Goal: Task Accomplishment & Management: Use online tool/utility

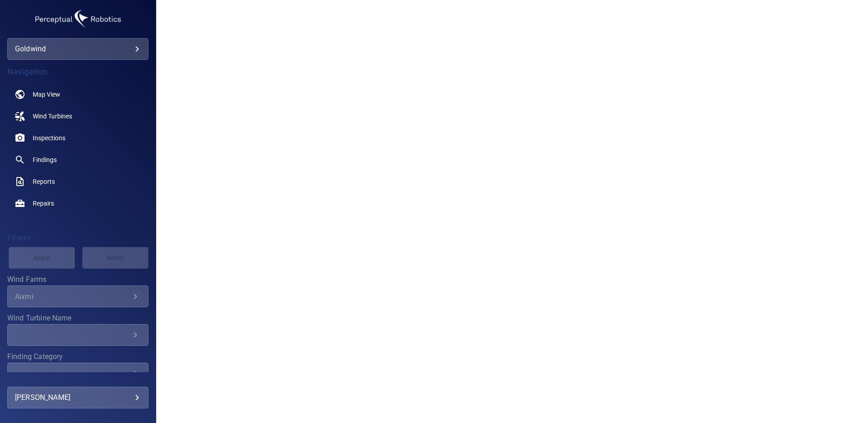
click at [212, 180] on div at bounding box center [512, 211] width 712 height 423
click at [280, 47] on div at bounding box center [512, 211] width 712 height 423
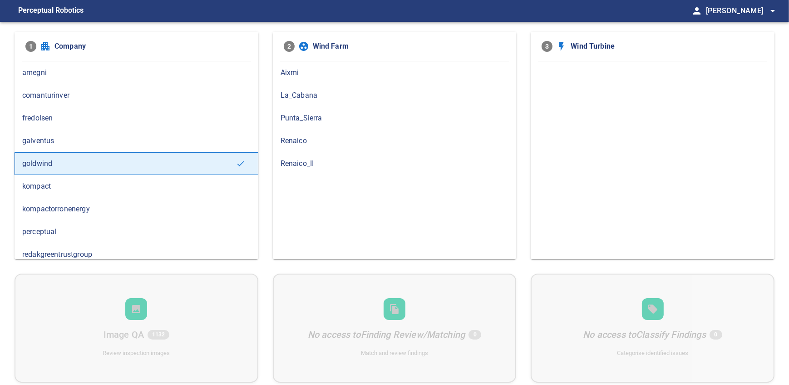
click at [287, 158] on span "Renaico_II" at bounding box center [395, 163] width 228 height 11
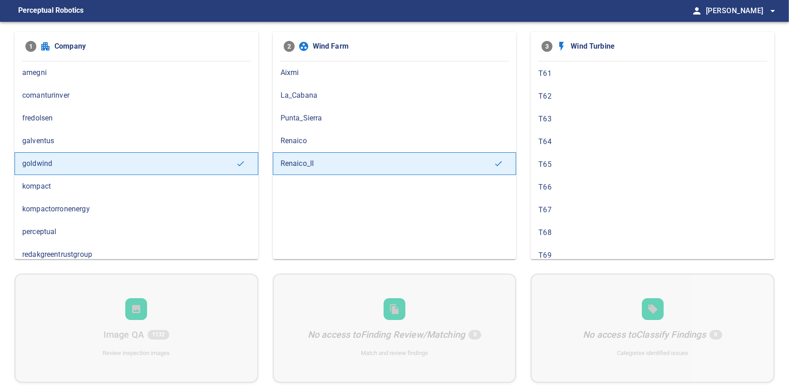
scroll to position [322, 0]
click at [579, 154] on span "T63" at bounding box center [652, 158] width 228 height 11
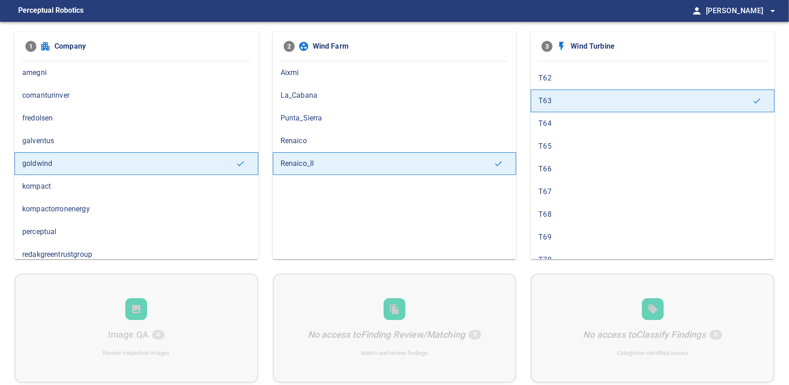
scroll to position [375, 0]
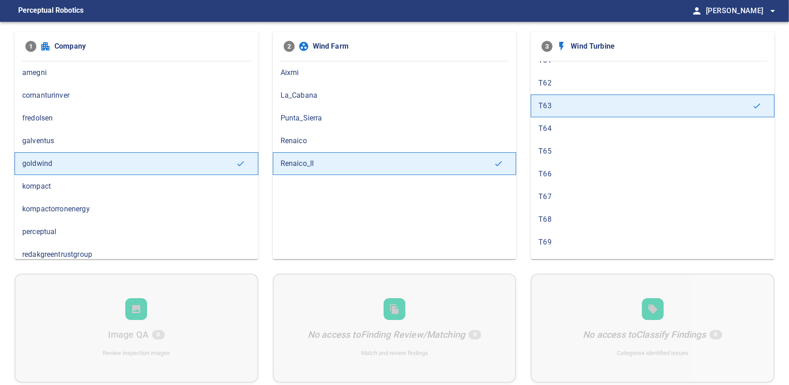
click at [562, 80] on span "T62" at bounding box center [652, 83] width 228 height 11
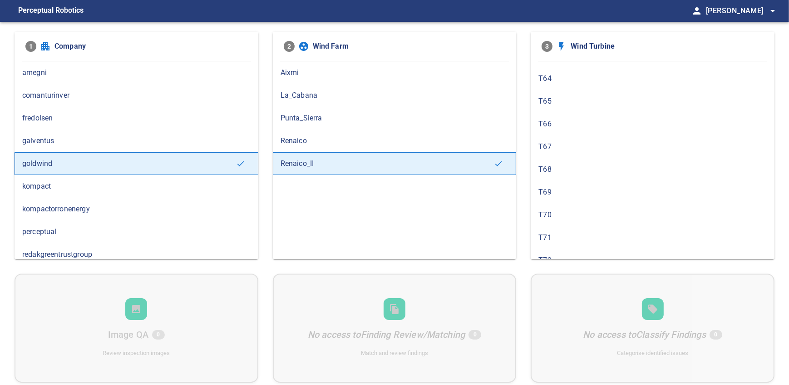
scroll to position [397, 0]
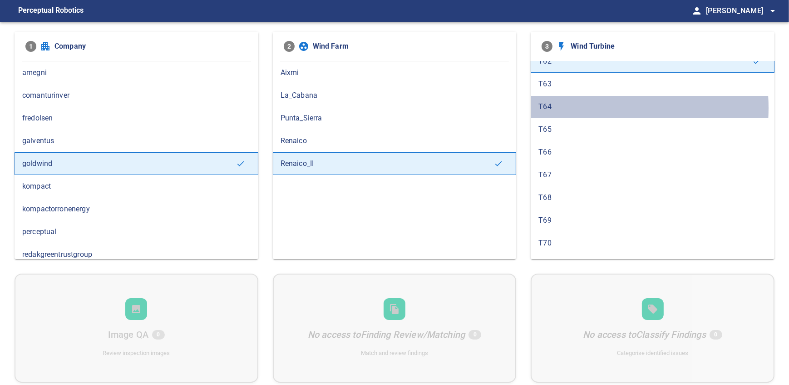
click at [563, 106] on span "T64" at bounding box center [652, 106] width 228 height 11
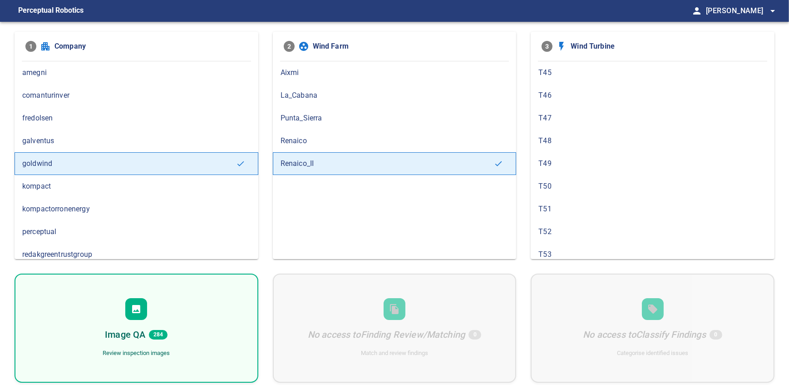
click at [171, 313] on div "Image QA 284 Review inspection images" at bounding box center [137, 327] width 244 height 109
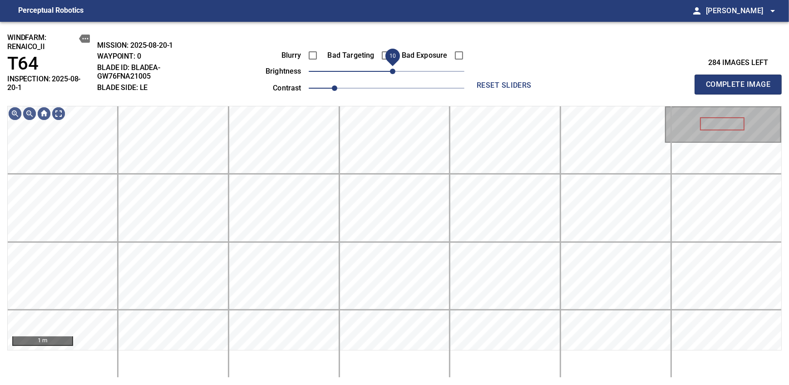
drag, startPoint x: 386, startPoint y: 70, endPoint x: 396, endPoint y: 79, distance: 12.9
click at [395, 74] on span "10" at bounding box center [392, 71] width 5 height 5
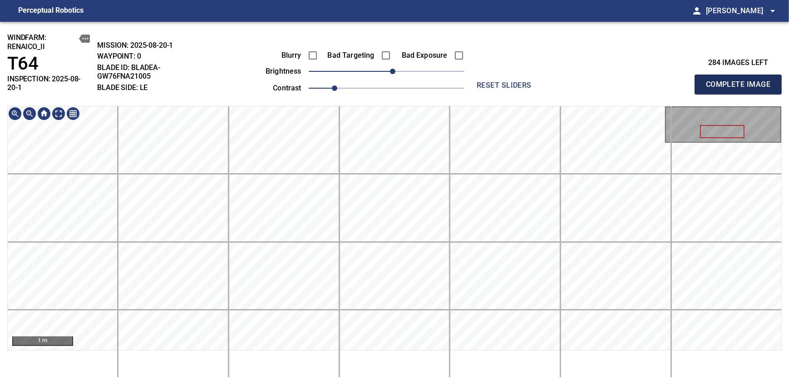
click at [741, 81] on span "Complete Image" at bounding box center [738, 84] width 67 height 13
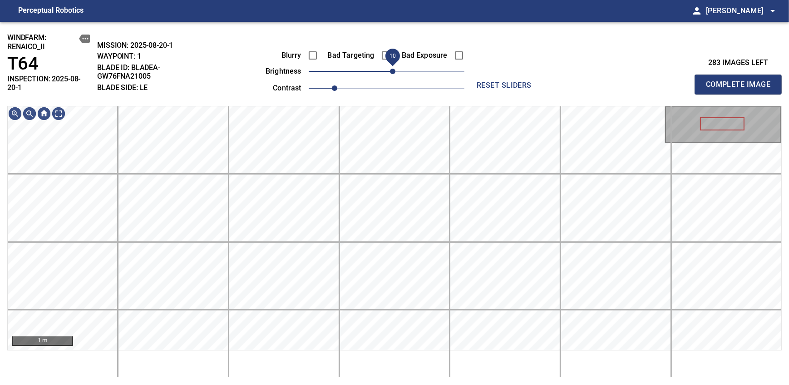
drag, startPoint x: 389, startPoint y: 73, endPoint x: 393, endPoint y: 69, distance: 6.1
click at [393, 69] on span "10" at bounding box center [392, 71] width 5 height 5
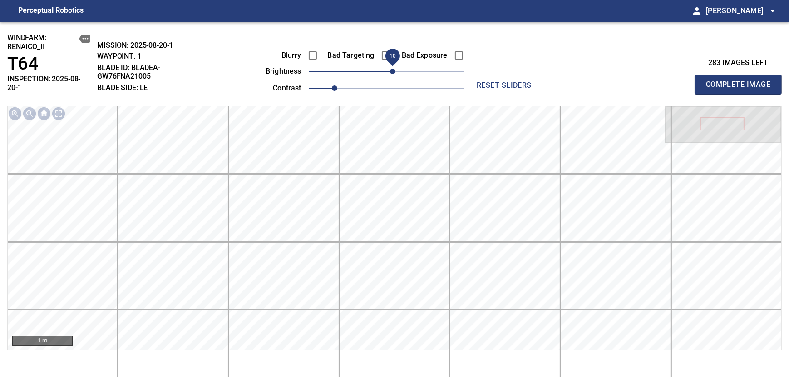
click at [741, 81] on span "Complete Image" at bounding box center [738, 84] width 67 height 13
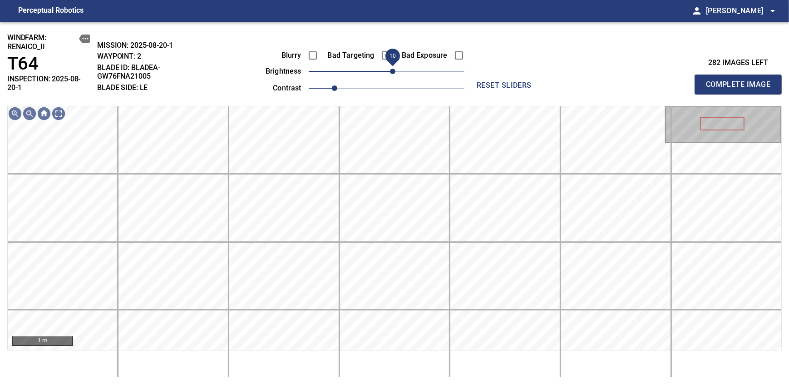
click at [390, 70] on span "10" at bounding box center [392, 71] width 5 height 5
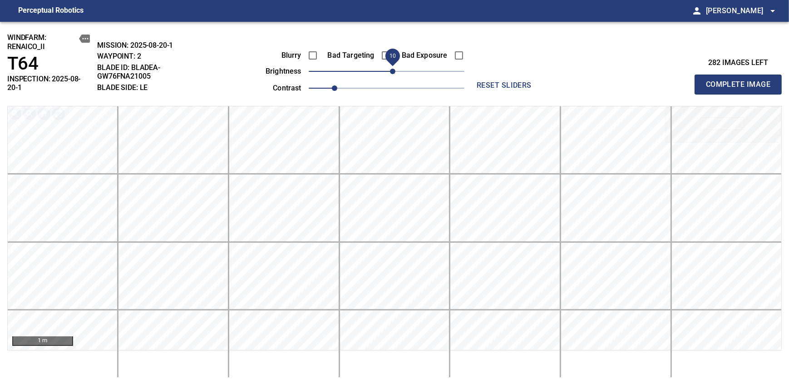
click at [741, 81] on span "Complete Image" at bounding box center [738, 84] width 67 height 13
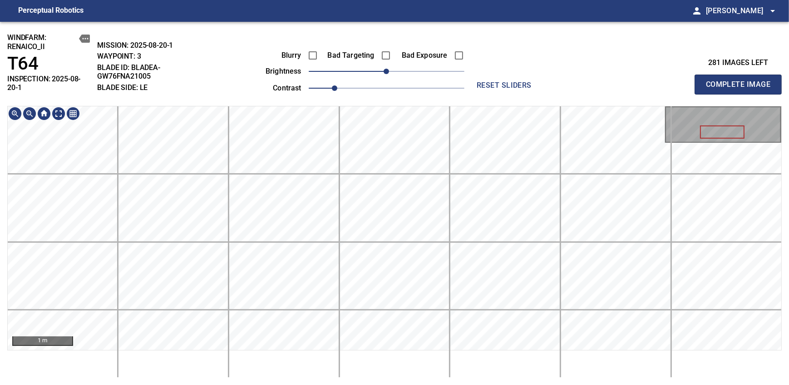
click at [395, 99] on div "windfarm: Renaico_II T64 INSPECTION: 2025-08-20-1 MISSION: 2025-08-20-1 WAYPOIN…" at bounding box center [394, 203] width 789 height 363
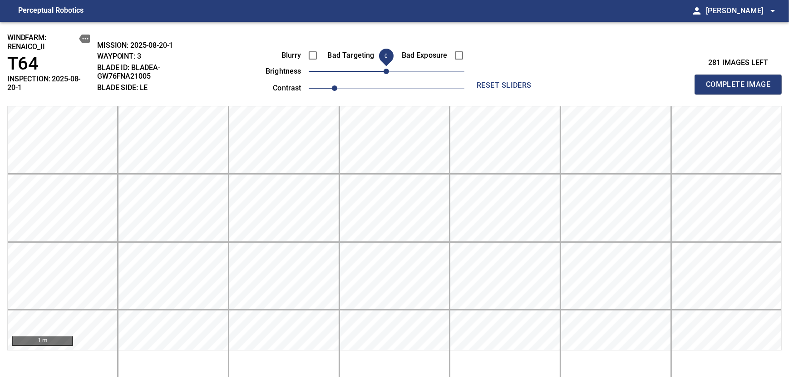
click at [741, 81] on span "Complete Image" at bounding box center [738, 84] width 67 height 13
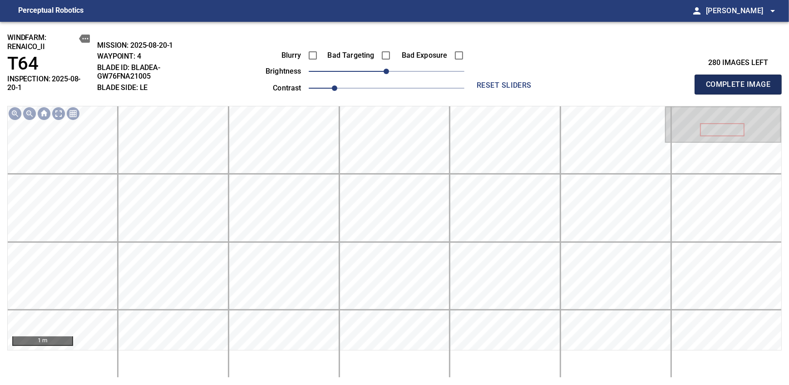
click at [741, 81] on span "Complete Image" at bounding box center [738, 84] width 67 height 13
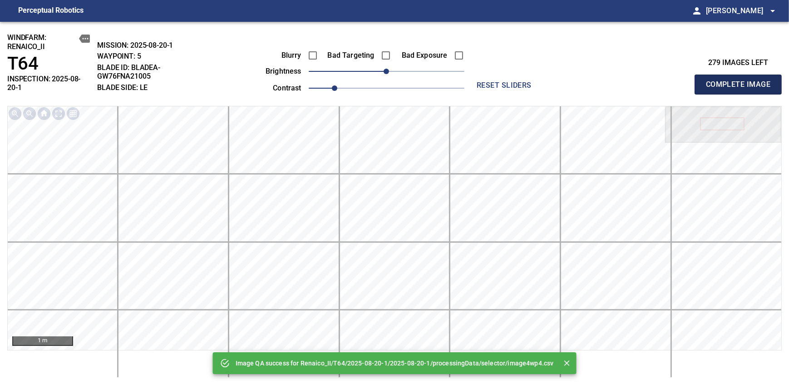
click at [741, 81] on span "Complete Image" at bounding box center [738, 84] width 67 height 13
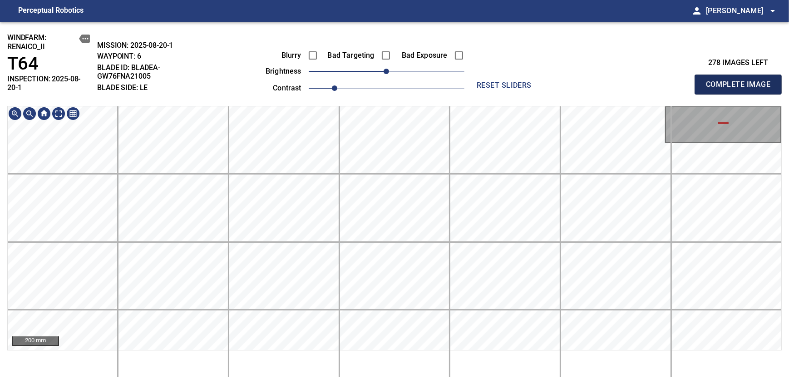
click at [741, 81] on span "Complete Image" at bounding box center [738, 84] width 67 height 13
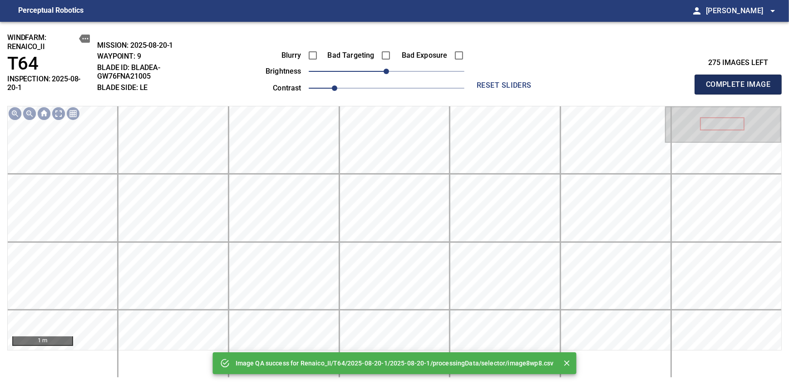
click at [741, 81] on span "Complete Image" at bounding box center [738, 84] width 67 height 13
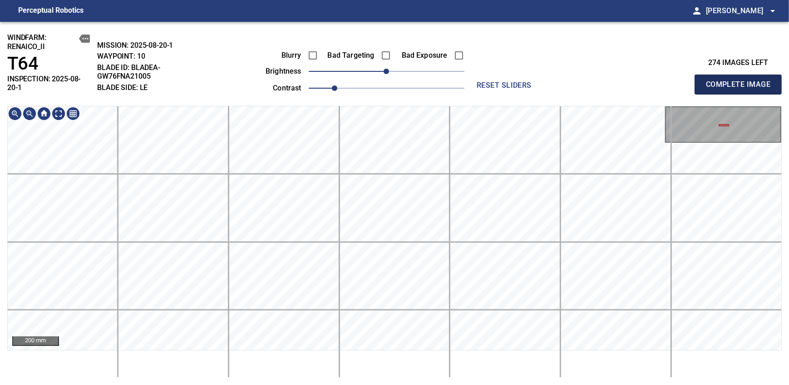
click at [741, 81] on span "Complete Image" at bounding box center [738, 84] width 67 height 13
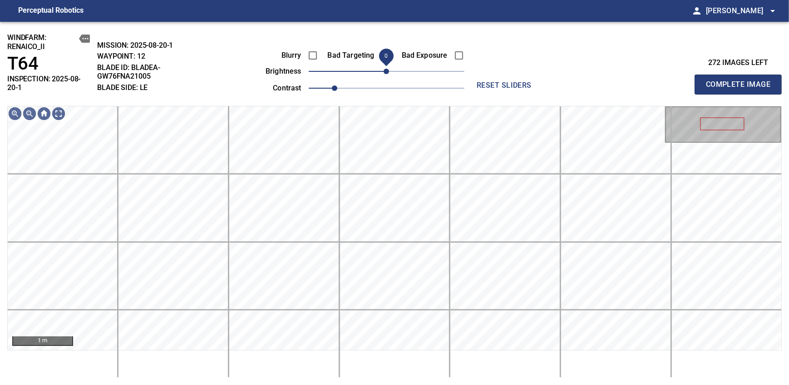
drag, startPoint x: 393, startPoint y: 69, endPoint x: 389, endPoint y: 74, distance: 5.8
click at [389, 74] on span "0" at bounding box center [386, 71] width 5 height 5
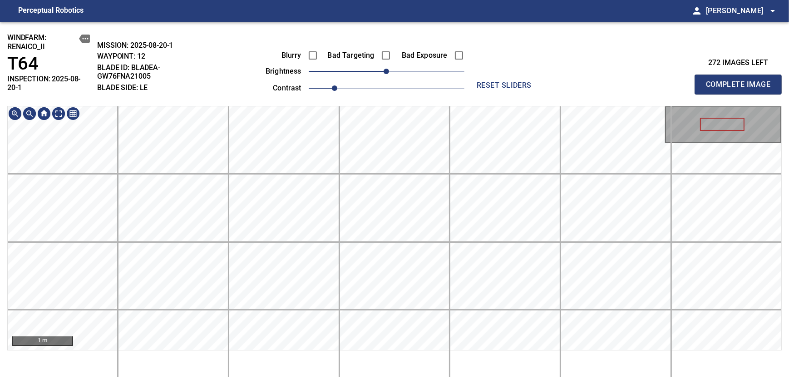
click at [364, 97] on div "windfarm: Renaico_II T64 INSPECTION: 2025-08-20-1 MISSION: 2025-08-20-1 WAYPOIN…" at bounding box center [394, 203] width 789 height 363
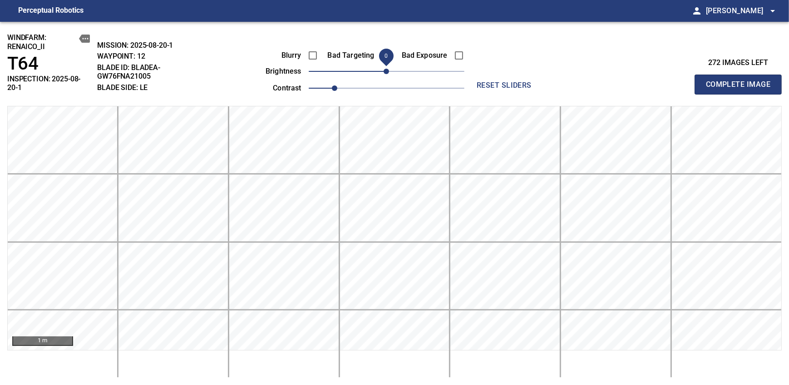
click at [741, 81] on span "Complete Image" at bounding box center [738, 84] width 67 height 13
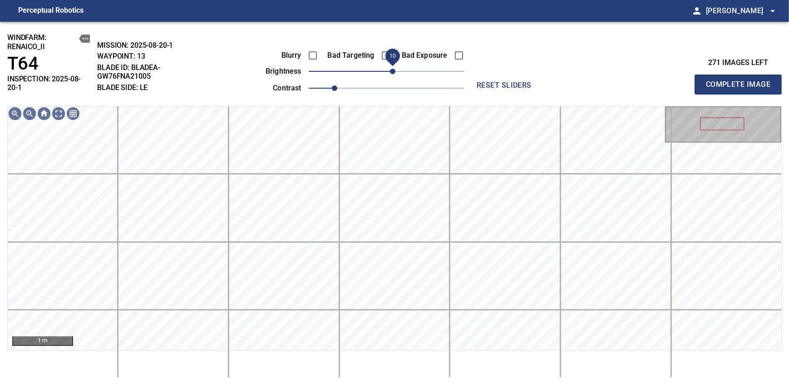
click at [392, 71] on span "10" at bounding box center [392, 71] width 5 height 5
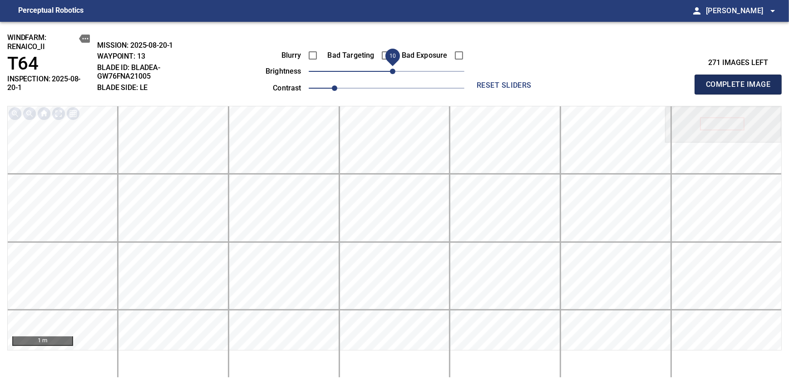
click at [741, 81] on span "Complete Image" at bounding box center [738, 84] width 67 height 13
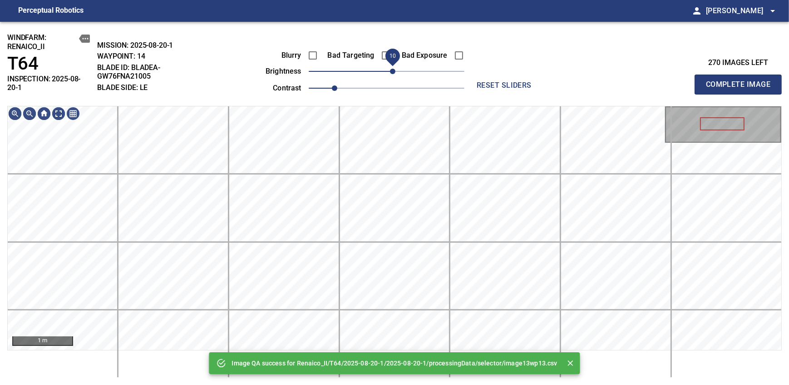
drag, startPoint x: 385, startPoint y: 71, endPoint x: 394, endPoint y: 71, distance: 8.2
click at [394, 71] on span "10" at bounding box center [392, 71] width 5 height 5
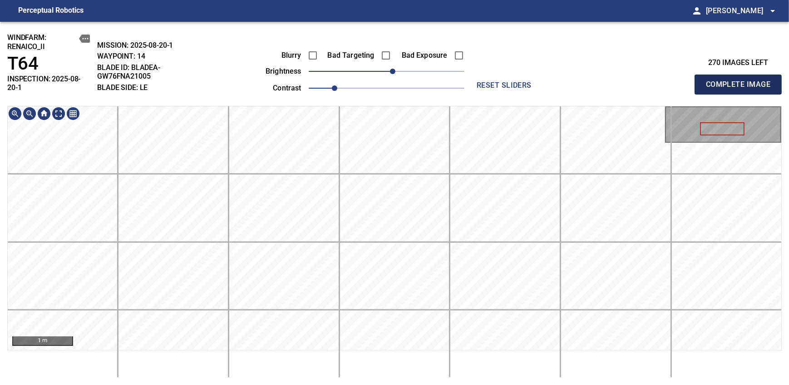
click at [741, 81] on span "Complete Image" at bounding box center [738, 84] width 67 height 13
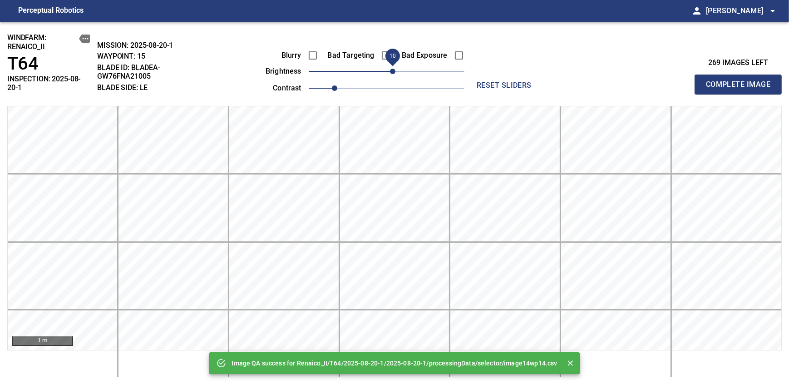
click at [392, 73] on span "10" at bounding box center [392, 71] width 5 height 5
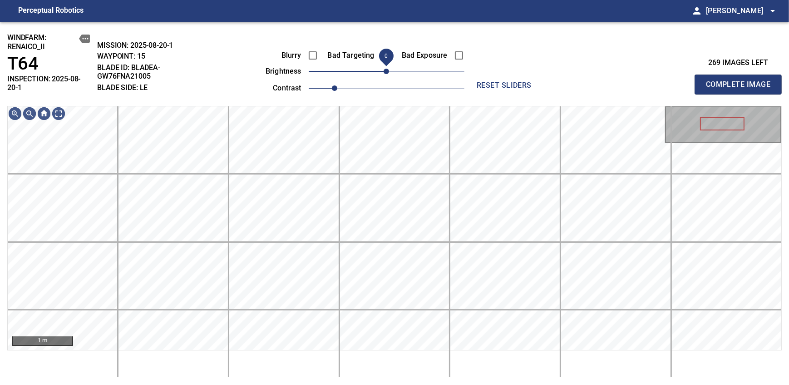
drag, startPoint x: 392, startPoint y: 73, endPoint x: 387, endPoint y: 75, distance: 6.1
click at [387, 74] on span "0" at bounding box center [386, 71] width 5 height 5
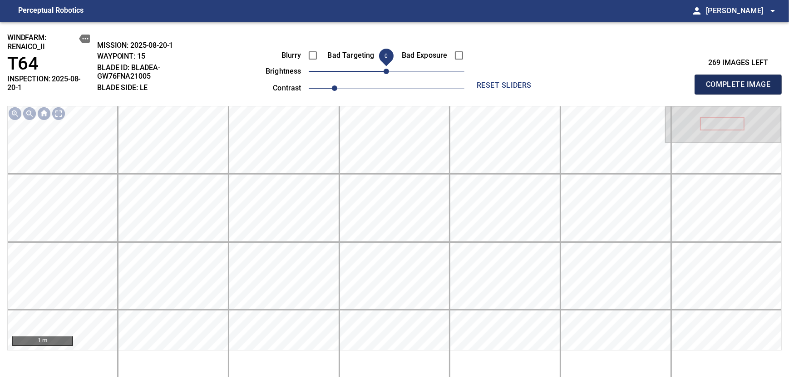
click at [741, 81] on span "Complete Image" at bounding box center [738, 84] width 67 height 13
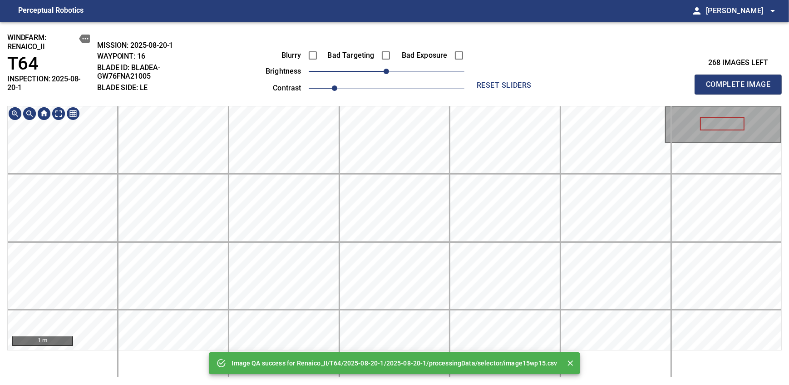
click at [431, 81] on div "Image QA success for Renaico_II/T64/2025-08-20-1/2025-08-20-1/processingData/se…" at bounding box center [394, 203] width 789 height 363
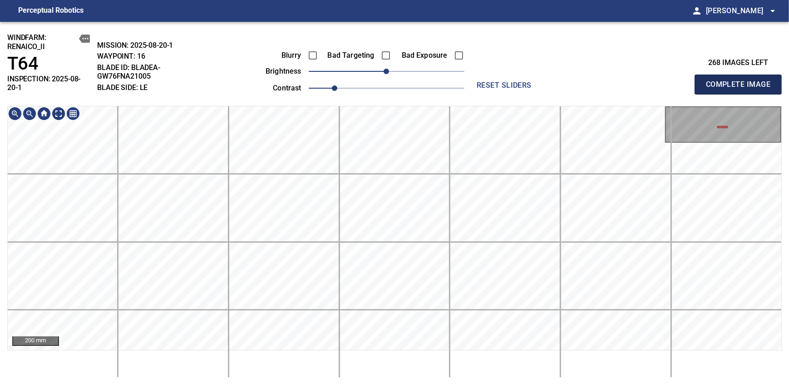
click at [741, 81] on span "Complete Image" at bounding box center [738, 84] width 67 height 13
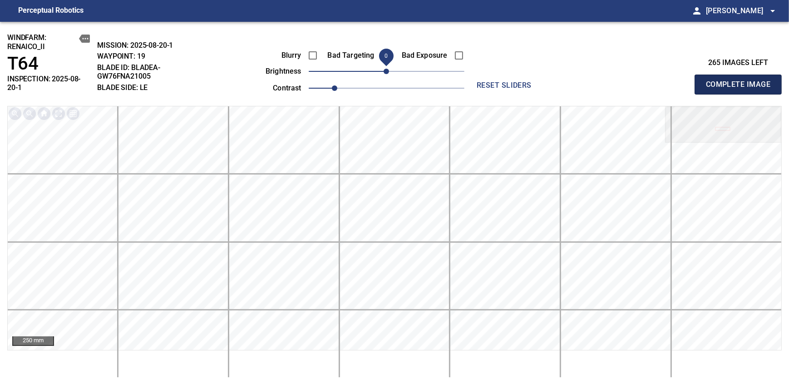
click at [741, 81] on span "Complete Image" at bounding box center [738, 84] width 67 height 13
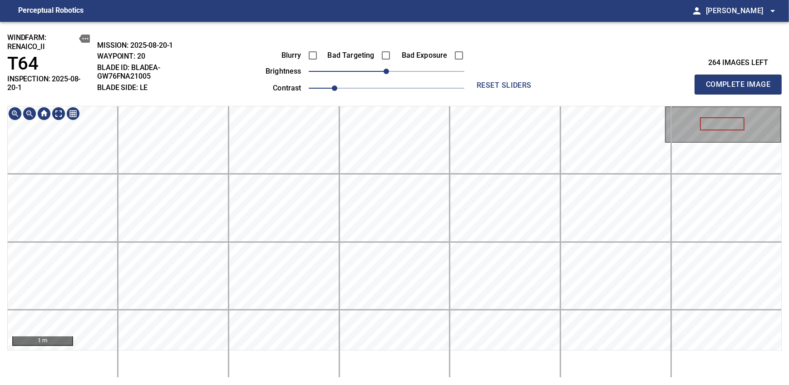
click at [380, 85] on div "windfarm: Renaico_II T64 INSPECTION: 2025-08-20-1 MISSION: 2025-08-20-1 WAYPOIN…" at bounding box center [394, 203] width 789 height 363
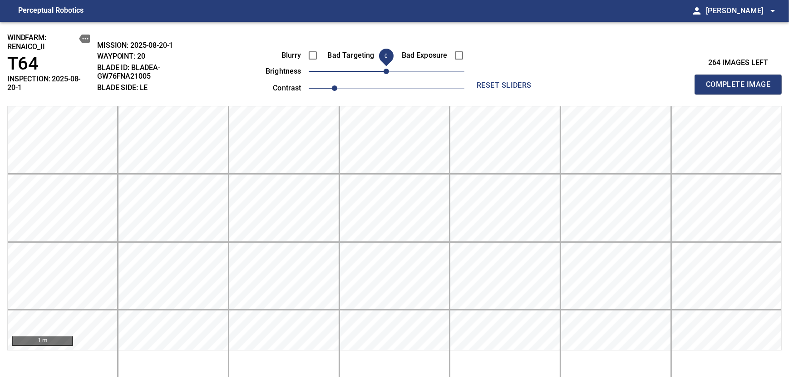
click at [741, 81] on span "Complete Image" at bounding box center [738, 84] width 67 height 13
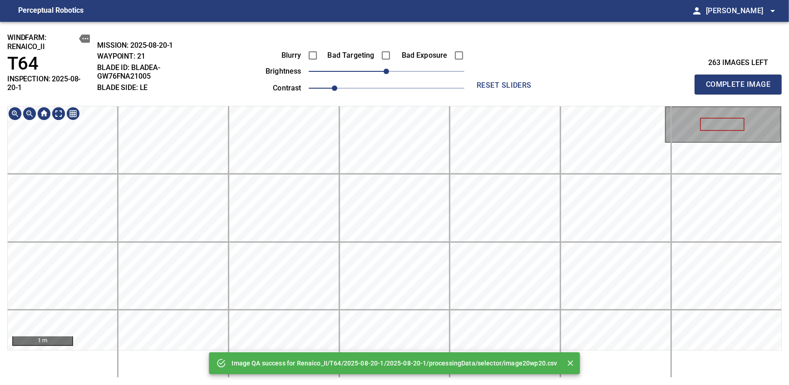
click at [374, 81] on div "Image QA success for Renaico_II/T64/2025-08-20-1/2025-08-20-1/processingData/se…" at bounding box center [394, 203] width 789 height 363
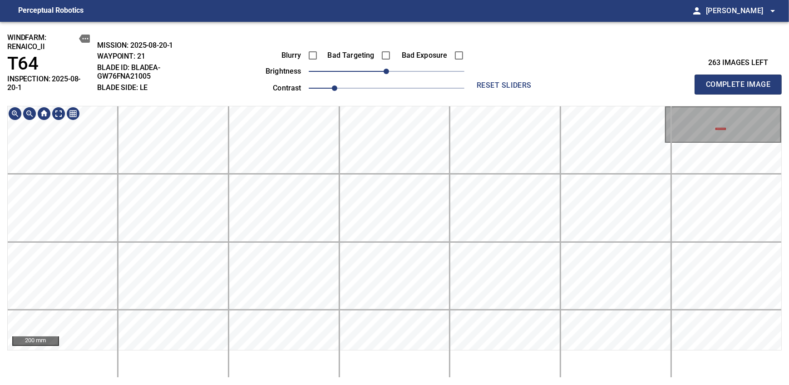
click at [352, 384] on html "Perceptual Robotics person Alex Semenov arrow_drop_down windfarm: Renaico_II T6…" at bounding box center [394, 192] width 789 height 385
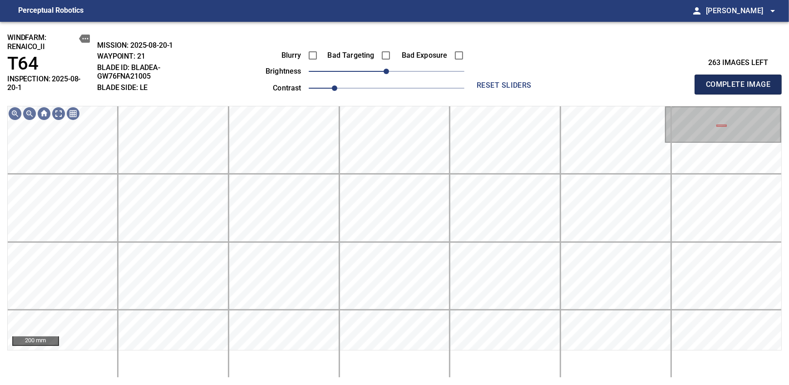
click at [741, 81] on span "Complete Image" at bounding box center [738, 84] width 67 height 13
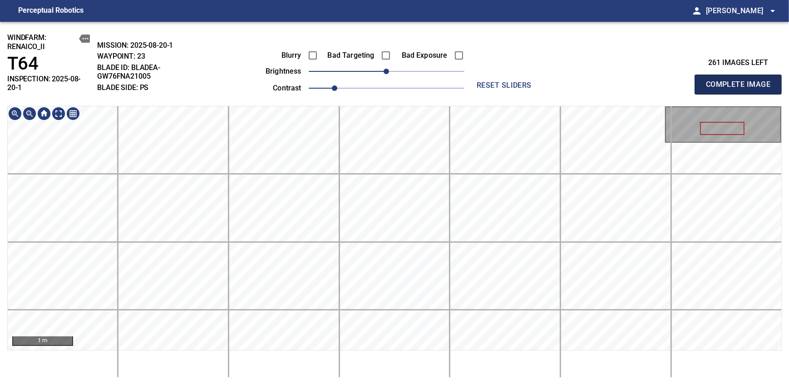
click at [741, 81] on span "Complete Image" at bounding box center [738, 84] width 67 height 13
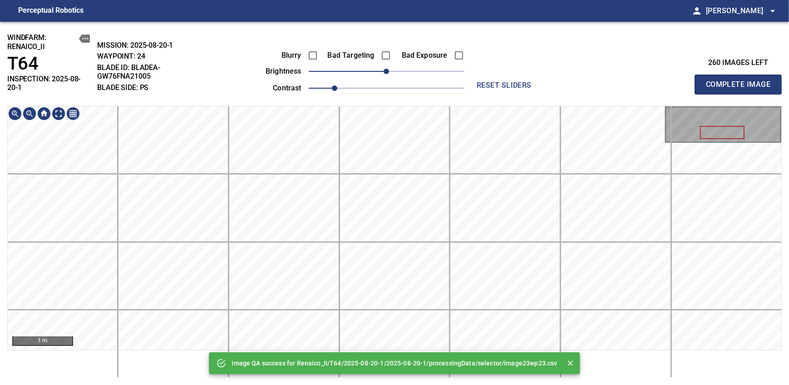
click at [385, 96] on div "Image QA success for Renaico_II/T64/2025-08-20-1/2025-08-20-1/processingData/se…" at bounding box center [394, 203] width 789 height 363
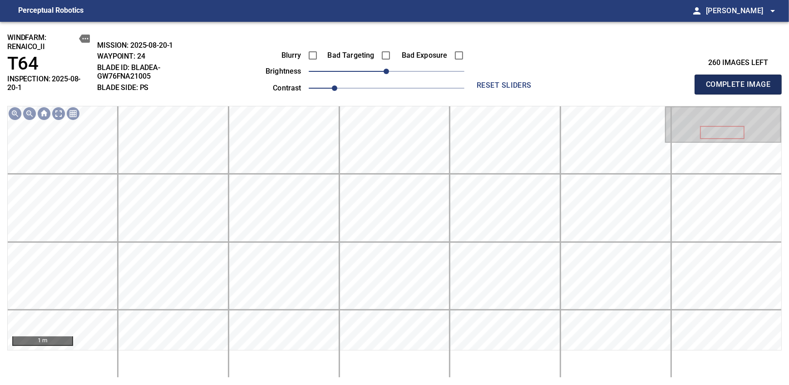
click at [741, 81] on span "Complete Image" at bounding box center [738, 84] width 67 height 13
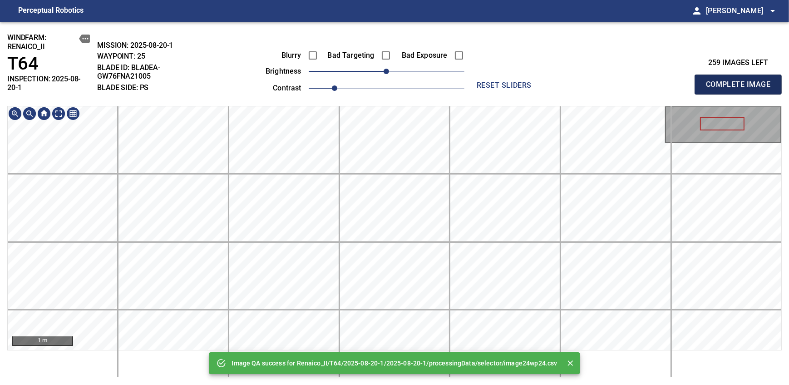
click at [741, 81] on span "Complete Image" at bounding box center [738, 84] width 67 height 13
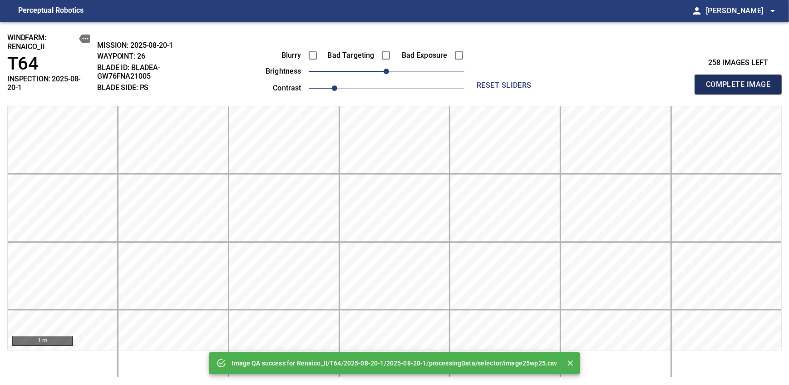
click at [741, 81] on span "Complete Image" at bounding box center [738, 84] width 67 height 13
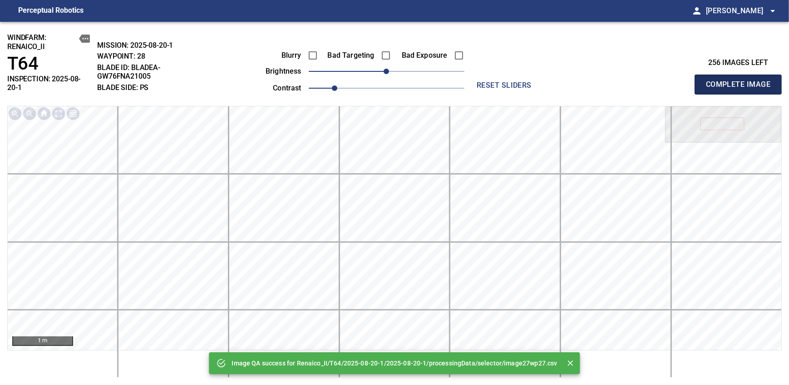
click at [741, 81] on span "Complete Image" at bounding box center [738, 84] width 67 height 13
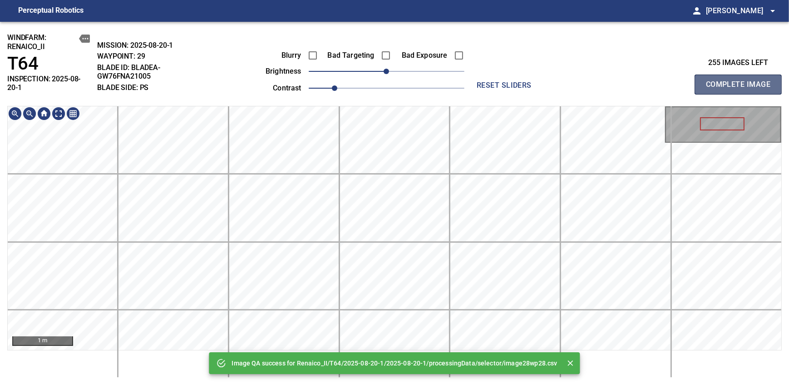
click at [741, 81] on span "Complete Image" at bounding box center [738, 84] width 67 height 13
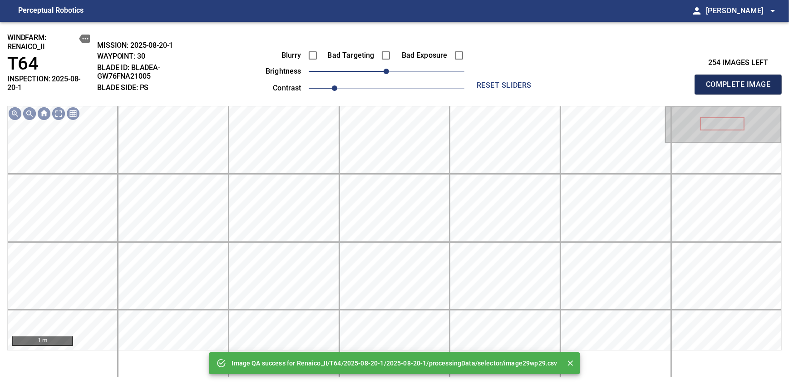
click at [741, 81] on span "Complete Image" at bounding box center [738, 84] width 67 height 13
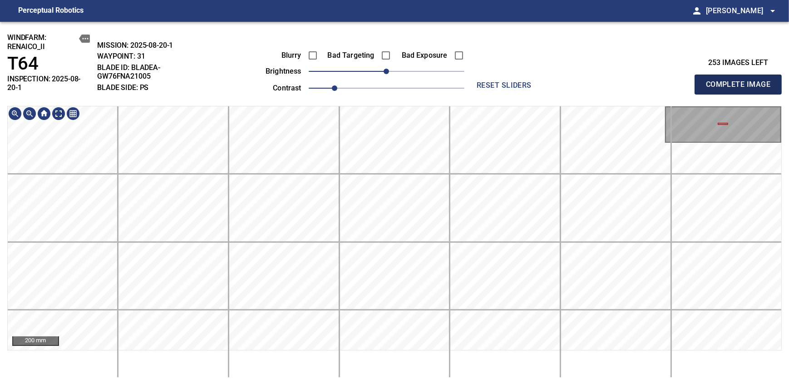
click at [741, 81] on span "Complete Image" at bounding box center [738, 84] width 67 height 13
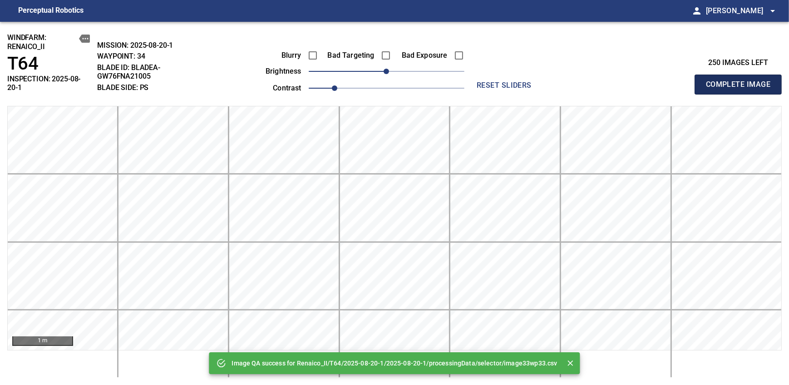
click at [741, 81] on span "Complete Image" at bounding box center [738, 84] width 67 height 13
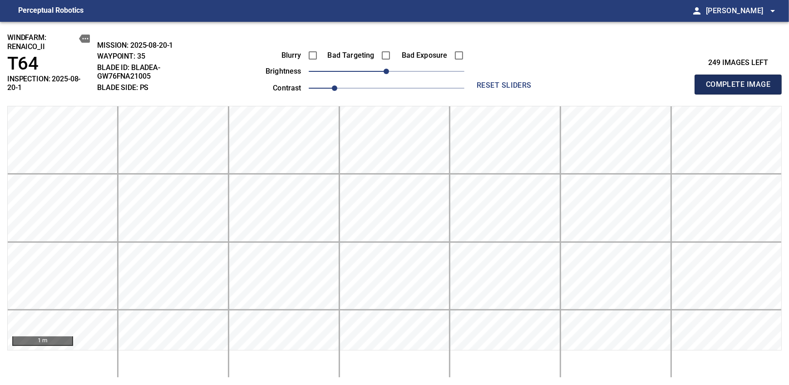
click at [741, 81] on span "Complete Image" at bounding box center [738, 84] width 67 height 13
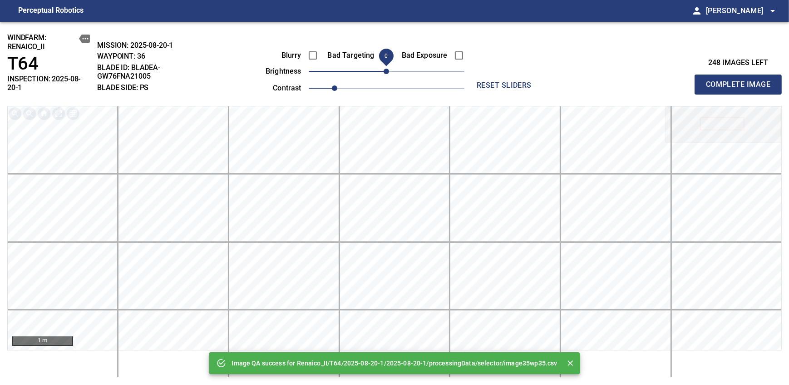
click at [741, 81] on span "Complete Image" at bounding box center [738, 84] width 67 height 13
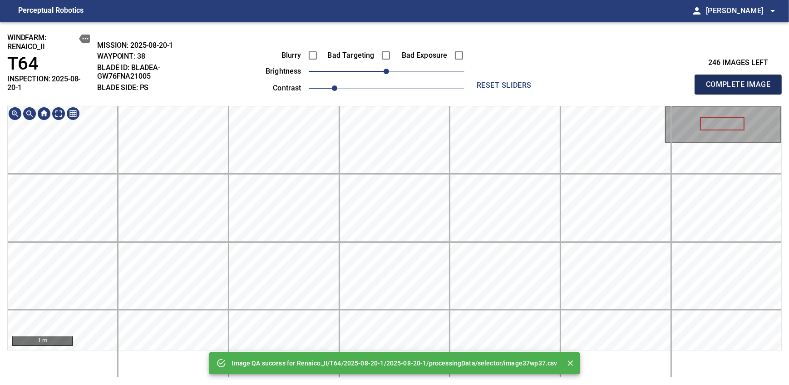
click at [741, 81] on span "Complete Image" at bounding box center [738, 84] width 67 height 13
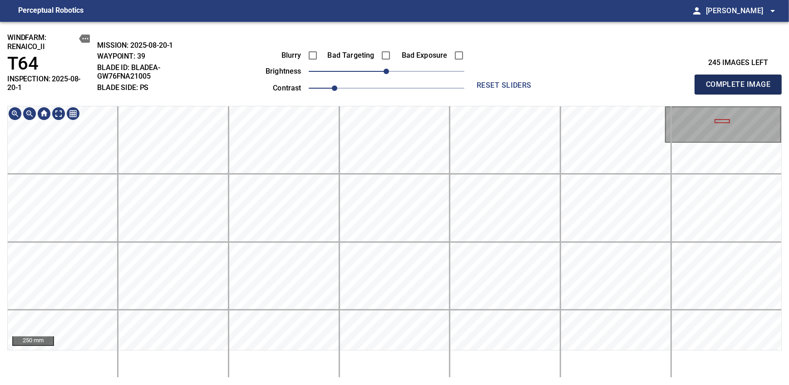
click at [741, 81] on span "Complete Image" at bounding box center [738, 84] width 67 height 13
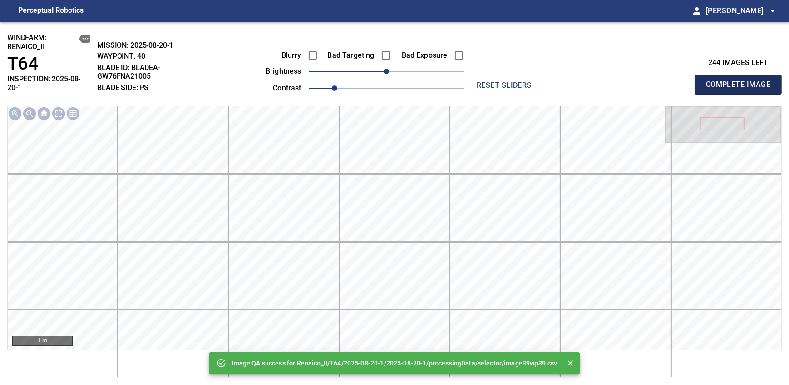
click at [741, 81] on span "Complete Image" at bounding box center [738, 84] width 67 height 13
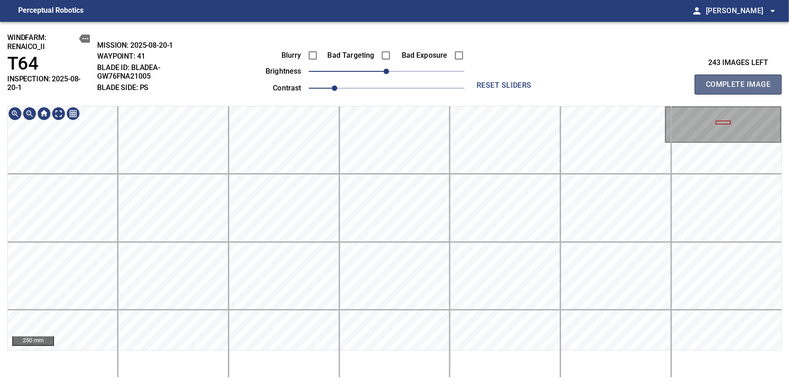
click at [741, 81] on span "Complete Image" at bounding box center [738, 84] width 67 height 13
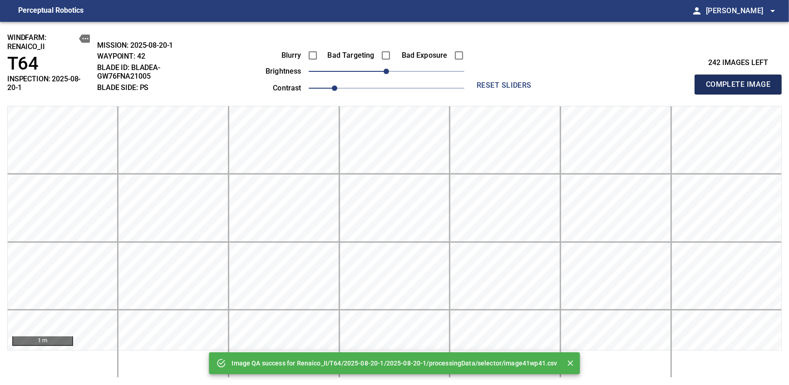
click at [741, 81] on span "Complete Image" at bounding box center [738, 84] width 67 height 13
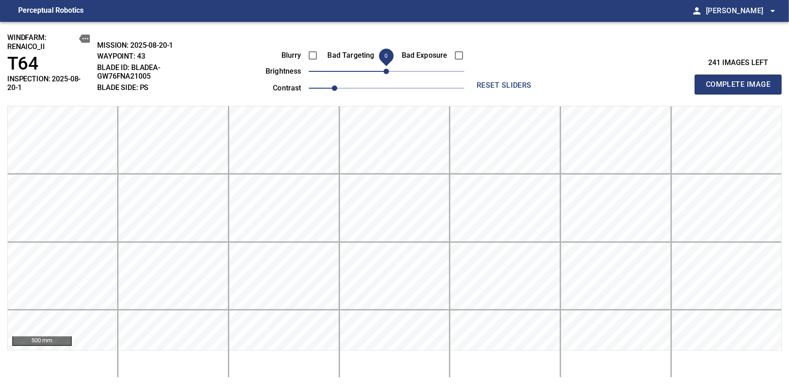
click at [741, 81] on span "Complete Image" at bounding box center [738, 84] width 67 height 13
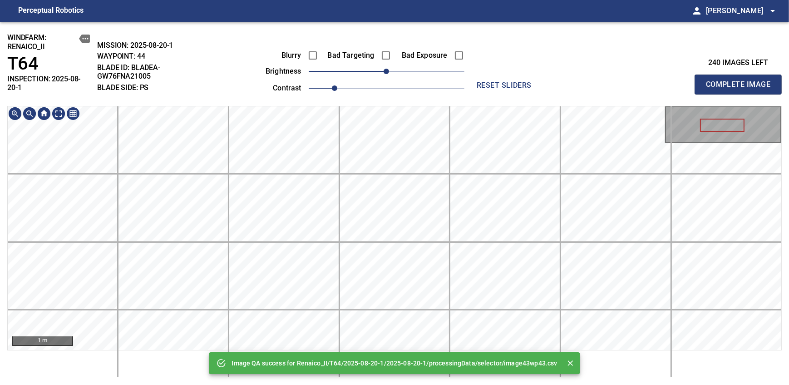
click at [377, 89] on div "Image QA success for Renaico_II/T64/2025-08-20-1/2025-08-20-1/processingData/se…" at bounding box center [394, 203] width 789 height 363
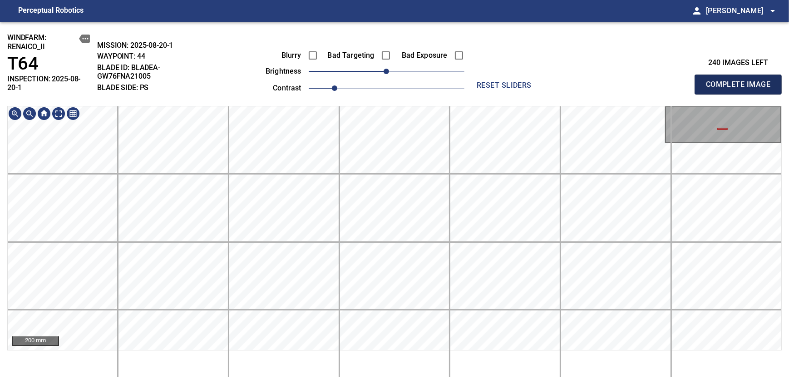
click at [741, 81] on span "Complete Image" at bounding box center [738, 84] width 67 height 13
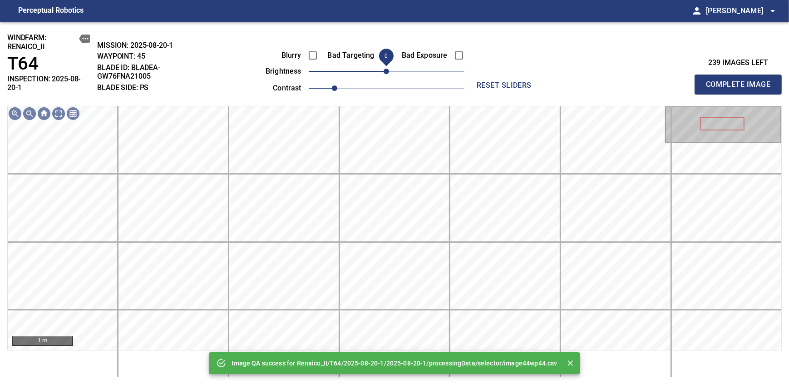
click at [389, 69] on span "0" at bounding box center [386, 71] width 5 height 5
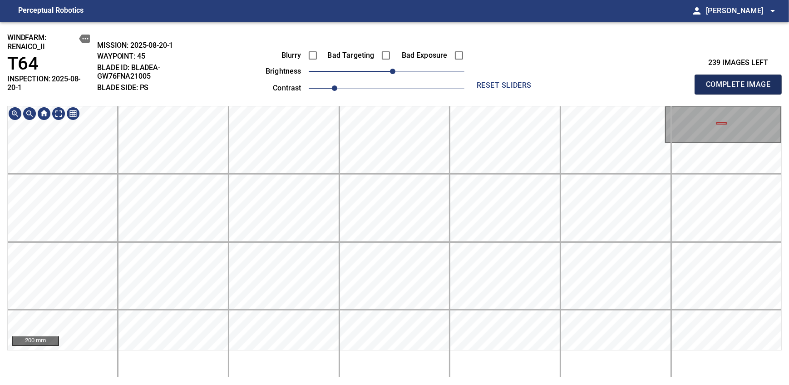
click at [741, 81] on span "Complete Image" at bounding box center [738, 84] width 67 height 13
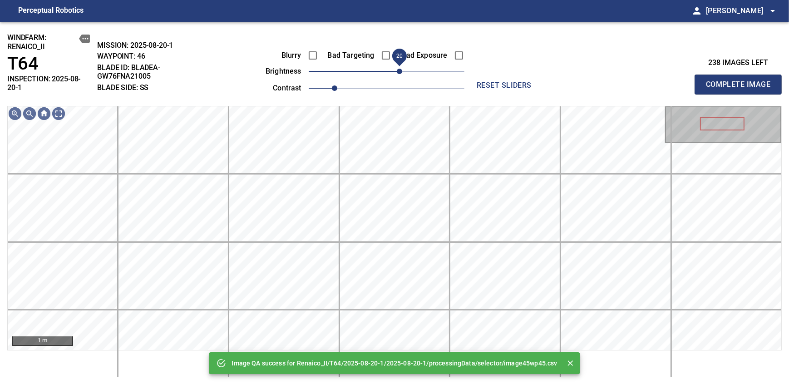
drag, startPoint x: 388, startPoint y: 68, endPoint x: 399, endPoint y: 67, distance: 10.5
click at [399, 69] on span "20" at bounding box center [399, 71] width 5 height 5
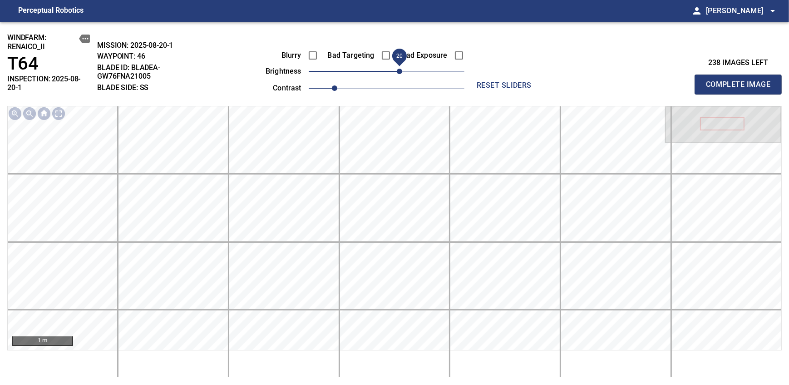
click at [741, 81] on span "Complete Image" at bounding box center [738, 84] width 67 height 13
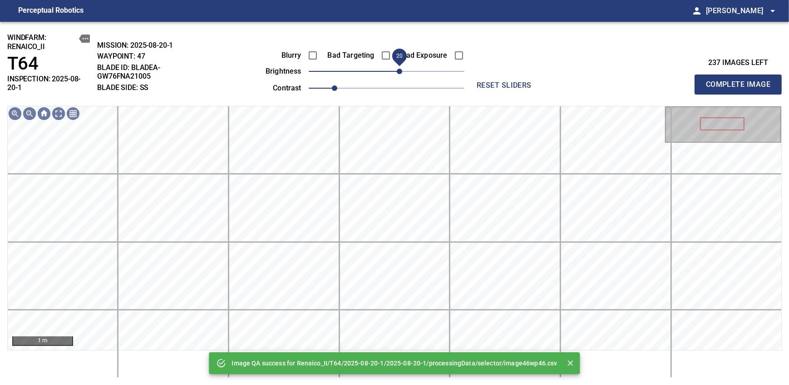
drag, startPoint x: 394, startPoint y: 67, endPoint x: 401, endPoint y: 66, distance: 7.4
click at [401, 69] on span "20" at bounding box center [399, 71] width 5 height 5
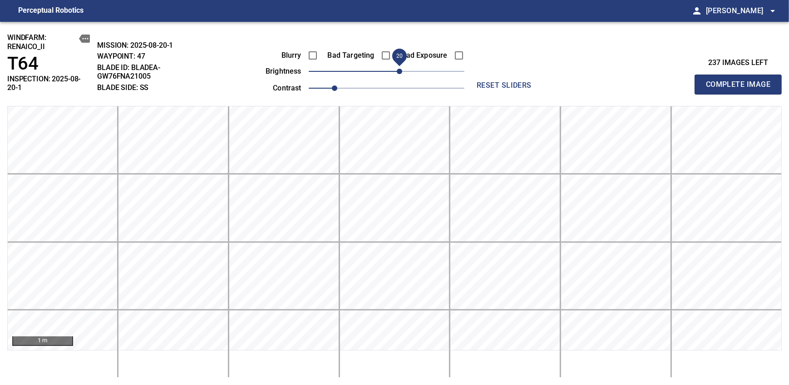
click at [741, 81] on span "Complete Image" at bounding box center [738, 84] width 67 height 13
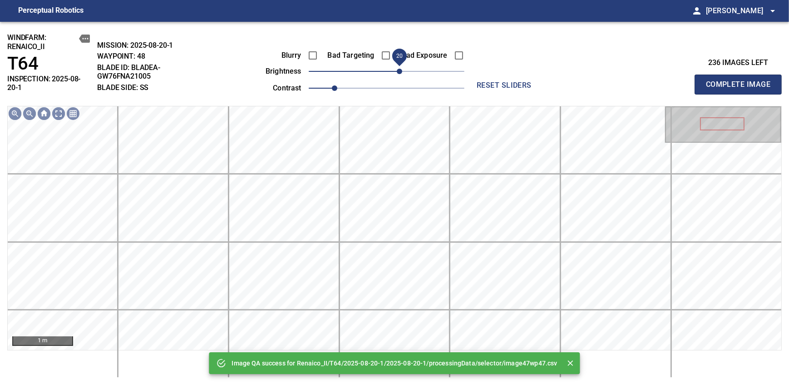
drag, startPoint x: 384, startPoint y: 76, endPoint x: 399, endPoint y: 69, distance: 16.5
click at [399, 69] on span "20" at bounding box center [399, 71] width 5 height 5
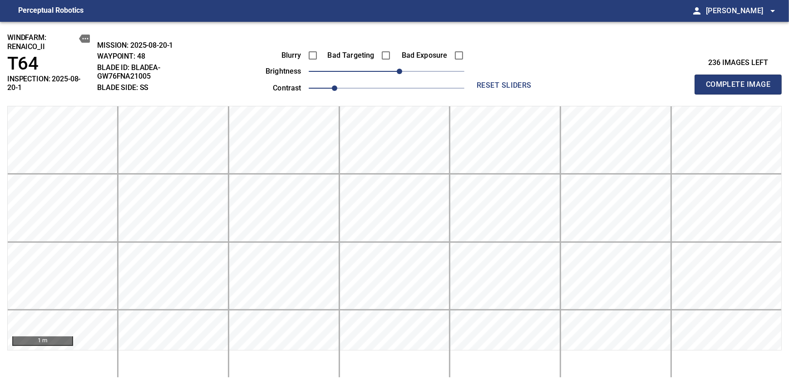
click at [741, 81] on span "Complete Image" at bounding box center [738, 84] width 67 height 13
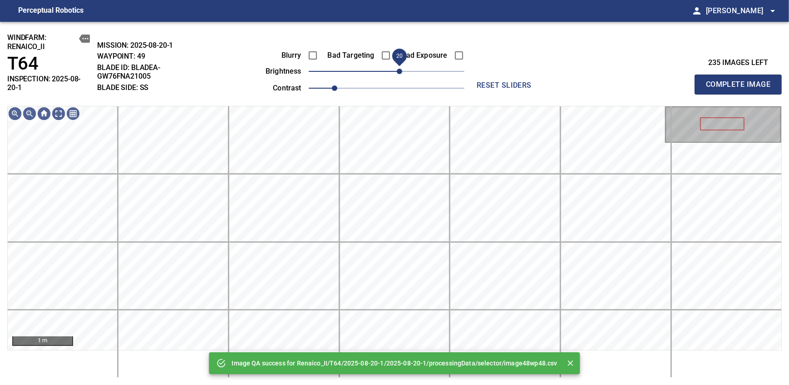
drag, startPoint x: 389, startPoint y: 70, endPoint x: 397, endPoint y: 69, distance: 8.3
click at [397, 69] on span "20" at bounding box center [399, 71] width 5 height 5
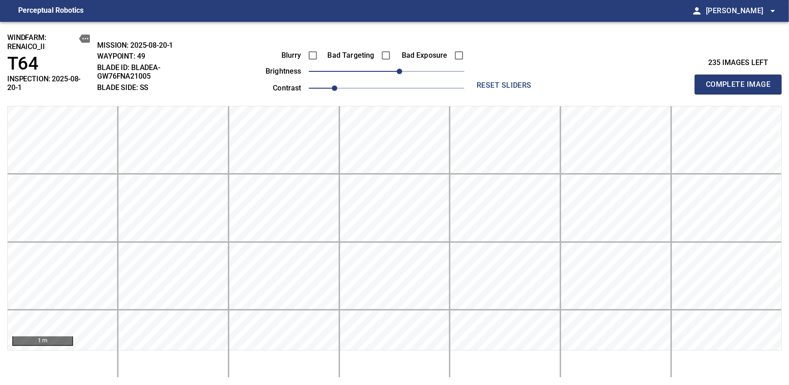
click at [741, 81] on span "Complete Image" at bounding box center [738, 84] width 67 height 13
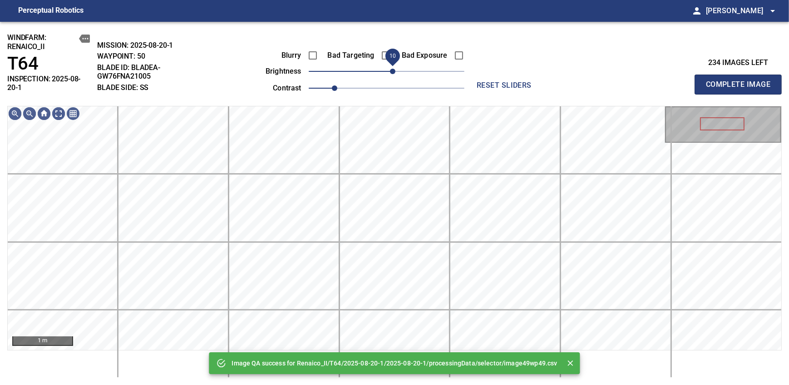
drag, startPoint x: 385, startPoint y: 68, endPoint x: 391, endPoint y: 68, distance: 5.4
click at [391, 69] on span "10" at bounding box center [392, 71] width 5 height 5
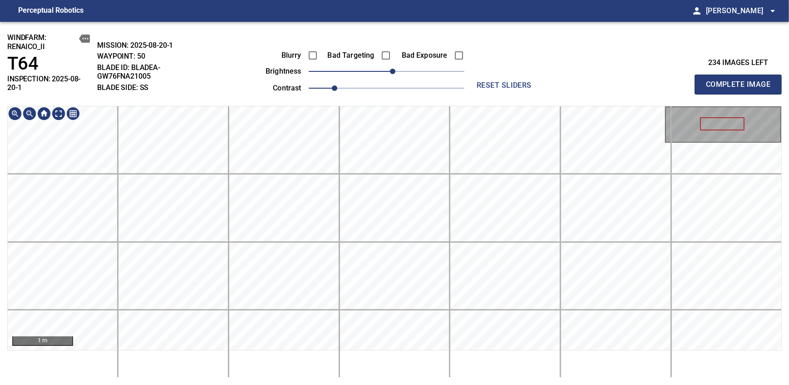
click at [392, 72] on div "windfarm: Renaico_II T64 INSPECTION: 2025-08-20-1 MISSION: 2025-08-20-1 WAYPOIN…" at bounding box center [394, 203] width 789 height 363
click at [741, 81] on span "Complete Image" at bounding box center [738, 84] width 67 height 13
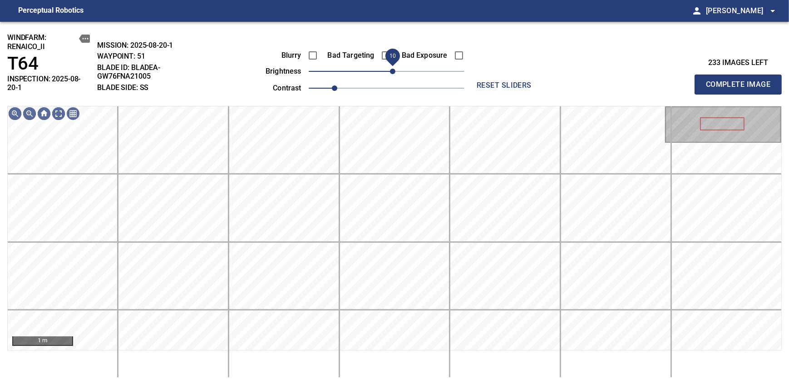
click at [392, 73] on span "10" at bounding box center [392, 71] width 5 height 5
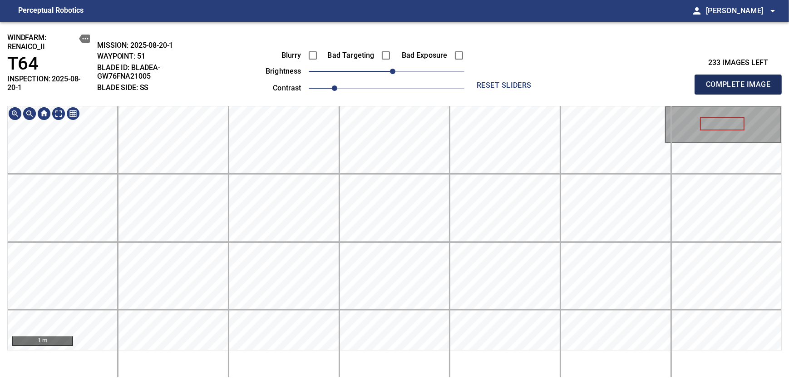
click at [741, 81] on span "Complete Image" at bounding box center [738, 84] width 67 height 13
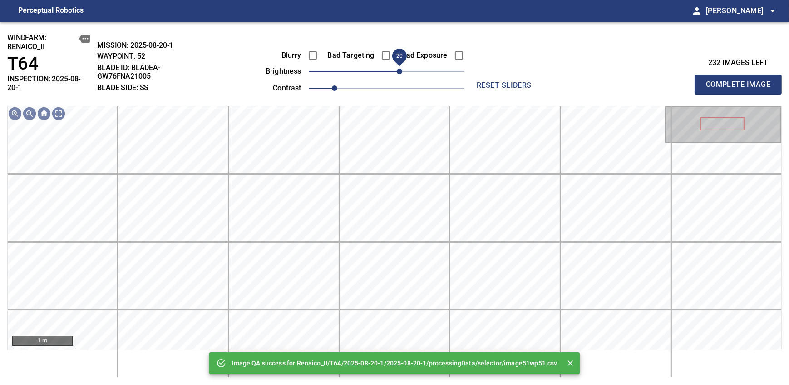
drag, startPoint x: 388, startPoint y: 74, endPoint x: 399, endPoint y: 69, distance: 12.8
click at [399, 69] on span "20" at bounding box center [399, 71] width 5 height 5
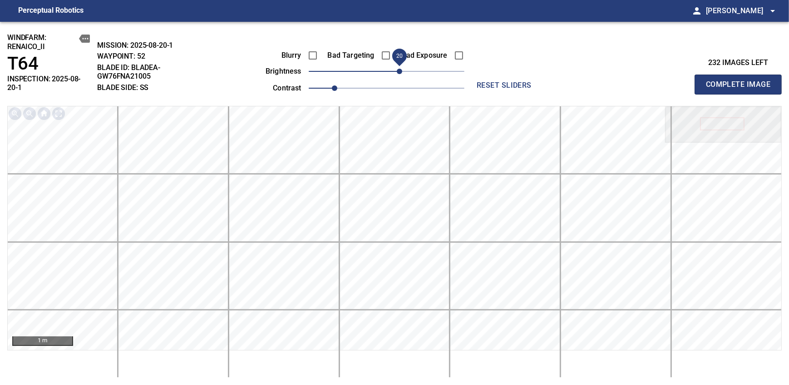
click at [741, 81] on span "Complete Image" at bounding box center [738, 84] width 67 height 13
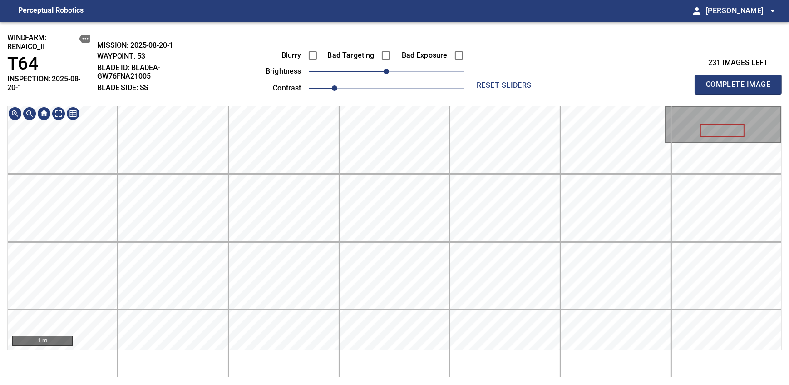
click at [394, 99] on div "windfarm: Renaico_II T64 INSPECTION: 2025-08-20-1 MISSION: 2025-08-20-1 WAYPOIN…" at bounding box center [394, 203] width 789 height 363
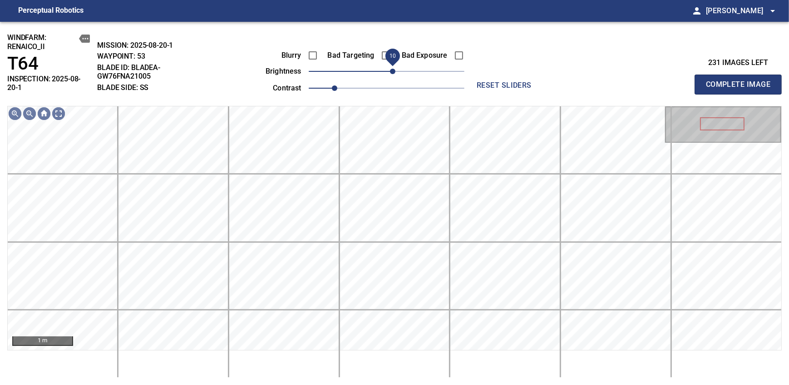
click at [392, 72] on span "10" at bounding box center [392, 71] width 5 height 5
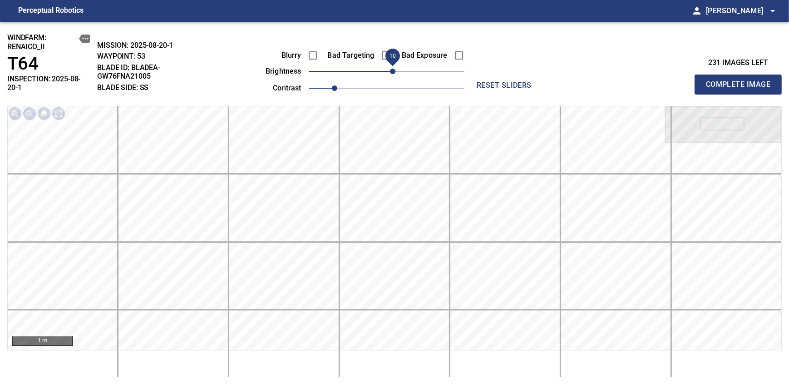
click at [741, 81] on span "Complete Image" at bounding box center [738, 84] width 67 height 13
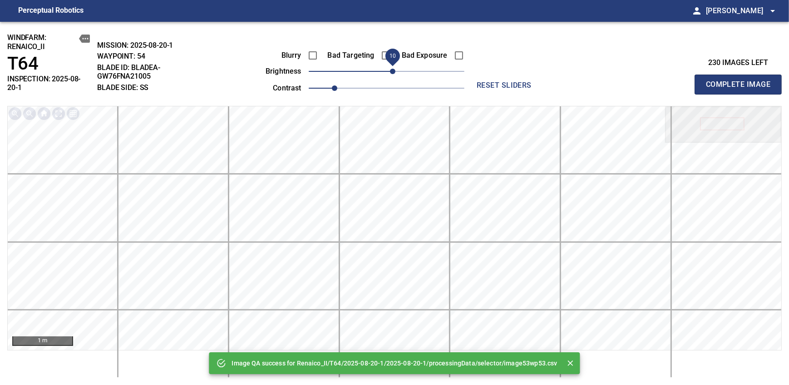
drag, startPoint x: 385, startPoint y: 72, endPoint x: 393, endPoint y: 73, distance: 8.2
click at [393, 73] on span "10" at bounding box center [392, 71] width 5 height 5
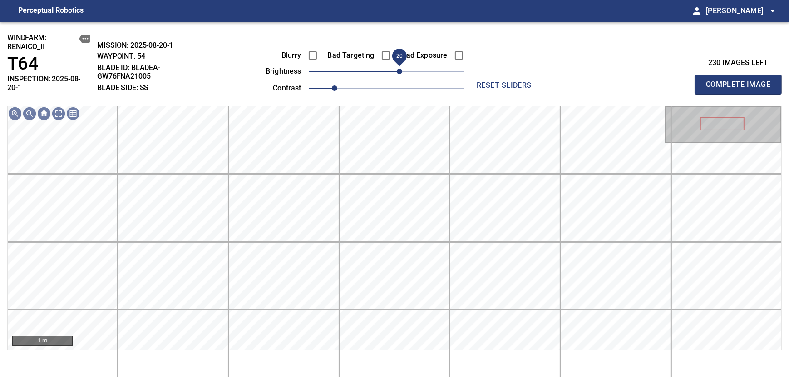
drag, startPoint x: 394, startPoint y: 73, endPoint x: 398, endPoint y: 69, distance: 5.2
click at [398, 69] on span "20" at bounding box center [399, 71] width 5 height 5
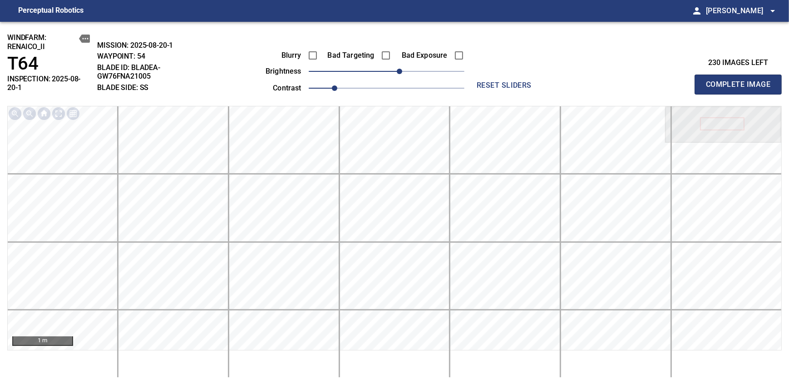
click at [741, 81] on span "Complete Image" at bounding box center [738, 84] width 67 height 13
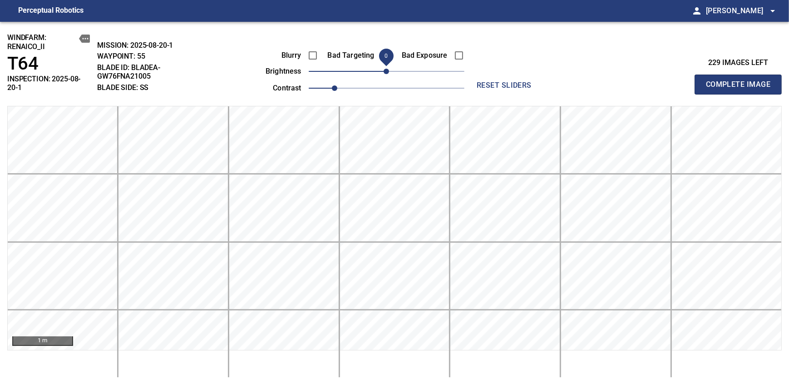
drag, startPoint x: 387, startPoint y: 71, endPoint x: 392, endPoint y: 69, distance: 5.6
click at [389, 69] on span "0" at bounding box center [386, 71] width 5 height 5
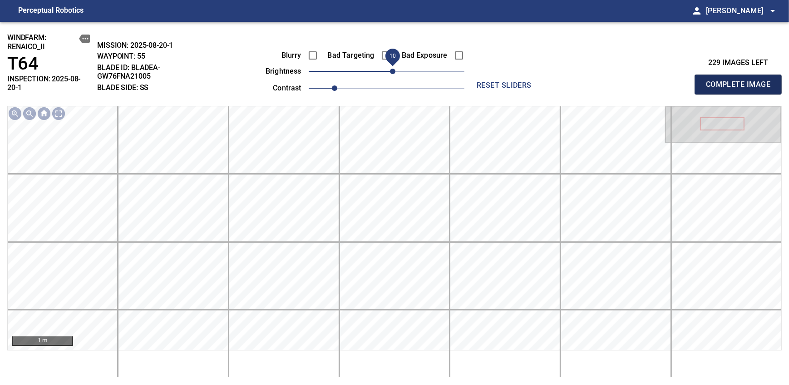
click at [741, 81] on span "Complete Image" at bounding box center [738, 84] width 67 height 13
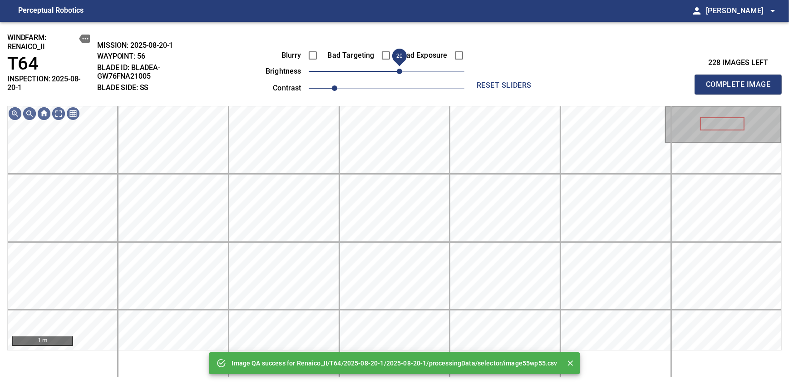
drag, startPoint x: 386, startPoint y: 77, endPoint x: 396, endPoint y: 71, distance: 11.4
click at [397, 71] on span "20" at bounding box center [399, 71] width 5 height 5
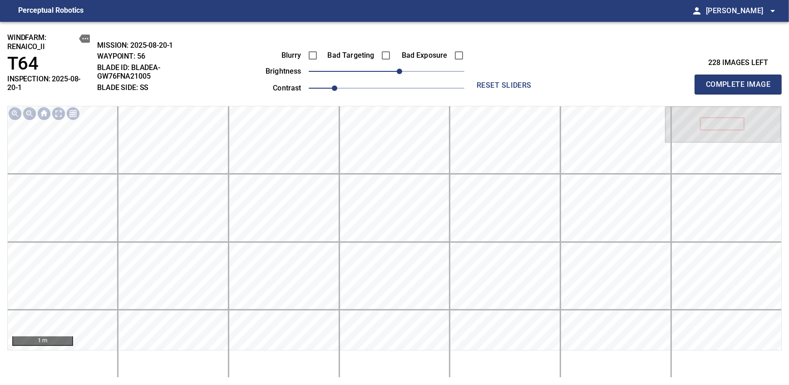
click at [741, 81] on span "Complete Image" at bounding box center [738, 84] width 67 height 13
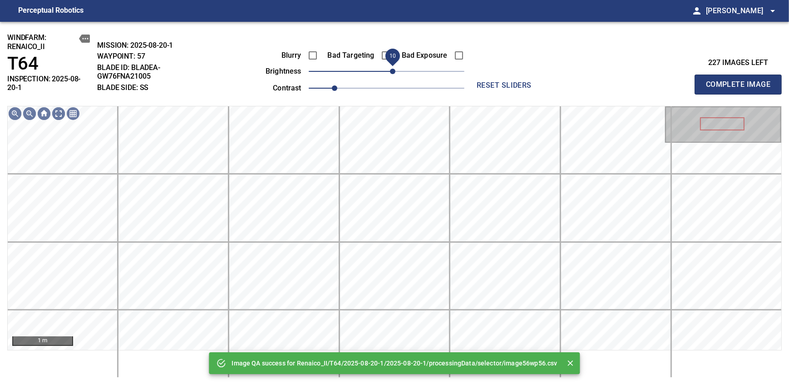
click at [392, 70] on span "10" at bounding box center [392, 71] width 5 height 5
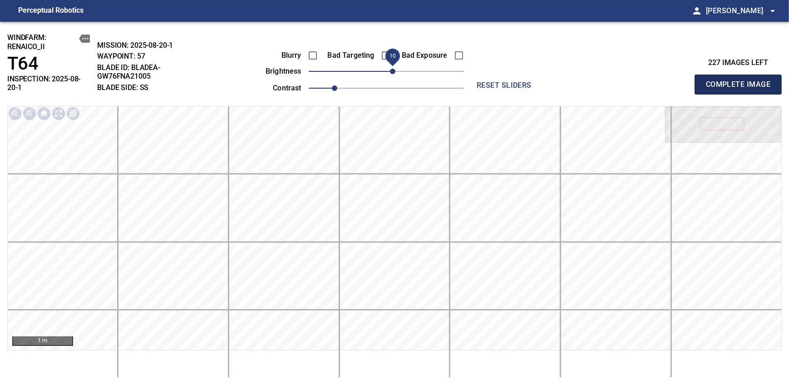
click at [741, 81] on span "Complete Image" at bounding box center [738, 84] width 67 height 13
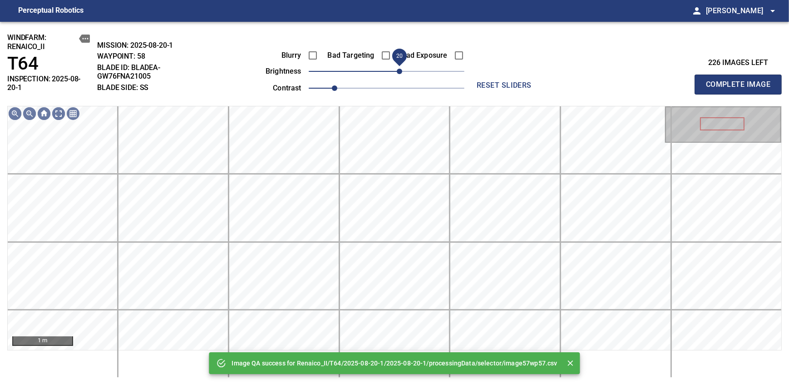
drag, startPoint x: 390, startPoint y: 76, endPoint x: 399, endPoint y: 72, distance: 9.5
click at [399, 72] on span "20" at bounding box center [399, 71] width 5 height 5
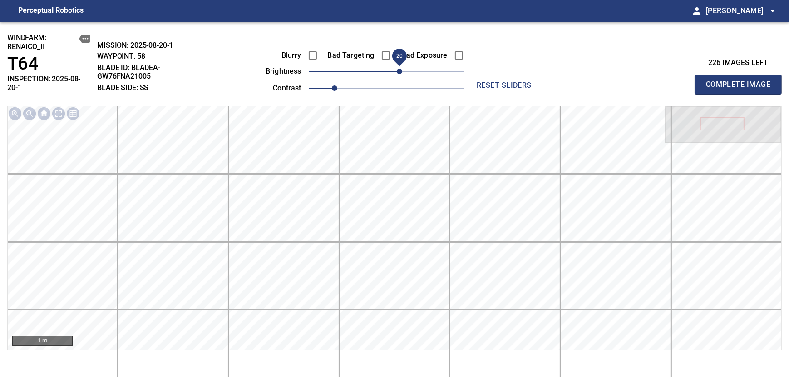
click at [741, 81] on span "Complete Image" at bounding box center [738, 84] width 67 height 13
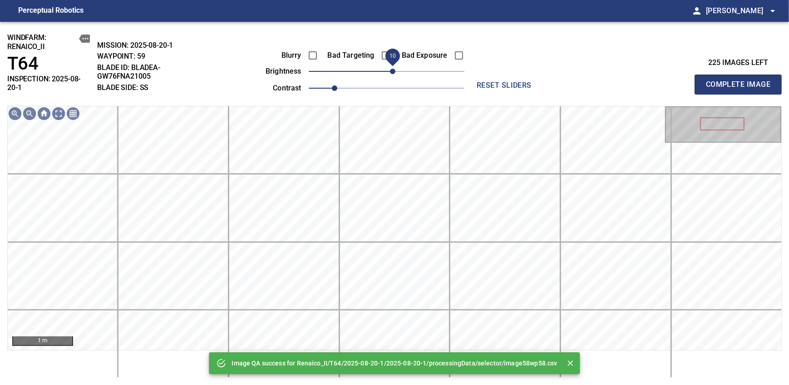
drag, startPoint x: 387, startPoint y: 69, endPoint x: 393, endPoint y: 68, distance: 6.0
click at [393, 69] on span "10" at bounding box center [392, 71] width 5 height 5
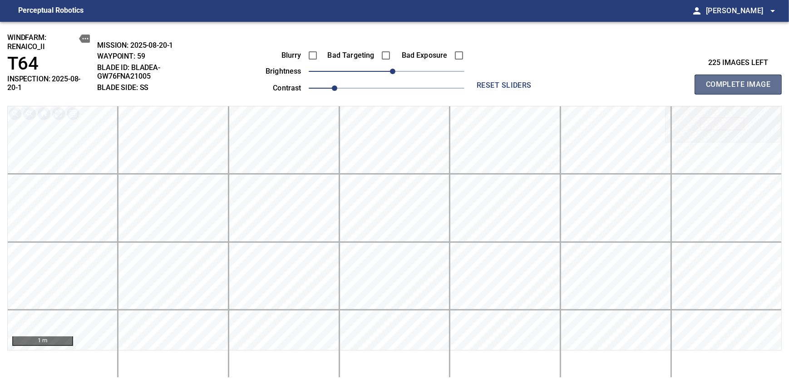
drag, startPoint x: 741, startPoint y: 81, endPoint x: 393, endPoint y: 68, distance: 348.0
click at [741, 81] on span "Complete Image" at bounding box center [738, 84] width 67 height 13
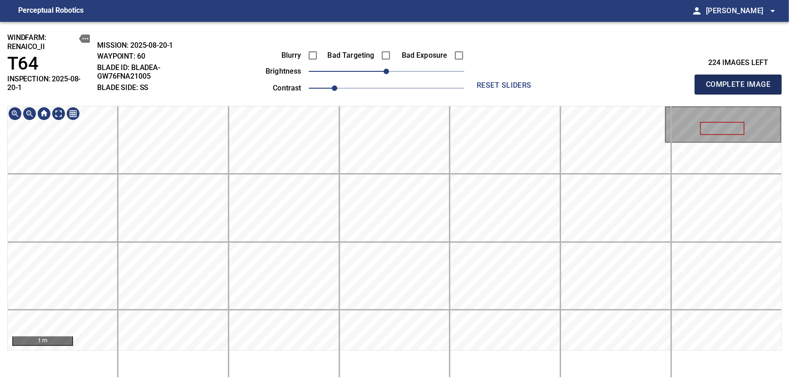
click at [741, 81] on span "Complete Image" at bounding box center [738, 84] width 67 height 13
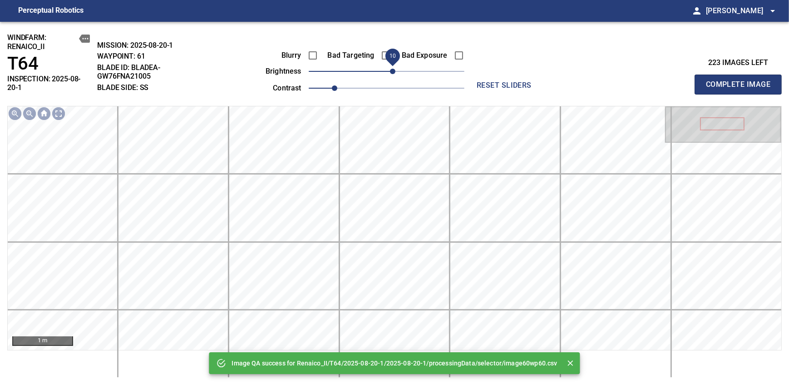
click at [391, 73] on span "10" at bounding box center [392, 71] width 5 height 5
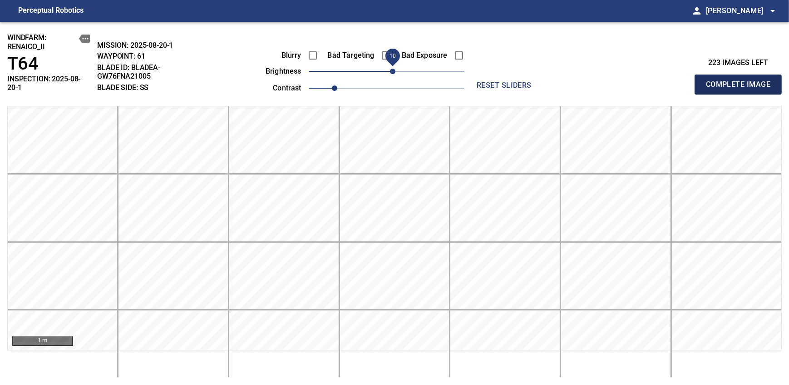
click at [741, 81] on span "Complete Image" at bounding box center [738, 84] width 67 height 13
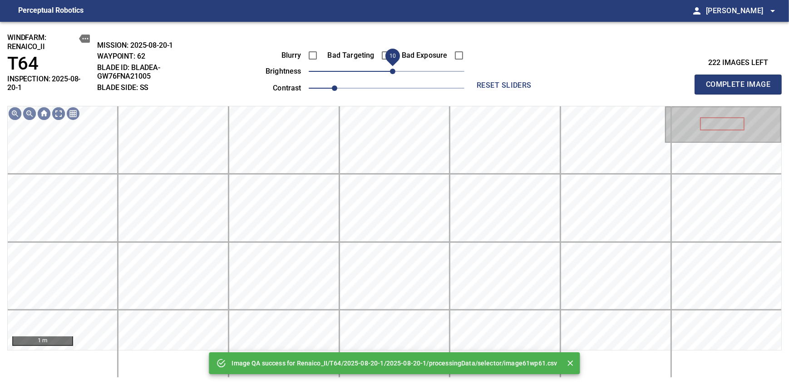
click at [393, 73] on span "10" at bounding box center [392, 71] width 5 height 5
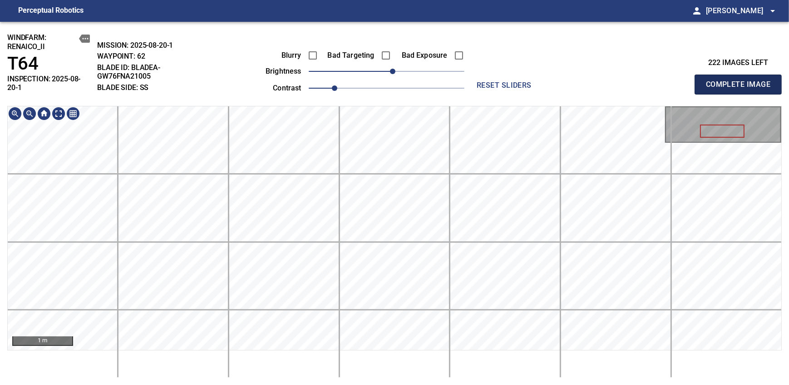
click at [741, 81] on span "Complete Image" at bounding box center [738, 84] width 67 height 13
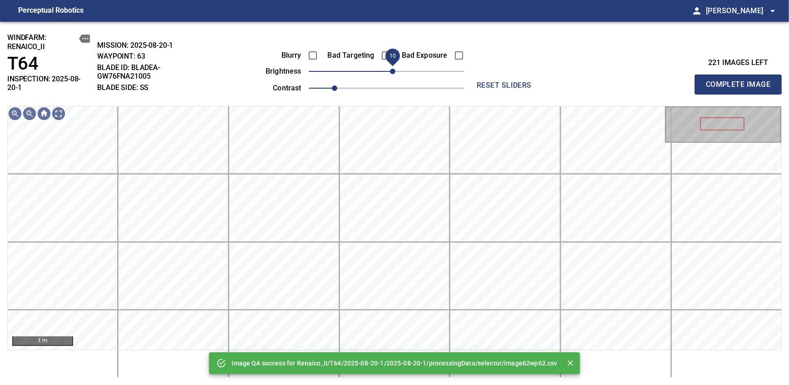
click at [391, 69] on span "10" at bounding box center [392, 71] width 5 height 5
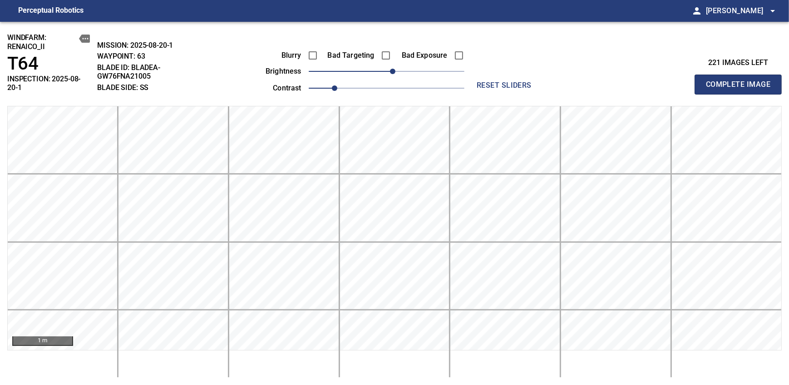
drag, startPoint x: 741, startPoint y: 81, endPoint x: 391, endPoint y: 69, distance: 349.8
click at [741, 81] on span "Complete Image" at bounding box center [738, 84] width 67 height 13
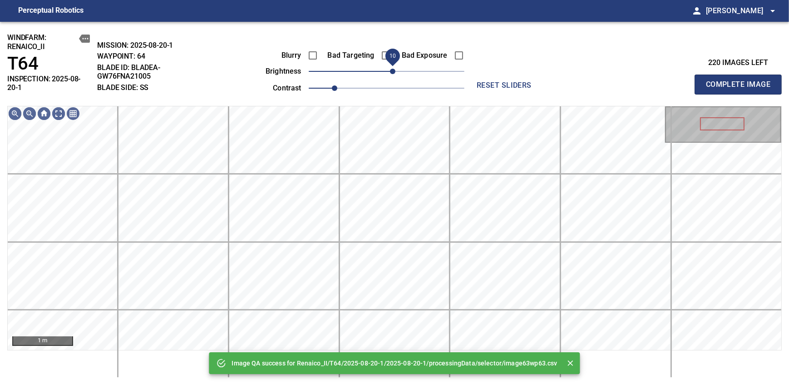
click at [391, 71] on span "10" at bounding box center [392, 71] width 5 height 5
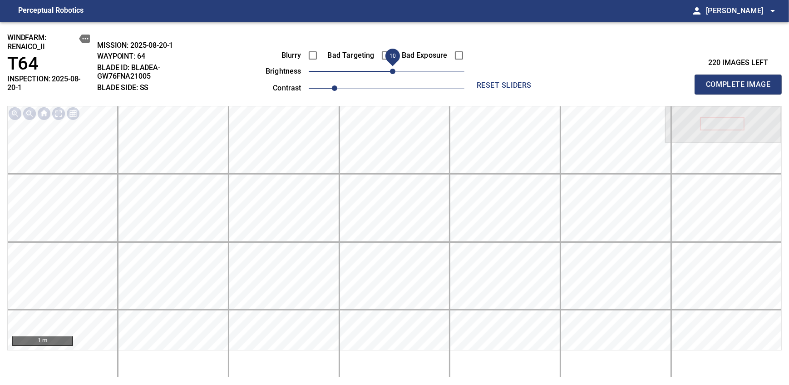
click at [741, 81] on span "Complete Image" at bounding box center [738, 84] width 67 height 13
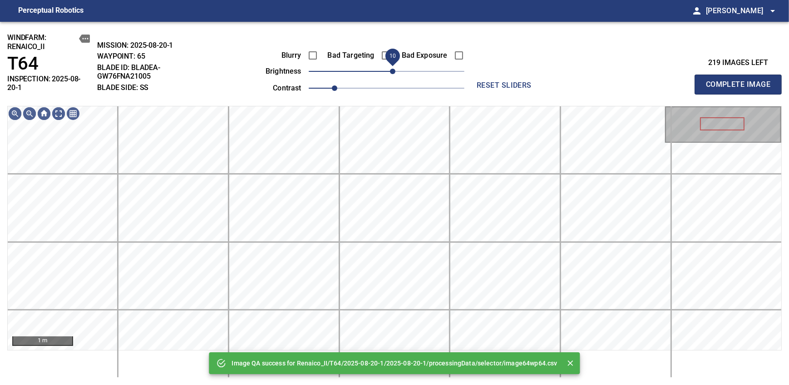
click at [390, 72] on span "10" at bounding box center [392, 71] width 5 height 5
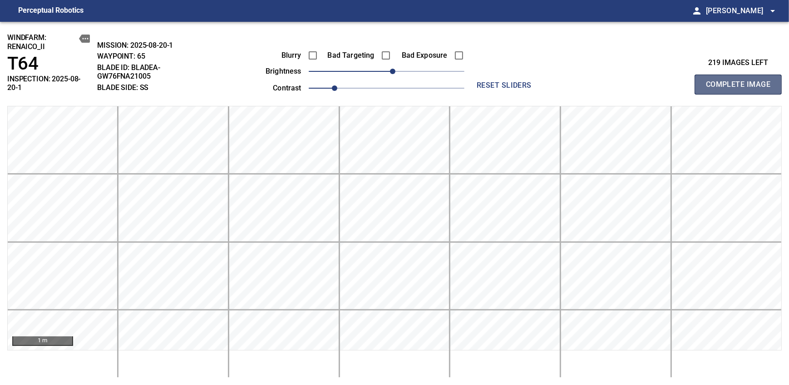
click at [741, 81] on span "Complete Image" at bounding box center [738, 84] width 67 height 13
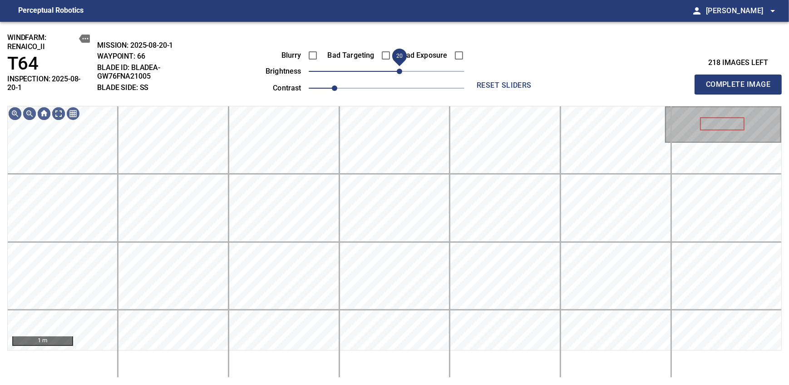
drag, startPoint x: 384, startPoint y: 79, endPoint x: 397, endPoint y: 74, distance: 14.0
click at [397, 74] on span "20" at bounding box center [399, 71] width 5 height 5
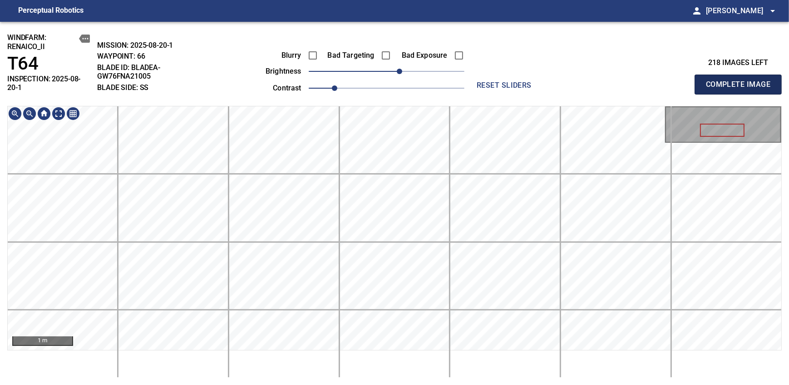
click at [741, 81] on span "Complete Image" at bounding box center [738, 84] width 67 height 13
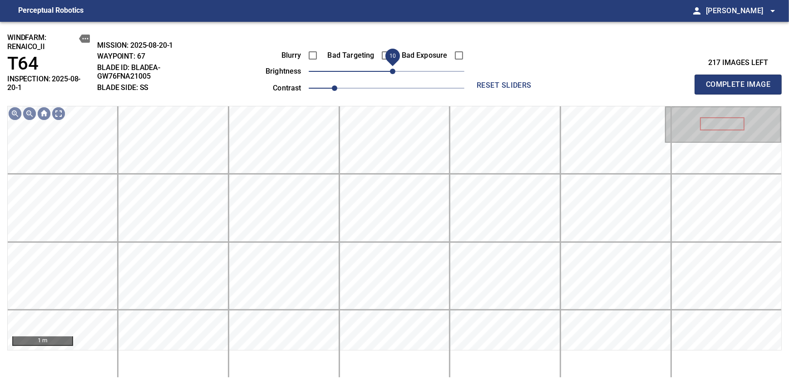
click at [390, 72] on span "10" at bounding box center [392, 71] width 5 height 5
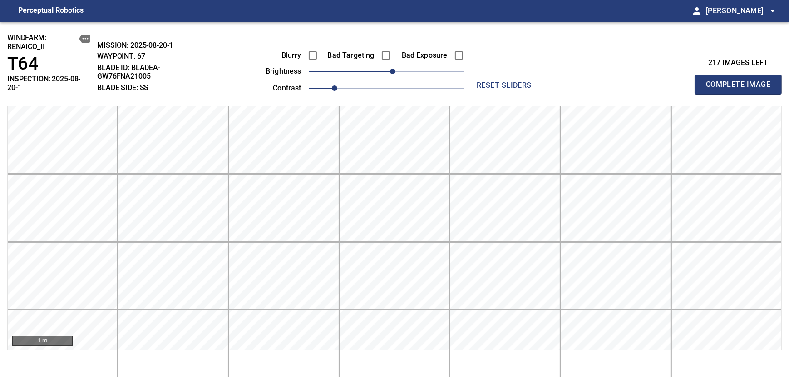
click at [741, 81] on span "Complete Image" at bounding box center [738, 84] width 67 height 13
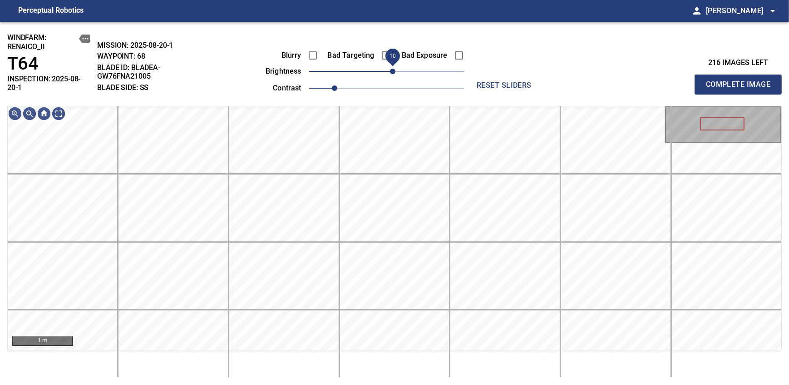
click at [391, 74] on span "10" at bounding box center [392, 71] width 5 height 5
click at [391, 69] on span "10" at bounding box center [392, 71] width 5 height 5
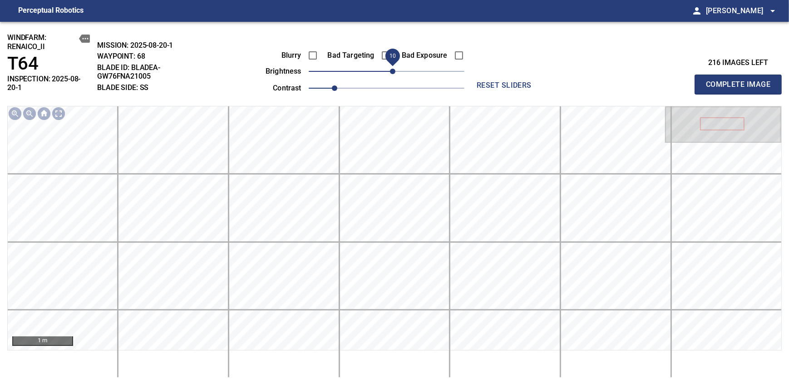
click at [741, 81] on span "Complete Image" at bounding box center [738, 84] width 67 height 13
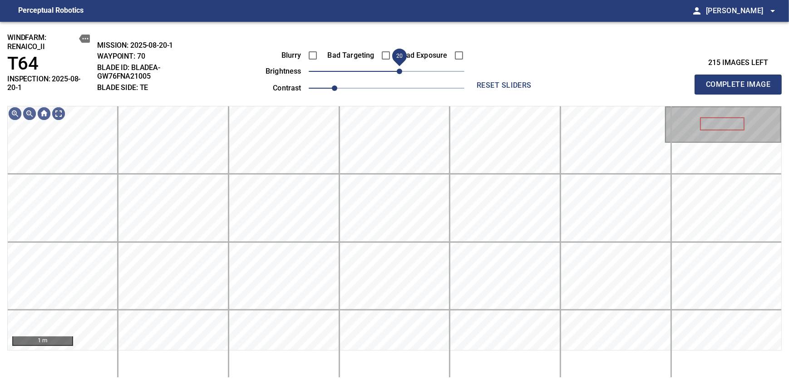
drag, startPoint x: 387, startPoint y: 75, endPoint x: 398, endPoint y: 73, distance: 11.7
click at [398, 73] on span "20" at bounding box center [399, 71] width 5 height 5
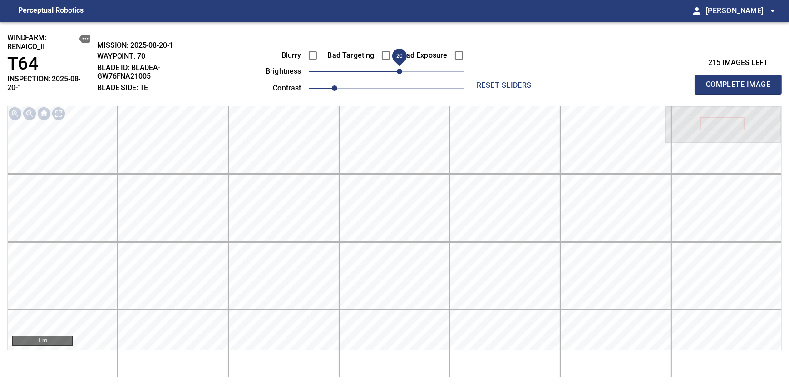
click at [741, 81] on span "Complete Image" at bounding box center [738, 84] width 67 height 13
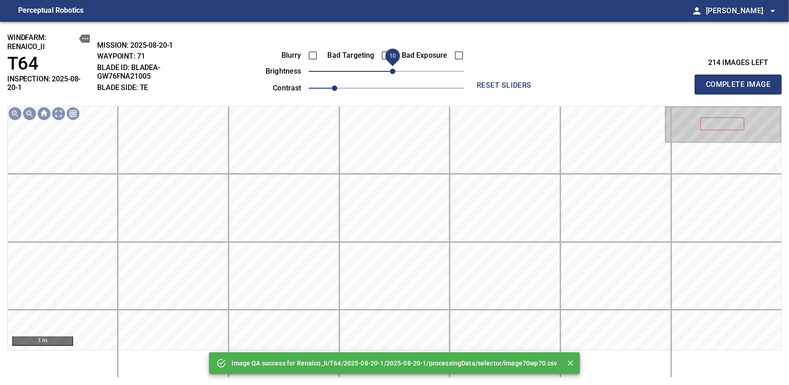
drag, startPoint x: 386, startPoint y: 73, endPoint x: 390, endPoint y: 69, distance: 5.2
click at [390, 69] on span "10" at bounding box center [392, 71] width 5 height 5
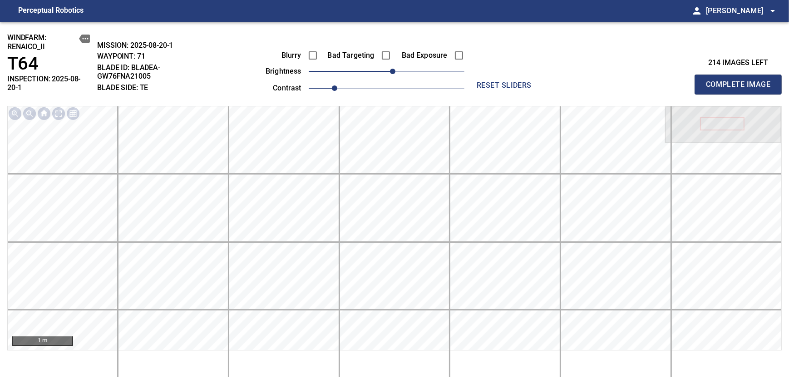
click at [741, 81] on span "Complete Image" at bounding box center [738, 84] width 67 height 13
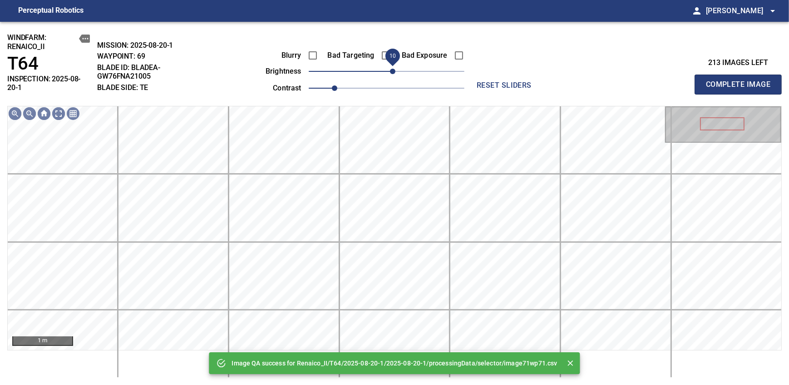
drag, startPoint x: 384, startPoint y: 71, endPoint x: 395, endPoint y: 69, distance: 11.0
click at [395, 69] on span "10" at bounding box center [392, 71] width 5 height 5
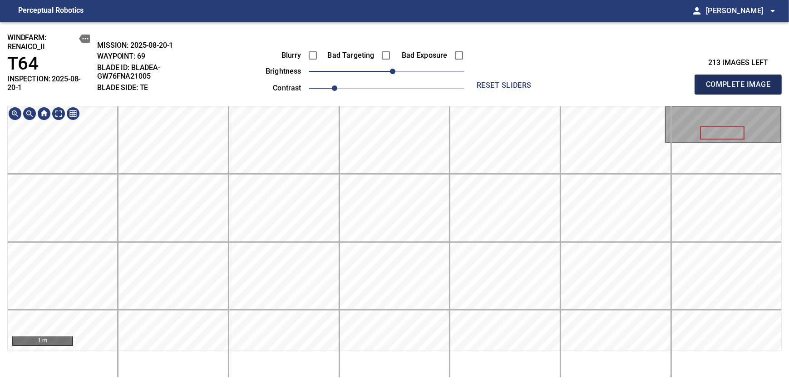
click at [741, 81] on span "Complete Image" at bounding box center [738, 84] width 67 height 13
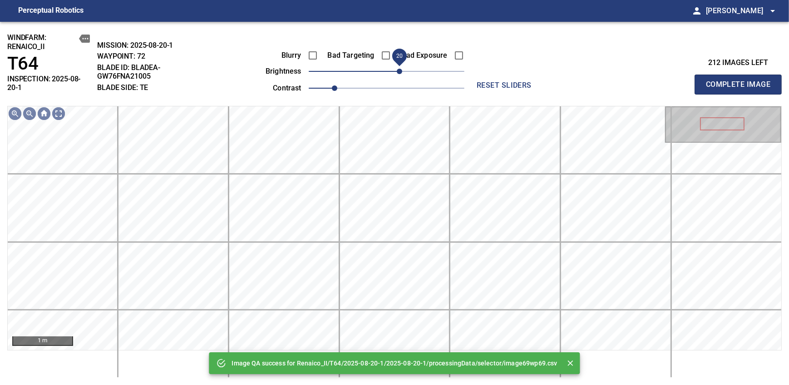
drag, startPoint x: 388, startPoint y: 70, endPoint x: 398, endPoint y: 70, distance: 10.4
click at [398, 70] on span "20" at bounding box center [399, 71] width 5 height 5
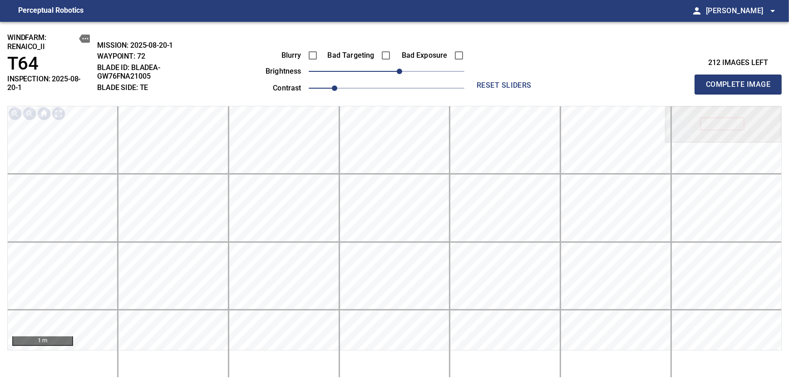
click at [741, 81] on span "Complete Image" at bounding box center [738, 84] width 67 height 13
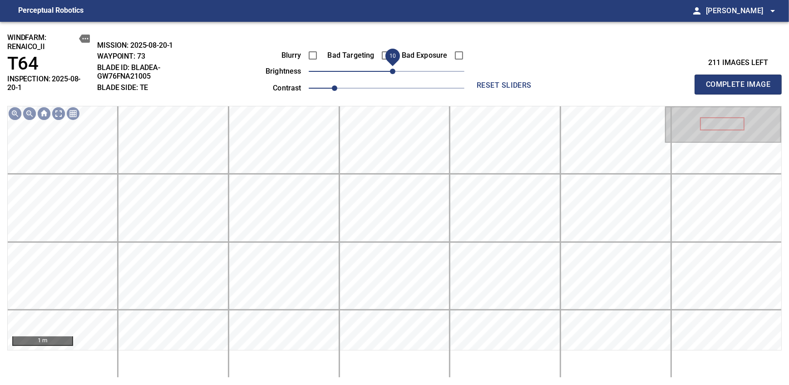
drag, startPoint x: 390, startPoint y: 72, endPoint x: 394, endPoint y: 70, distance: 4.9
click at [394, 70] on span "10" at bounding box center [392, 71] width 5 height 5
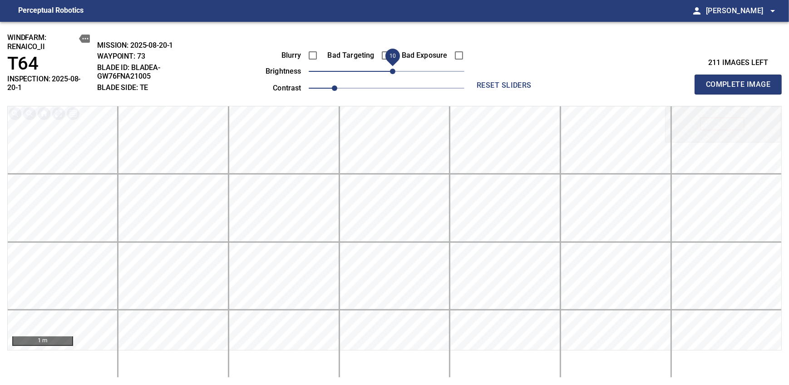
click at [741, 81] on span "Complete Image" at bounding box center [738, 84] width 67 height 13
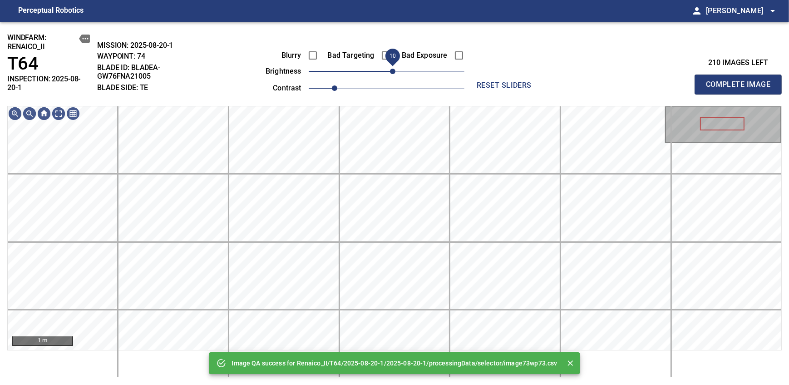
drag, startPoint x: 388, startPoint y: 70, endPoint x: 395, endPoint y: 71, distance: 7.4
click at [395, 71] on span "10" at bounding box center [392, 71] width 5 height 5
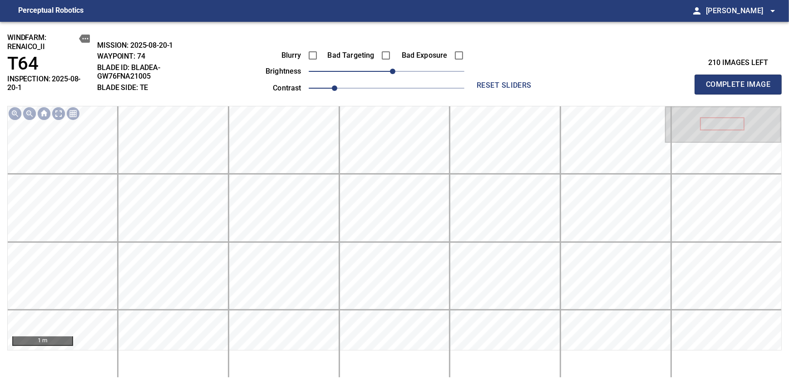
click at [741, 81] on span "Complete Image" at bounding box center [738, 84] width 67 height 13
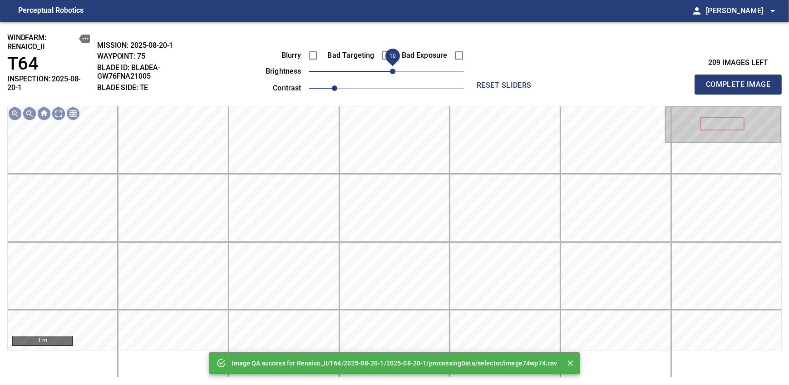
drag, startPoint x: 390, startPoint y: 71, endPoint x: 395, endPoint y: 71, distance: 5.4
click at [395, 71] on span "10" at bounding box center [392, 71] width 5 height 5
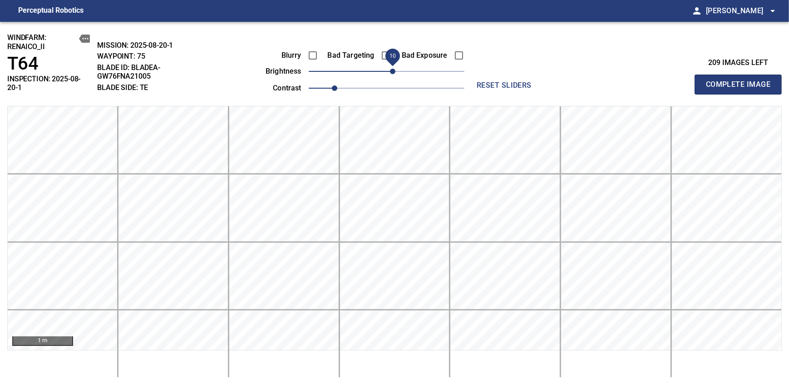
click at [741, 81] on span "Complete Image" at bounding box center [738, 84] width 67 height 13
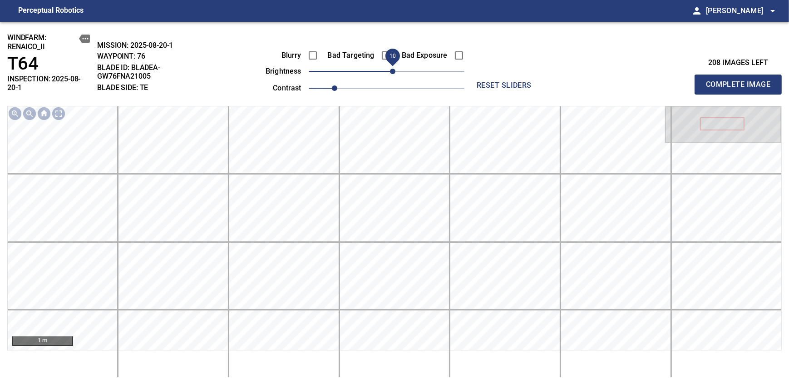
drag, startPoint x: 384, startPoint y: 73, endPoint x: 393, endPoint y: 73, distance: 8.6
click at [393, 73] on span "10" at bounding box center [392, 71] width 5 height 5
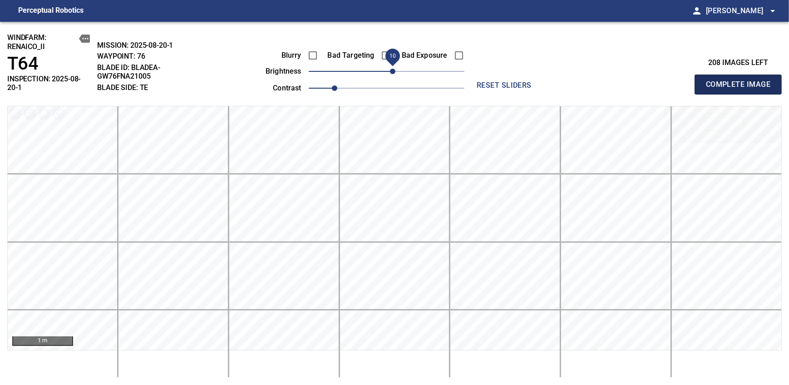
click at [741, 81] on span "Complete Image" at bounding box center [738, 84] width 67 height 13
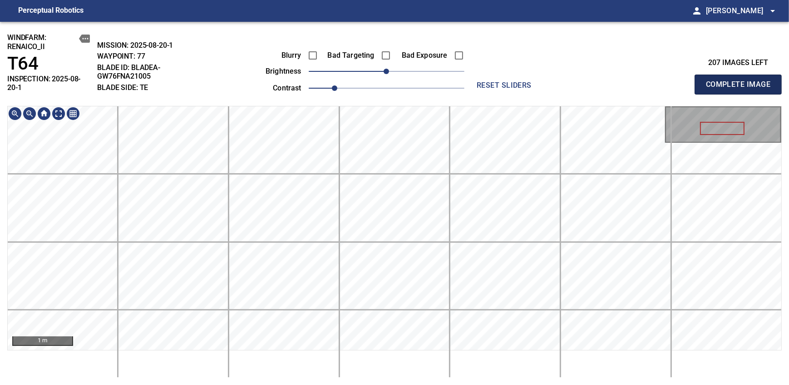
click at [741, 81] on span "Complete Image" at bounding box center [738, 84] width 67 height 13
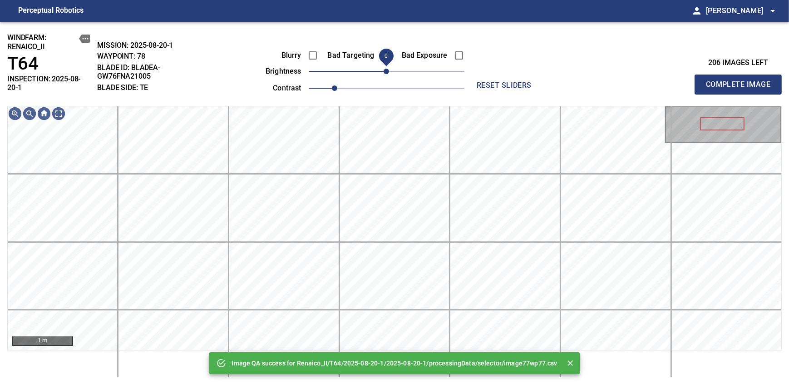
click at [389, 72] on span "0" at bounding box center [386, 71] width 5 height 5
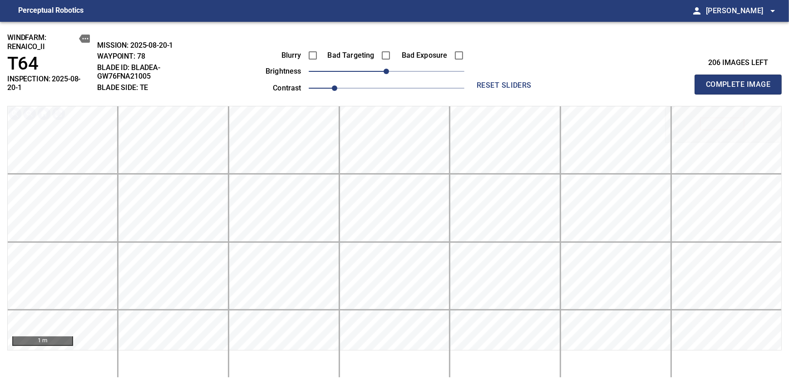
click at [741, 81] on span "Complete Image" at bounding box center [738, 84] width 67 height 13
drag, startPoint x: 741, startPoint y: 81, endPoint x: 383, endPoint y: 80, distance: 358.2
click at [741, 81] on span "Complete Image" at bounding box center [738, 84] width 67 height 13
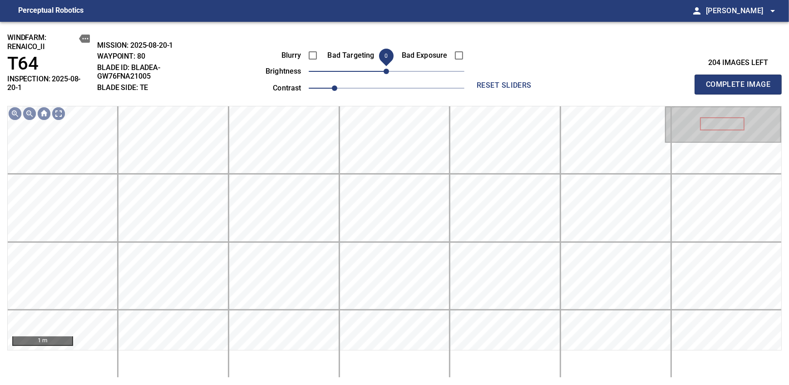
click at [386, 72] on span "0" at bounding box center [386, 71] width 5 height 5
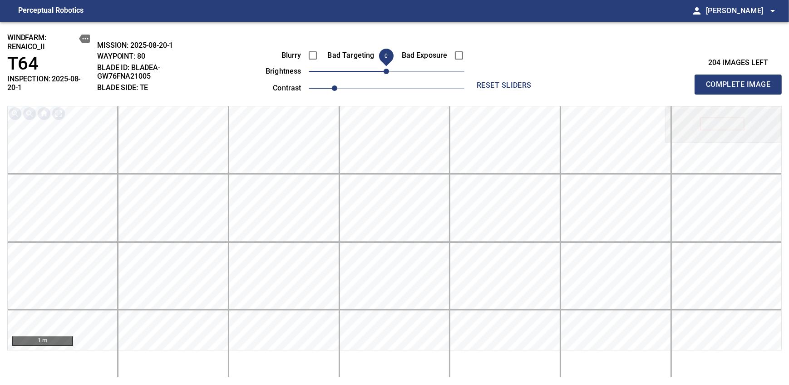
click at [741, 81] on span "Complete Image" at bounding box center [738, 84] width 67 height 13
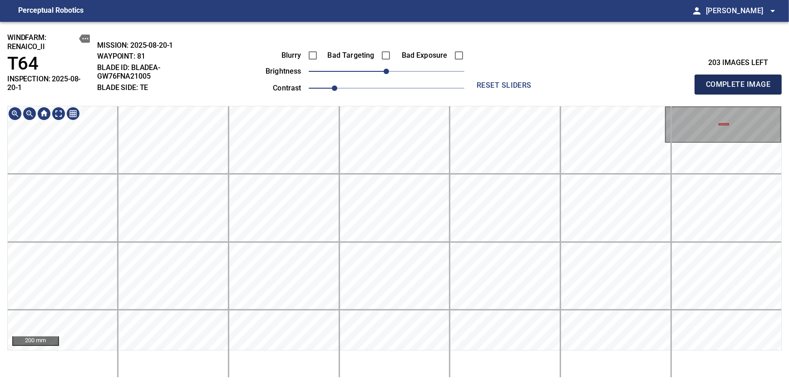
click at [741, 81] on span "Complete Image" at bounding box center [738, 84] width 67 height 13
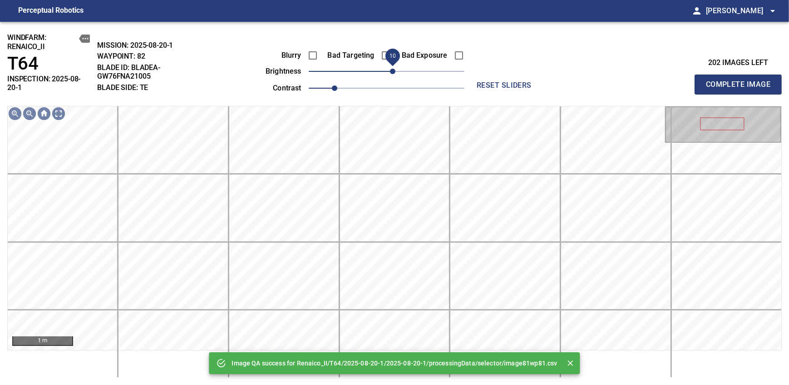
drag, startPoint x: 386, startPoint y: 70, endPoint x: 395, endPoint y: 70, distance: 8.6
click at [395, 70] on span "10" at bounding box center [392, 71] width 5 height 5
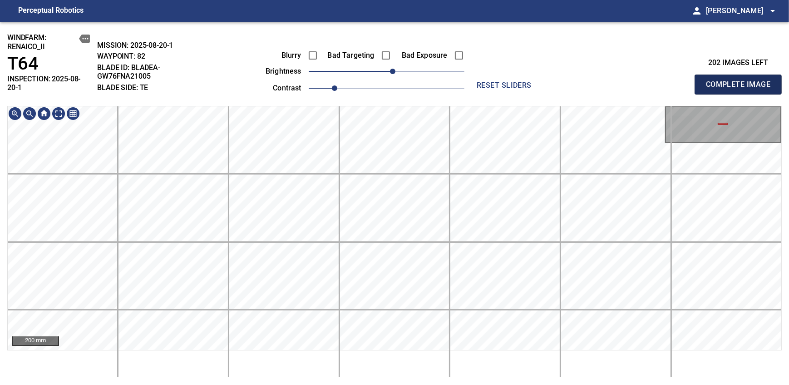
click at [741, 81] on span "Complete Image" at bounding box center [738, 84] width 67 height 13
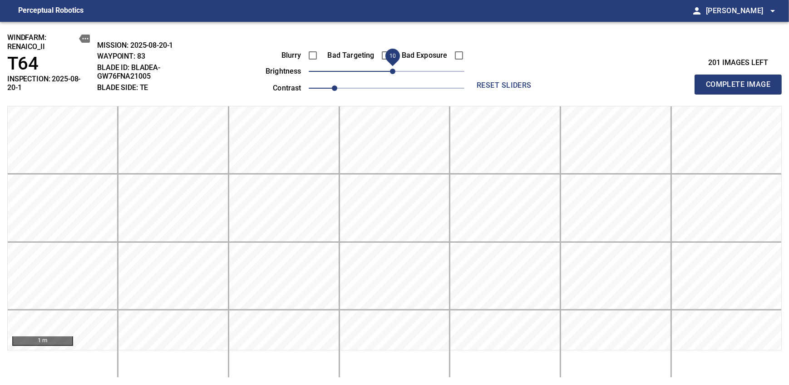
drag, startPoint x: 397, startPoint y: 70, endPoint x: 391, endPoint y: 69, distance: 6.2
click at [391, 69] on span "10" at bounding box center [392, 71] width 5 height 5
click at [741, 81] on span "Complete Image" at bounding box center [738, 84] width 67 height 13
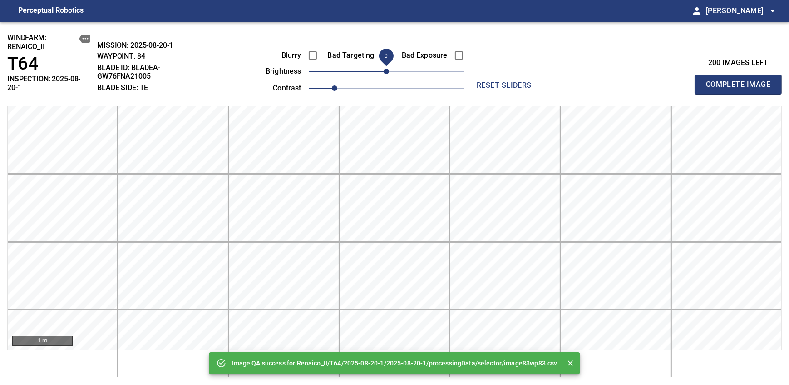
click at [389, 70] on span "0" at bounding box center [386, 71] width 5 height 5
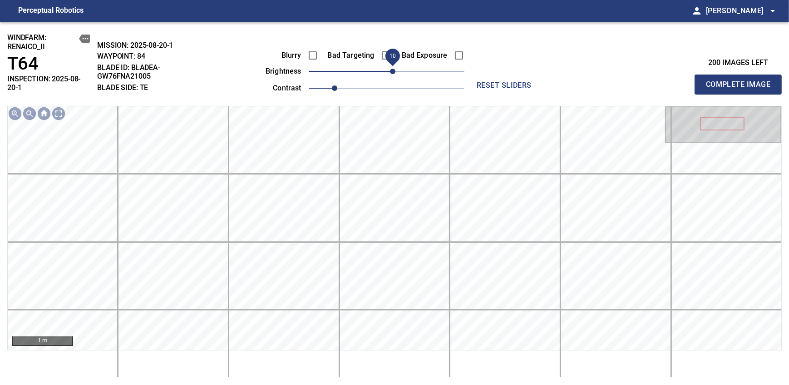
click at [391, 73] on span "10" at bounding box center [392, 71] width 5 height 5
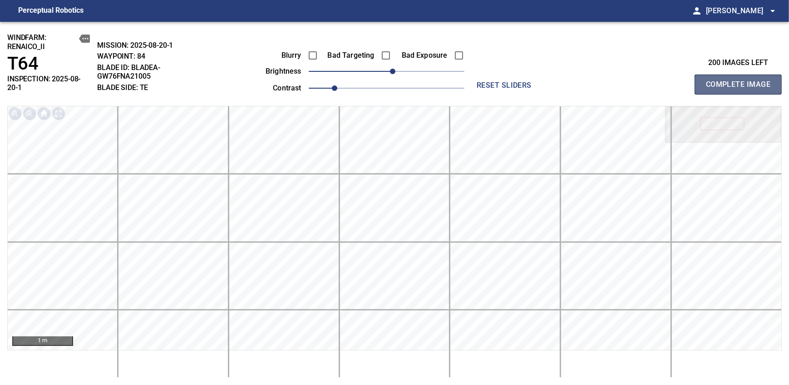
click at [741, 81] on span "Complete Image" at bounding box center [738, 84] width 67 height 13
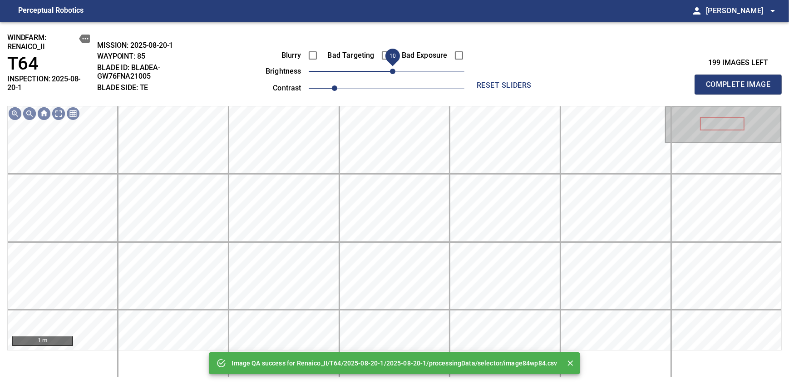
click at [391, 73] on span "10" at bounding box center [392, 71] width 5 height 5
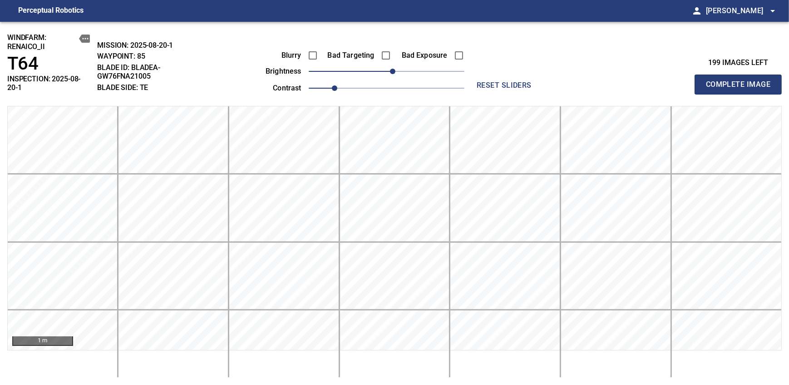
click at [741, 81] on span "Complete Image" at bounding box center [738, 84] width 67 height 13
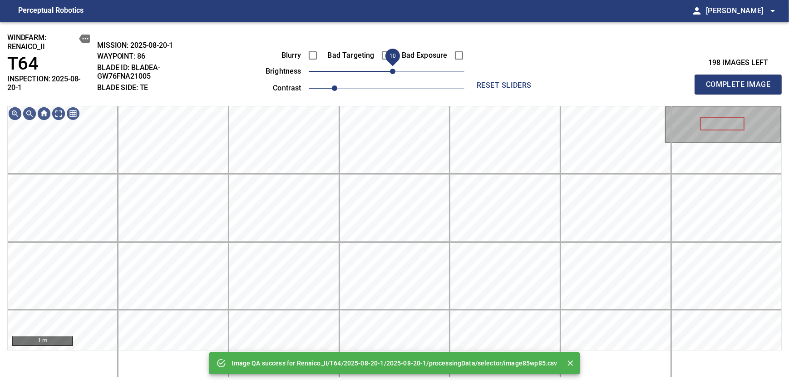
click at [391, 73] on span "10" at bounding box center [392, 71] width 5 height 5
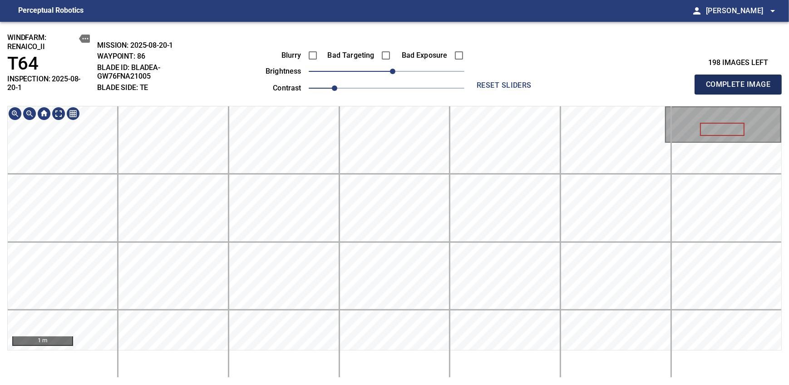
click at [741, 81] on span "Complete Image" at bounding box center [738, 84] width 67 height 13
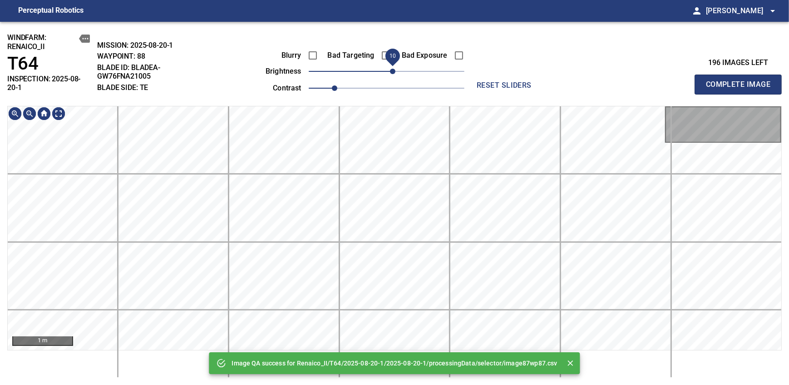
click at [393, 70] on span "10" at bounding box center [392, 71] width 5 height 5
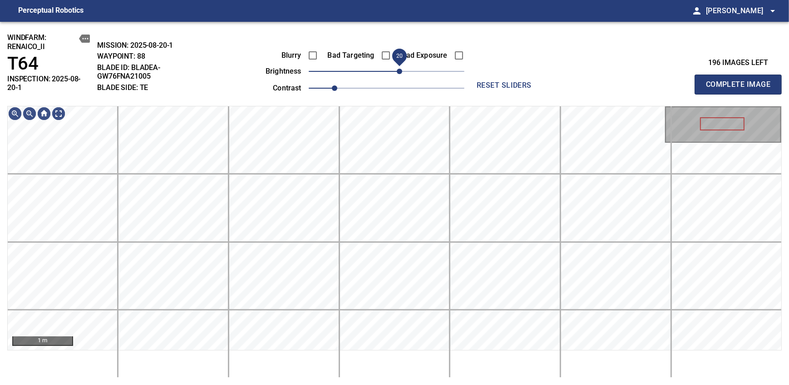
click at [400, 74] on span "20" at bounding box center [399, 71] width 5 height 5
drag, startPoint x: 400, startPoint y: 74, endPoint x: 395, endPoint y: 74, distance: 5.4
click at [395, 74] on span "10" at bounding box center [392, 71] width 5 height 5
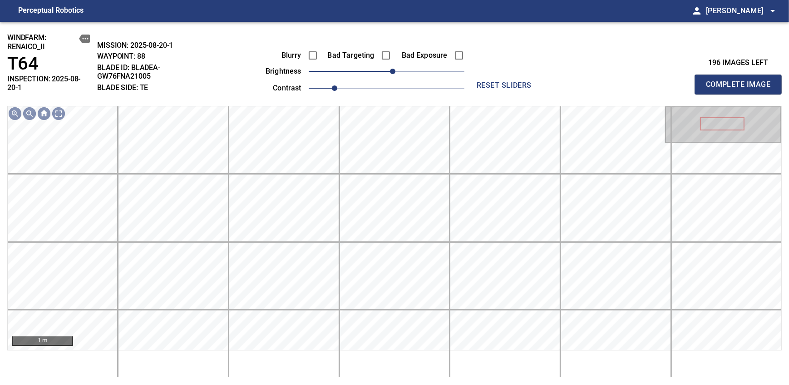
click at [741, 81] on span "Complete Image" at bounding box center [738, 84] width 67 height 13
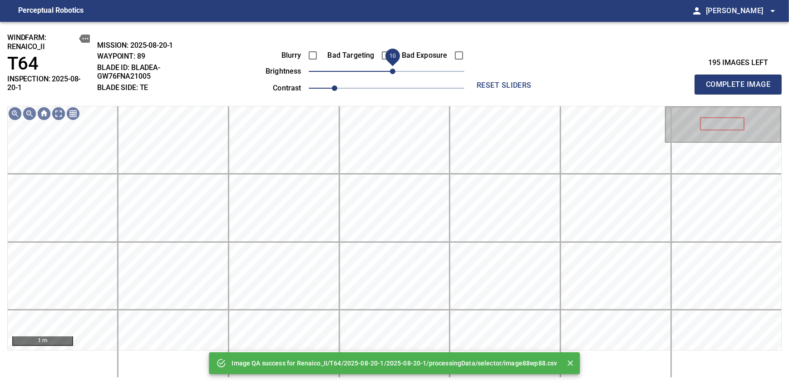
click at [393, 72] on span "10" at bounding box center [392, 71] width 5 height 5
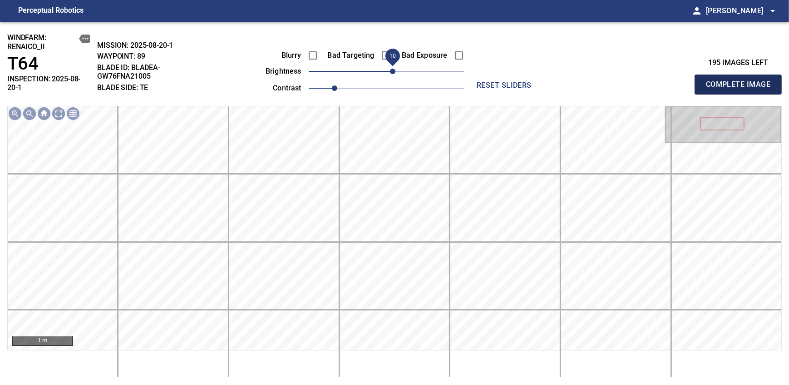
click at [741, 81] on span "Complete Image" at bounding box center [738, 84] width 67 height 13
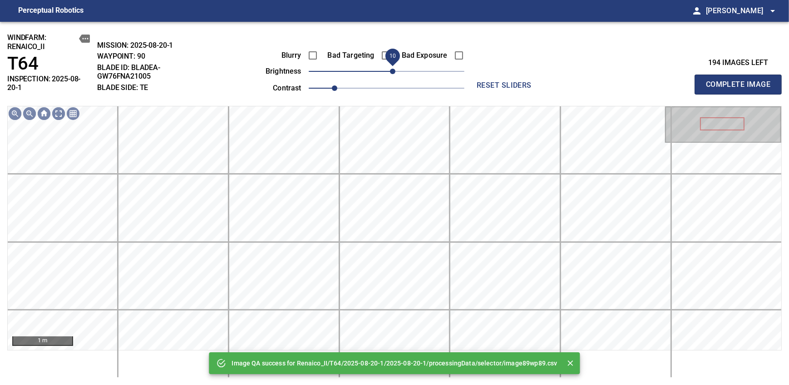
click at [390, 72] on span "10" at bounding box center [392, 71] width 5 height 5
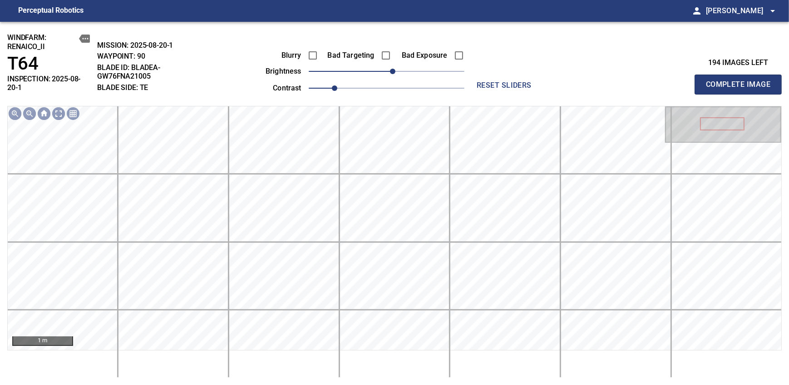
click at [741, 81] on span "Complete Image" at bounding box center [738, 84] width 67 height 13
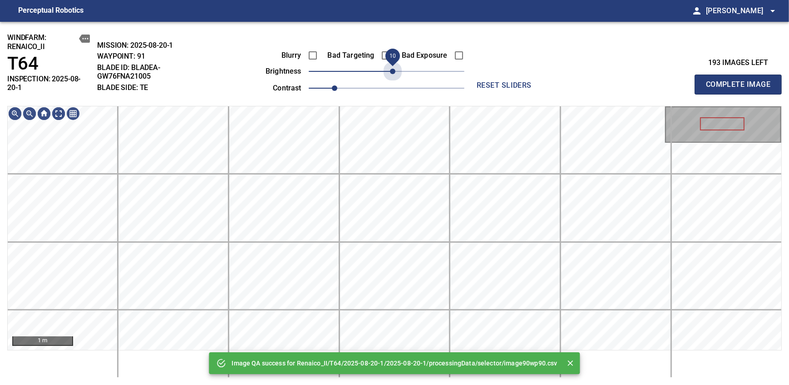
click at [390, 72] on span "10" at bounding box center [392, 71] width 5 height 5
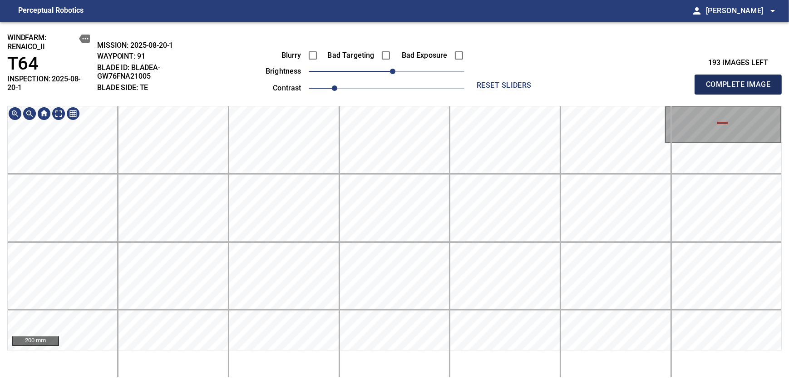
click at [741, 81] on span "Complete Image" at bounding box center [738, 84] width 67 height 13
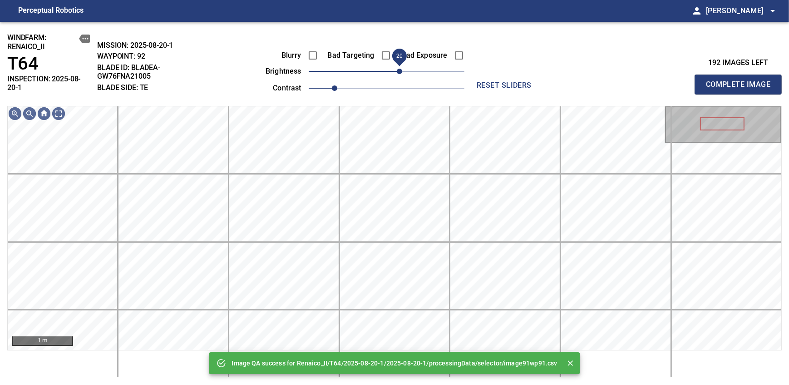
drag, startPoint x: 392, startPoint y: 74, endPoint x: 397, endPoint y: 72, distance: 6.1
click at [397, 72] on span "20" at bounding box center [399, 71] width 5 height 5
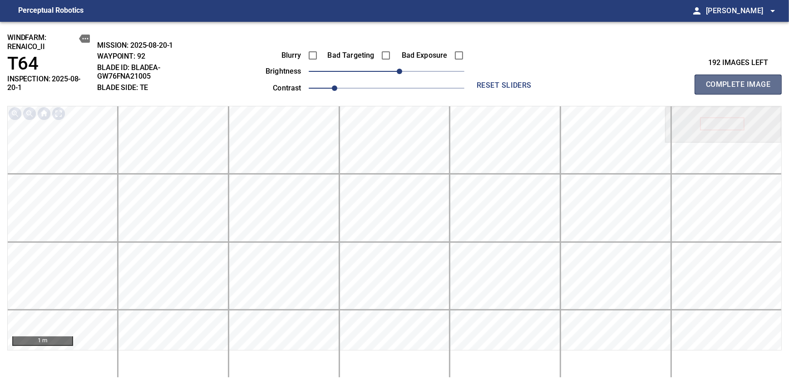
click at [741, 81] on span "Complete Image" at bounding box center [738, 84] width 67 height 13
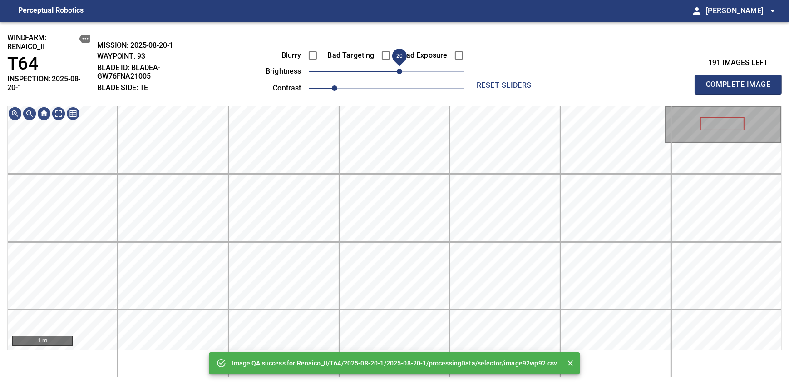
drag, startPoint x: 386, startPoint y: 72, endPoint x: 400, endPoint y: 70, distance: 14.1
click at [400, 70] on span "20" at bounding box center [399, 71] width 5 height 5
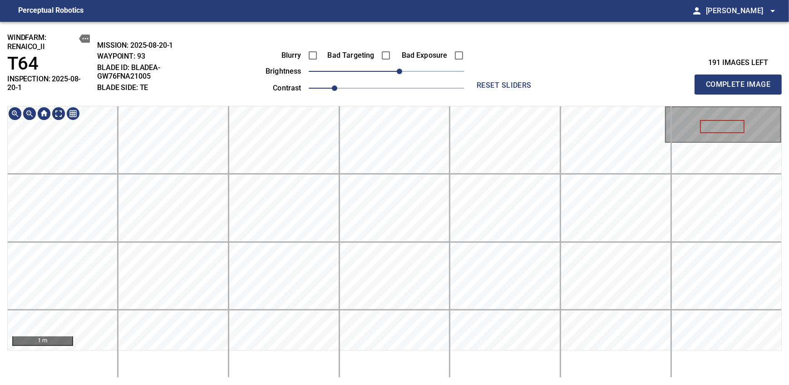
click at [406, 105] on div "windfarm: Renaico_II T64 INSPECTION: 2025-08-20-1 MISSION: 2025-08-20-1 WAYPOIN…" at bounding box center [394, 203] width 789 height 363
click at [741, 81] on span "Complete Image" at bounding box center [738, 84] width 67 height 13
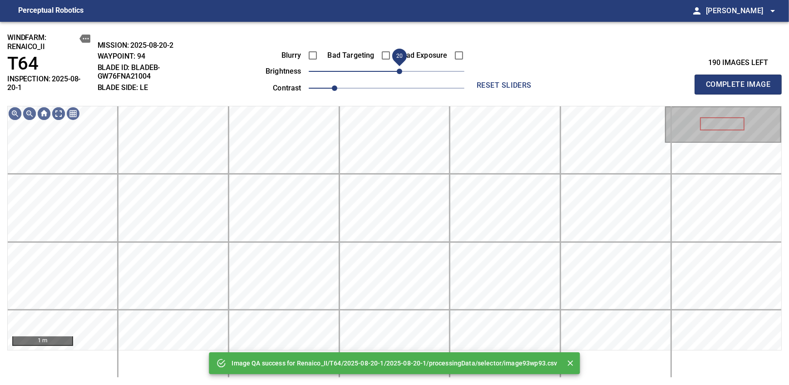
click at [397, 72] on span "20" at bounding box center [399, 71] width 5 height 5
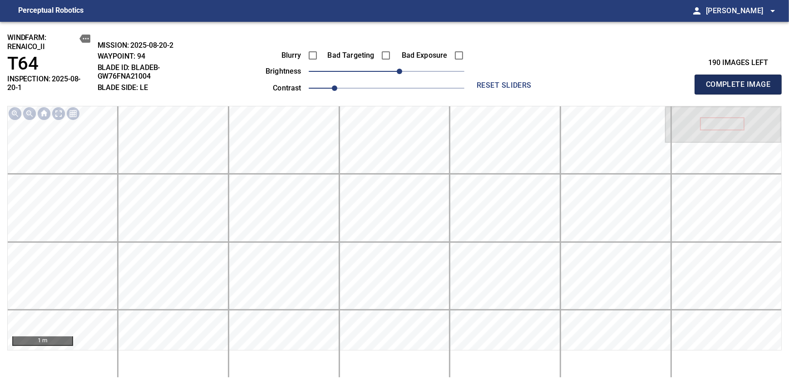
click at [741, 81] on span "Complete Image" at bounding box center [738, 84] width 67 height 13
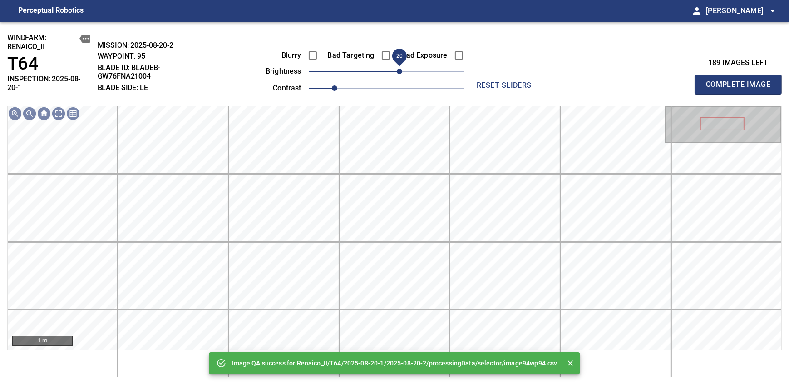
click at [400, 73] on span "20" at bounding box center [399, 71] width 5 height 5
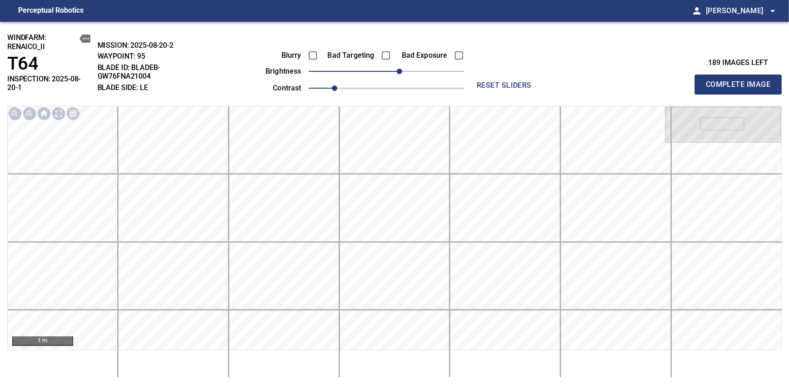
click at [741, 81] on span "Complete Image" at bounding box center [738, 84] width 67 height 13
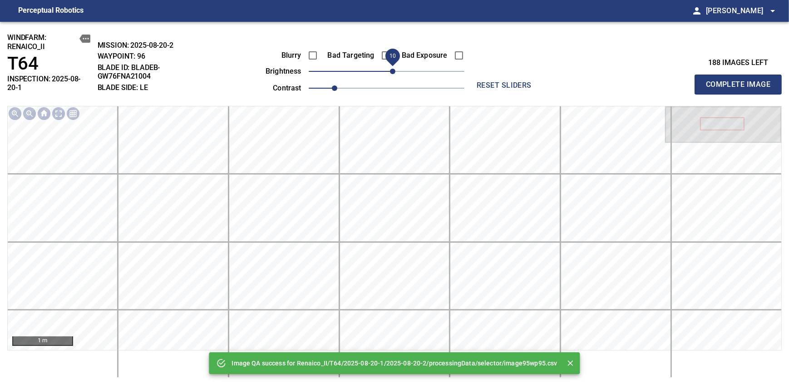
drag, startPoint x: 389, startPoint y: 72, endPoint x: 395, endPoint y: 72, distance: 6.8
click at [395, 72] on span "10" at bounding box center [392, 71] width 5 height 5
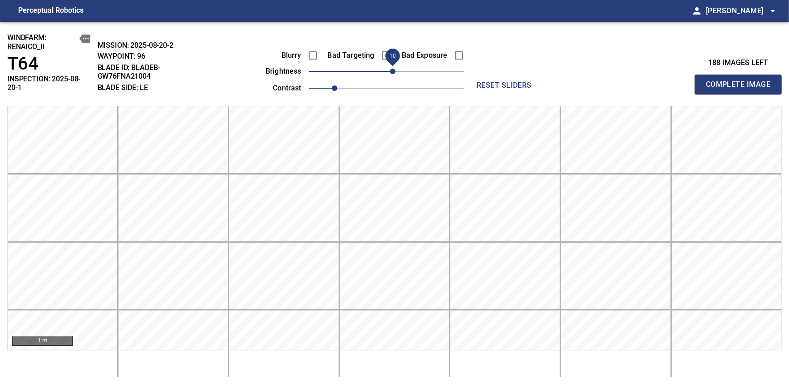
click at [741, 81] on span "Complete Image" at bounding box center [738, 84] width 67 height 13
click at [405, 75] on div "Blurry Bad Targeting Bad Exposure brightness 0 contrast 1" at bounding box center [354, 70] width 219 height 49
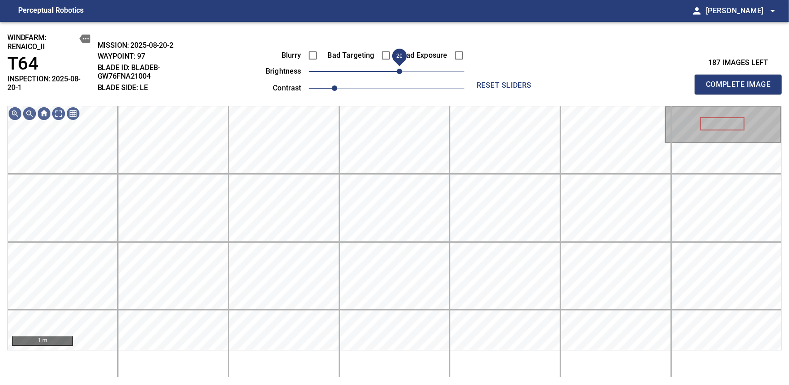
drag, startPoint x: 387, startPoint y: 76, endPoint x: 400, endPoint y: 70, distance: 14.4
click at [400, 70] on span "20" at bounding box center [399, 71] width 5 height 5
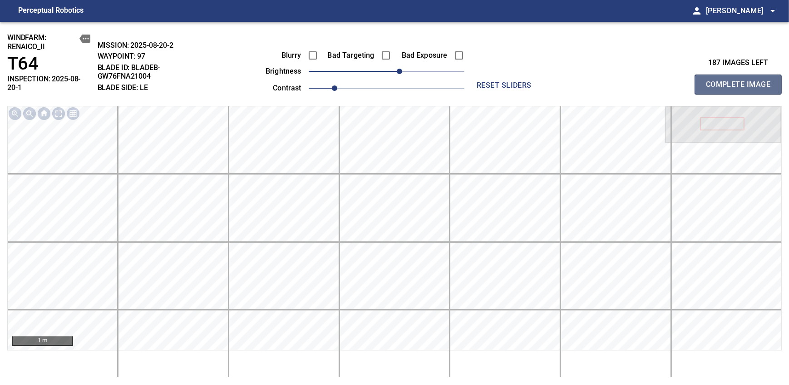
click at [741, 81] on span "Complete Image" at bounding box center [738, 84] width 67 height 13
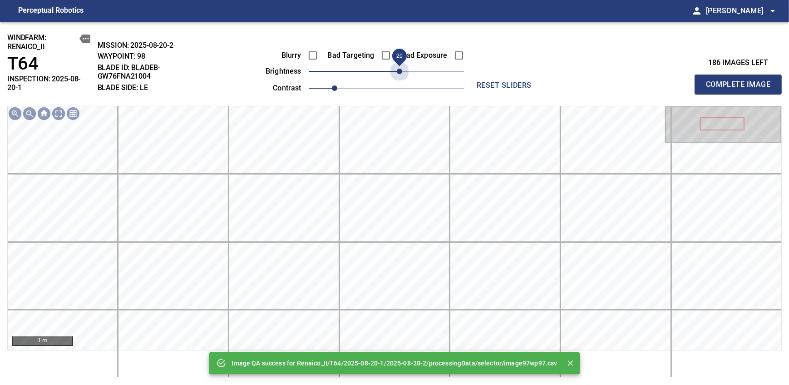
click at [400, 70] on span "20" at bounding box center [387, 71] width 156 height 13
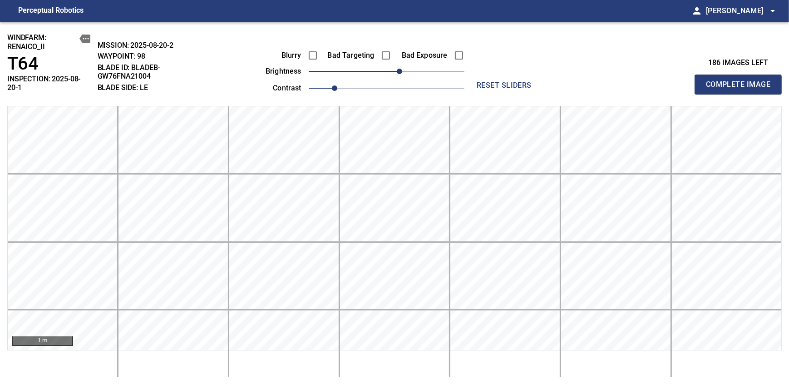
click at [741, 81] on span "Complete Image" at bounding box center [738, 84] width 67 height 13
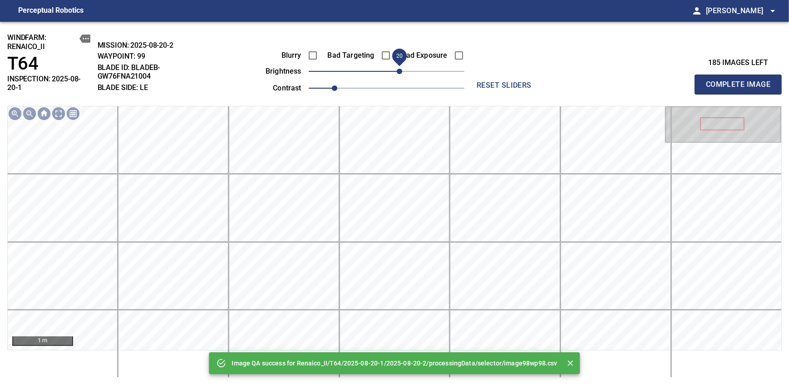
click at [400, 70] on span "20" at bounding box center [387, 71] width 156 height 13
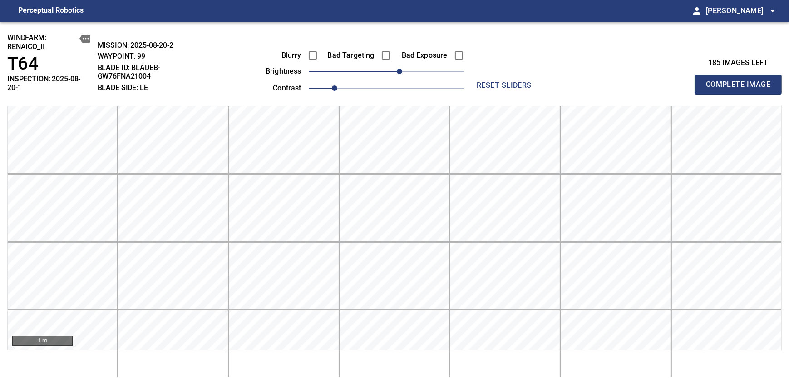
drag, startPoint x: 741, startPoint y: 81, endPoint x: 400, endPoint y: 70, distance: 341.1
click at [741, 81] on span "Complete Image" at bounding box center [738, 84] width 67 height 13
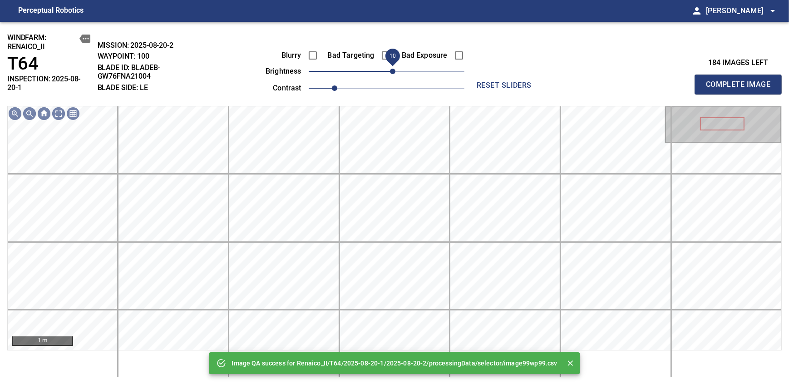
drag, startPoint x: 400, startPoint y: 70, endPoint x: 395, endPoint y: 74, distance: 6.8
click at [395, 74] on span "10" at bounding box center [387, 71] width 156 height 13
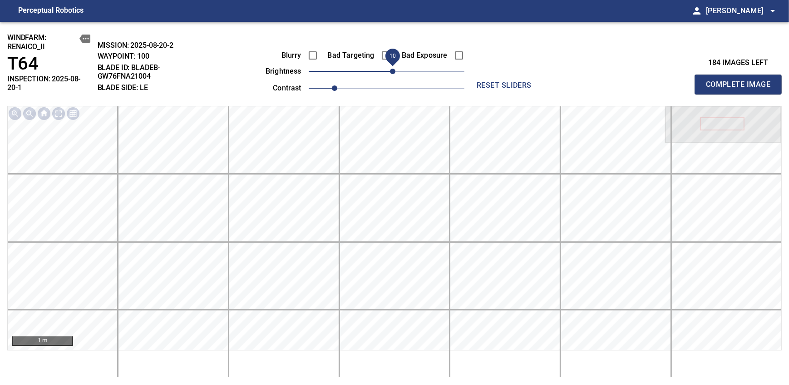
click at [741, 81] on span "Complete Image" at bounding box center [738, 84] width 67 height 13
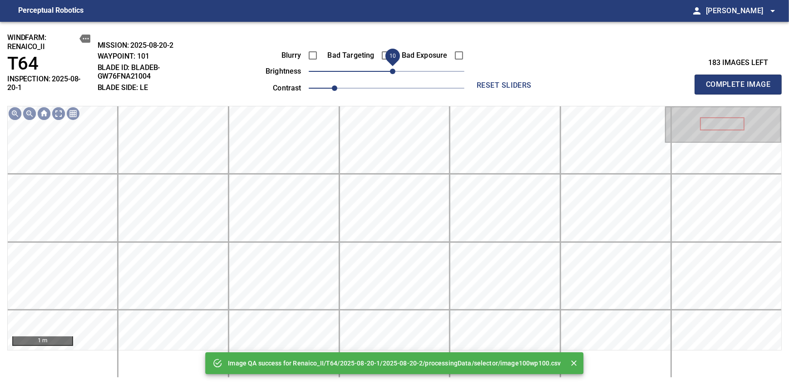
click at [395, 74] on span "10" at bounding box center [392, 71] width 5 height 5
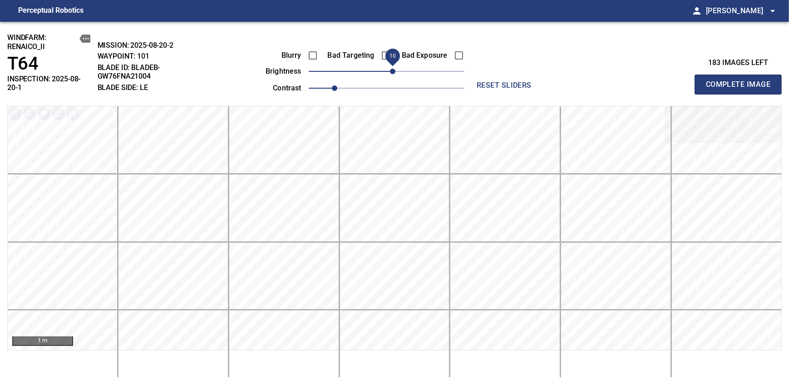
click at [741, 81] on span "Complete Image" at bounding box center [738, 84] width 67 height 13
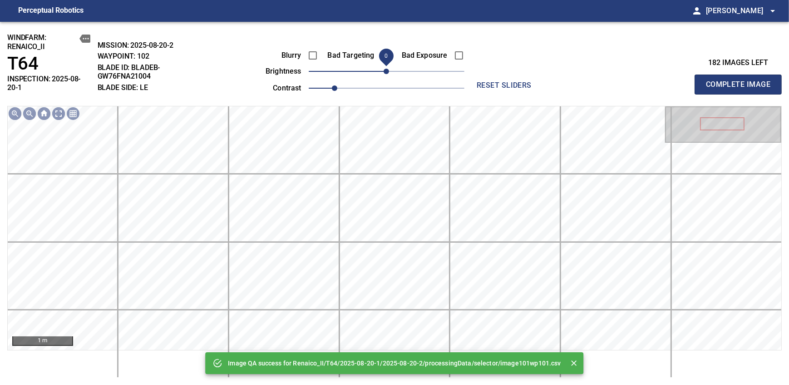
click at [389, 72] on span "0" at bounding box center [386, 71] width 5 height 5
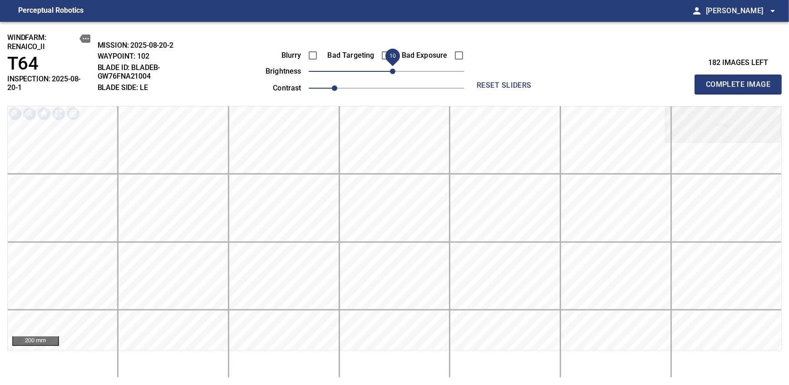
click at [741, 81] on span "Complete Image" at bounding box center [738, 84] width 67 height 13
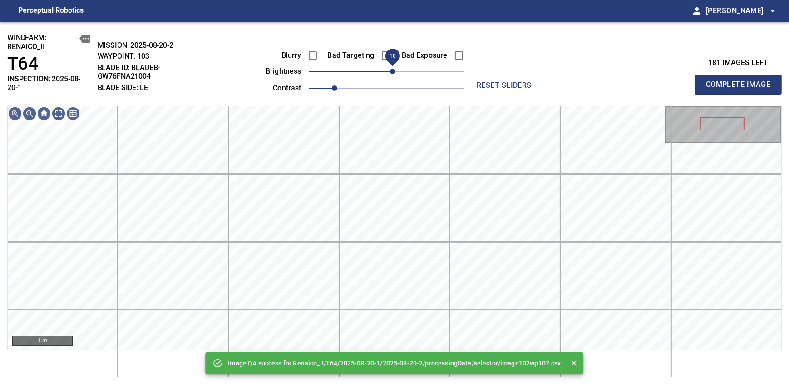
click at [390, 70] on span "10" at bounding box center [392, 71] width 5 height 5
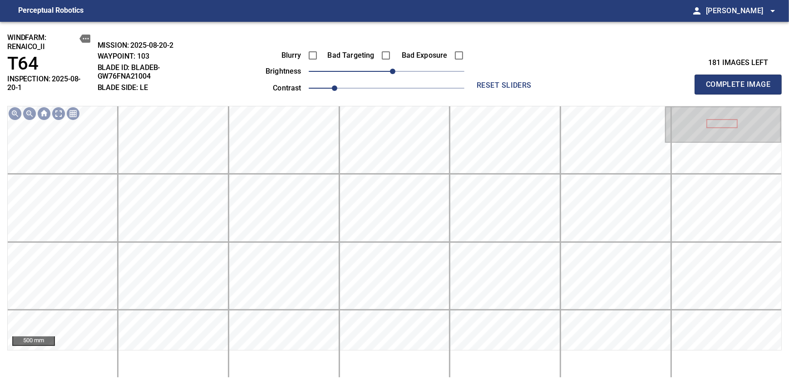
click at [741, 81] on span "Complete Image" at bounding box center [738, 84] width 67 height 13
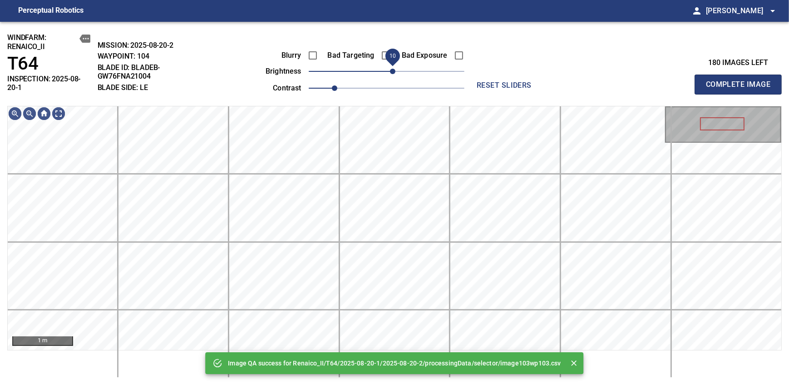
drag, startPoint x: 388, startPoint y: 73, endPoint x: 392, endPoint y: 70, distance: 4.9
click at [392, 70] on span "10" at bounding box center [392, 71] width 5 height 5
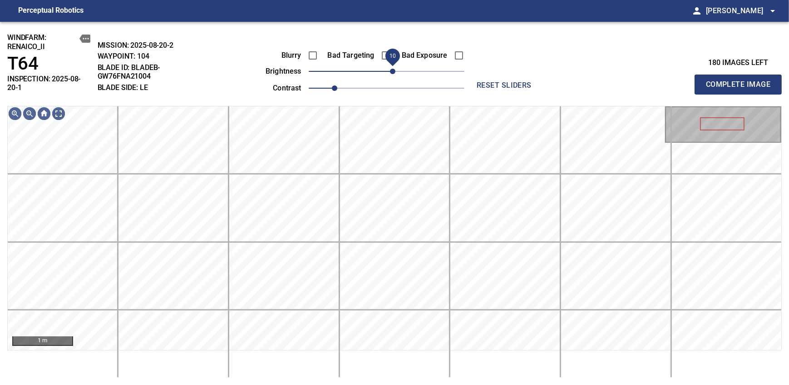
click at [393, 66] on div "Blurry Bad Targeting Bad Exposure brightness 10 contrast 1" at bounding box center [354, 70] width 219 height 49
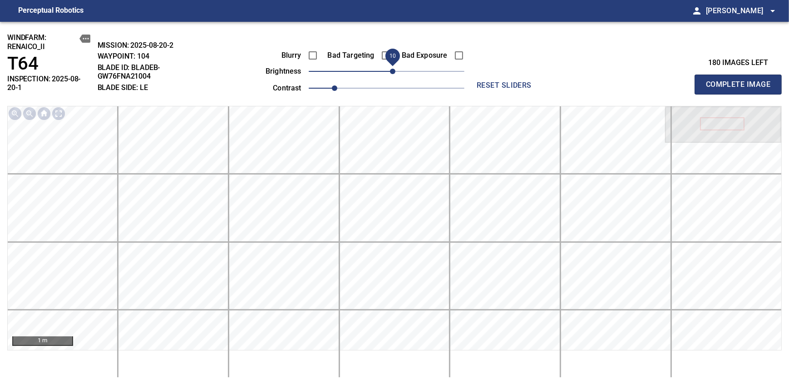
click at [741, 81] on span "Complete Image" at bounding box center [738, 84] width 67 height 13
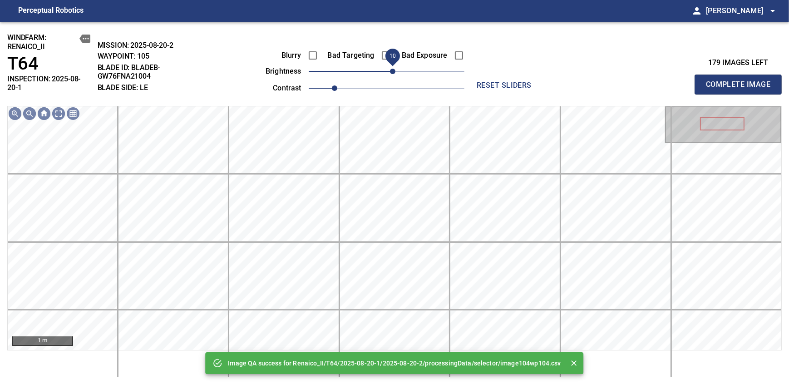
drag, startPoint x: 387, startPoint y: 72, endPoint x: 394, endPoint y: 69, distance: 7.9
click at [394, 69] on span "10" at bounding box center [392, 71] width 5 height 5
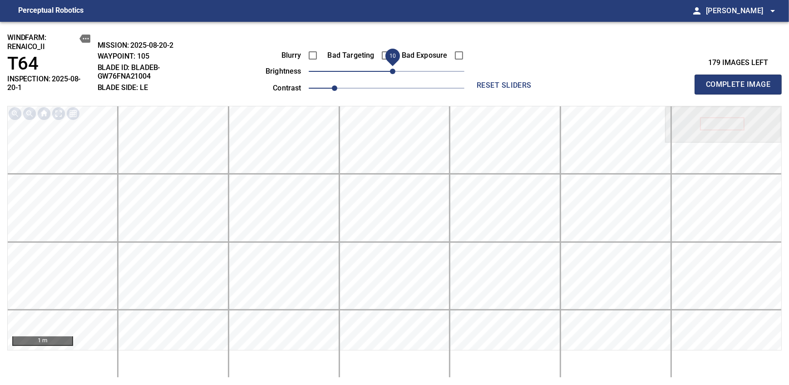
click at [741, 81] on span "Complete Image" at bounding box center [738, 84] width 67 height 13
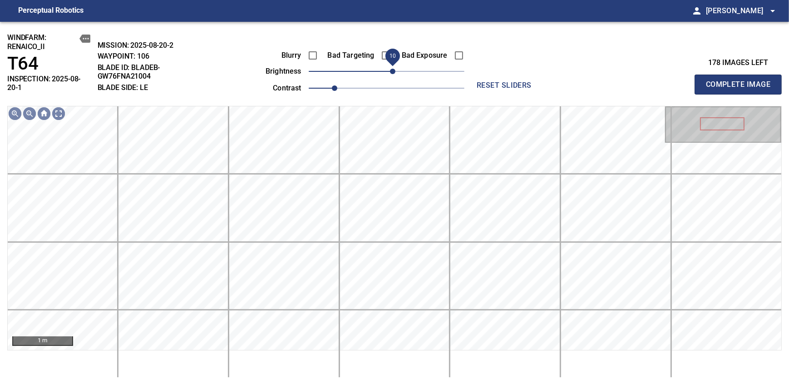
click at [393, 72] on span "10" at bounding box center [392, 71] width 5 height 5
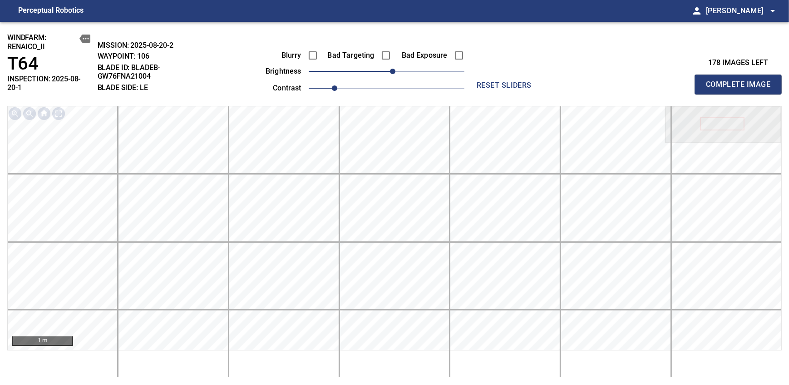
click at [741, 81] on span "Complete Image" at bounding box center [738, 84] width 67 height 13
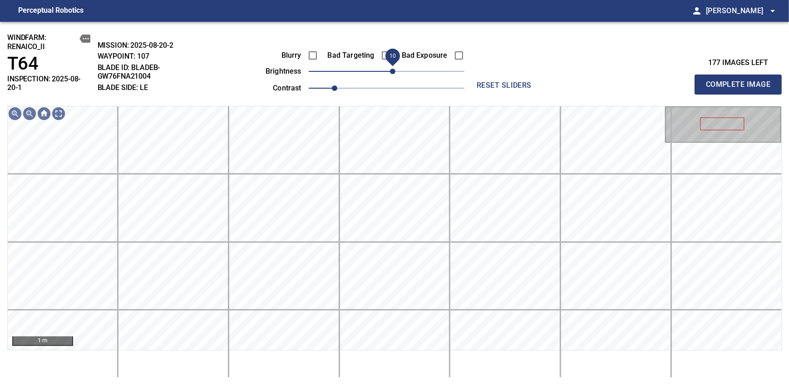
drag, startPoint x: 385, startPoint y: 72, endPoint x: 391, endPoint y: 69, distance: 6.3
click at [391, 69] on span "10" at bounding box center [392, 71] width 5 height 5
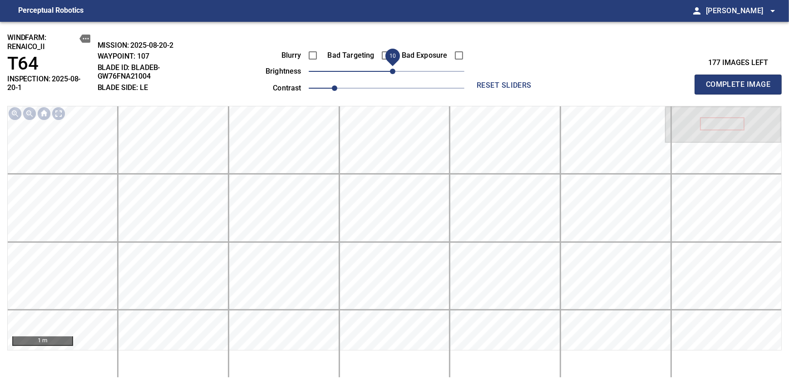
click at [741, 81] on span "Complete Image" at bounding box center [738, 84] width 67 height 13
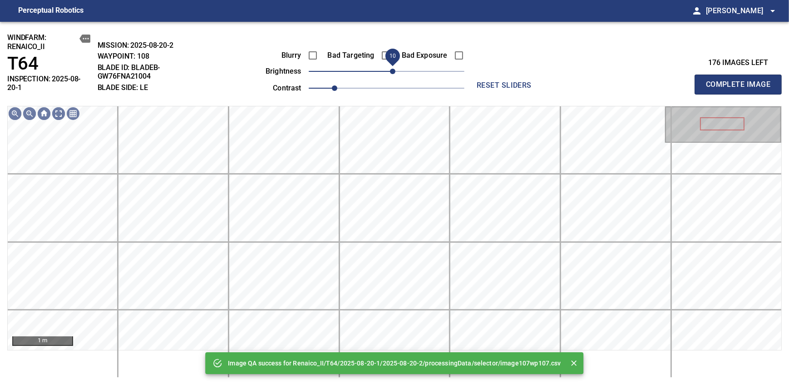
click at [392, 70] on span "10" at bounding box center [392, 71] width 5 height 5
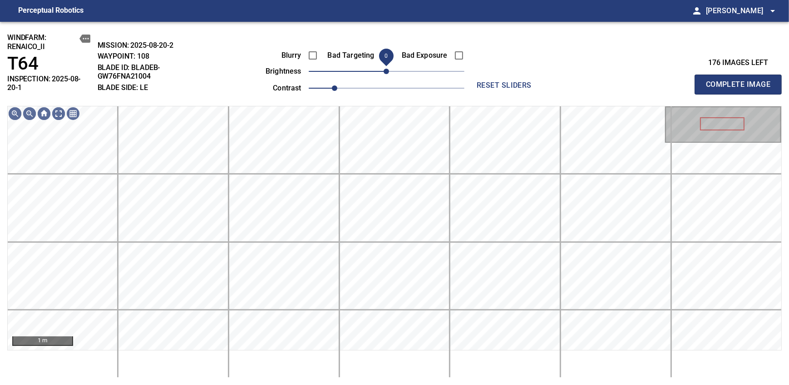
drag, startPoint x: 392, startPoint y: 70, endPoint x: 388, endPoint y: 73, distance: 4.7
click at [388, 73] on span "0" at bounding box center [386, 71] width 5 height 5
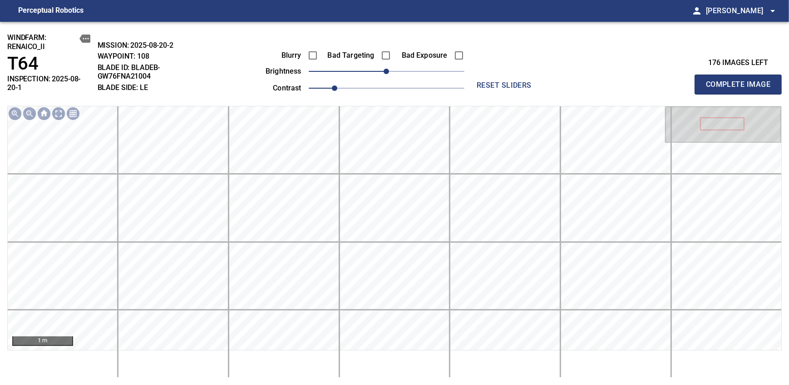
click at [741, 81] on span "Complete Image" at bounding box center [738, 84] width 67 height 13
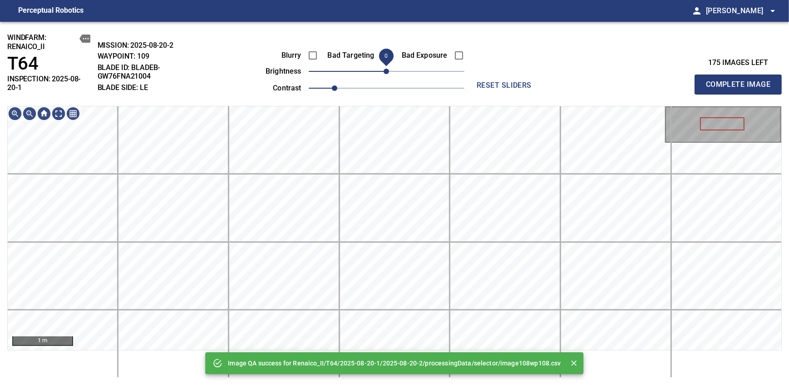
click at [388, 74] on span "0" at bounding box center [386, 71] width 5 height 5
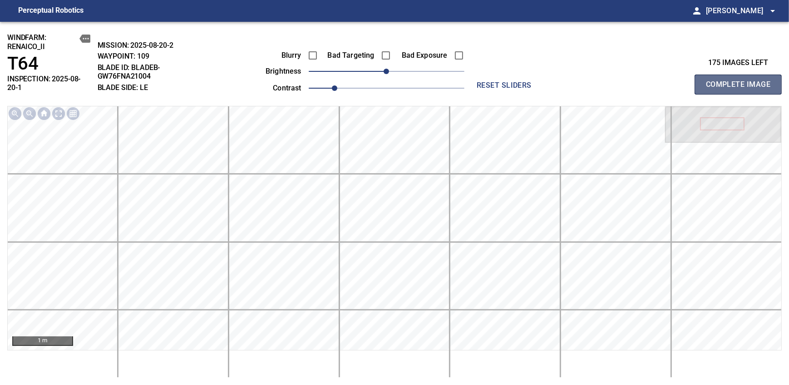
click at [741, 81] on span "Complete Image" at bounding box center [738, 84] width 67 height 13
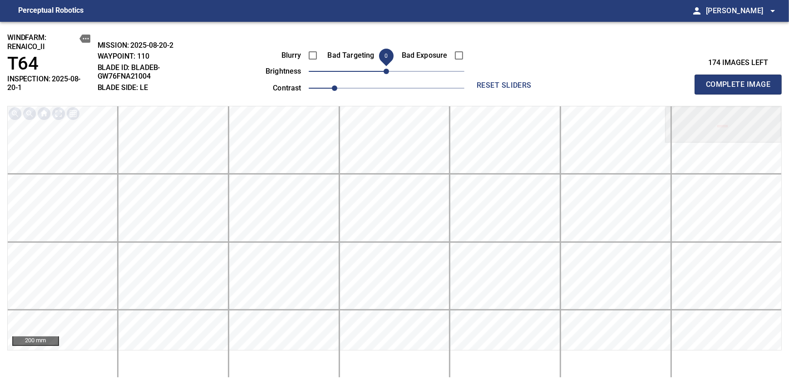
click at [741, 81] on span "Complete Image" at bounding box center [738, 84] width 67 height 13
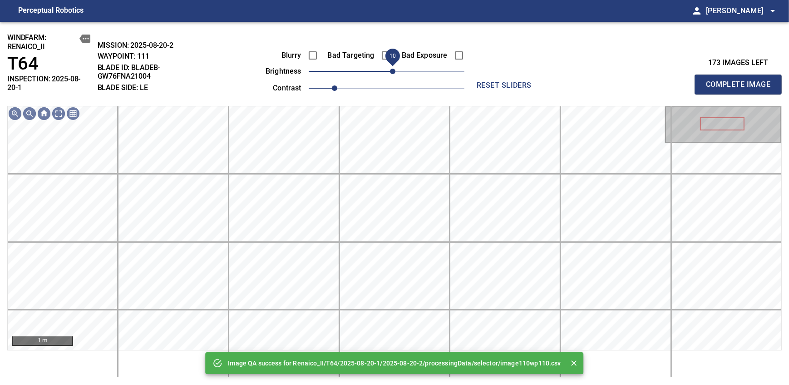
drag, startPoint x: 385, startPoint y: 70, endPoint x: 392, endPoint y: 69, distance: 6.9
click at [392, 69] on span "10" at bounding box center [392, 71] width 5 height 5
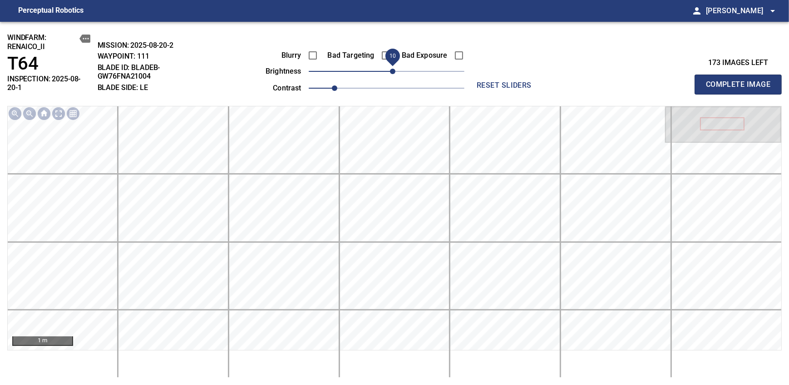
click at [741, 81] on span "Complete Image" at bounding box center [738, 84] width 67 height 13
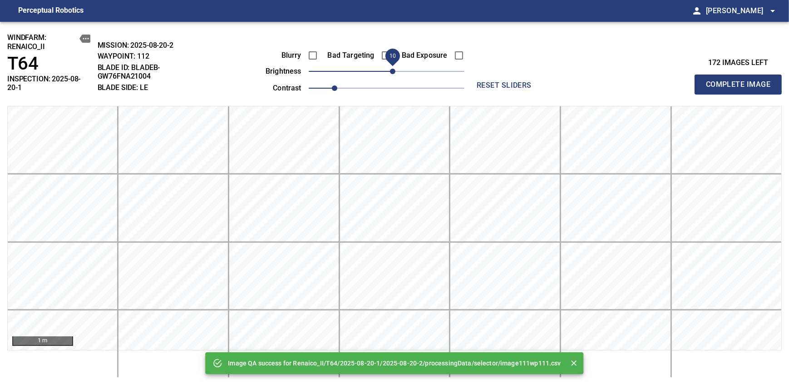
click at [392, 69] on span "10" at bounding box center [392, 71] width 5 height 5
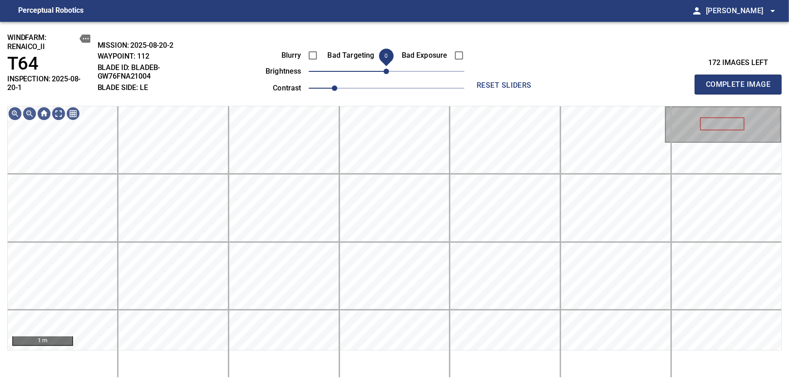
drag, startPoint x: 392, startPoint y: 69, endPoint x: 386, endPoint y: 73, distance: 7.2
click at [386, 73] on span "0" at bounding box center [386, 71] width 5 height 5
click at [390, 72] on span "10" at bounding box center [392, 71] width 5 height 5
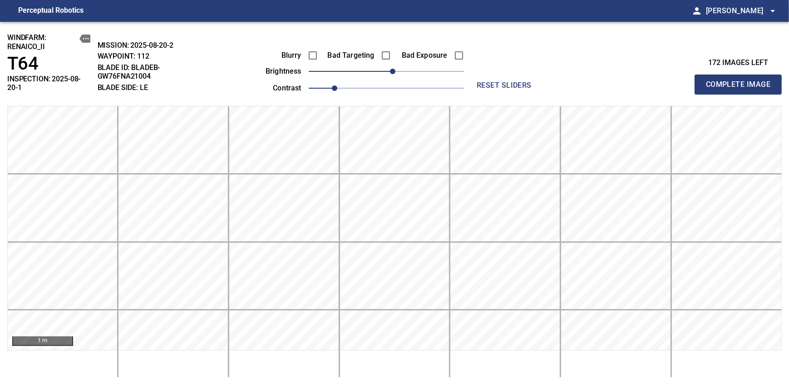
click at [741, 81] on span "Complete Image" at bounding box center [738, 84] width 67 height 13
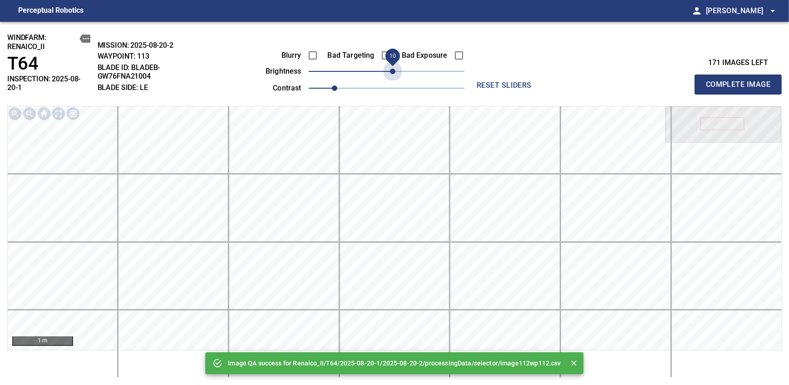
click at [390, 72] on span "10" at bounding box center [392, 71] width 5 height 5
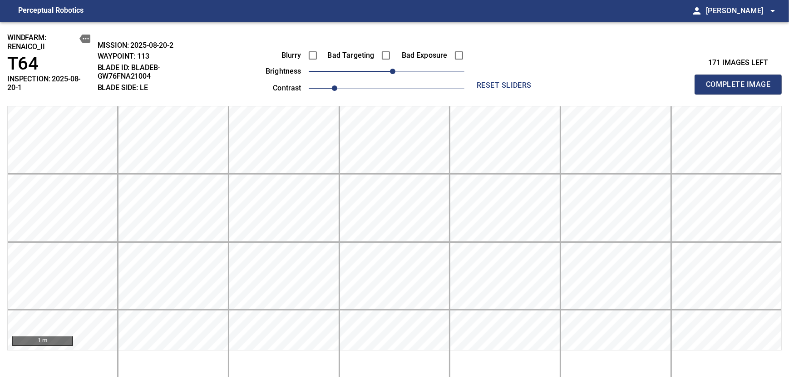
click at [741, 81] on span "Complete Image" at bounding box center [738, 84] width 67 height 13
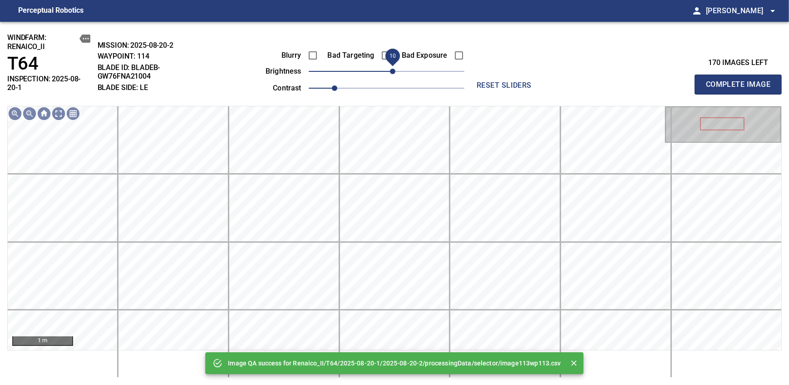
click at [390, 72] on span "10" at bounding box center [392, 71] width 5 height 5
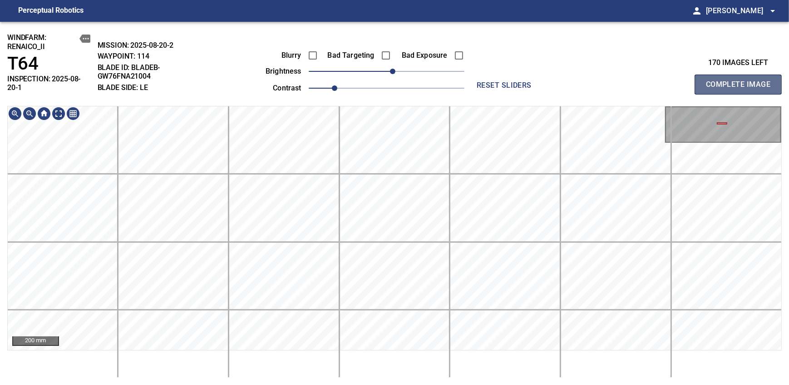
click at [741, 81] on span "Complete Image" at bounding box center [738, 84] width 67 height 13
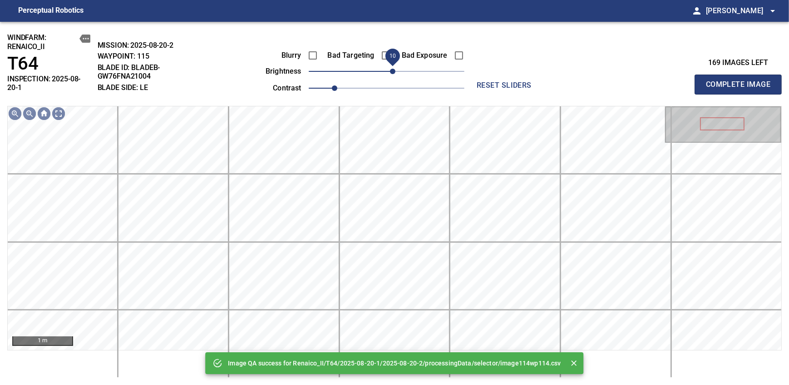
click at [390, 72] on span "10" at bounding box center [392, 71] width 5 height 5
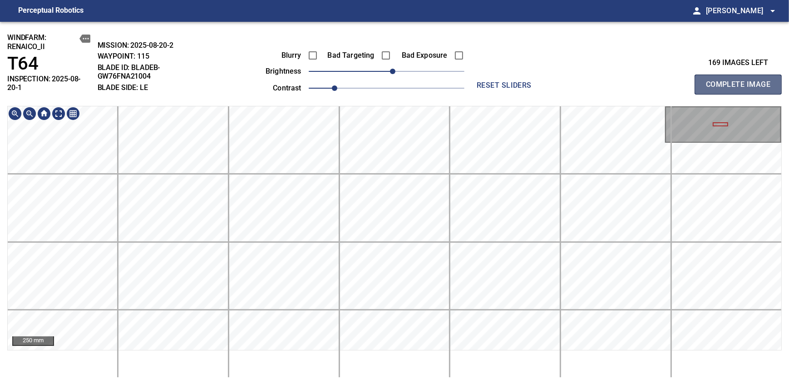
click at [741, 81] on span "Complete Image" at bounding box center [738, 84] width 67 height 13
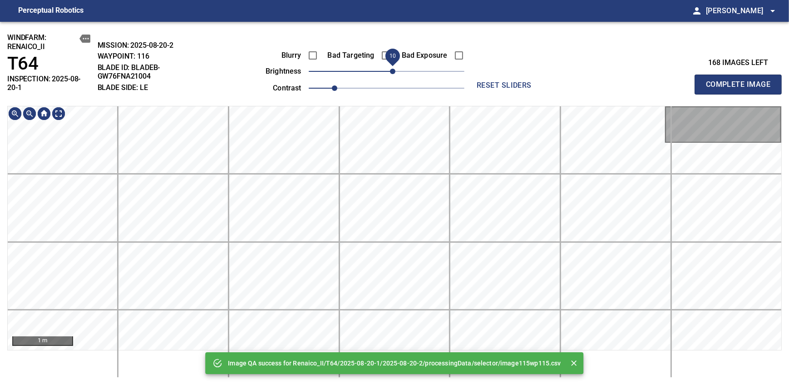
click at [390, 66] on div "Blurry Bad Targeting Bad Exposure brightness 10 contrast 1" at bounding box center [354, 70] width 219 height 49
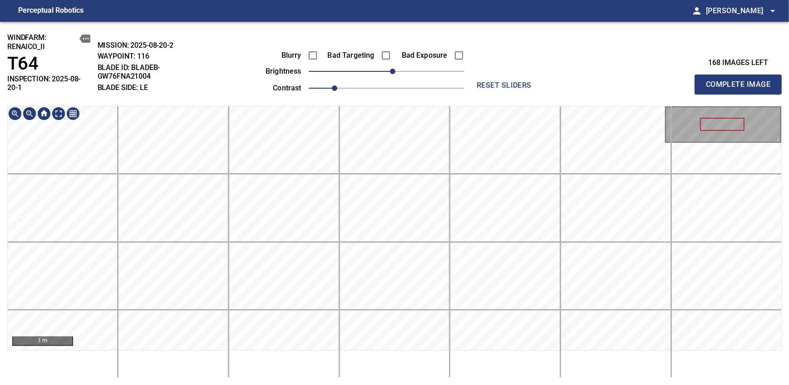
click at [384, 101] on div "windfarm: Renaico_II T64 INSPECTION: 2025-08-20-1 MISSION: 2025-08-20-2 WAYPOIN…" at bounding box center [394, 203] width 789 height 363
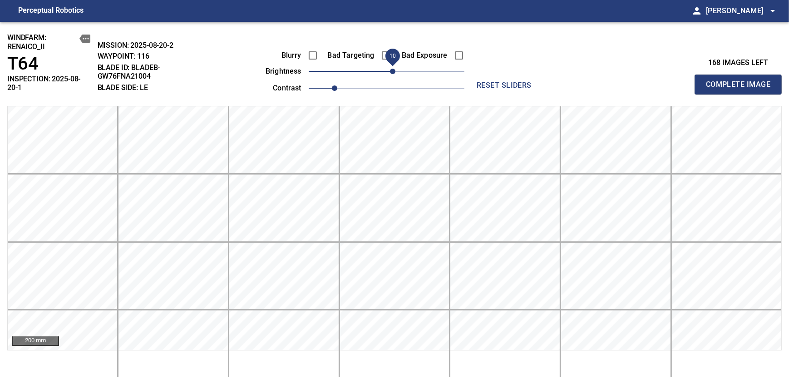
click at [741, 81] on span "Complete Image" at bounding box center [738, 84] width 67 height 13
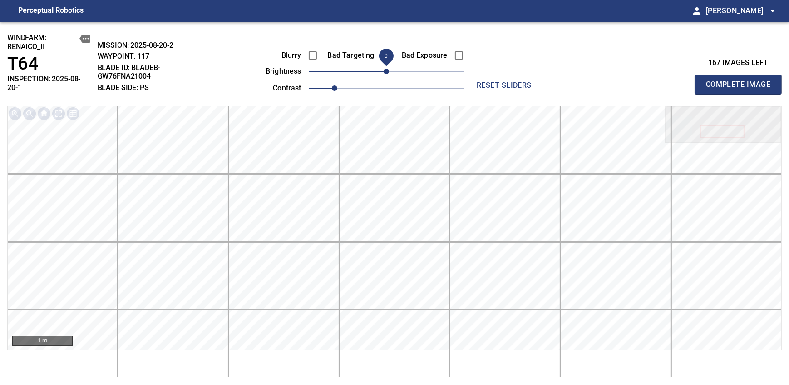
drag, startPoint x: 386, startPoint y: 70, endPoint x: 395, endPoint y: 69, distance: 8.7
click at [389, 69] on span "0" at bounding box center [386, 71] width 5 height 5
click at [741, 81] on span "Complete Image" at bounding box center [738, 84] width 67 height 13
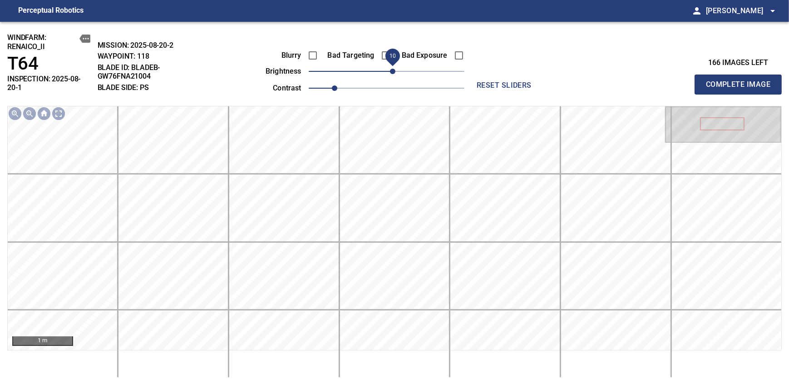
drag, startPoint x: 388, startPoint y: 73, endPoint x: 395, endPoint y: 72, distance: 7.3
click at [395, 72] on span "10" at bounding box center [392, 71] width 5 height 5
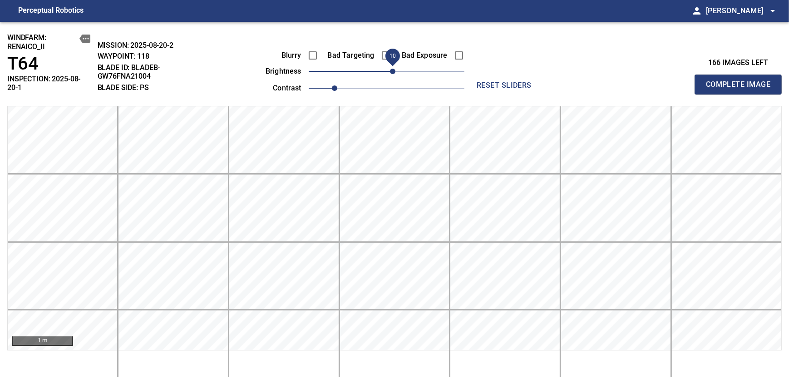
click at [741, 81] on span "Complete Image" at bounding box center [738, 84] width 67 height 13
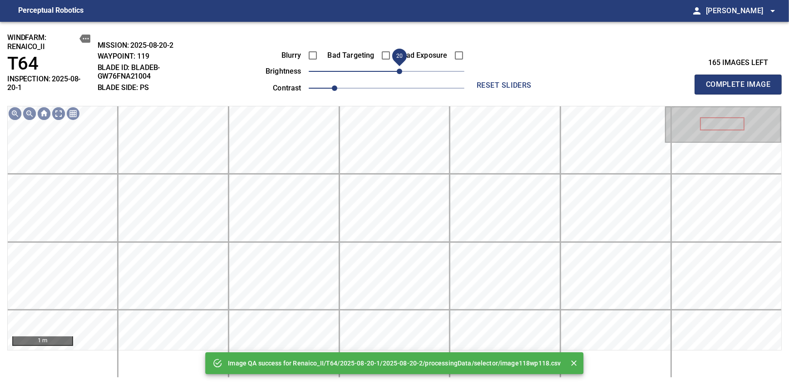
drag, startPoint x: 386, startPoint y: 69, endPoint x: 401, endPoint y: 64, distance: 15.5
click at [401, 69] on span "20" at bounding box center [399, 71] width 5 height 5
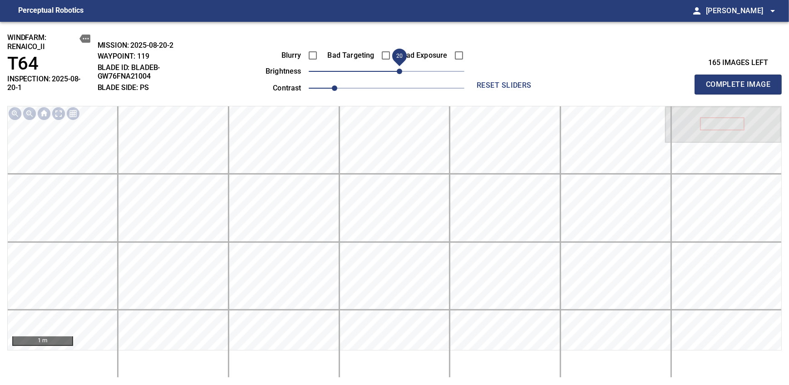
click at [741, 81] on span "Complete Image" at bounding box center [738, 84] width 67 height 13
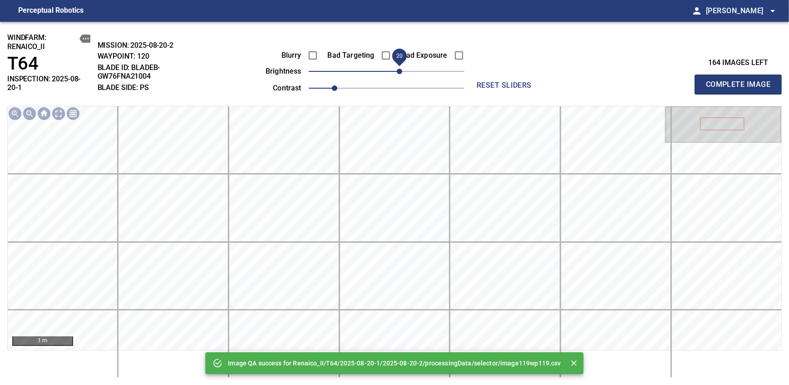
drag, startPoint x: 382, startPoint y: 72, endPoint x: 399, endPoint y: 72, distance: 16.8
click at [399, 72] on span "20" at bounding box center [399, 71] width 5 height 5
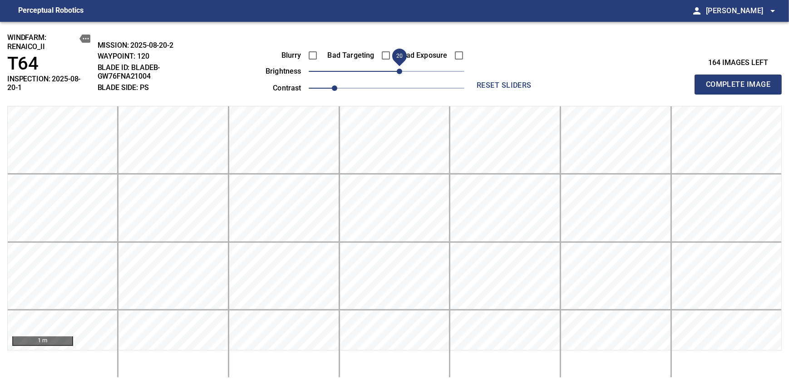
click at [399, 72] on span "20" at bounding box center [399, 71] width 5 height 5
click at [741, 81] on span "Complete Image" at bounding box center [738, 84] width 67 height 13
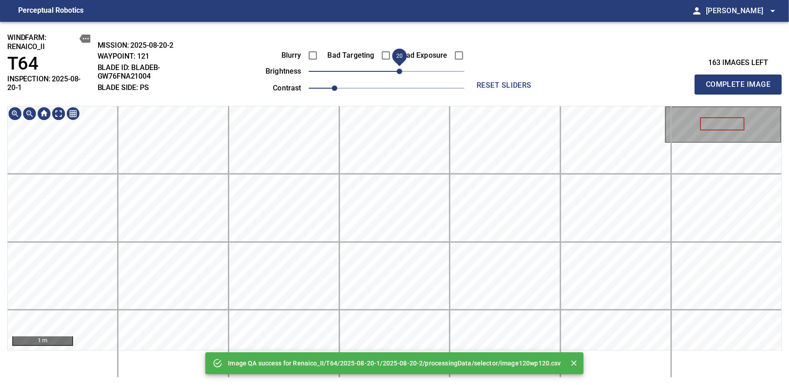
click at [399, 72] on span "20" at bounding box center [387, 71] width 156 height 13
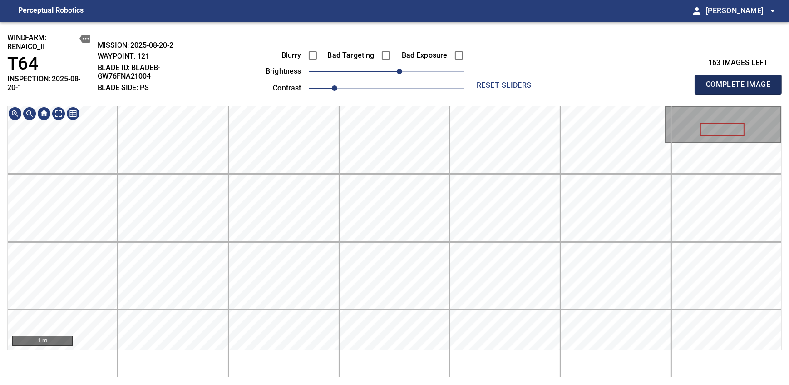
click at [741, 81] on span "Complete Image" at bounding box center [738, 84] width 67 height 13
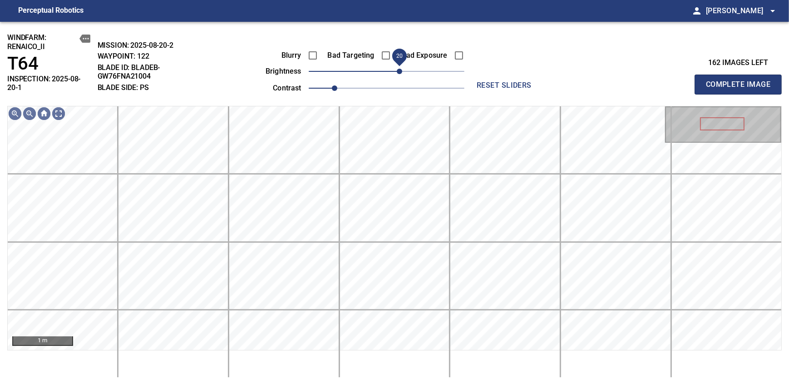
drag, startPoint x: 390, startPoint y: 74, endPoint x: 396, endPoint y: 72, distance: 6.9
click at [397, 72] on span "20" at bounding box center [399, 71] width 5 height 5
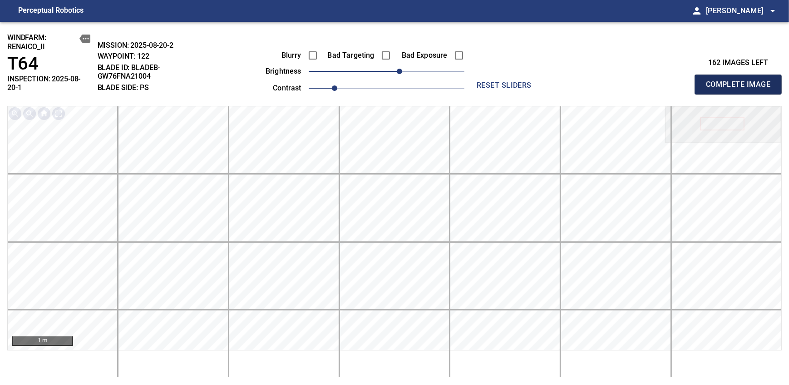
click at [741, 81] on span "Complete Image" at bounding box center [738, 84] width 67 height 13
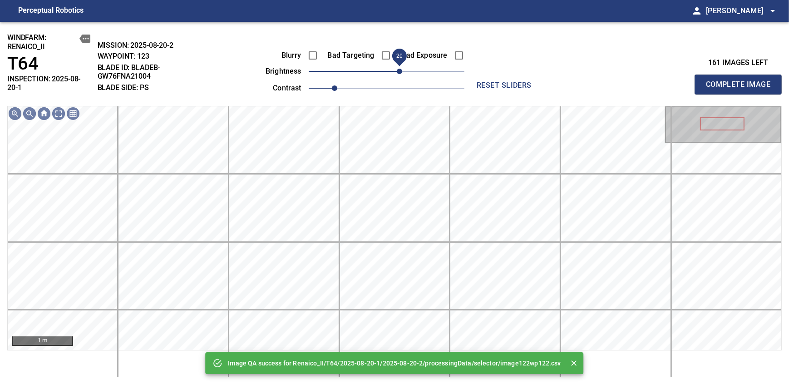
drag, startPoint x: 386, startPoint y: 78, endPoint x: 400, endPoint y: 75, distance: 14.3
click at [400, 74] on span "20" at bounding box center [399, 71] width 5 height 5
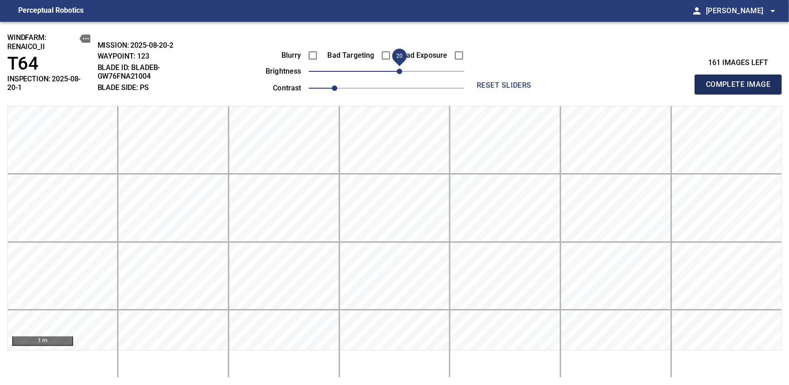
click at [741, 81] on span "Complete Image" at bounding box center [738, 84] width 67 height 13
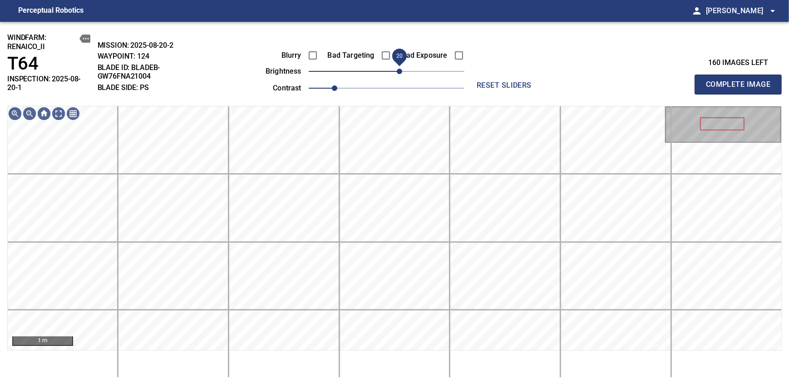
drag, startPoint x: 390, startPoint y: 71, endPoint x: 400, endPoint y: 69, distance: 10.2
click at [400, 69] on span "20" at bounding box center [399, 71] width 5 height 5
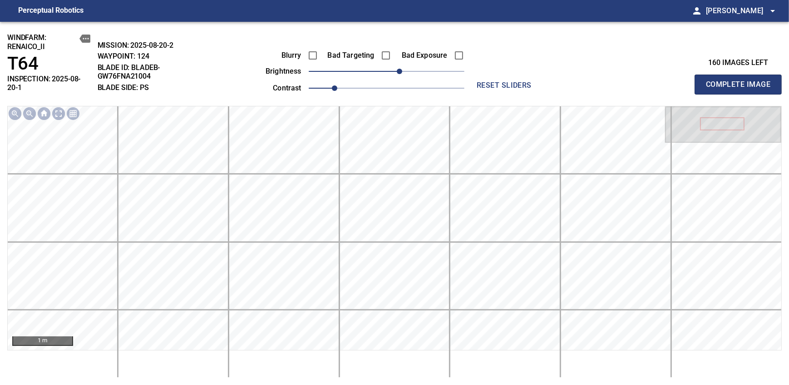
click at [741, 81] on span "Complete Image" at bounding box center [738, 84] width 67 height 13
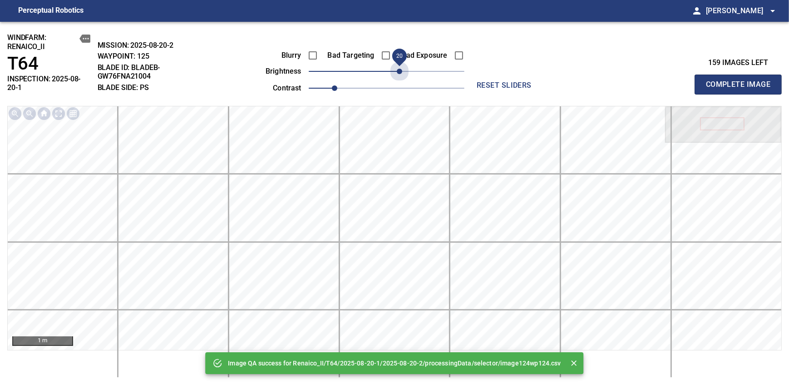
click at [400, 69] on span "20" at bounding box center [387, 71] width 156 height 13
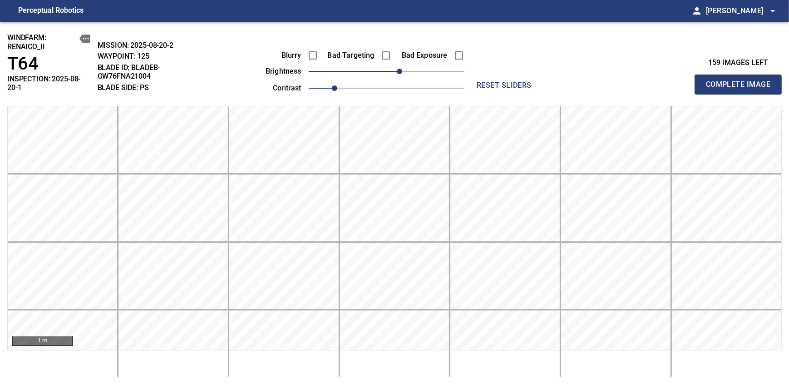
click at [741, 81] on span "Complete Image" at bounding box center [738, 84] width 67 height 13
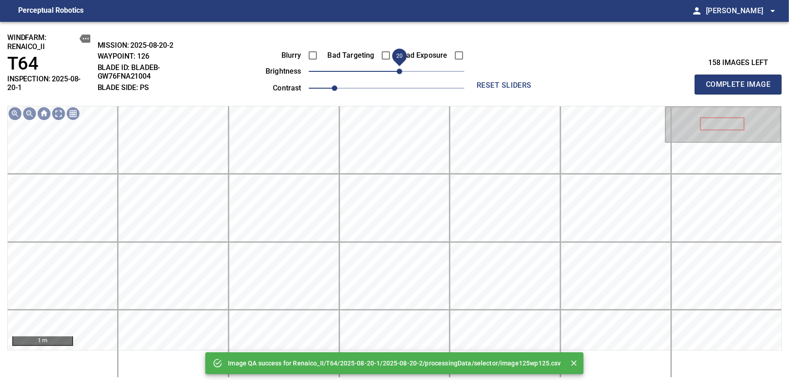
click at [400, 69] on span "20" at bounding box center [387, 71] width 156 height 13
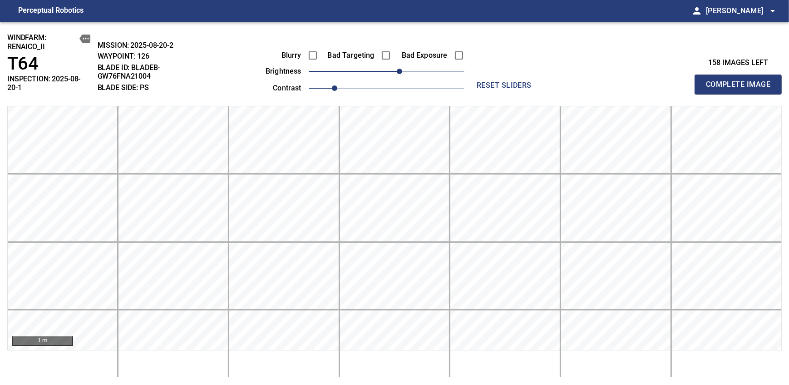
click at [741, 81] on span "Complete Image" at bounding box center [738, 84] width 67 height 13
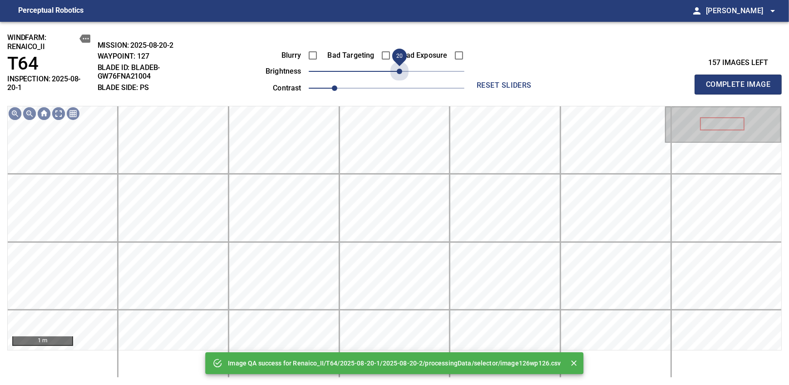
click at [400, 69] on span "20" at bounding box center [387, 71] width 156 height 13
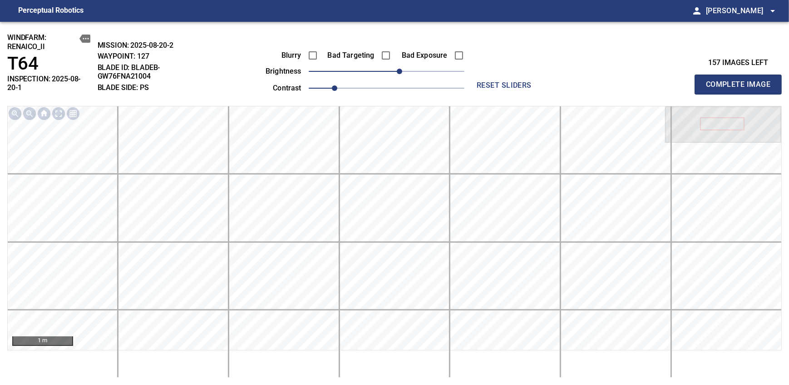
click at [741, 81] on span "Complete Image" at bounding box center [738, 84] width 67 height 13
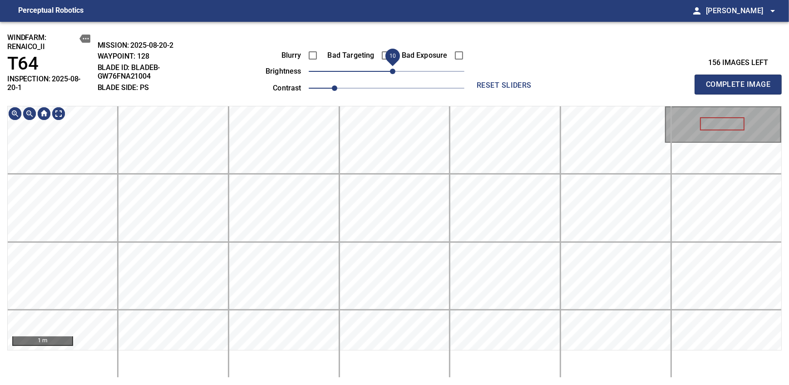
drag, startPoint x: 385, startPoint y: 73, endPoint x: 395, endPoint y: 71, distance: 10.2
click at [395, 71] on span "10" at bounding box center [392, 71] width 5 height 5
click at [741, 81] on span "Complete Image" at bounding box center [738, 84] width 67 height 13
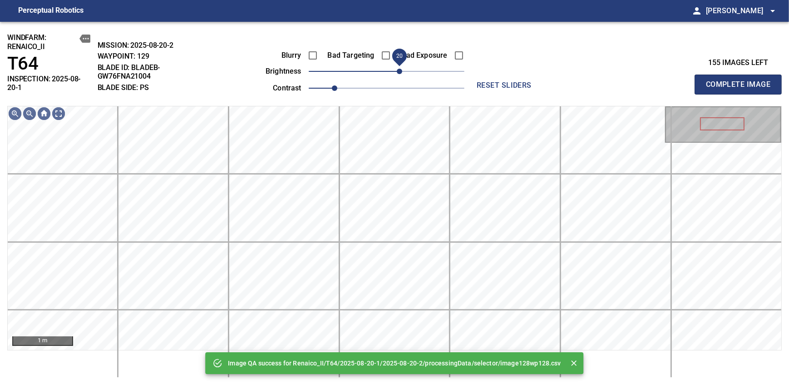
drag, startPoint x: 389, startPoint y: 69, endPoint x: 400, endPoint y: 66, distance: 11.7
click at [400, 69] on span "20" at bounding box center [399, 71] width 5 height 5
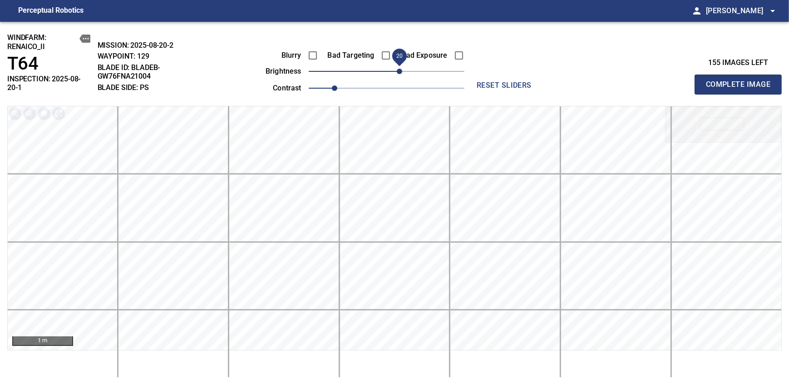
click at [741, 81] on span "Complete Image" at bounding box center [738, 84] width 67 height 13
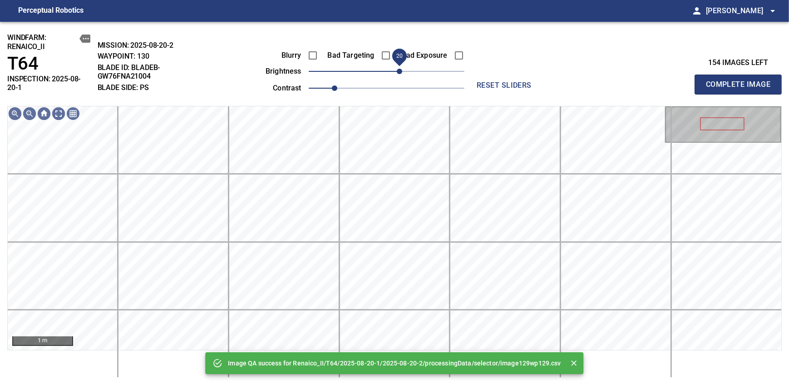
drag, startPoint x: 387, startPoint y: 71, endPoint x: 400, endPoint y: 69, distance: 13.3
click at [400, 69] on span "20" at bounding box center [399, 71] width 5 height 5
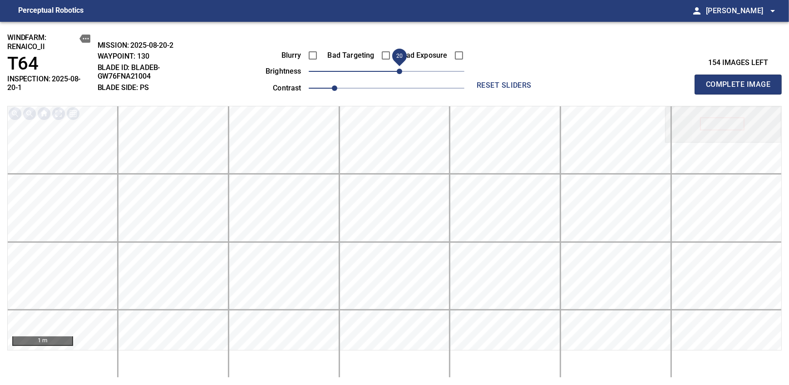
click at [741, 81] on span "Complete Image" at bounding box center [738, 84] width 67 height 13
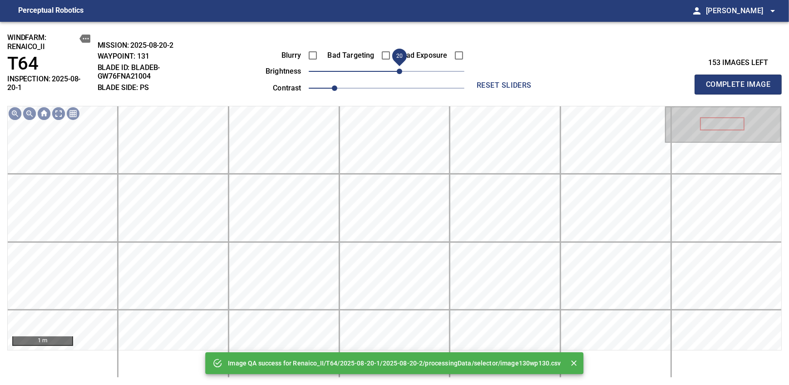
drag, startPoint x: 379, startPoint y: 76, endPoint x: 400, endPoint y: 69, distance: 23.0
click at [400, 69] on span "20" at bounding box center [399, 71] width 5 height 5
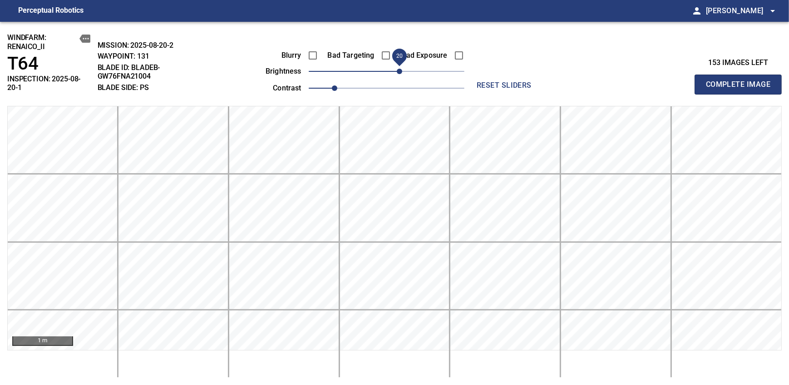
click at [741, 81] on span "Complete Image" at bounding box center [738, 84] width 67 height 13
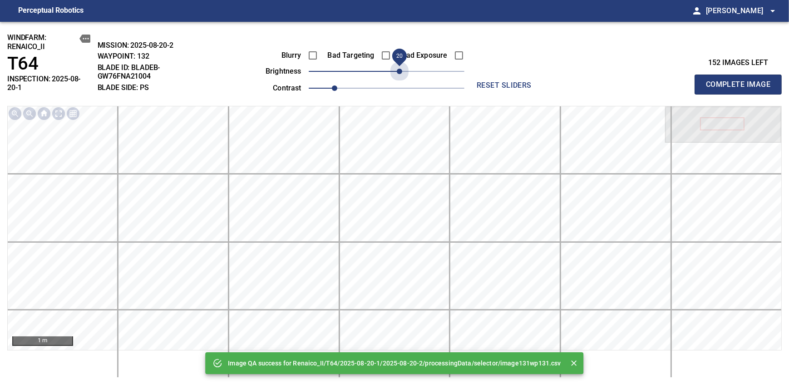
drag, startPoint x: 380, startPoint y: 69, endPoint x: 400, endPoint y: 64, distance: 20.7
click at [400, 69] on span "20" at bounding box center [399, 71] width 5 height 5
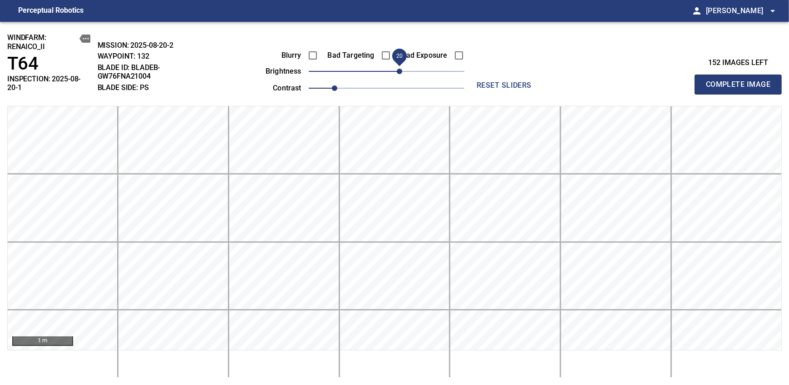
click at [741, 81] on span "Complete Image" at bounding box center [738, 84] width 67 height 13
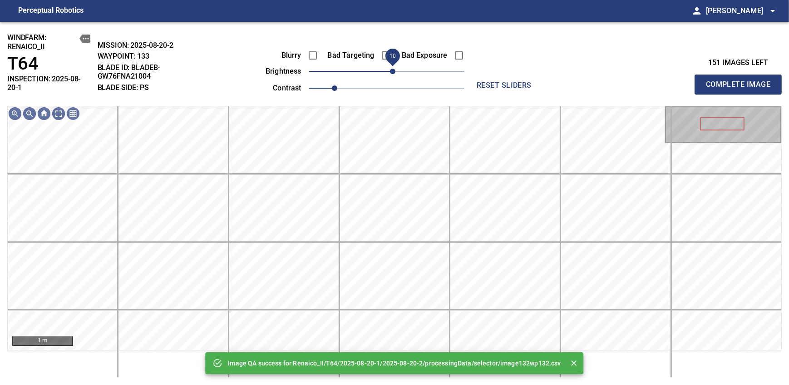
drag, startPoint x: 386, startPoint y: 69, endPoint x: 396, endPoint y: 68, distance: 10.0
click at [395, 69] on span "10" at bounding box center [392, 71] width 5 height 5
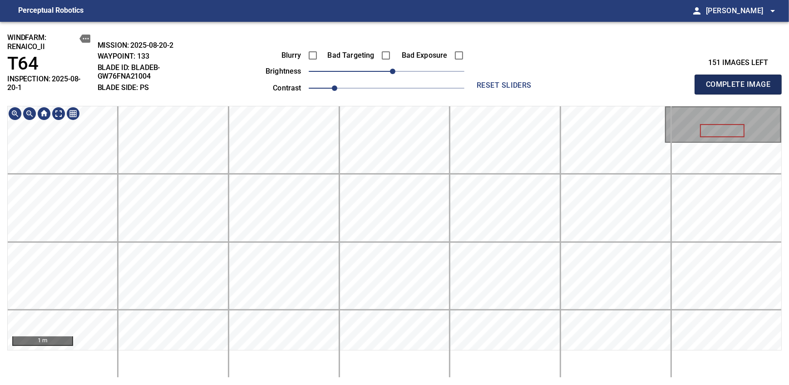
click at [741, 81] on span "Complete Image" at bounding box center [738, 84] width 67 height 13
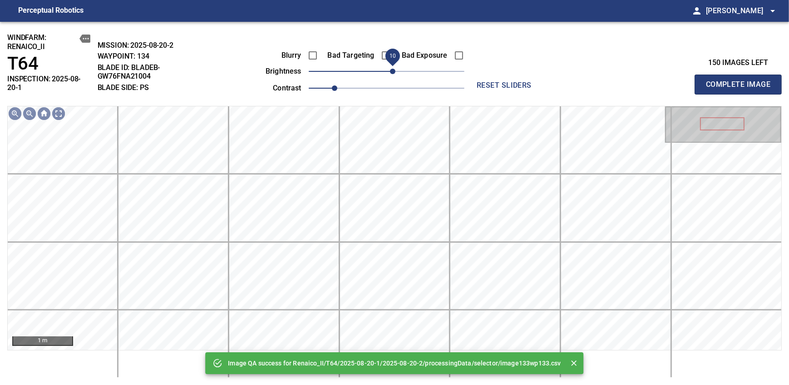
drag, startPoint x: 389, startPoint y: 74, endPoint x: 393, endPoint y: 71, distance: 4.9
click at [393, 71] on span "10" at bounding box center [392, 71] width 5 height 5
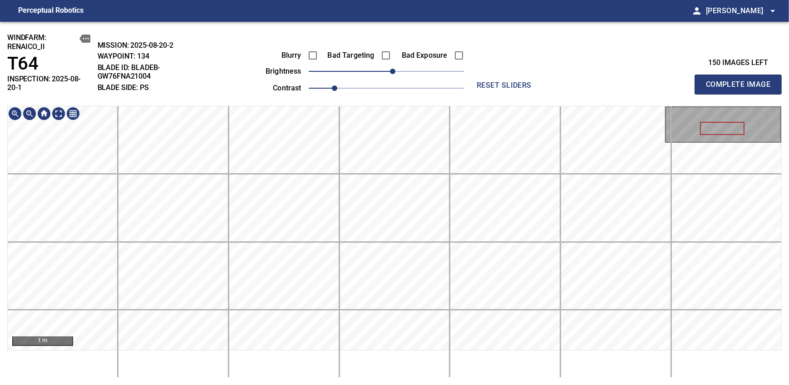
click at [379, 104] on div "windfarm: Renaico_II T64 INSPECTION: 2025-08-20-1 MISSION: 2025-08-20-2 WAYPOIN…" at bounding box center [394, 203] width 789 height 363
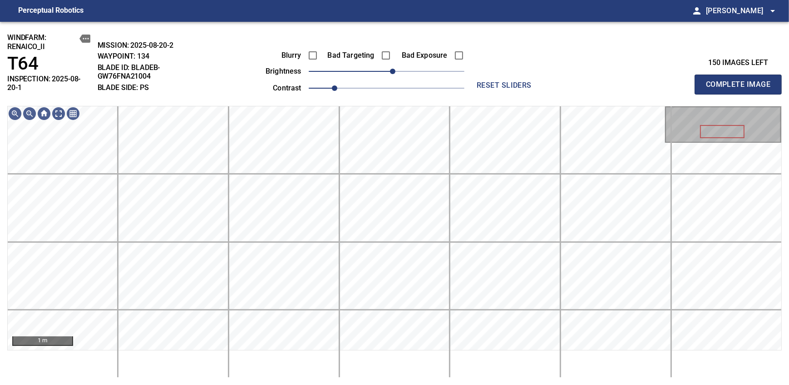
click at [741, 81] on span "Complete Image" at bounding box center [738, 84] width 67 height 13
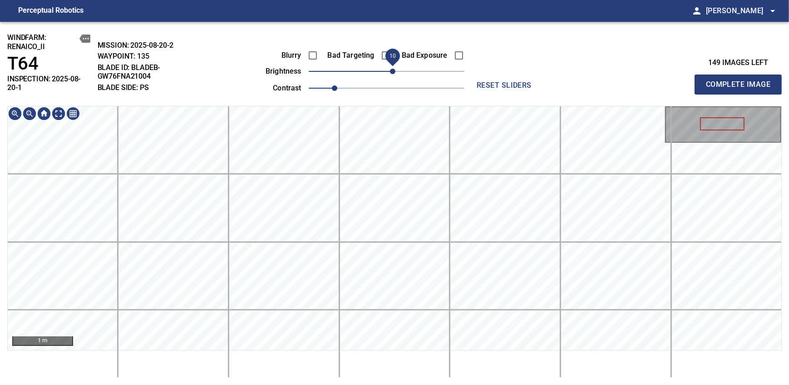
drag, startPoint x: 388, startPoint y: 69, endPoint x: 394, endPoint y: 69, distance: 5.9
click at [394, 69] on span "10" at bounding box center [392, 71] width 5 height 5
click at [430, 97] on div "windfarm: Renaico_II T64 INSPECTION: 2025-08-20-1 MISSION: 2025-08-20-2 WAYPOIN…" at bounding box center [394, 203] width 789 height 363
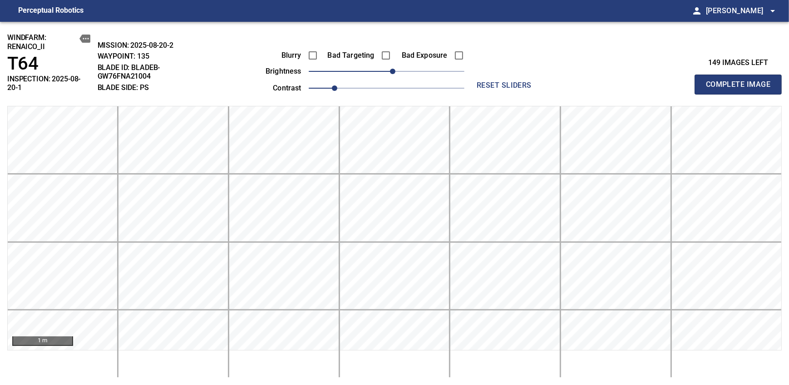
click at [741, 81] on span "Complete Image" at bounding box center [738, 84] width 67 height 13
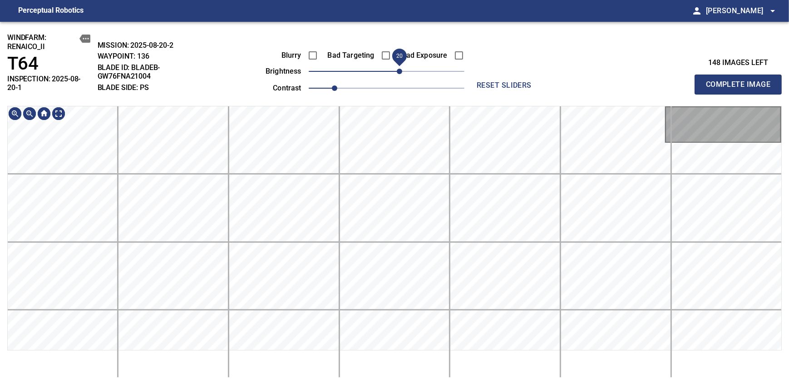
drag, startPoint x: 386, startPoint y: 73, endPoint x: 401, endPoint y: 72, distance: 14.6
click at [401, 72] on span "20" at bounding box center [399, 71] width 5 height 5
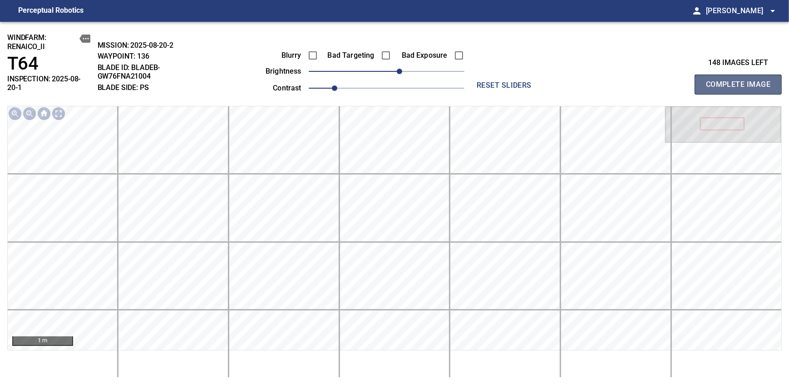
click at [741, 81] on span "Complete Image" at bounding box center [738, 84] width 67 height 13
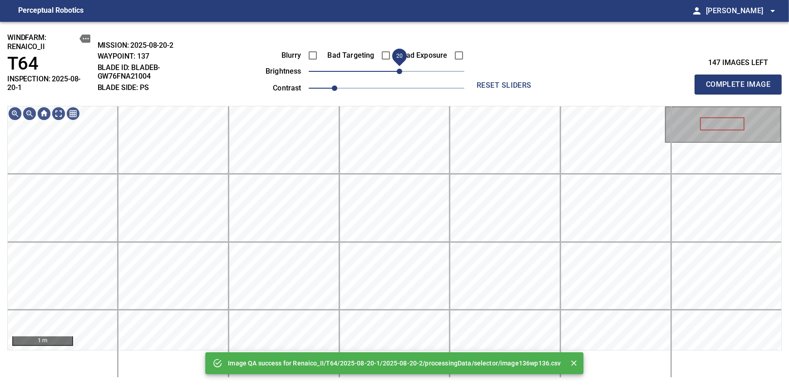
click at [398, 74] on span "20" at bounding box center [399, 71] width 5 height 5
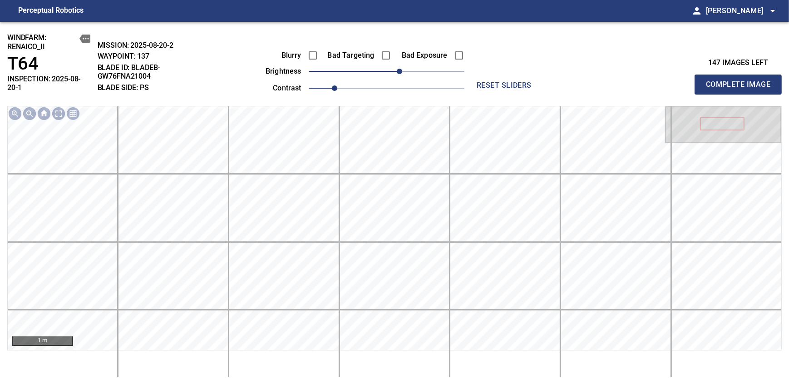
click at [741, 81] on span "Complete Image" at bounding box center [738, 84] width 67 height 13
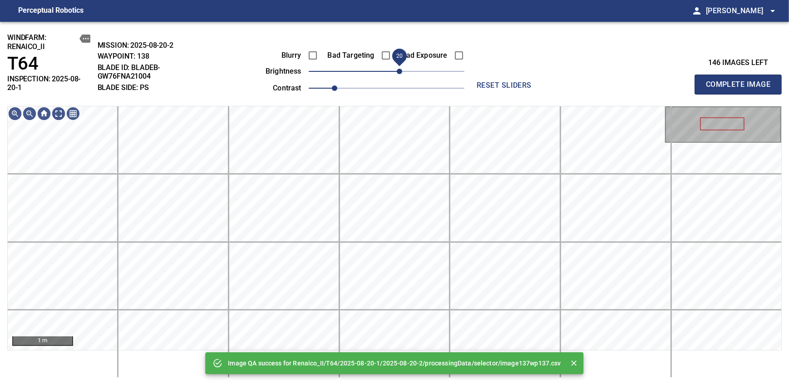
click at [397, 69] on span "20" at bounding box center [399, 71] width 5 height 5
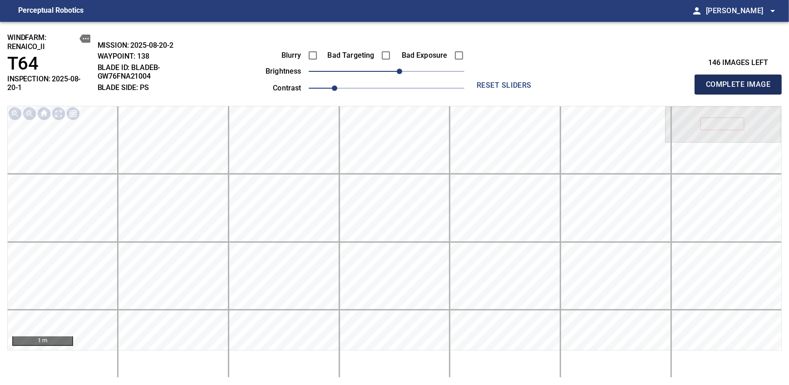
click at [741, 81] on span "Complete Image" at bounding box center [738, 84] width 67 height 13
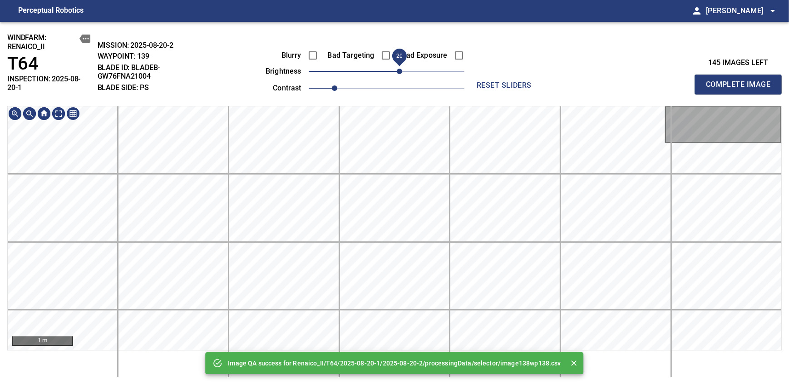
drag, startPoint x: 388, startPoint y: 73, endPoint x: 400, endPoint y: 72, distance: 12.7
click at [400, 72] on span "20" at bounding box center [399, 71] width 5 height 5
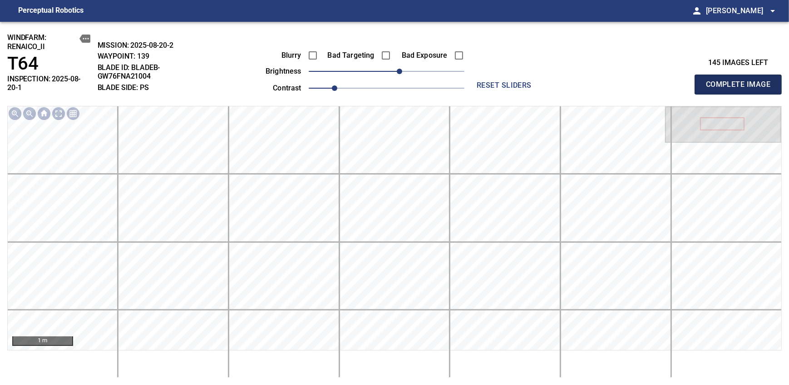
click at [741, 81] on span "Complete Image" at bounding box center [738, 84] width 67 height 13
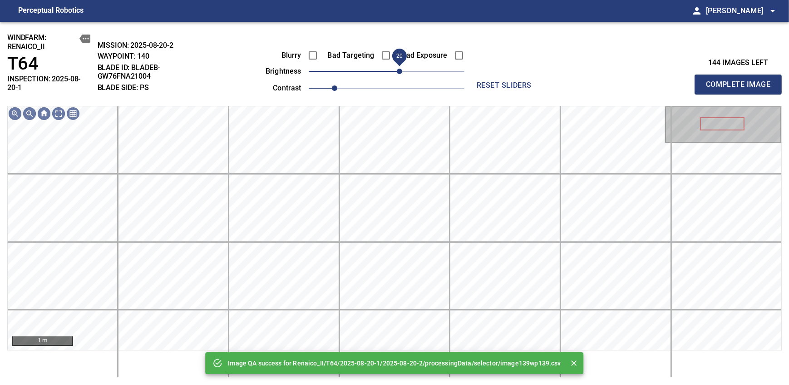
click at [400, 72] on span "20" at bounding box center [387, 71] width 156 height 13
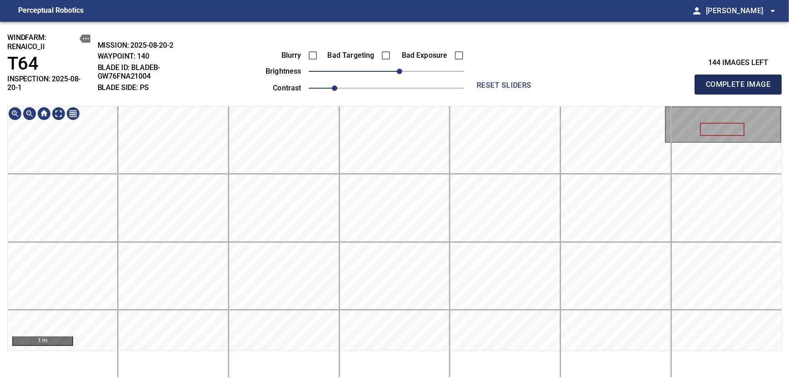
click at [741, 81] on span "Complete Image" at bounding box center [738, 84] width 67 height 13
drag, startPoint x: 389, startPoint y: 72, endPoint x: 394, endPoint y: 69, distance: 5.5
click at [394, 69] on span "10" at bounding box center [392, 71] width 5 height 5
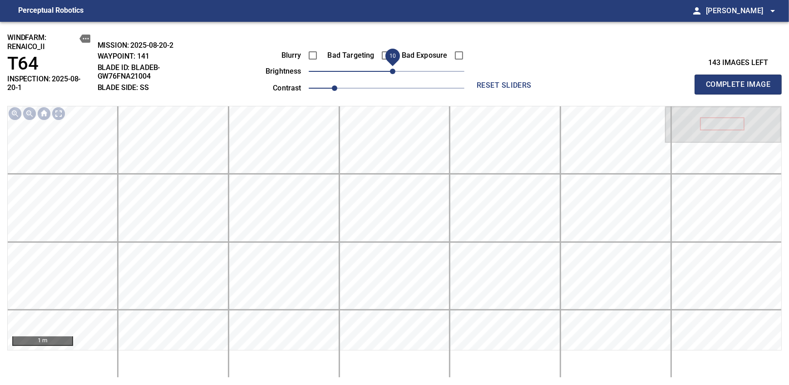
click at [741, 81] on span "Complete Image" at bounding box center [738, 84] width 67 height 13
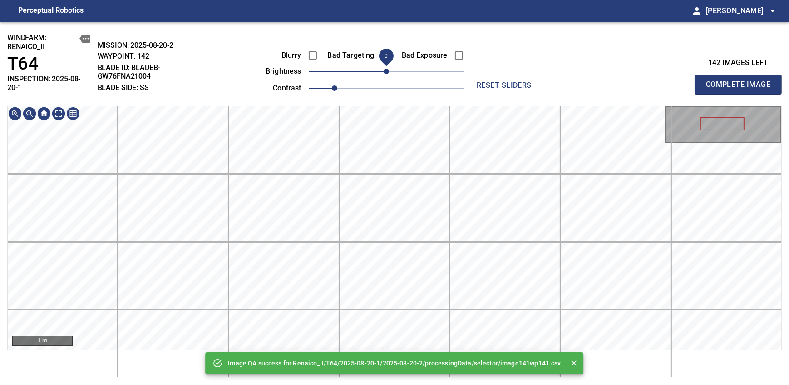
drag, startPoint x: 394, startPoint y: 69, endPoint x: 386, endPoint y: 69, distance: 7.3
click at [386, 69] on span "0" at bounding box center [386, 71] width 5 height 5
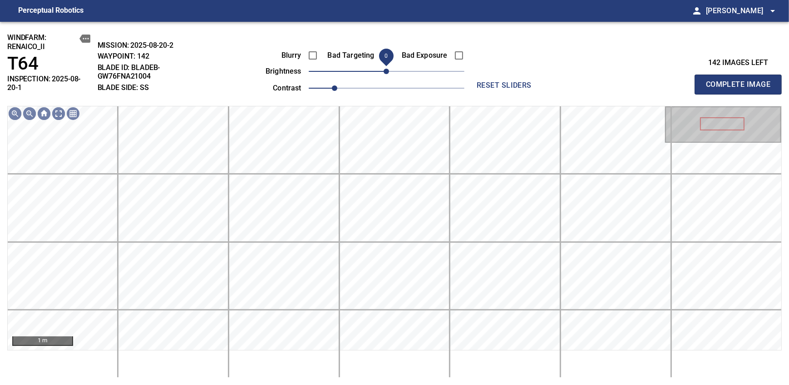
click at [741, 81] on span "Complete Image" at bounding box center [738, 84] width 67 height 13
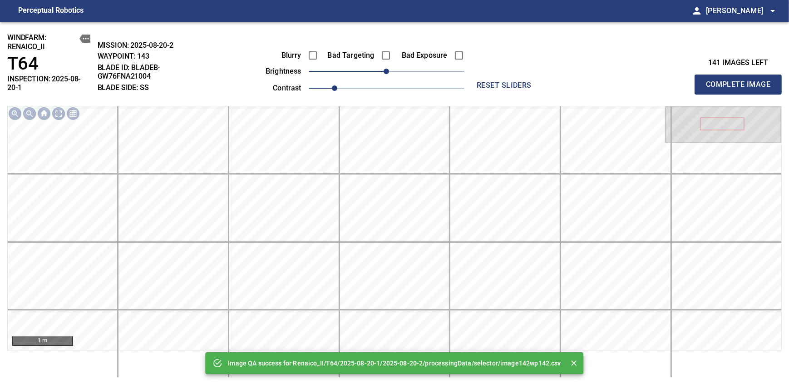
click at [741, 81] on span "Complete Image" at bounding box center [738, 84] width 67 height 13
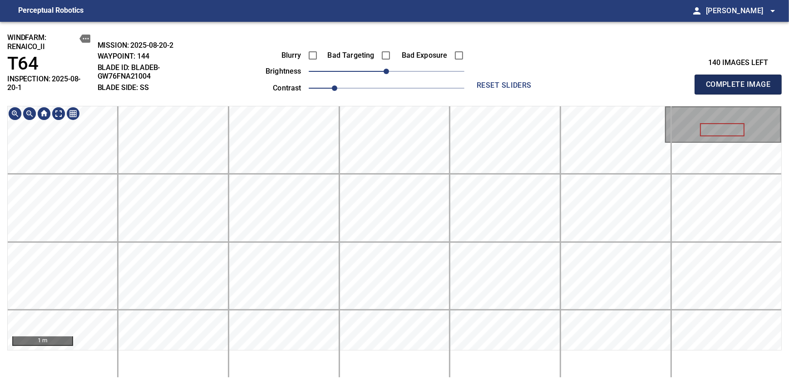
click at [741, 81] on span "Complete Image" at bounding box center [738, 84] width 67 height 13
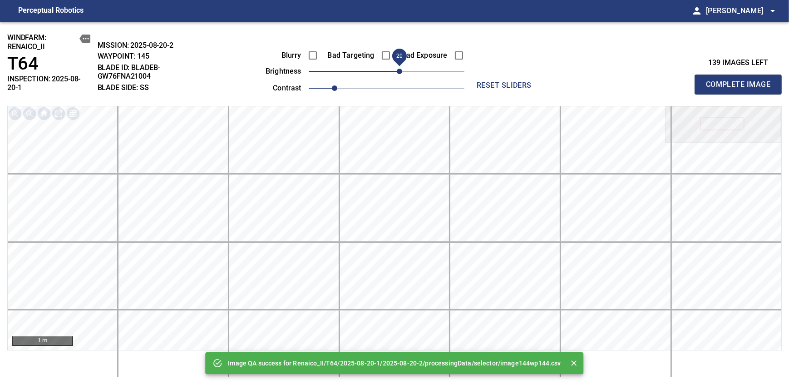
click at [397, 74] on span "20" at bounding box center [399, 71] width 5 height 5
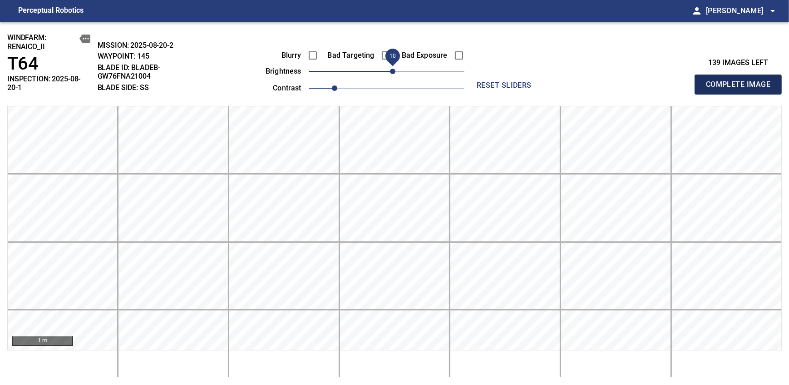
click at [741, 81] on span "Complete Image" at bounding box center [738, 84] width 67 height 13
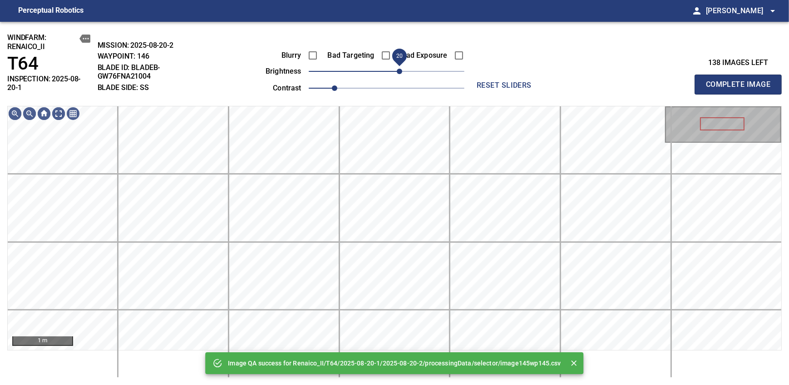
drag, startPoint x: 392, startPoint y: 66, endPoint x: 401, endPoint y: 70, distance: 9.5
click at [401, 70] on span "20" at bounding box center [399, 71] width 5 height 5
click at [741, 81] on span "Complete Image" at bounding box center [738, 84] width 67 height 13
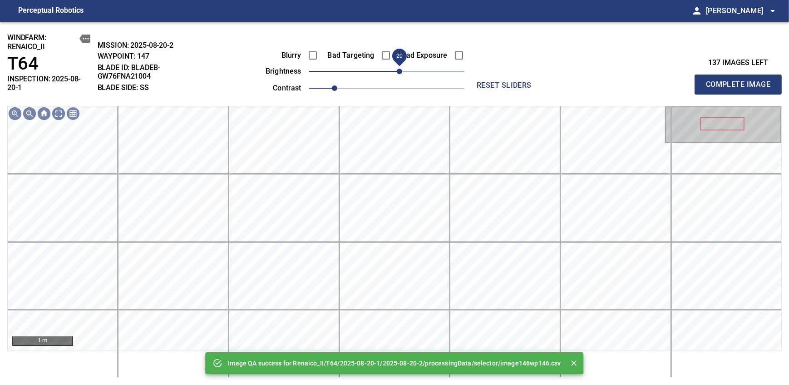
click at [401, 70] on span "20" at bounding box center [387, 71] width 156 height 13
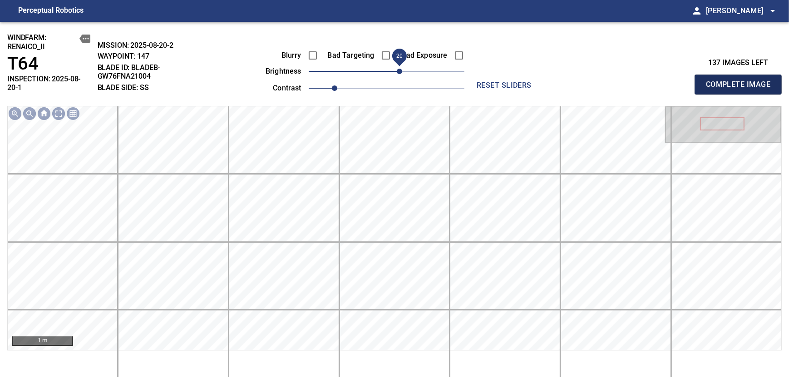
click at [741, 81] on span "Complete Image" at bounding box center [738, 84] width 67 height 13
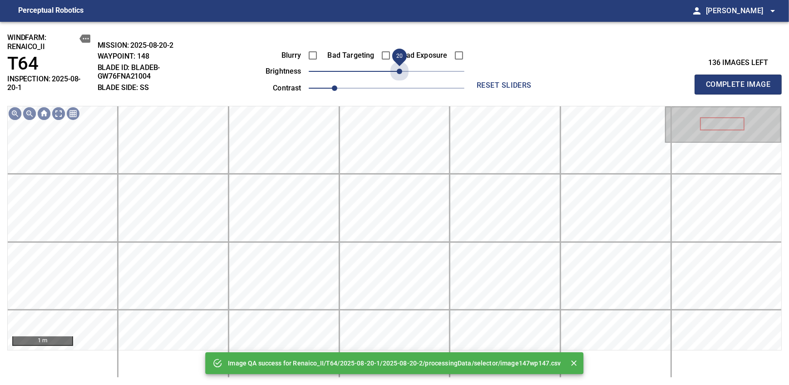
click at [401, 70] on span "20" at bounding box center [387, 71] width 156 height 13
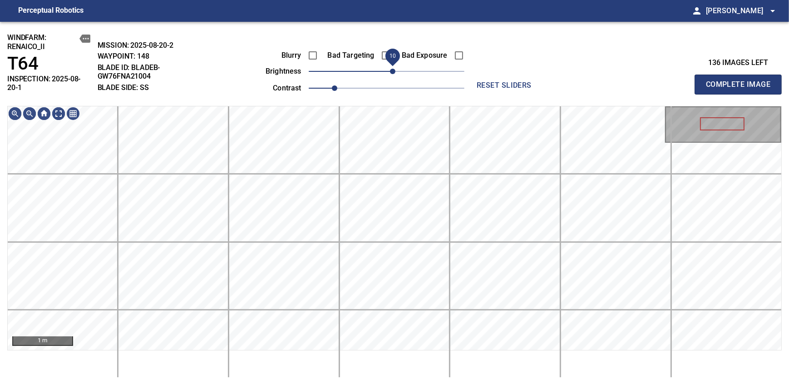
drag, startPoint x: 401, startPoint y: 70, endPoint x: 392, endPoint y: 80, distance: 13.2
click at [392, 74] on span "10" at bounding box center [392, 71] width 5 height 5
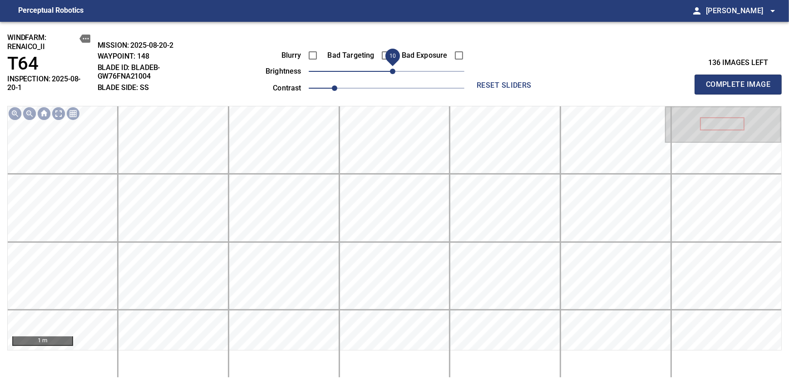
click at [741, 81] on span "Complete Image" at bounding box center [738, 84] width 67 height 13
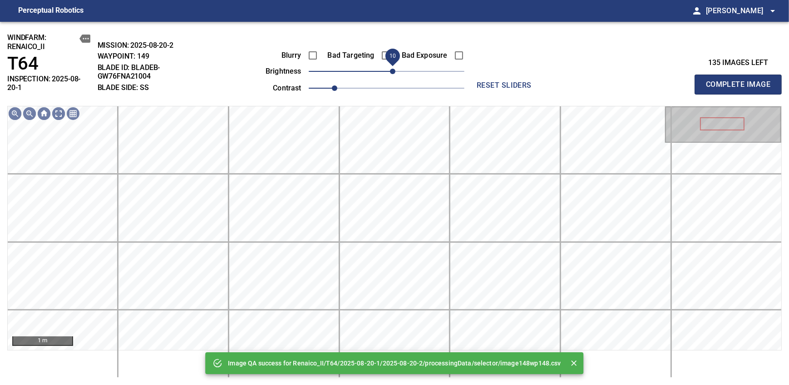
click at [391, 70] on span "10" at bounding box center [392, 71] width 5 height 5
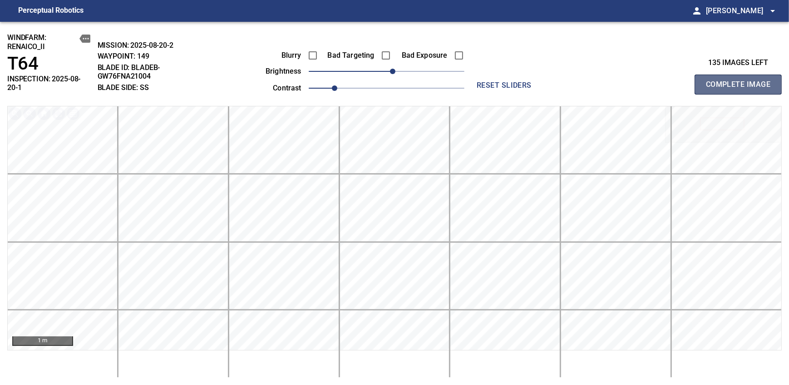
click at [741, 81] on span "Complete Image" at bounding box center [738, 84] width 67 height 13
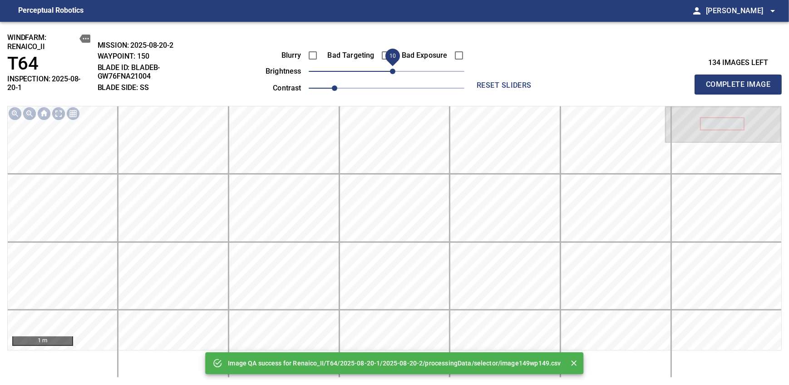
click at [391, 70] on span "10" at bounding box center [392, 71] width 5 height 5
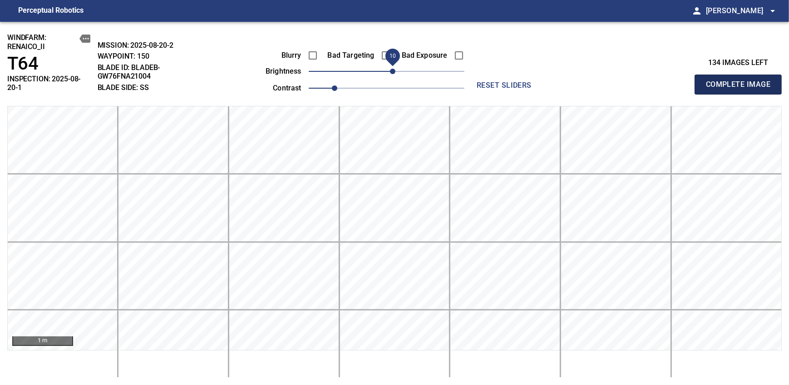
click at [741, 81] on span "Complete Image" at bounding box center [738, 84] width 67 height 13
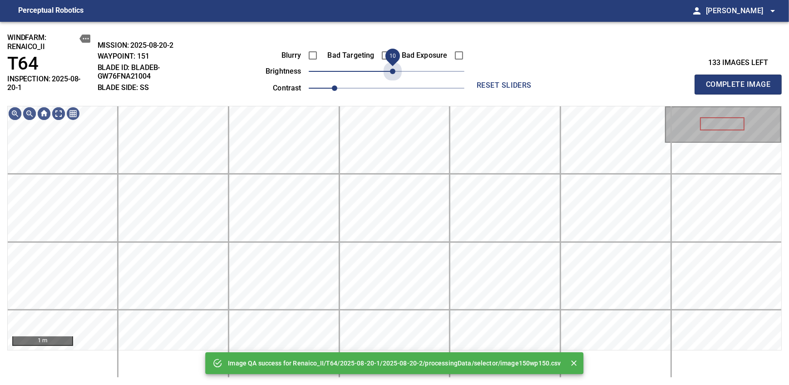
click at [391, 70] on span "10" at bounding box center [392, 71] width 5 height 5
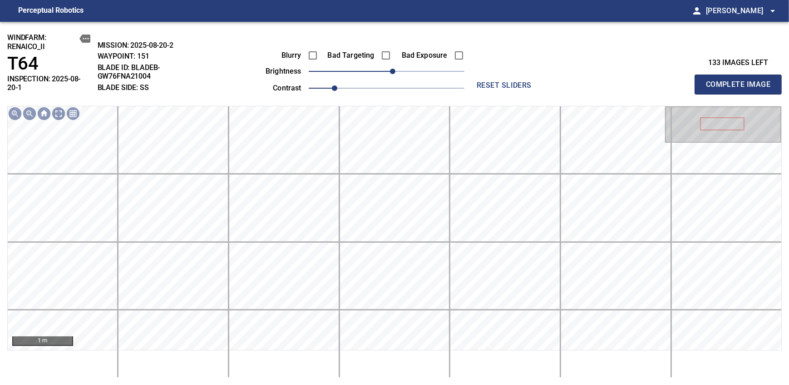
click at [741, 81] on span "Complete Image" at bounding box center [738, 84] width 67 height 13
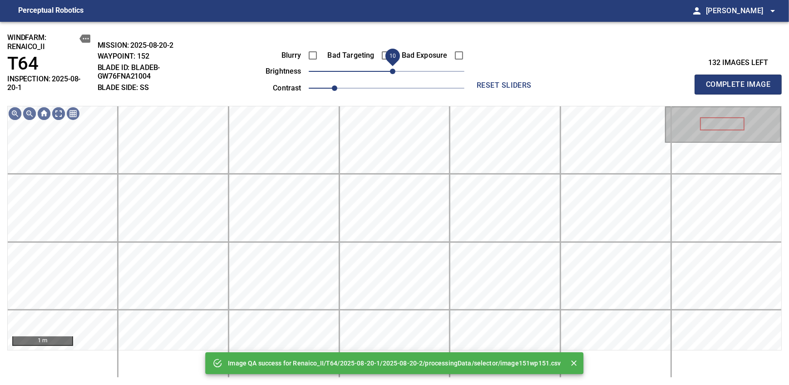
drag, startPoint x: 387, startPoint y: 75, endPoint x: 392, endPoint y: 72, distance: 6.1
click at [392, 72] on span "10" at bounding box center [392, 71] width 5 height 5
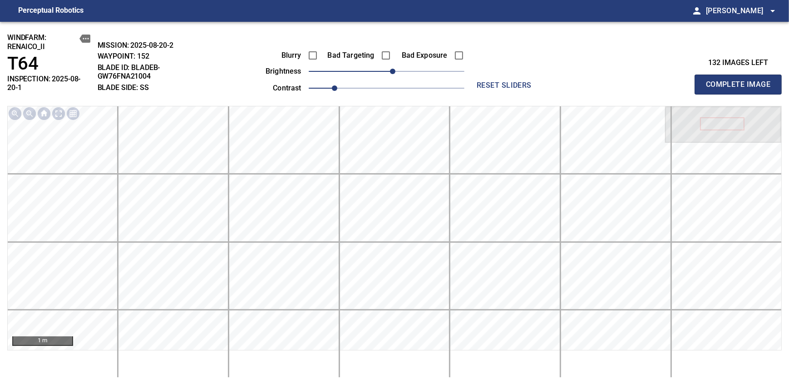
click at [741, 81] on span "Complete Image" at bounding box center [738, 84] width 67 height 13
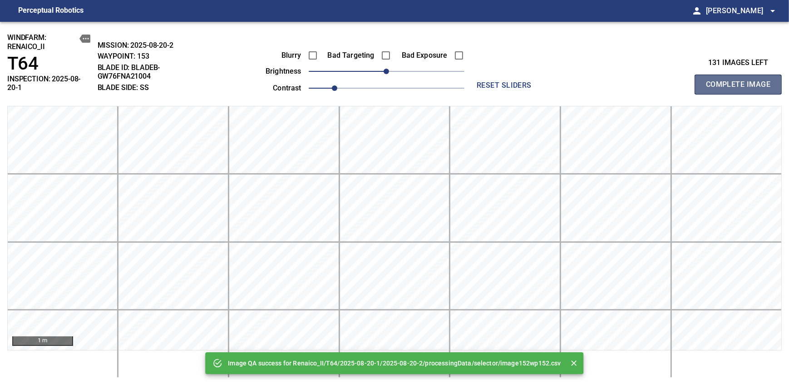
drag, startPoint x: 741, startPoint y: 81, endPoint x: 391, endPoint y: 72, distance: 350.2
click at [741, 81] on span "Complete Image" at bounding box center [738, 84] width 67 height 13
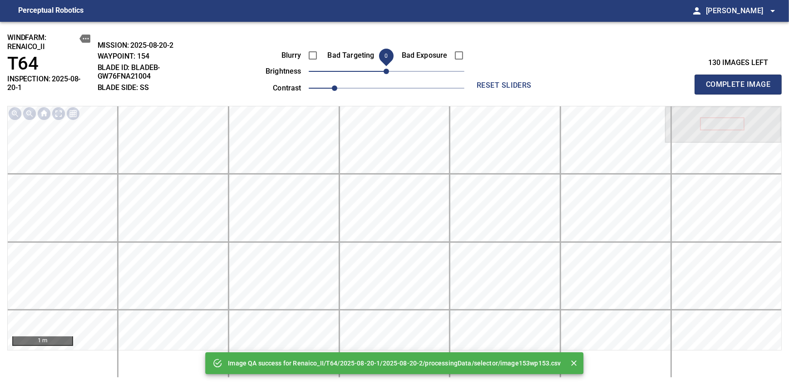
click at [741, 81] on span "Complete Image" at bounding box center [738, 84] width 67 height 13
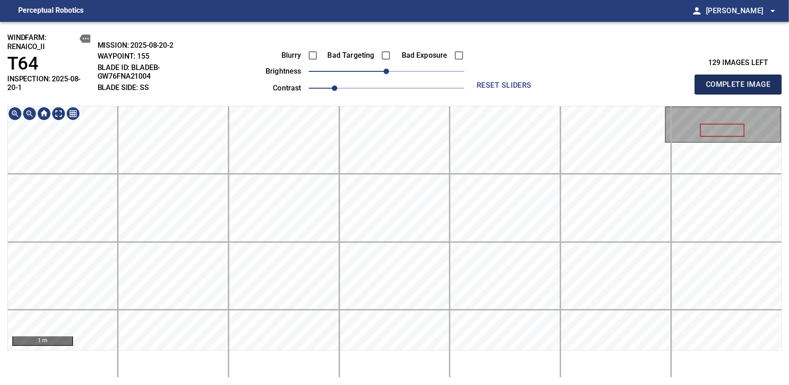
click at [741, 81] on span "Complete Image" at bounding box center [738, 84] width 67 height 13
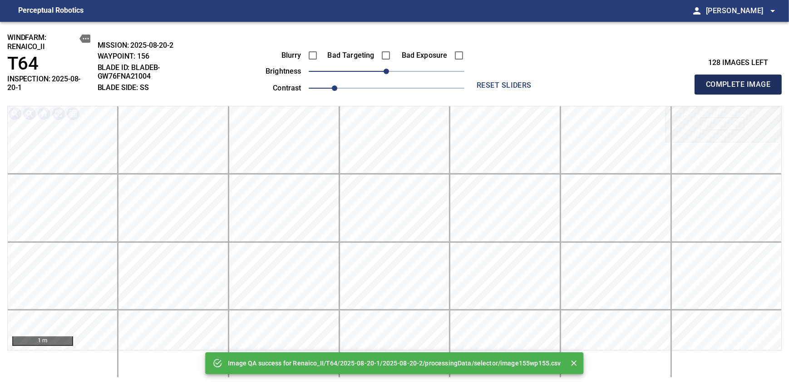
click at [741, 81] on span "Complete Image" at bounding box center [738, 84] width 67 height 13
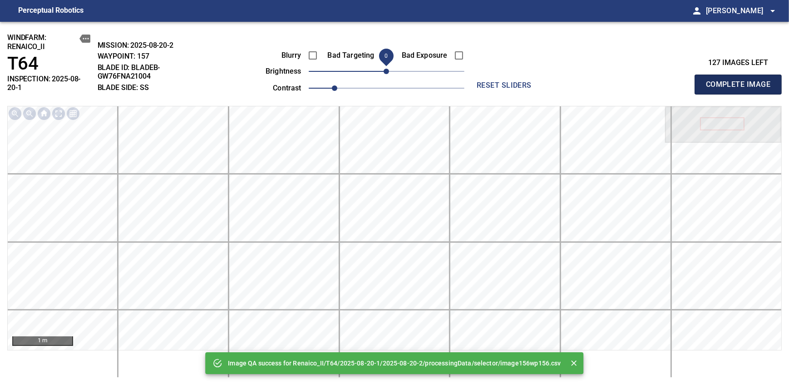
click at [741, 81] on span "Complete Image" at bounding box center [738, 84] width 67 height 13
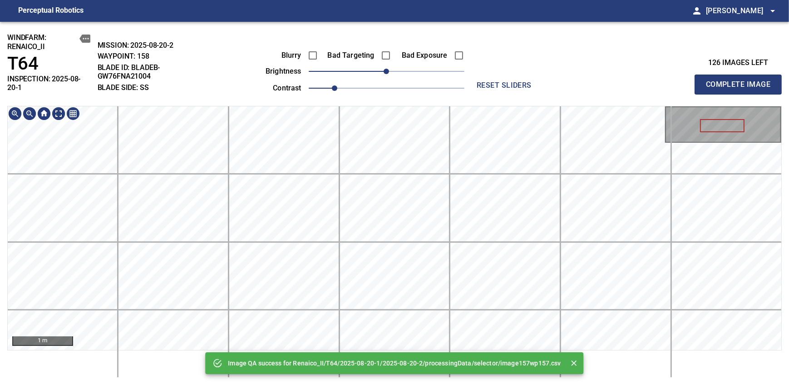
click at [408, 95] on div "Image QA success for Renaico_II/T64/2025-08-20-1/2025-08-20-2/processingData/se…" at bounding box center [394, 203] width 789 height 363
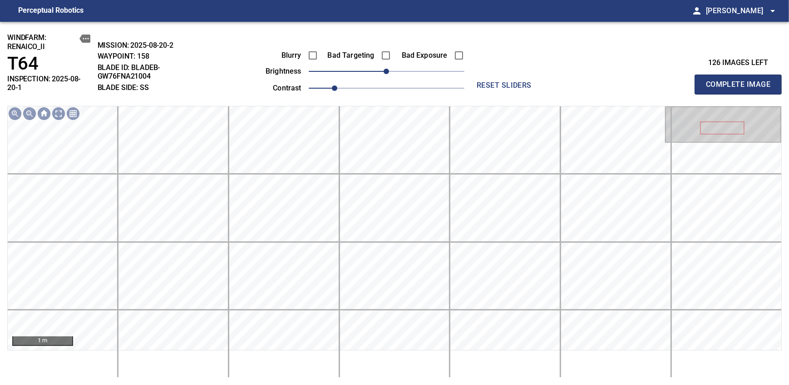
click at [741, 81] on span "Complete Image" at bounding box center [738, 84] width 67 height 13
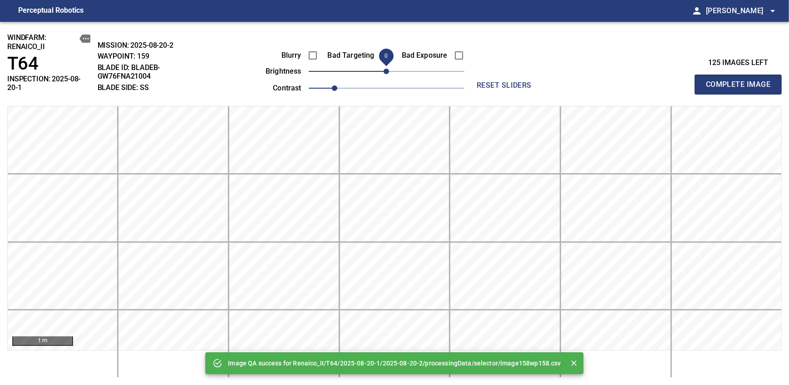
click at [389, 73] on span "0" at bounding box center [386, 71] width 5 height 5
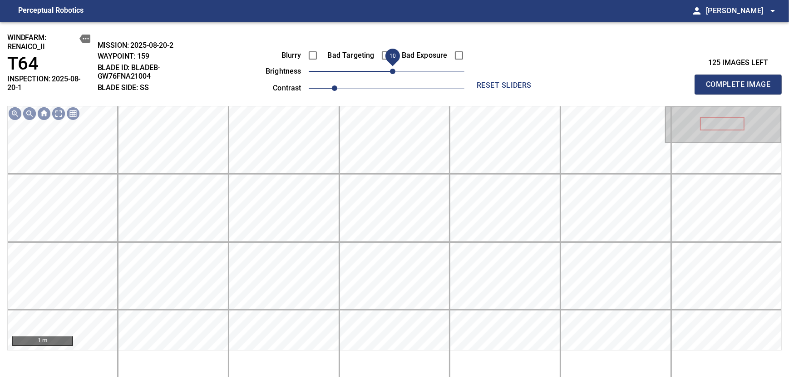
click at [741, 81] on span "Complete Image" at bounding box center [738, 84] width 67 height 13
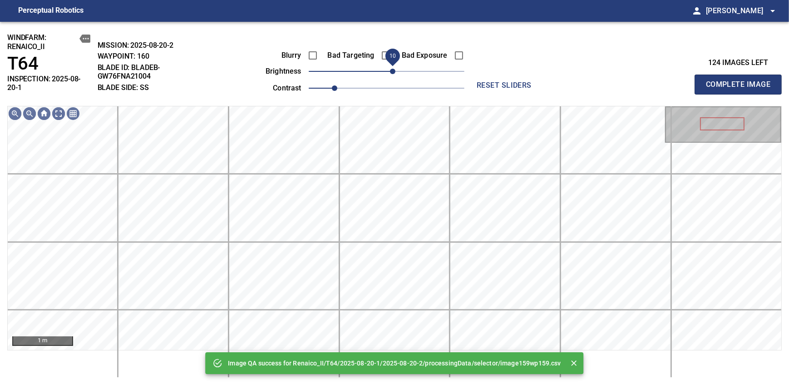
click at [394, 71] on span "10" at bounding box center [392, 71] width 5 height 5
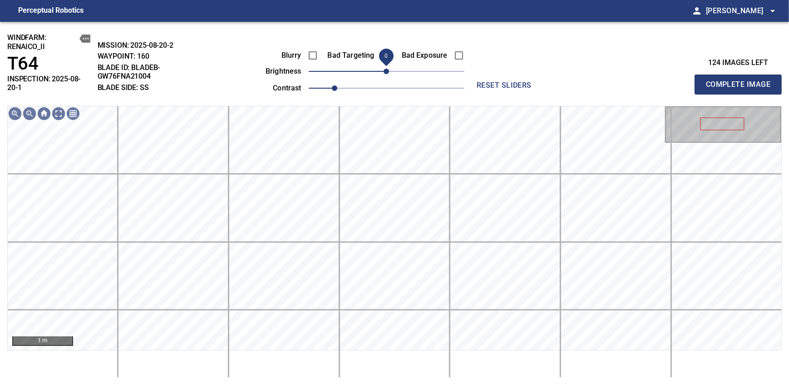
drag, startPoint x: 394, startPoint y: 71, endPoint x: 386, endPoint y: 71, distance: 7.3
click at [386, 71] on span "0" at bounding box center [386, 71] width 5 height 5
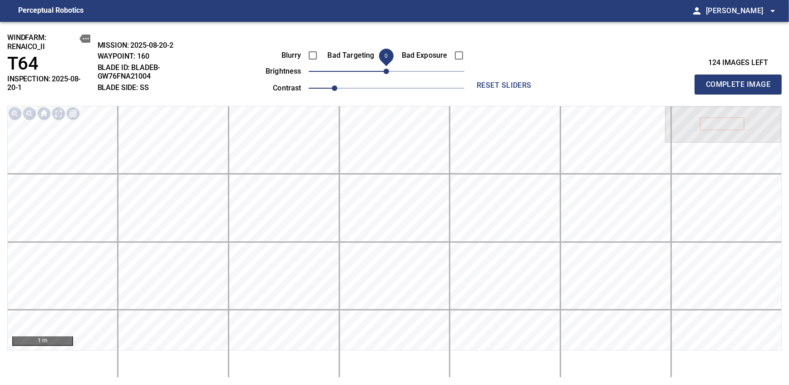
click at [741, 81] on span "Complete Image" at bounding box center [738, 84] width 67 height 13
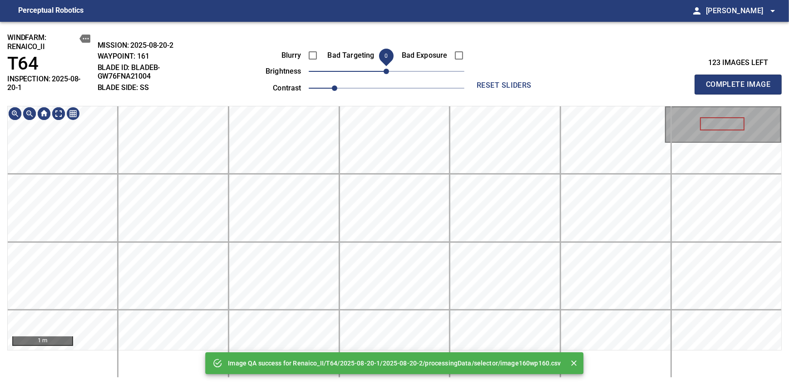
click at [386, 71] on span "0" at bounding box center [386, 71] width 5 height 5
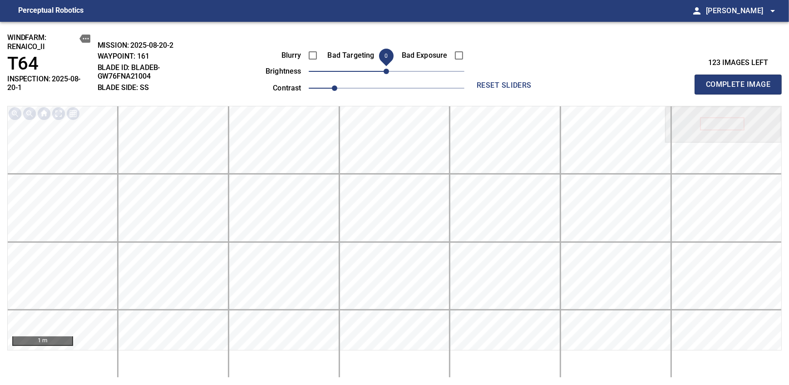
click at [741, 81] on span "Complete Image" at bounding box center [738, 84] width 67 height 13
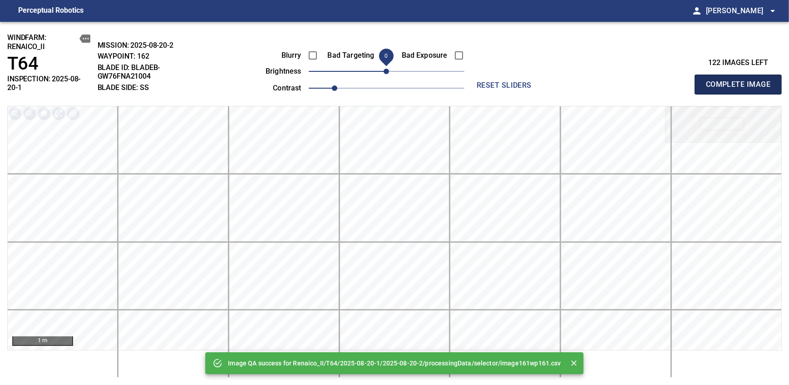
click at [741, 81] on span "Complete Image" at bounding box center [738, 84] width 67 height 13
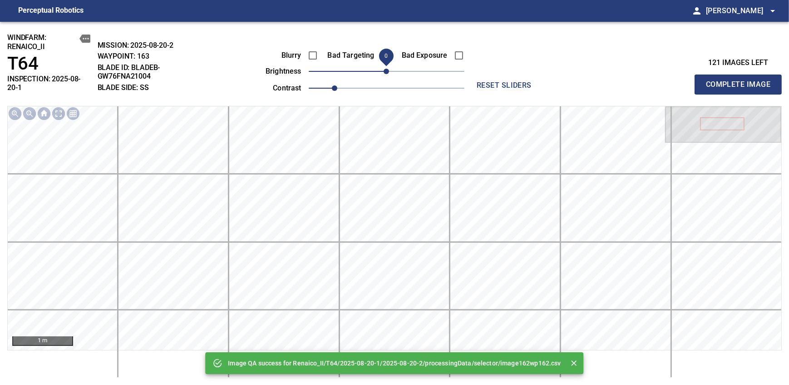
drag, startPoint x: 386, startPoint y: 71, endPoint x: 394, endPoint y: 71, distance: 7.3
click at [389, 71] on span "0" at bounding box center [386, 71] width 5 height 5
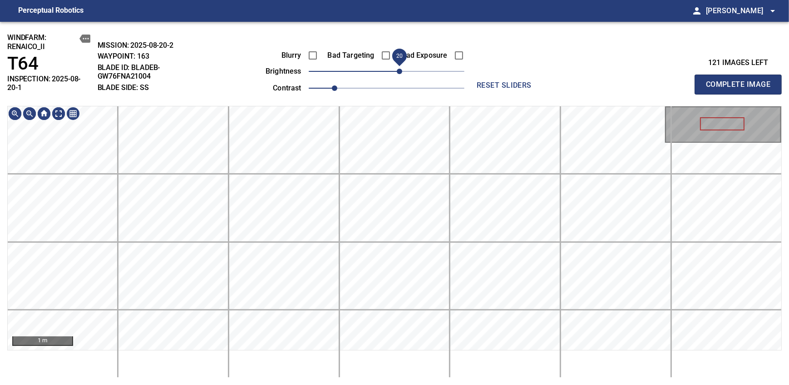
click at [397, 70] on span "20" at bounding box center [399, 71] width 5 height 5
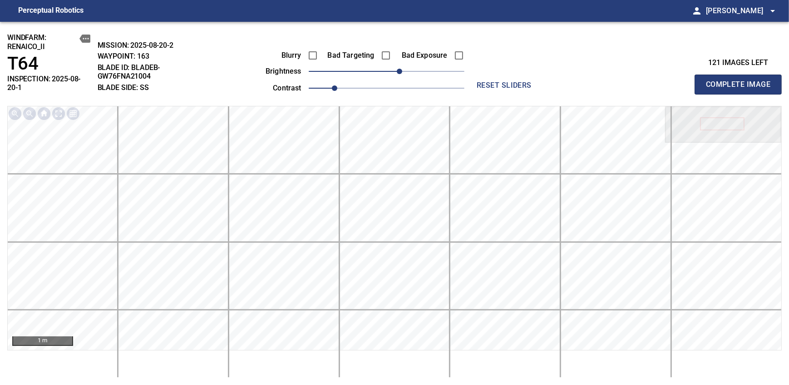
click at [741, 81] on span "Complete Image" at bounding box center [738, 84] width 67 height 13
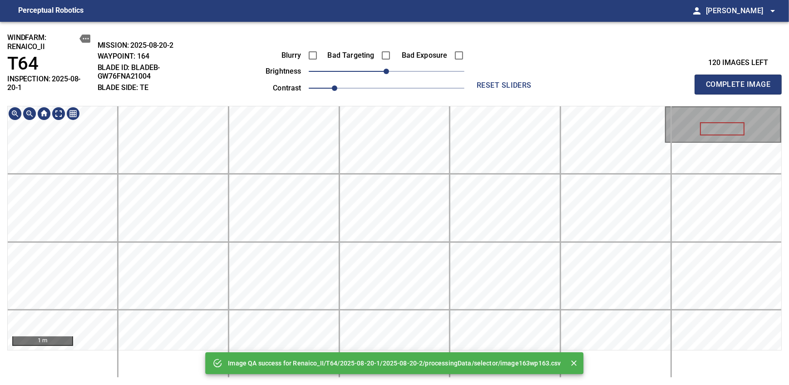
click at [399, 73] on div "Image QA success for Renaico_II/T64/2025-08-20-1/2025-08-20-2/processingData/se…" at bounding box center [394, 203] width 789 height 363
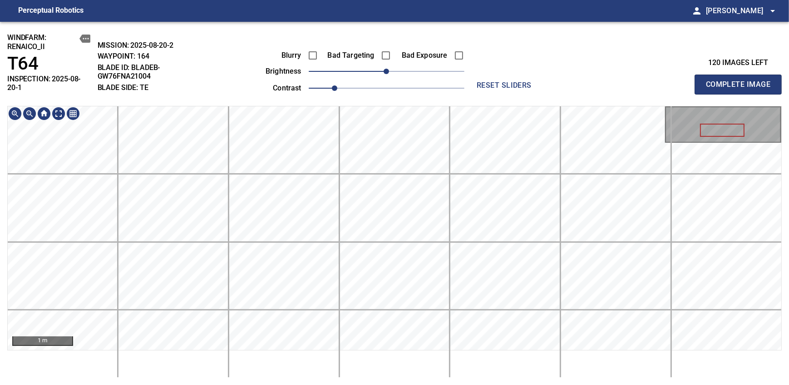
click at [741, 81] on span "Complete Image" at bounding box center [738, 84] width 67 height 13
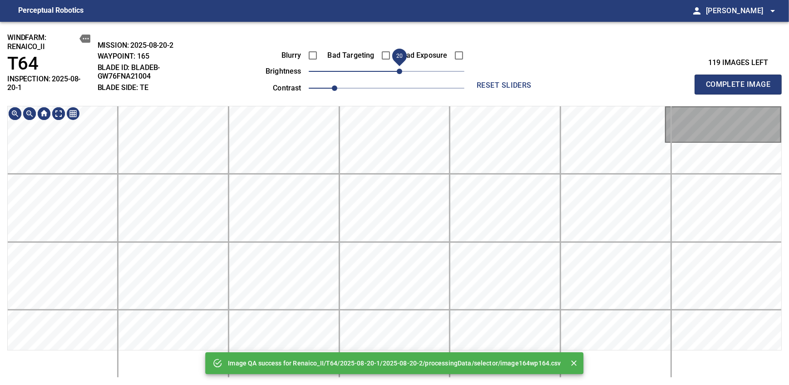
drag, startPoint x: 386, startPoint y: 74, endPoint x: 402, endPoint y: 69, distance: 17.0
click at [402, 69] on span "20" at bounding box center [399, 71] width 5 height 5
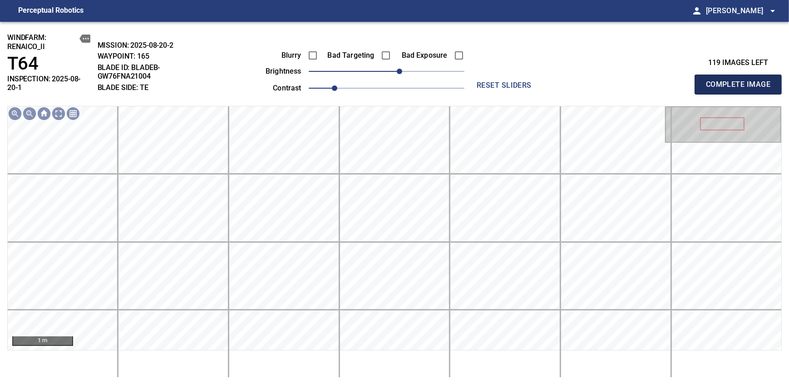
click at [741, 81] on span "Complete Image" at bounding box center [738, 84] width 67 height 13
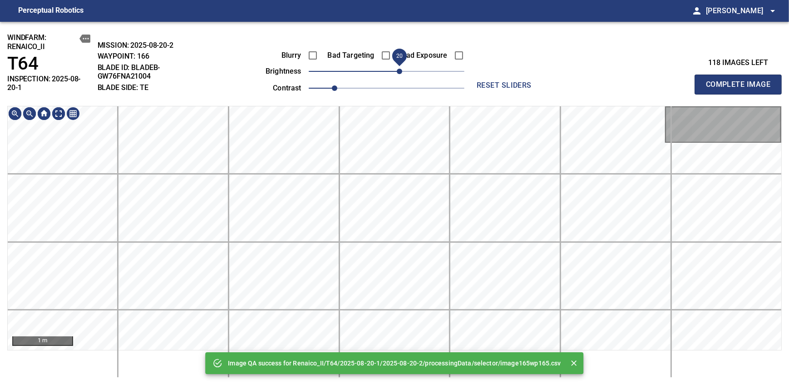
drag, startPoint x: 392, startPoint y: 72, endPoint x: 400, endPoint y: 72, distance: 8.6
click at [400, 72] on span "20" at bounding box center [399, 71] width 5 height 5
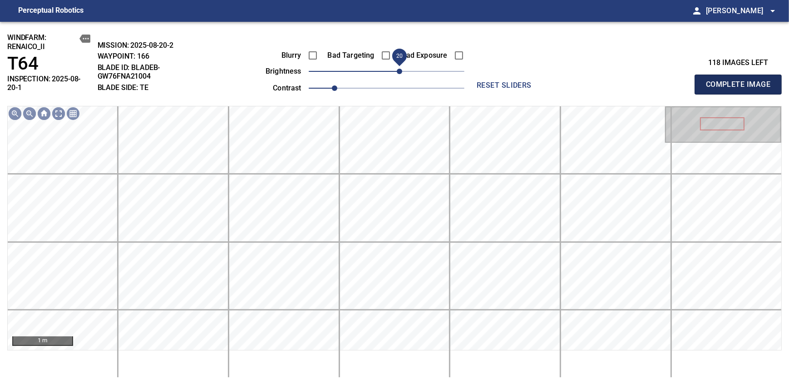
click at [741, 81] on span "Complete Image" at bounding box center [738, 84] width 67 height 13
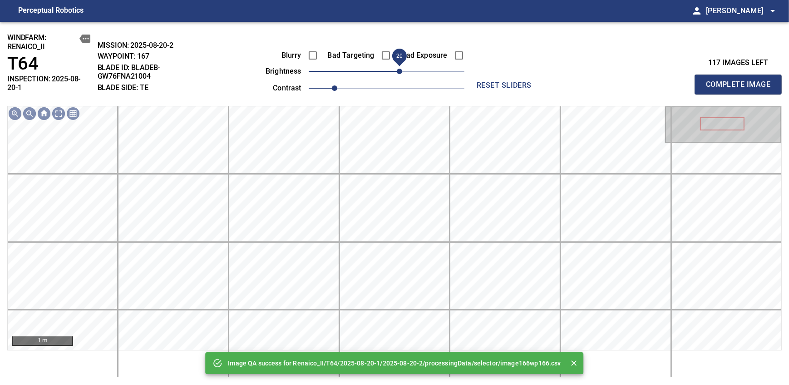
click at [398, 73] on span "20" at bounding box center [399, 71] width 5 height 5
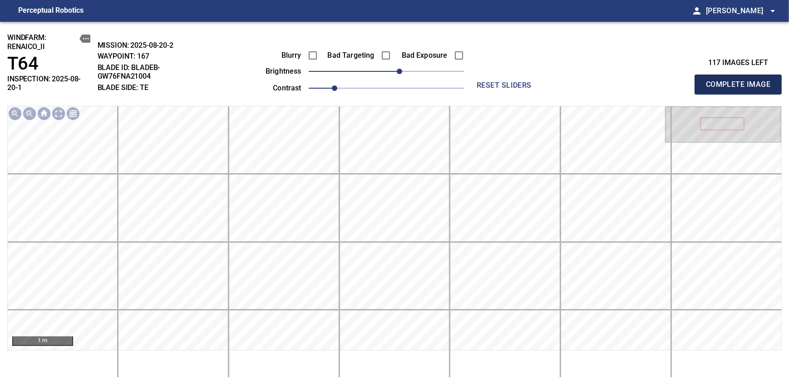
click at [741, 81] on span "Complete Image" at bounding box center [738, 84] width 67 height 13
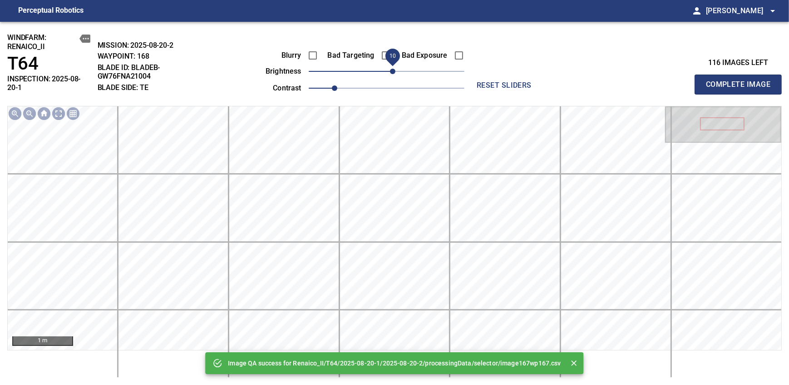
click at [390, 72] on span "10" at bounding box center [392, 71] width 5 height 5
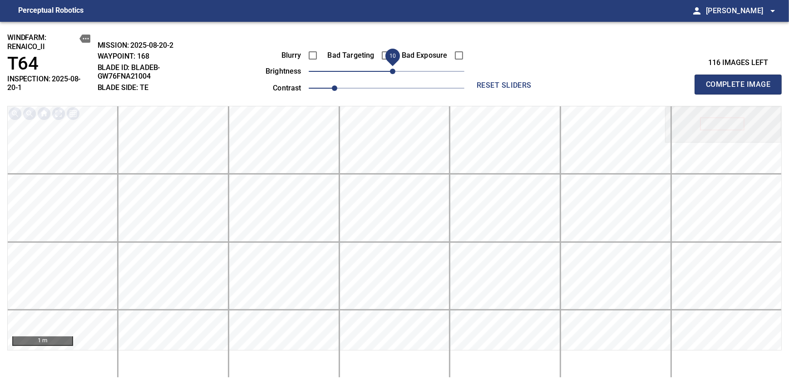
click at [741, 81] on span "Complete Image" at bounding box center [738, 84] width 67 height 13
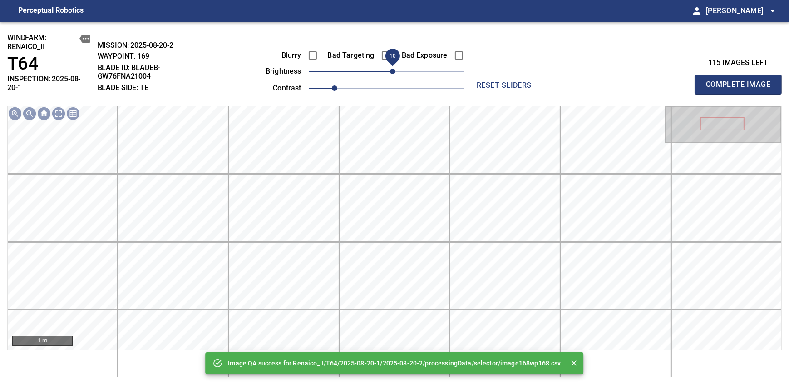
click at [394, 69] on span "10" at bounding box center [392, 71] width 5 height 5
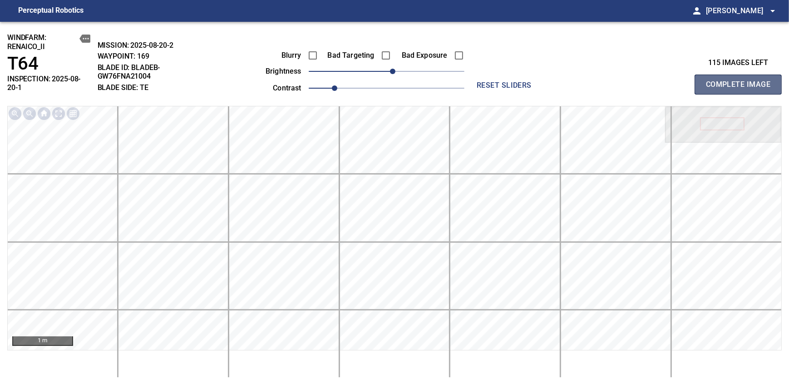
drag, startPoint x: 741, startPoint y: 81, endPoint x: 394, endPoint y: 68, distance: 347.6
click at [741, 81] on span "Complete Image" at bounding box center [738, 84] width 67 height 13
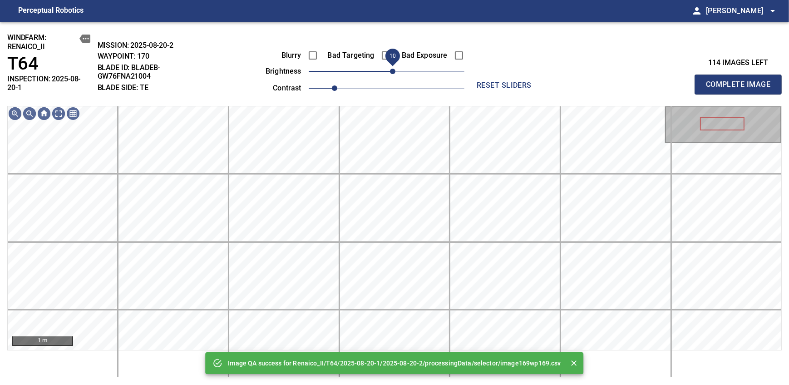
click at [394, 72] on span "10" at bounding box center [392, 71] width 5 height 5
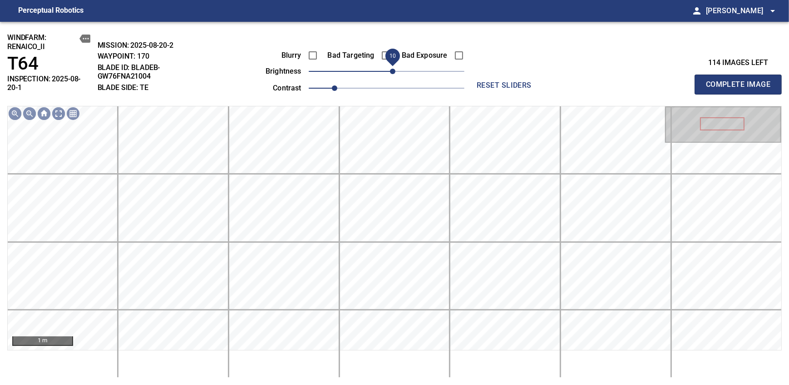
click at [741, 81] on span "Complete Image" at bounding box center [738, 84] width 67 height 13
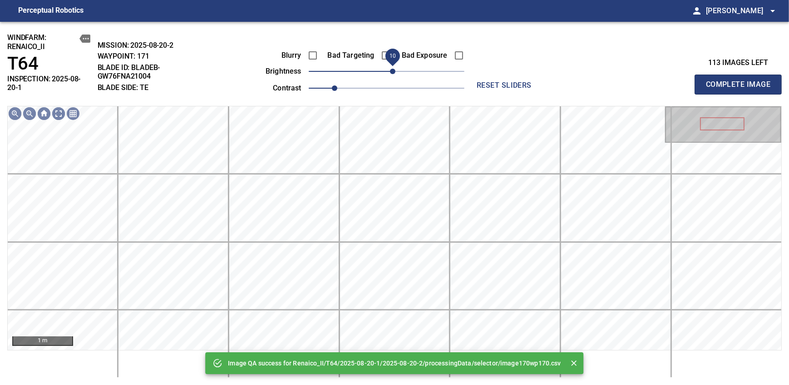
drag, startPoint x: 389, startPoint y: 75, endPoint x: 394, endPoint y: 74, distance: 4.7
click at [394, 74] on span "10" at bounding box center [392, 71] width 5 height 5
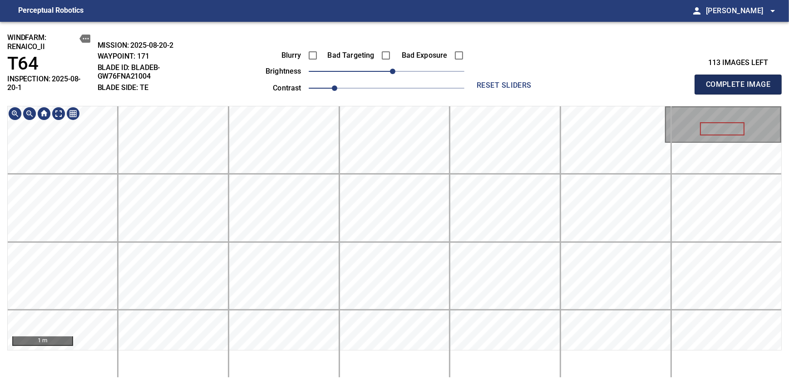
click at [741, 81] on span "Complete Image" at bounding box center [738, 84] width 67 height 13
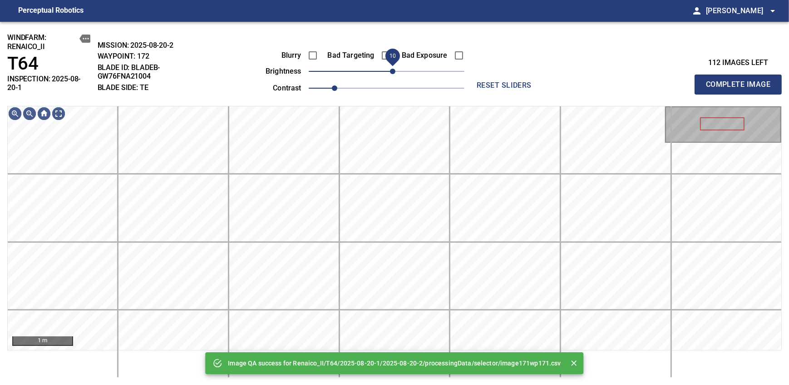
click at [394, 71] on span "10" at bounding box center [392, 71] width 5 height 5
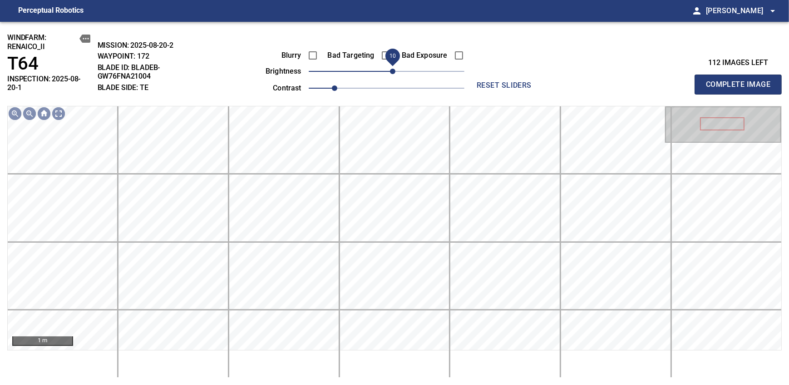
click at [741, 81] on span "Complete Image" at bounding box center [738, 84] width 67 height 13
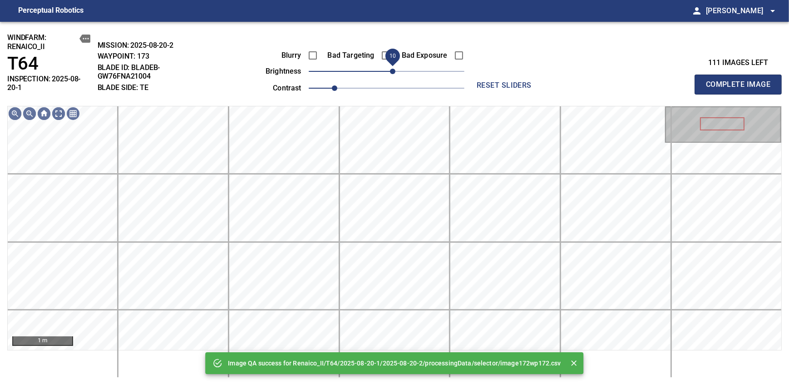
click at [394, 71] on span "10" at bounding box center [392, 71] width 5 height 5
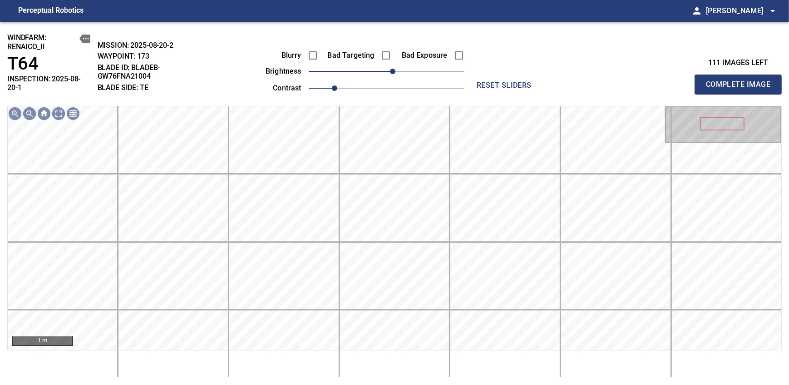
click at [741, 81] on span "Complete Image" at bounding box center [738, 84] width 67 height 13
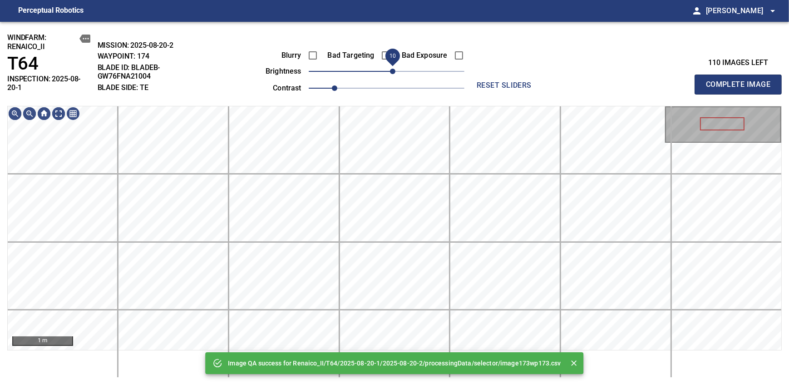
click at [395, 72] on span "10" at bounding box center [392, 71] width 5 height 5
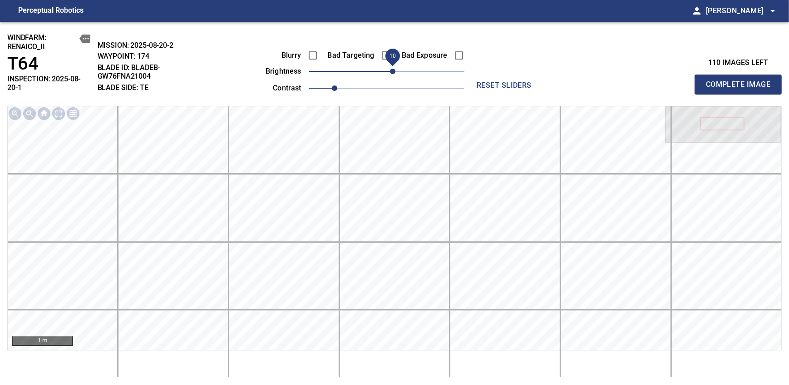
drag, startPoint x: 395, startPoint y: 72, endPoint x: 400, endPoint y: 72, distance: 5.9
click at [395, 72] on span "10" at bounding box center [392, 71] width 5 height 5
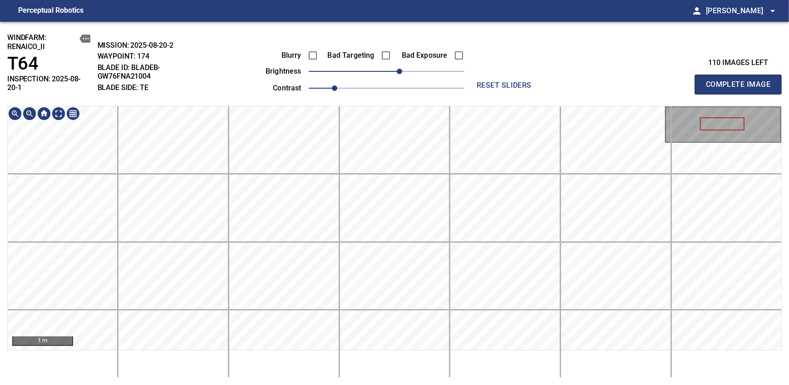
click at [741, 81] on span "Complete Image" at bounding box center [738, 84] width 67 height 13
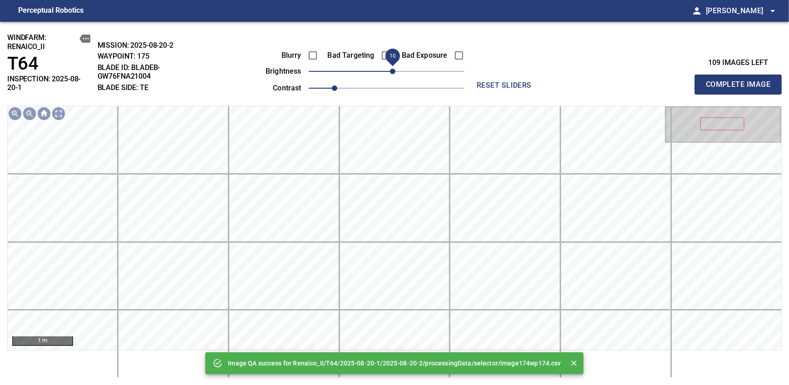
click at [393, 69] on span "10" at bounding box center [392, 71] width 5 height 5
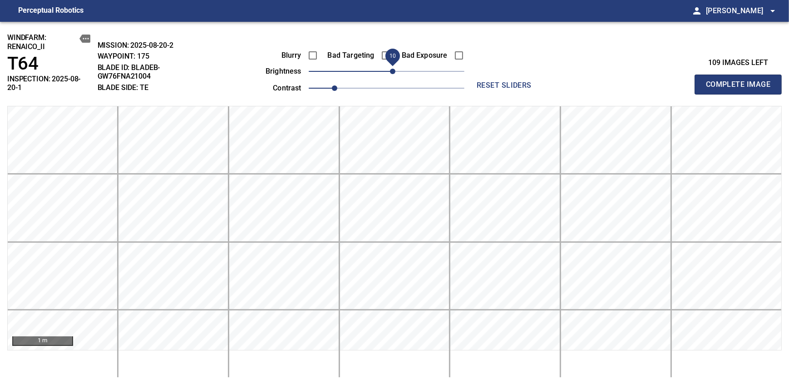
click at [741, 81] on span "Complete Image" at bounding box center [738, 84] width 67 height 13
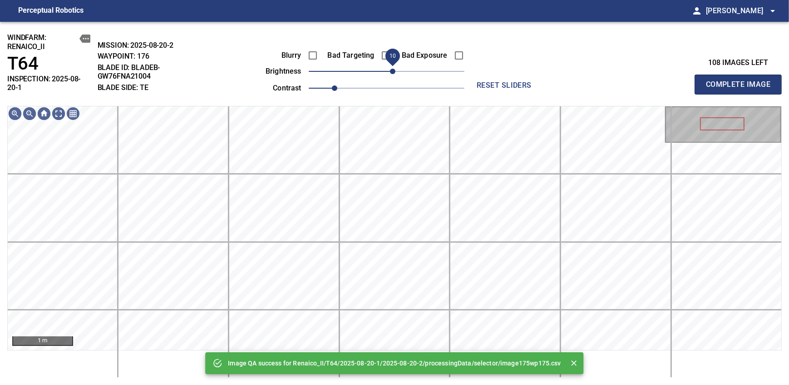
click at [390, 69] on span "10" at bounding box center [392, 71] width 5 height 5
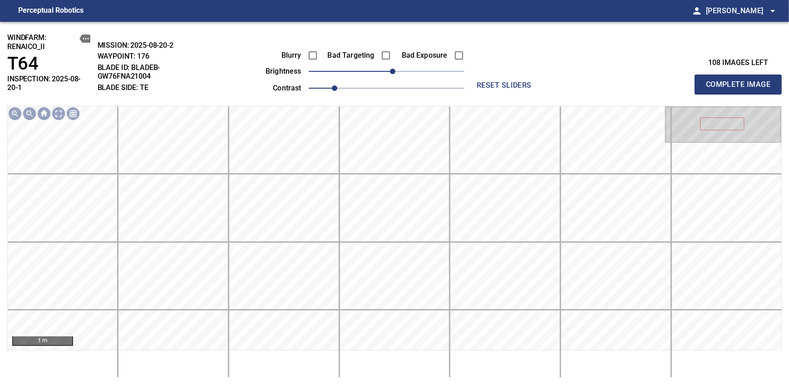
click at [741, 81] on span "Complete Image" at bounding box center [738, 84] width 67 height 13
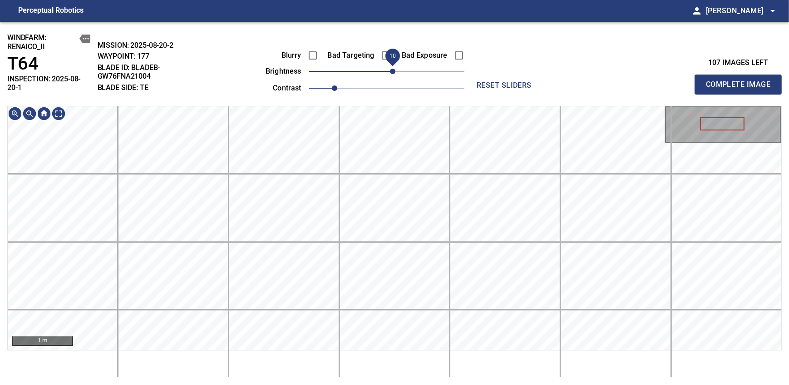
click at [391, 70] on span "10" at bounding box center [392, 71] width 5 height 5
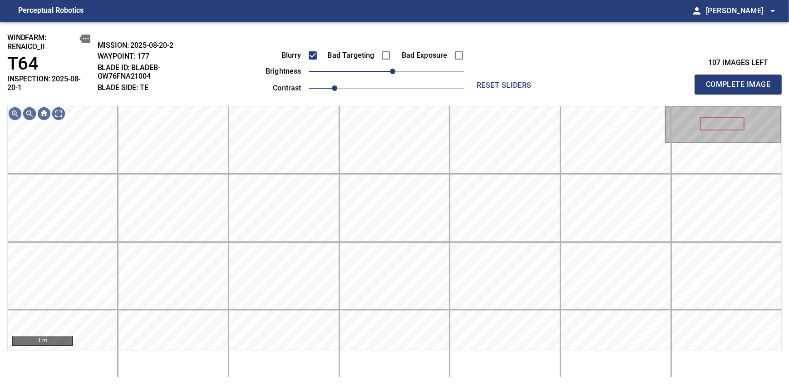
click at [741, 81] on span "Complete Image" at bounding box center [738, 84] width 67 height 13
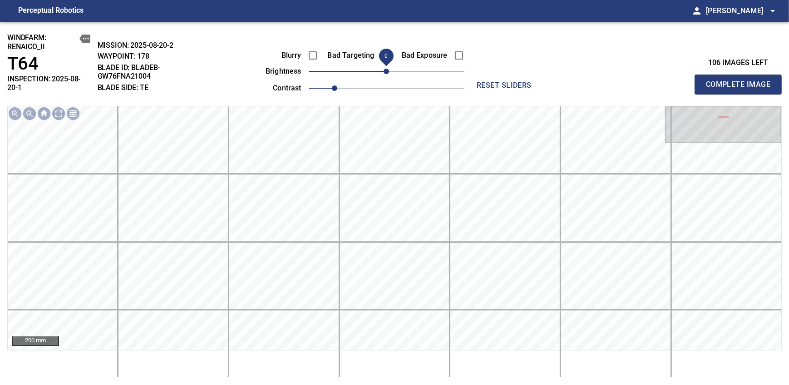
click at [741, 81] on span "Complete Image" at bounding box center [738, 84] width 67 height 13
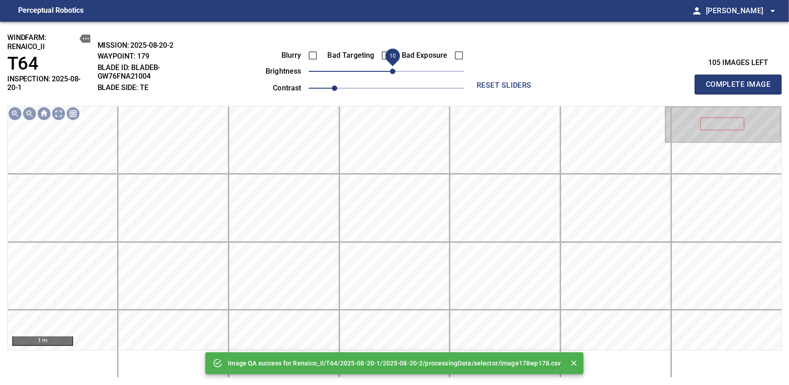
drag, startPoint x: 385, startPoint y: 70, endPoint x: 390, endPoint y: 69, distance: 5.6
click at [390, 69] on span "10" at bounding box center [392, 71] width 5 height 5
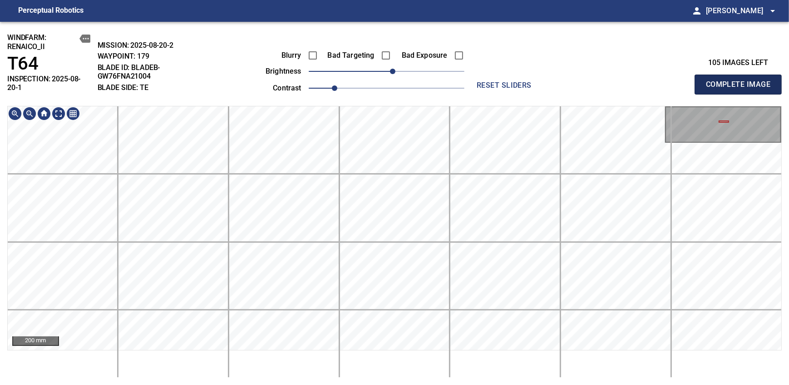
click at [741, 81] on span "Complete Image" at bounding box center [738, 84] width 67 height 13
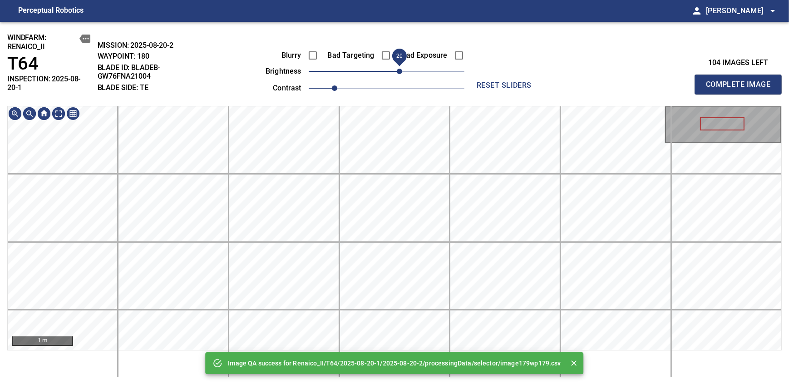
drag, startPoint x: 390, startPoint y: 75, endPoint x: 399, endPoint y: 69, distance: 10.5
click at [399, 69] on span "20" at bounding box center [399, 71] width 5 height 5
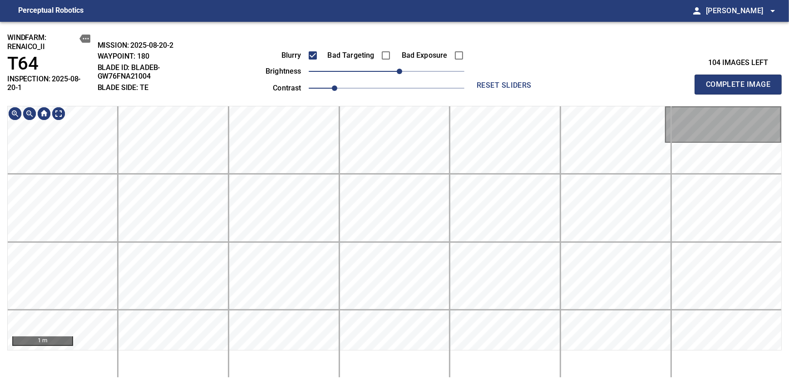
click at [741, 81] on span "Complete Image" at bounding box center [738, 84] width 67 height 13
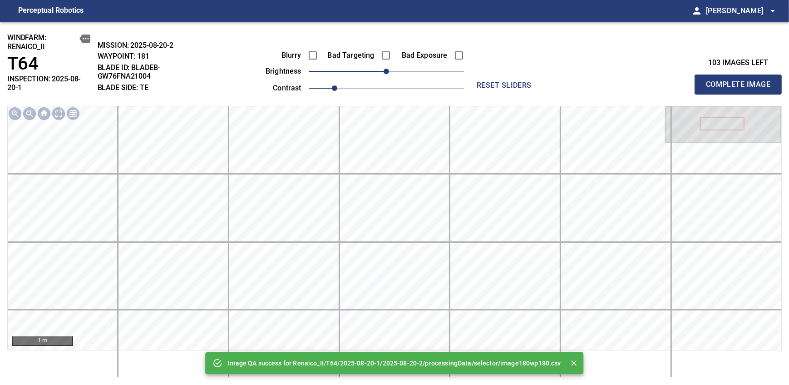
click at [399, 68] on div "Blurry Bad Targeting Bad Exposure brightness 0 contrast 1" at bounding box center [354, 70] width 219 height 49
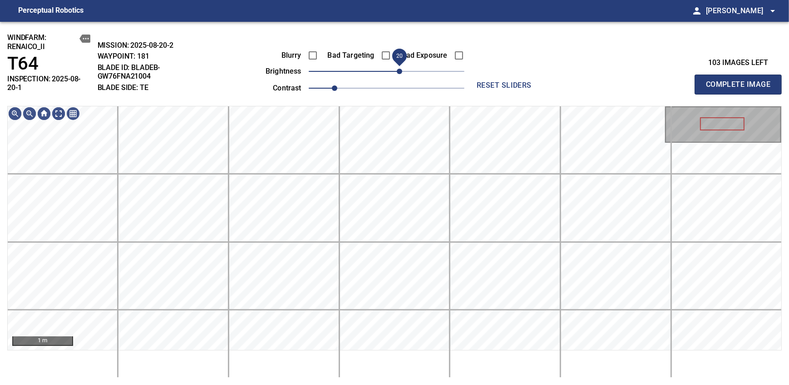
drag, startPoint x: 390, startPoint y: 69, endPoint x: 399, endPoint y: 69, distance: 8.6
click at [399, 69] on span "20" at bounding box center [399, 71] width 5 height 5
click at [741, 81] on span "Complete Image" at bounding box center [738, 84] width 67 height 13
click at [393, 69] on span "10" at bounding box center [392, 71] width 5 height 5
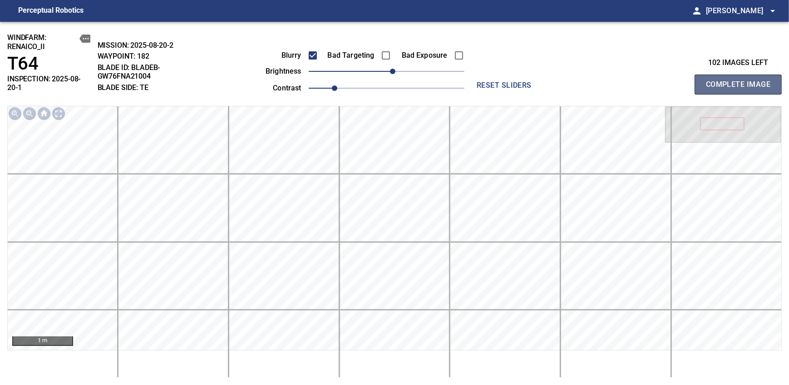
click at [741, 81] on span "Complete Image" at bounding box center [738, 84] width 67 height 13
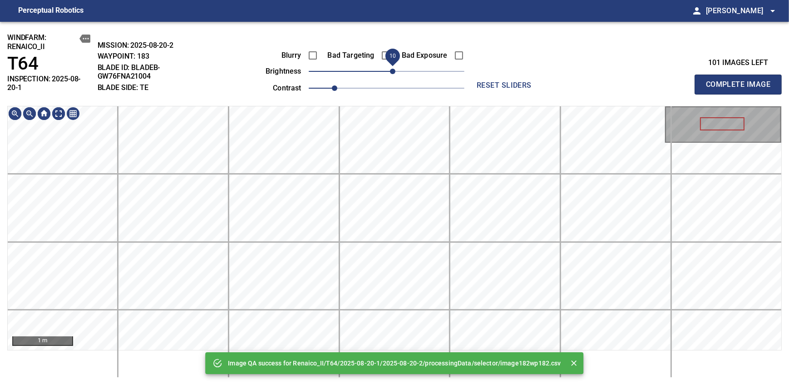
click at [395, 70] on span "10" at bounding box center [392, 71] width 5 height 5
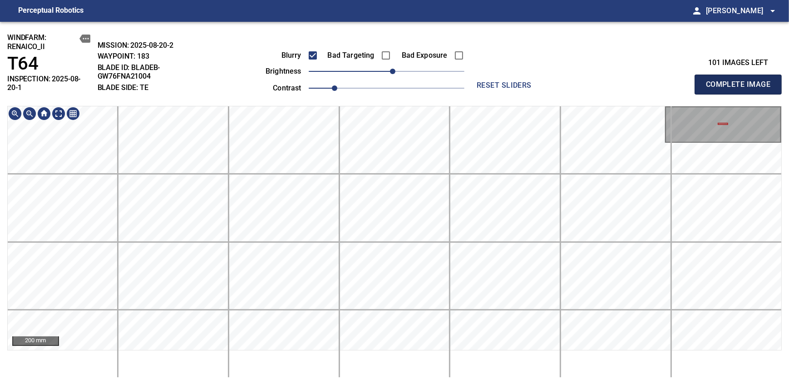
click at [741, 81] on span "Complete Image" at bounding box center [738, 84] width 67 height 13
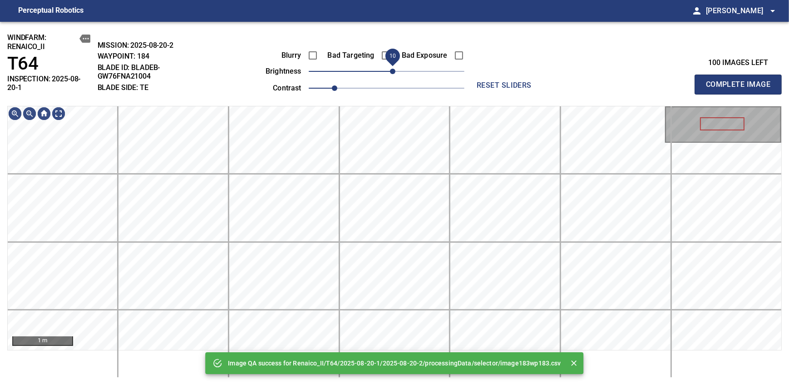
click at [393, 72] on span "10" at bounding box center [392, 71] width 5 height 5
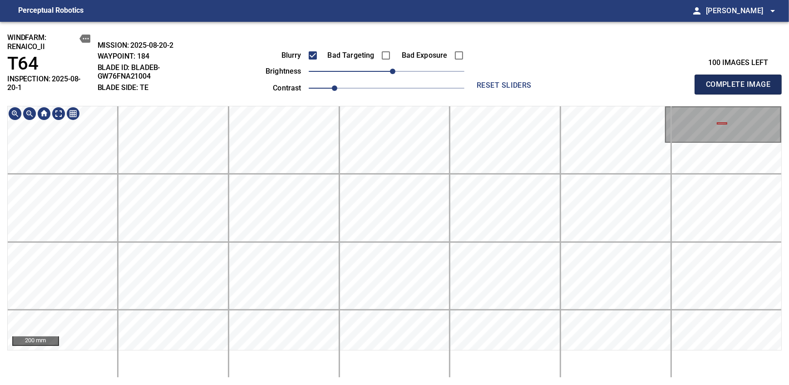
click at [741, 81] on span "Complete Image" at bounding box center [738, 84] width 67 height 13
click at [392, 73] on span "10" at bounding box center [392, 71] width 5 height 5
click at [741, 81] on span "Complete Image" at bounding box center [738, 84] width 67 height 13
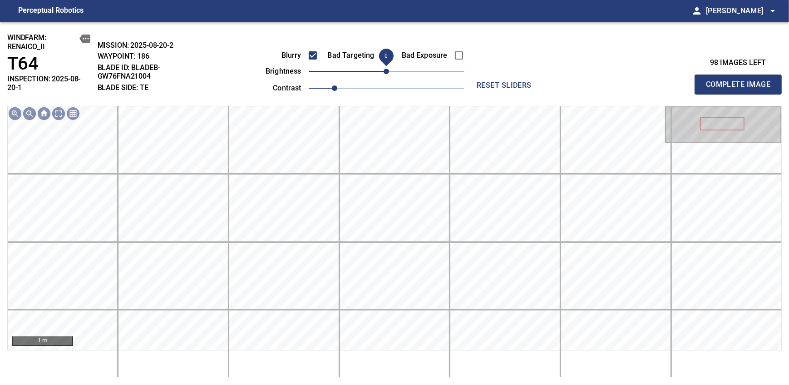
drag, startPoint x: 386, startPoint y: 74, endPoint x: 391, endPoint y: 71, distance: 6.1
click at [389, 71] on span "0" at bounding box center [386, 71] width 5 height 5
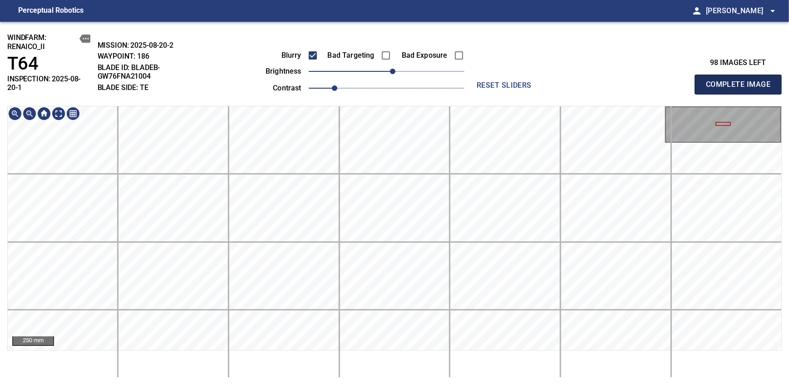
click at [741, 81] on span "Complete Image" at bounding box center [738, 84] width 67 height 13
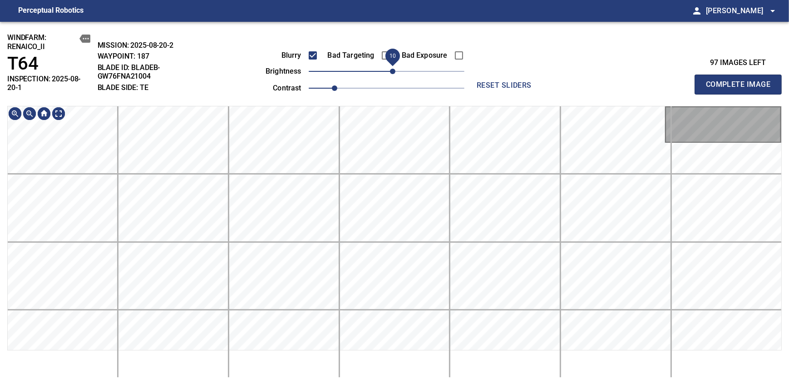
click at [390, 71] on span "10" at bounding box center [392, 71] width 5 height 5
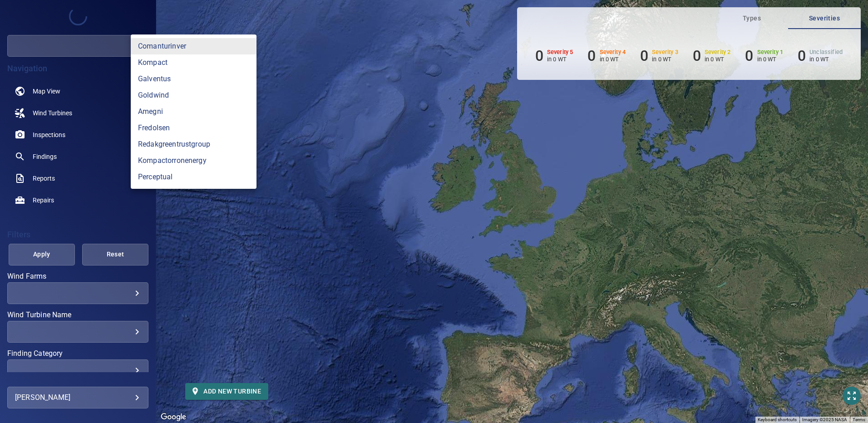
click at [114, 43] on body "**********" at bounding box center [434, 211] width 868 height 423
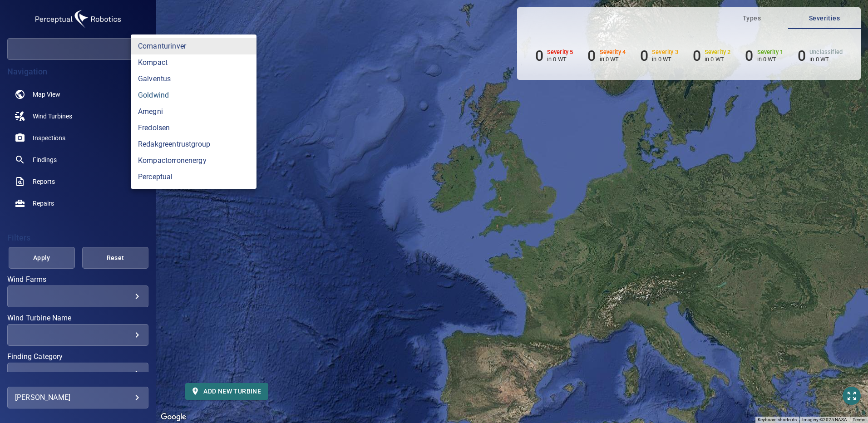
click at [153, 94] on link "goldwind" at bounding box center [194, 95] width 126 height 16
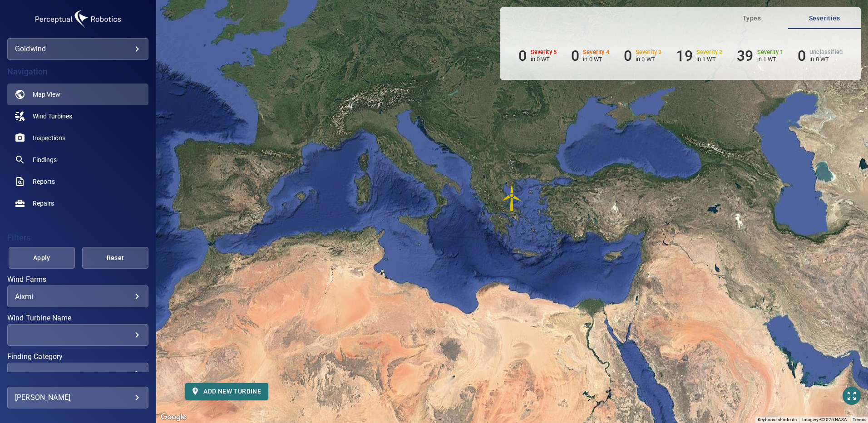
click at [99, 300] on body "**********" at bounding box center [434, 211] width 868 height 423
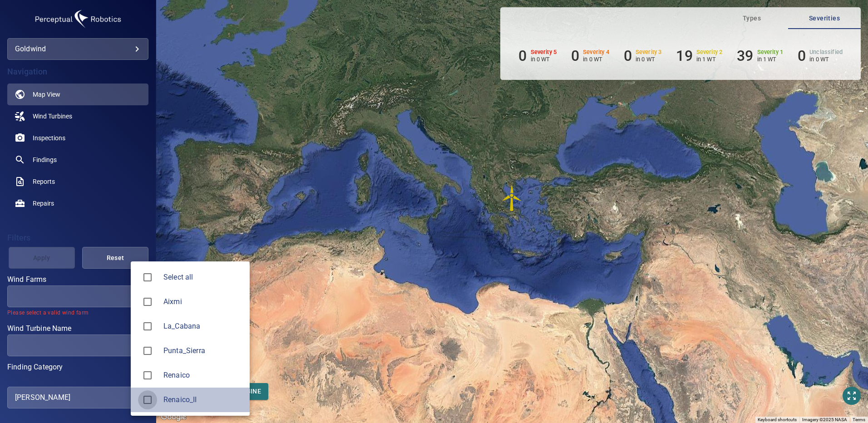
type input "**********"
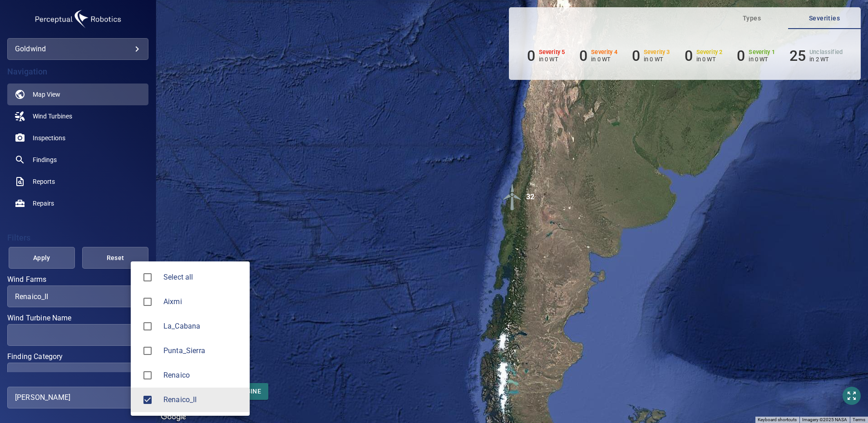
click at [125, 213] on div at bounding box center [434, 211] width 868 height 423
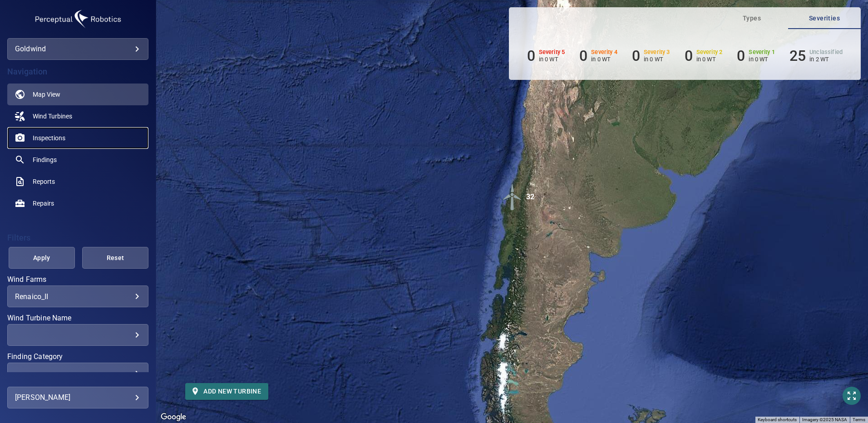
click at [56, 133] on link "Inspections" at bounding box center [77, 138] width 141 height 22
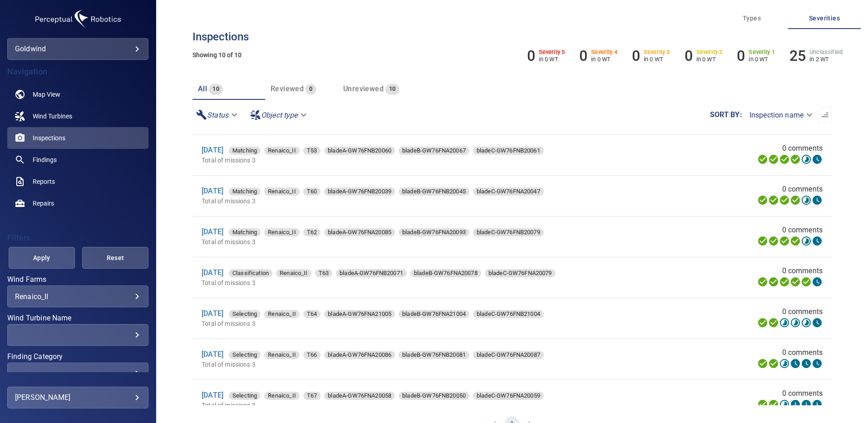
scroll to position [79, 0]
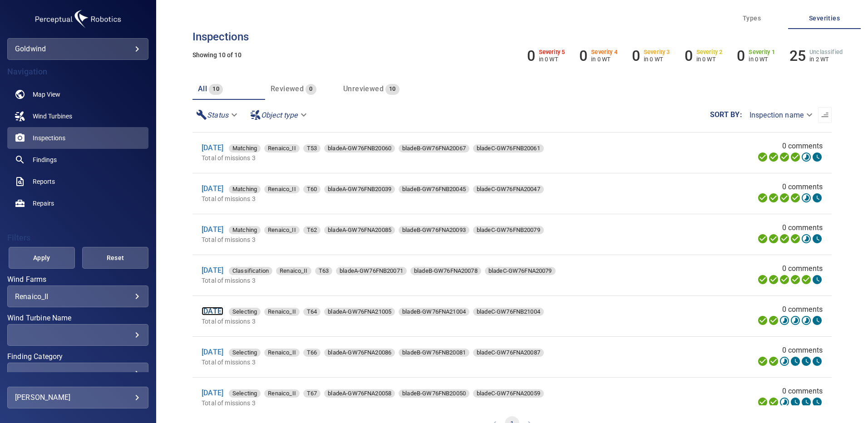
click at [216, 313] on link "20 Aug 2025" at bounding box center [213, 311] width 22 height 9
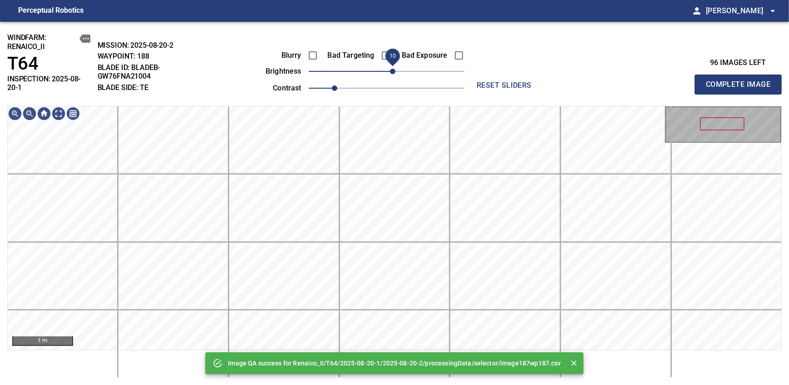
drag, startPoint x: 0, startPoint y: 0, endPoint x: 393, endPoint y: 71, distance: 399.1
click at [393, 71] on span "10" at bounding box center [392, 71] width 5 height 5
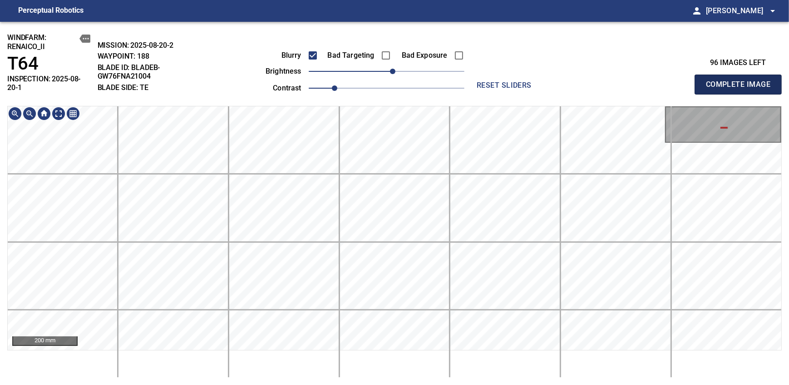
click at [741, 81] on span "Complete Image" at bounding box center [738, 84] width 67 height 13
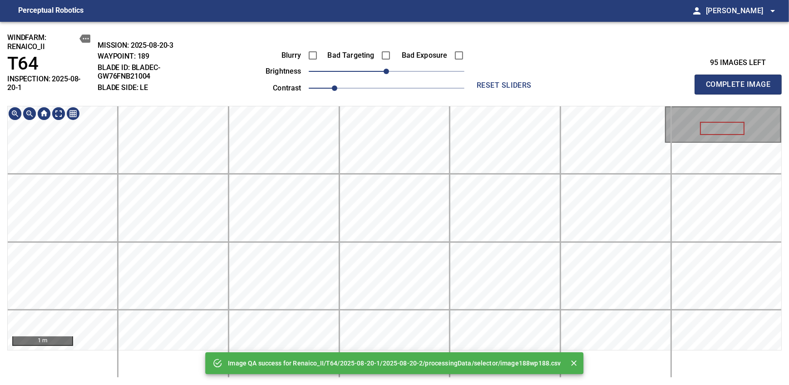
click at [374, 74] on div "Image QA success for Renaico_II/T64/2025-08-20-1/2025-08-20-2/processingData/se…" at bounding box center [394, 203] width 789 height 363
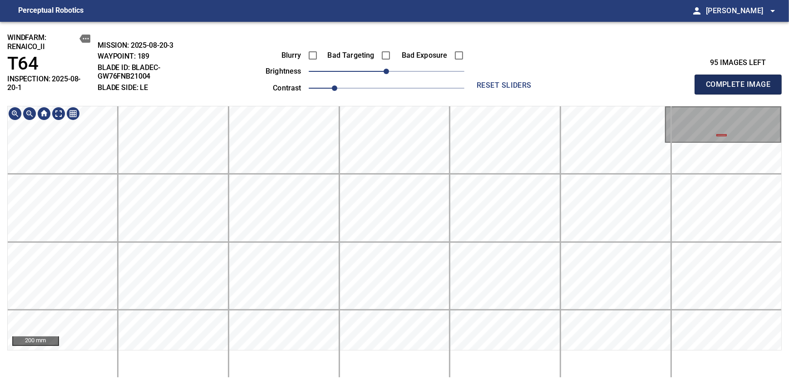
click at [741, 81] on span "Complete Image" at bounding box center [738, 84] width 67 height 13
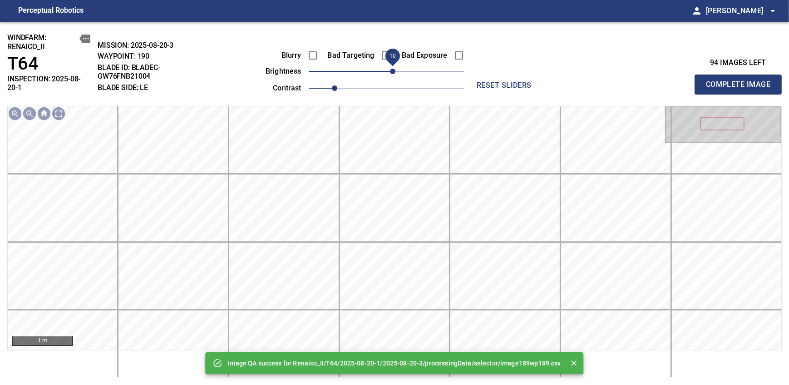
click at [395, 71] on span "10" at bounding box center [392, 71] width 5 height 5
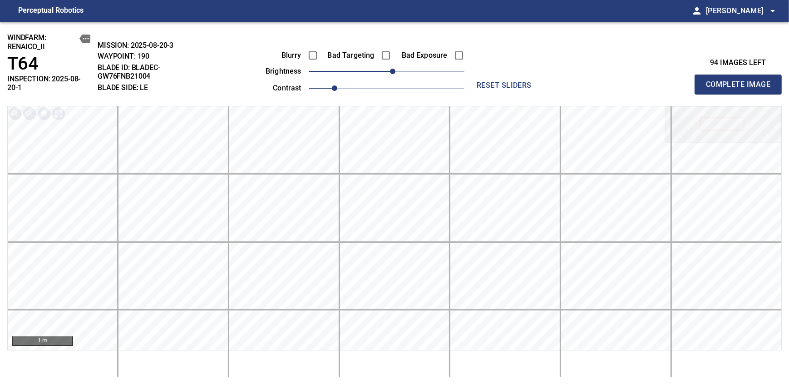
drag, startPoint x: 741, startPoint y: 81, endPoint x: 395, endPoint y: 71, distance: 346.6
click at [741, 81] on span "Complete Image" at bounding box center [738, 84] width 67 height 13
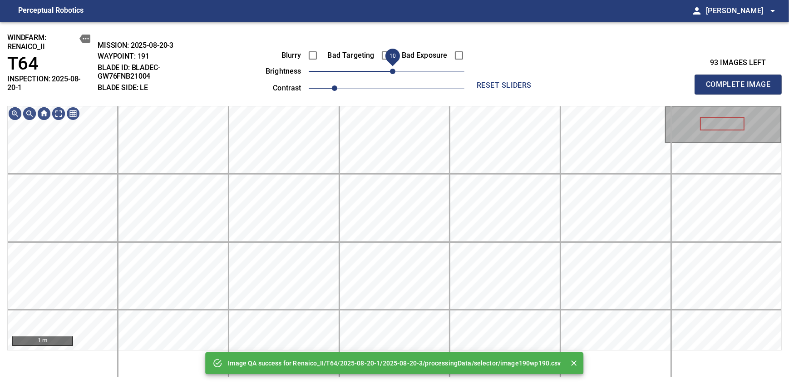
click at [390, 69] on span "10" at bounding box center [392, 71] width 5 height 5
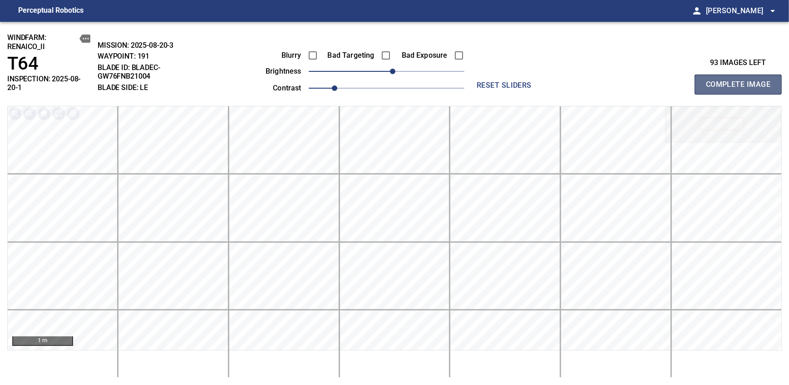
click at [741, 81] on span "Complete Image" at bounding box center [738, 84] width 67 height 13
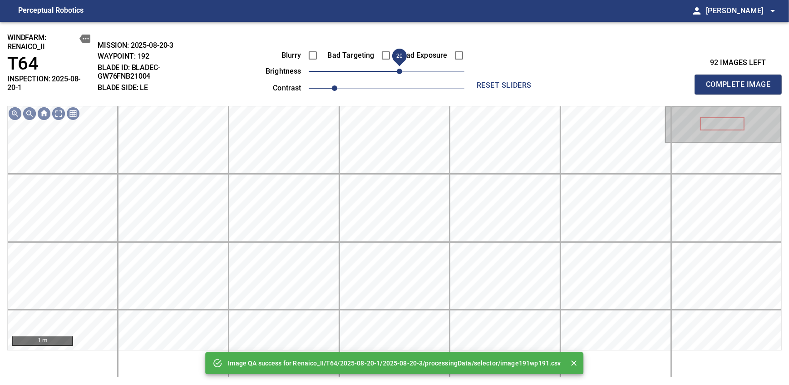
drag, startPoint x: 390, startPoint y: 67, endPoint x: 400, endPoint y: 67, distance: 9.5
click at [400, 69] on span "20" at bounding box center [399, 71] width 5 height 5
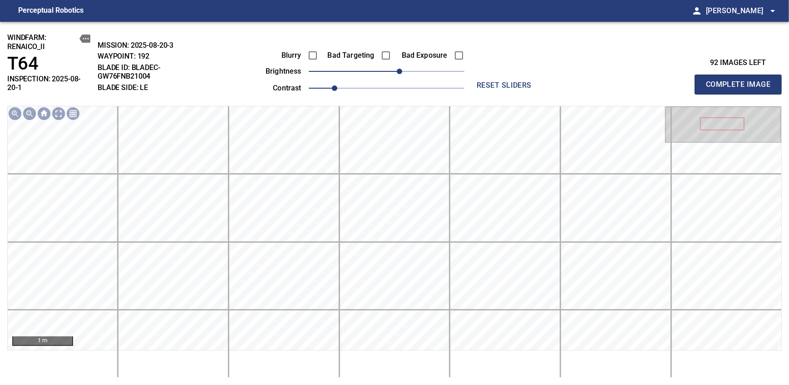
click at [741, 81] on span "Complete Image" at bounding box center [738, 84] width 67 height 13
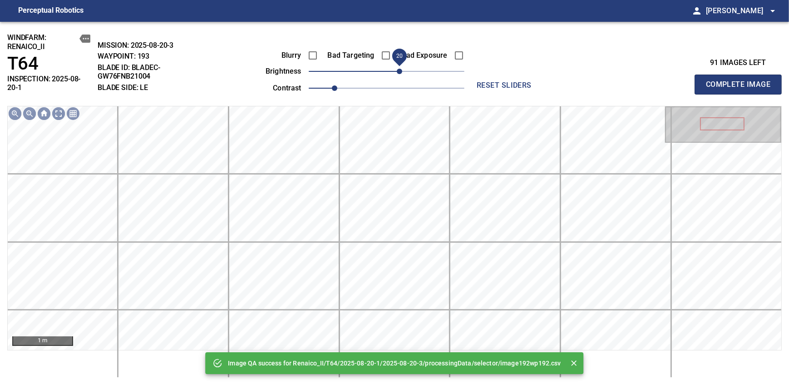
click at [397, 70] on span "20" at bounding box center [387, 71] width 156 height 13
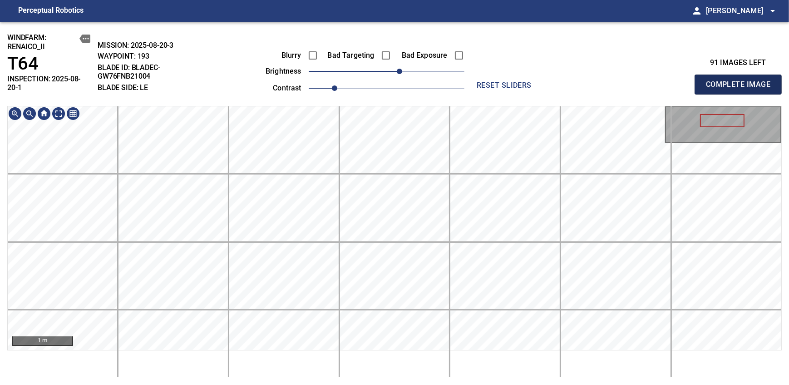
click at [741, 81] on span "Complete Image" at bounding box center [738, 84] width 67 height 13
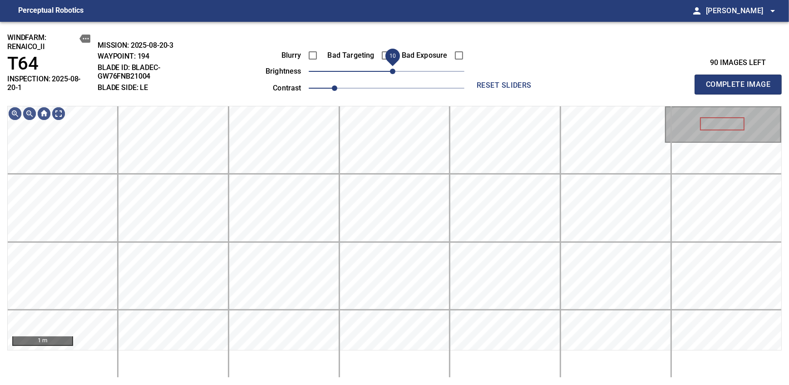
click at [390, 64] on div "Blurry Bad Targeting Bad Exposure brightness 10 contrast 1" at bounding box center [354, 70] width 219 height 49
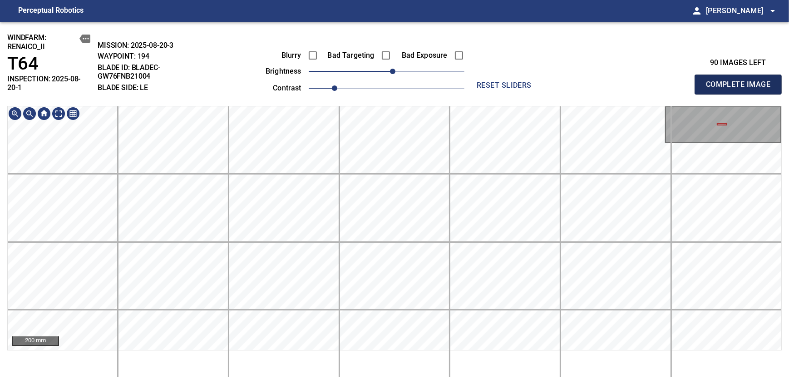
click at [741, 81] on span "Complete Image" at bounding box center [738, 84] width 67 height 13
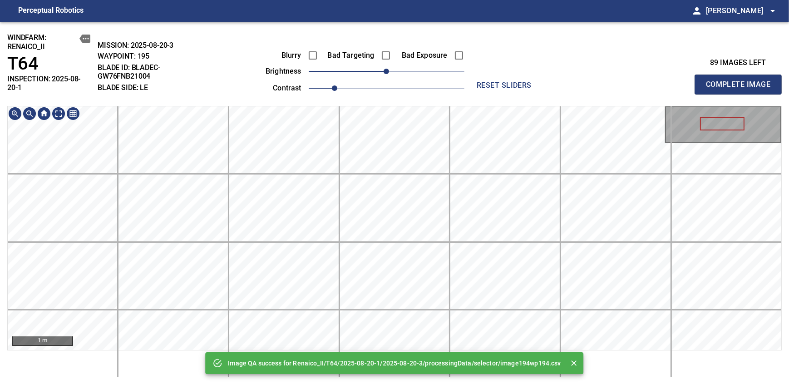
click at [400, 92] on div "Image QA success for Renaico_II/T64/2025-08-20-1/2025-08-20-3/processingData/se…" at bounding box center [394, 203] width 789 height 363
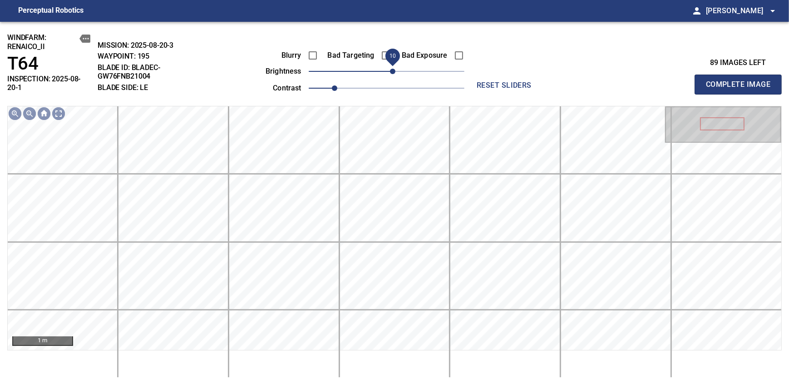
click at [391, 70] on span "10" at bounding box center [392, 71] width 5 height 5
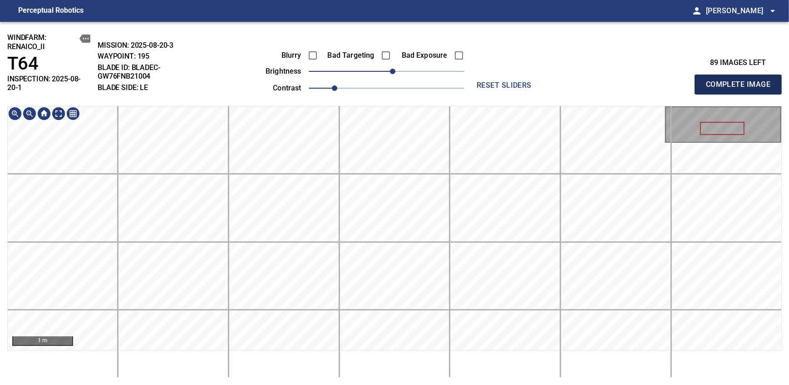
click at [741, 81] on span "Complete Image" at bounding box center [738, 84] width 67 height 13
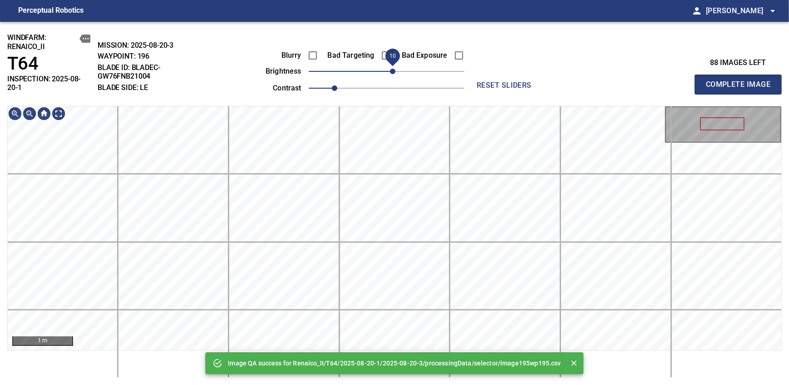
click at [391, 70] on span "10" at bounding box center [392, 71] width 5 height 5
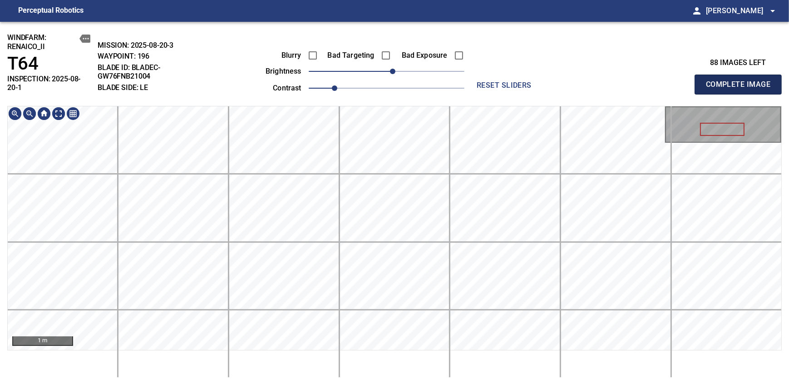
click at [741, 81] on span "Complete Image" at bounding box center [738, 84] width 67 height 13
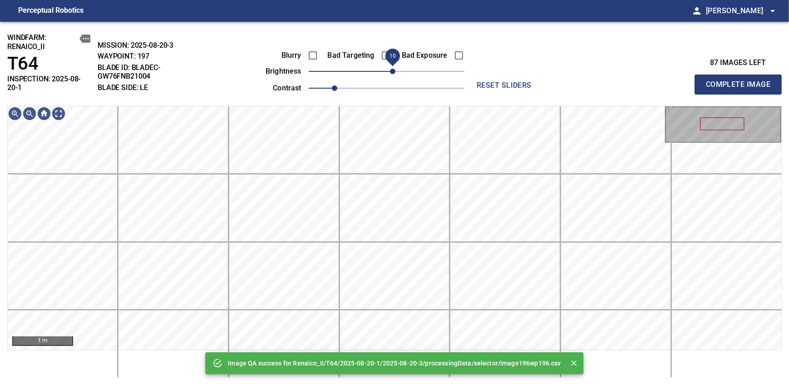
click at [393, 69] on span "10" at bounding box center [392, 71] width 5 height 5
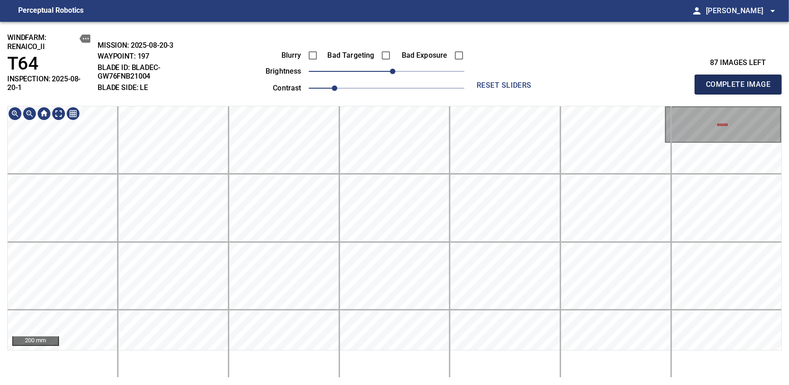
click at [741, 81] on span "Complete Image" at bounding box center [738, 84] width 67 height 13
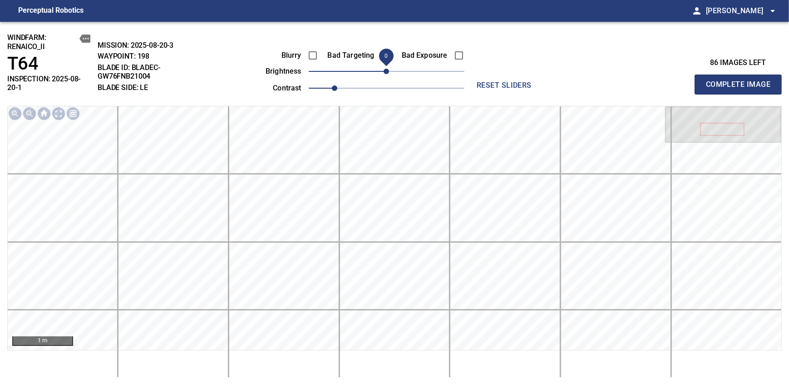
drag, startPoint x: 386, startPoint y: 71, endPoint x: 390, endPoint y: 68, distance: 4.9
click at [389, 69] on span "0" at bounding box center [386, 71] width 5 height 5
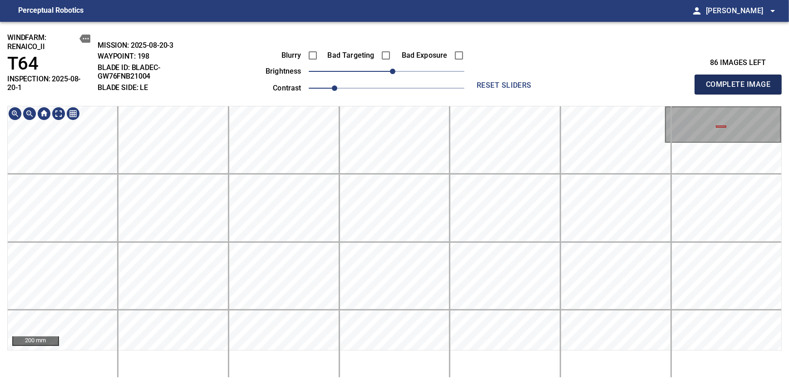
click at [741, 81] on span "Complete Image" at bounding box center [738, 84] width 67 height 13
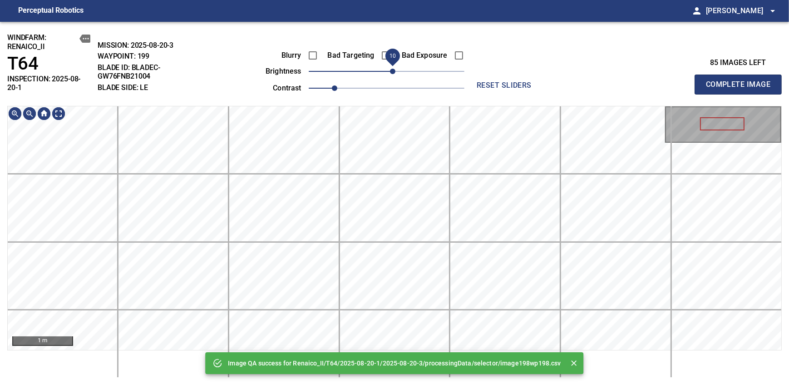
click at [390, 74] on span "10" at bounding box center [392, 71] width 5 height 5
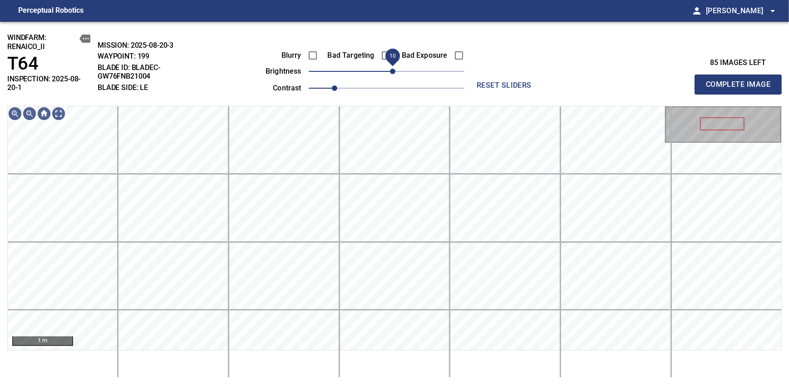
click at [393, 84] on div "windfarm: Renaico_II T64 INSPECTION: 2025-08-20-1 MISSION: 2025-08-20-3 WAYPOIN…" at bounding box center [394, 203] width 789 height 363
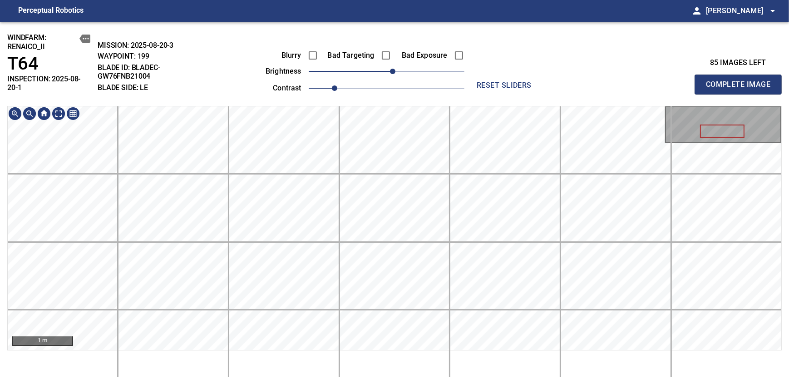
click at [741, 81] on span "Complete Image" at bounding box center [738, 84] width 67 height 13
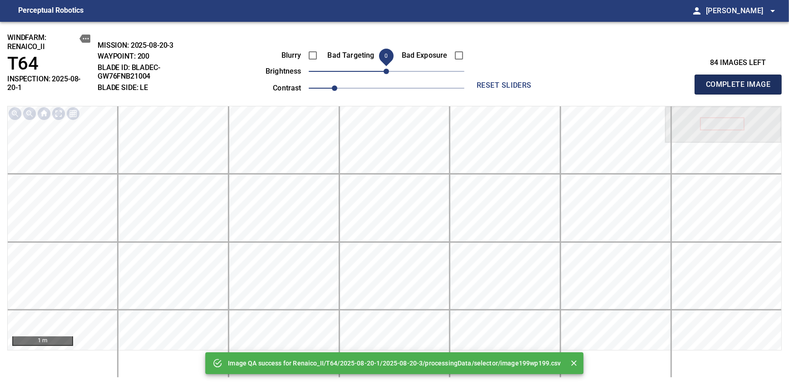
click at [741, 81] on span "Complete Image" at bounding box center [738, 84] width 67 height 13
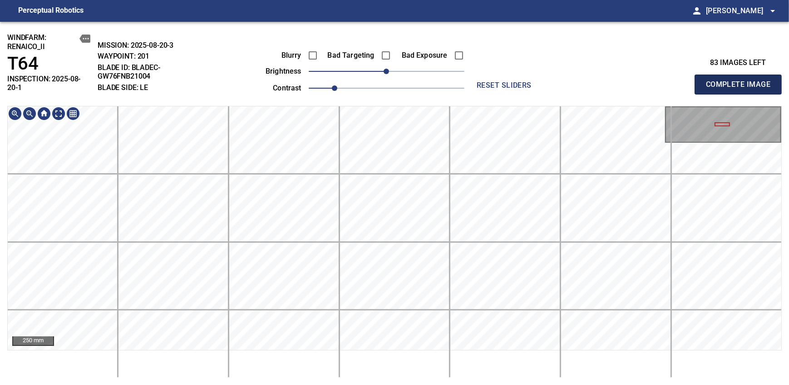
click at [741, 81] on span "Complete Image" at bounding box center [738, 84] width 67 height 13
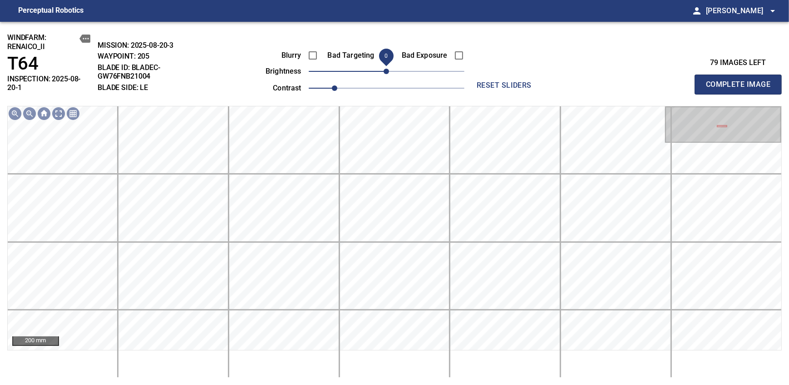
click at [741, 81] on span "Complete Image" at bounding box center [738, 84] width 67 height 13
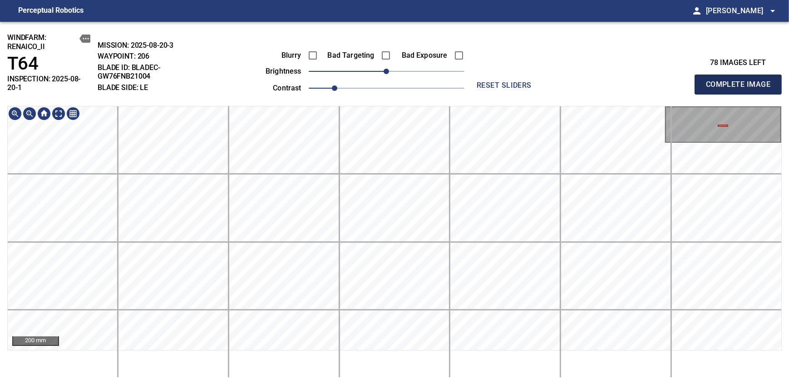
click at [741, 81] on span "Complete Image" at bounding box center [738, 84] width 67 height 13
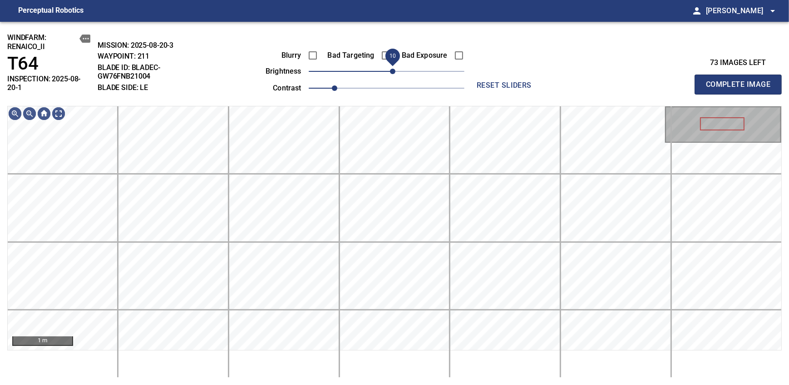
click at [391, 71] on span "10" at bounding box center [392, 71] width 5 height 5
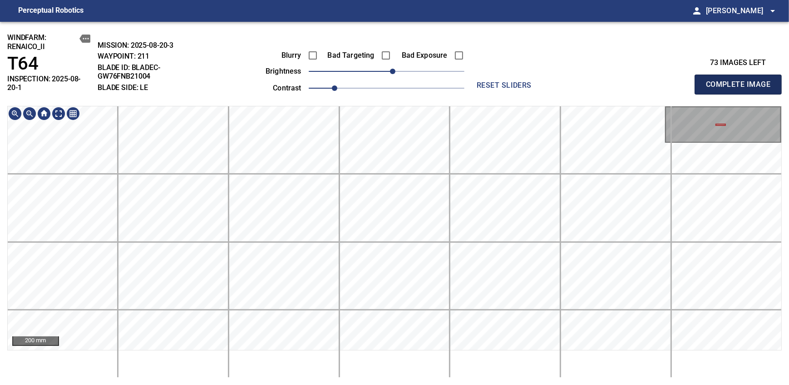
click at [741, 81] on span "Complete Image" at bounding box center [738, 84] width 67 height 13
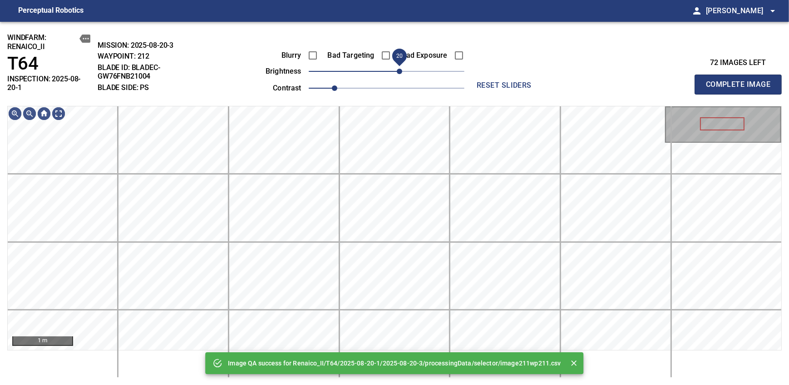
drag, startPoint x: 390, startPoint y: 74, endPoint x: 397, endPoint y: 69, distance: 8.6
click at [397, 69] on span "20" at bounding box center [399, 71] width 5 height 5
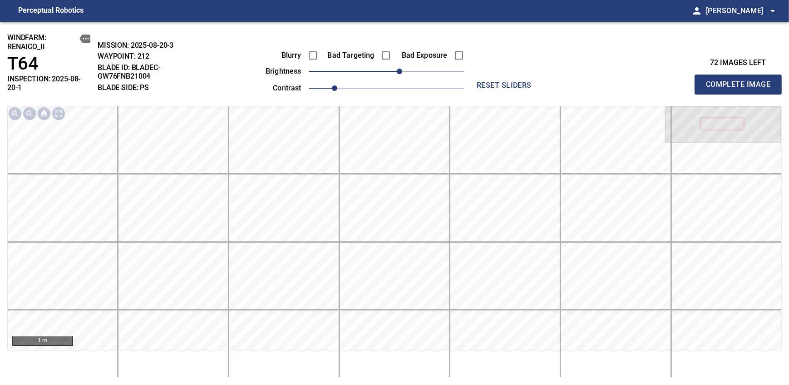
click at [741, 81] on span "Complete Image" at bounding box center [738, 84] width 67 height 13
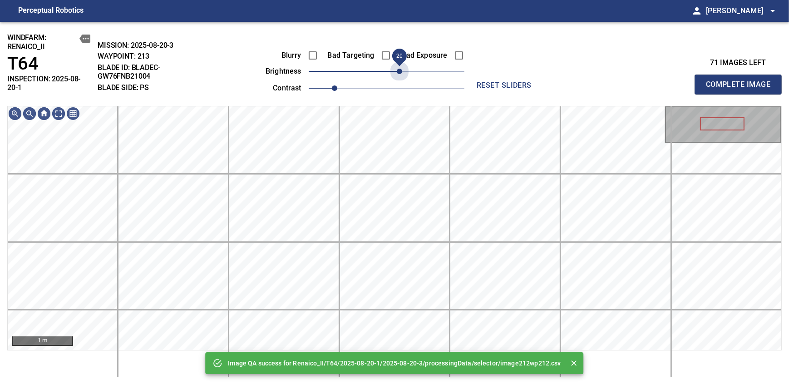
click at [397, 69] on span "20" at bounding box center [387, 71] width 156 height 13
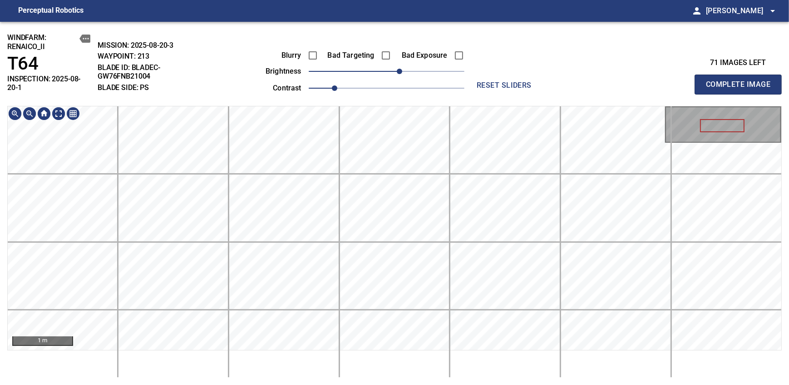
click at [393, 103] on div "windfarm: Renaico_II T64 INSPECTION: 2025-08-20-1 MISSION: 2025-08-20-3 WAYPOIN…" at bounding box center [394, 203] width 789 height 363
click at [741, 81] on span "Complete Image" at bounding box center [738, 84] width 67 height 13
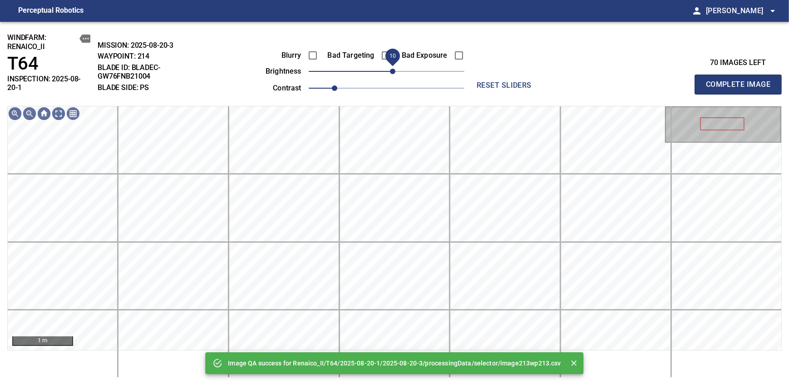
drag, startPoint x: 387, startPoint y: 79, endPoint x: 395, endPoint y: 71, distance: 10.3
click at [395, 71] on span "10" at bounding box center [392, 71] width 5 height 5
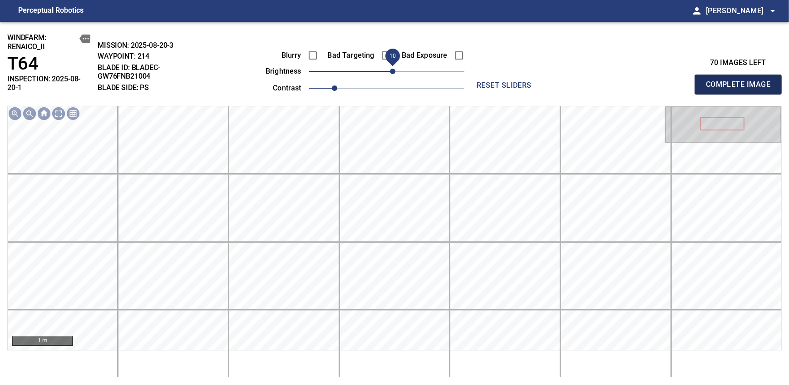
click at [741, 81] on span "Complete Image" at bounding box center [738, 84] width 67 height 13
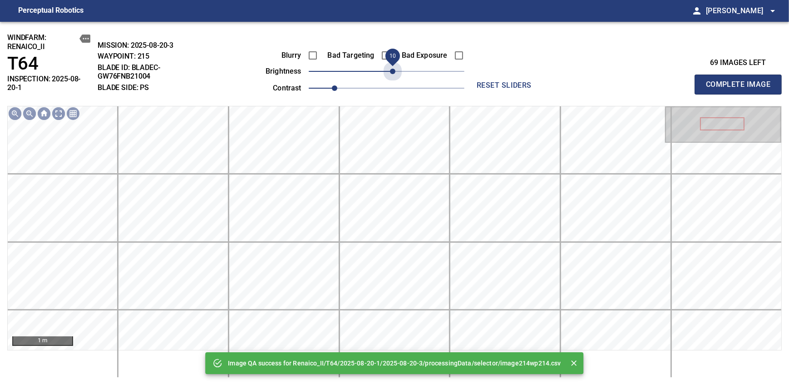
click at [395, 71] on span "10" at bounding box center [392, 71] width 5 height 5
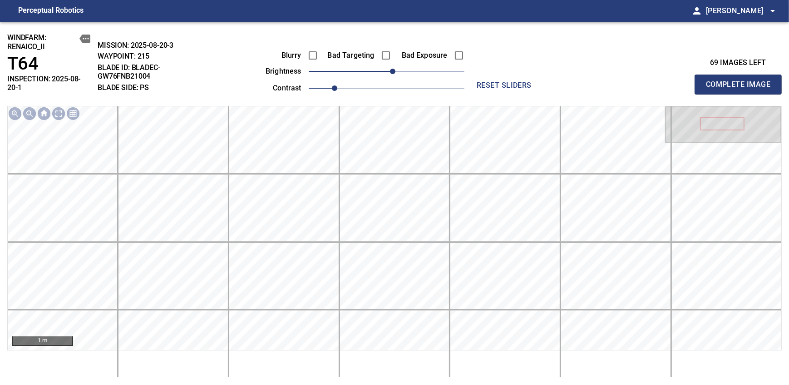
click at [741, 81] on span "Complete Image" at bounding box center [738, 84] width 67 height 13
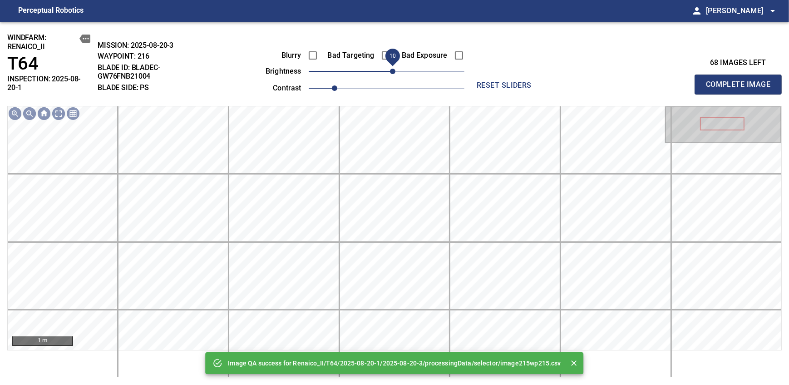
click at [395, 71] on span "10" at bounding box center [392, 71] width 5 height 5
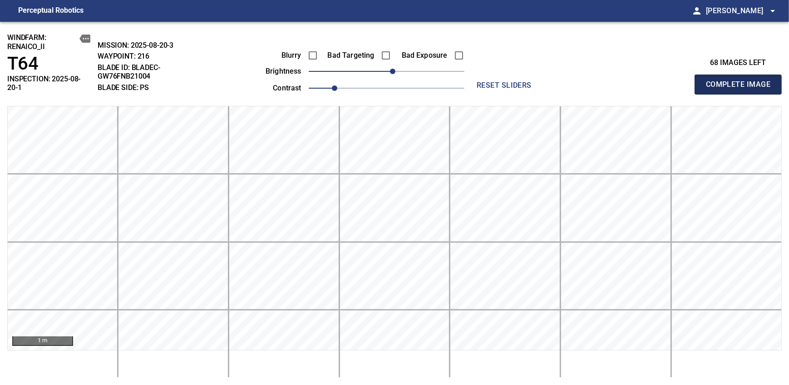
click at [741, 81] on span "Complete Image" at bounding box center [738, 84] width 67 height 13
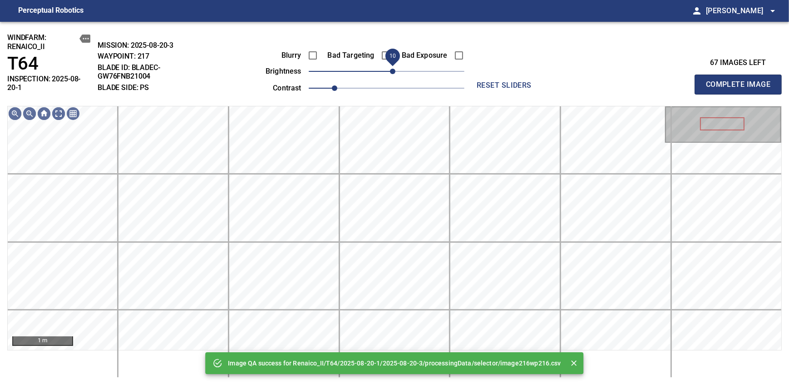
click at [395, 71] on span "10" at bounding box center [392, 71] width 5 height 5
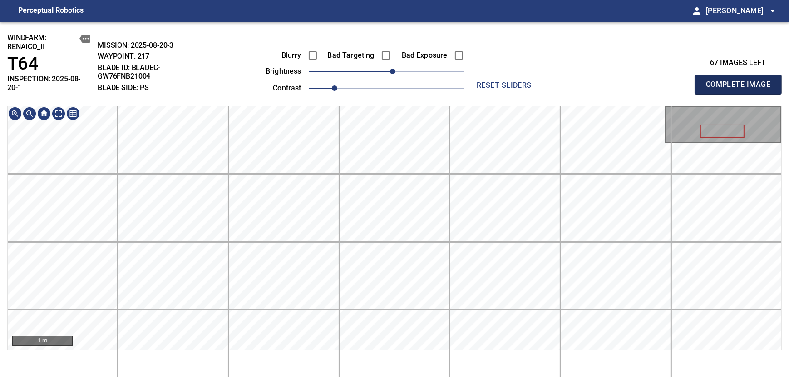
click at [741, 81] on span "Complete Image" at bounding box center [738, 84] width 67 height 13
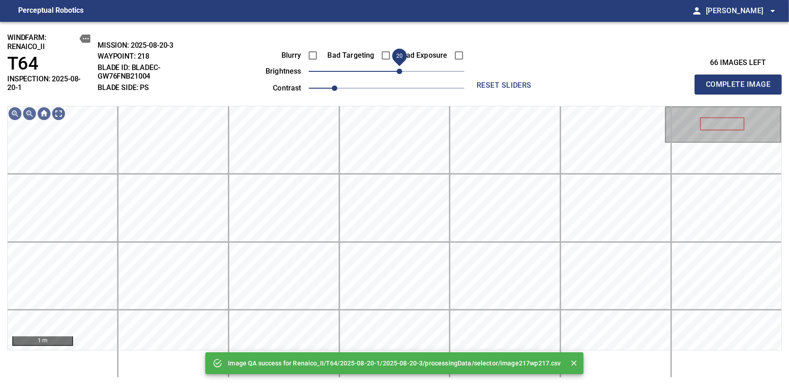
drag, startPoint x: 390, startPoint y: 72, endPoint x: 397, endPoint y: 70, distance: 7.5
click at [397, 70] on span "20" at bounding box center [399, 71] width 5 height 5
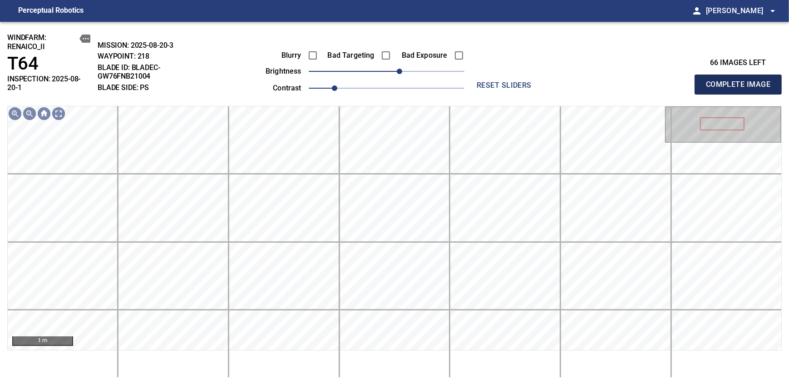
click at [741, 81] on span "Complete Image" at bounding box center [738, 84] width 67 height 13
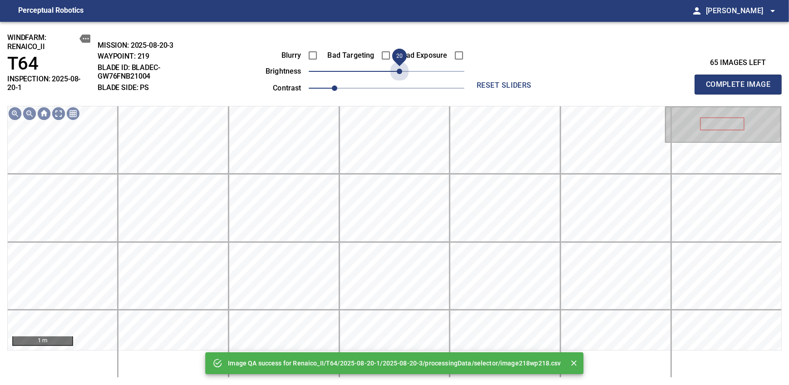
click at [397, 70] on span "20" at bounding box center [387, 71] width 156 height 13
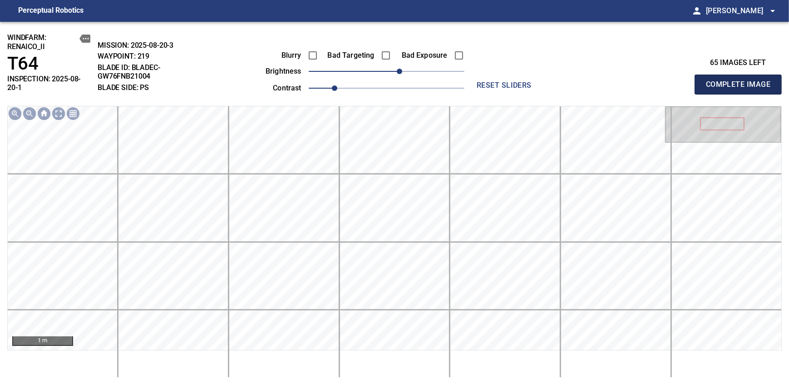
click at [741, 81] on span "Complete Image" at bounding box center [738, 84] width 67 height 13
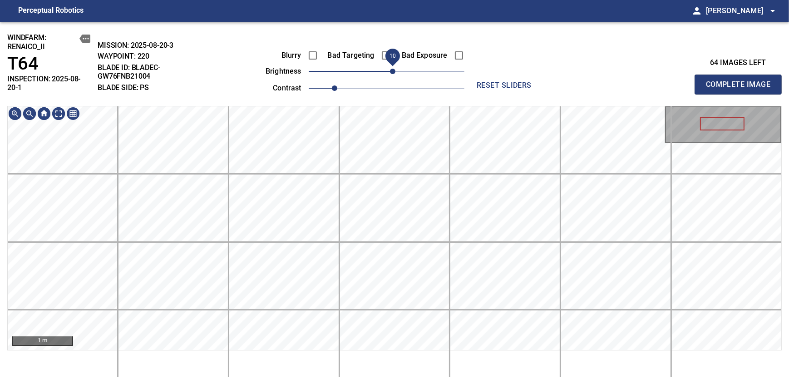
click at [395, 74] on span "10" at bounding box center [387, 71] width 156 height 13
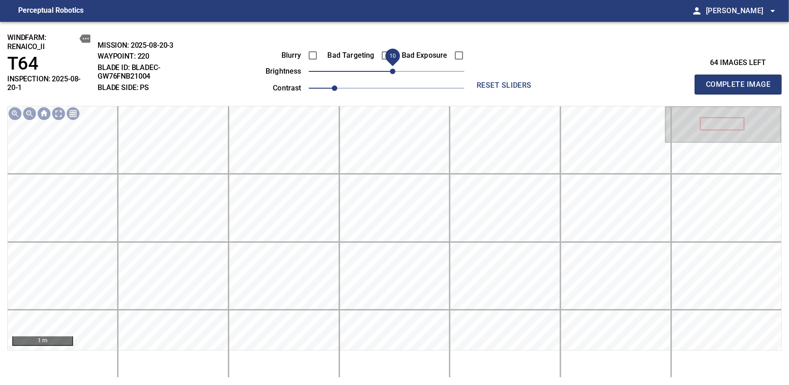
click at [741, 81] on span "Complete Image" at bounding box center [738, 84] width 67 height 13
click at [390, 71] on span "10" at bounding box center [392, 71] width 5 height 5
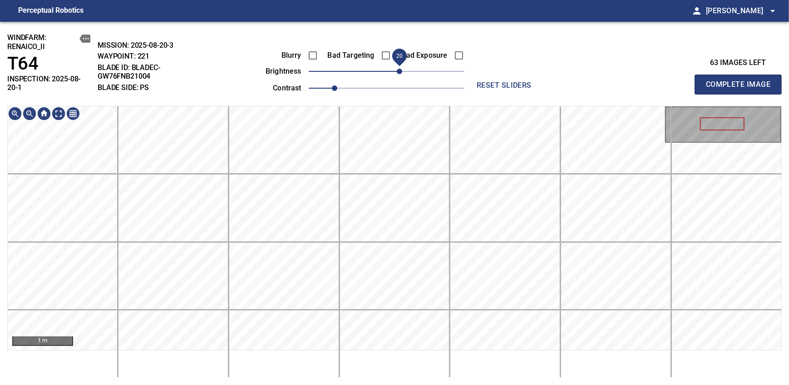
drag, startPoint x: 390, startPoint y: 71, endPoint x: 397, endPoint y: 71, distance: 7.3
click at [397, 71] on span "20" at bounding box center [399, 71] width 5 height 5
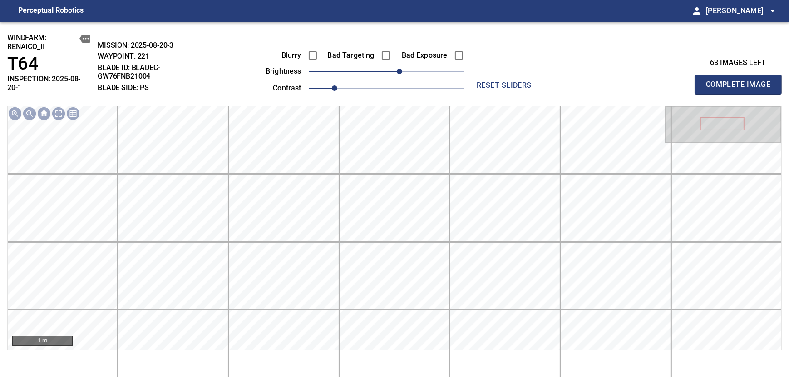
click at [741, 81] on span "Complete Image" at bounding box center [738, 84] width 67 height 13
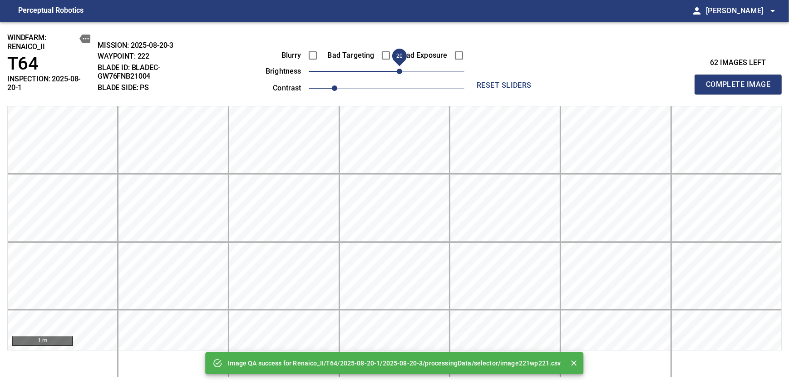
click at [397, 71] on span "20" at bounding box center [387, 71] width 156 height 13
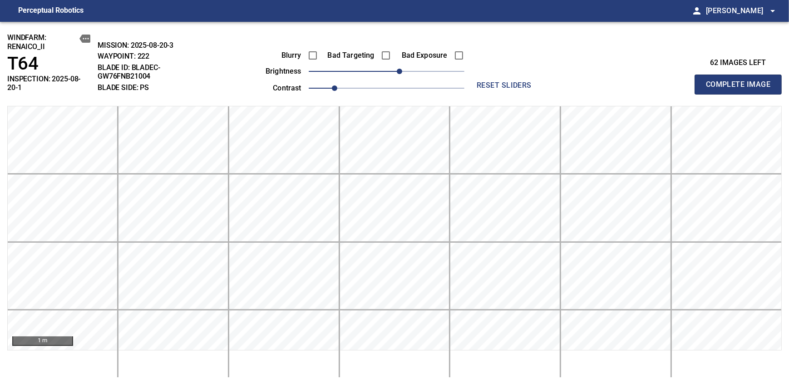
click at [741, 81] on span "Complete Image" at bounding box center [738, 84] width 67 height 13
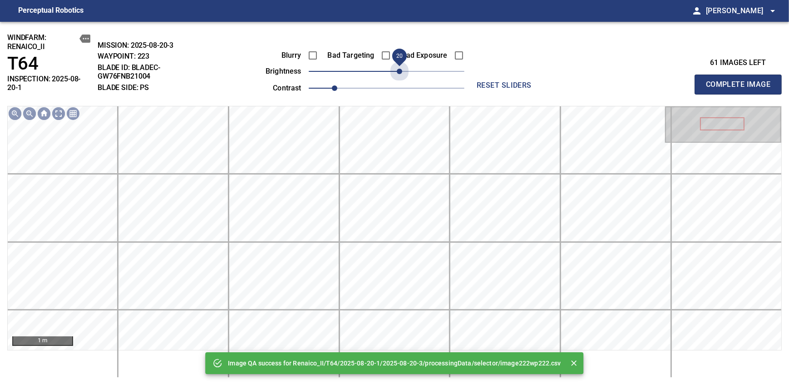
click at [397, 71] on span "20" at bounding box center [387, 71] width 156 height 13
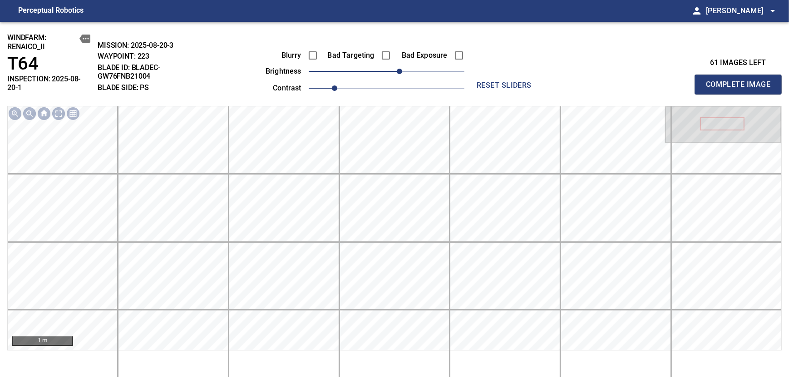
click at [741, 81] on span "Complete Image" at bounding box center [738, 84] width 67 height 13
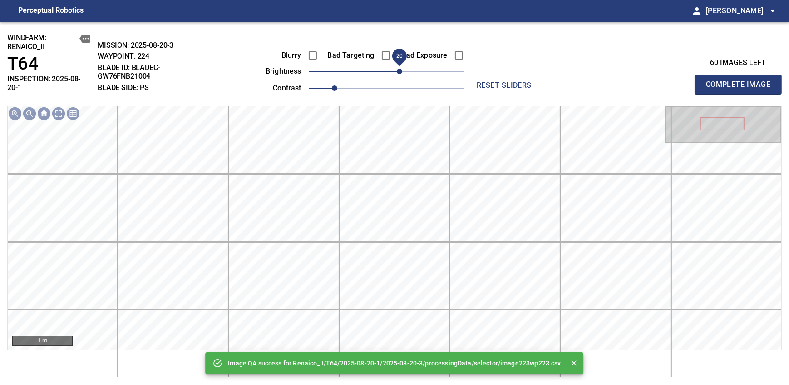
click at [397, 71] on span "20" at bounding box center [387, 71] width 156 height 13
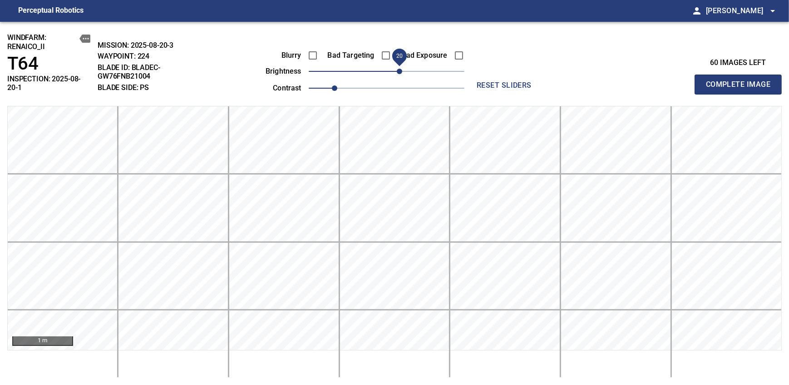
click at [397, 71] on span "20" at bounding box center [399, 71] width 5 height 5
click at [741, 81] on span "Complete Image" at bounding box center [738, 84] width 67 height 13
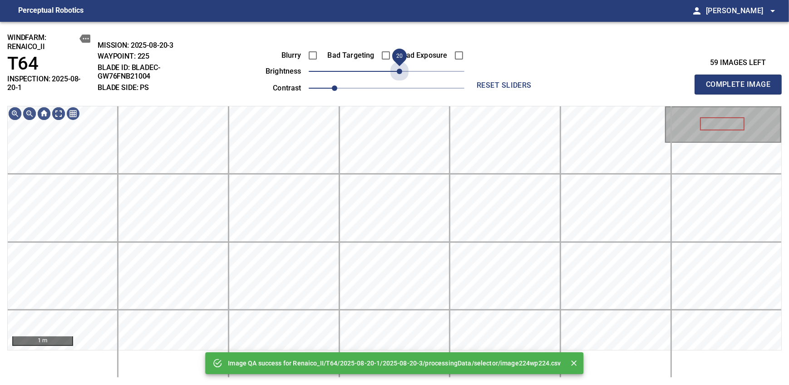
drag, startPoint x: 397, startPoint y: 71, endPoint x: 56, endPoint y: 0, distance: 348.3
click at [397, 71] on span "20" at bounding box center [387, 71] width 156 height 13
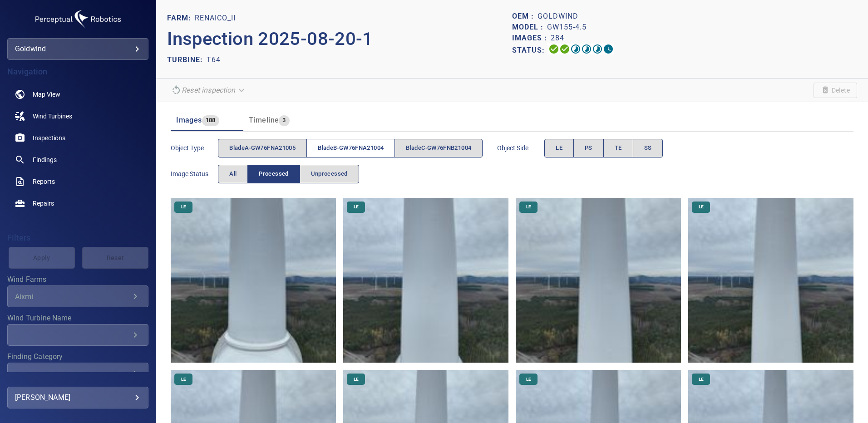
click at [384, 144] on span "bladeB-GW76FNA21004" at bounding box center [351, 148] width 66 height 10
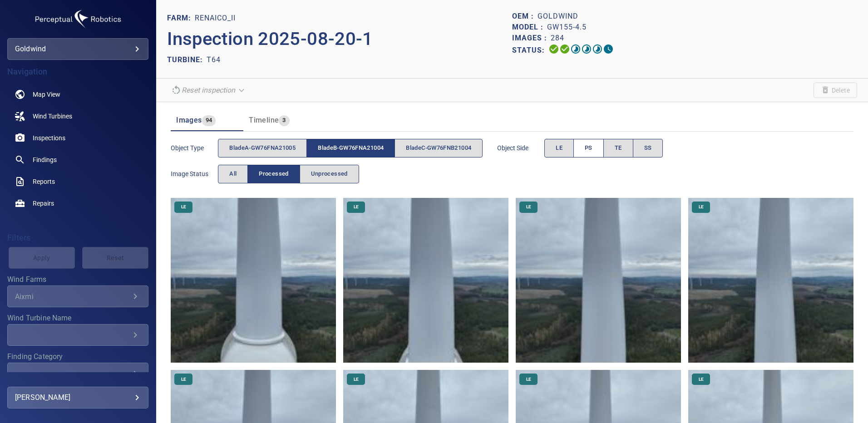
click at [599, 147] on button "PS" at bounding box center [588, 148] width 30 height 19
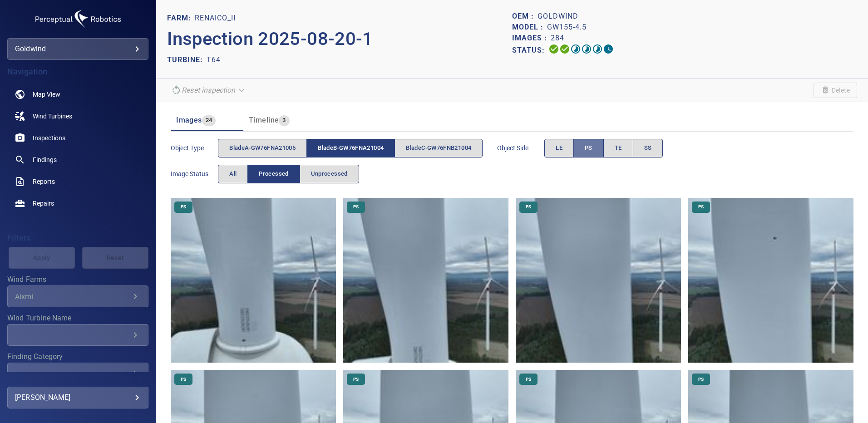
click at [593, 147] on span "PS" at bounding box center [589, 148] width 8 height 10
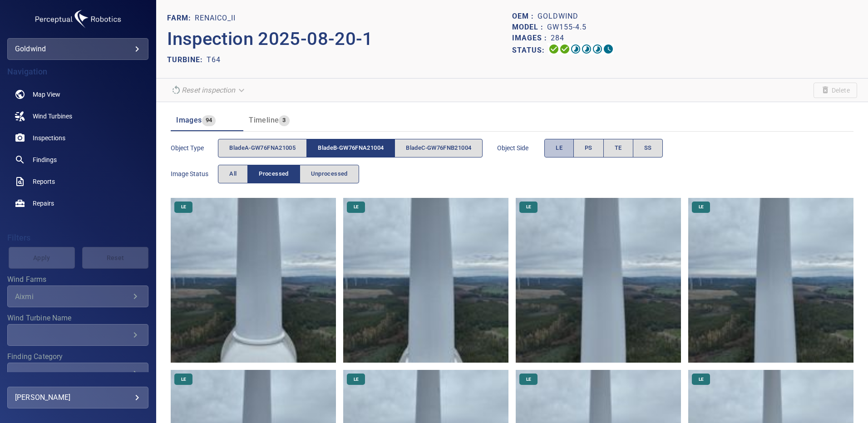
click at [563, 148] on span "LE" at bounding box center [559, 148] width 7 height 10
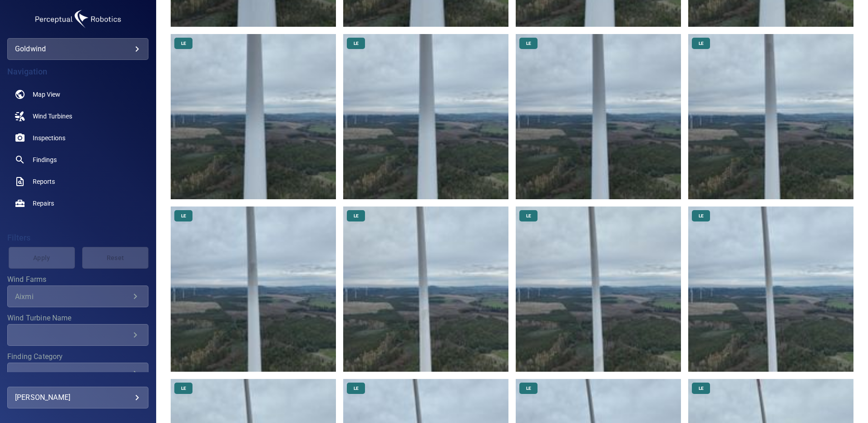
scroll to position [519, 0]
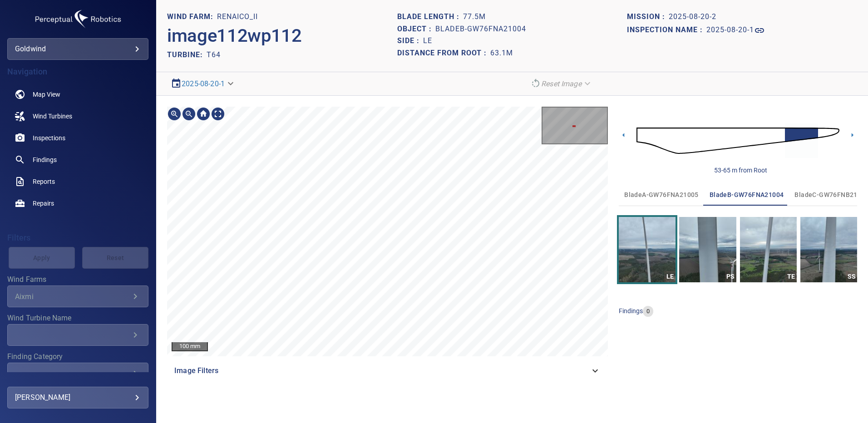
click at [409, 423] on html "**********" at bounding box center [434, 211] width 868 height 423
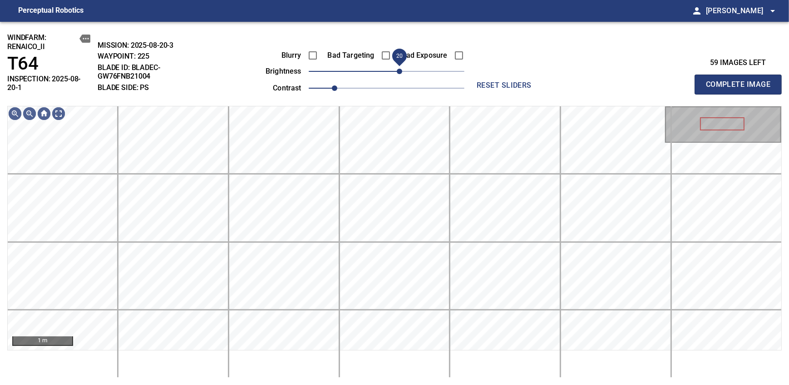
drag, startPoint x: 390, startPoint y: 75, endPoint x: 398, endPoint y: 74, distance: 8.8
click at [398, 74] on span "20" at bounding box center [399, 71] width 5 height 5
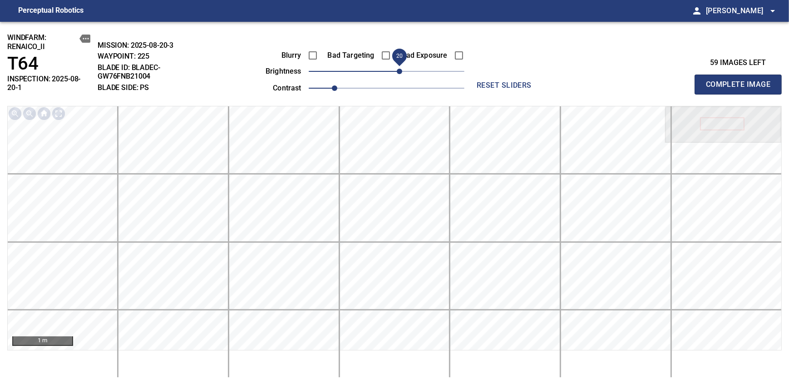
click at [741, 81] on span "Complete Image" at bounding box center [738, 84] width 67 height 13
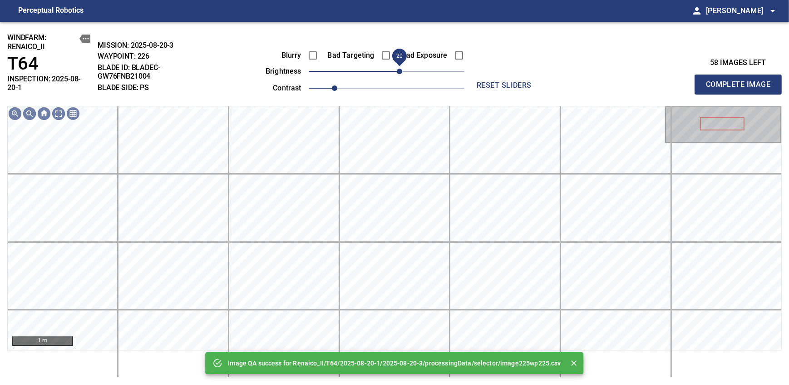
drag, startPoint x: 388, startPoint y: 71, endPoint x: 398, endPoint y: 71, distance: 10.0
click at [398, 71] on span "20" at bounding box center [399, 71] width 5 height 5
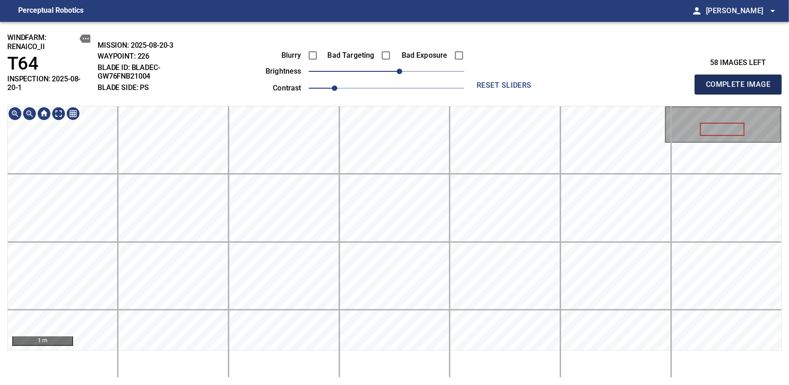
click at [741, 81] on span "Complete Image" at bounding box center [738, 84] width 67 height 13
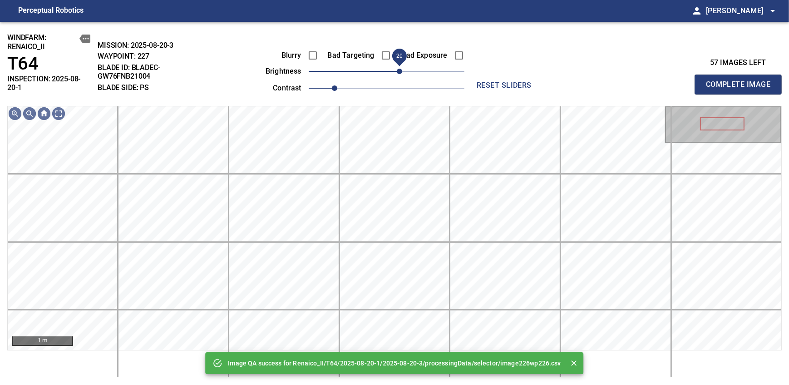
drag, startPoint x: 388, startPoint y: 74, endPoint x: 397, endPoint y: 73, distance: 8.7
click at [397, 73] on span "20" at bounding box center [399, 71] width 5 height 5
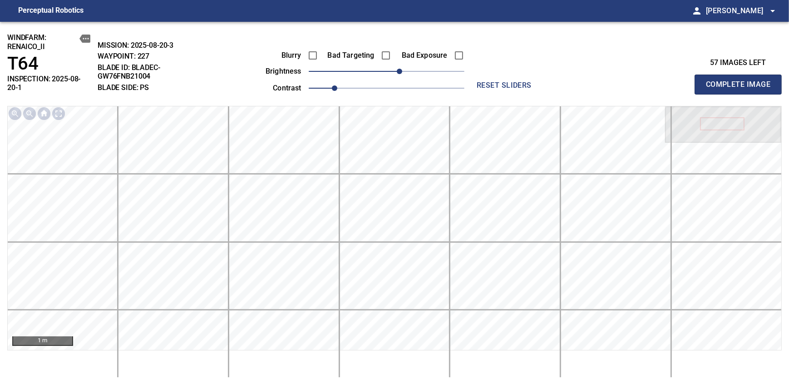
click at [741, 81] on span "Complete Image" at bounding box center [738, 84] width 67 height 13
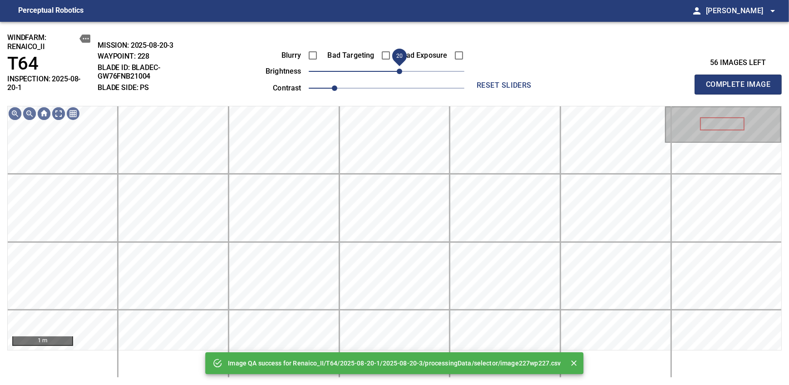
drag, startPoint x: 388, startPoint y: 73, endPoint x: 398, endPoint y: 73, distance: 10.0
click at [398, 73] on span "20" at bounding box center [399, 71] width 5 height 5
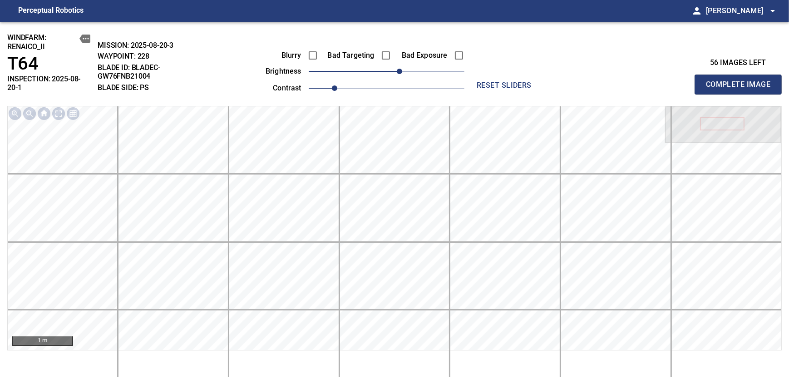
click at [741, 81] on span "Complete Image" at bounding box center [738, 84] width 67 height 13
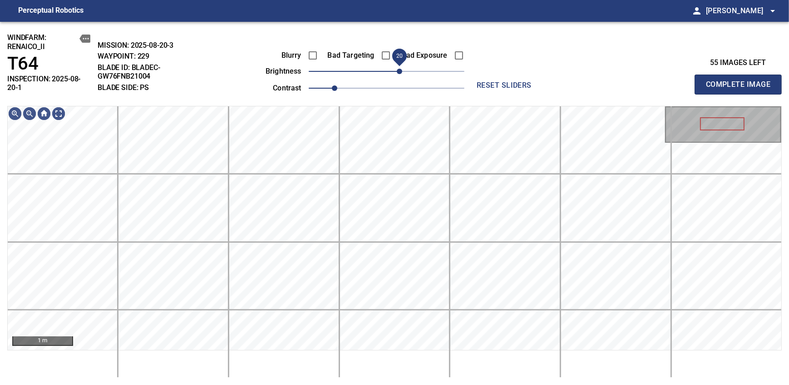
drag, startPoint x: 385, startPoint y: 71, endPoint x: 398, endPoint y: 71, distance: 13.2
click at [398, 71] on span "20" at bounding box center [399, 71] width 5 height 5
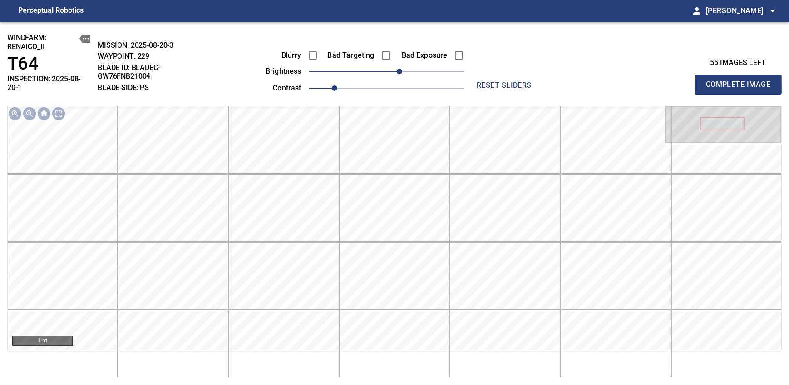
click at [741, 81] on span "Complete Image" at bounding box center [738, 84] width 67 height 13
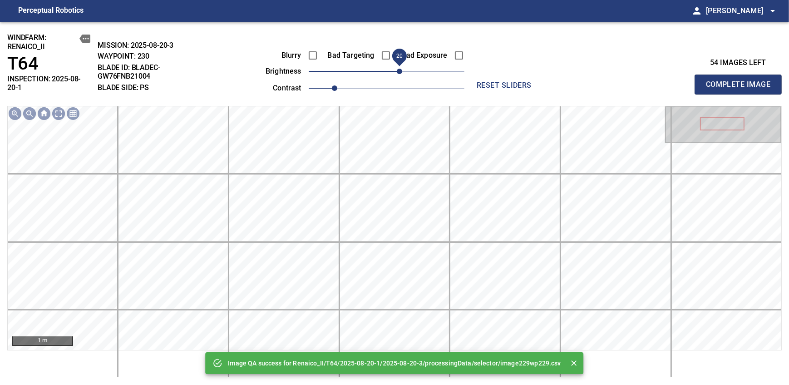
click at [397, 73] on span "20" at bounding box center [399, 71] width 5 height 5
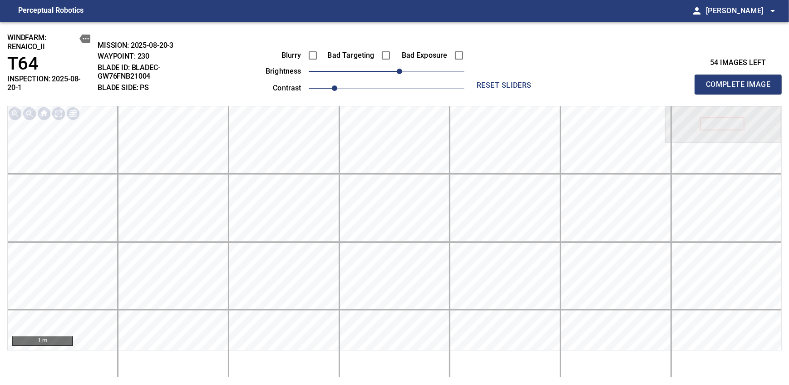
click at [741, 81] on span "Complete Image" at bounding box center [738, 84] width 67 height 13
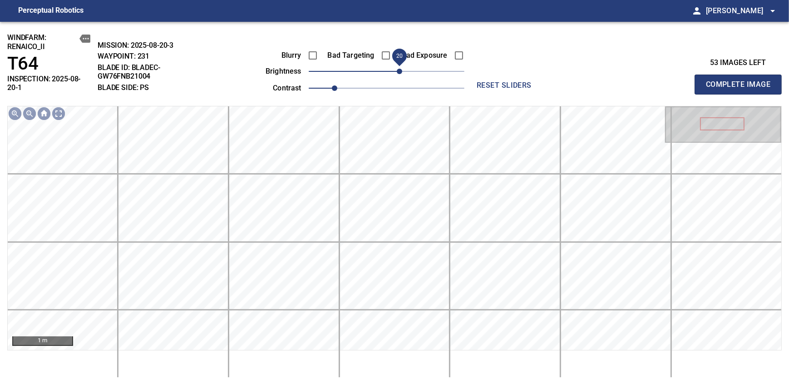
click at [397, 73] on span "20" at bounding box center [399, 71] width 5 height 5
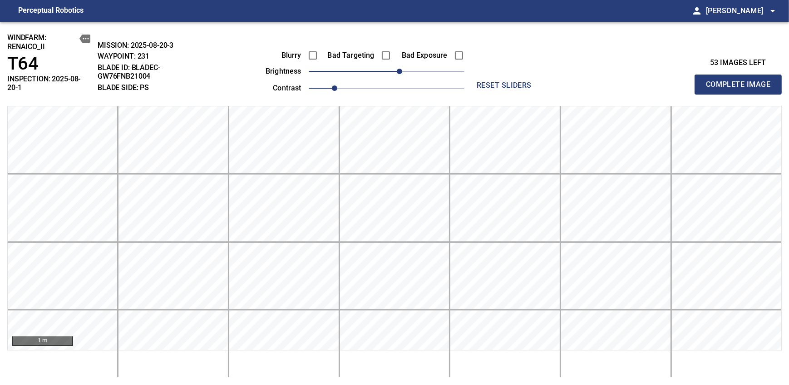
click at [741, 81] on span "Complete Image" at bounding box center [738, 84] width 67 height 13
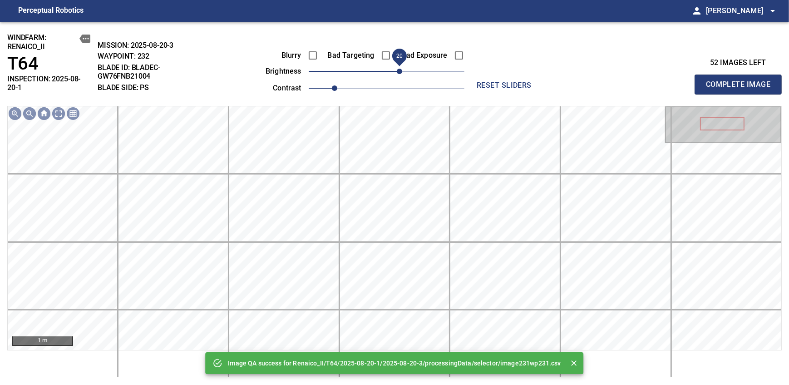
drag, startPoint x: 388, startPoint y: 73, endPoint x: 396, endPoint y: 73, distance: 8.6
click at [397, 73] on span "20" at bounding box center [399, 71] width 5 height 5
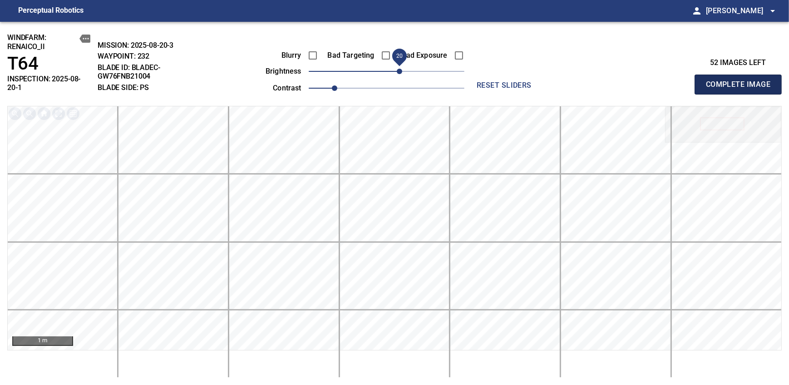
click at [741, 81] on span "Complete Image" at bounding box center [738, 84] width 67 height 13
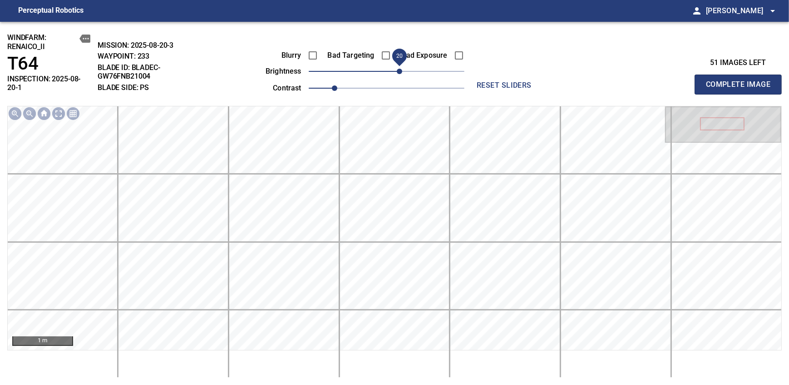
drag, startPoint x: 382, startPoint y: 69, endPoint x: 398, endPoint y: 67, distance: 16.1
click at [398, 69] on span "20" at bounding box center [399, 71] width 5 height 5
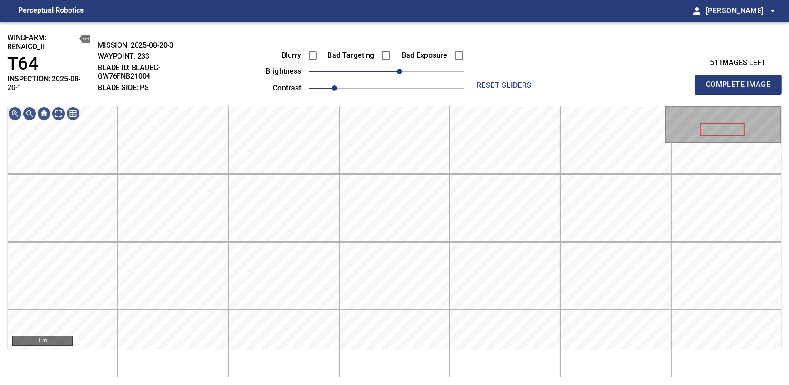
click at [741, 81] on span "Complete Image" at bounding box center [738, 84] width 67 height 13
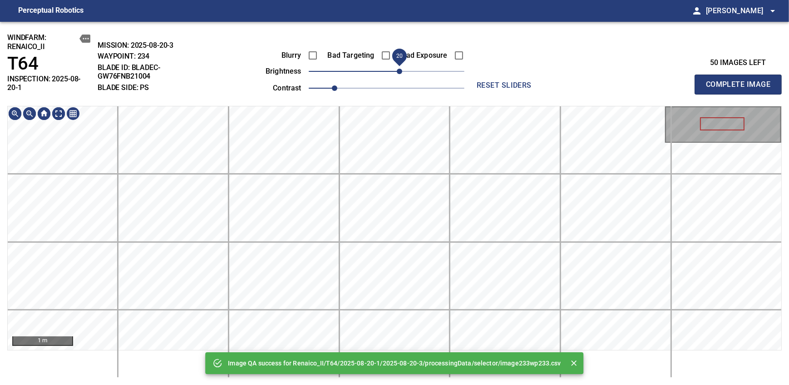
drag, startPoint x: 394, startPoint y: 70, endPoint x: 404, endPoint y: 70, distance: 10.0
click at [402, 70] on span "20" at bounding box center [399, 71] width 5 height 5
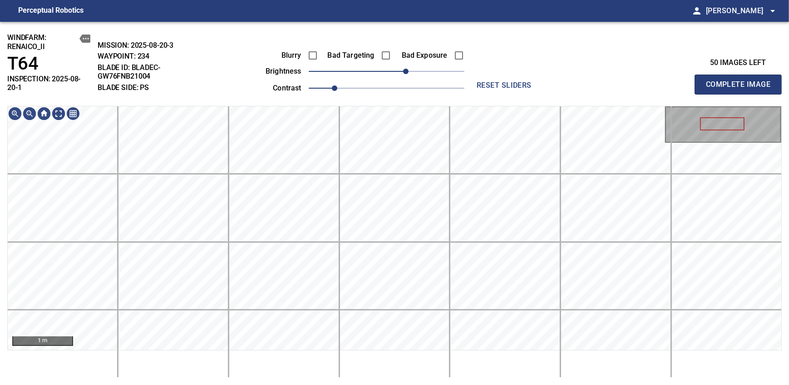
click at [741, 81] on span "Complete Image" at bounding box center [738, 84] width 67 height 13
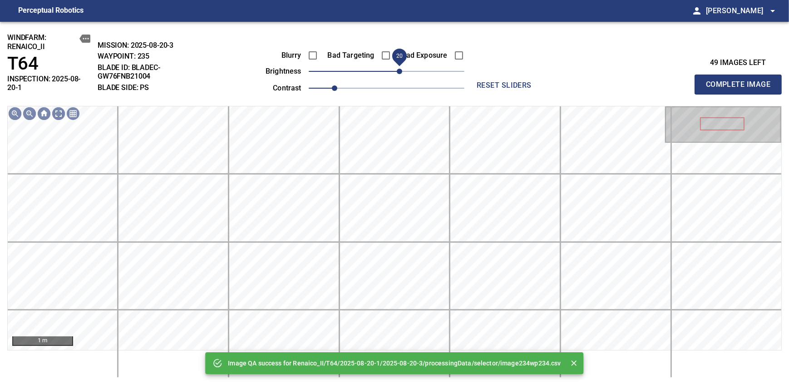
drag, startPoint x: 393, startPoint y: 77, endPoint x: 399, endPoint y: 77, distance: 5.9
click at [399, 74] on span "20" at bounding box center [399, 71] width 5 height 5
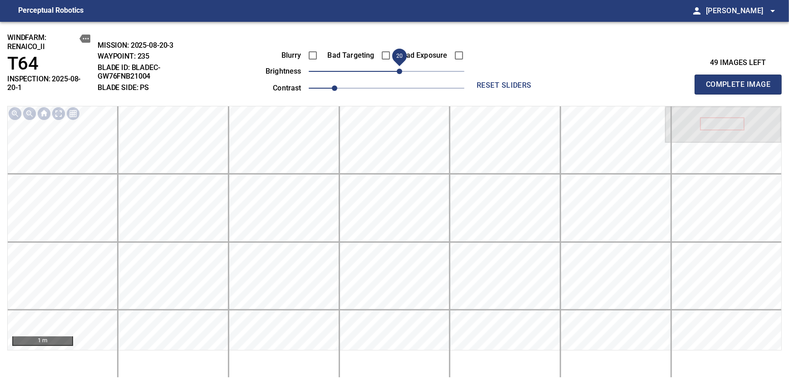
click at [741, 81] on span "Complete Image" at bounding box center [738, 84] width 67 height 13
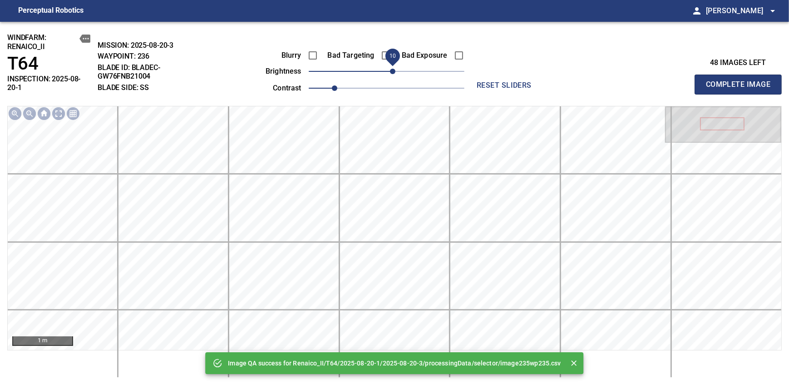
drag, startPoint x: 383, startPoint y: 74, endPoint x: 390, endPoint y: 72, distance: 7.3
click at [390, 72] on span "10" at bounding box center [392, 71] width 5 height 5
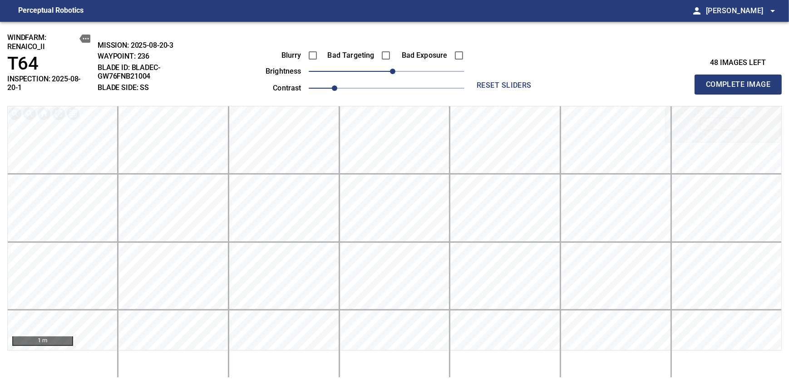
click at [741, 81] on span "Complete Image" at bounding box center [738, 84] width 67 height 13
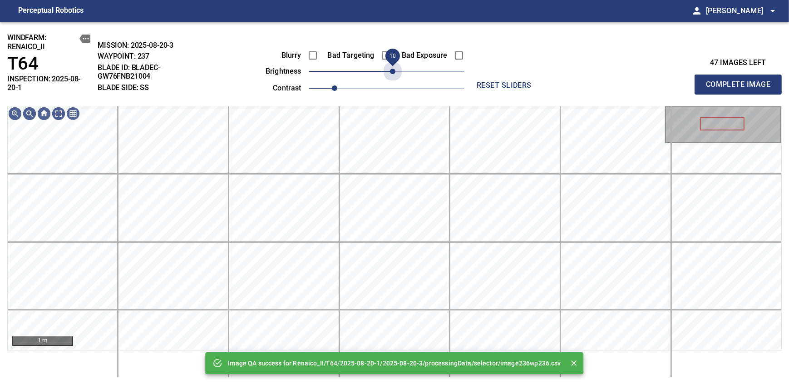
click at [390, 72] on span "10" at bounding box center [392, 71] width 5 height 5
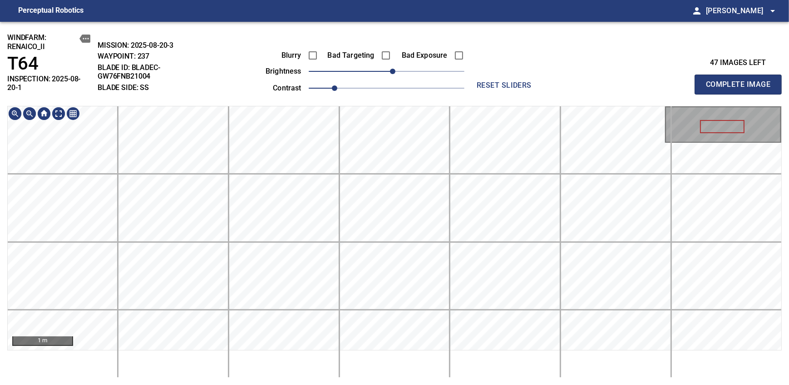
click at [393, 96] on div "windfarm: Renaico_II T64 INSPECTION: 2025-08-20-1 MISSION: 2025-08-20-3 WAYPOIN…" at bounding box center [394, 203] width 789 height 363
click at [741, 81] on span "Complete Image" at bounding box center [738, 84] width 67 height 13
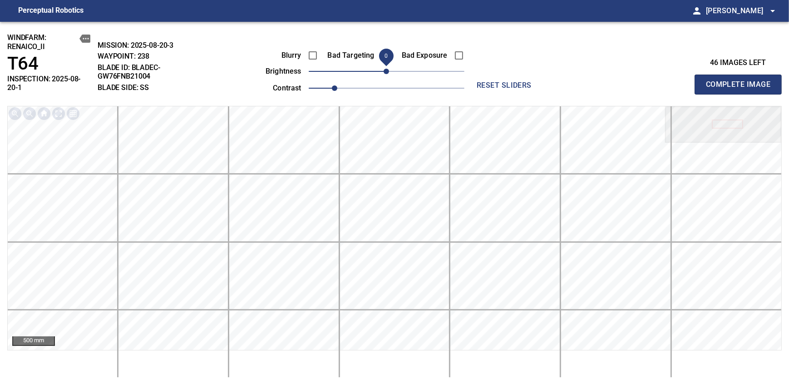
click at [741, 81] on span "Complete Image" at bounding box center [738, 84] width 67 height 13
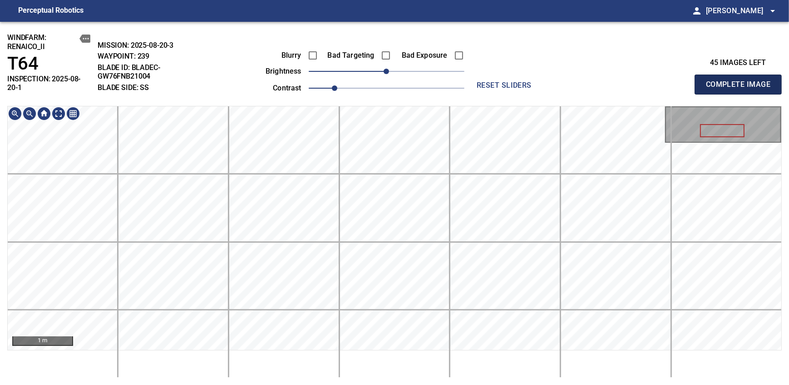
click at [741, 81] on span "Complete Image" at bounding box center [738, 84] width 67 height 13
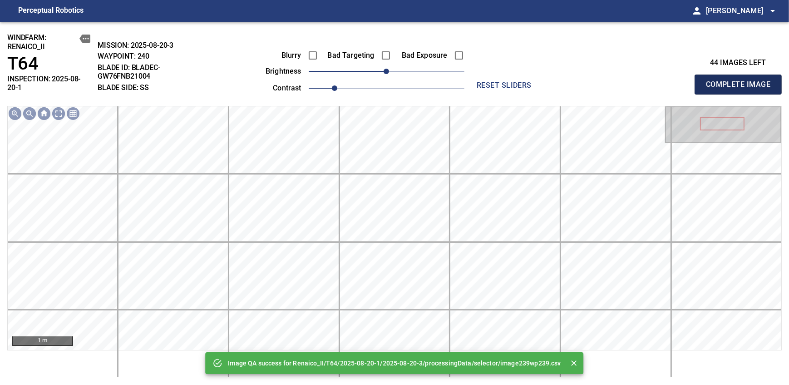
click at [741, 81] on span "Complete Image" at bounding box center [738, 84] width 67 height 13
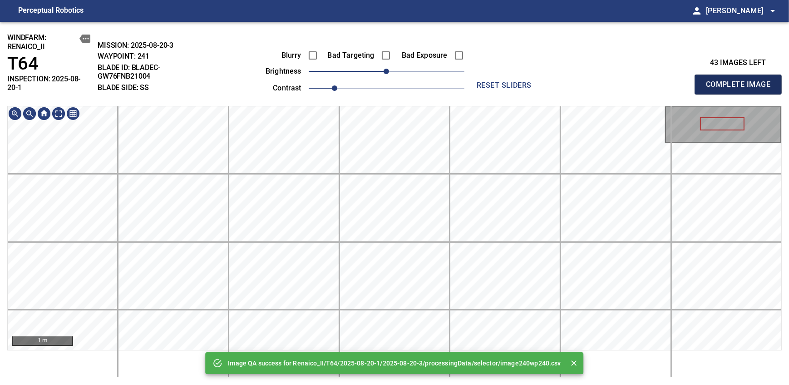
click at [741, 81] on span "Complete Image" at bounding box center [738, 84] width 67 height 13
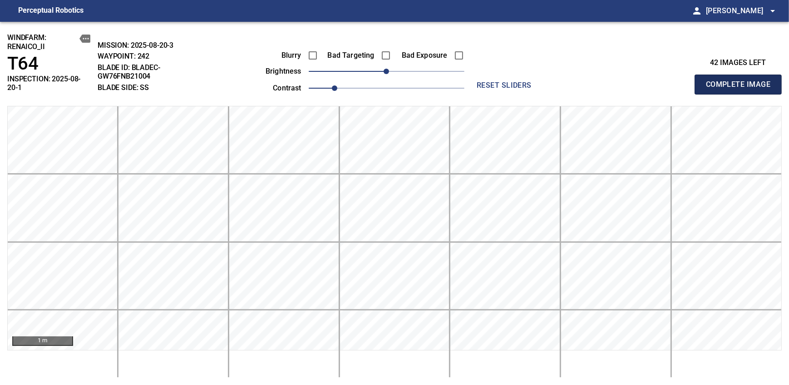
click at [741, 81] on span "Complete Image" at bounding box center [738, 84] width 67 height 13
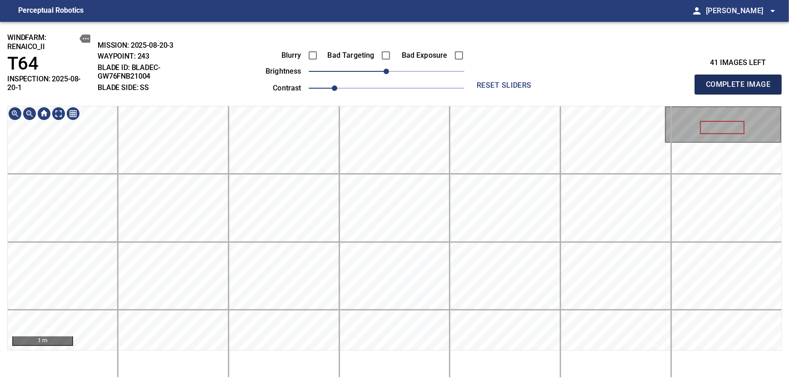
click at [741, 81] on span "Complete Image" at bounding box center [738, 84] width 67 height 13
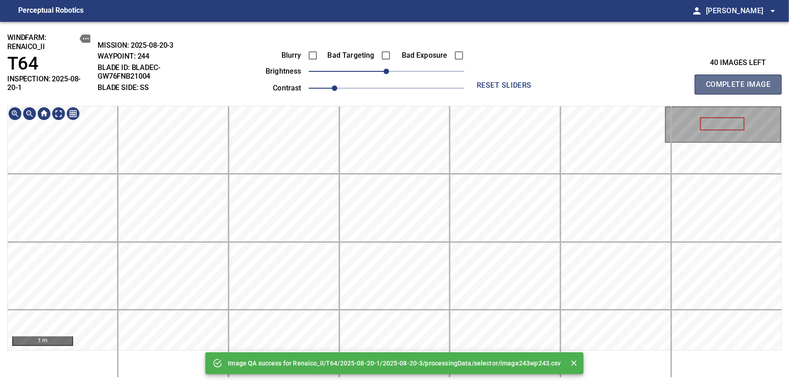
click at [741, 81] on span "Complete Image" at bounding box center [738, 84] width 67 height 13
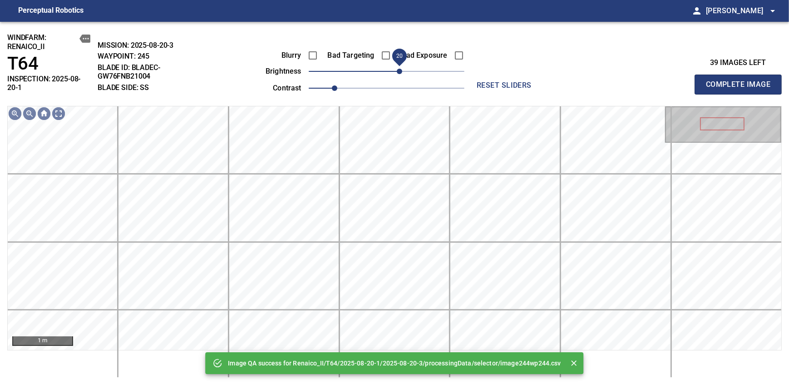
drag, startPoint x: 394, startPoint y: 69, endPoint x: 399, endPoint y: 69, distance: 5.4
click at [399, 69] on span "20" at bounding box center [399, 71] width 5 height 5
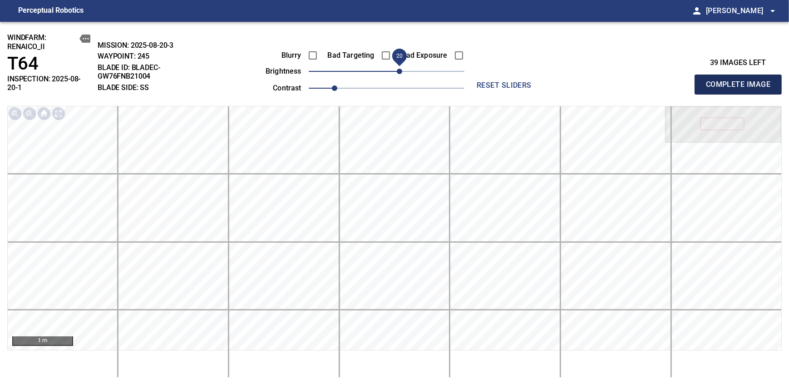
click at [741, 81] on span "Complete Image" at bounding box center [738, 84] width 67 height 13
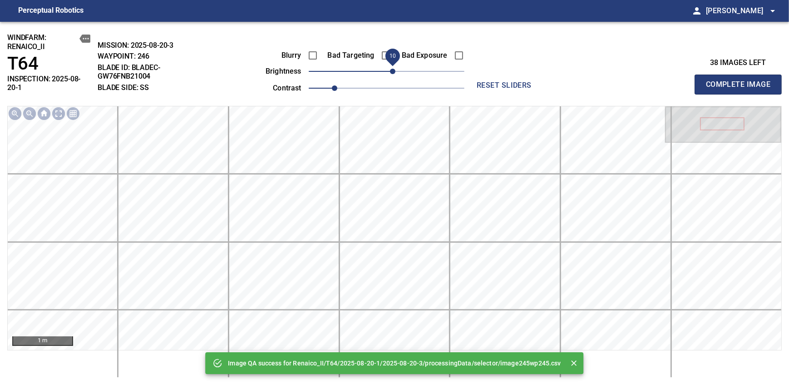
click at [392, 69] on span "10" at bounding box center [392, 71] width 5 height 5
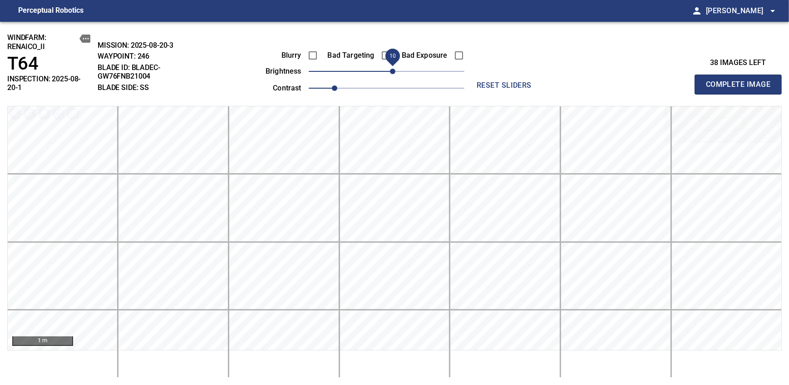
click at [741, 81] on span "Complete Image" at bounding box center [738, 84] width 67 height 13
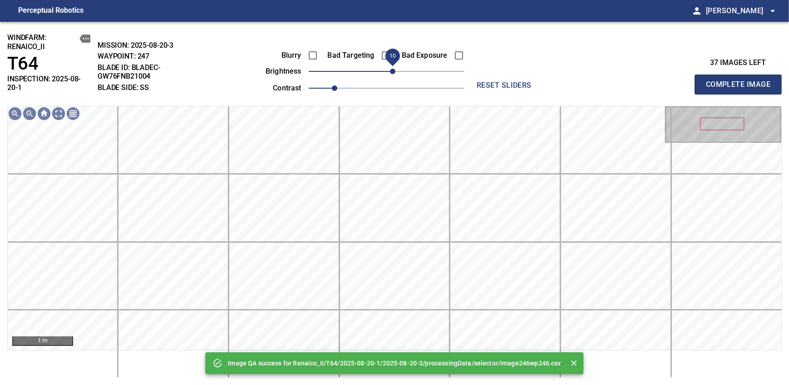
click at [392, 74] on span "10" at bounding box center [392, 71] width 5 height 5
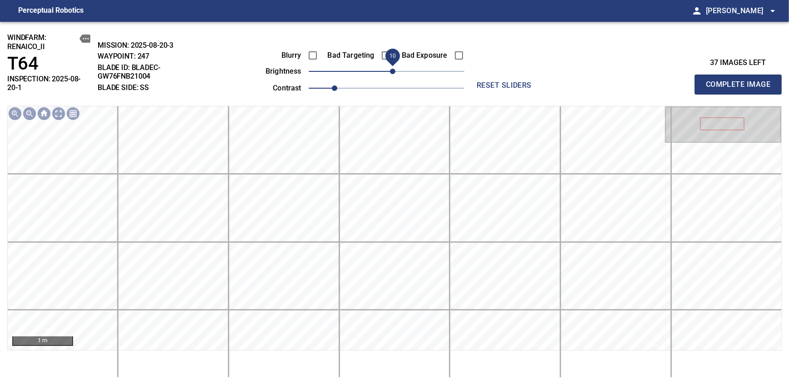
click at [741, 81] on span "Complete Image" at bounding box center [738, 84] width 67 height 13
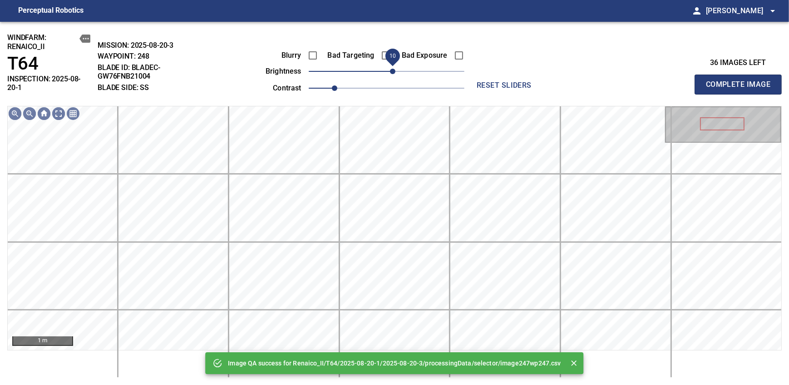
click at [390, 73] on span "10" at bounding box center [392, 71] width 5 height 5
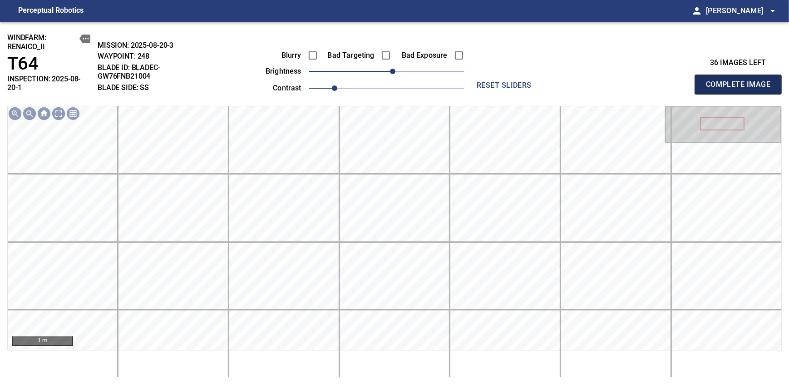
click at [741, 81] on span "Complete Image" at bounding box center [738, 84] width 67 height 13
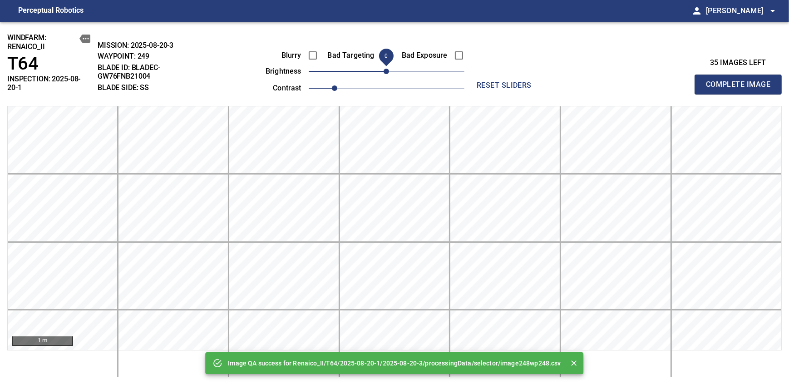
click at [386, 71] on span "0" at bounding box center [386, 71] width 5 height 5
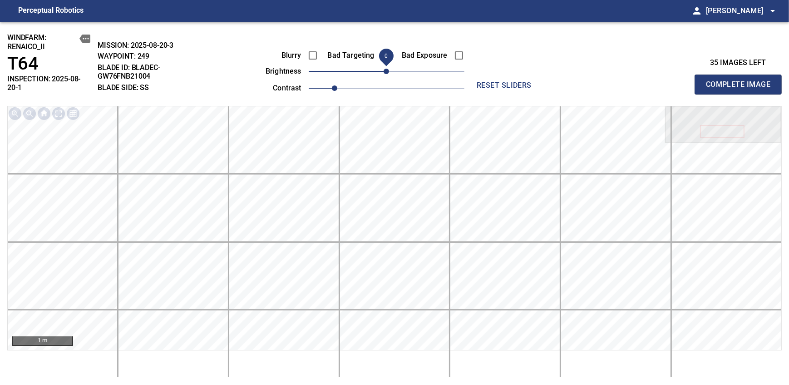
click at [741, 81] on span "Complete Image" at bounding box center [738, 84] width 67 height 13
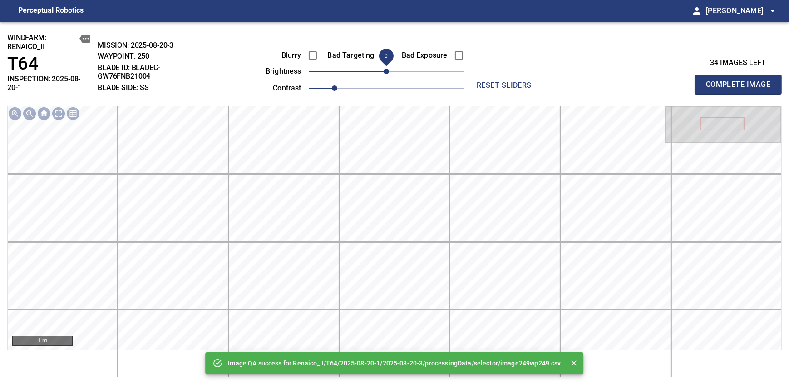
drag, startPoint x: 388, startPoint y: 73, endPoint x: 392, endPoint y: 68, distance: 6.1
click at [389, 69] on span "0" at bounding box center [386, 71] width 5 height 5
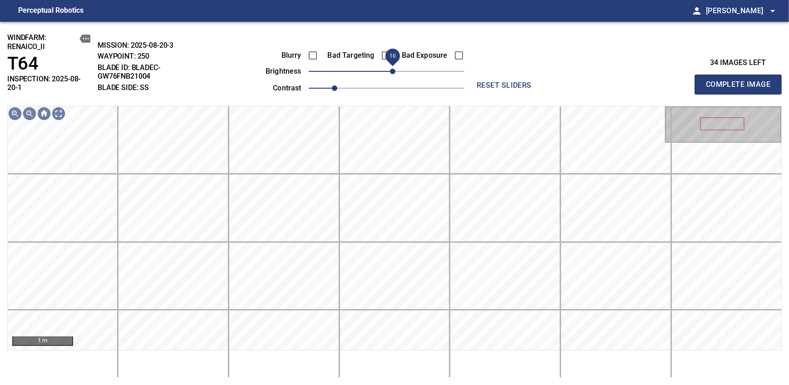
click at [741, 81] on span "Complete Image" at bounding box center [738, 84] width 67 height 13
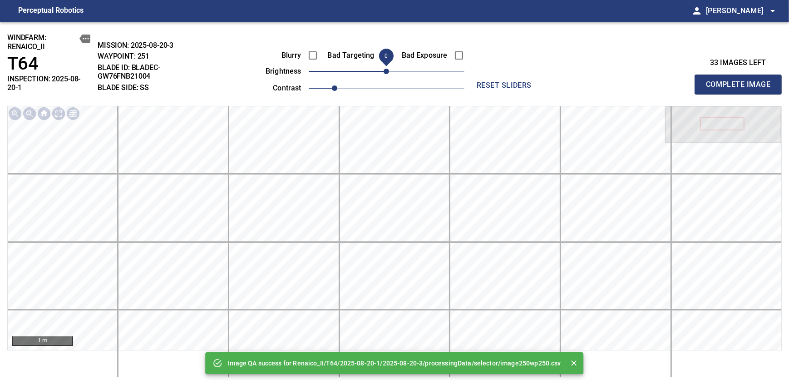
click at [389, 69] on span "0" at bounding box center [386, 71] width 5 height 5
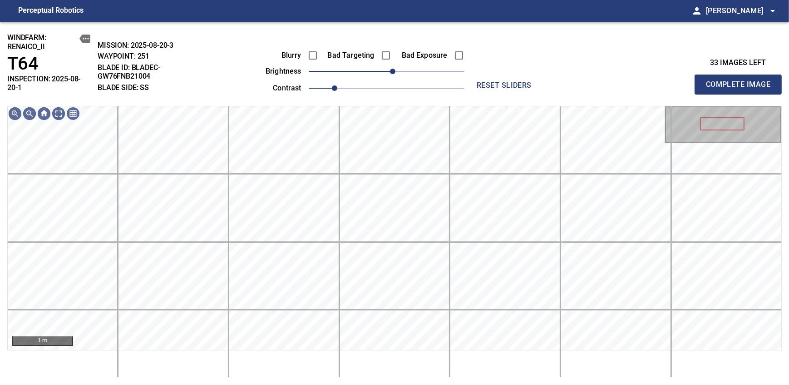
click at [741, 81] on span "Complete Image" at bounding box center [738, 84] width 67 height 13
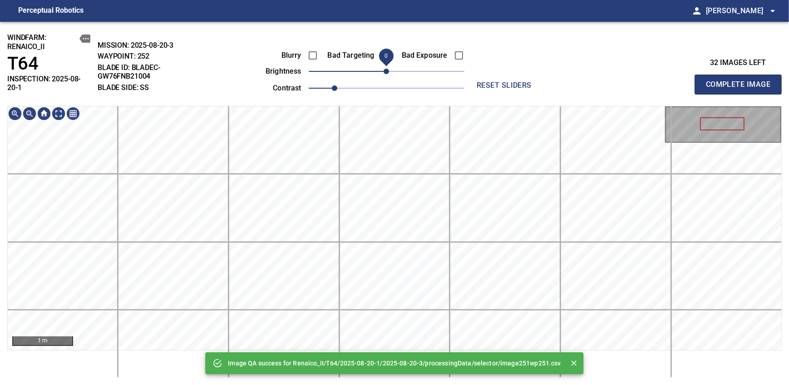
click at [389, 69] on span "0" at bounding box center [386, 71] width 5 height 5
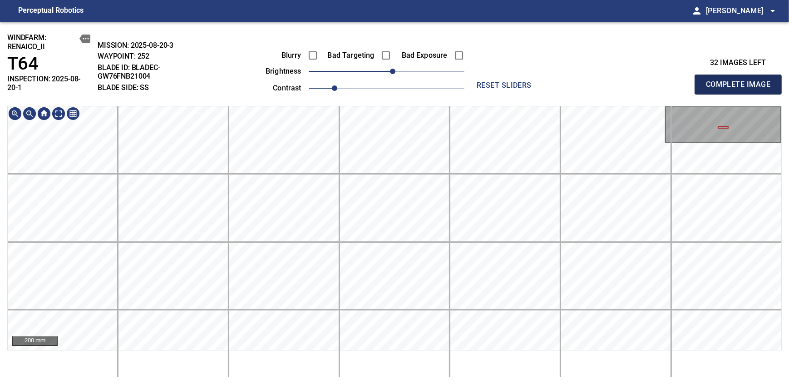
click at [741, 81] on span "Complete Image" at bounding box center [738, 84] width 67 height 13
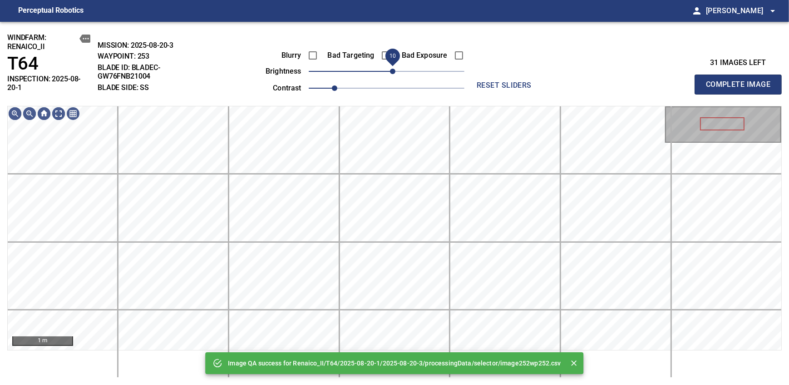
click at [394, 73] on span "10" at bounding box center [392, 71] width 5 height 5
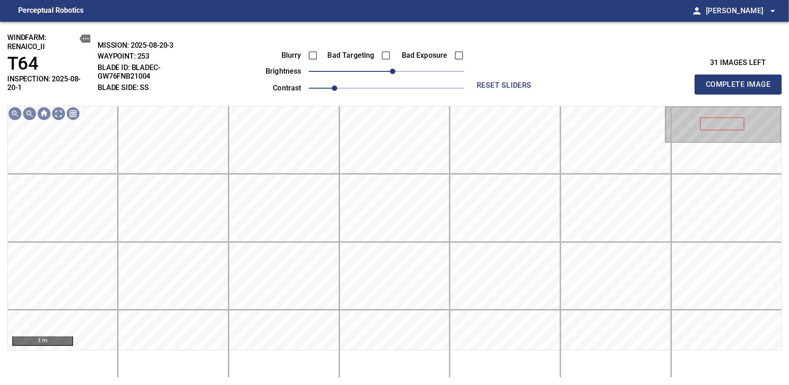
click at [741, 81] on span "Complete Image" at bounding box center [738, 84] width 67 height 13
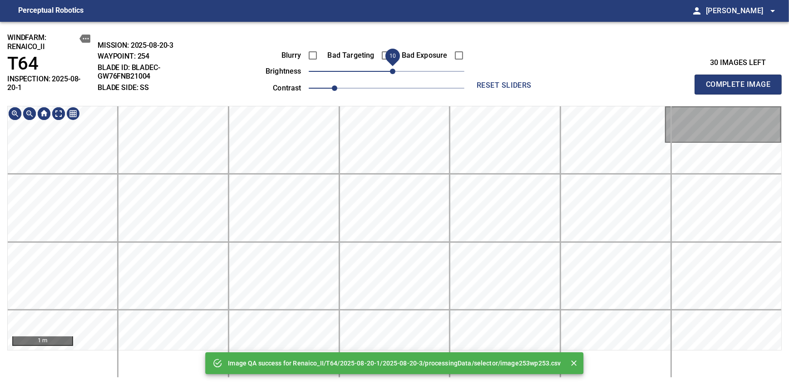
click at [392, 69] on span "10" at bounding box center [392, 71] width 5 height 5
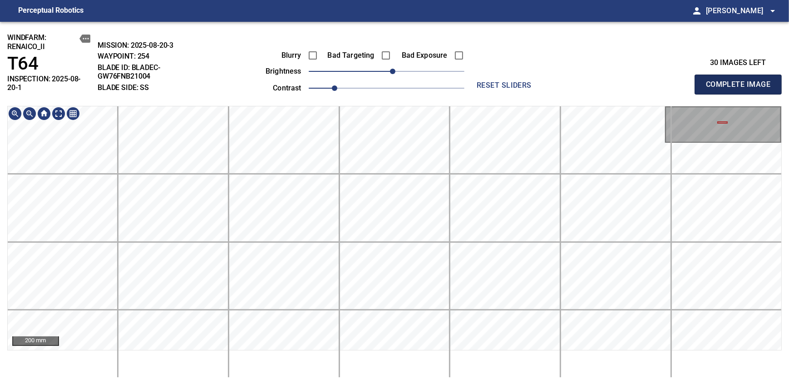
click at [741, 81] on span "Complete Image" at bounding box center [738, 84] width 67 height 13
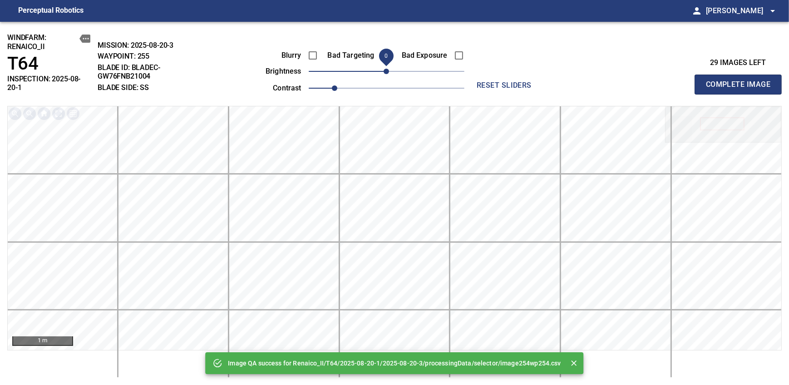
drag, startPoint x: 385, startPoint y: 73, endPoint x: 392, endPoint y: 72, distance: 7.3
click at [389, 72] on span "0" at bounding box center [386, 71] width 5 height 5
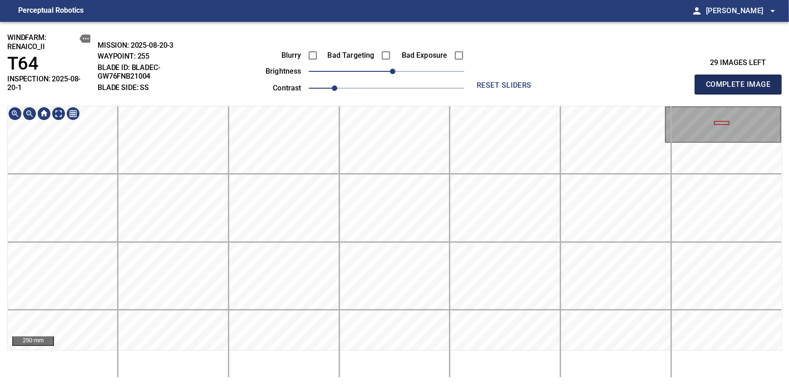
click at [741, 81] on span "Complete Image" at bounding box center [738, 84] width 67 height 13
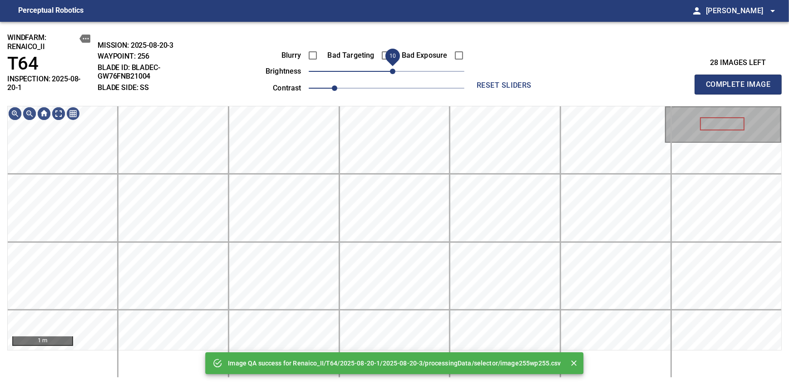
click at [391, 72] on span "10" at bounding box center [392, 71] width 5 height 5
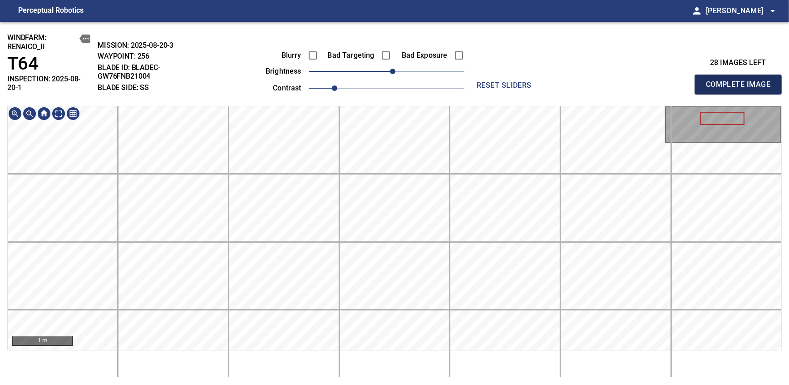
click at [741, 81] on span "Complete Image" at bounding box center [738, 84] width 67 height 13
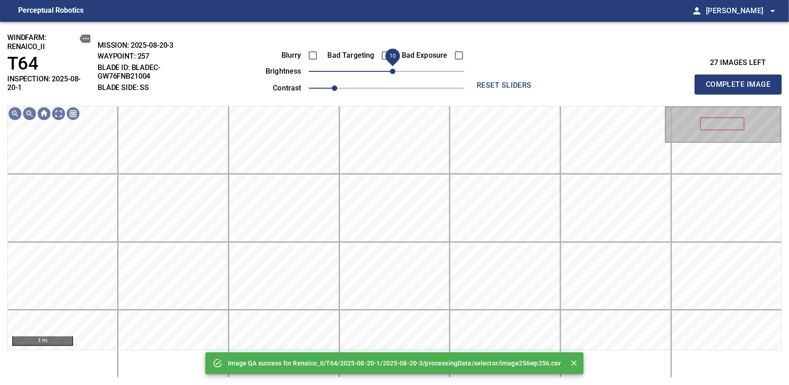
drag, startPoint x: 385, startPoint y: 72, endPoint x: 391, endPoint y: 72, distance: 5.4
click at [391, 72] on span "10" at bounding box center [392, 71] width 5 height 5
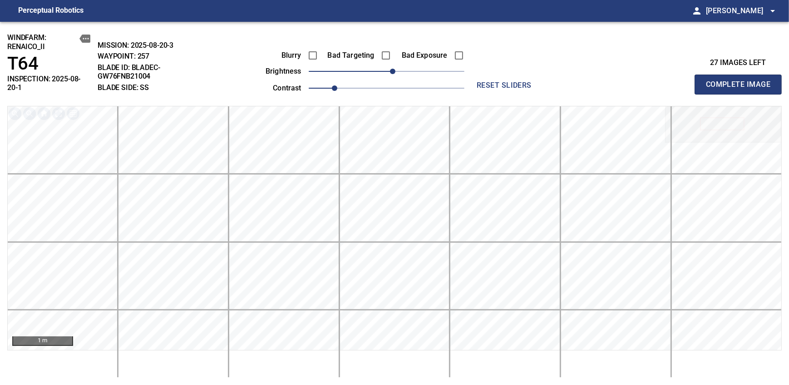
click at [741, 81] on span "Complete Image" at bounding box center [738, 84] width 67 height 13
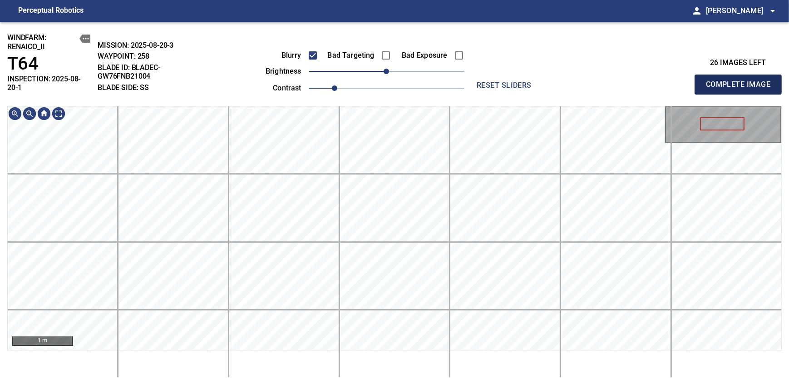
click at [741, 81] on span "Complete Image" at bounding box center [738, 84] width 67 height 13
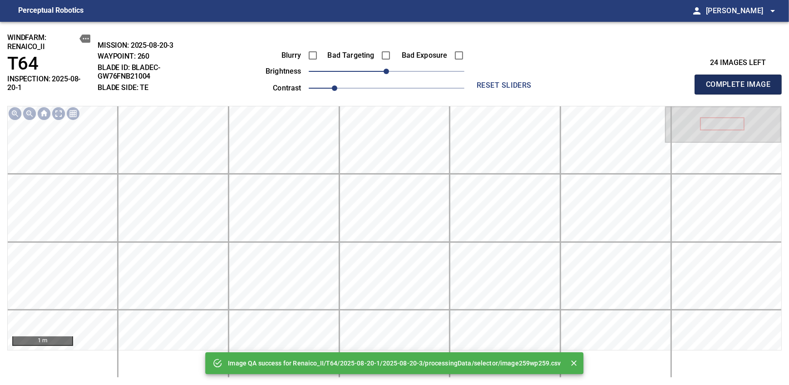
click at [741, 81] on span "Complete Image" at bounding box center [738, 84] width 67 height 13
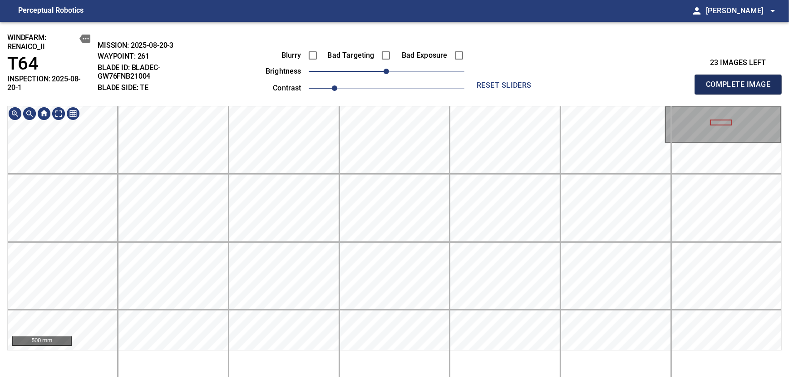
click at [741, 81] on span "Complete Image" at bounding box center [738, 84] width 67 height 13
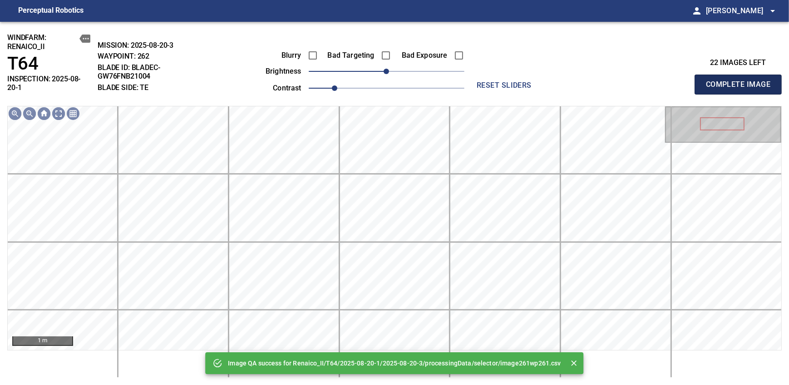
click at [741, 81] on span "Complete Image" at bounding box center [738, 84] width 67 height 13
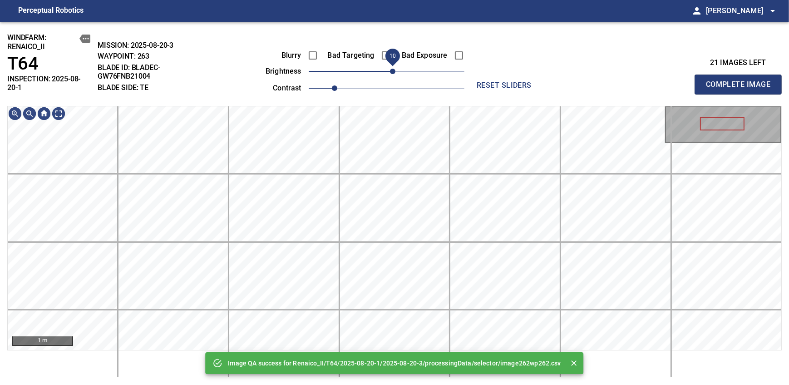
click at [393, 74] on span "10" at bounding box center [392, 71] width 5 height 5
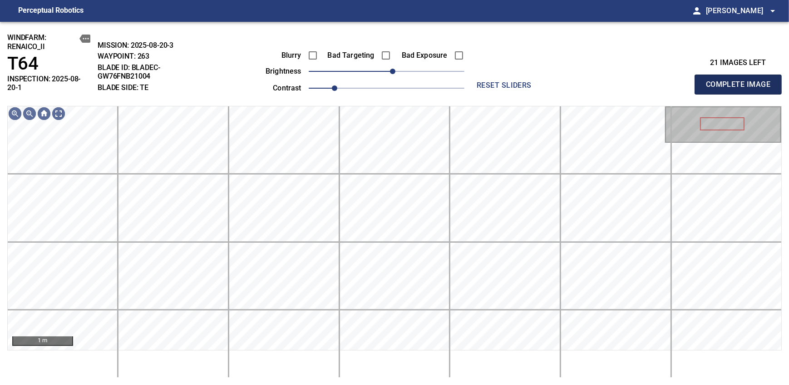
click at [741, 81] on span "Complete Image" at bounding box center [738, 84] width 67 height 13
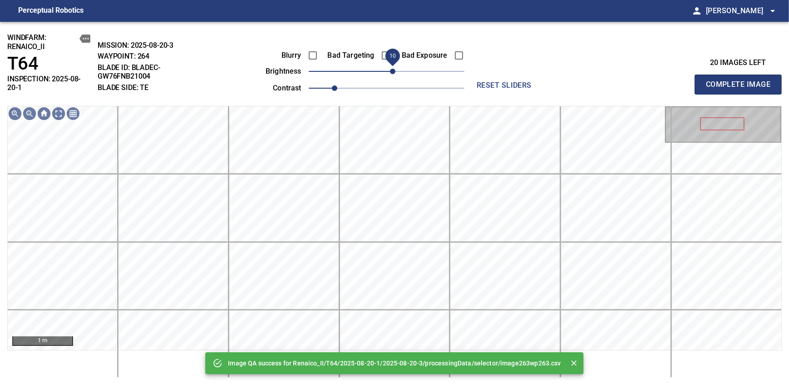
click at [390, 71] on span "10" at bounding box center [392, 71] width 5 height 5
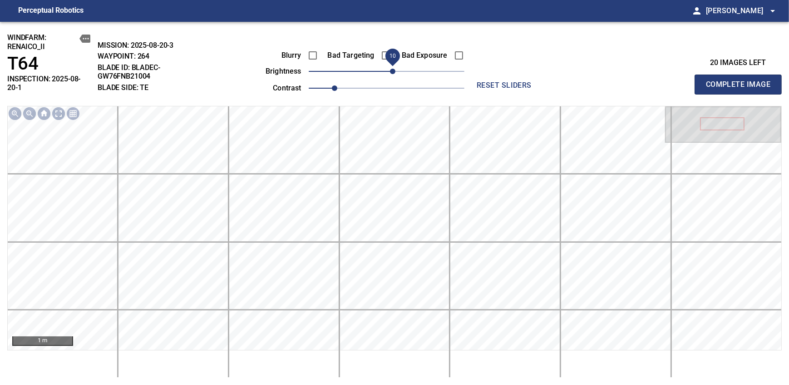
click at [741, 81] on span "Complete Image" at bounding box center [738, 84] width 67 height 13
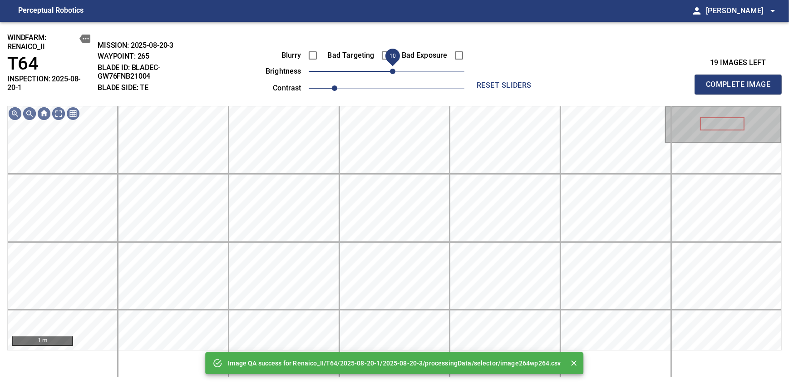
click at [390, 71] on span "10" at bounding box center [392, 71] width 5 height 5
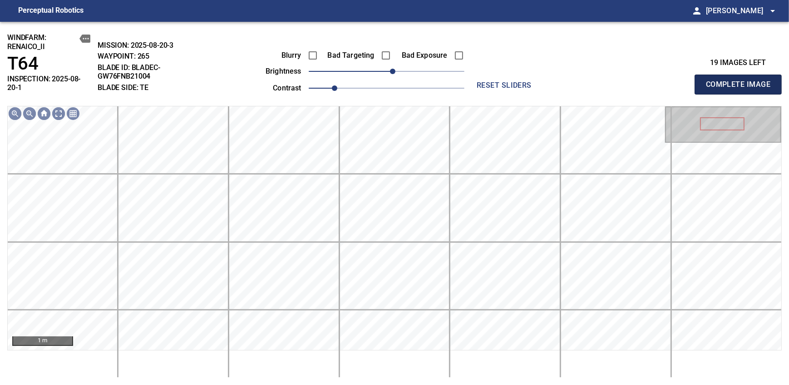
click at [741, 81] on span "Complete Image" at bounding box center [738, 84] width 67 height 13
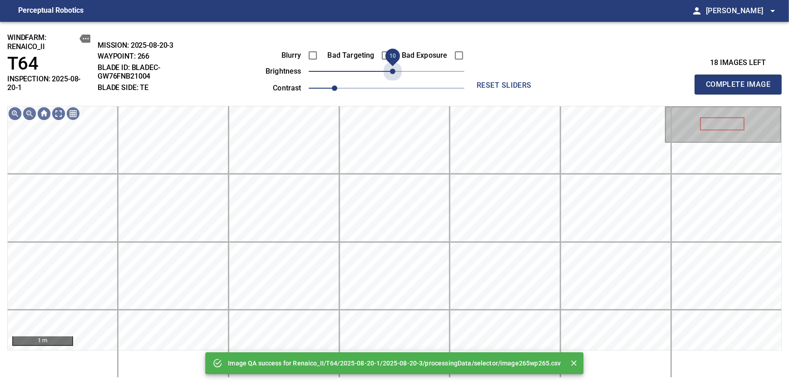
click at [390, 71] on span "10" at bounding box center [392, 71] width 5 height 5
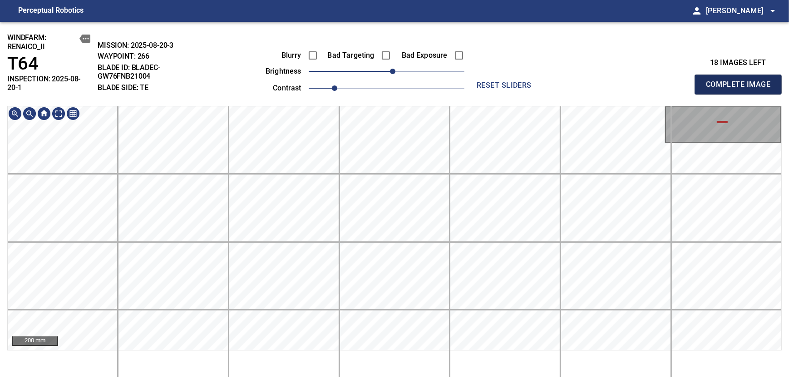
click at [741, 81] on span "Complete Image" at bounding box center [738, 84] width 67 height 13
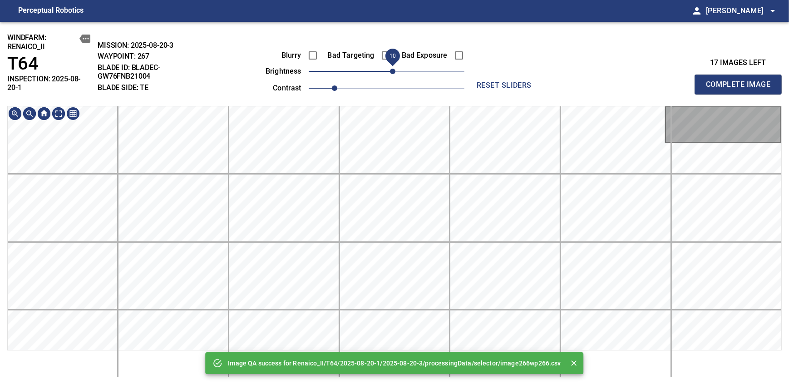
click at [393, 71] on span "10" at bounding box center [392, 71] width 5 height 5
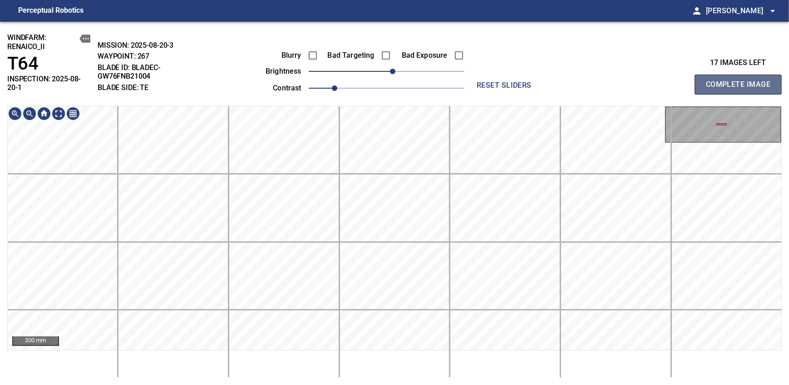
click at [741, 81] on span "Complete Image" at bounding box center [738, 84] width 67 height 13
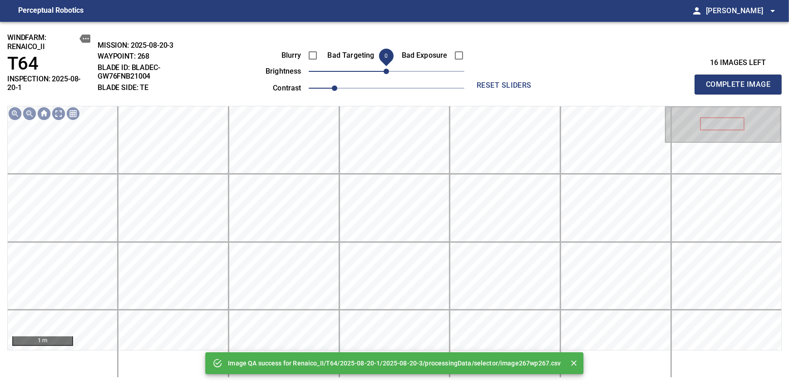
drag, startPoint x: 387, startPoint y: 72, endPoint x: 393, endPoint y: 72, distance: 5.9
click at [389, 72] on span "0" at bounding box center [386, 71] width 5 height 5
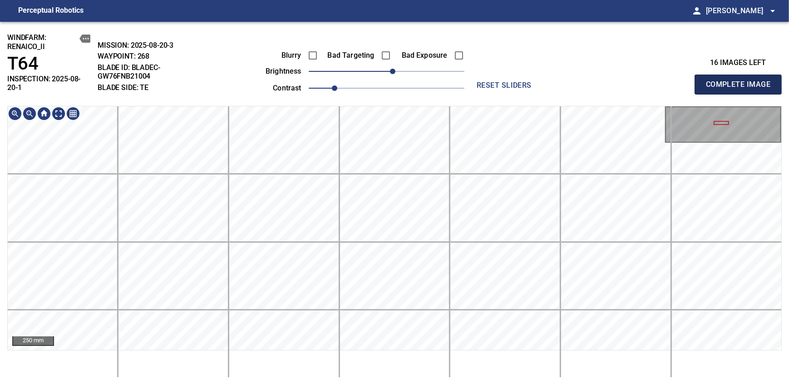
click at [741, 81] on span "Complete Image" at bounding box center [738, 84] width 67 height 13
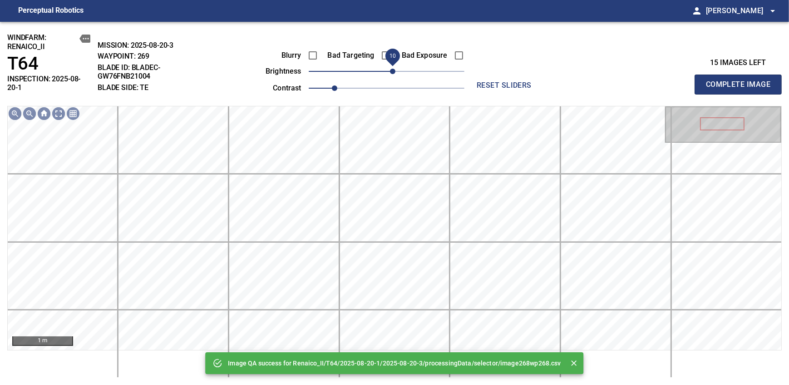
click at [390, 74] on span "10" at bounding box center [392, 71] width 5 height 5
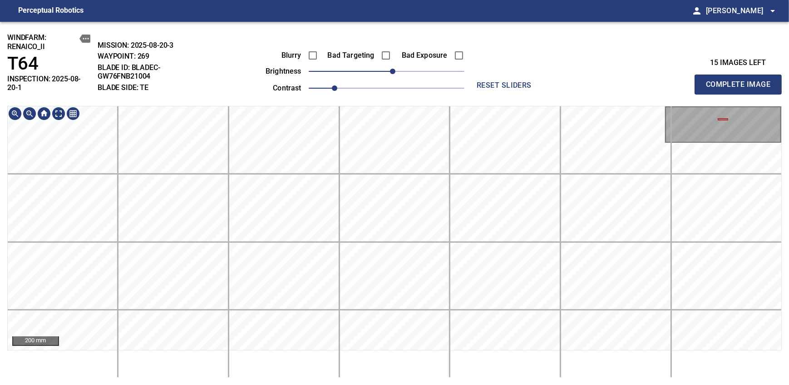
click at [741, 81] on span "Complete Image" at bounding box center [738, 84] width 67 height 13
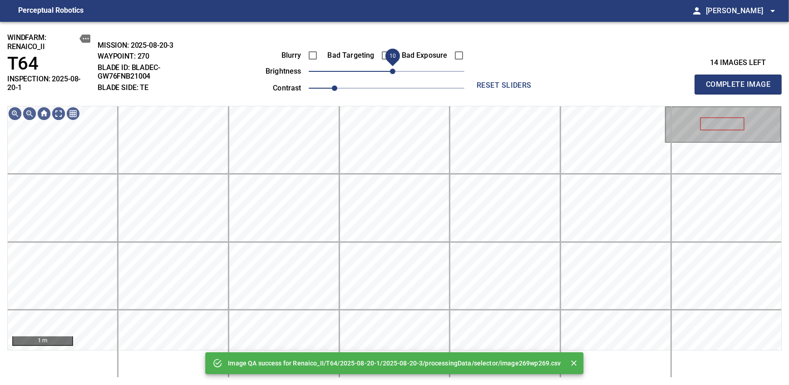
click at [393, 71] on span "10" at bounding box center [392, 71] width 5 height 5
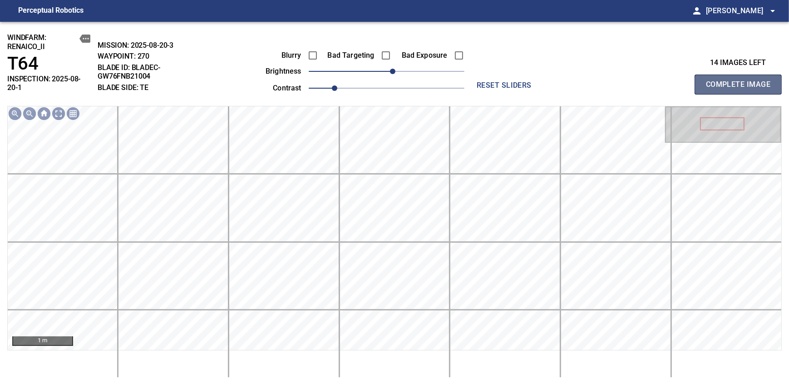
drag, startPoint x: 741, startPoint y: 81, endPoint x: 393, endPoint y: 71, distance: 348.4
click at [741, 81] on span "Complete Image" at bounding box center [738, 84] width 67 height 13
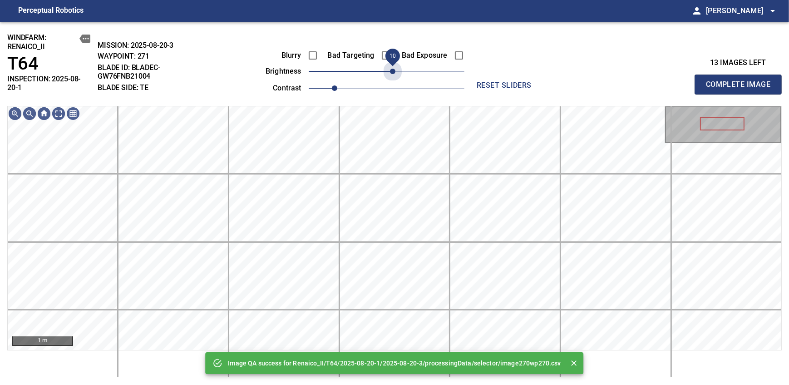
click at [393, 71] on span "10" at bounding box center [392, 71] width 5 height 5
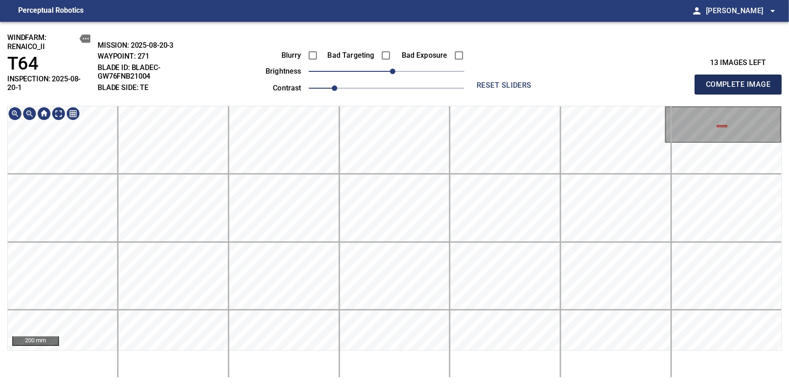
click at [741, 81] on span "Complete Image" at bounding box center [738, 84] width 67 height 13
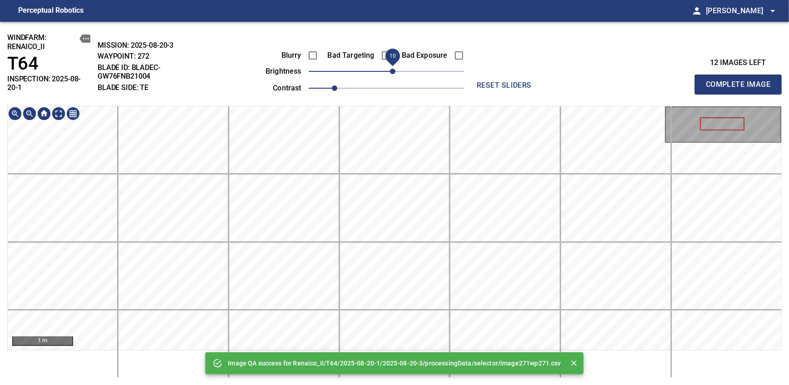
click at [394, 69] on span "10" at bounding box center [392, 71] width 5 height 5
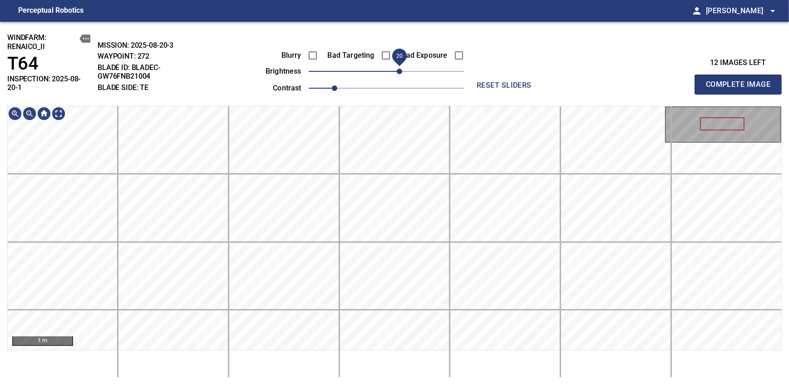
click at [399, 69] on span "20" at bounding box center [399, 71] width 5 height 5
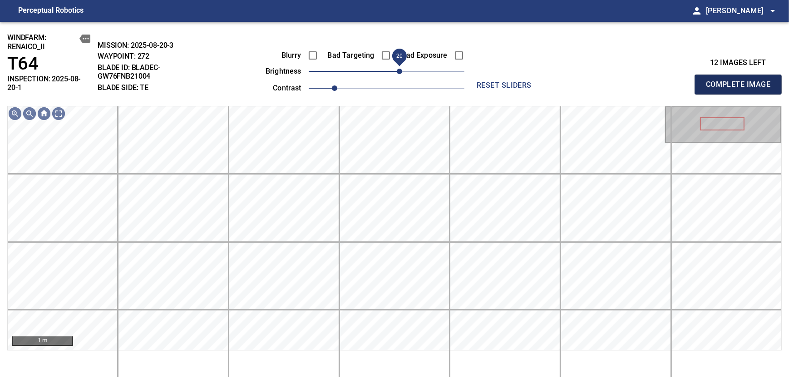
click at [741, 81] on span "Complete Image" at bounding box center [738, 84] width 67 height 13
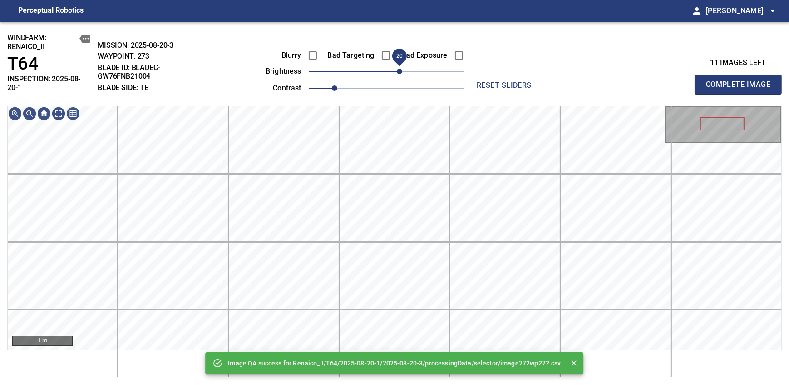
click at [397, 73] on span "20" at bounding box center [387, 71] width 156 height 13
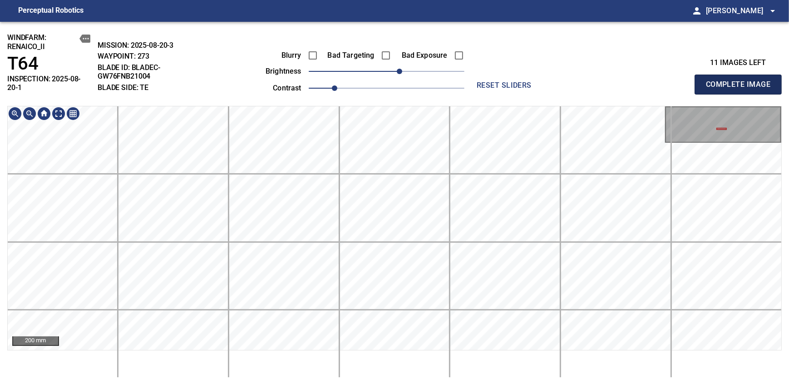
click at [741, 81] on span "Complete Image" at bounding box center [738, 84] width 67 height 13
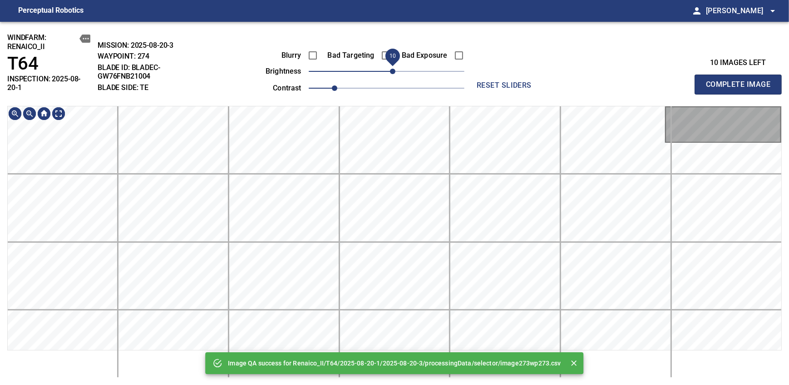
click at [393, 69] on span "10" at bounding box center [392, 71] width 5 height 5
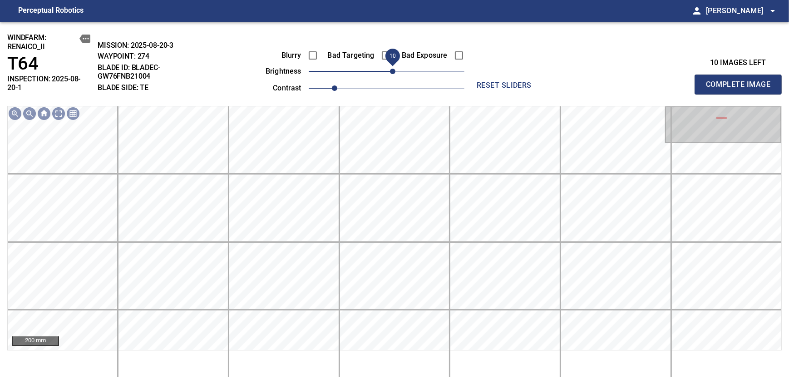
drag, startPoint x: 395, startPoint y: 72, endPoint x: 399, endPoint y: 69, distance: 5.2
click at [395, 69] on span "10" at bounding box center [392, 71] width 5 height 5
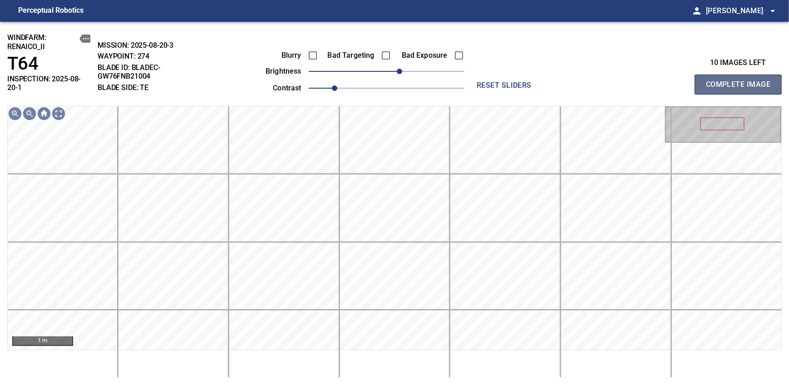
click at [741, 81] on span "Complete Image" at bounding box center [738, 84] width 67 height 13
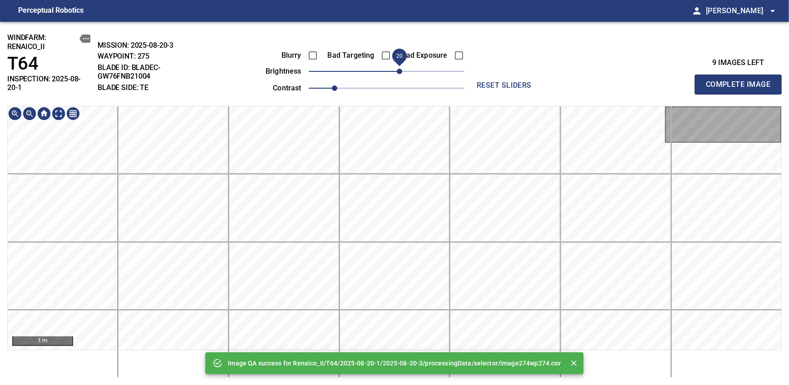
click at [399, 69] on span "20" at bounding box center [387, 71] width 156 height 13
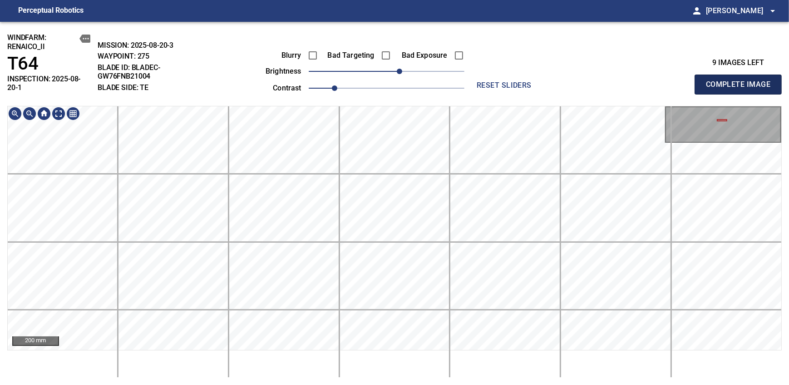
click at [741, 81] on span "Complete Image" at bounding box center [738, 84] width 67 height 13
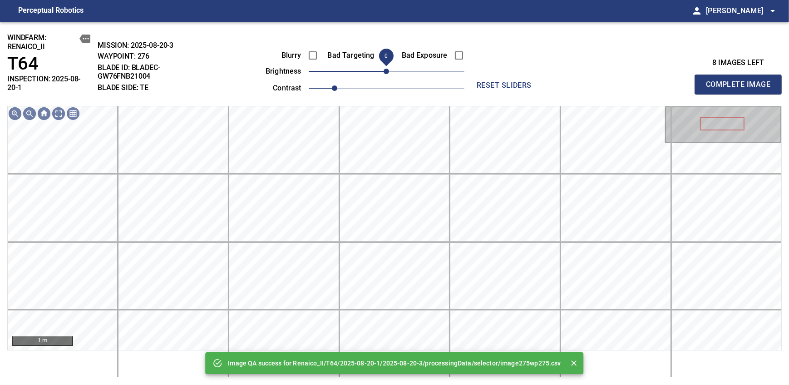
click at [397, 72] on span "0" at bounding box center [387, 71] width 156 height 13
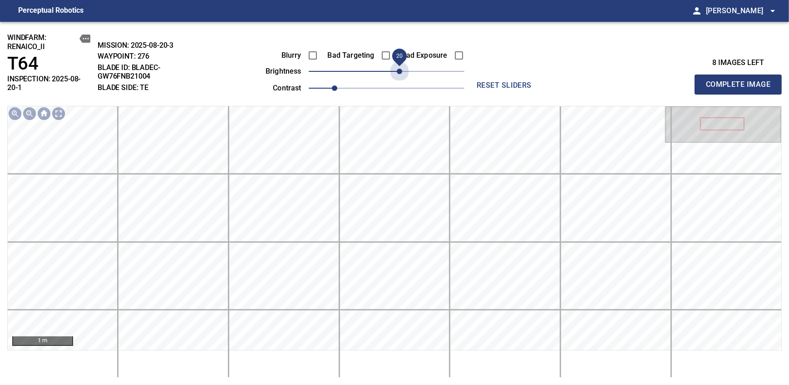
click at [397, 72] on span "20" at bounding box center [399, 71] width 5 height 5
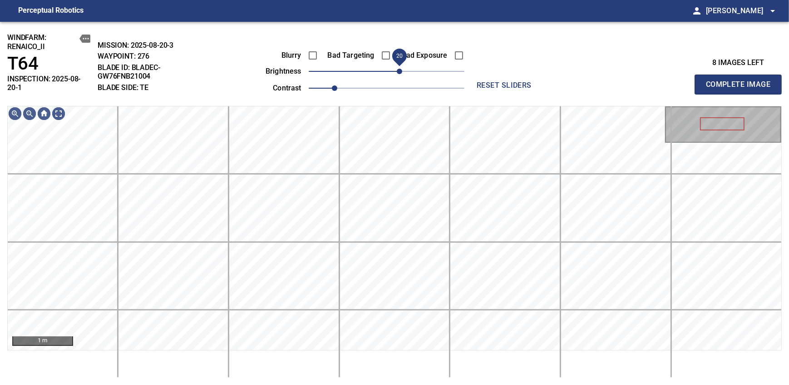
click at [397, 69] on span "20" at bounding box center [399, 71] width 5 height 5
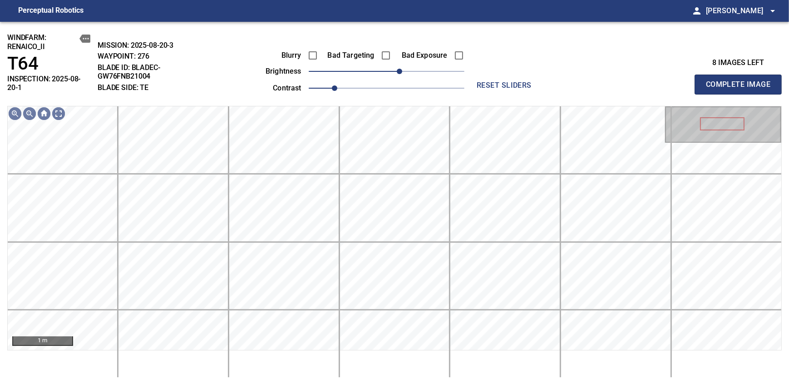
click at [741, 81] on span "Complete Image" at bounding box center [738, 84] width 67 height 13
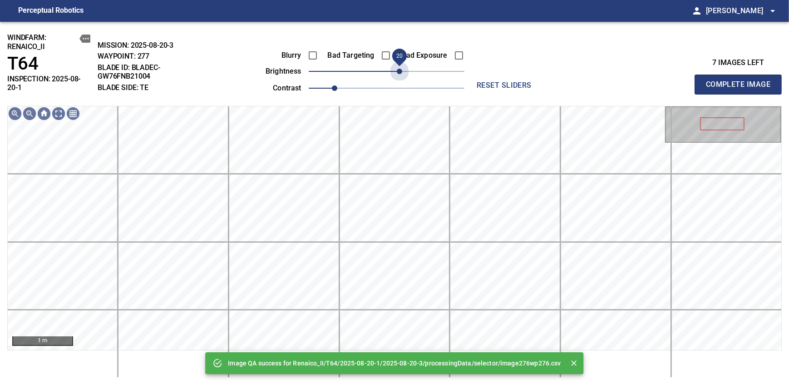
click at [397, 68] on span "20" at bounding box center [387, 71] width 156 height 13
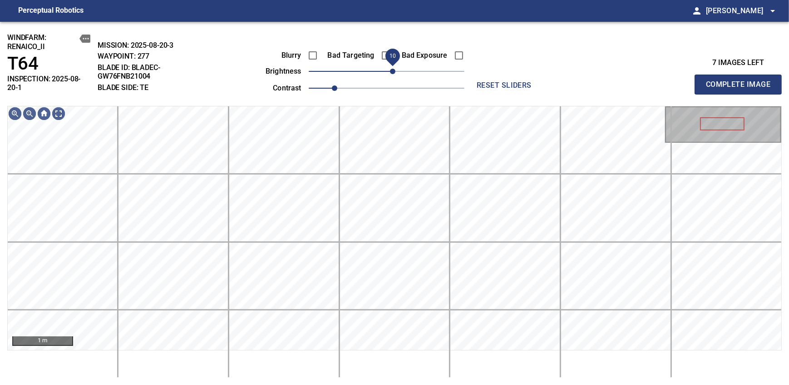
click at [394, 70] on span "10" at bounding box center [392, 71] width 5 height 5
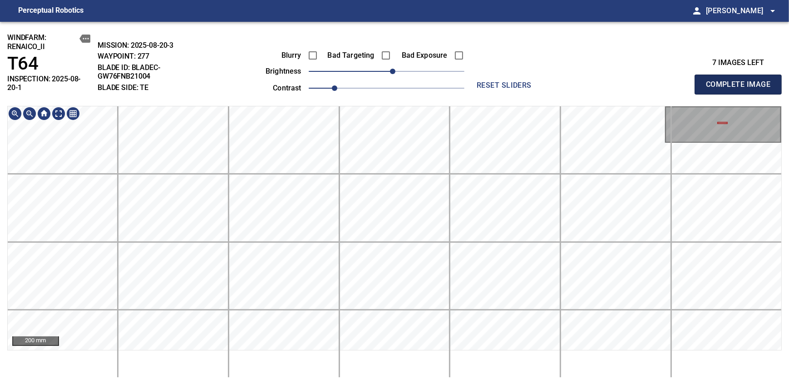
click at [741, 81] on span "Complete Image" at bounding box center [738, 84] width 67 height 13
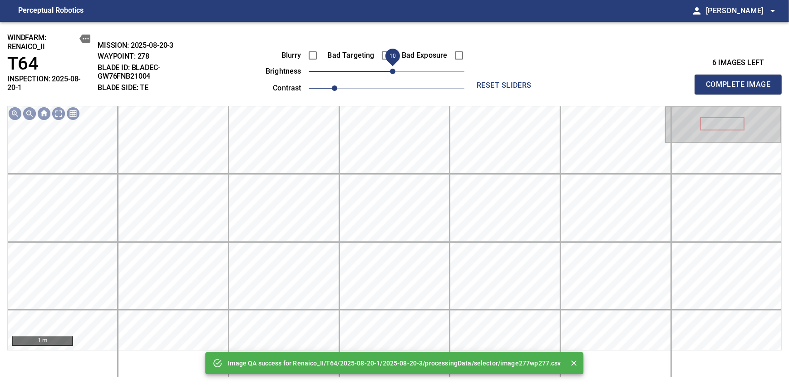
click at [394, 70] on span "10" at bounding box center [392, 71] width 5 height 5
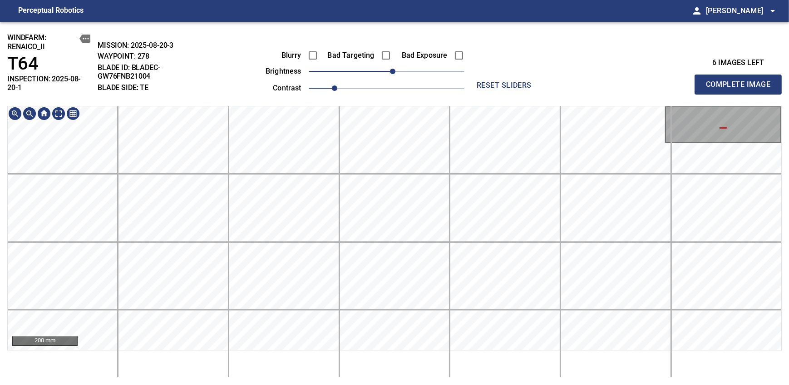
click at [391, 359] on div "200 mm" at bounding box center [394, 242] width 775 height 272
click at [401, 384] on html "Perceptual Robotics person Alex Semenov arrow_drop_down windfarm: Renaico_II T6…" at bounding box center [394, 192] width 789 height 385
click at [397, 76] on div "windfarm: Renaico_II T64 INSPECTION: 2025-08-20-1 MISSION: 2025-08-20-3 WAYPOIN…" at bounding box center [394, 203] width 789 height 363
click at [741, 81] on span "Complete Image" at bounding box center [738, 84] width 67 height 13
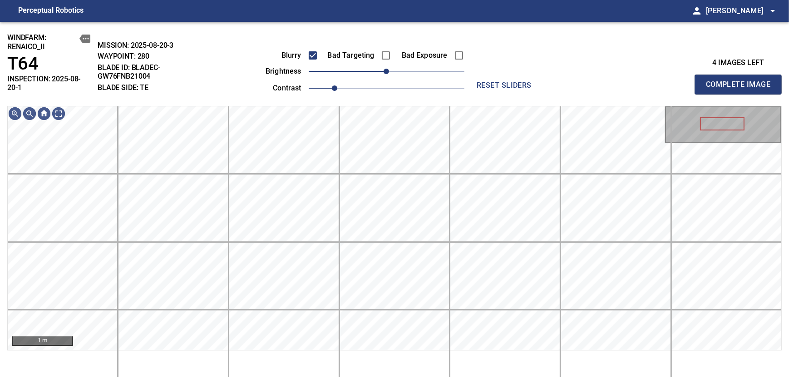
click at [741, 81] on span "Complete Image" at bounding box center [738, 84] width 67 height 13
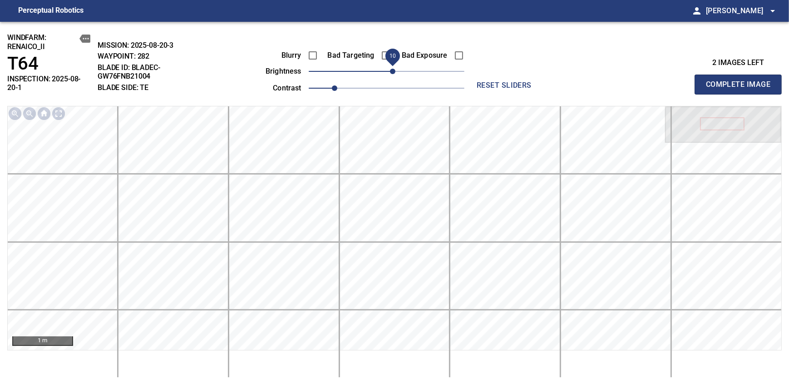
drag, startPoint x: 390, startPoint y: 75, endPoint x: 398, endPoint y: 71, distance: 9.1
click at [395, 71] on span "10" at bounding box center [392, 71] width 5 height 5
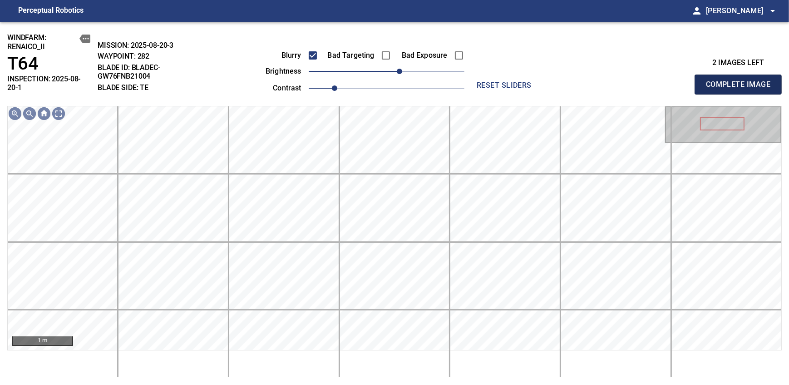
click at [741, 81] on span "Complete Image" at bounding box center [738, 84] width 67 height 13
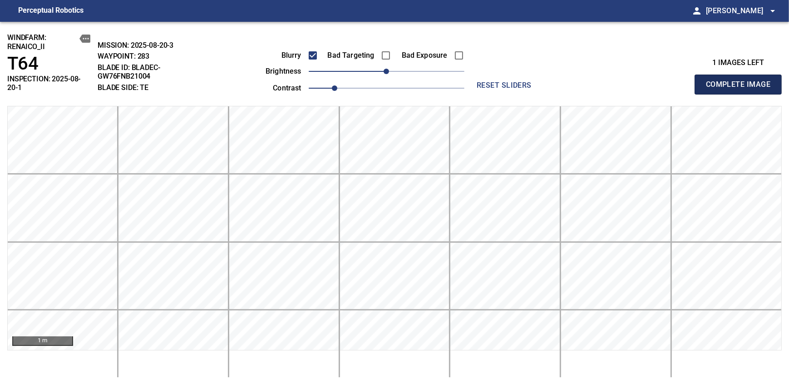
click at [741, 81] on span "Complete Image" at bounding box center [738, 84] width 67 height 13
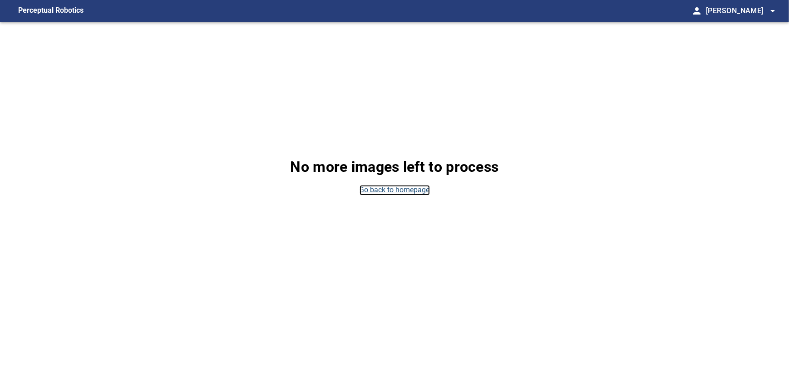
click at [394, 189] on link "Go back to homepage" at bounding box center [395, 190] width 70 height 10
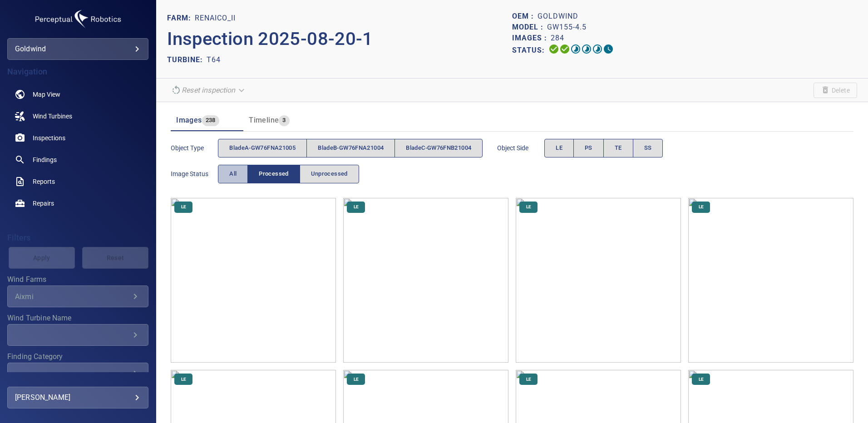
click at [232, 178] on span "All" at bounding box center [232, 174] width 7 height 10
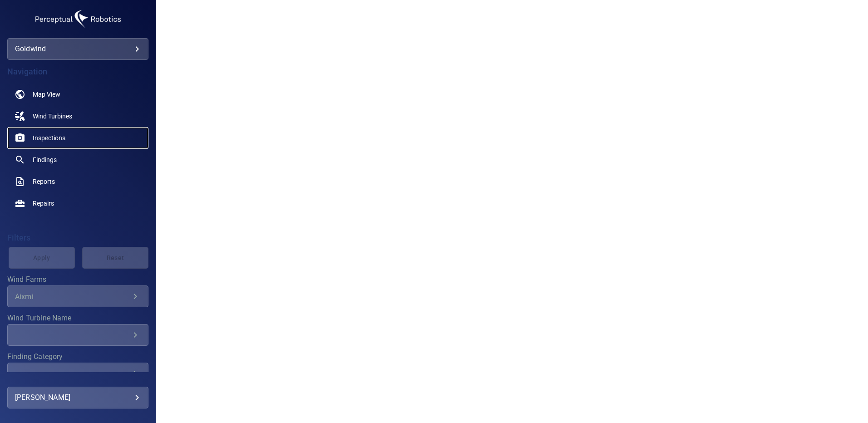
click at [60, 137] on span "Inspections" at bounding box center [49, 137] width 33 height 9
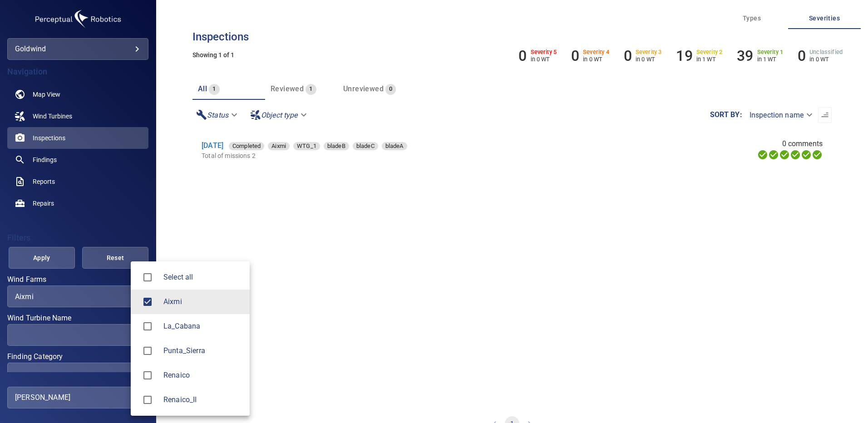
click at [28, 294] on body "**********" at bounding box center [434, 211] width 868 height 423
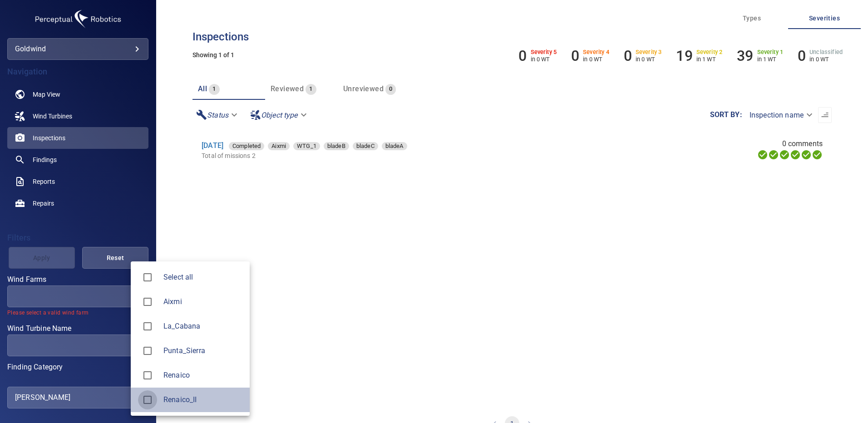
type input "**********"
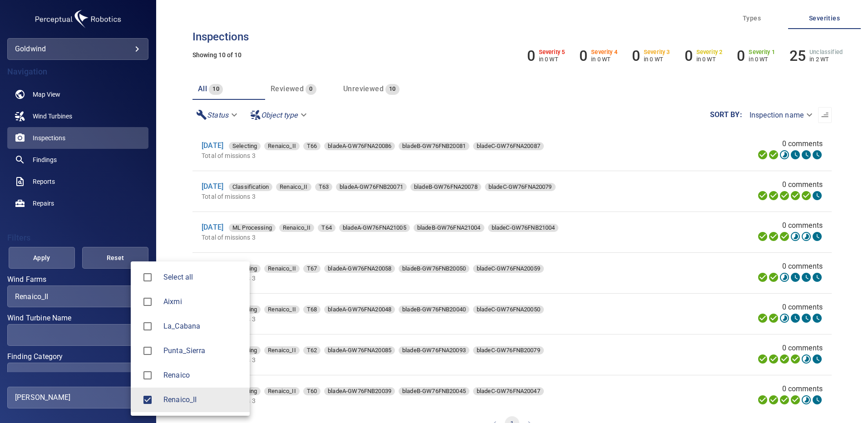
click at [181, 146] on div at bounding box center [434, 211] width 868 height 423
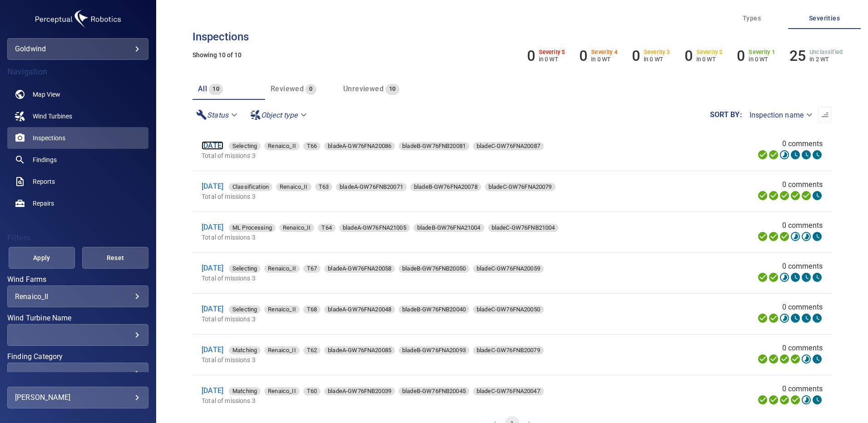
click at [223, 145] on link "22 Aug 2025" at bounding box center [213, 145] width 22 height 9
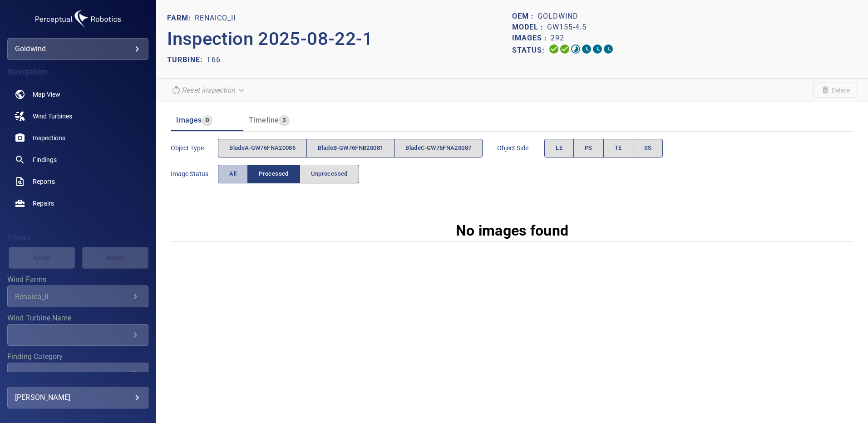
click at [236, 176] on span "All" at bounding box center [232, 174] width 7 height 10
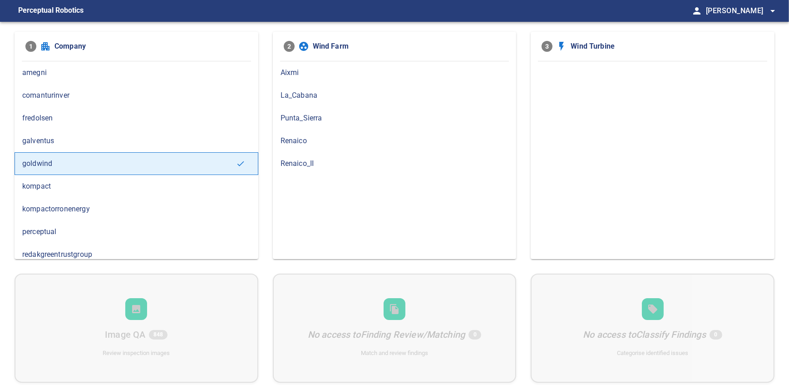
click at [285, 159] on span "Renaico_II" at bounding box center [395, 163] width 228 height 11
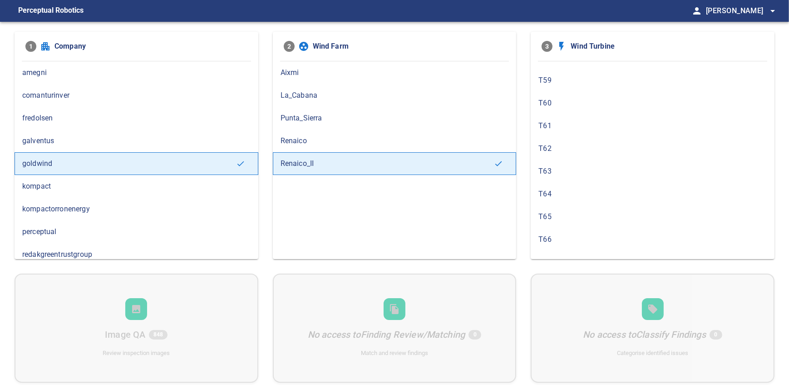
scroll to position [327, 0]
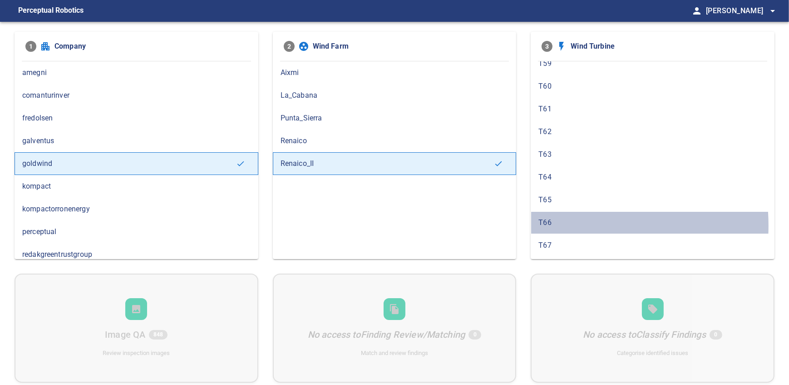
click at [550, 222] on span "T66" at bounding box center [652, 222] width 228 height 11
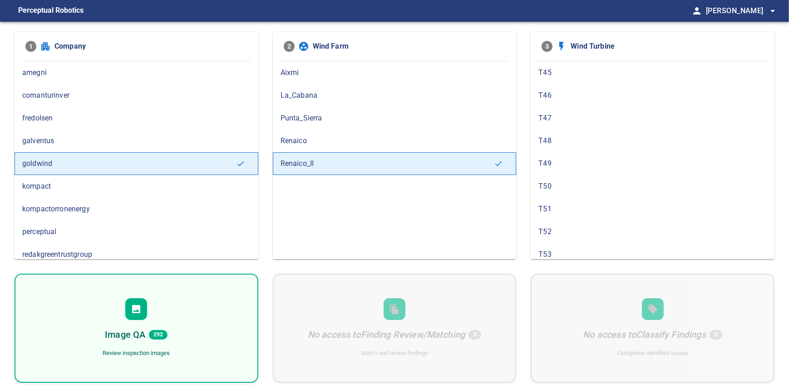
click at [91, 311] on div "Image QA 292 Review inspection images" at bounding box center [137, 327] width 244 height 109
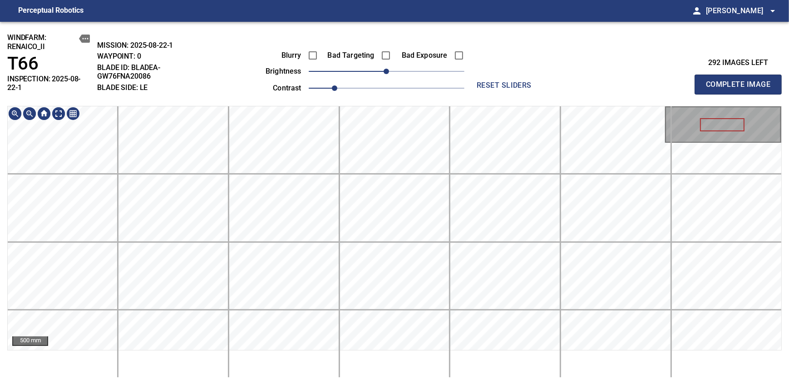
click at [404, 81] on div "windfarm: Renaico_II T66 INSPECTION: 2025-08-22-1 MISSION: 2025-08-22-1 WAYPOIN…" at bounding box center [394, 203] width 789 height 363
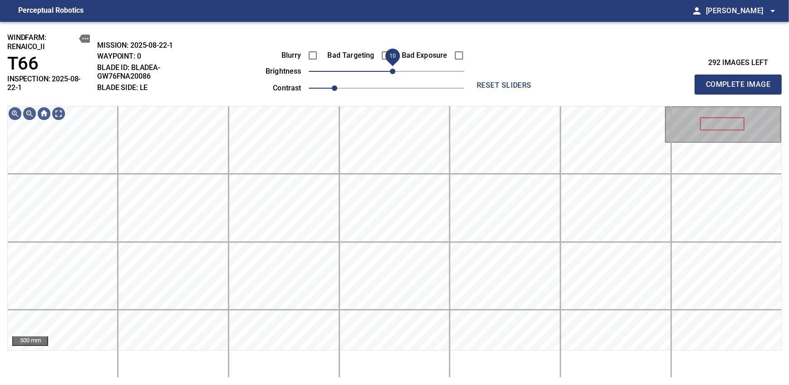
drag, startPoint x: 389, startPoint y: 79, endPoint x: 391, endPoint y: 73, distance: 7.3
click at [391, 73] on span "10" at bounding box center [392, 71] width 5 height 5
click at [399, 69] on span "20" at bounding box center [399, 71] width 5 height 5
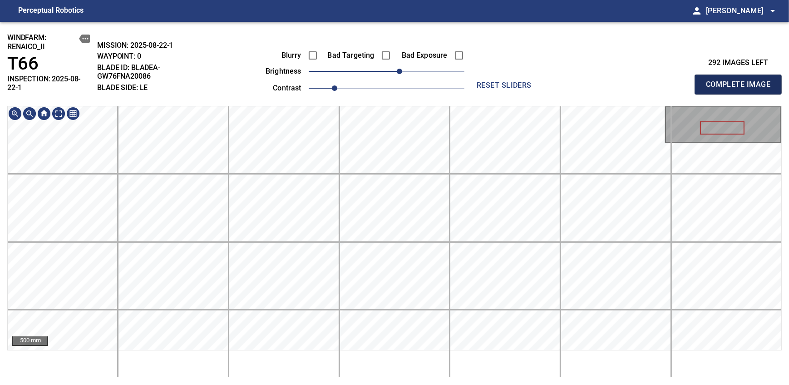
click at [741, 81] on span "Complete Image" at bounding box center [738, 84] width 67 height 13
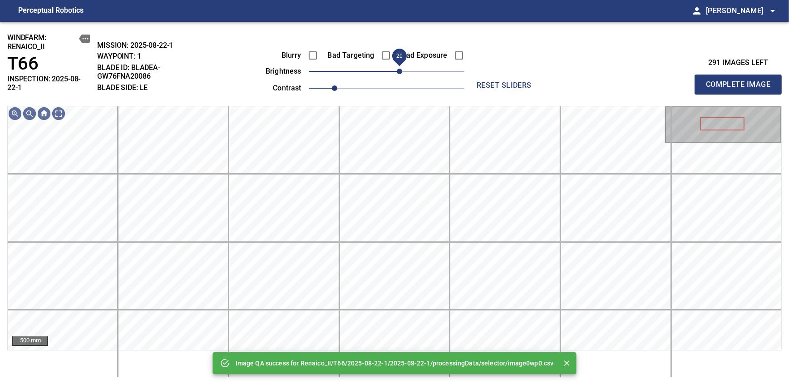
drag, startPoint x: 393, startPoint y: 73, endPoint x: 400, endPoint y: 71, distance: 6.9
click at [400, 71] on span "20" at bounding box center [399, 71] width 5 height 5
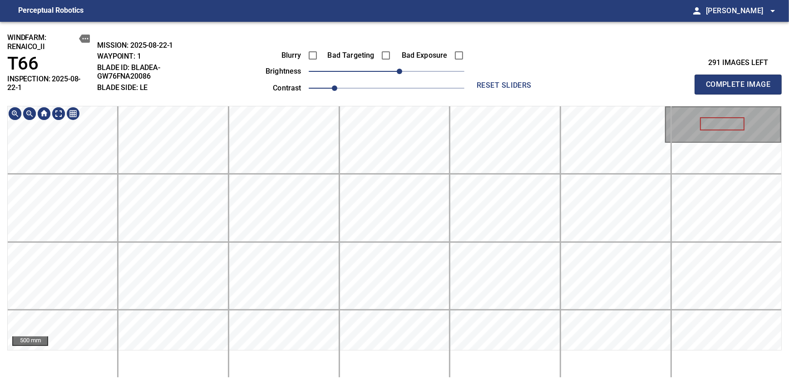
click at [440, 76] on div "windfarm: Renaico_II T66 INSPECTION: 2025-08-22-1 MISSION: 2025-08-22-1 WAYPOIN…" at bounding box center [394, 203] width 789 height 363
click at [741, 81] on span "Complete Image" at bounding box center [738, 84] width 67 height 13
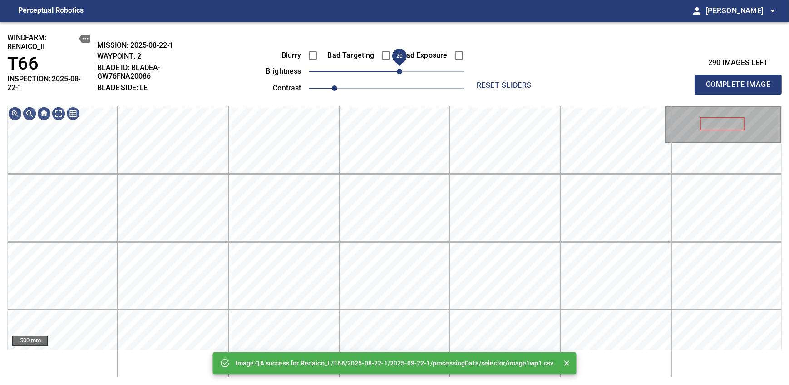
click at [399, 70] on span "20" at bounding box center [399, 71] width 5 height 5
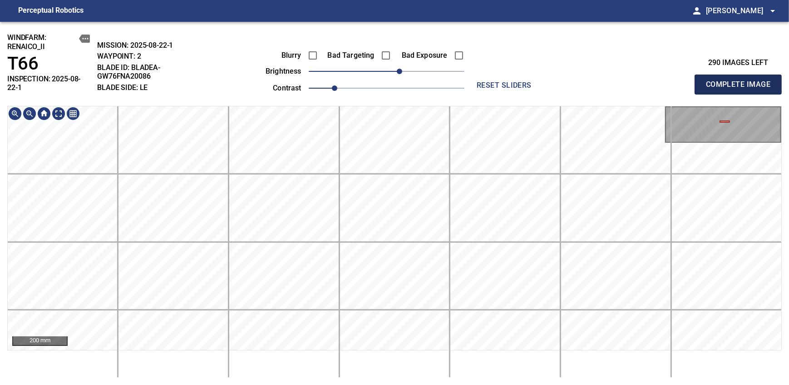
click at [741, 81] on span "Complete Image" at bounding box center [738, 84] width 67 height 13
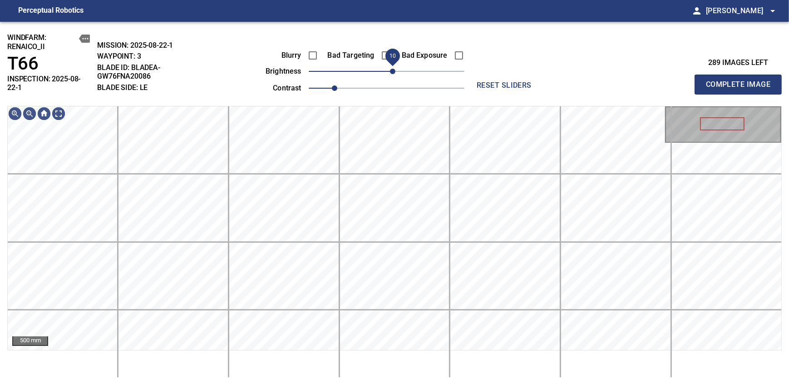
drag, startPoint x: 383, startPoint y: 77, endPoint x: 390, endPoint y: 69, distance: 10.6
click at [390, 69] on span "10" at bounding box center [392, 71] width 5 height 5
drag, startPoint x: 390, startPoint y: 69, endPoint x: 397, endPoint y: 69, distance: 6.8
click at [397, 69] on span "20" at bounding box center [399, 71] width 5 height 5
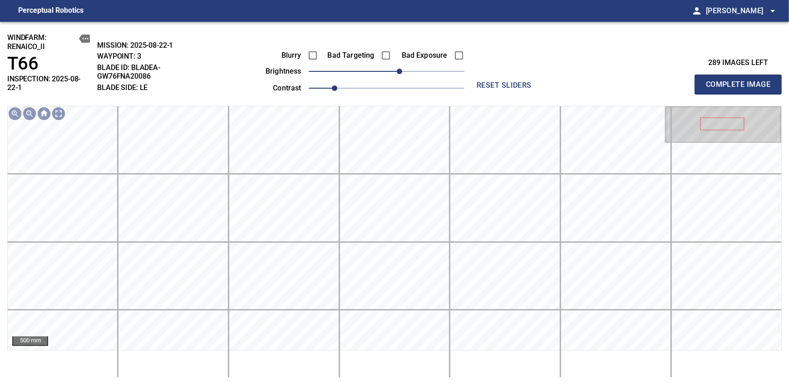
click at [741, 81] on span "Complete Image" at bounding box center [738, 84] width 67 height 13
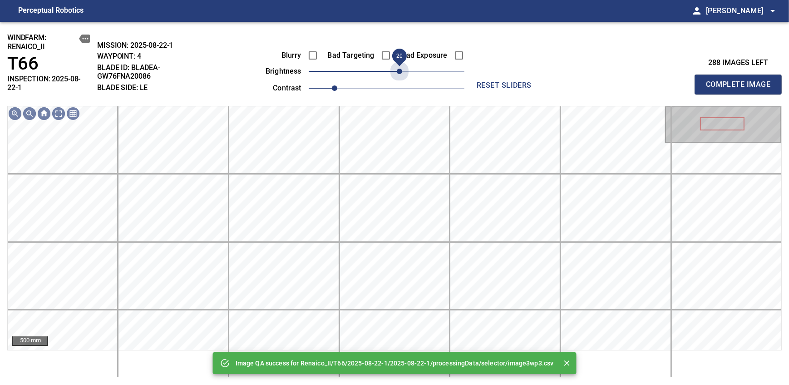
click at [397, 69] on span "20" at bounding box center [387, 71] width 156 height 13
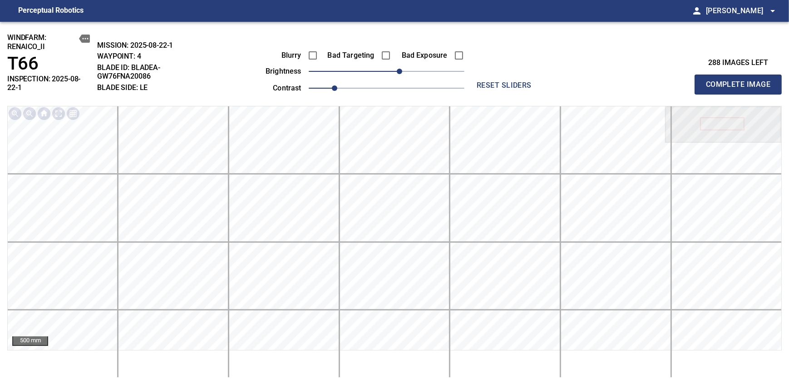
click at [741, 81] on span "Complete Image" at bounding box center [738, 84] width 67 height 13
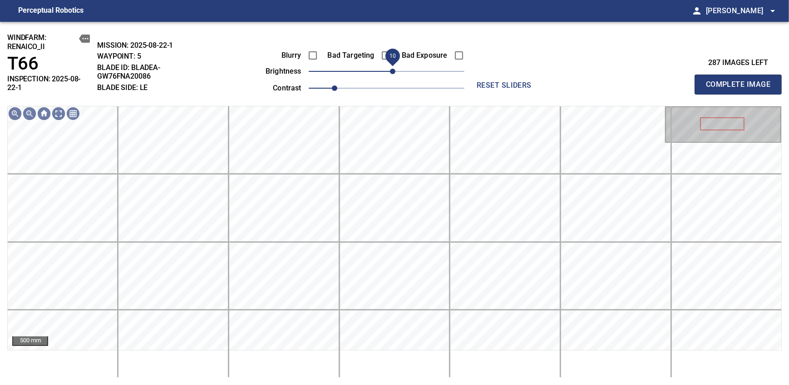
click at [394, 74] on span "10" at bounding box center [392, 71] width 5 height 5
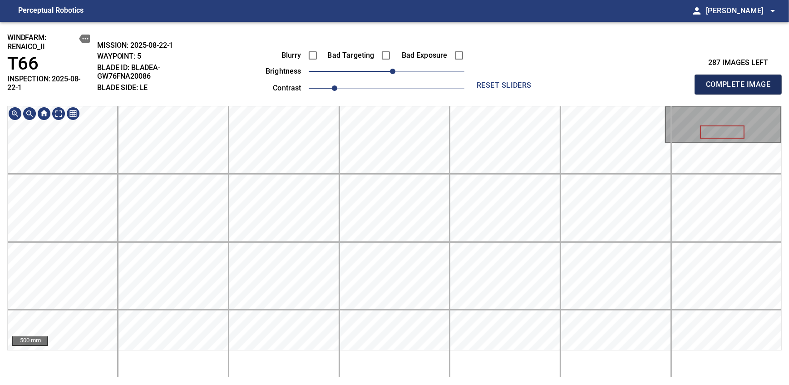
click at [741, 81] on span "Complete Image" at bounding box center [738, 84] width 67 height 13
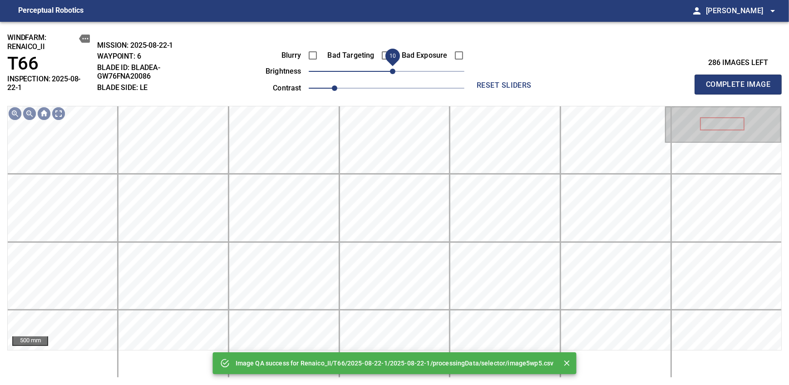
click at [391, 74] on span "10" at bounding box center [392, 71] width 5 height 5
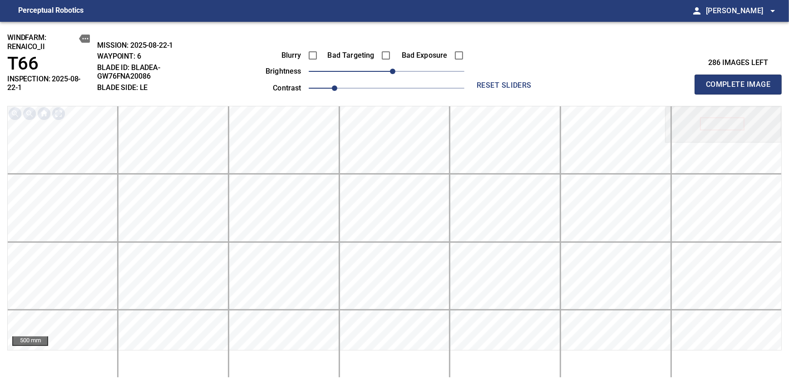
click at [741, 81] on span "Complete Image" at bounding box center [738, 84] width 67 height 13
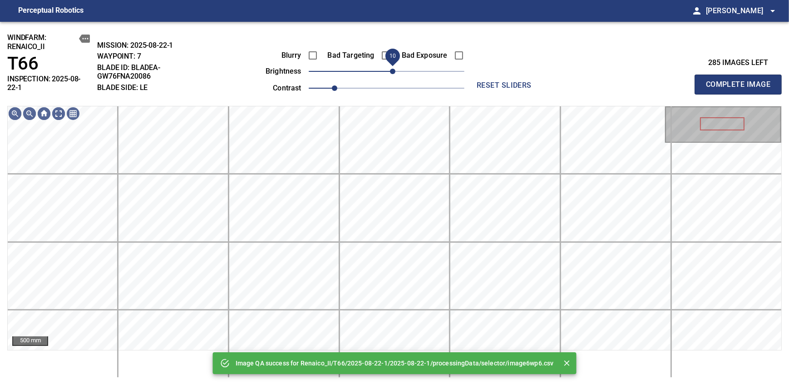
click at [390, 73] on span "10" at bounding box center [392, 71] width 5 height 5
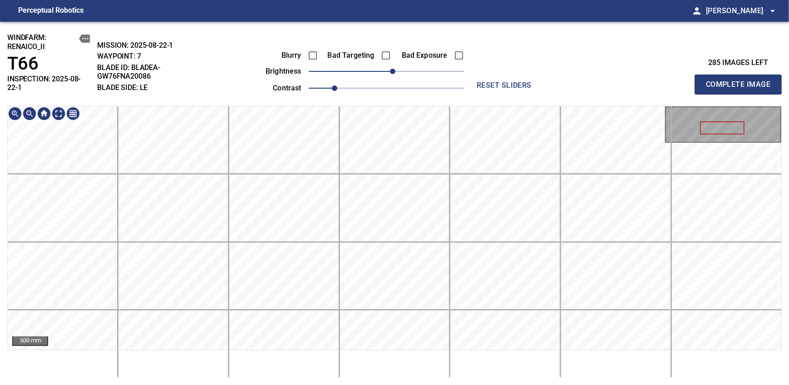
click at [405, 99] on div "windfarm: Renaico_II T66 INSPECTION: 2025-08-22-1 MISSION: 2025-08-22-1 WAYPOIN…" at bounding box center [394, 203] width 789 height 363
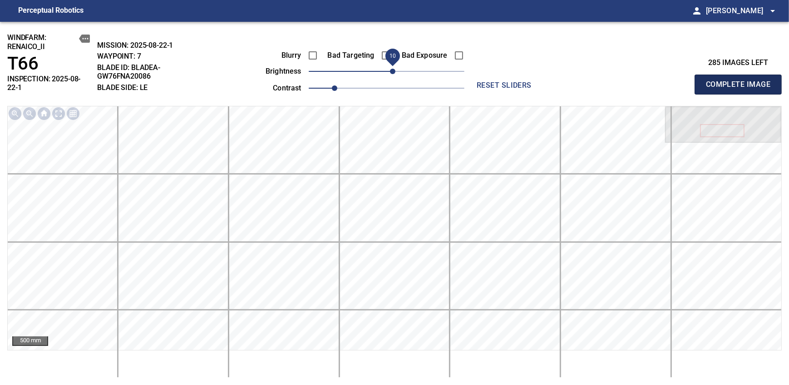
click at [741, 81] on span "Complete Image" at bounding box center [738, 84] width 67 height 13
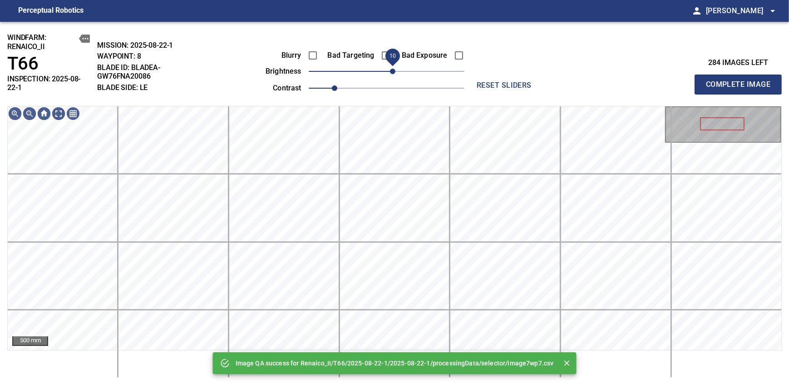
click at [390, 71] on span "10" at bounding box center [392, 71] width 5 height 5
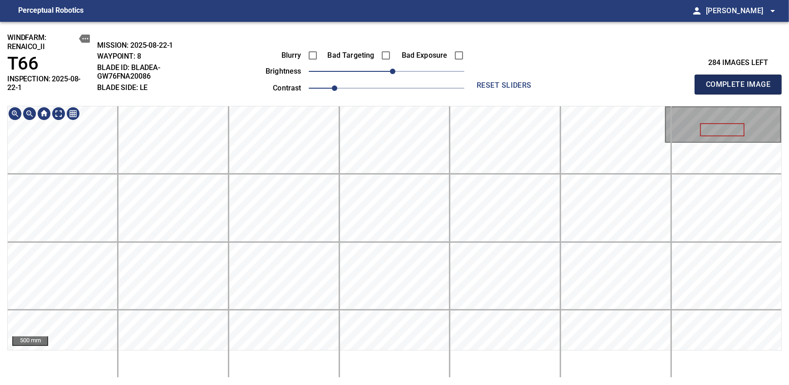
click at [741, 81] on span "Complete Image" at bounding box center [738, 84] width 67 height 13
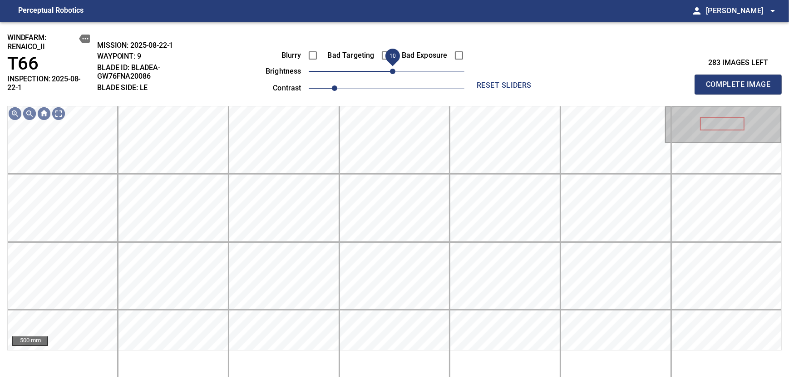
drag, startPoint x: 390, startPoint y: 74, endPoint x: 395, endPoint y: 71, distance: 6.1
click at [395, 71] on span "10" at bounding box center [392, 71] width 5 height 5
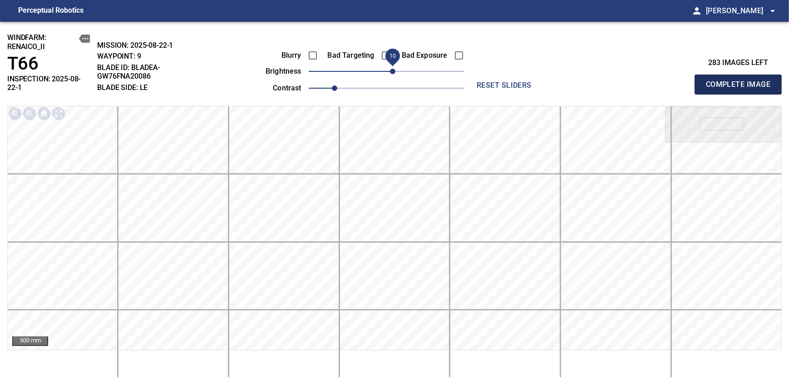
click at [741, 81] on span "Complete Image" at bounding box center [738, 84] width 67 height 13
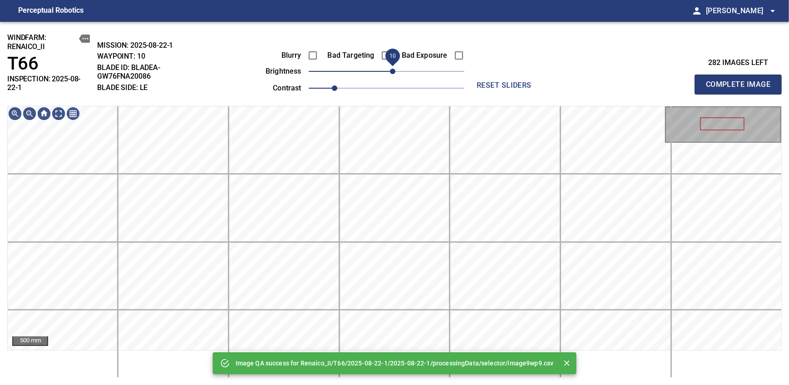
click at [393, 72] on span "10" at bounding box center [392, 71] width 5 height 5
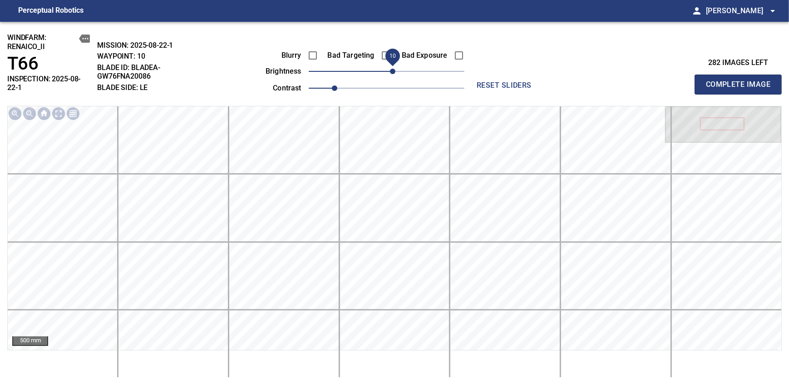
click at [741, 81] on span "Complete Image" at bounding box center [738, 84] width 67 height 13
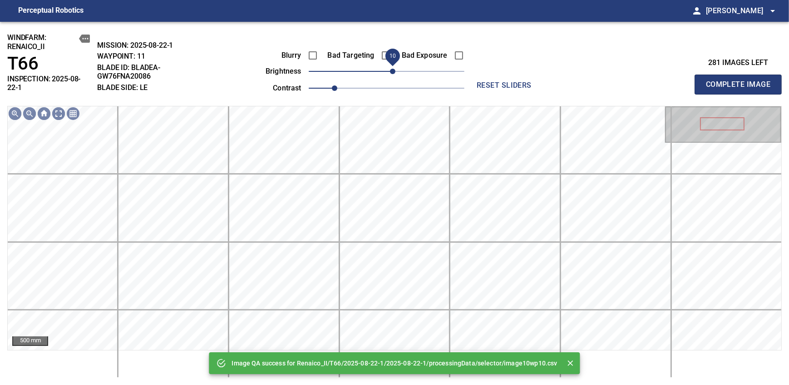
click at [393, 72] on span "10" at bounding box center [392, 71] width 5 height 5
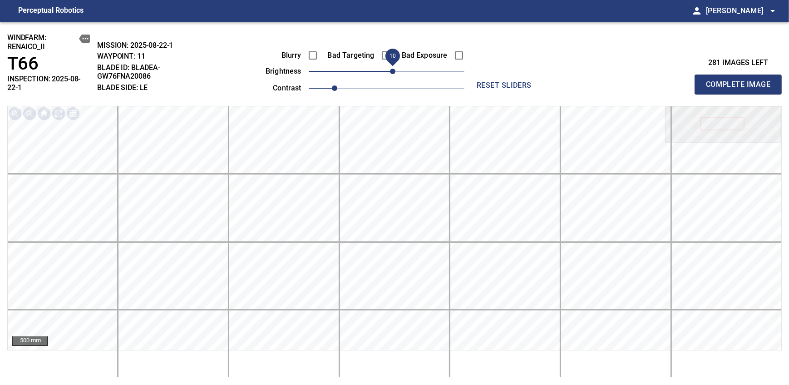
click at [741, 81] on span "Complete Image" at bounding box center [738, 84] width 67 height 13
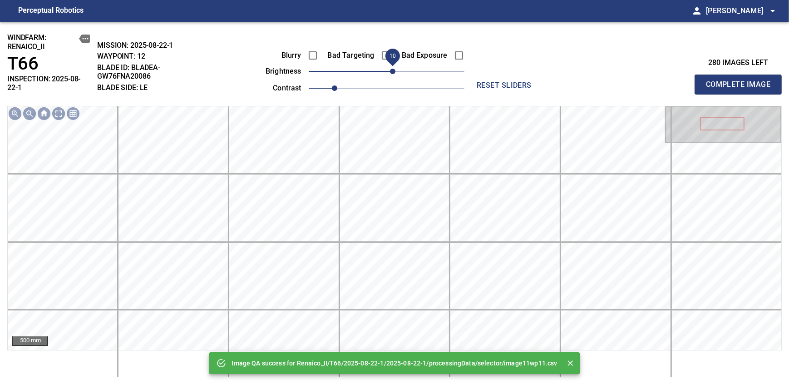
click at [393, 72] on span "10" at bounding box center [392, 71] width 5 height 5
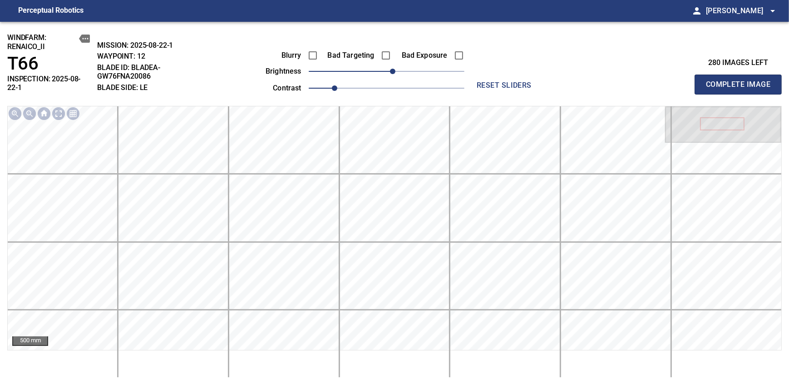
click at [741, 81] on span "Complete Image" at bounding box center [738, 84] width 67 height 13
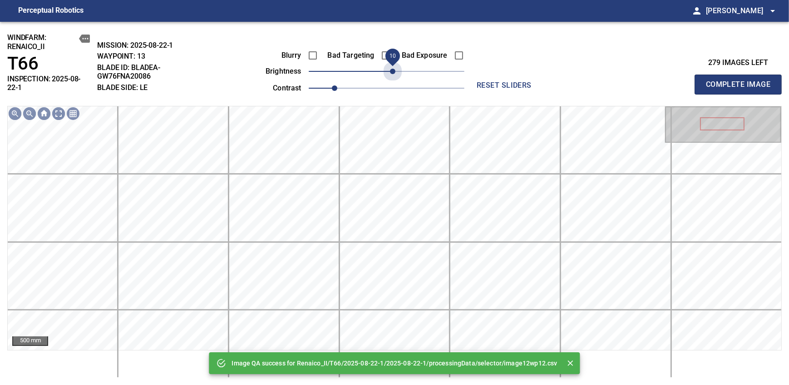
click at [393, 72] on span "10" at bounding box center [392, 71] width 5 height 5
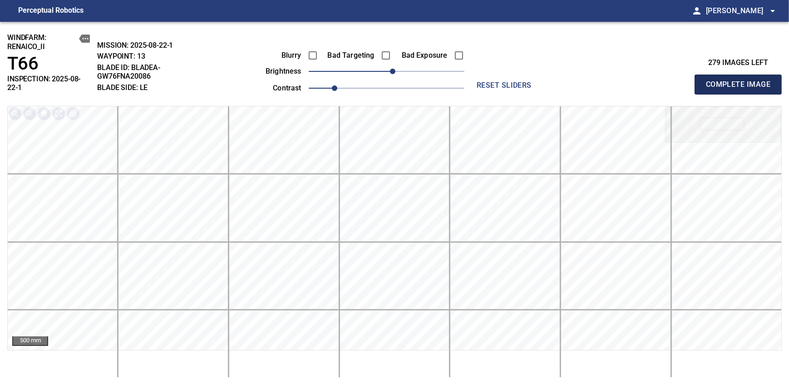
click at [741, 81] on span "Complete Image" at bounding box center [738, 84] width 67 height 13
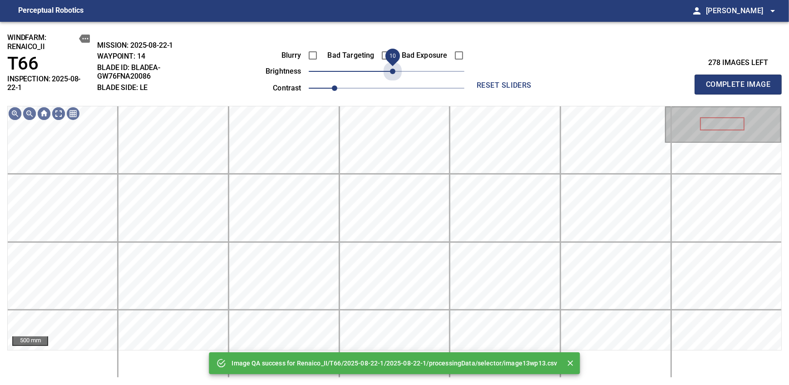
click at [393, 72] on span "10" at bounding box center [392, 71] width 5 height 5
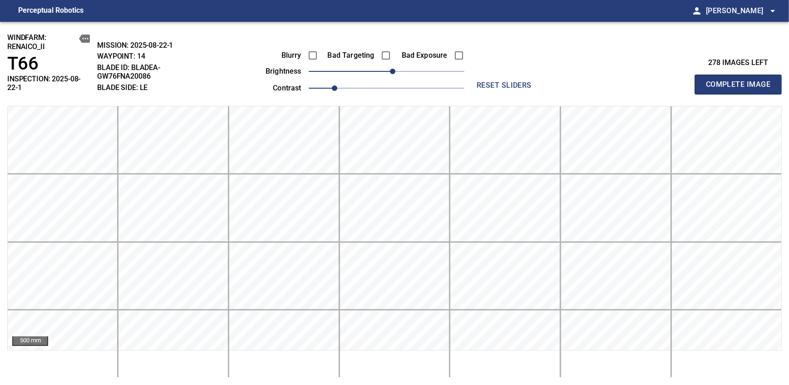
click at [741, 81] on span "Complete Image" at bounding box center [738, 84] width 67 height 13
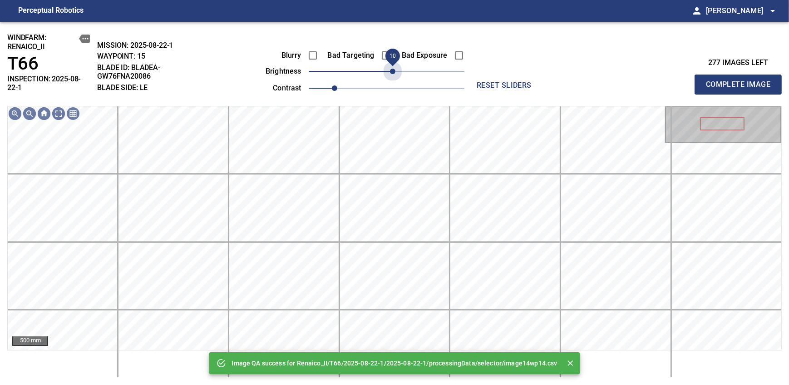
click at [393, 72] on span "10" at bounding box center [392, 71] width 5 height 5
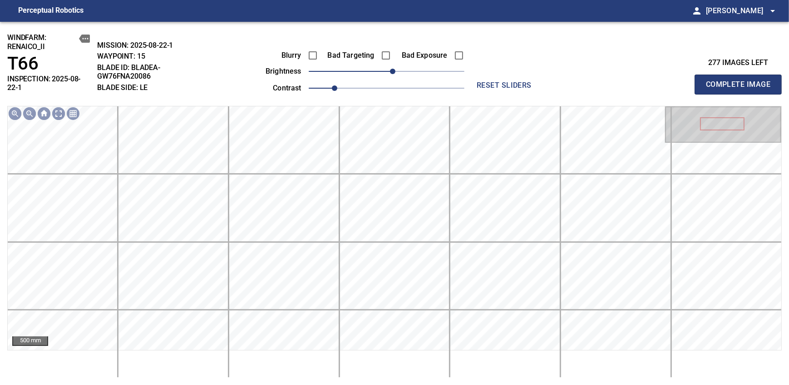
click at [741, 81] on span "Complete Image" at bounding box center [738, 84] width 67 height 13
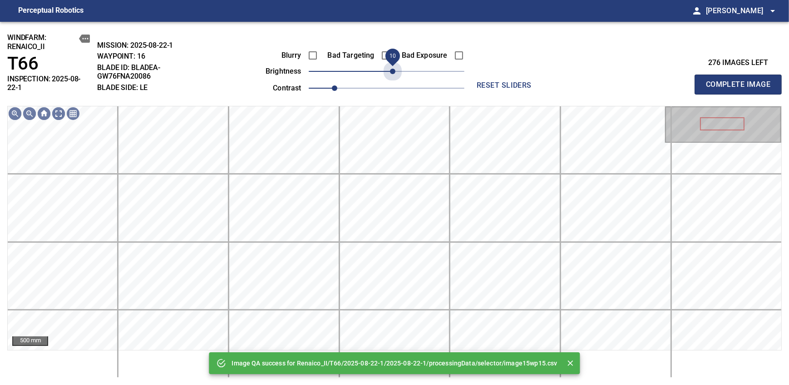
click at [393, 72] on span "10" at bounding box center [392, 71] width 5 height 5
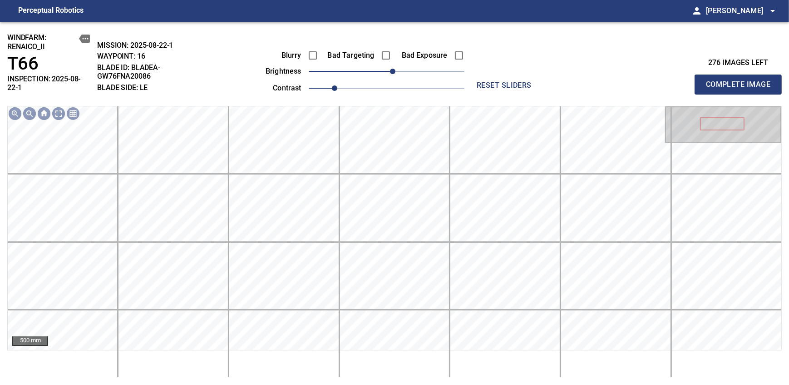
click at [741, 81] on span "Complete Image" at bounding box center [738, 84] width 67 height 13
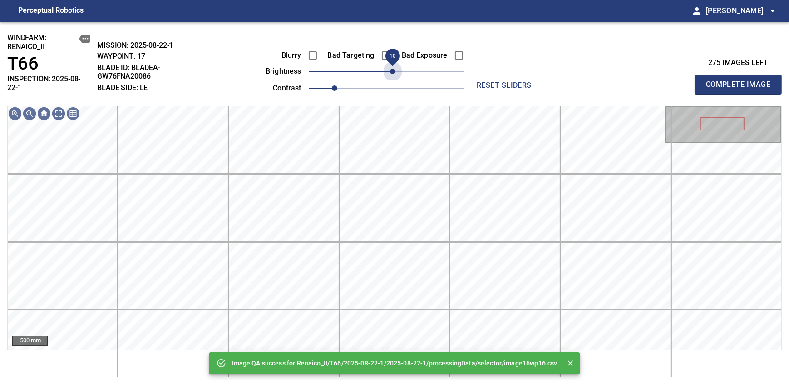
click at [393, 72] on span "10" at bounding box center [392, 71] width 5 height 5
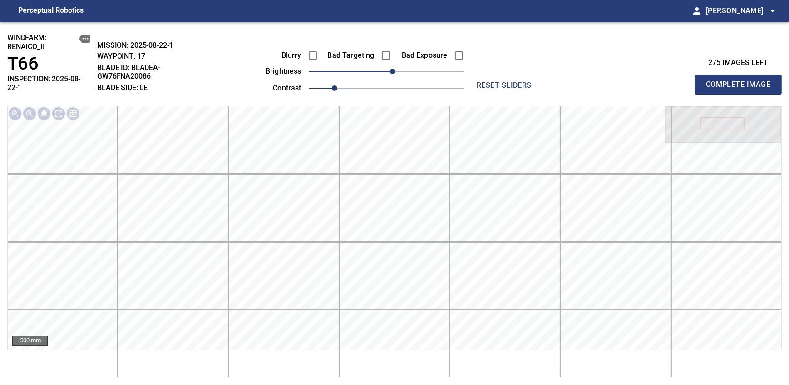
click at [741, 81] on span "Complete Image" at bounding box center [738, 84] width 67 height 13
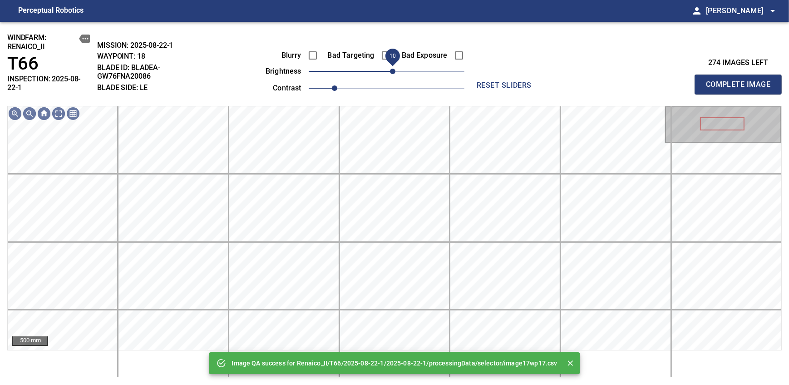
click at [393, 72] on span "10" at bounding box center [392, 71] width 5 height 5
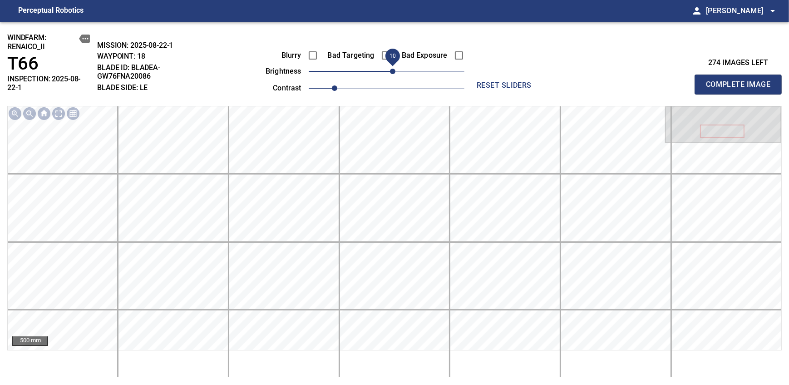
click at [741, 81] on span "Complete Image" at bounding box center [738, 84] width 67 height 13
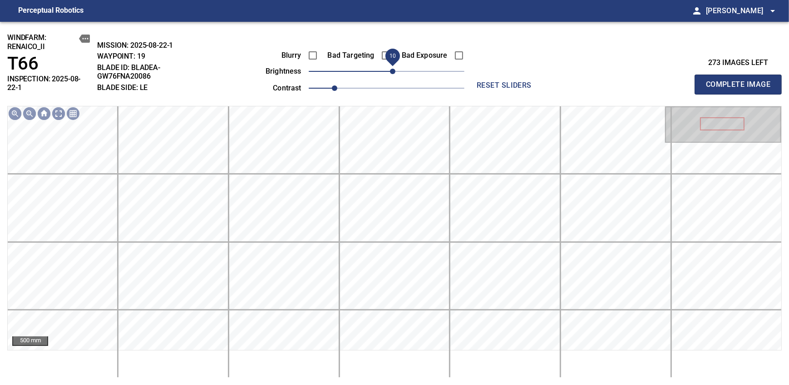
click at [390, 74] on span "10" at bounding box center [392, 71] width 5 height 5
drag, startPoint x: 391, startPoint y: 77, endPoint x: 386, endPoint y: 77, distance: 5.0
click at [386, 74] on span "0" at bounding box center [386, 71] width 5 height 5
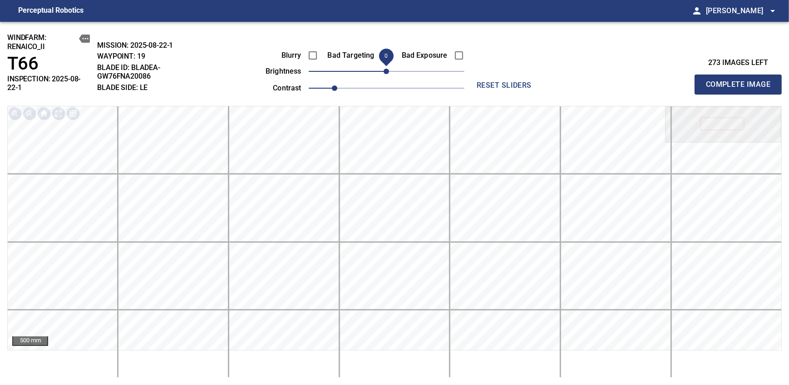
click at [741, 81] on span "Complete Image" at bounding box center [738, 84] width 67 height 13
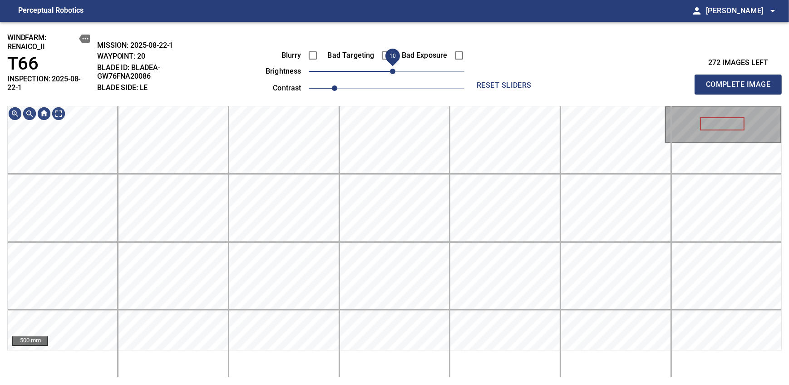
click at [395, 69] on span "10" at bounding box center [392, 71] width 5 height 5
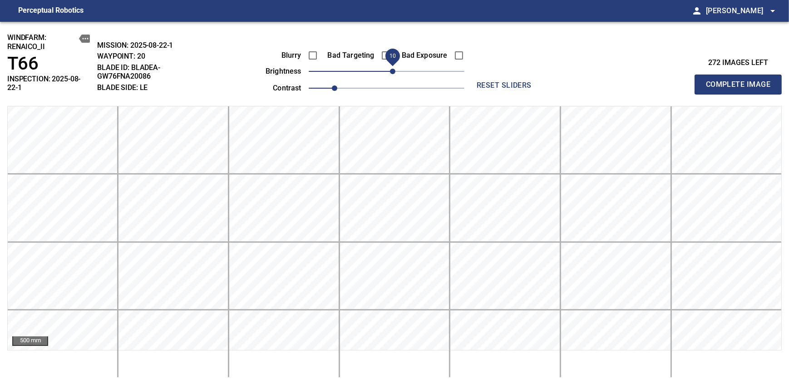
click at [395, 69] on span "10" at bounding box center [392, 71] width 5 height 5
click at [741, 81] on span "Complete Image" at bounding box center [738, 84] width 67 height 13
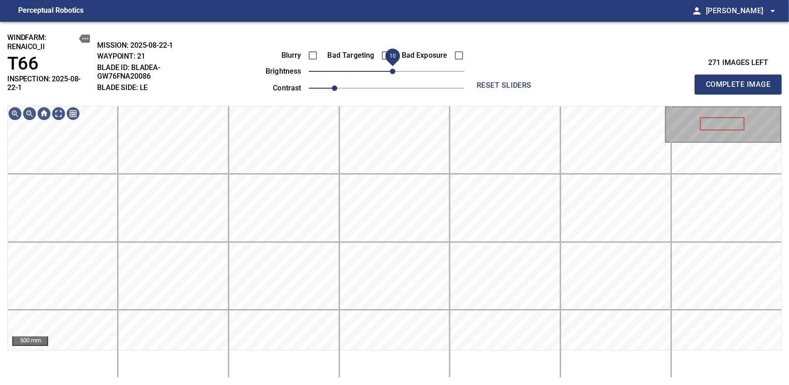
drag, startPoint x: 386, startPoint y: 72, endPoint x: 395, endPoint y: 75, distance: 9.0
click at [395, 74] on span "10" at bounding box center [392, 71] width 5 height 5
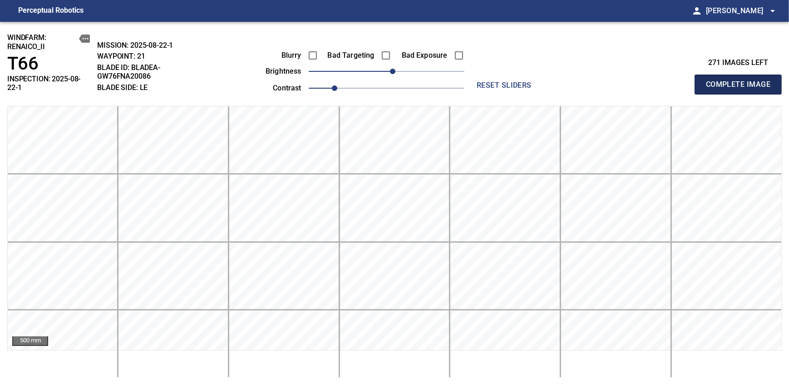
click at [741, 81] on span "Complete Image" at bounding box center [738, 84] width 67 height 13
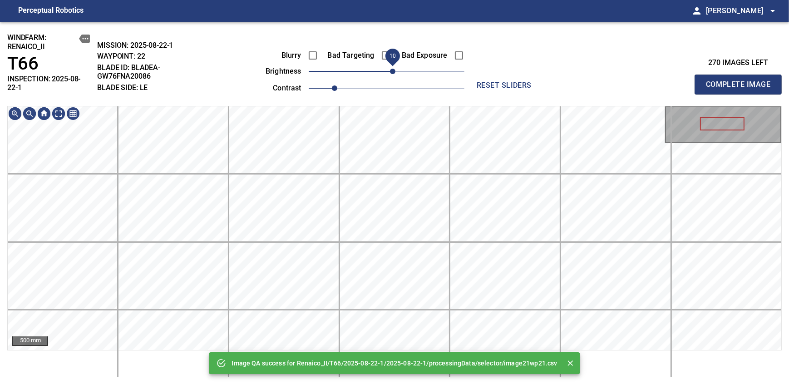
click at [393, 69] on span "10" at bounding box center [392, 71] width 5 height 5
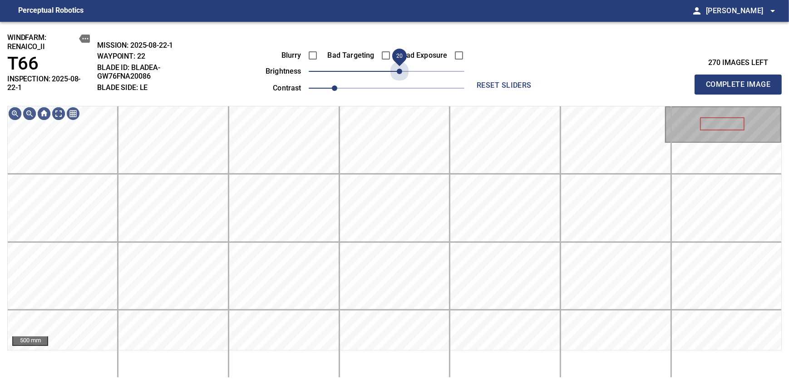
drag, startPoint x: 395, startPoint y: 69, endPoint x: 399, endPoint y: 88, distance: 19.1
click at [397, 69] on span "20" at bounding box center [399, 71] width 5 height 5
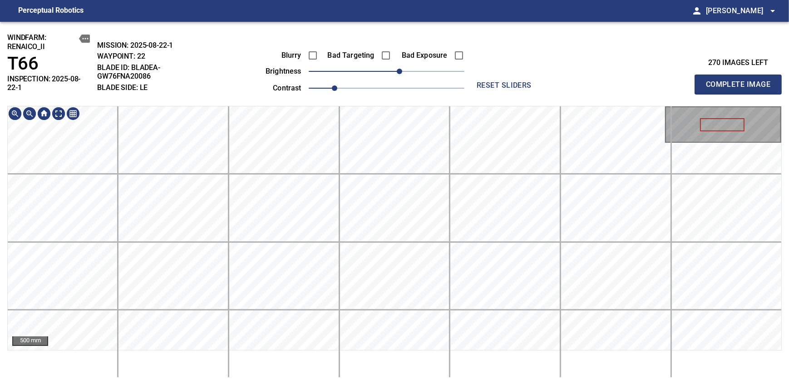
click at [405, 94] on div "windfarm: Renaico_II T66 INSPECTION: 2025-08-22-1 MISSION: 2025-08-22-1 WAYPOIN…" at bounding box center [394, 203] width 789 height 363
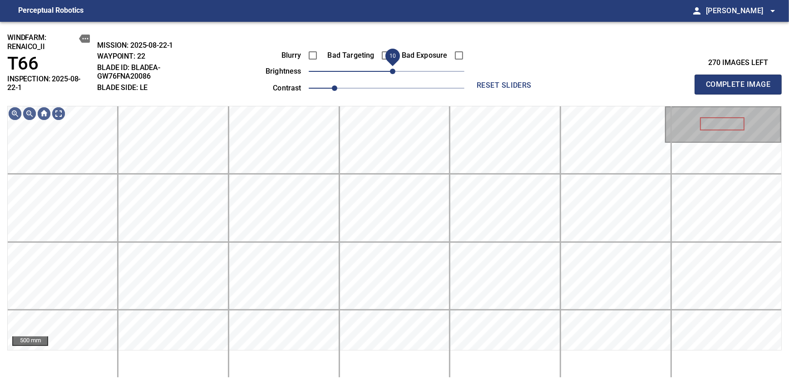
click at [395, 74] on span "10" at bounding box center [392, 71] width 5 height 5
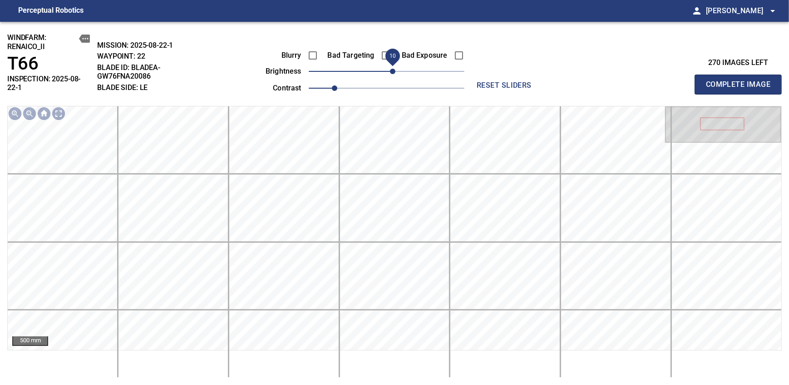
click at [741, 81] on span "Complete Image" at bounding box center [738, 84] width 67 height 13
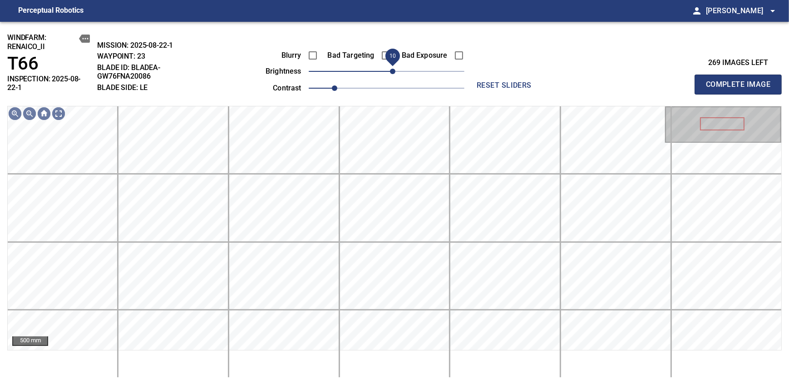
click at [390, 74] on span "10" at bounding box center [392, 71] width 5 height 5
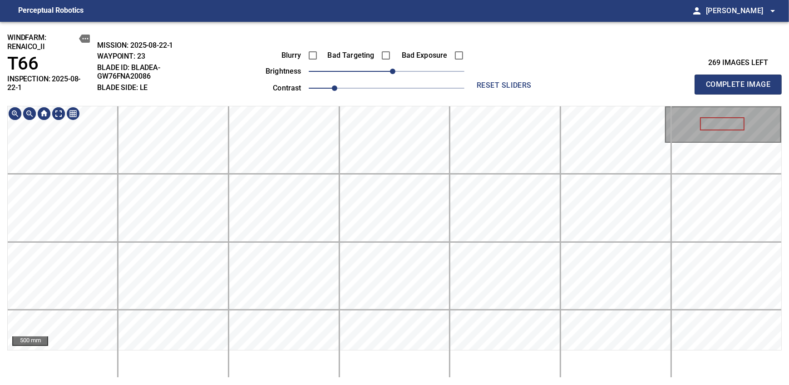
click at [371, 79] on div "windfarm: Renaico_II T66 INSPECTION: 2025-08-22-1 MISSION: 2025-08-22-1 WAYPOIN…" at bounding box center [394, 203] width 789 height 363
click at [741, 81] on span "Complete Image" at bounding box center [738, 84] width 67 height 13
click at [380, 74] on span "-10" at bounding box center [379, 71] width 5 height 5
click at [373, 96] on div "windfarm: Renaico_II T66 INSPECTION: 2025-08-22-1 MISSION: 2025-08-22-1 WAYPOIN…" at bounding box center [394, 203] width 789 height 363
click at [741, 81] on span "Complete Image" at bounding box center [738, 84] width 67 height 13
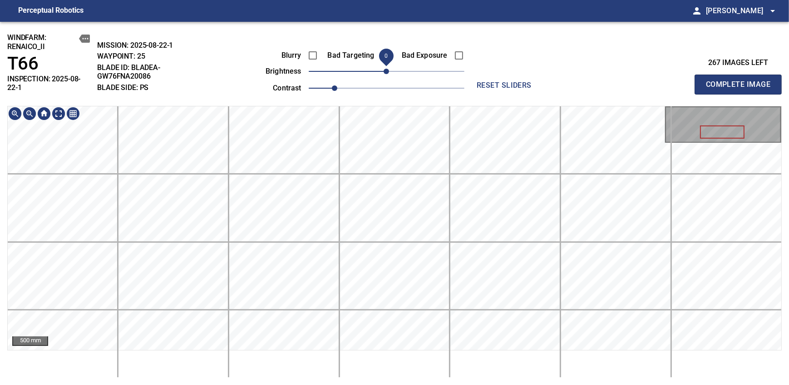
click at [384, 70] on span "0" at bounding box center [386, 71] width 5 height 5
click at [361, 78] on div "windfarm: Renaico_II T66 INSPECTION: 2025-08-22-1 MISSION: 2025-08-22-1 WAYPOIN…" at bounding box center [394, 203] width 789 height 363
click at [374, 74] on span "-20" at bounding box center [373, 71] width 5 height 5
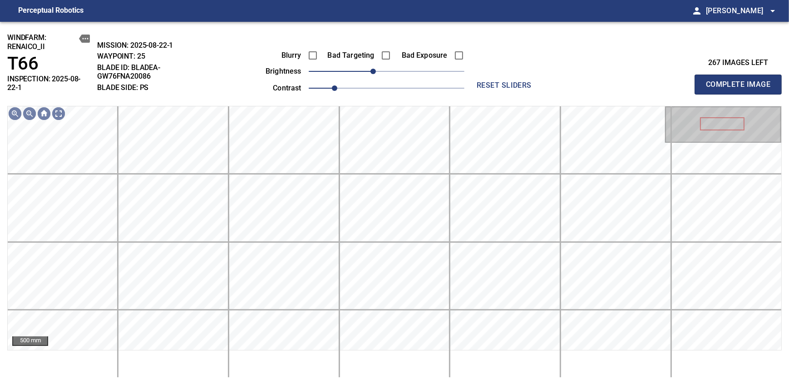
click at [741, 81] on span "Complete Image" at bounding box center [738, 84] width 67 height 13
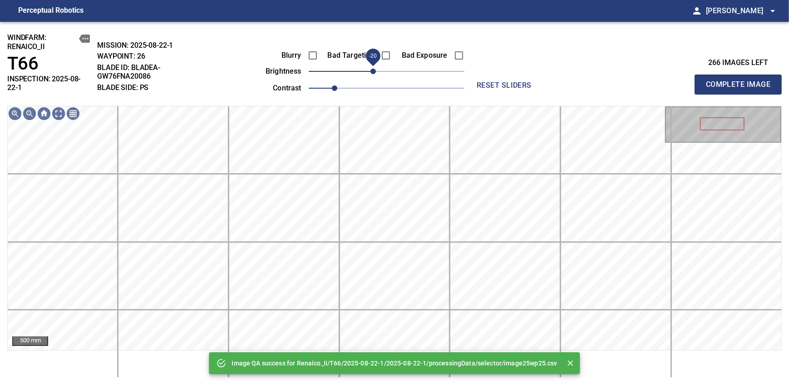
click at [374, 73] on span "-20" at bounding box center [373, 71] width 5 height 5
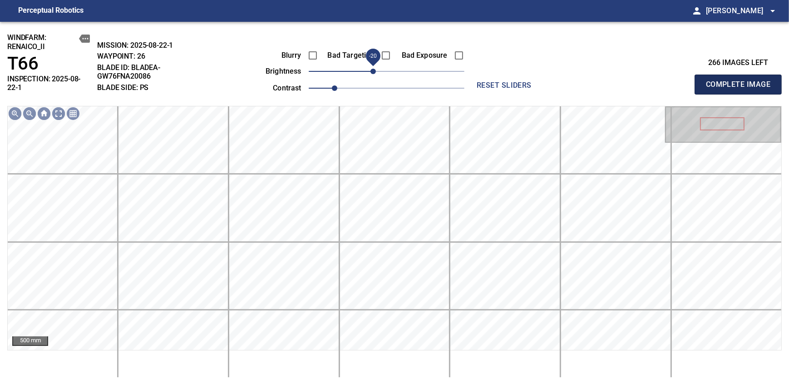
click at [741, 81] on span "Complete Image" at bounding box center [738, 84] width 67 height 13
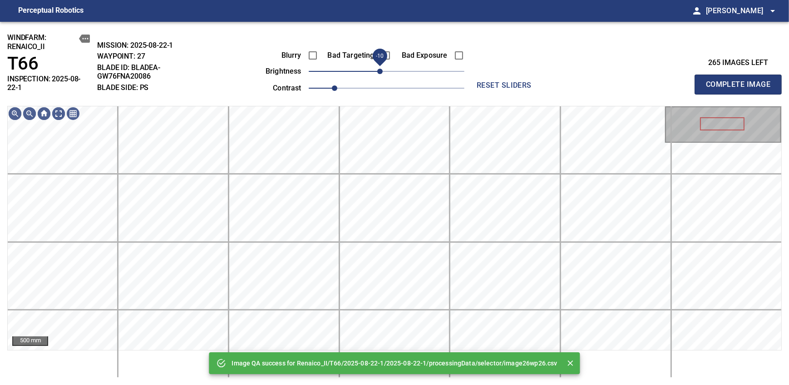
click at [383, 74] on span "-10" at bounding box center [379, 71] width 5 height 5
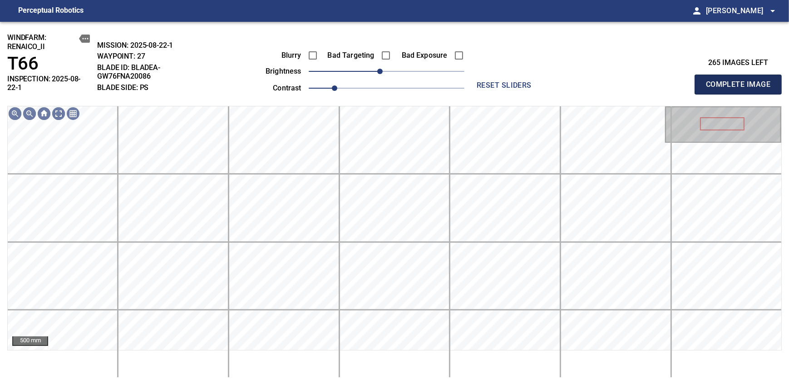
click at [741, 81] on span "Complete Image" at bounding box center [738, 84] width 67 height 13
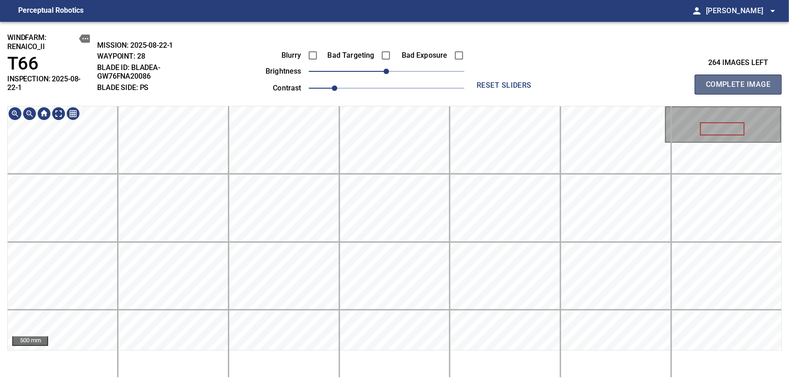
click at [741, 81] on span "Complete Image" at bounding box center [738, 84] width 67 height 13
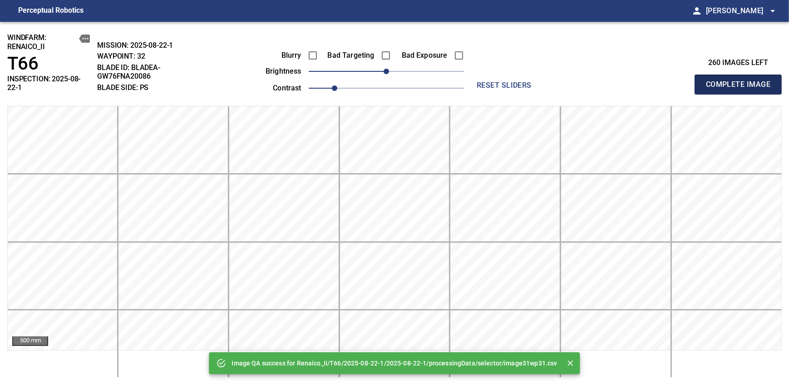
click at [741, 81] on span "Complete Image" at bounding box center [738, 84] width 67 height 13
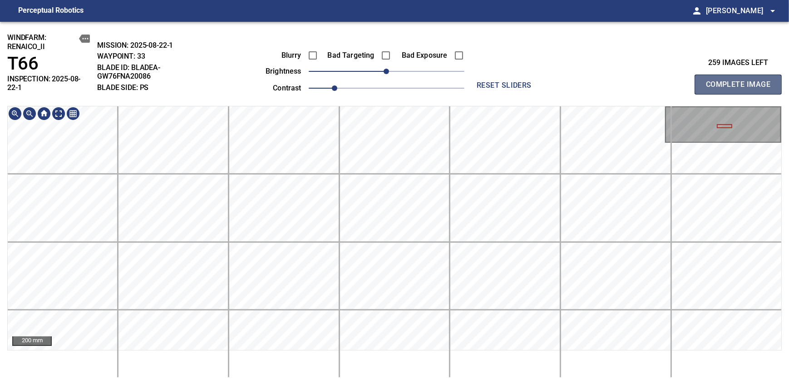
click at [741, 81] on span "Complete Image" at bounding box center [738, 84] width 67 height 13
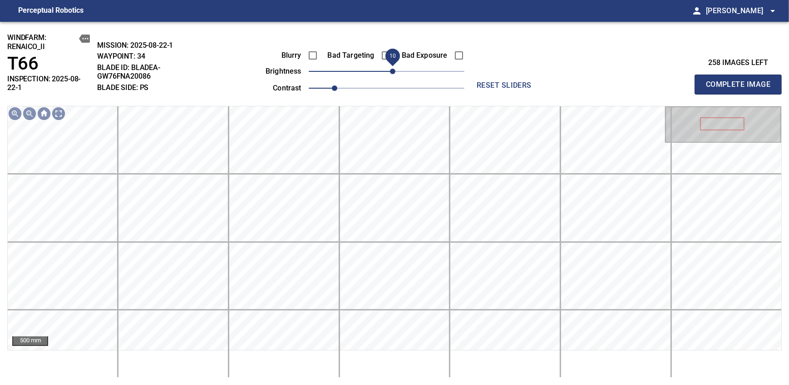
click at [390, 72] on span "10" at bounding box center [392, 71] width 5 height 5
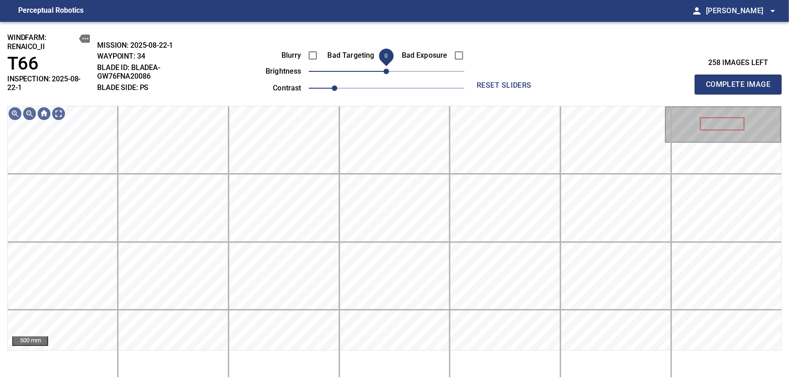
click at [386, 73] on span "0" at bounding box center [386, 71] width 5 height 5
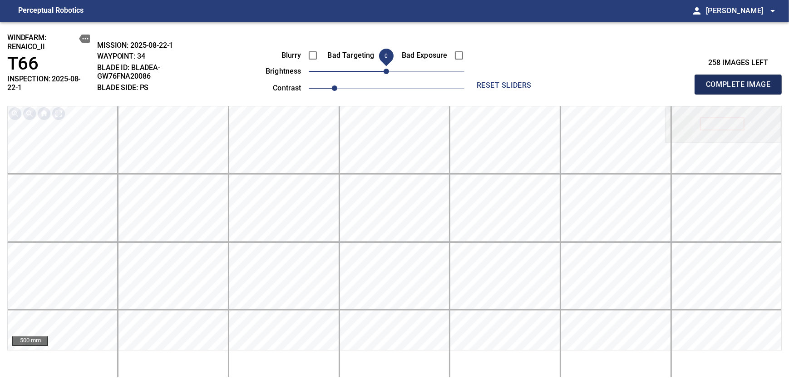
click at [741, 81] on span "Complete Image" at bounding box center [738, 84] width 67 height 13
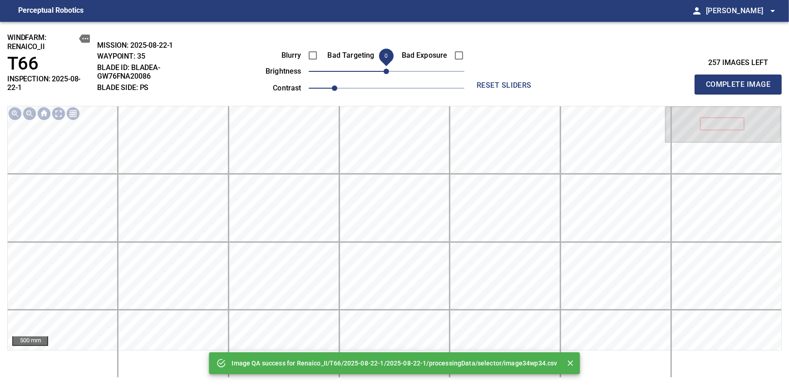
click at [387, 73] on span "0" at bounding box center [386, 71] width 5 height 5
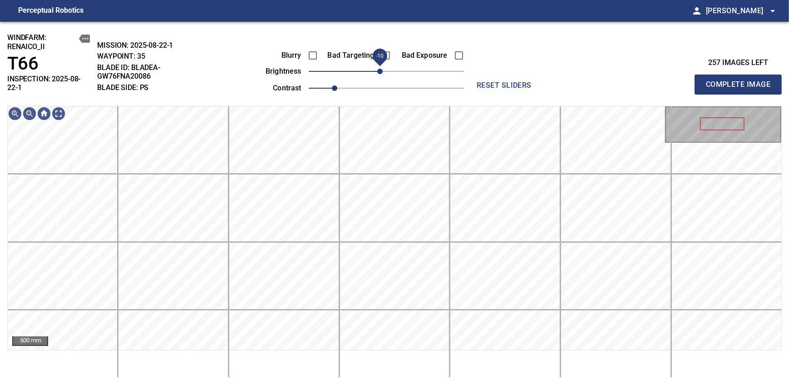
drag, startPoint x: 388, startPoint y: 73, endPoint x: 380, endPoint y: 73, distance: 7.3
click at [380, 73] on span "-10" at bounding box center [379, 71] width 5 height 5
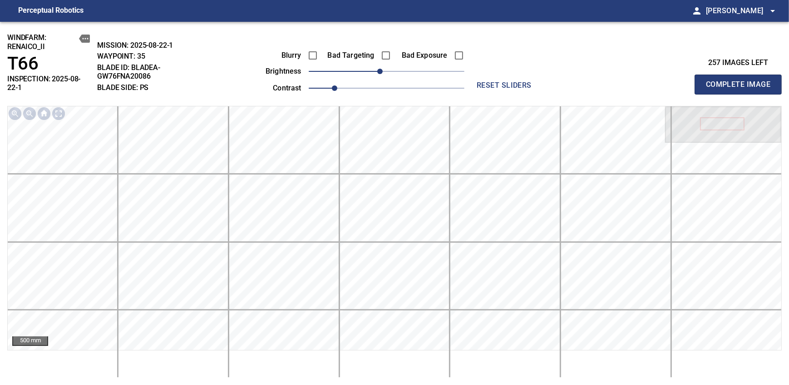
click at [741, 81] on span "Complete Image" at bounding box center [738, 84] width 67 height 13
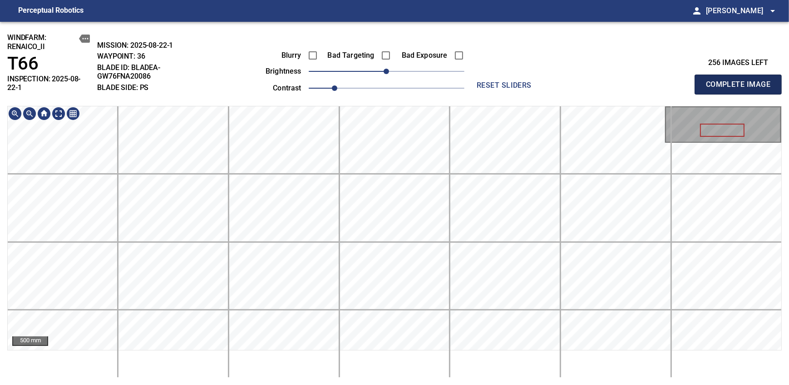
click at [741, 81] on span "Complete Image" at bounding box center [738, 84] width 67 height 13
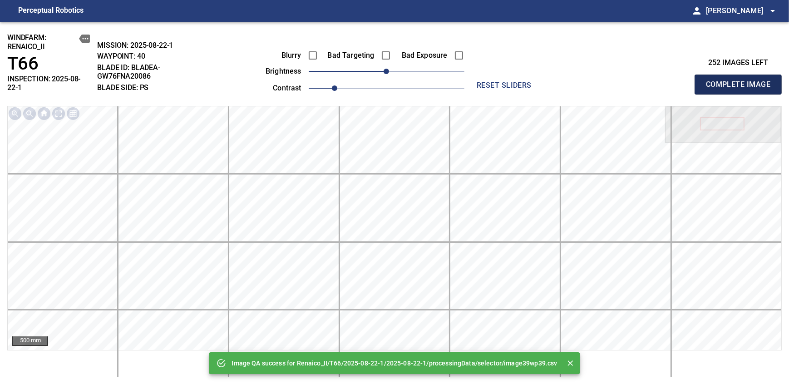
click at [741, 81] on span "Complete Image" at bounding box center [738, 84] width 67 height 13
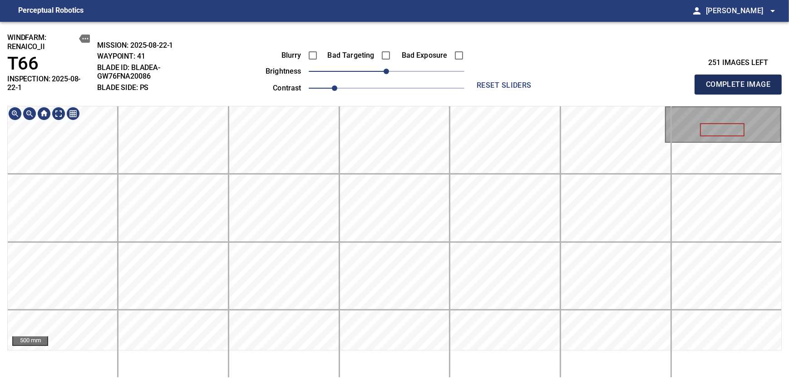
click at [741, 81] on span "Complete Image" at bounding box center [738, 84] width 67 height 13
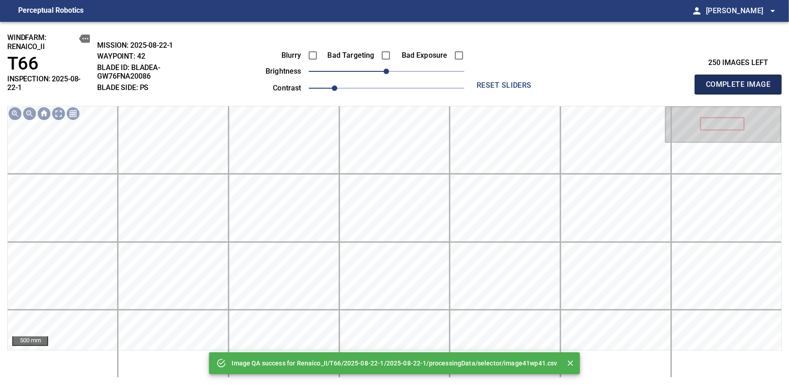
click at [741, 81] on span "Complete Image" at bounding box center [738, 84] width 67 height 13
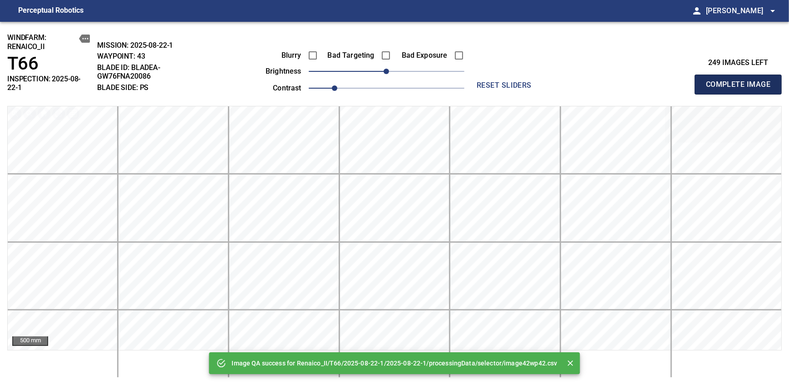
click at [741, 81] on span "Complete Image" at bounding box center [738, 84] width 67 height 13
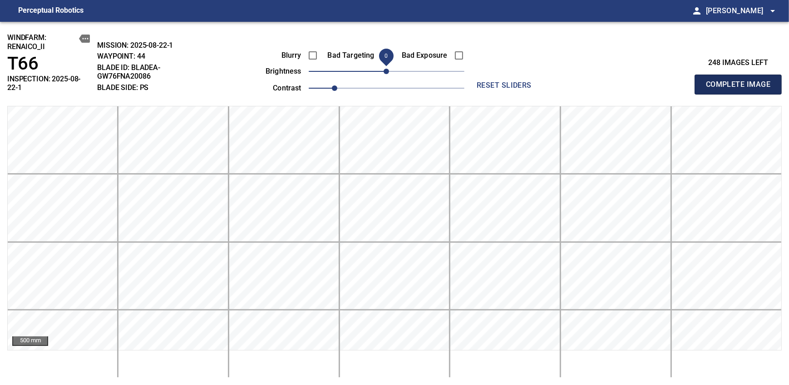
click at [741, 81] on span "Complete Image" at bounding box center [738, 84] width 67 height 13
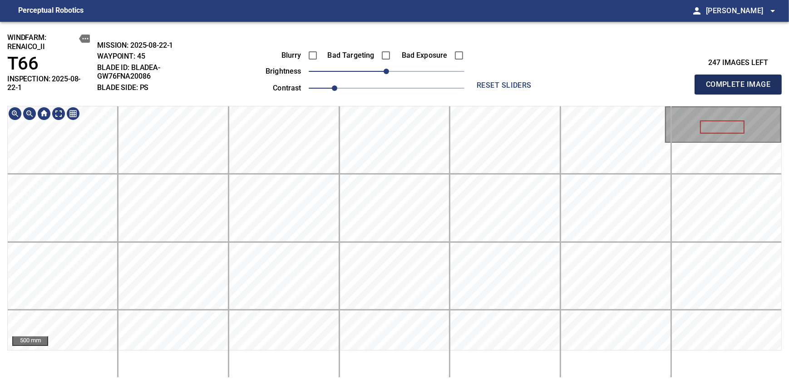
click at [741, 81] on span "Complete Image" at bounding box center [738, 84] width 67 height 13
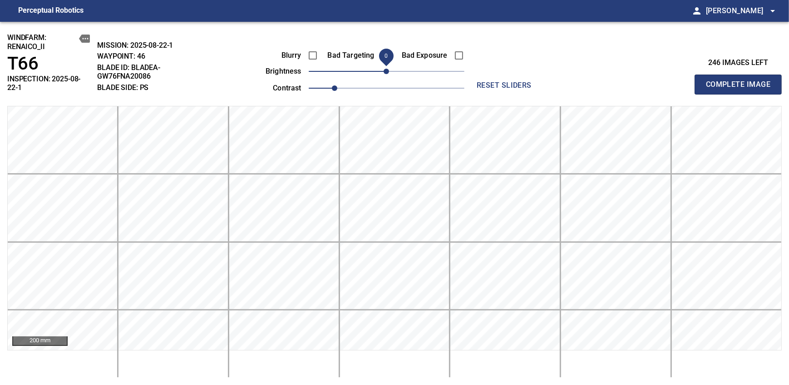
click at [741, 81] on span "Complete Image" at bounding box center [738, 84] width 67 height 13
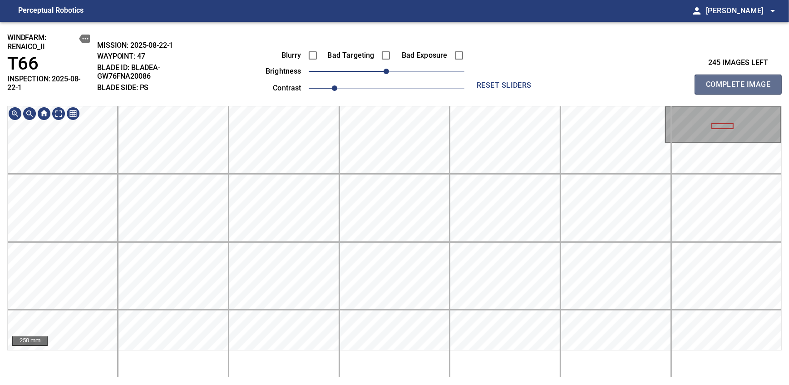
click at [741, 81] on span "Complete Image" at bounding box center [738, 84] width 67 height 13
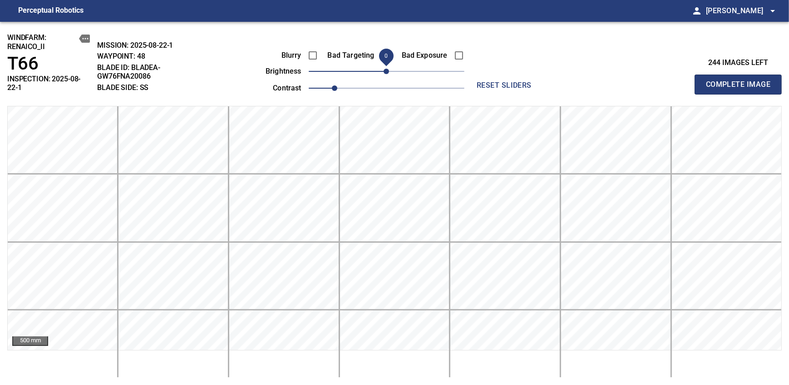
click at [741, 81] on span "Complete Image" at bounding box center [738, 84] width 67 height 13
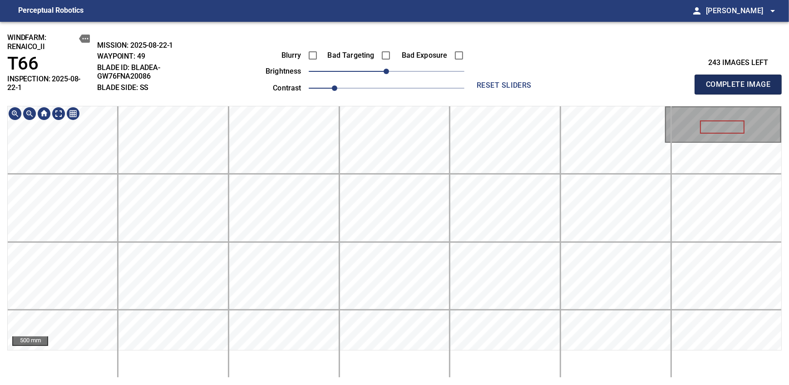
click at [741, 81] on span "Complete Image" at bounding box center [738, 84] width 67 height 13
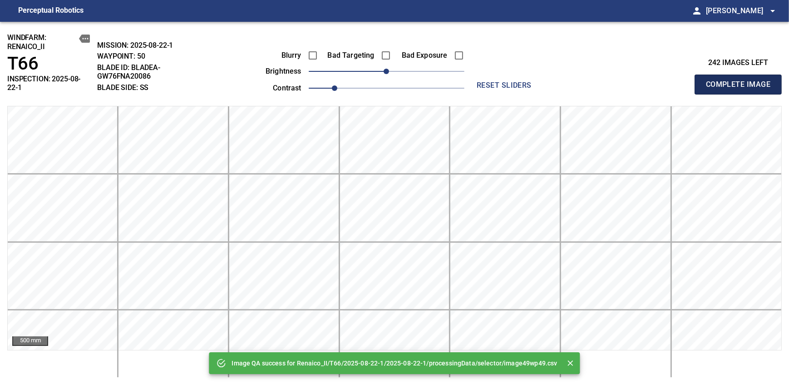
click at [741, 81] on span "Complete Image" at bounding box center [738, 84] width 67 height 13
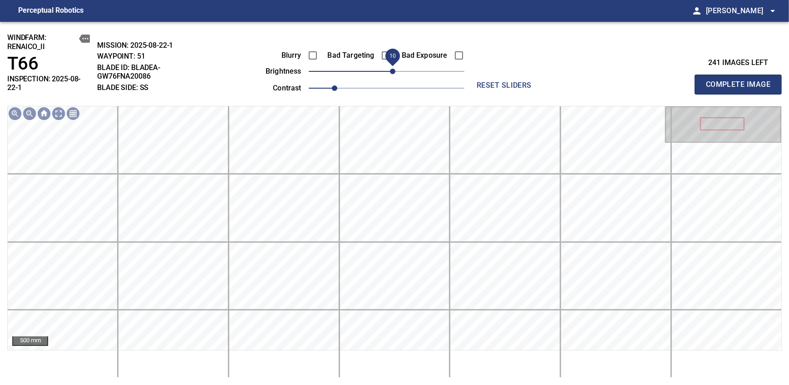
drag, startPoint x: 387, startPoint y: 71, endPoint x: 391, endPoint y: 69, distance: 4.7
click at [391, 69] on span "10" at bounding box center [392, 71] width 5 height 5
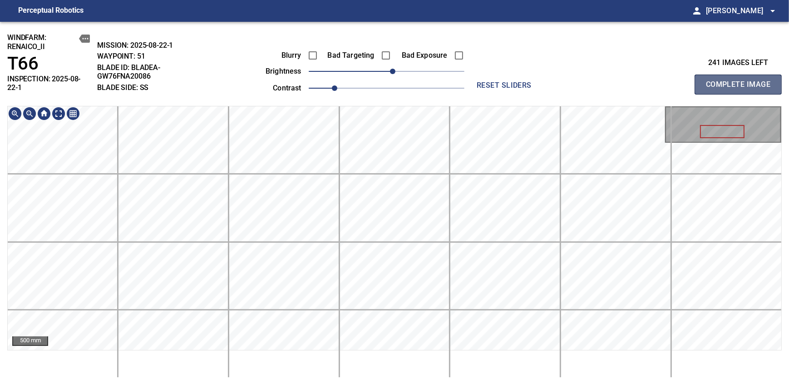
click at [741, 81] on span "Complete Image" at bounding box center [738, 84] width 67 height 13
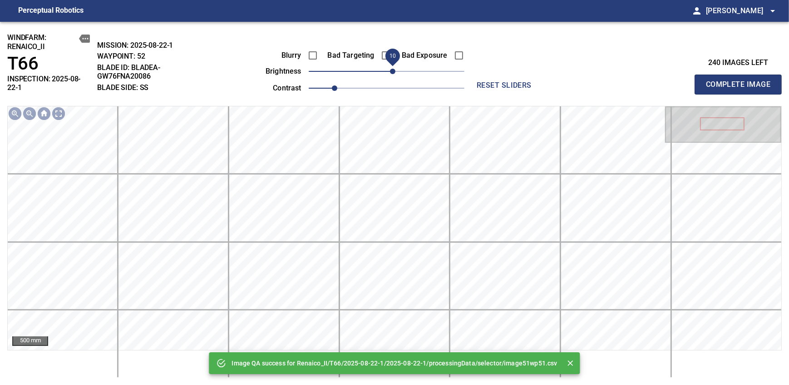
click at [391, 69] on span "10" at bounding box center [392, 71] width 5 height 5
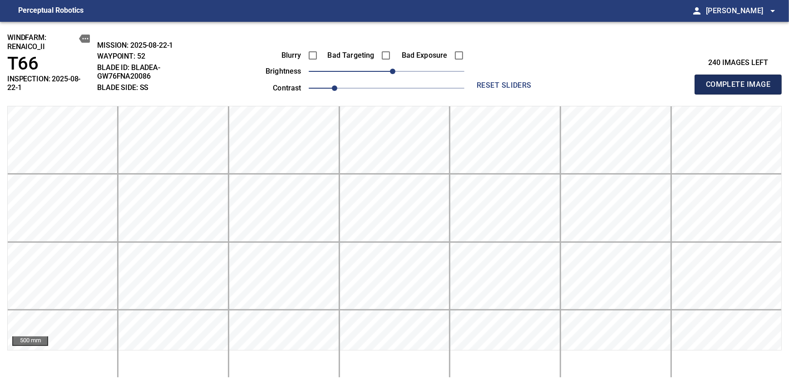
drag, startPoint x: 741, startPoint y: 81, endPoint x: 391, endPoint y: 68, distance: 349.8
click at [741, 81] on span "Complete Image" at bounding box center [738, 84] width 67 height 13
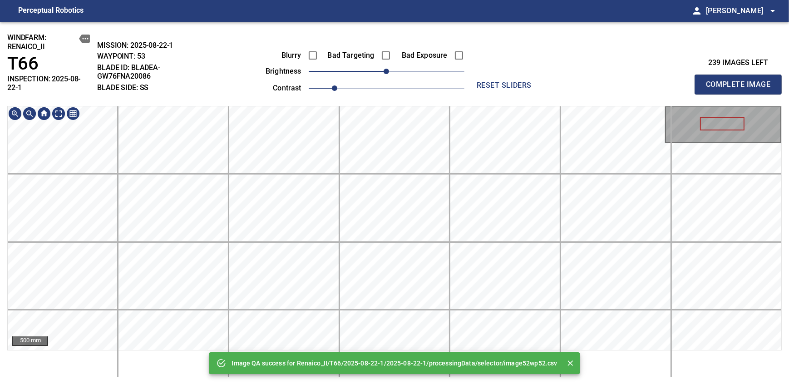
click at [406, 99] on div "Image QA success for Renaico_II/T66/2025-08-22-1/2025-08-22-1/processingData/se…" at bounding box center [394, 203] width 789 height 363
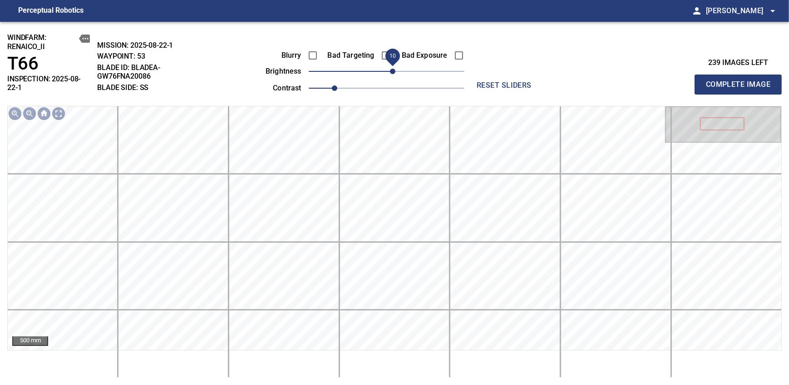
click at [391, 69] on span "10" at bounding box center [392, 71] width 5 height 5
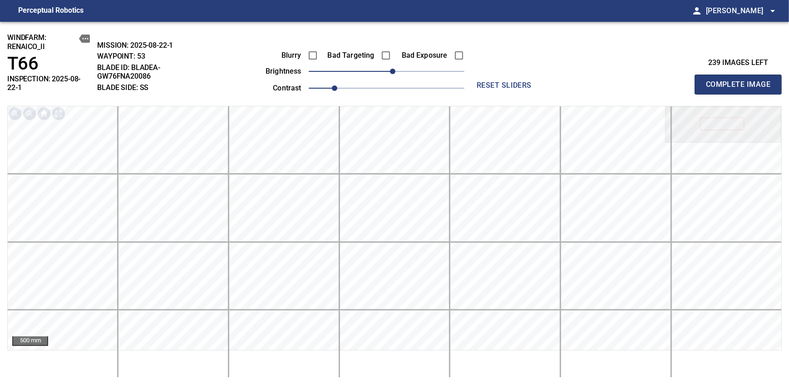
click at [741, 81] on span "Complete Image" at bounding box center [738, 84] width 67 height 13
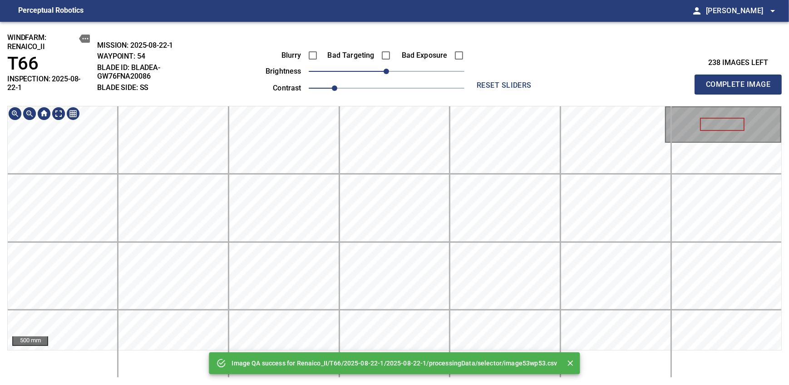
click at [395, 104] on div "Image QA success for Renaico_II/T66/2025-08-22-1/2025-08-22-1/processingData/se…" at bounding box center [394, 203] width 789 height 363
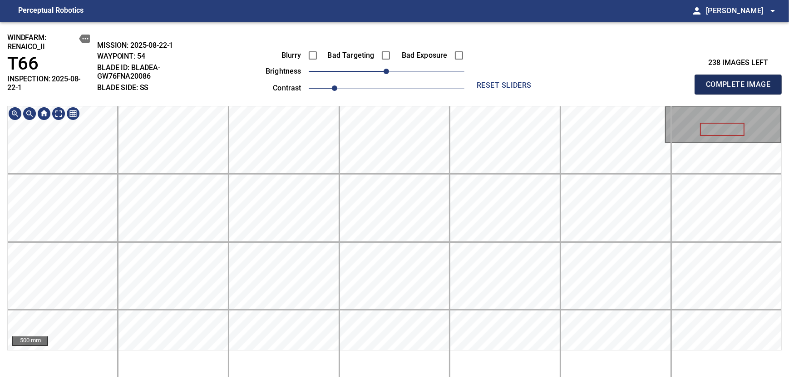
click at [741, 81] on span "Complete Image" at bounding box center [738, 84] width 67 height 13
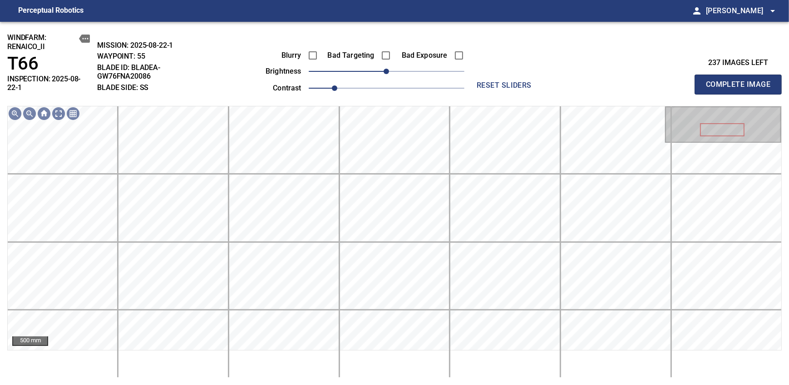
click at [741, 81] on span "Complete Image" at bounding box center [738, 84] width 67 height 13
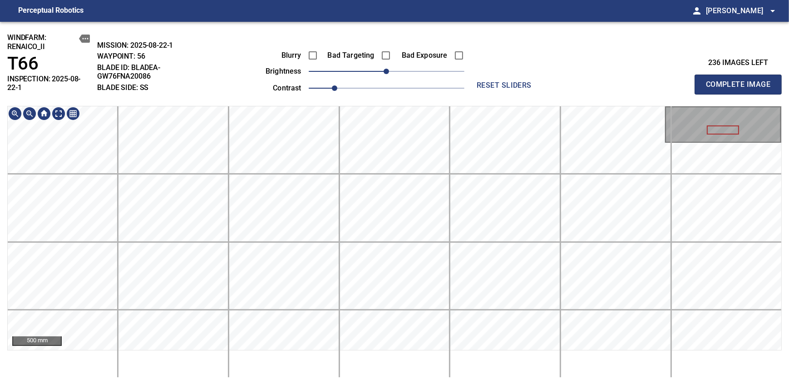
click at [741, 81] on span "Complete Image" at bounding box center [738, 84] width 67 height 13
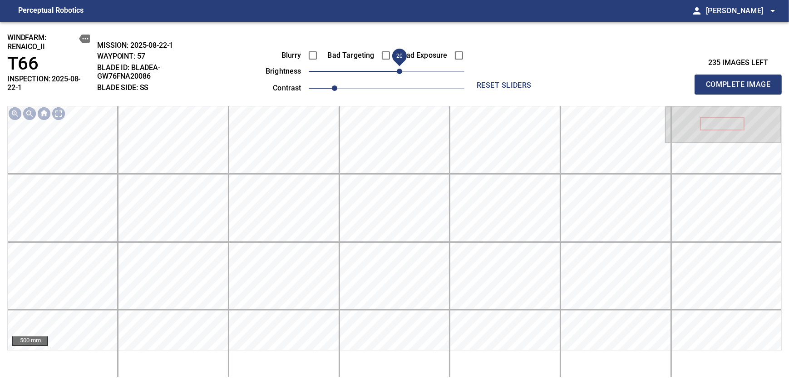
click at [399, 72] on span "20" at bounding box center [387, 71] width 156 height 13
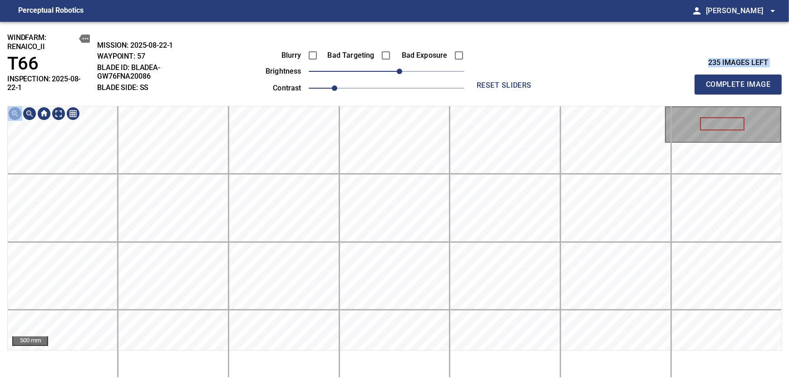
click at [384, 165] on div "windfarm: Renaico_II T66 INSPECTION: 2025-08-22-1 MISSION: 2025-08-22-1 WAYPOIN…" at bounding box center [394, 203] width 789 height 363
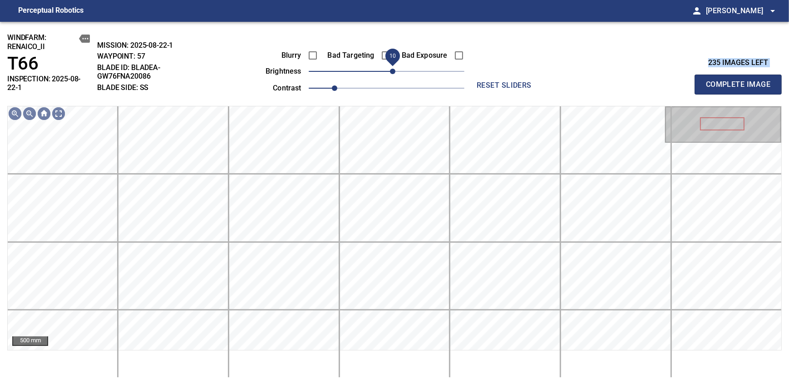
click at [394, 74] on span "10" at bounding box center [392, 71] width 5 height 5
click at [741, 81] on span "Complete Image" at bounding box center [738, 84] width 67 height 13
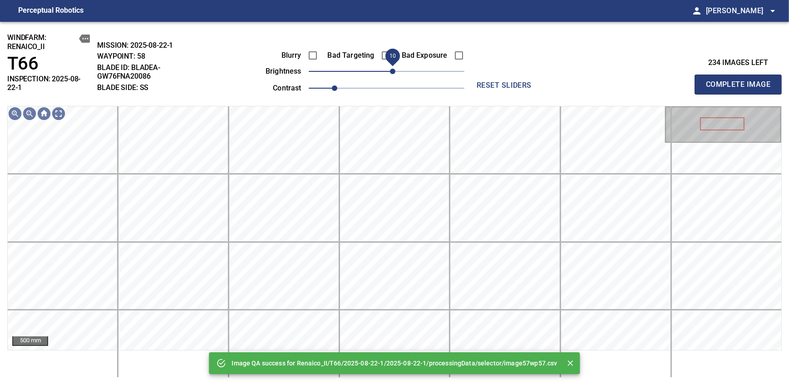
click at [393, 70] on span "10" at bounding box center [392, 71] width 5 height 5
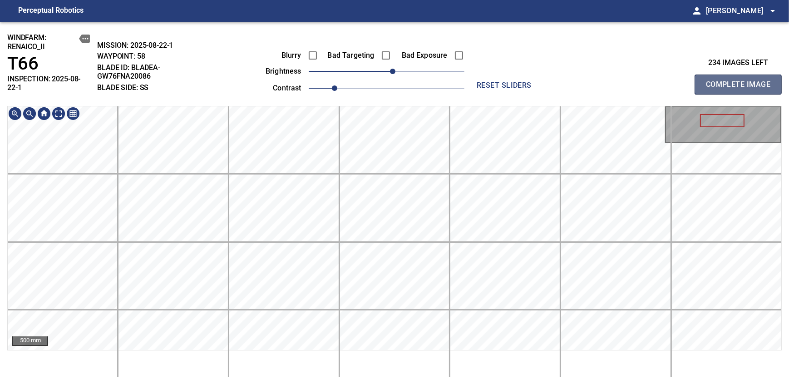
click at [741, 81] on span "Complete Image" at bounding box center [738, 84] width 67 height 13
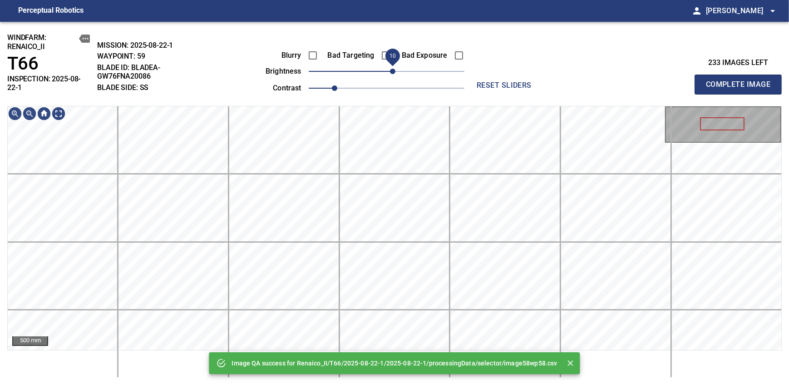
click at [390, 70] on span "10" at bounding box center [392, 71] width 5 height 5
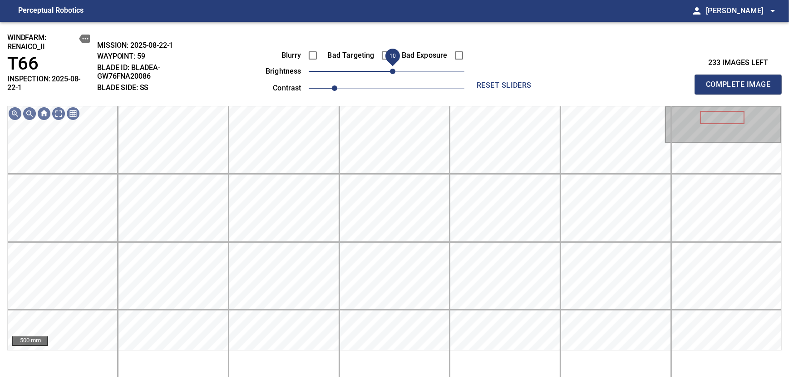
drag, startPoint x: 397, startPoint y: 73, endPoint x: 400, endPoint y: 69, distance: 4.7
click at [395, 69] on span "10" at bounding box center [392, 71] width 5 height 5
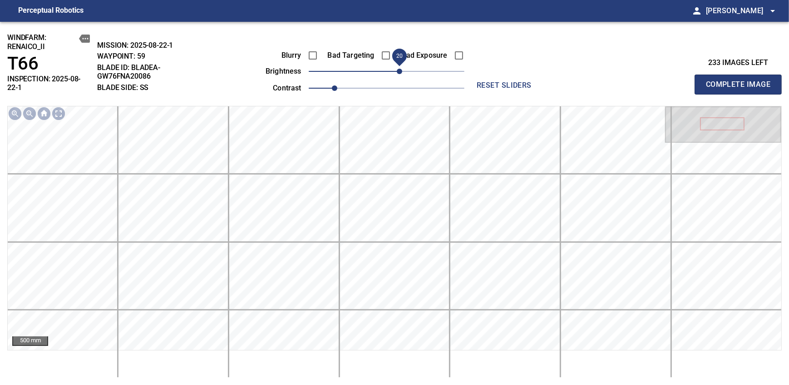
click at [741, 81] on span "Complete Image" at bounding box center [738, 84] width 67 height 13
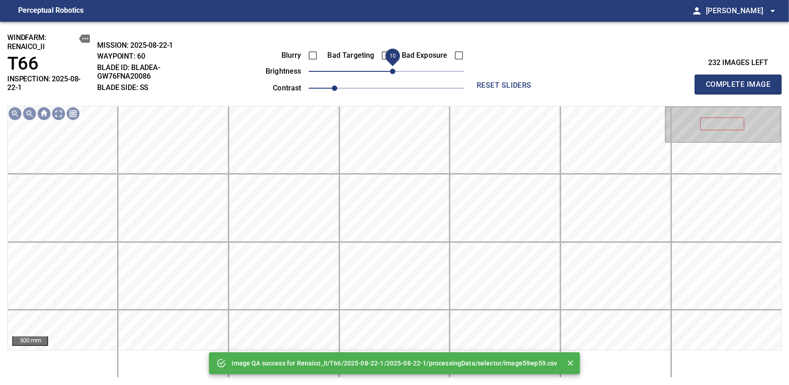
click at [393, 73] on span "10" at bounding box center [392, 71] width 5 height 5
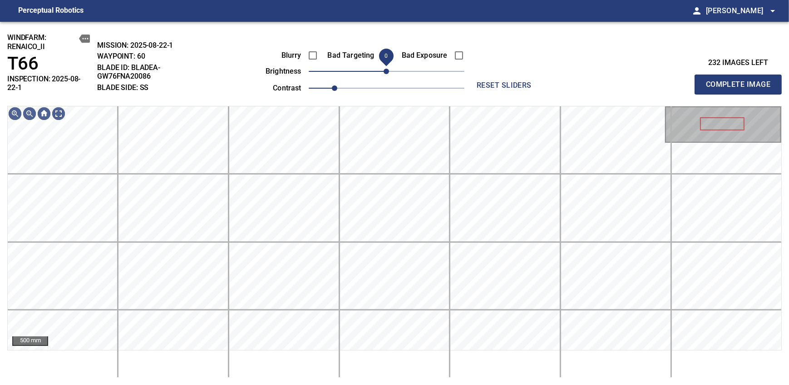
click at [388, 70] on span "0" at bounding box center [386, 71] width 5 height 5
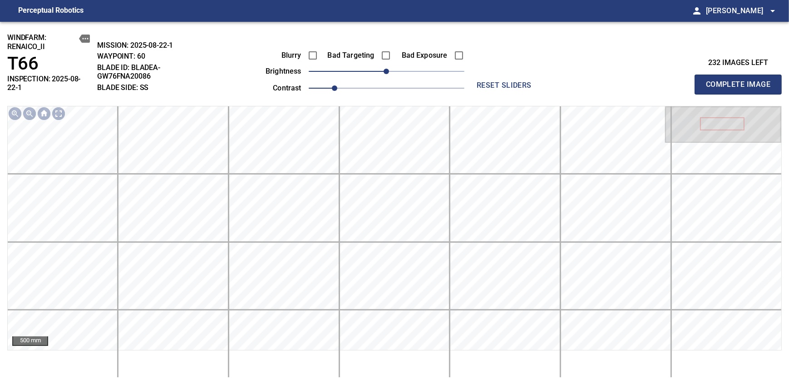
click at [741, 81] on span "Complete Image" at bounding box center [738, 84] width 67 height 13
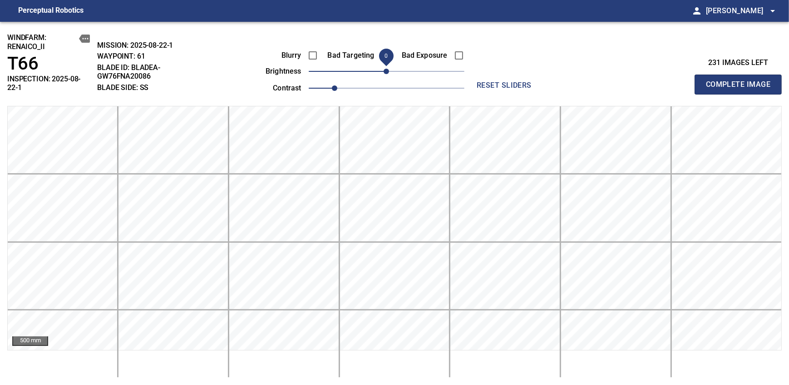
click at [389, 70] on span "0" at bounding box center [386, 71] width 5 height 5
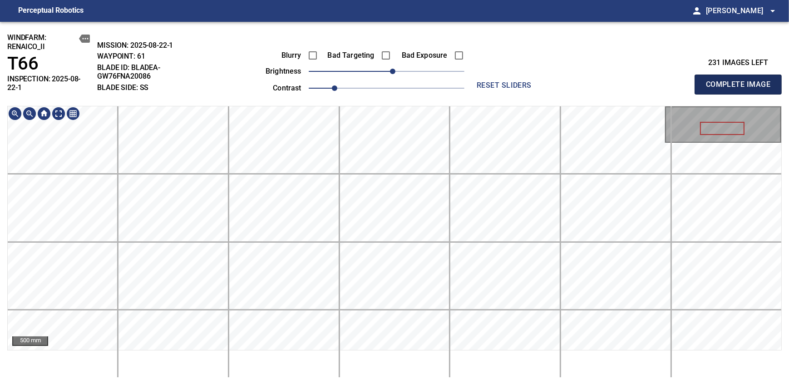
click at [741, 81] on span "Complete Image" at bounding box center [738, 84] width 67 height 13
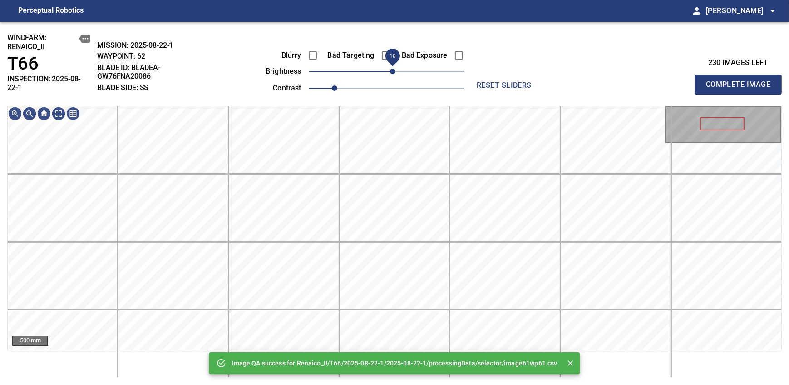
click at [392, 72] on span "10" at bounding box center [392, 71] width 5 height 5
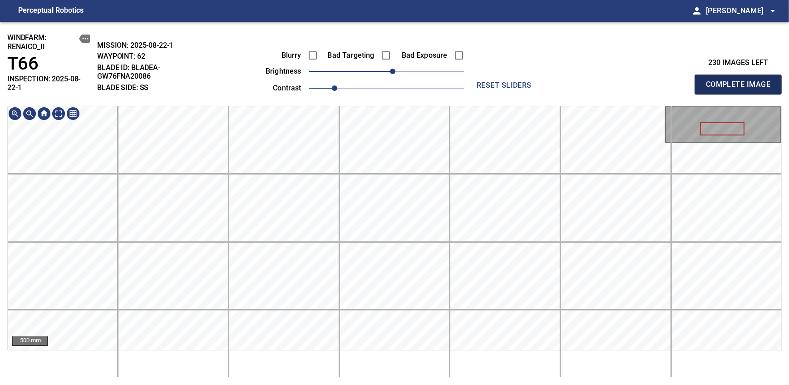
click at [741, 81] on span "Complete Image" at bounding box center [738, 84] width 67 height 13
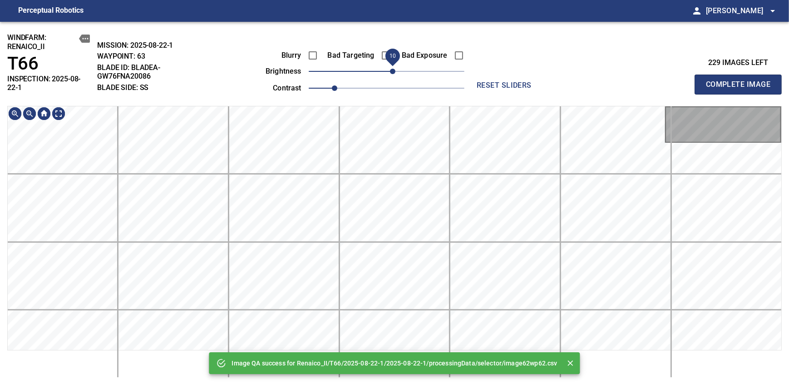
click at [392, 74] on span "10" at bounding box center [392, 71] width 5 height 5
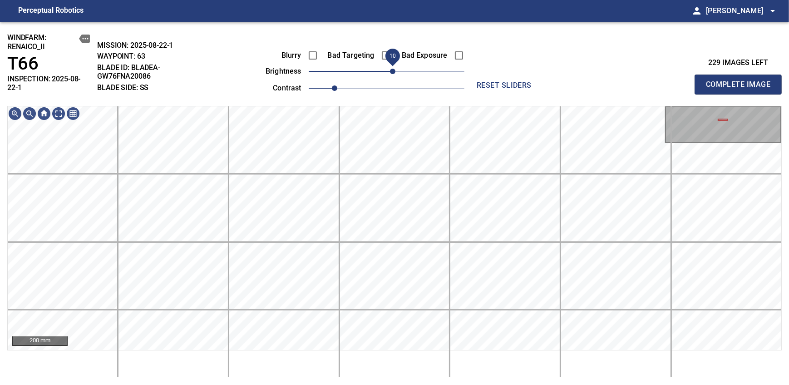
click at [395, 70] on span "10" at bounding box center [392, 71] width 5 height 5
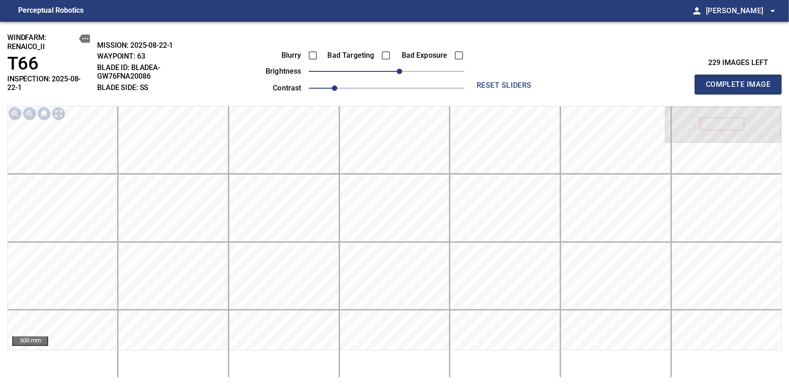
click at [741, 81] on span "Complete Image" at bounding box center [738, 84] width 67 height 13
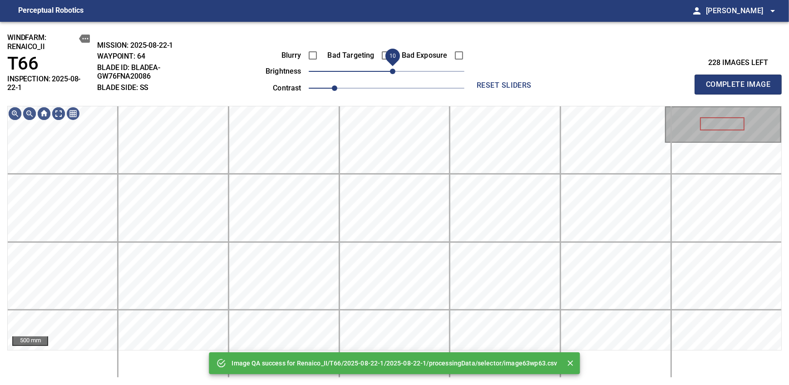
drag, startPoint x: 385, startPoint y: 76, endPoint x: 390, endPoint y: 72, distance: 6.8
click at [390, 72] on span "10" at bounding box center [392, 71] width 5 height 5
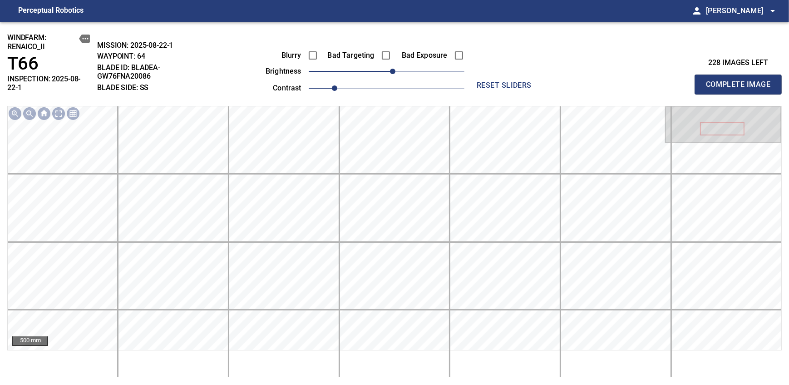
click at [741, 81] on span "Complete Image" at bounding box center [738, 84] width 67 height 13
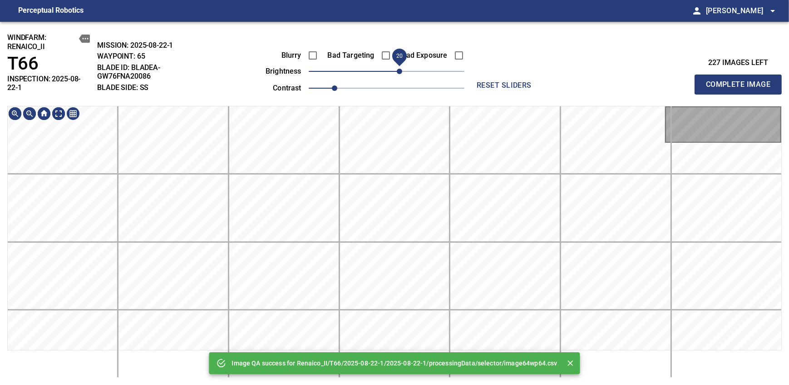
drag, startPoint x: 385, startPoint y: 75, endPoint x: 398, endPoint y: 69, distance: 14.0
click at [398, 69] on span "20" at bounding box center [399, 71] width 5 height 5
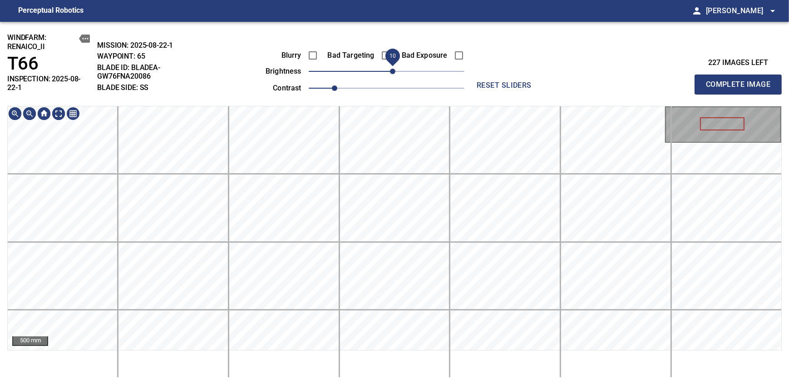
drag, startPoint x: 398, startPoint y: 69, endPoint x: 390, endPoint y: 74, distance: 9.1
click at [390, 74] on span "10" at bounding box center [392, 71] width 5 height 5
click at [385, 68] on div "windfarm: Renaico_II T66 INSPECTION: 2025-08-22-1 MISSION: 2025-08-22-1 WAYPOIN…" at bounding box center [394, 203] width 789 height 363
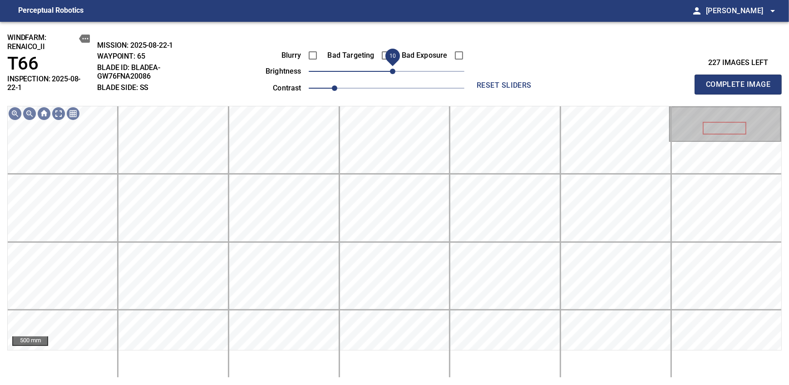
click at [741, 81] on span "Complete Image" at bounding box center [738, 84] width 67 height 13
drag, startPoint x: 384, startPoint y: 74, endPoint x: 391, endPoint y: 71, distance: 7.3
click at [391, 71] on span "10" at bounding box center [392, 71] width 5 height 5
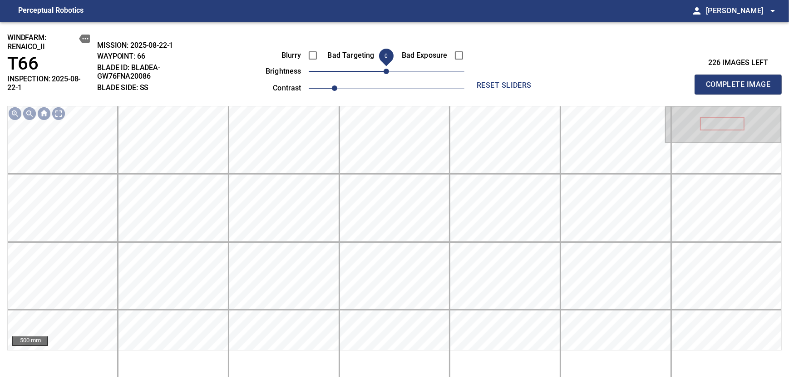
drag, startPoint x: 394, startPoint y: 68, endPoint x: 388, endPoint y: 69, distance: 6.0
click at [388, 69] on span "0" at bounding box center [386, 71] width 5 height 5
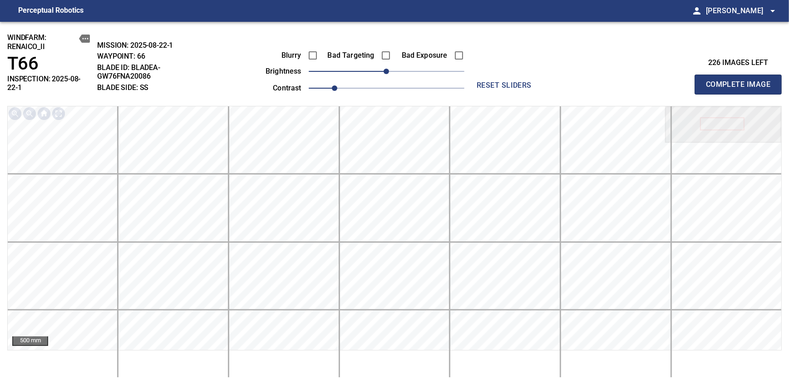
click at [741, 81] on span "Complete Image" at bounding box center [738, 84] width 67 height 13
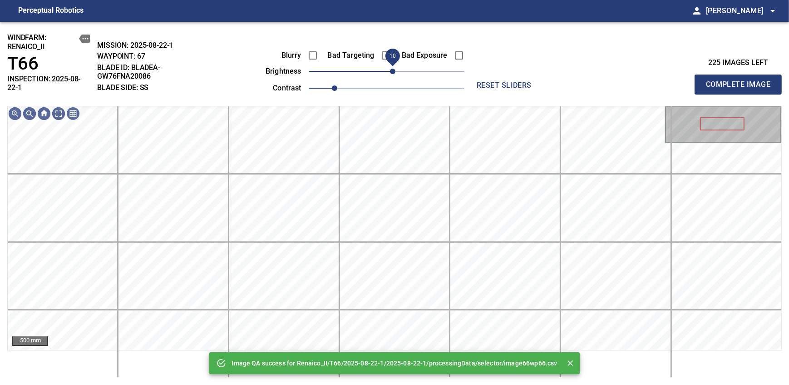
drag, startPoint x: 388, startPoint y: 70, endPoint x: 392, endPoint y: 75, distance: 6.1
click at [392, 74] on span "10" at bounding box center [392, 71] width 5 height 5
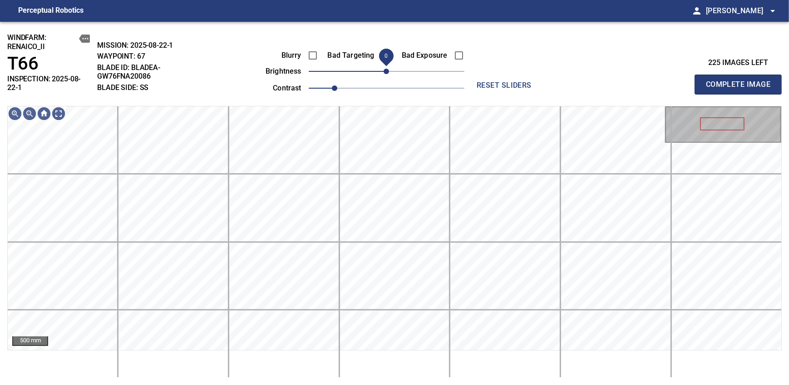
click at [387, 74] on span "0" at bounding box center [386, 71] width 5 height 5
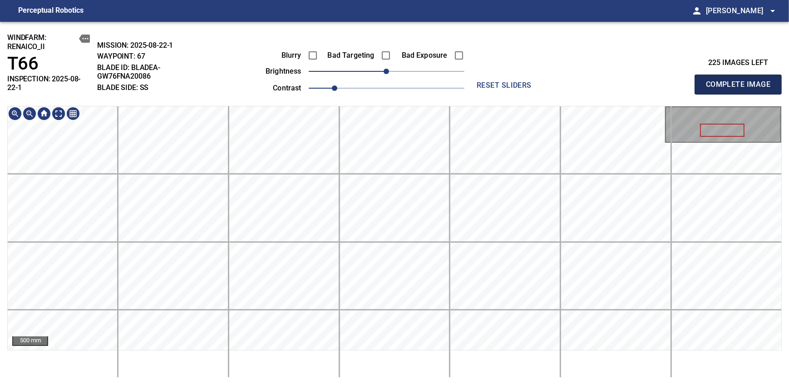
click at [741, 81] on span "Complete Image" at bounding box center [738, 84] width 67 height 13
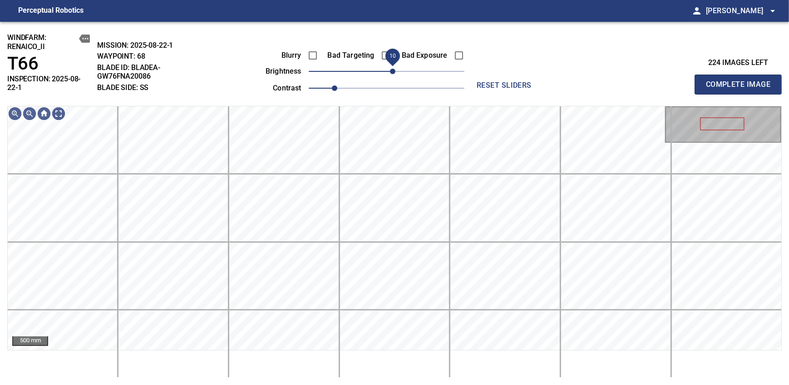
drag, startPoint x: 386, startPoint y: 71, endPoint x: 391, endPoint y: 68, distance: 5.7
click at [391, 69] on span "10" at bounding box center [392, 71] width 5 height 5
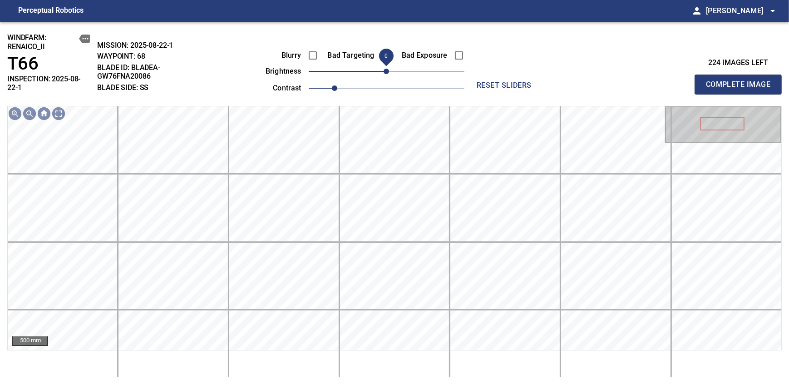
click at [387, 73] on span "0" at bounding box center [386, 71] width 5 height 5
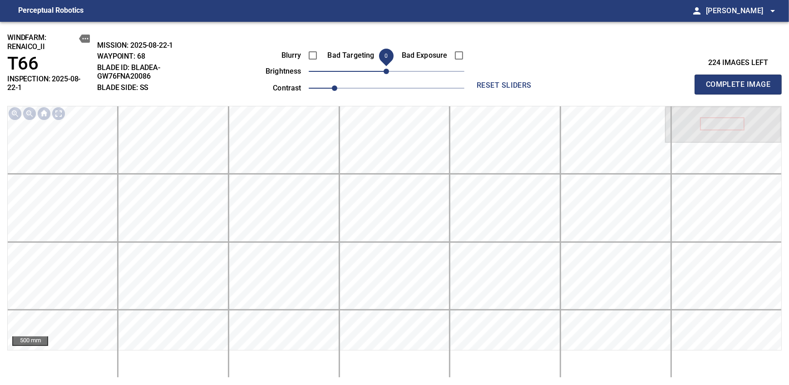
click at [741, 81] on span "Complete Image" at bounding box center [738, 84] width 67 height 13
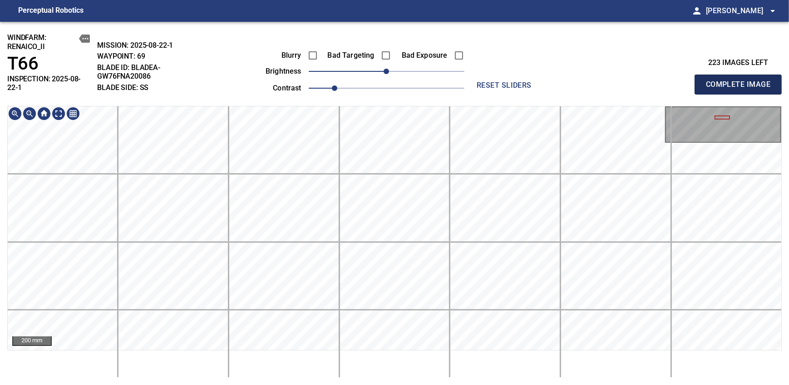
click at [741, 81] on span "Complete Image" at bounding box center [738, 84] width 67 height 13
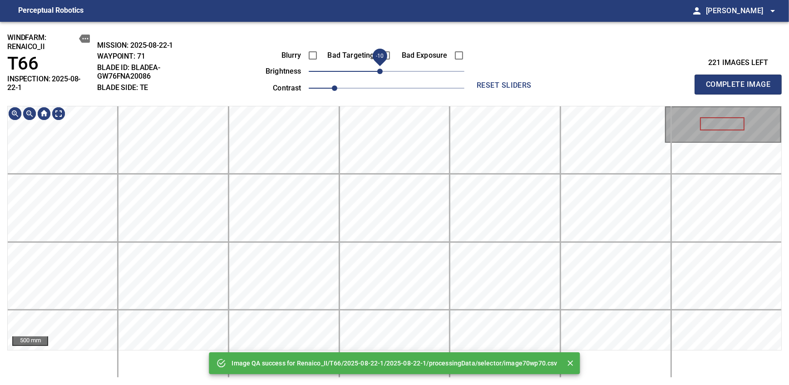
click at [381, 71] on span "-10" at bounding box center [379, 71] width 5 height 5
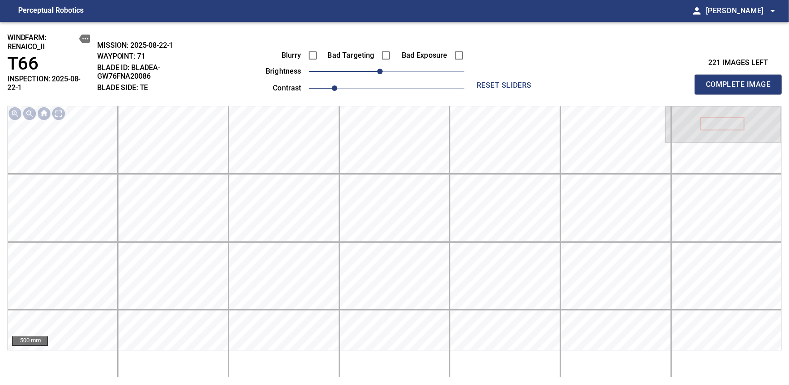
click at [741, 81] on span "Complete Image" at bounding box center [738, 84] width 67 height 13
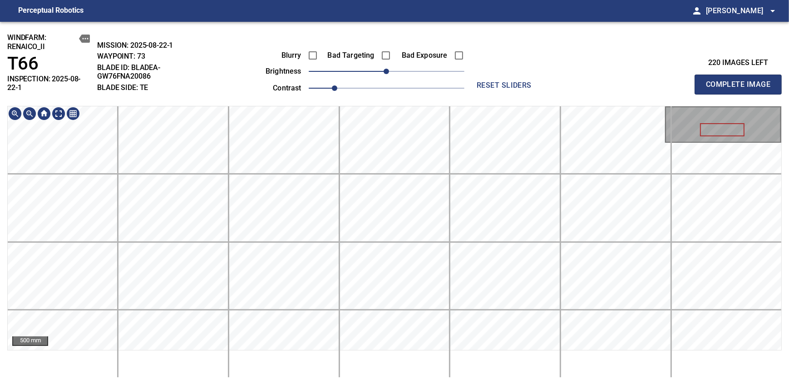
click at [741, 81] on span "Complete Image" at bounding box center [738, 84] width 67 height 13
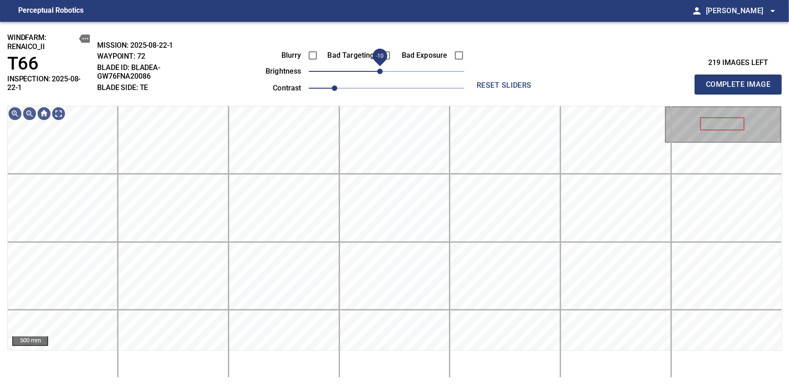
click at [383, 69] on span "-10" at bounding box center [379, 71] width 5 height 5
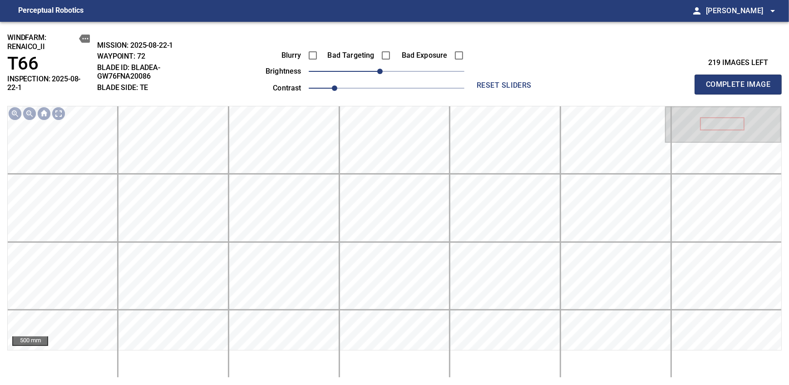
click at [741, 81] on span "Complete Image" at bounding box center [738, 84] width 67 height 13
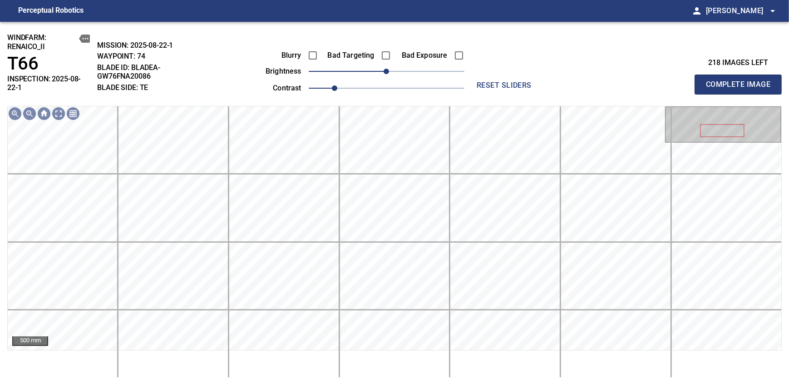
click at [741, 81] on span "Complete Image" at bounding box center [738, 84] width 67 height 13
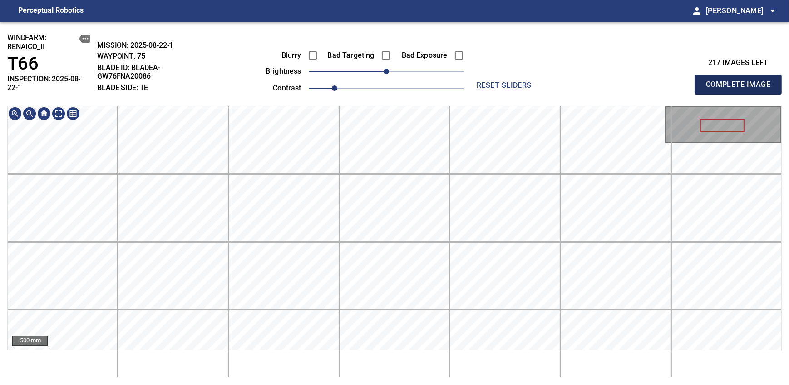
click at [741, 81] on span "Complete Image" at bounding box center [738, 84] width 67 height 13
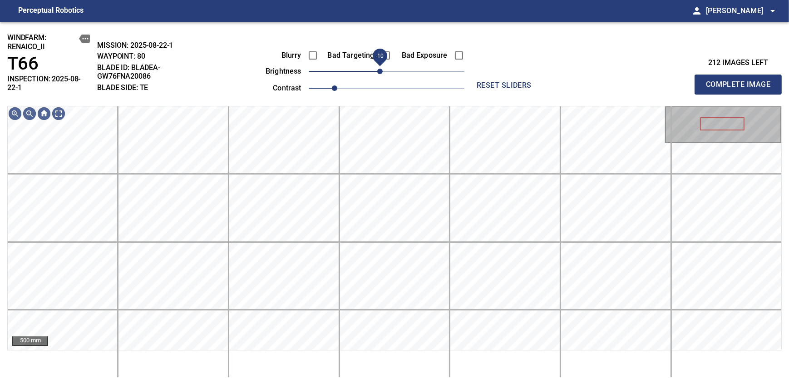
click at [380, 73] on span "-10" at bounding box center [379, 71] width 5 height 5
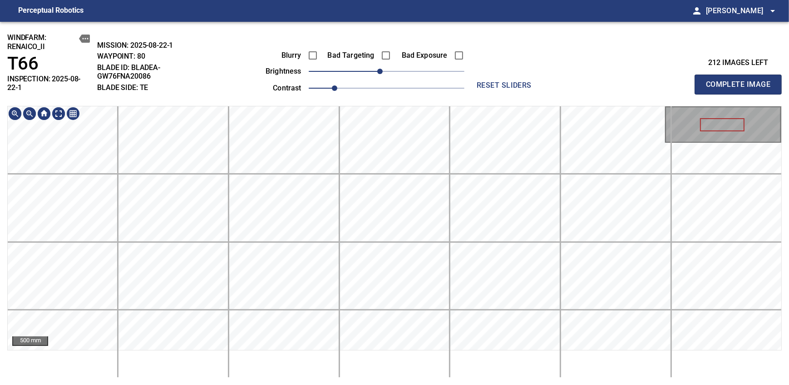
click at [391, 99] on div "windfarm: Renaico_II T66 INSPECTION: 2025-08-22-1 MISSION: 2025-08-22-1 WAYPOIN…" at bounding box center [394, 203] width 789 height 363
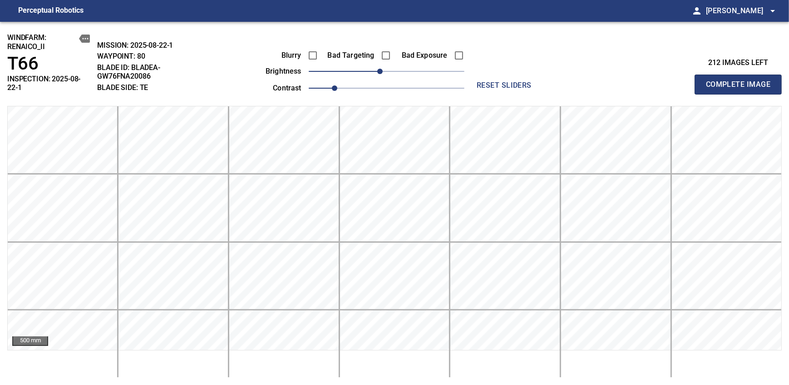
click at [149, 81] on div "MISSION: 2025-08-22-1 WAYPOINT: 80 BLADE ID: bladeA-GW76FNA20086 BLADE SIDE: TE" at bounding box center [149, 68] width 104 height 54
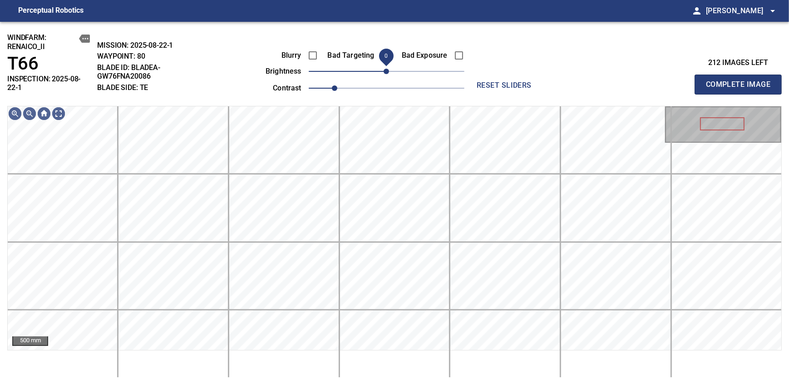
click at [385, 69] on span "0" at bounding box center [386, 71] width 5 height 5
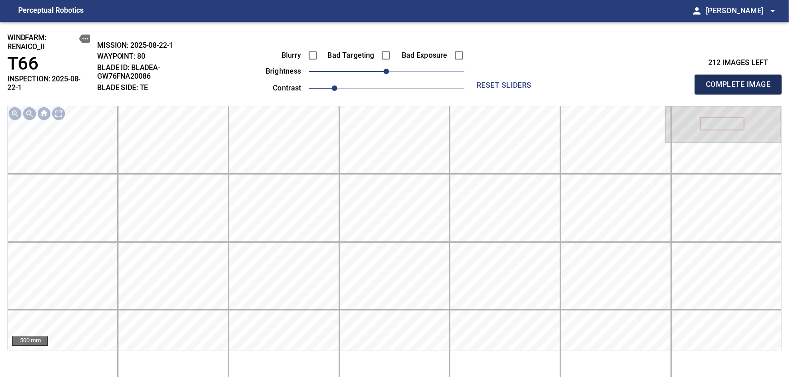
click at [741, 81] on span "Complete Image" at bounding box center [738, 84] width 67 height 13
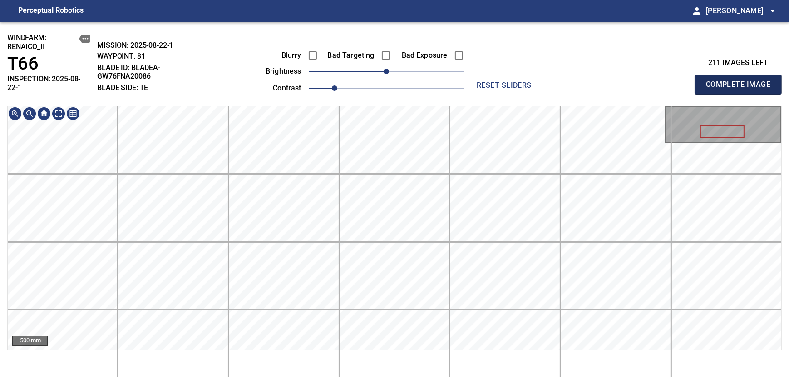
click at [741, 81] on span "Complete Image" at bounding box center [738, 84] width 67 height 13
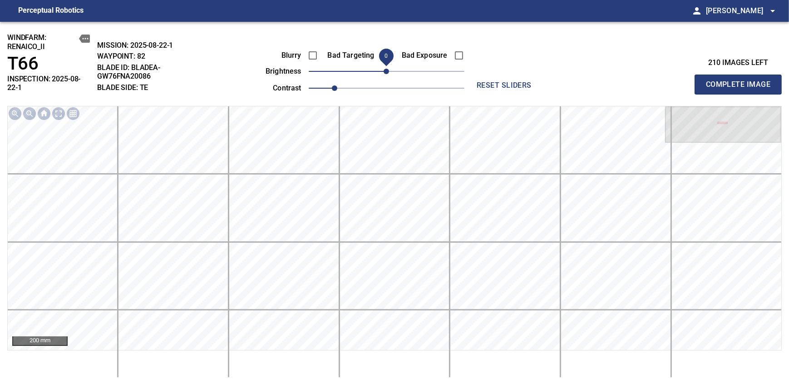
click at [741, 81] on span "Complete Image" at bounding box center [738, 84] width 67 height 13
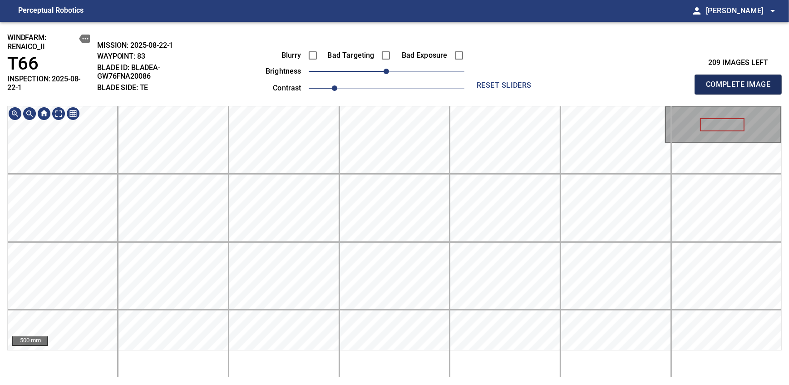
click at [741, 81] on span "Complete Image" at bounding box center [738, 84] width 67 height 13
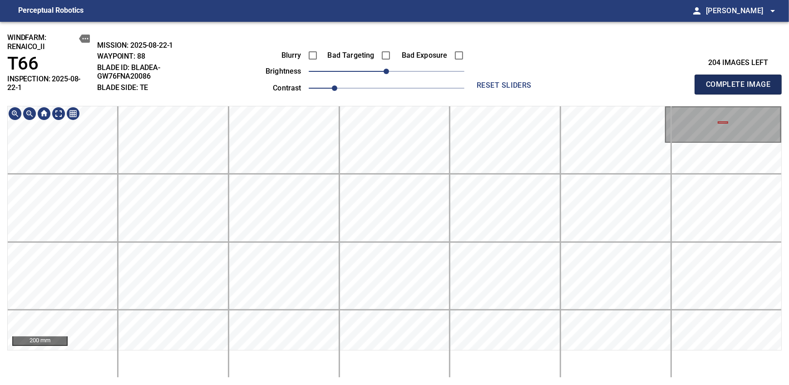
click at [741, 81] on span "Complete Image" at bounding box center [738, 84] width 67 height 13
drag, startPoint x: 390, startPoint y: 67, endPoint x: 395, endPoint y: 68, distance: 5.5
click at [395, 69] on span "10" at bounding box center [392, 71] width 5 height 5
click at [741, 81] on span "Complete Image" at bounding box center [738, 84] width 67 height 13
drag, startPoint x: 394, startPoint y: 77, endPoint x: 398, endPoint y: 73, distance: 6.4
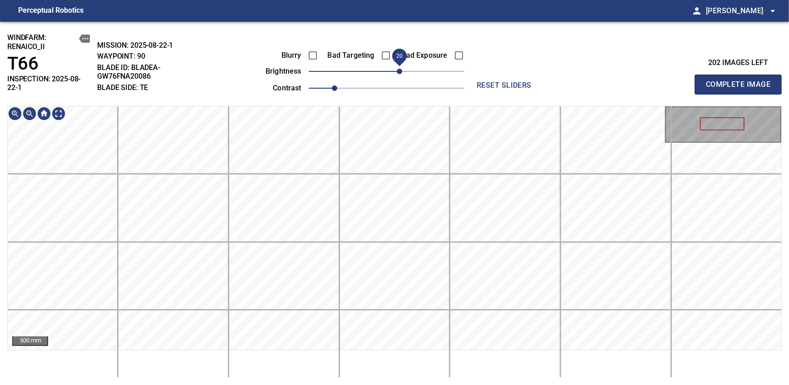
click at [398, 73] on span "20" at bounding box center [387, 71] width 156 height 13
click at [741, 81] on span "Complete Image" at bounding box center [738, 84] width 67 height 13
click at [389, 69] on span "0" at bounding box center [386, 71] width 5 height 5
click at [741, 81] on span "Complete Image" at bounding box center [738, 84] width 67 height 13
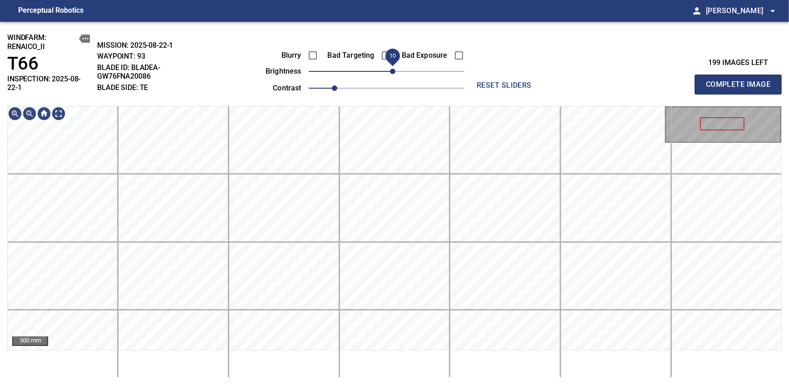
click at [392, 73] on span "10" at bounding box center [392, 71] width 5 height 5
click at [388, 74] on span "0" at bounding box center [386, 71] width 5 height 5
click at [741, 81] on span "Complete Image" at bounding box center [738, 84] width 67 height 13
click at [392, 73] on span "10" at bounding box center [392, 71] width 5 height 5
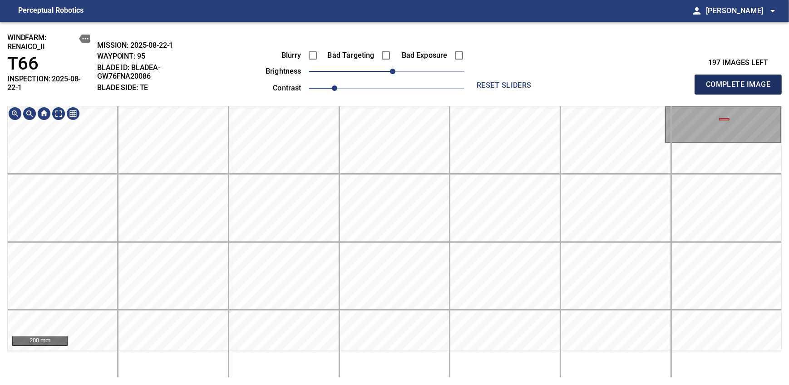
click at [741, 81] on span "Complete Image" at bounding box center [738, 84] width 67 height 13
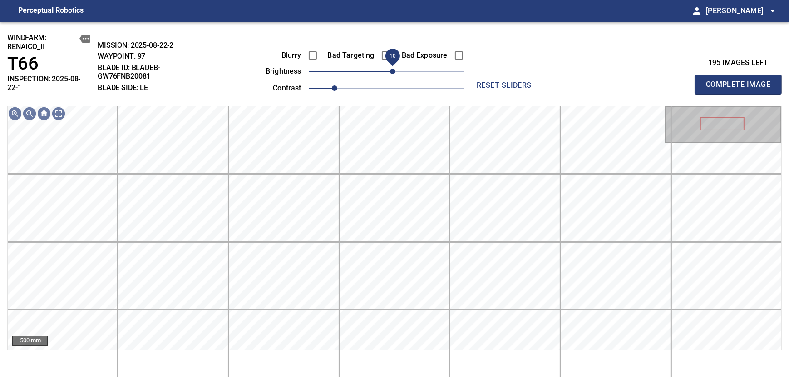
click at [394, 70] on span "10" at bounding box center [392, 71] width 5 height 5
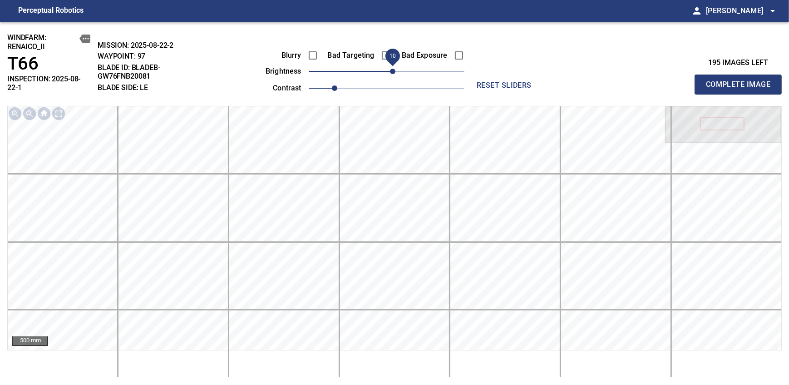
click at [741, 81] on span "Complete Image" at bounding box center [738, 84] width 67 height 13
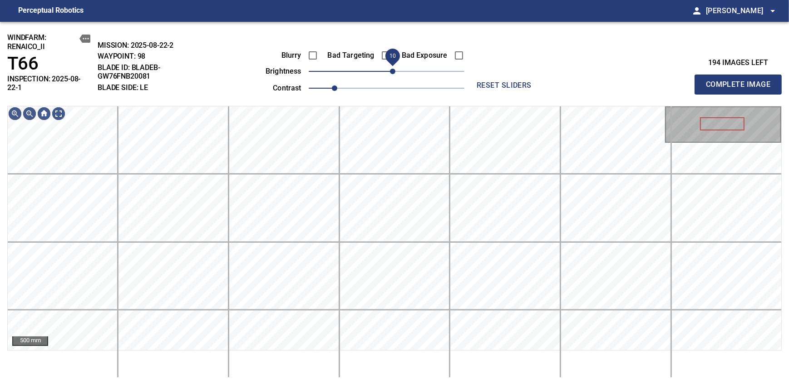
click at [392, 72] on span "10" at bounding box center [392, 71] width 5 height 5
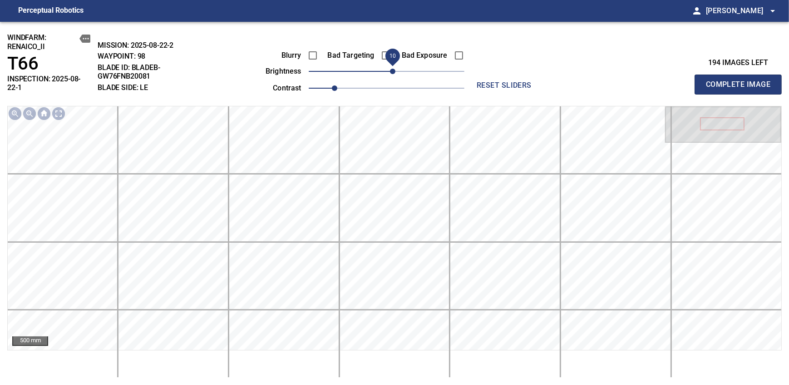
click at [741, 81] on span "Complete Image" at bounding box center [738, 84] width 67 height 13
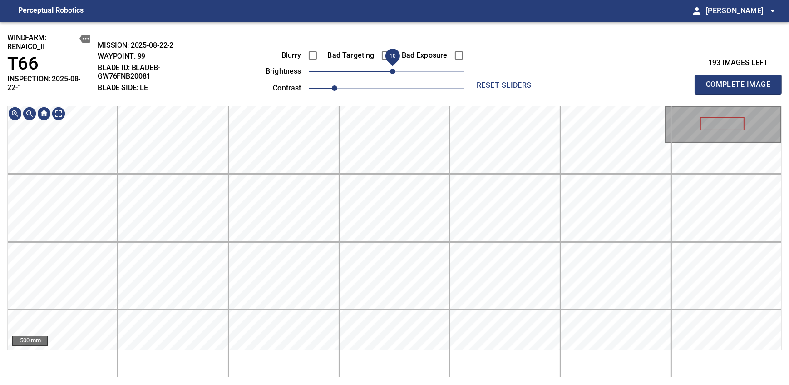
click at [390, 72] on span "10" at bounding box center [392, 71] width 5 height 5
click at [741, 81] on span "Complete Image" at bounding box center [738, 84] width 67 height 13
click at [389, 70] on span "0" at bounding box center [386, 71] width 5 height 5
click at [741, 81] on span "Complete Image" at bounding box center [738, 84] width 67 height 13
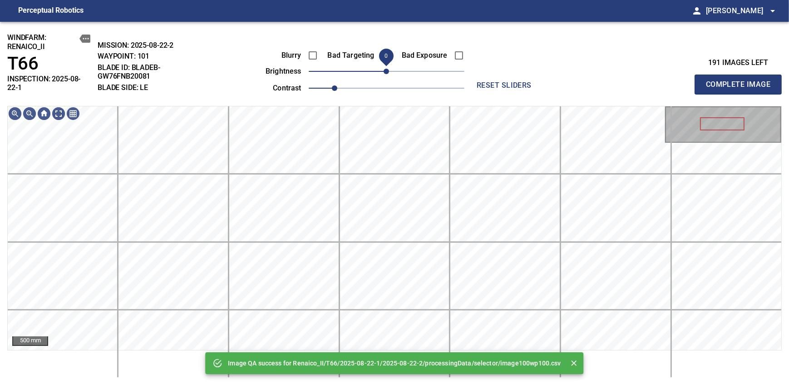
click at [389, 70] on span "0" at bounding box center [386, 71] width 5 height 5
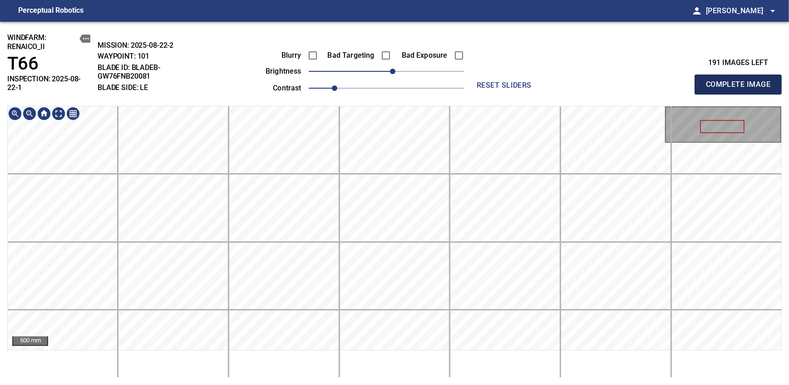
click at [741, 81] on span "Complete Image" at bounding box center [738, 84] width 67 height 13
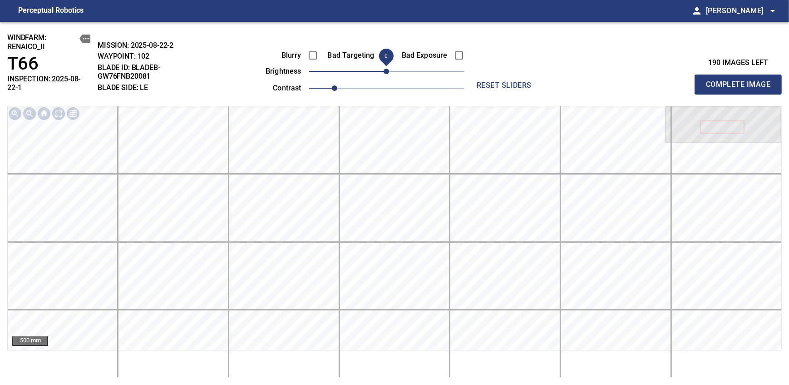
drag, startPoint x: 385, startPoint y: 72, endPoint x: 392, endPoint y: 69, distance: 7.5
click at [389, 69] on span "0" at bounding box center [386, 71] width 5 height 5
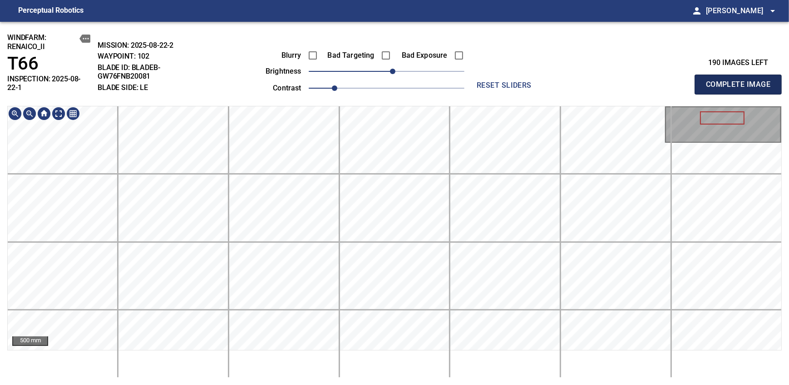
click at [741, 81] on span "Complete Image" at bounding box center [738, 84] width 67 height 13
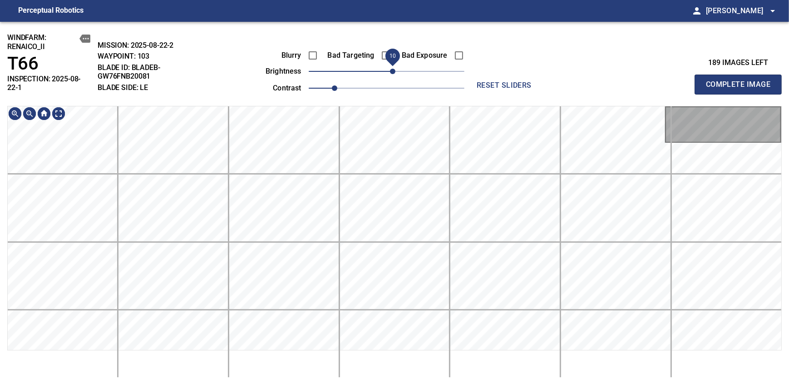
drag, startPoint x: 388, startPoint y: 68, endPoint x: 395, endPoint y: 66, distance: 6.9
click at [395, 69] on span "10" at bounding box center [392, 71] width 5 height 5
click at [398, 71] on span "20" at bounding box center [399, 71] width 5 height 5
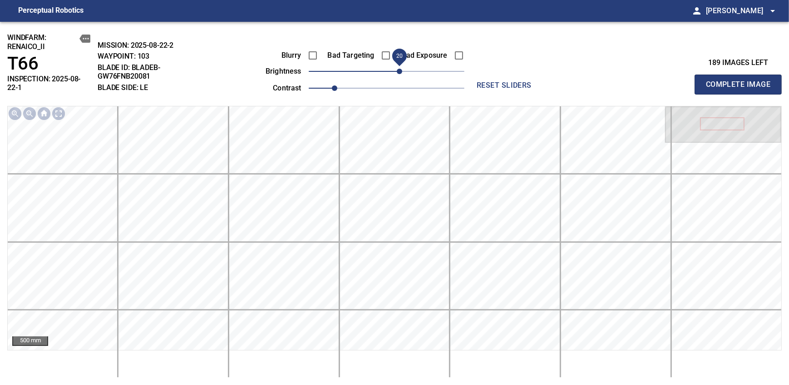
click at [741, 81] on span "Complete Image" at bounding box center [738, 84] width 67 height 13
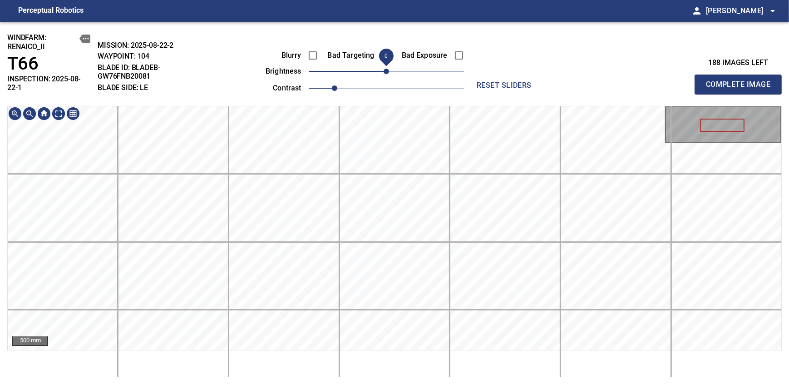
click at [389, 71] on span "0" at bounding box center [386, 71] width 5 height 5
click at [741, 81] on span "Complete Image" at bounding box center [738, 84] width 67 height 13
click at [392, 69] on span "10" at bounding box center [392, 71] width 5 height 5
click at [741, 81] on span "Complete Image" at bounding box center [738, 84] width 67 height 13
drag, startPoint x: 385, startPoint y: 69, endPoint x: 392, endPoint y: 69, distance: 6.8
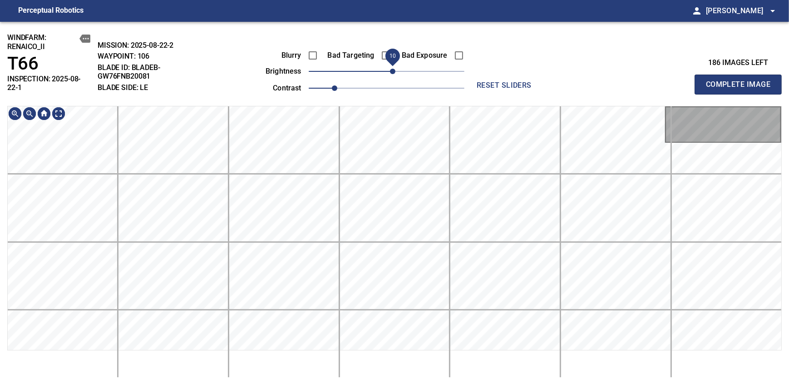
click at [392, 69] on span "10" at bounding box center [392, 71] width 5 height 5
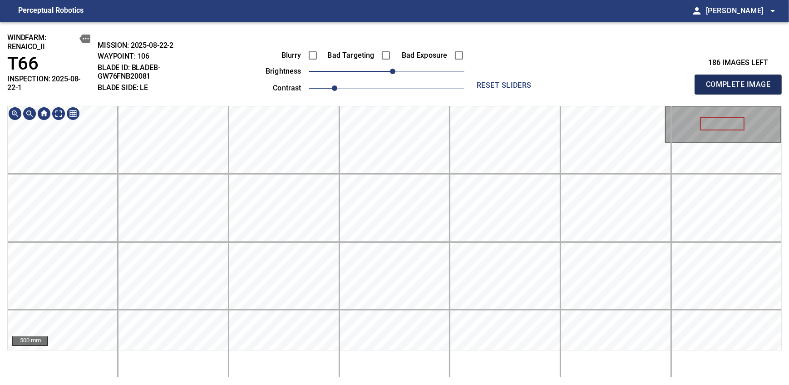
click at [741, 81] on span "Complete Image" at bounding box center [738, 84] width 67 height 13
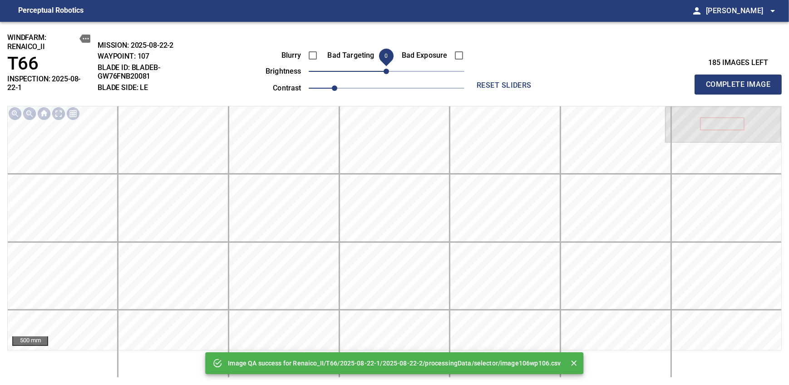
click at [389, 69] on span "0" at bounding box center [386, 71] width 5 height 5
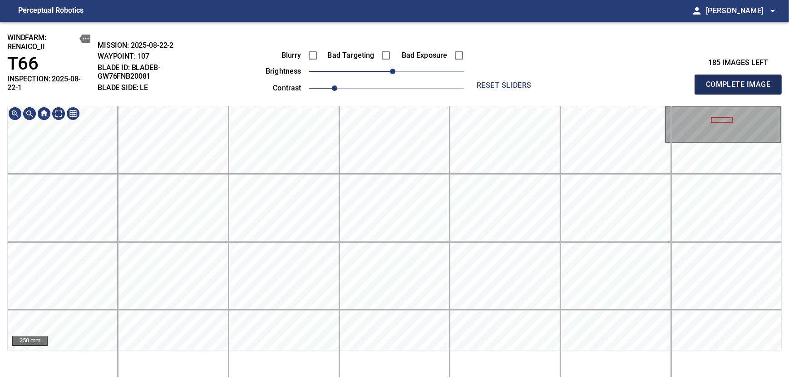
click at [741, 81] on span "Complete Image" at bounding box center [738, 84] width 67 height 13
click at [391, 72] on span "10" at bounding box center [392, 71] width 5 height 5
click at [741, 81] on span "Complete Image" at bounding box center [738, 84] width 67 height 13
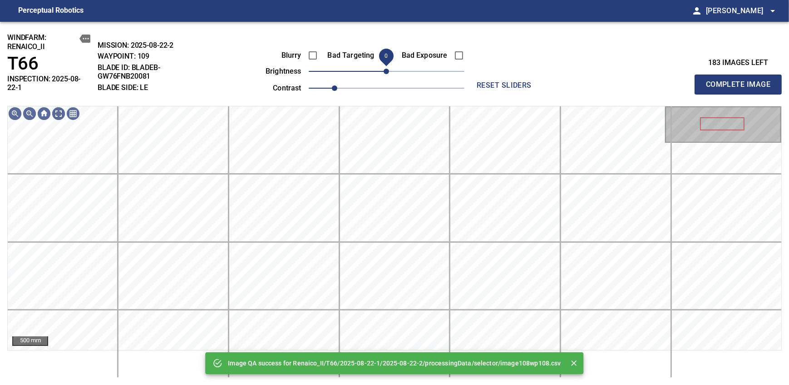
click at [389, 69] on span "0" at bounding box center [386, 71] width 5 height 5
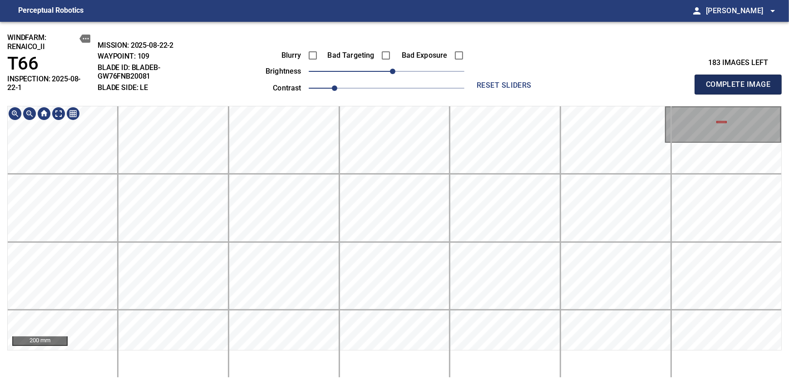
click at [741, 81] on span "Complete Image" at bounding box center [738, 84] width 67 height 13
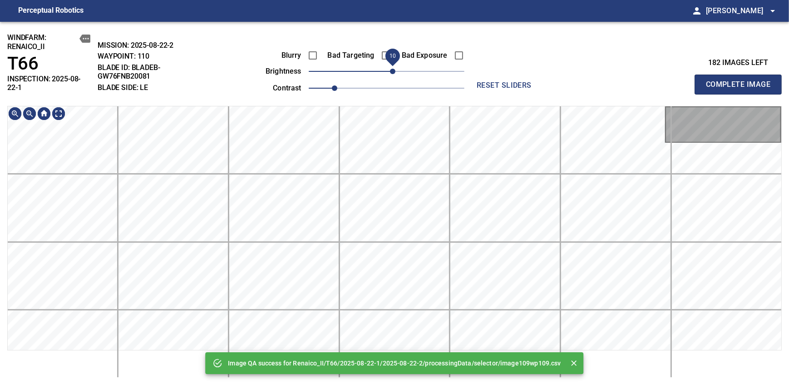
click at [391, 72] on span "10" at bounding box center [392, 71] width 5 height 5
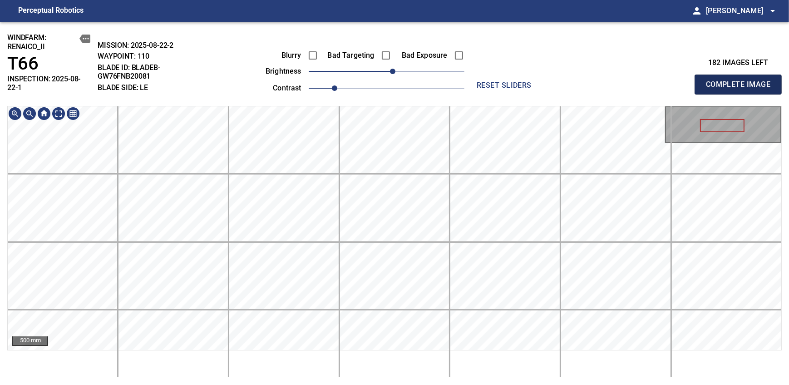
click at [741, 81] on span "Complete Image" at bounding box center [738, 84] width 67 height 13
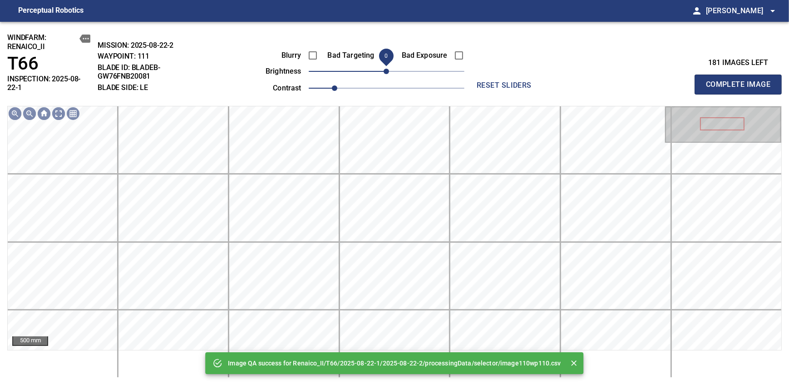
drag, startPoint x: 382, startPoint y: 78, endPoint x: 391, endPoint y: 74, distance: 9.5
click at [389, 74] on span "0" at bounding box center [386, 71] width 5 height 5
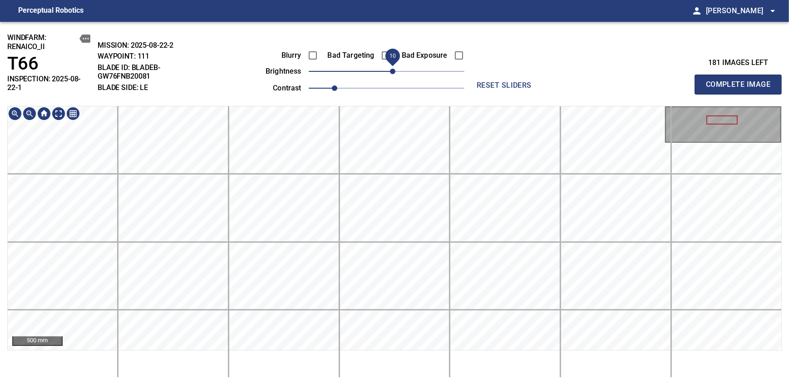
drag, startPoint x: 393, startPoint y: 75, endPoint x: 399, endPoint y: 72, distance: 6.5
click at [395, 72] on span "10" at bounding box center [392, 71] width 5 height 5
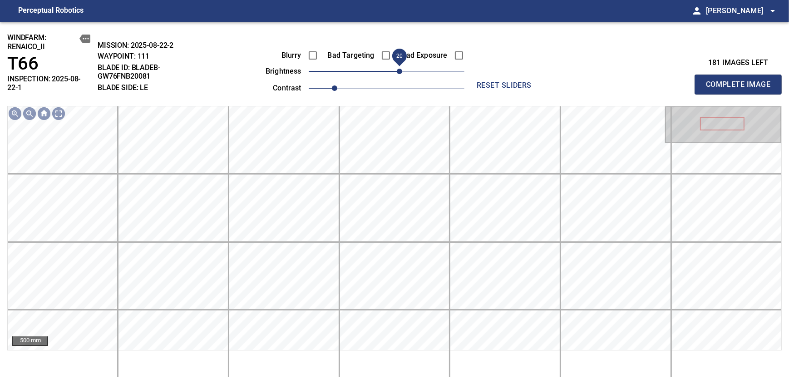
drag, startPoint x: 399, startPoint y: 72, endPoint x: 393, endPoint y: 73, distance: 6.0
click at [397, 73] on span "20" at bounding box center [399, 71] width 5 height 5
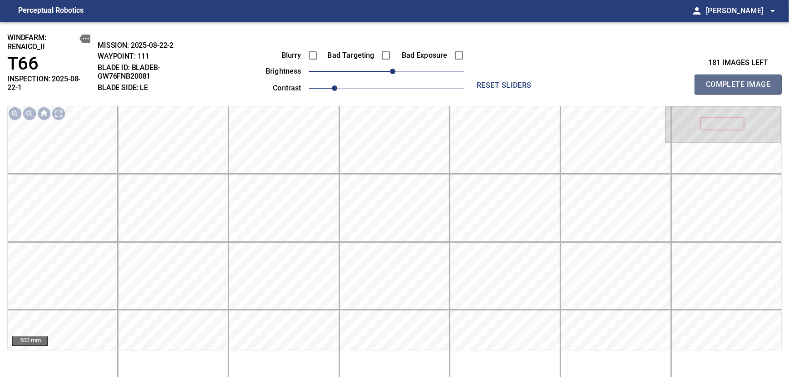
click at [741, 81] on span "Complete Image" at bounding box center [738, 84] width 67 height 13
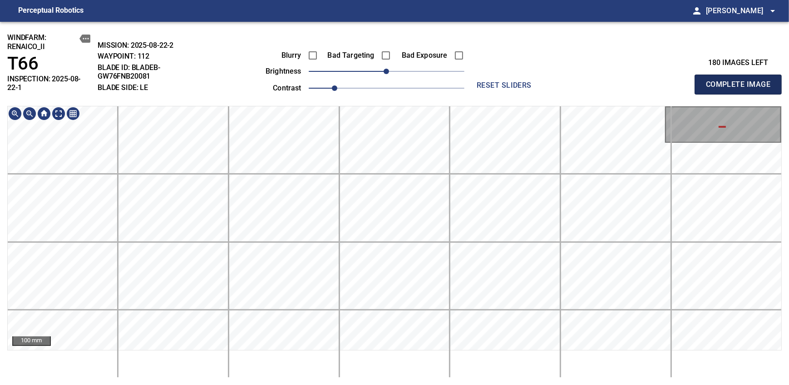
click at [741, 81] on span "Complete Image" at bounding box center [738, 84] width 67 height 13
click at [389, 72] on span "0" at bounding box center [386, 71] width 5 height 5
click at [741, 81] on span "Complete Image" at bounding box center [738, 84] width 67 height 13
click at [389, 71] on span "0" at bounding box center [386, 71] width 5 height 5
click at [392, 69] on span "10" at bounding box center [392, 71] width 5 height 5
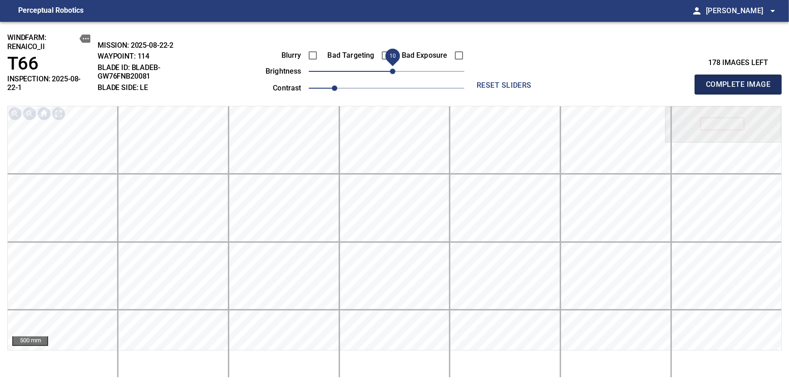
click at [741, 81] on span "Complete Image" at bounding box center [738, 84] width 67 height 13
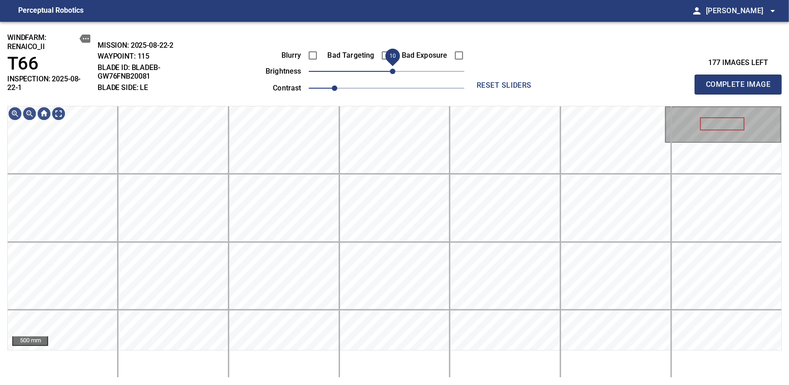
click at [390, 70] on span "10" at bounding box center [392, 71] width 5 height 5
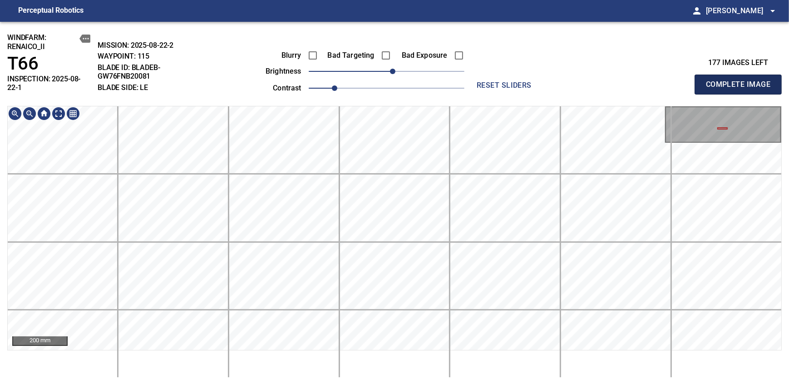
click at [741, 81] on span "Complete Image" at bounding box center [738, 84] width 67 height 13
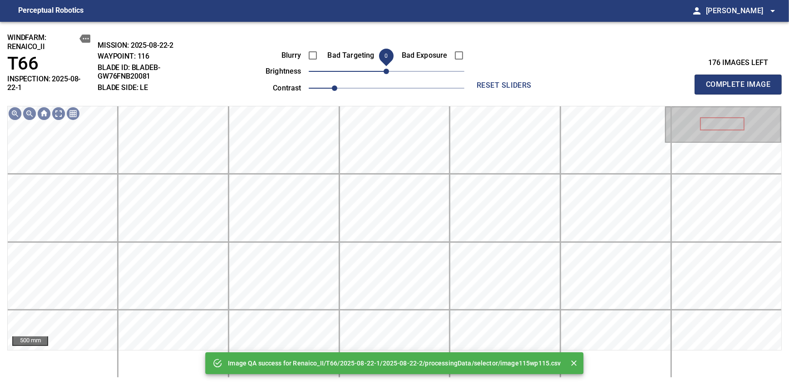
click at [389, 69] on span "0" at bounding box center [386, 71] width 5 height 5
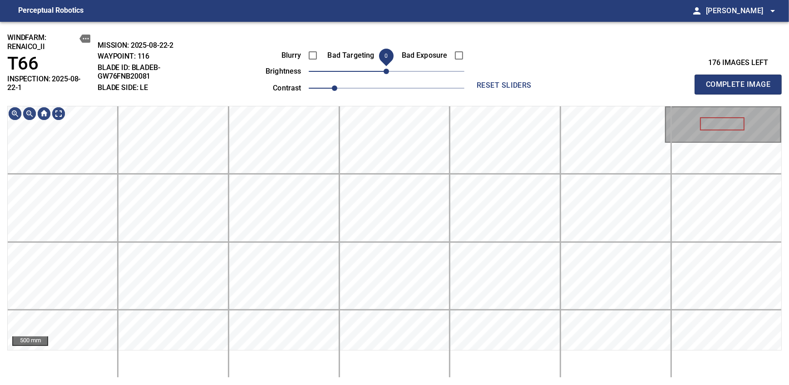
click at [388, 74] on span "0" at bounding box center [386, 71] width 5 height 5
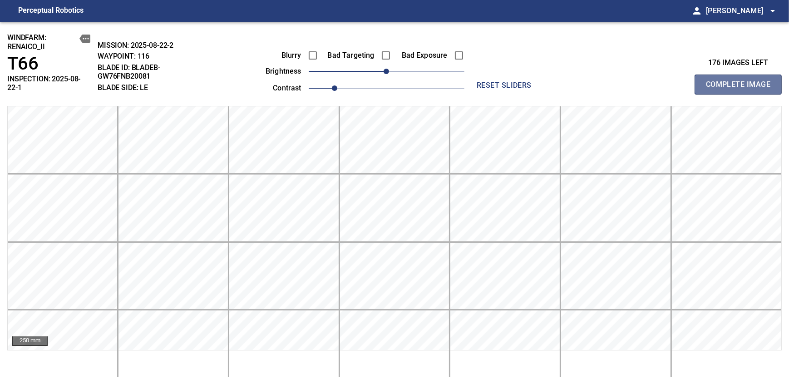
drag, startPoint x: 741, startPoint y: 81, endPoint x: 389, endPoint y: 72, distance: 352.0
click at [741, 81] on span "Complete Image" at bounding box center [738, 84] width 67 height 13
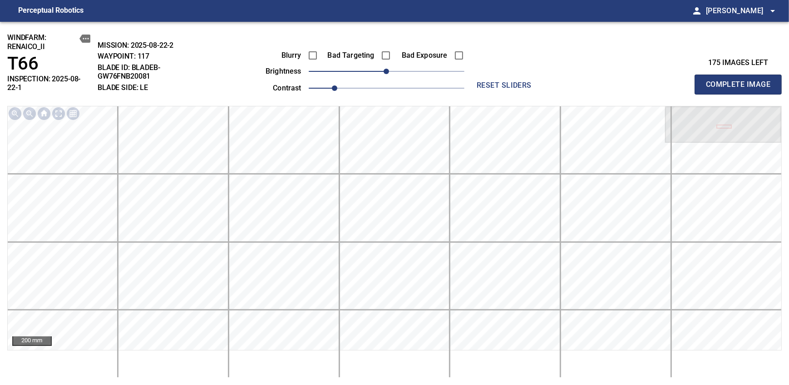
click at [741, 81] on span "Complete Image" at bounding box center [738, 84] width 67 height 13
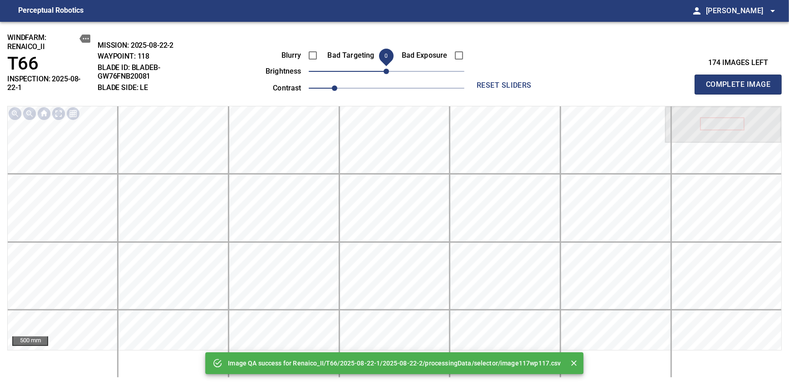
drag, startPoint x: 388, startPoint y: 76, endPoint x: 393, endPoint y: 70, distance: 8.0
click at [389, 70] on span "0" at bounding box center [386, 71] width 5 height 5
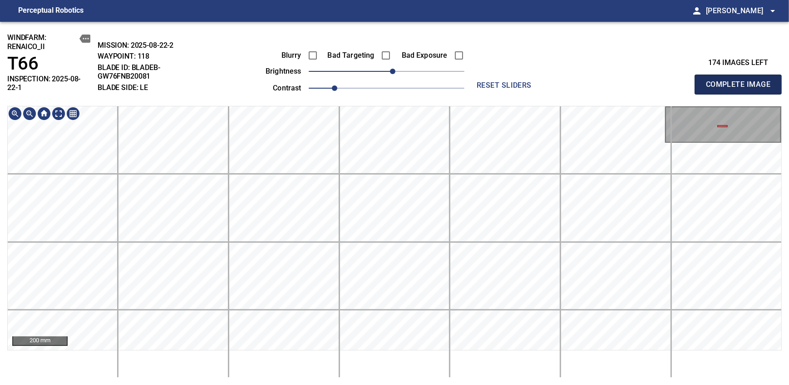
click at [741, 81] on span "Complete Image" at bounding box center [738, 84] width 67 height 13
click at [389, 69] on span "0" at bounding box center [386, 71] width 5 height 5
click at [741, 81] on span "Complete Image" at bounding box center [738, 84] width 67 height 13
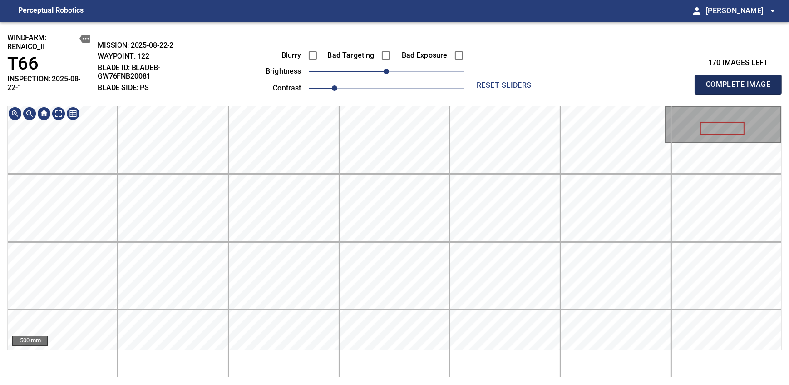
click at [741, 81] on span "Complete Image" at bounding box center [738, 84] width 67 height 13
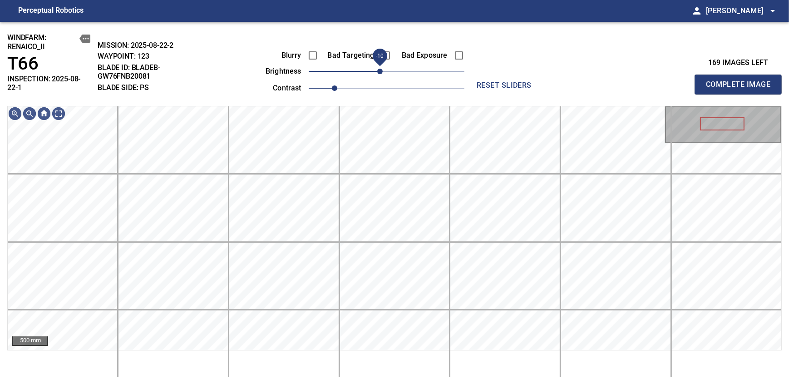
click at [382, 74] on span "-10" at bounding box center [379, 71] width 5 height 5
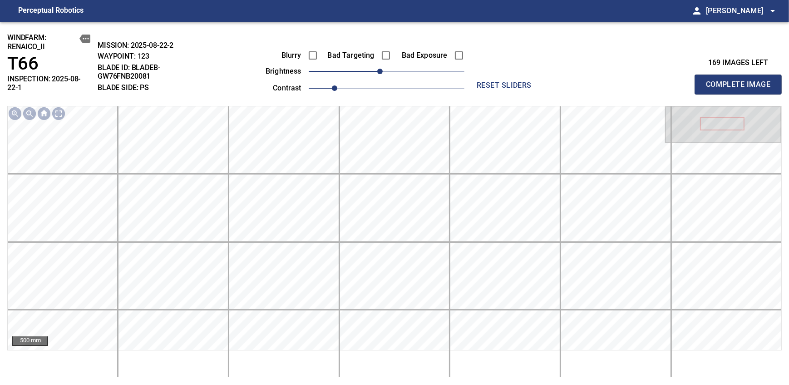
click at [741, 81] on span "Complete Image" at bounding box center [738, 84] width 67 height 13
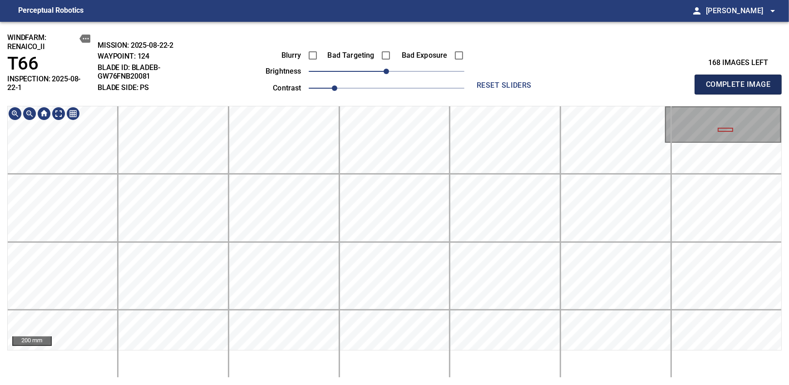
click at [741, 81] on span "Complete Image" at bounding box center [738, 84] width 67 height 13
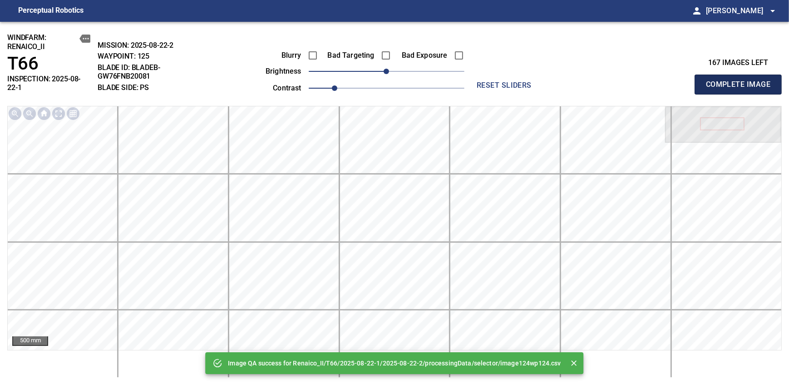
click at [741, 81] on span "Complete Image" at bounding box center [738, 84] width 67 height 13
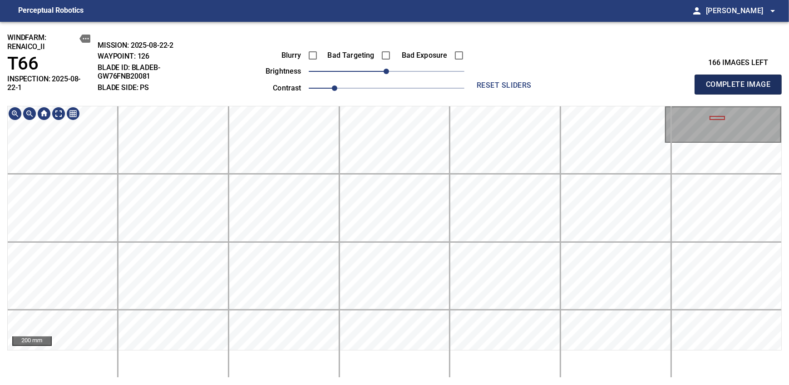
click at [741, 81] on span "Complete Image" at bounding box center [738, 84] width 67 height 13
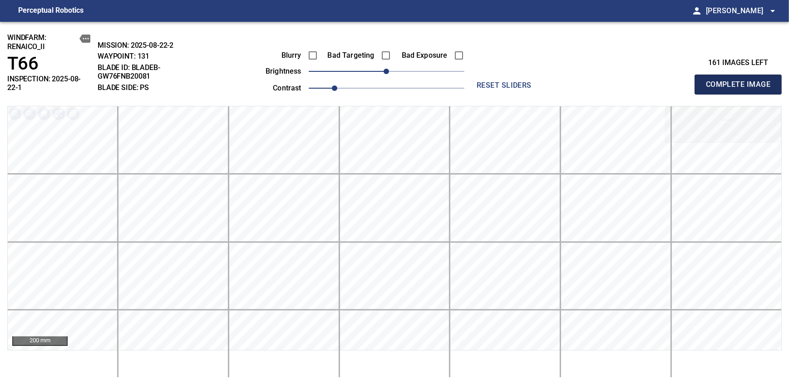
click at [741, 81] on span "Complete Image" at bounding box center [738, 84] width 67 height 13
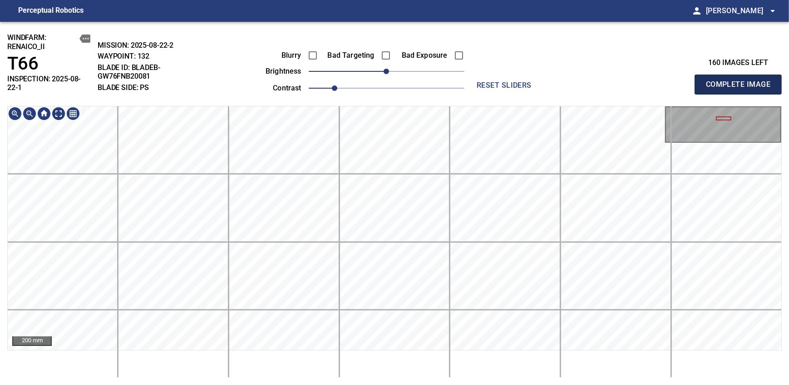
click at [741, 81] on span "Complete Image" at bounding box center [738, 84] width 67 height 13
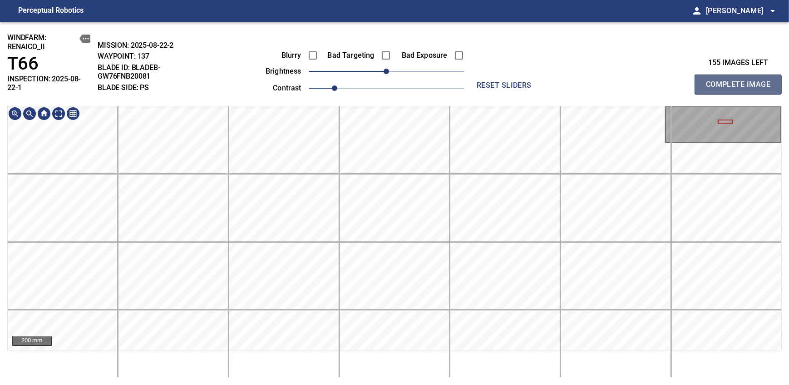
click at [741, 81] on span "Complete Image" at bounding box center [738, 84] width 67 height 13
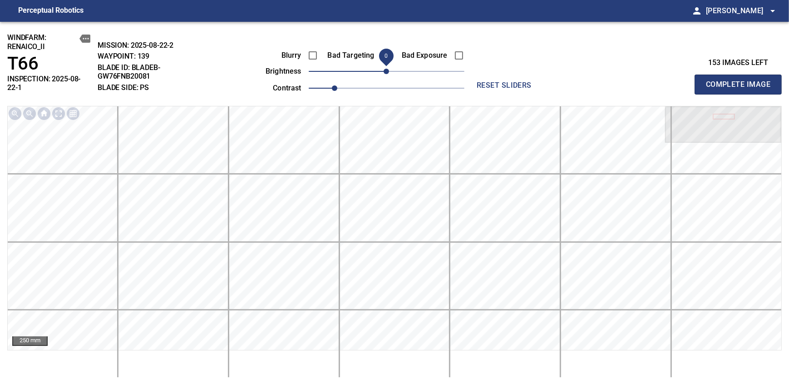
click at [741, 81] on span "Complete Image" at bounding box center [738, 84] width 67 height 13
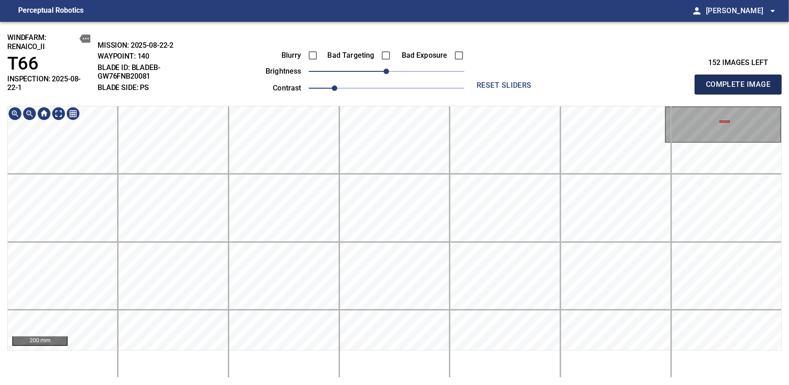
click at [741, 81] on span "Complete Image" at bounding box center [738, 84] width 67 height 13
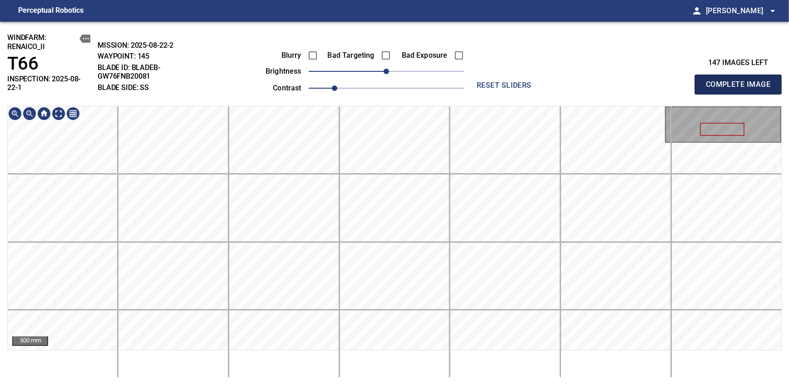
click at [741, 81] on span "Complete Image" at bounding box center [738, 84] width 67 height 13
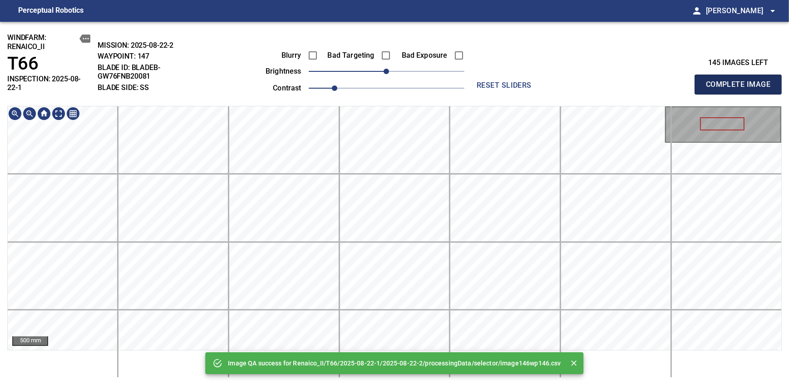
click at [741, 81] on span "Complete Image" at bounding box center [738, 84] width 67 height 13
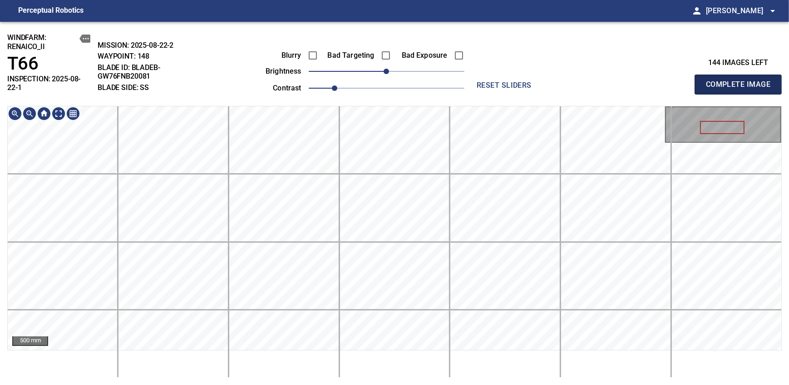
click at [741, 81] on span "Complete Image" at bounding box center [738, 84] width 67 height 13
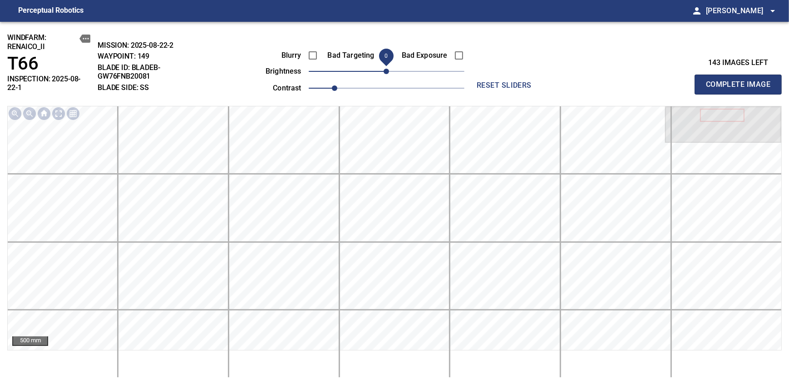
click at [389, 74] on span "0" at bounding box center [386, 71] width 5 height 5
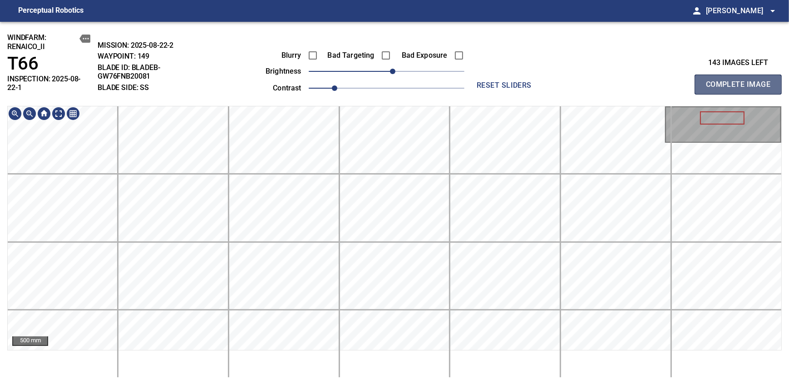
click at [741, 81] on span "Complete Image" at bounding box center [738, 84] width 67 height 13
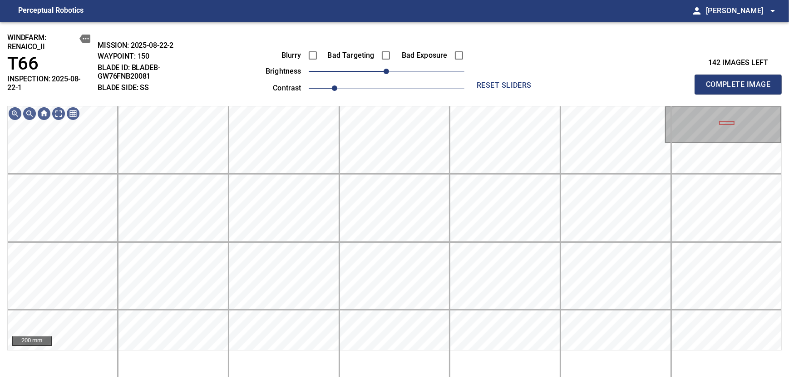
click at [741, 81] on span "Complete Image" at bounding box center [738, 84] width 67 height 13
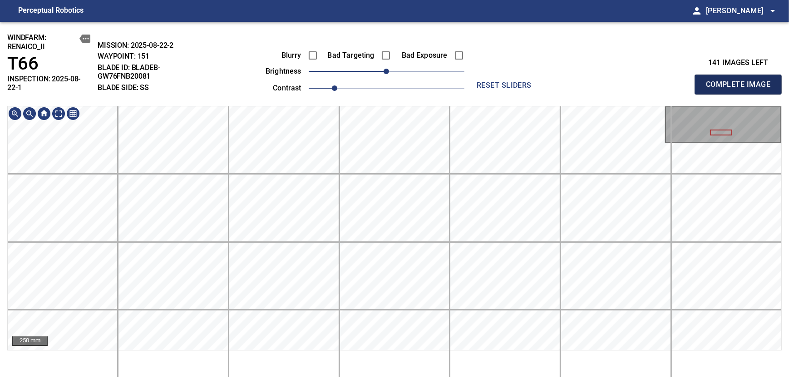
click at [741, 81] on span "Complete Image" at bounding box center [738, 84] width 67 height 13
click at [393, 71] on span "10" at bounding box center [392, 71] width 5 height 5
click at [741, 81] on span "Complete Image" at bounding box center [738, 84] width 67 height 13
click at [392, 66] on div "Blurry Bad Targeting Bad Exposure brightness 0 contrast 1" at bounding box center [354, 70] width 219 height 49
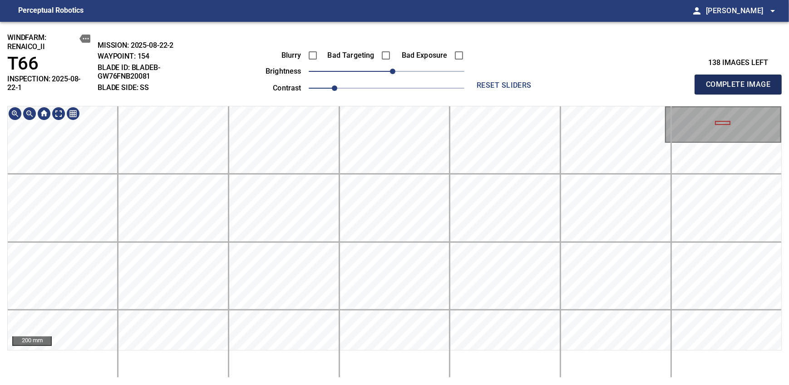
click at [741, 81] on span "Complete Image" at bounding box center [738, 84] width 67 height 13
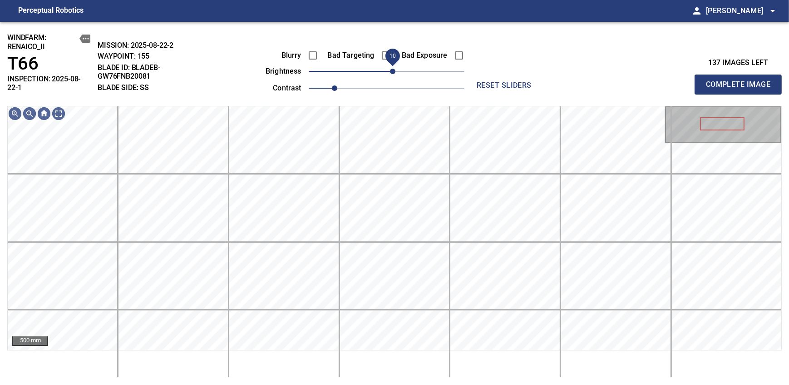
drag, startPoint x: 389, startPoint y: 73, endPoint x: 395, endPoint y: 67, distance: 7.7
click at [395, 69] on span "10" at bounding box center [392, 71] width 5 height 5
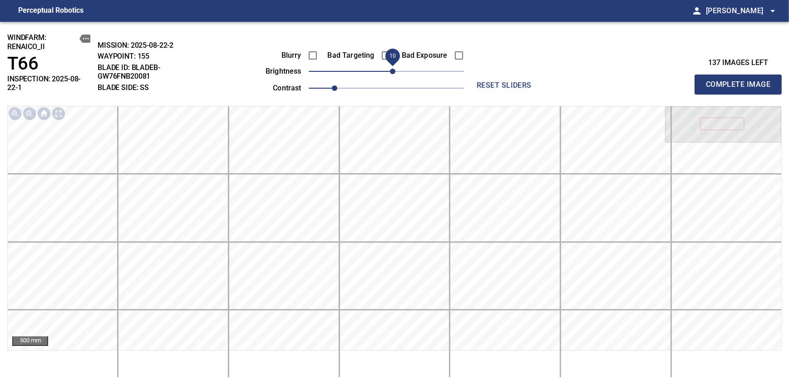
click at [741, 81] on span "Complete Image" at bounding box center [738, 84] width 67 height 13
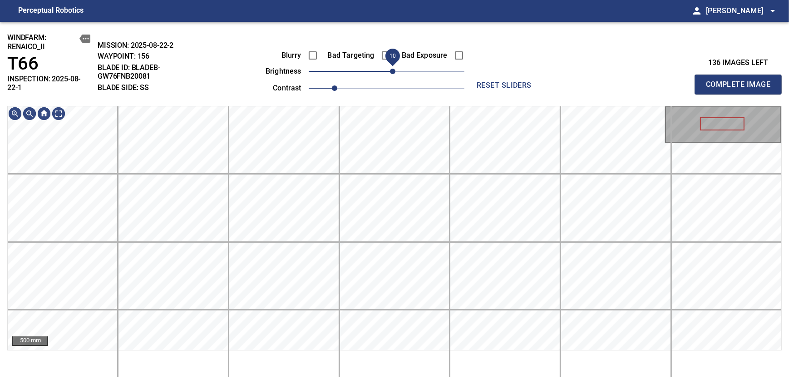
click at [390, 71] on span "10" at bounding box center [392, 71] width 5 height 5
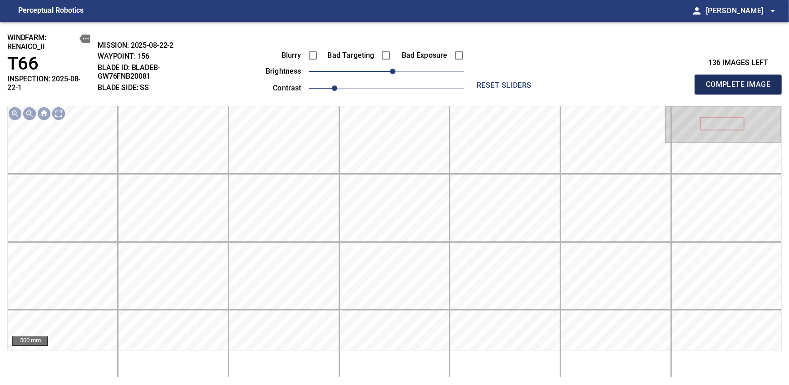
click at [741, 81] on span "Complete Image" at bounding box center [738, 84] width 67 height 13
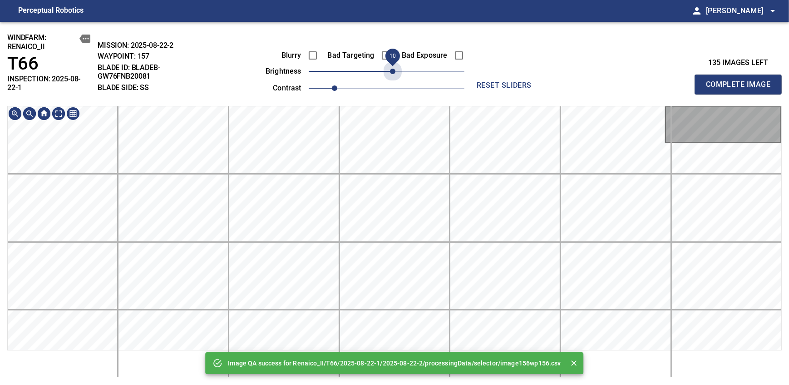
click at [392, 71] on span "10" at bounding box center [392, 71] width 5 height 5
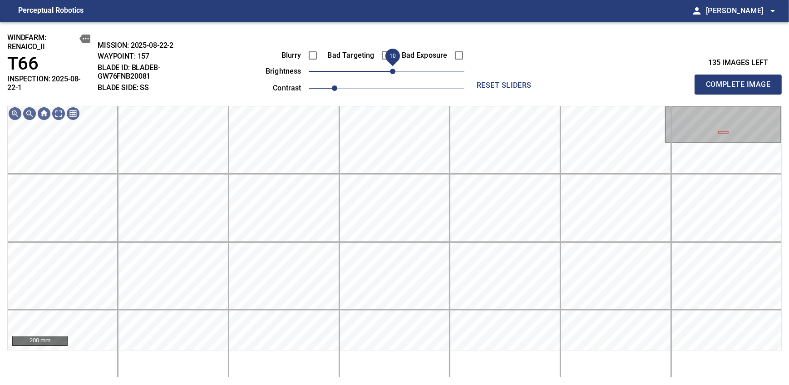
drag, startPoint x: 392, startPoint y: 71, endPoint x: 386, endPoint y: 74, distance: 6.5
click at [390, 74] on span "10" at bounding box center [392, 71] width 5 height 5
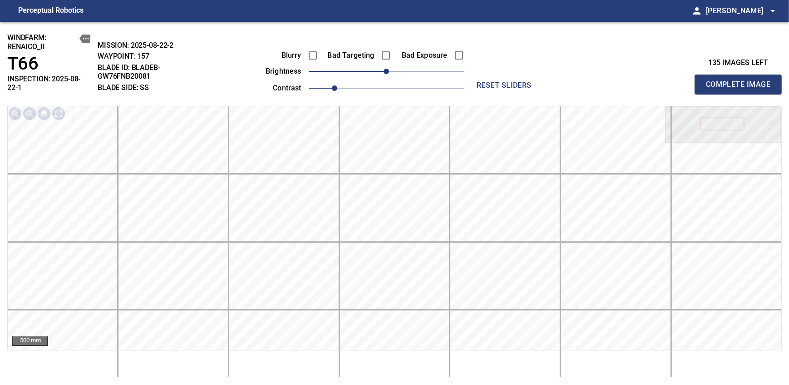
click at [741, 81] on span "Complete Image" at bounding box center [738, 84] width 67 height 13
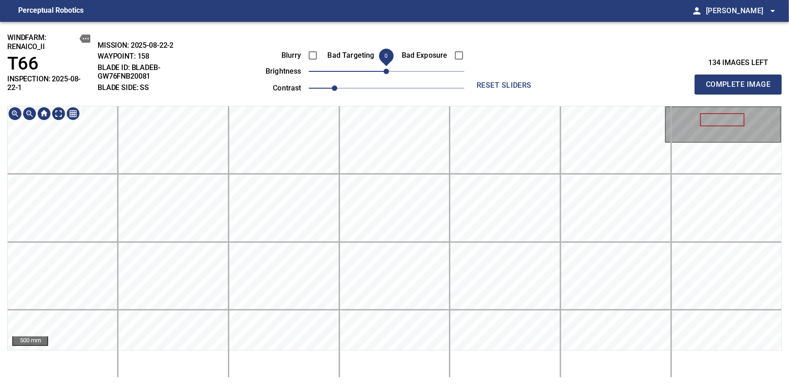
click at [389, 71] on span "0" at bounding box center [386, 71] width 5 height 5
click at [741, 81] on span "Complete Image" at bounding box center [738, 84] width 67 height 13
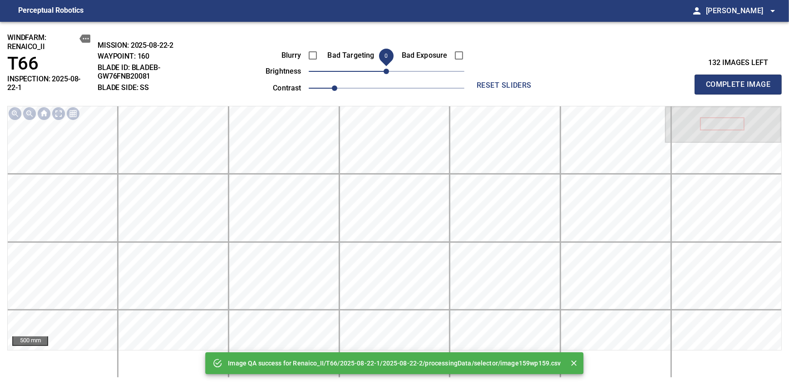
click at [389, 71] on span "0" at bounding box center [386, 71] width 5 height 5
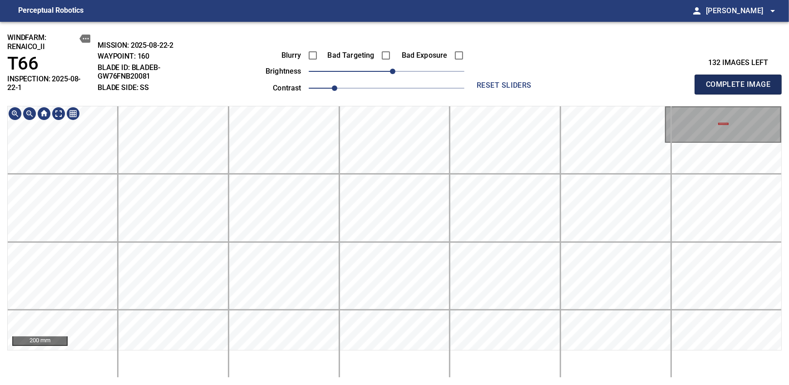
click at [741, 81] on span "Complete Image" at bounding box center [738, 84] width 67 height 13
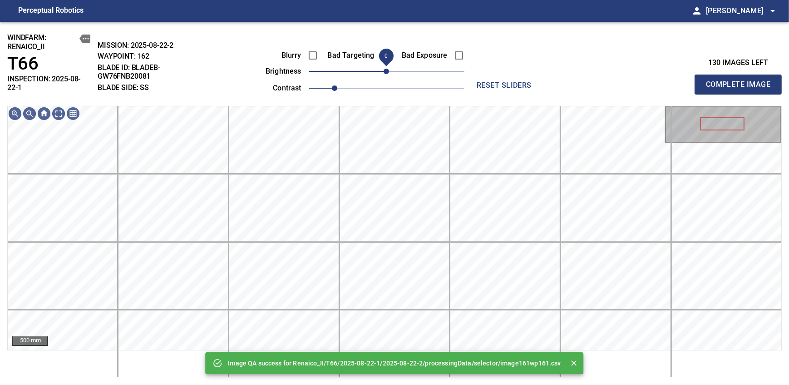
click at [389, 74] on span "0" at bounding box center [386, 71] width 5 height 5
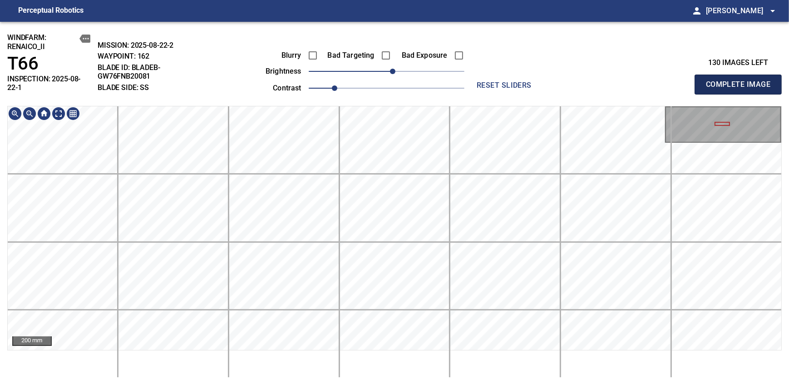
click at [741, 81] on span "Complete Image" at bounding box center [738, 84] width 67 height 13
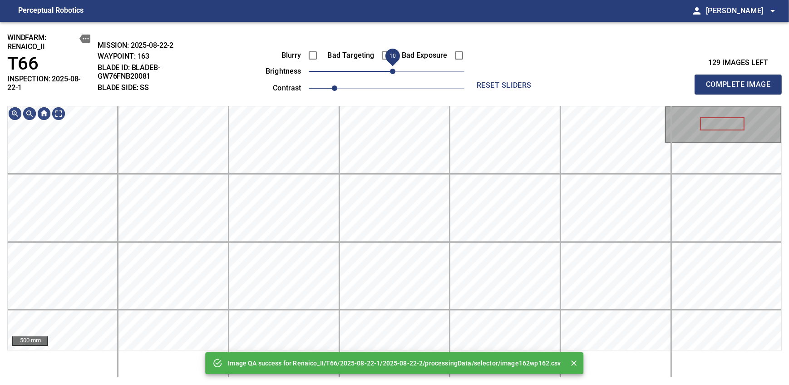
click at [390, 71] on span "10" at bounding box center [392, 71] width 5 height 5
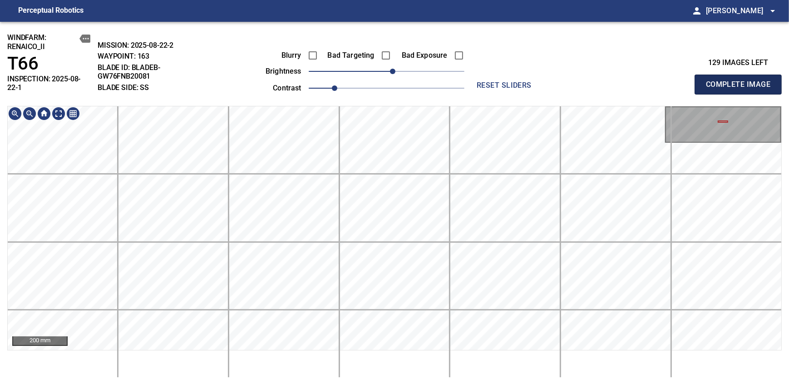
click at [741, 81] on span "Complete Image" at bounding box center [738, 84] width 67 height 13
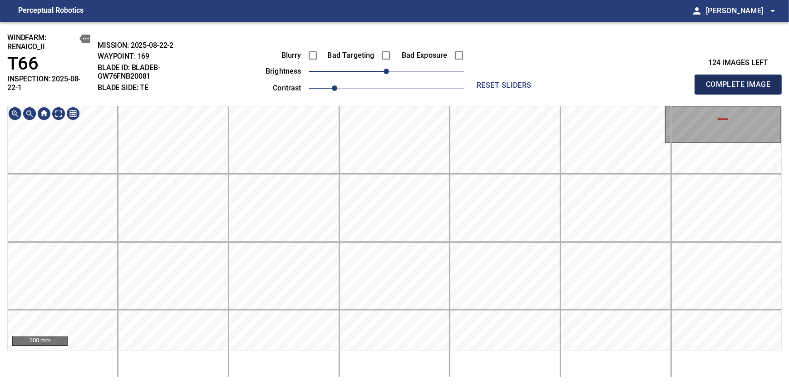
click at [741, 81] on span "Complete Image" at bounding box center [738, 84] width 67 height 13
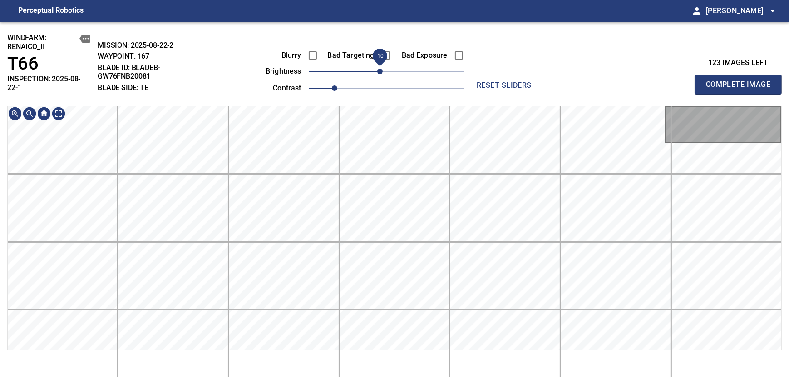
click at [382, 71] on span "-10" at bounding box center [379, 71] width 5 height 5
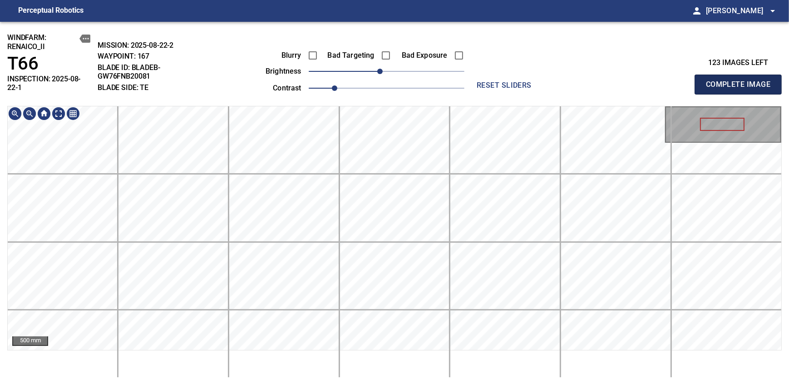
click at [741, 81] on span "Complete Image" at bounding box center [738, 84] width 67 height 13
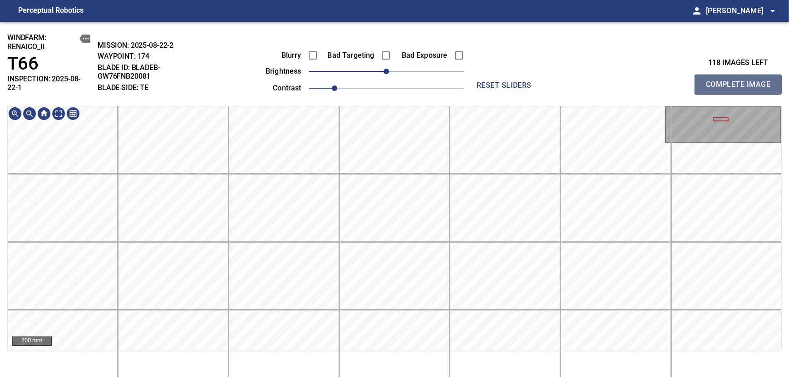
click at [741, 81] on span "Complete Image" at bounding box center [738, 84] width 67 height 13
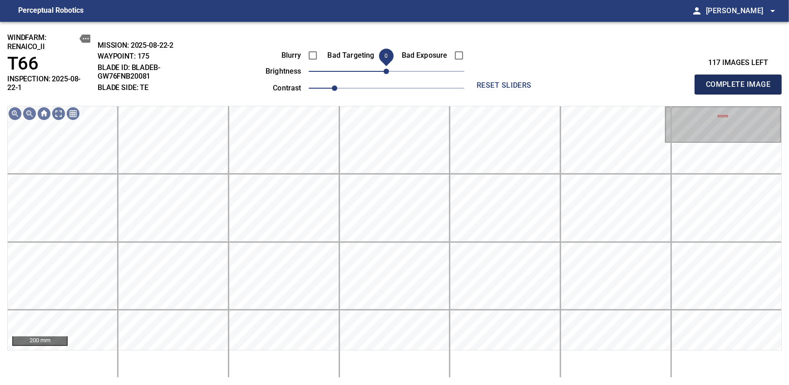
click at [741, 81] on span "Complete Image" at bounding box center [738, 84] width 67 height 13
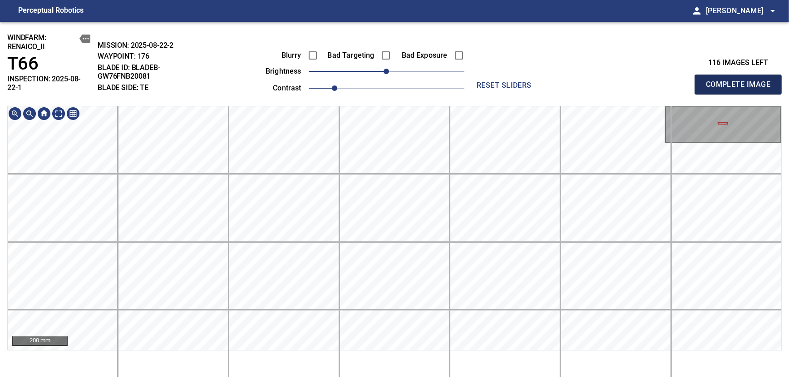
click at [741, 81] on span "Complete Image" at bounding box center [738, 84] width 67 height 13
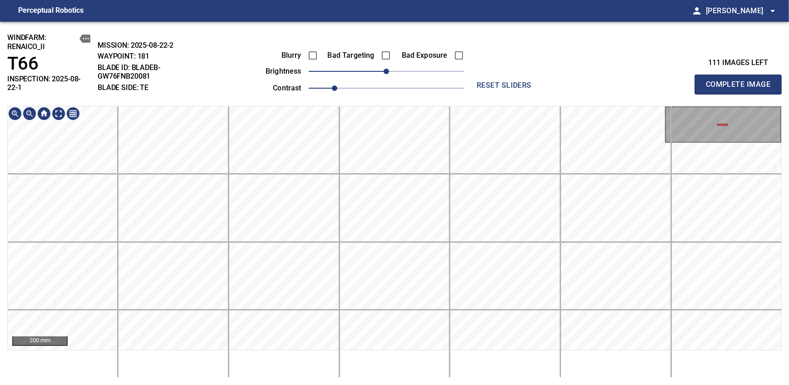
click at [440, 352] on div "200 mm" at bounding box center [394, 242] width 775 height 272
click at [741, 81] on span "Complete Image" at bounding box center [738, 84] width 67 height 13
click at [417, 384] on html "Perceptual Robotics person Alex Semenov arrow_drop_down windfarm: Renaico_II T6…" at bounding box center [394, 192] width 789 height 385
click at [741, 81] on span "Complete Image" at bounding box center [738, 84] width 67 height 13
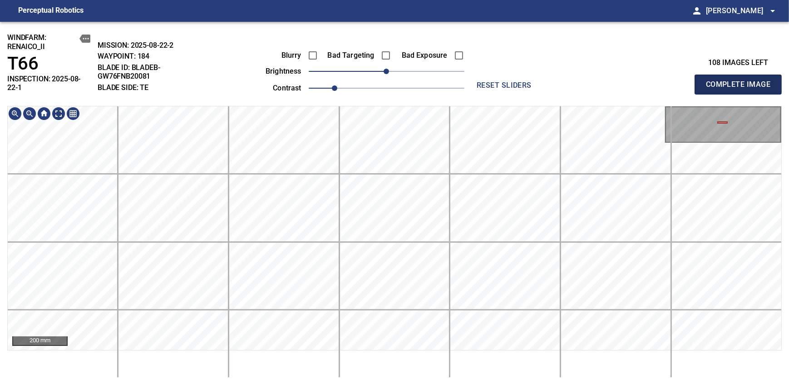
click at [741, 81] on span "Complete Image" at bounding box center [738, 84] width 67 height 13
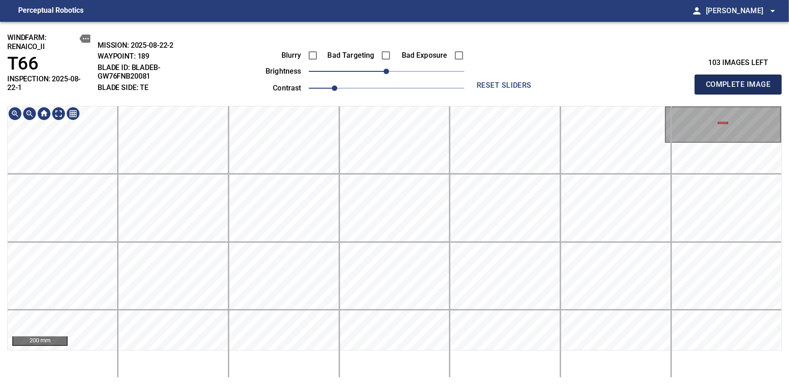
click at [741, 81] on span "Complete Image" at bounding box center [738, 84] width 67 height 13
click at [450, 85] on div "windfarm: Renaico_II T66 INSPECTION: 2025-08-22-1 MISSION: 2025-08-22-2 WAYPOIN…" at bounding box center [394, 203] width 789 height 363
click at [741, 81] on span "Complete Image" at bounding box center [738, 84] width 67 height 13
click at [444, 382] on div "windfarm: Renaico_II T66 INSPECTION: 2025-08-22-1 MISSION: 2025-08-22-2 WAYPOIN…" at bounding box center [394, 203] width 789 height 363
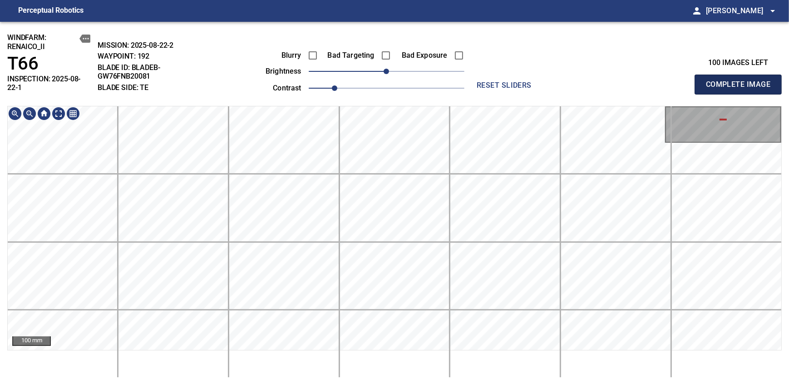
click at [741, 81] on span "Complete Image" at bounding box center [738, 84] width 67 height 13
click at [435, 84] on div "windfarm: Renaico_II T66 INSPECTION: 2025-08-22-1 MISSION: 2025-08-22-2 WAYPOIN…" at bounding box center [394, 203] width 789 height 363
click at [741, 81] on span "Complete Image" at bounding box center [738, 84] width 67 height 13
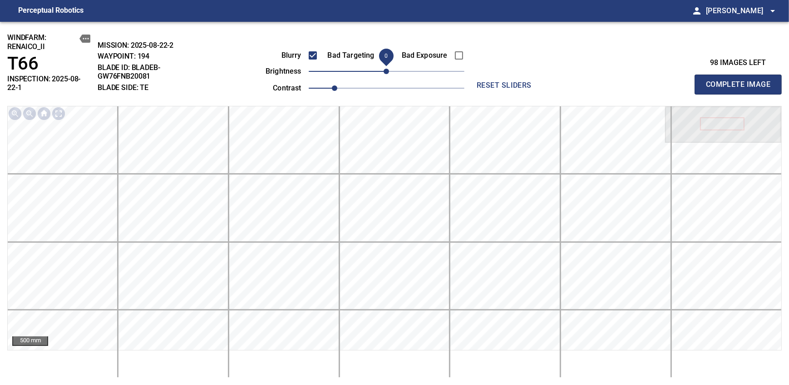
click at [741, 81] on span "Complete Image" at bounding box center [738, 84] width 67 height 13
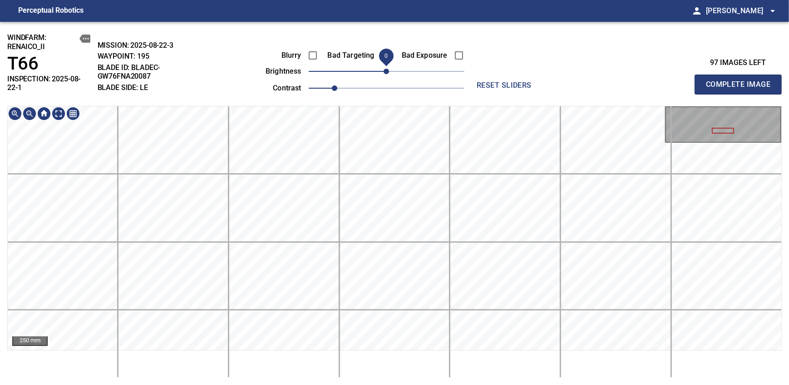
click at [389, 73] on span "0" at bounding box center [386, 71] width 5 height 5
click at [741, 81] on span "Complete Image" at bounding box center [738, 84] width 67 height 13
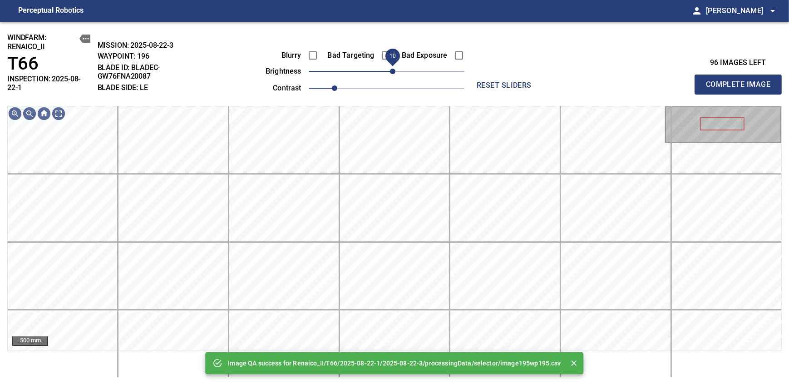
click at [395, 69] on span "10" at bounding box center [392, 71] width 5 height 5
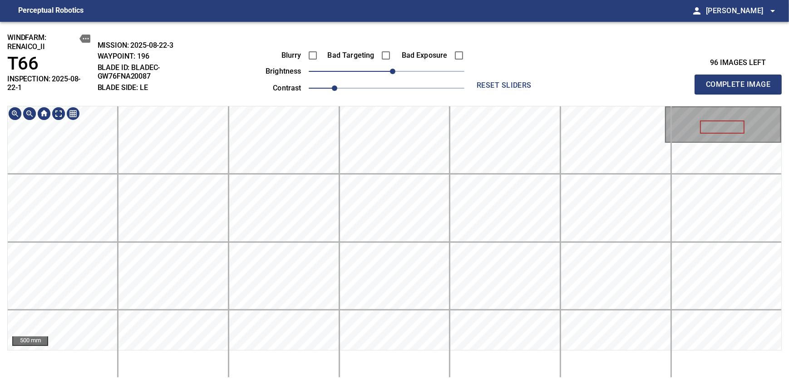
click at [446, 96] on div "windfarm: Renaico_II T66 INSPECTION: 2025-08-22-1 MISSION: 2025-08-22-3 WAYPOIN…" at bounding box center [394, 203] width 789 height 363
click at [741, 81] on span "Complete Image" at bounding box center [738, 84] width 67 height 13
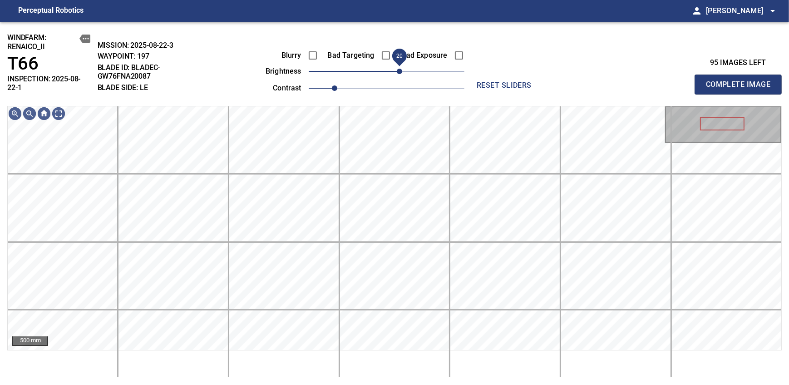
drag, startPoint x: 389, startPoint y: 72, endPoint x: 400, endPoint y: 69, distance: 11.4
click at [400, 69] on span "20" at bounding box center [399, 71] width 5 height 5
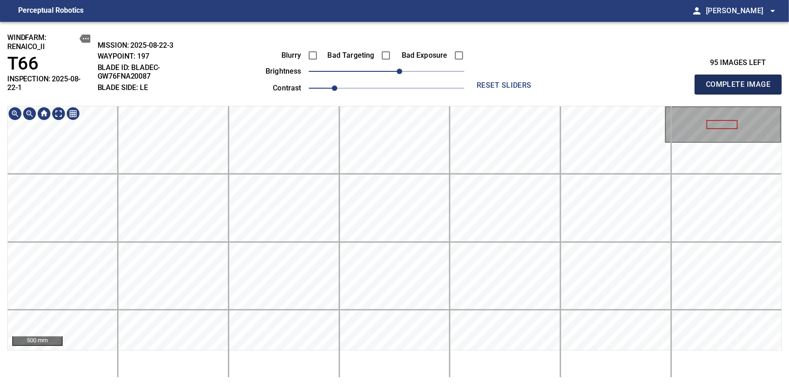
click at [741, 81] on span "Complete Image" at bounding box center [738, 84] width 67 height 13
drag, startPoint x: 386, startPoint y: 71, endPoint x: 391, endPoint y: 71, distance: 5.4
click at [391, 71] on span "10" at bounding box center [392, 71] width 5 height 5
click at [741, 81] on span "Complete Image" at bounding box center [738, 84] width 67 height 13
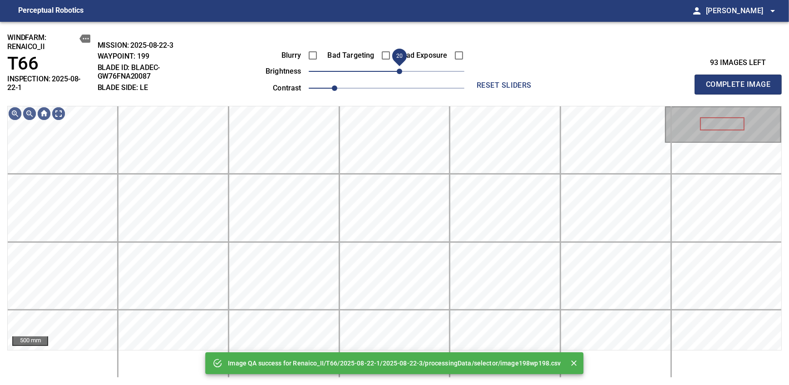
drag, startPoint x: 389, startPoint y: 74, endPoint x: 397, endPoint y: 73, distance: 8.7
click at [397, 73] on span "20" at bounding box center [399, 71] width 5 height 5
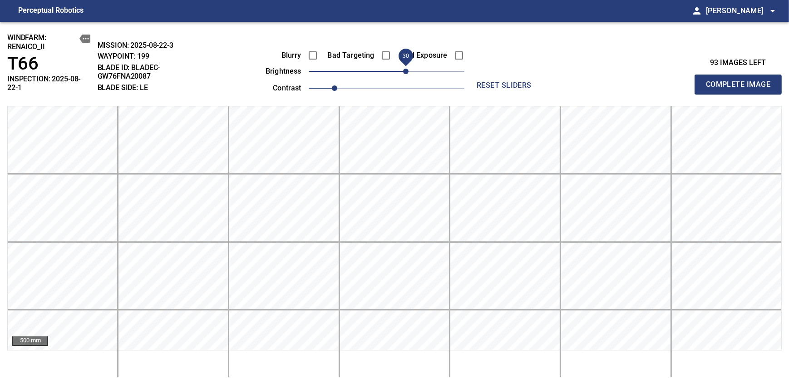
click at [405, 70] on span "30" at bounding box center [405, 71] width 5 height 5
click at [741, 81] on span "Complete Image" at bounding box center [738, 84] width 67 height 13
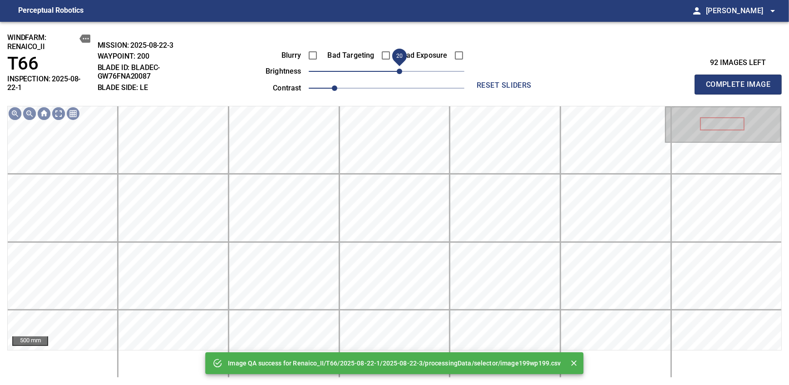
click at [400, 71] on span "20" at bounding box center [387, 71] width 156 height 13
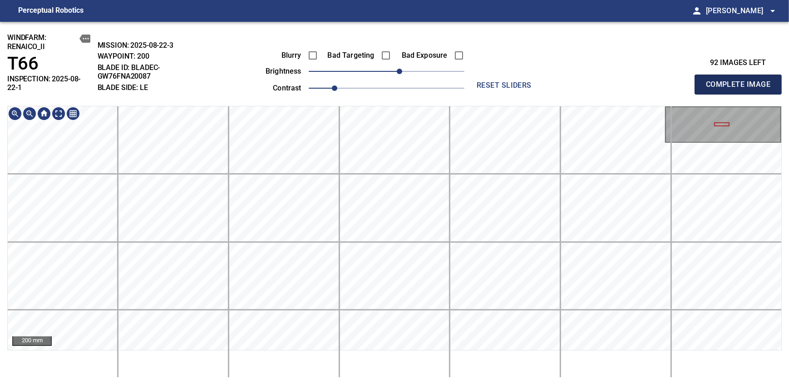
click at [741, 81] on span "Complete Image" at bounding box center [738, 84] width 67 height 13
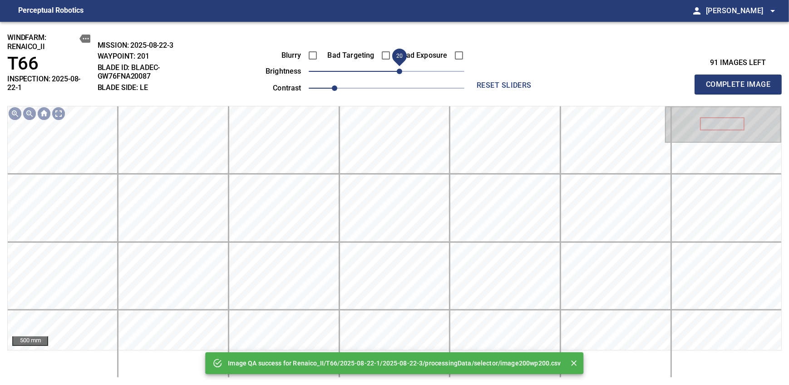
click at [402, 72] on span "20" at bounding box center [387, 71] width 156 height 13
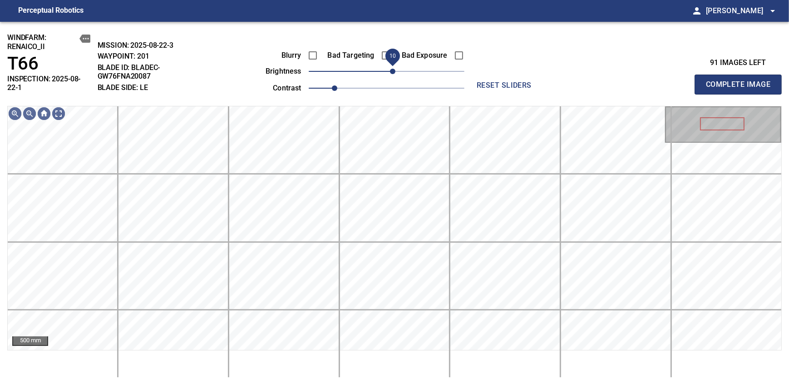
click at [395, 73] on span "10" at bounding box center [392, 71] width 5 height 5
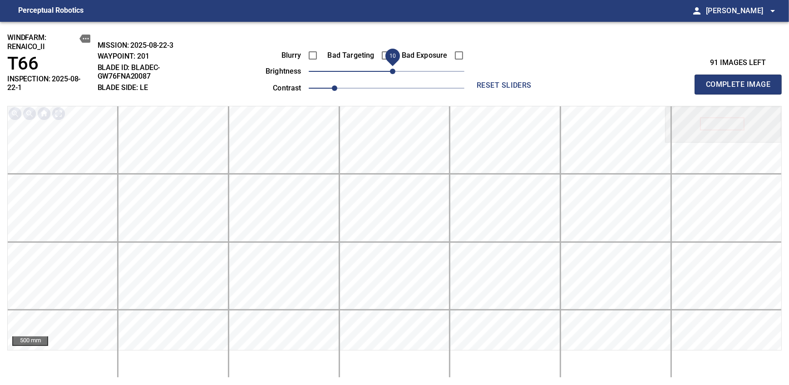
click at [741, 81] on span "Complete Image" at bounding box center [738, 84] width 67 height 13
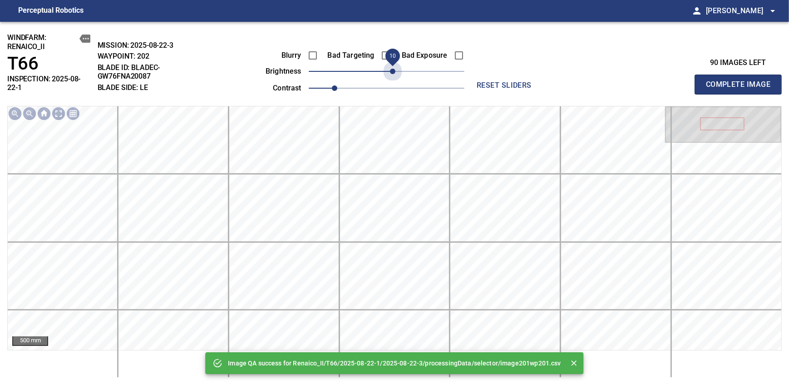
click at [396, 73] on span "10" at bounding box center [387, 71] width 156 height 13
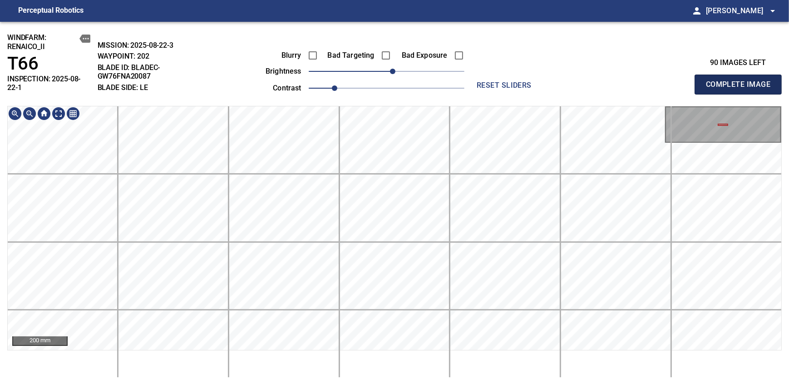
click at [741, 81] on span "Complete Image" at bounding box center [738, 84] width 67 height 13
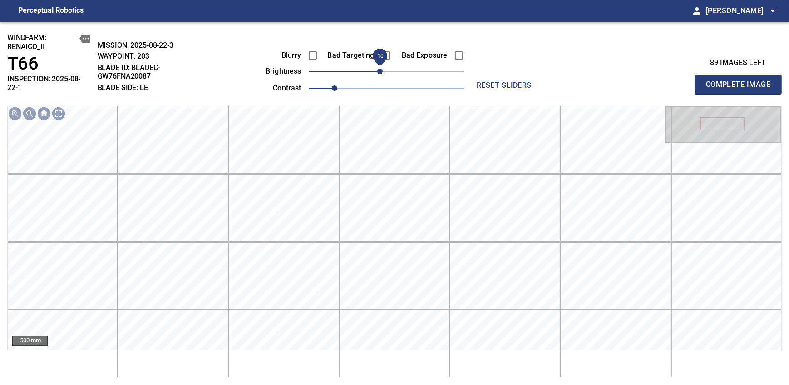
click at [382, 74] on span "-10" at bounding box center [379, 71] width 5 height 5
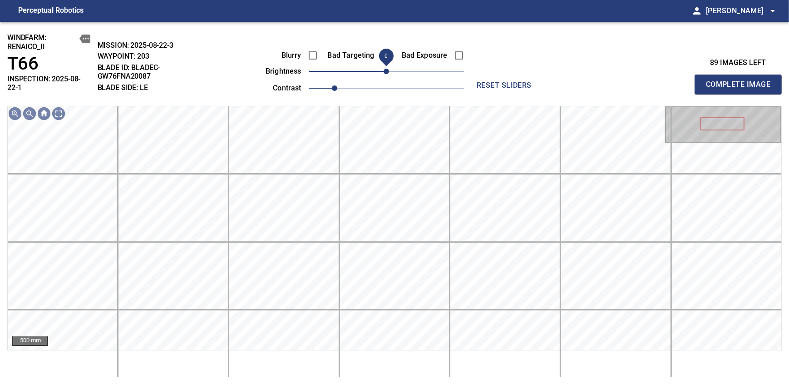
click at [385, 72] on span "0" at bounding box center [386, 71] width 5 height 5
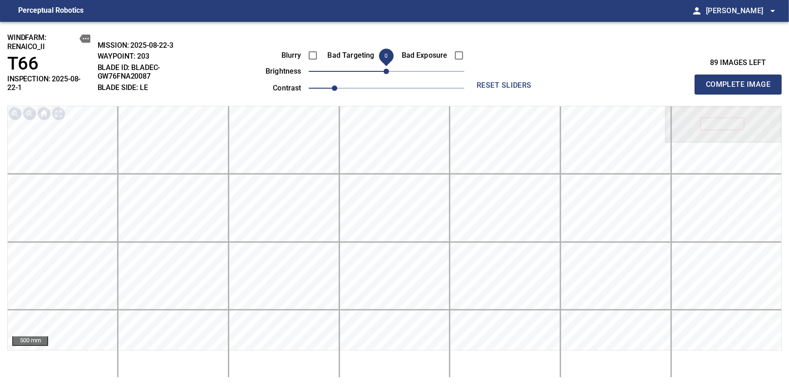
click at [741, 81] on span "Complete Image" at bounding box center [738, 84] width 67 height 13
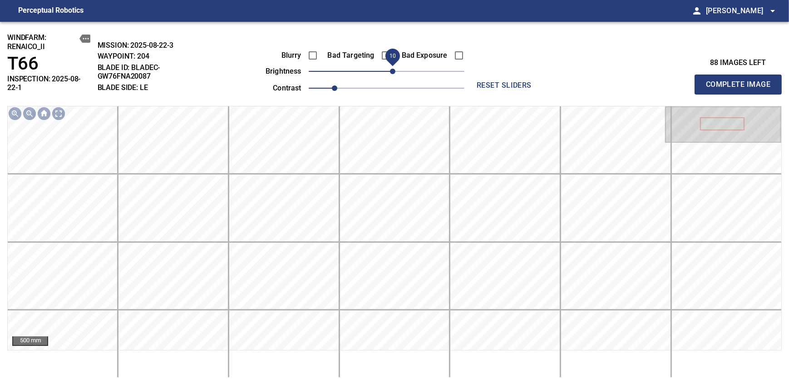
click at [390, 73] on span "10" at bounding box center [392, 71] width 5 height 5
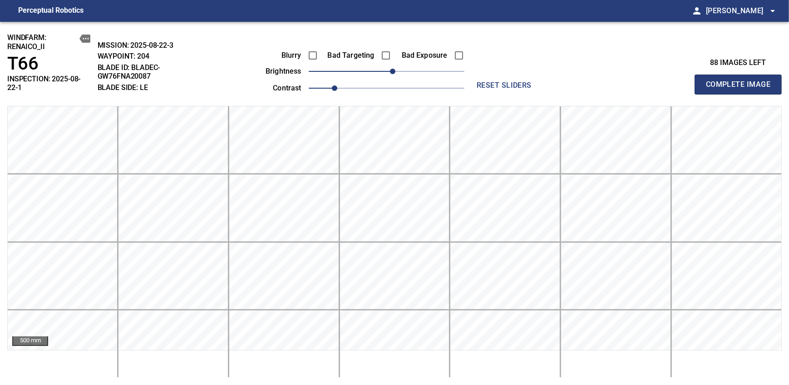
click at [741, 81] on span "Complete Image" at bounding box center [738, 84] width 67 height 13
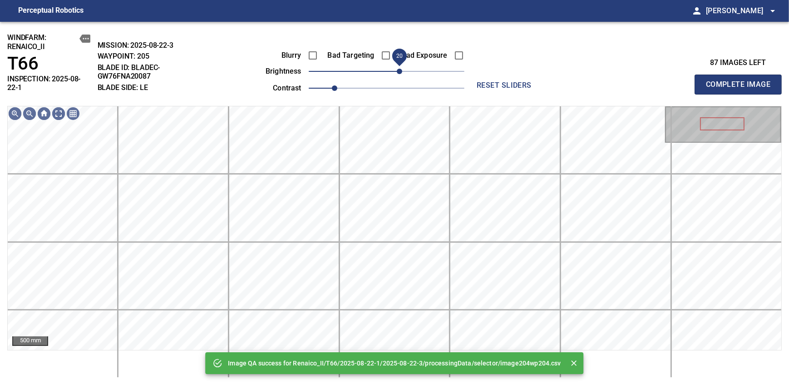
drag, startPoint x: 389, startPoint y: 69, endPoint x: 397, endPoint y: 69, distance: 8.2
click at [397, 69] on span "20" at bounding box center [399, 71] width 5 height 5
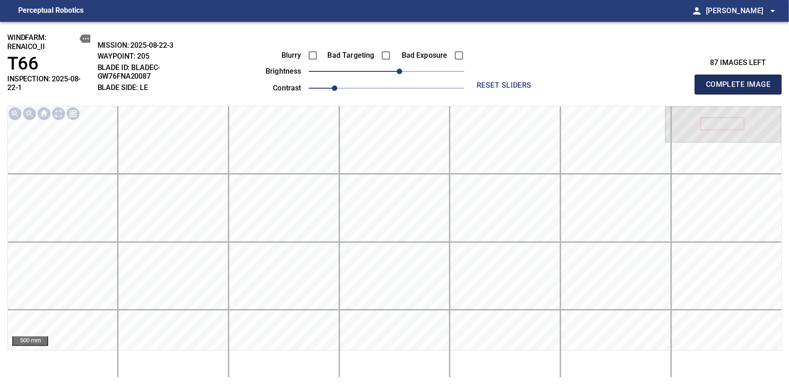
click at [741, 81] on span "Complete Image" at bounding box center [738, 84] width 67 height 13
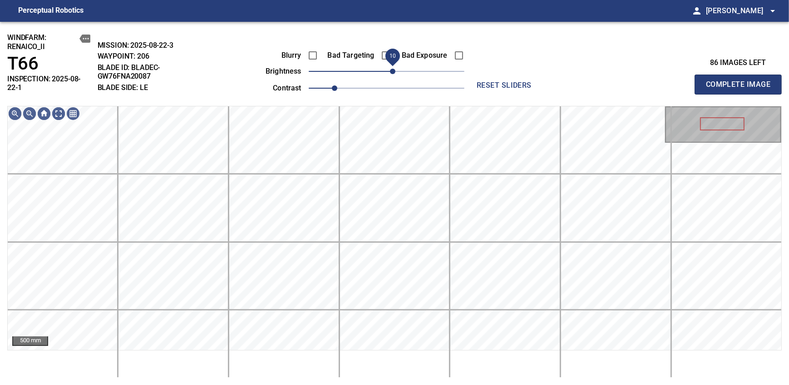
drag, startPoint x: 380, startPoint y: 73, endPoint x: 393, endPoint y: 65, distance: 14.6
click at [393, 69] on span "10" at bounding box center [392, 71] width 5 height 5
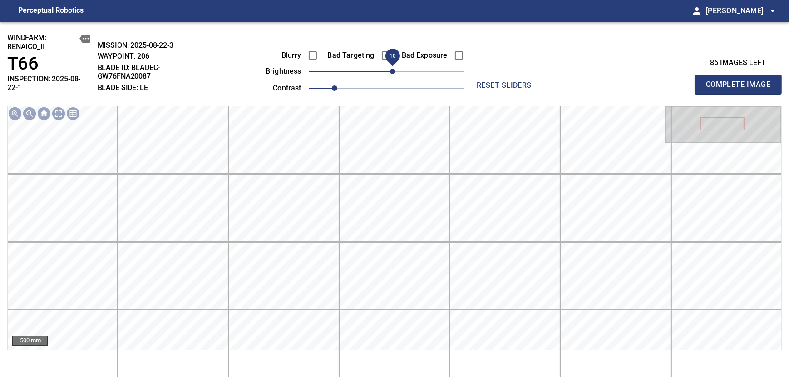
click at [741, 81] on span "Complete Image" at bounding box center [738, 84] width 67 height 13
click at [393, 74] on span "10" at bounding box center [392, 71] width 5 height 5
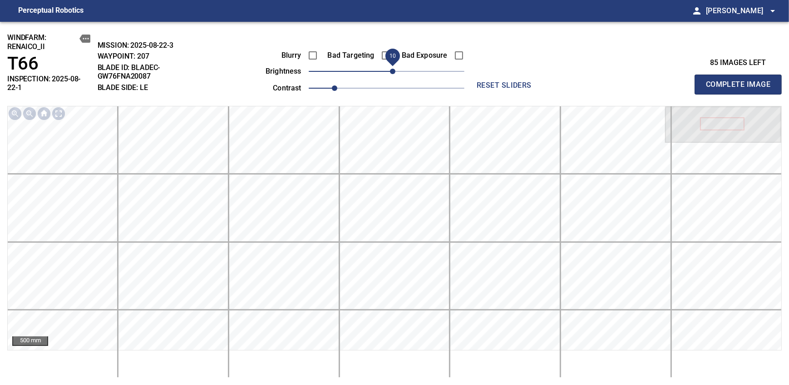
click at [741, 81] on span "Complete Image" at bounding box center [738, 84] width 67 height 13
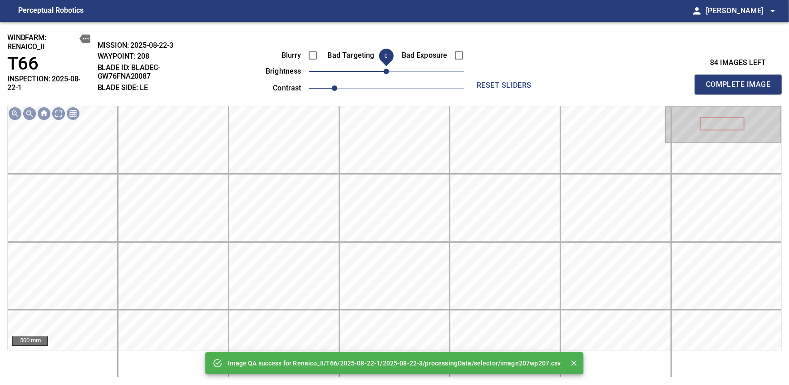
drag, startPoint x: 385, startPoint y: 79, endPoint x: 393, endPoint y: 76, distance: 7.8
click at [389, 74] on span "0" at bounding box center [386, 71] width 5 height 5
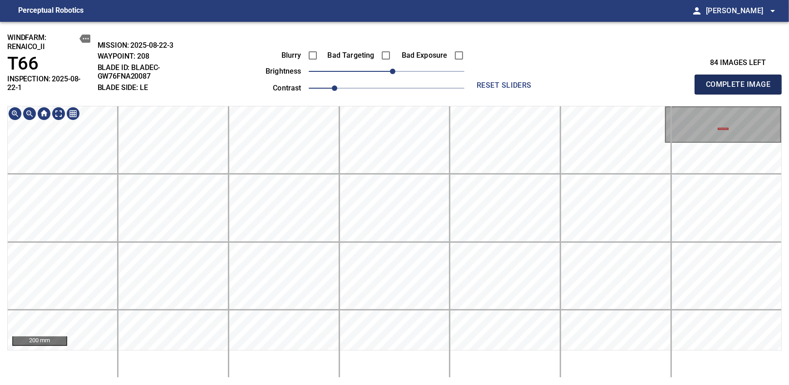
click at [741, 81] on span "Complete Image" at bounding box center [738, 84] width 67 height 13
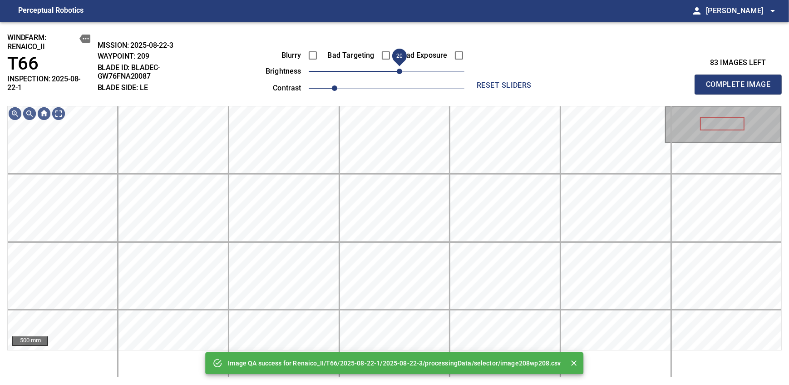
drag, startPoint x: 390, startPoint y: 72, endPoint x: 398, endPoint y: 69, distance: 8.8
click at [398, 69] on span "20" at bounding box center [399, 71] width 5 height 5
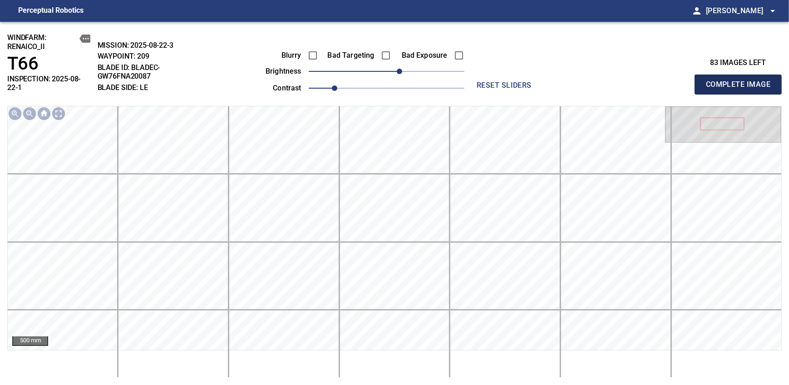
drag, startPoint x: 741, startPoint y: 81, endPoint x: 398, endPoint y: 69, distance: 343.0
click at [741, 81] on span "Complete Image" at bounding box center [738, 84] width 67 height 13
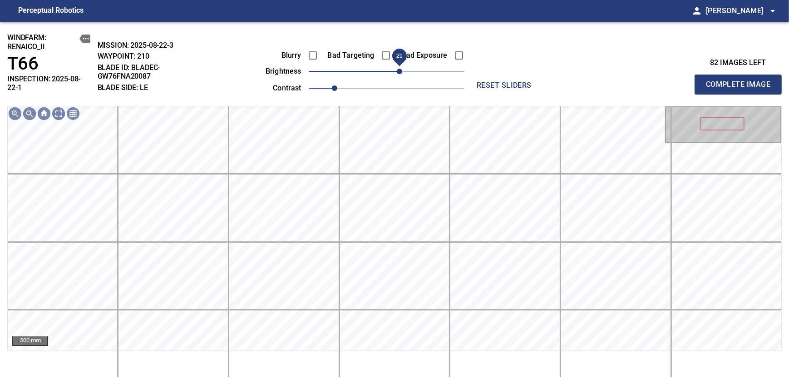
drag, startPoint x: 390, startPoint y: 69, endPoint x: 398, endPoint y: 69, distance: 7.7
click at [398, 69] on span "20" at bounding box center [399, 71] width 5 height 5
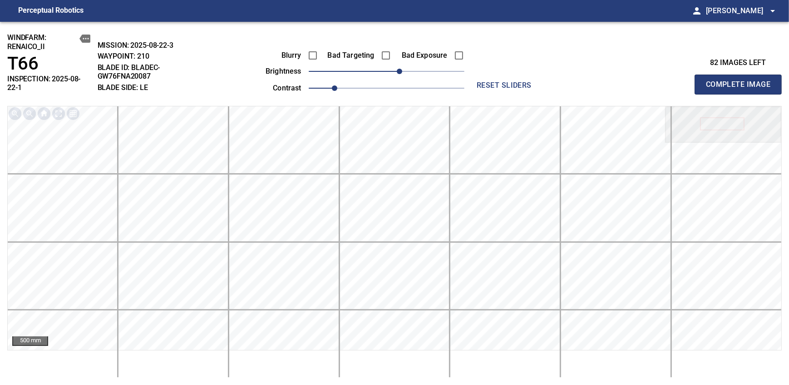
click at [741, 81] on span "Complete Image" at bounding box center [738, 84] width 67 height 13
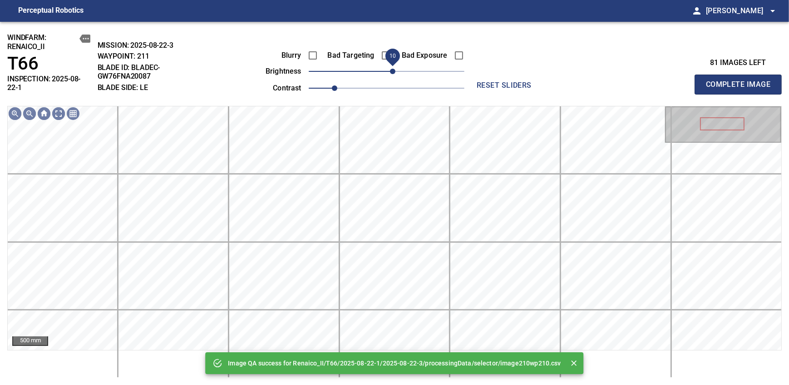
click at [392, 73] on span "10" at bounding box center [392, 71] width 5 height 5
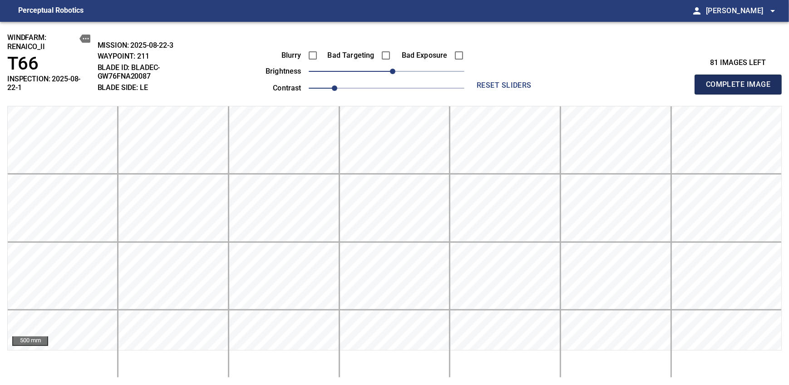
drag, startPoint x: 741, startPoint y: 81, endPoint x: 392, endPoint y: 73, distance: 348.8
click at [741, 81] on span "Complete Image" at bounding box center [738, 84] width 67 height 13
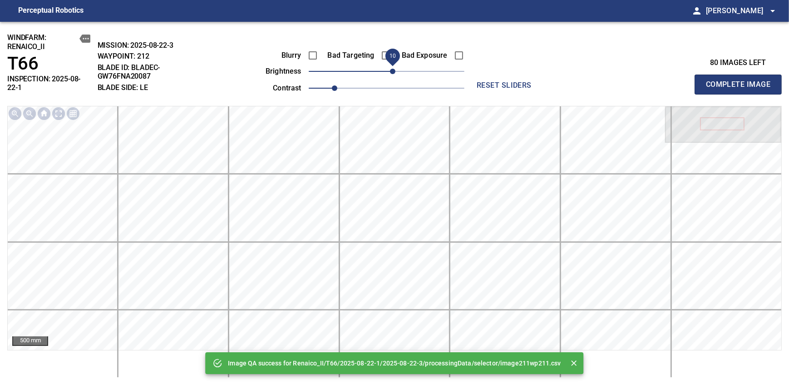
click at [394, 72] on span "10" at bounding box center [392, 71] width 5 height 5
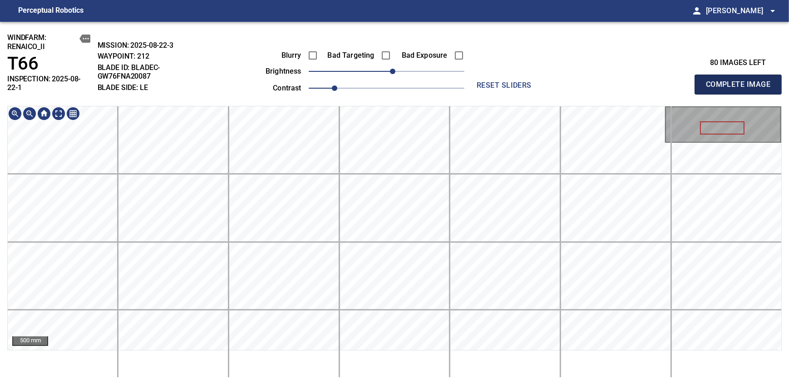
click at [741, 81] on span "Complete Image" at bounding box center [738, 84] width 67 height 13
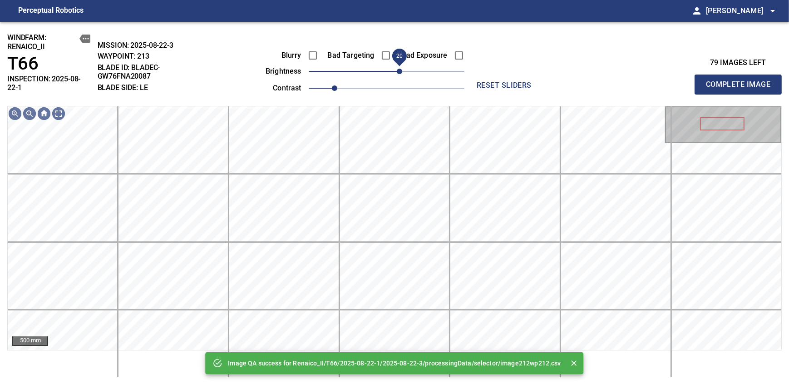
click at [400, 72] on span "20" at bounding box center [387, 71] width 156 height 13
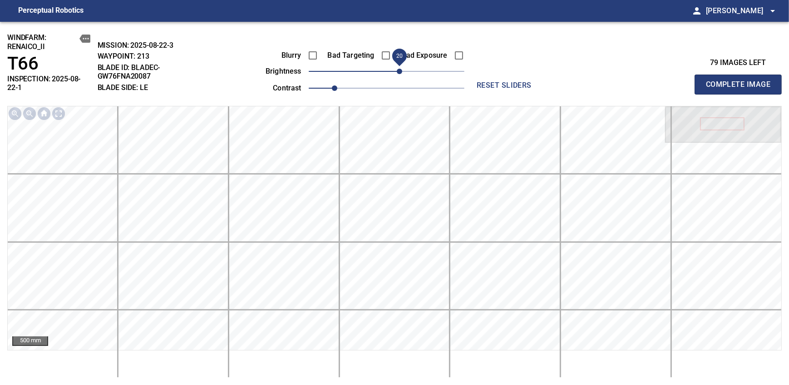
click at [741, 81] on span "Complete Image" at bounding box center [738, 84] width 67 height 13
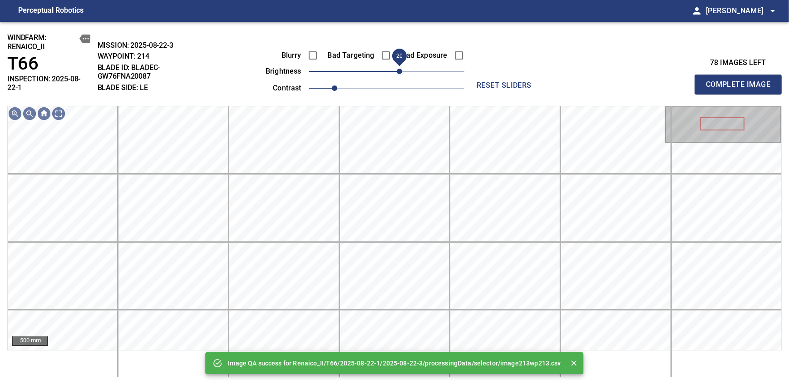
drag, startPoint x: 391, startPoint y: 72, endPoint x: 400, endPoint y: 68, distance: 9.5
click at [400, 69] on span "20" at bounding box center [399, 71] width 5 height 5
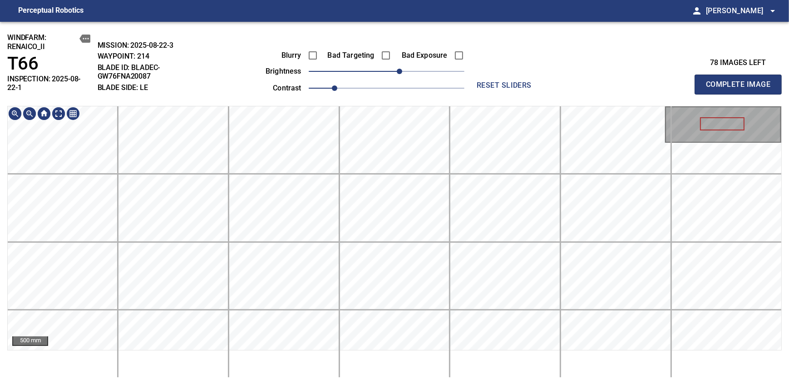
click at [385, 101] on div "windfarm: Renaico_II T66 INSPECTION: 2025-08-22-1 MISSION: 2025-08-22-3 WAYPOIN…" at bounding box center [394, 203] width 789 height 363
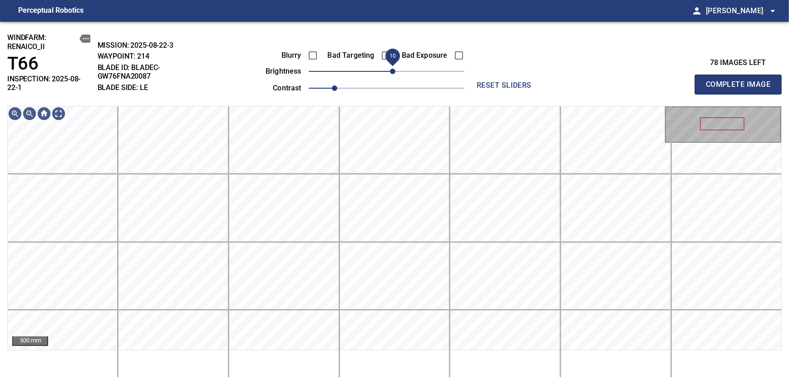
click at [394, 74] on span "10" at bounding box center [392, 71] width 5 height 5
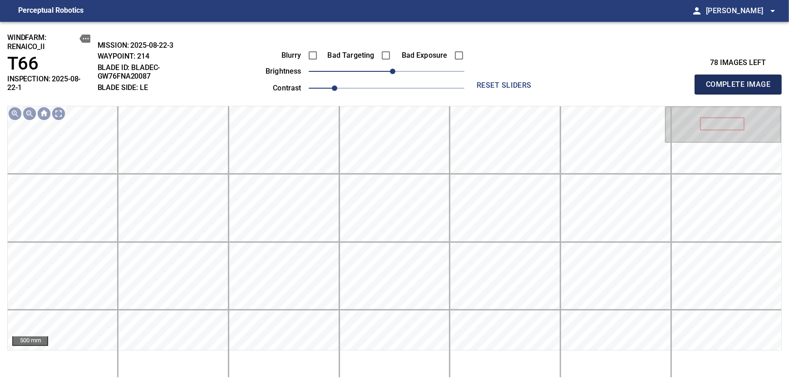
click at [741, 81] on span "Complete Image" at bounding box center [738, 84] width 67 height 13
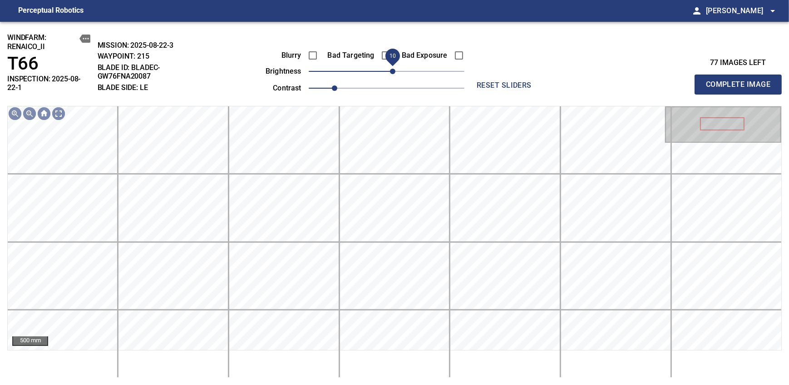
drag, startPoint x: 390, startPoint y: 73, endPoint x: 398, endPoint y: 67, distance: 10.1
click at [395, 69] on span "10" at bounding box center [392, 71] width 5 height 5
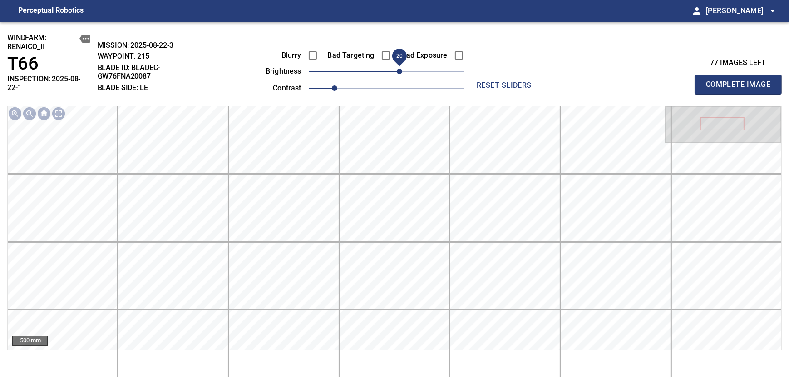
click at [741, 81] on span "Complete Image" at bounding box center [738, 84] width 67 height 13
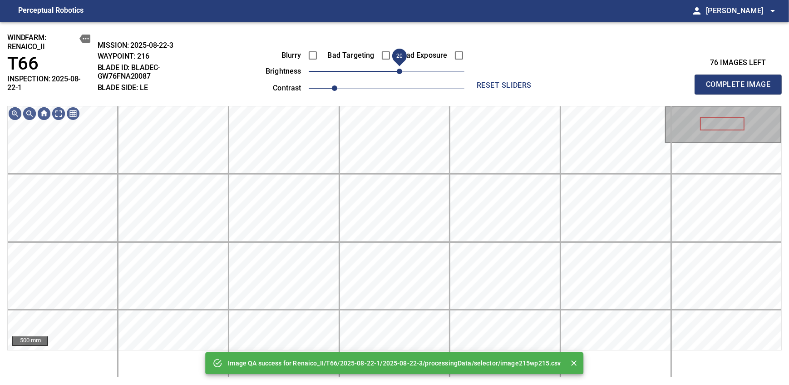
drag, startPoint x: 388, startPoint y: 69, endPoint x: 396, endPoint y: 69, distance: 8.6
click at [397, 69] on span "20" at bounding box center [399, 71] width 5 height 5
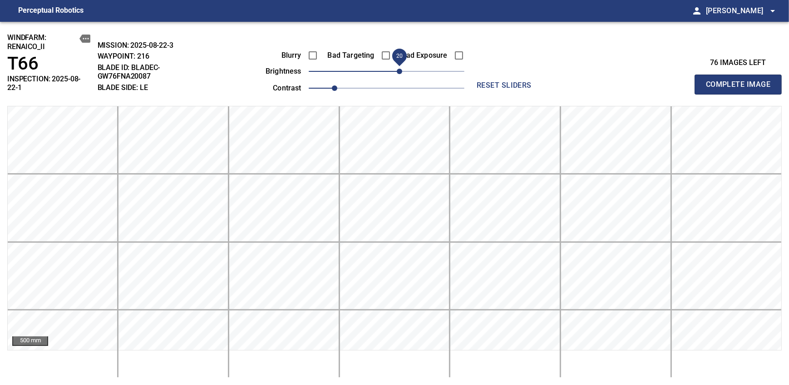
click at [398, 74] on span "20" at bounding box center [399, 71] width 5 height 5
click at [741, 81] on span "Complete Image" at bounding box center [738, 84] width 67 height 13
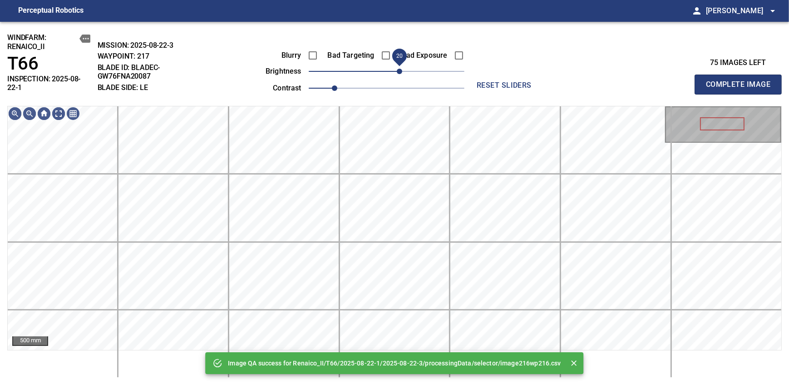
click at [397, 70] on span "20" at bounding box center [399, 71] width 5 height 5
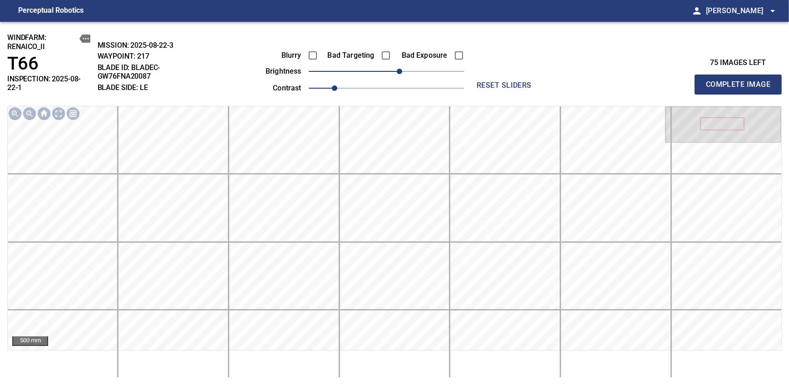
click at [741, 81] on span "Complete Image" at bounding box center [738, 84] width 67 height 13
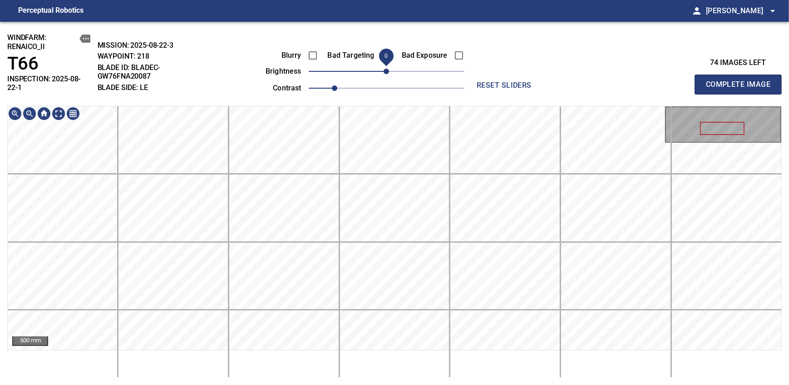
click at [395, 69] on div "Blurry Bad Targeting Bad Exposure brightness 0 contrast 1" at bounding box center [354, 70] width 219 height 49
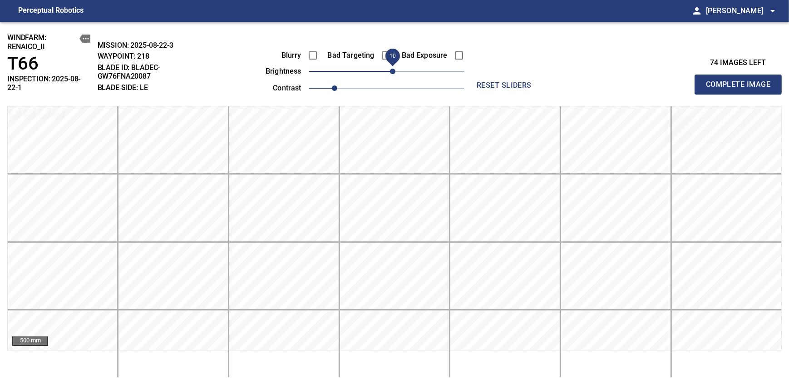
click at [395, 69] on span "10" at bounding box center [392, 71] width 5 height 5
click at [741, 81] on span "Complete Image" at bounding box center [738, 84] width 67 height 13
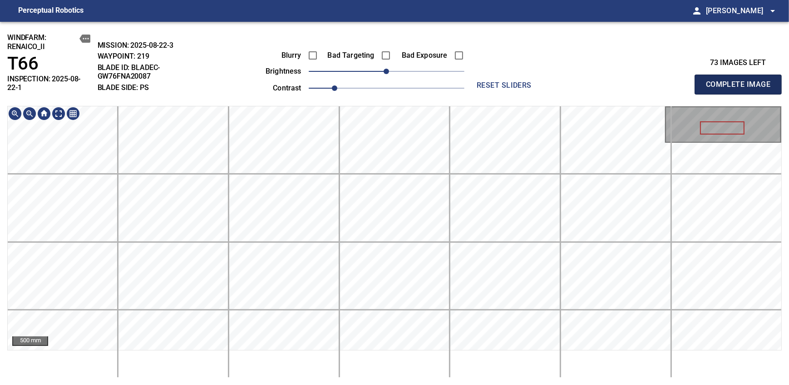
click at [741, 81] on span "Complete Image" at bounding box center [738, 84] width 67 height 13
click at [384, 70] on span "0" at bounding box center [386, 71] width 5 height 5
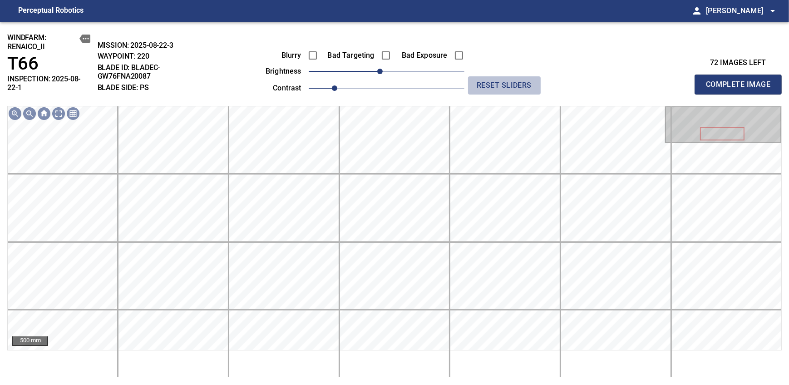
click at [480, 86] on span "reset sliders" at bounding box center [504, 85] width 65 height 13
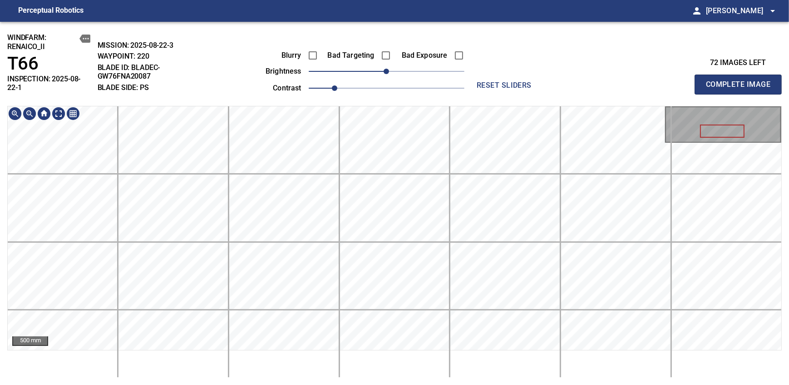
click at [372, 89] on div "windfarm: Renaico_II T66 INSPECTION: 2025-08-22-1 MISSION: 2025-08-22-3 WAYPOIN…" at bounding box center [394, 203] width 789 height 363
drag, startPoint x: 387, startPoint y: 74, endPoint x: 376, endPoint y: 77, distance: 11.8
click at [376, 74] on span "-20" at bounding box center [373, 71] width 5 height 5
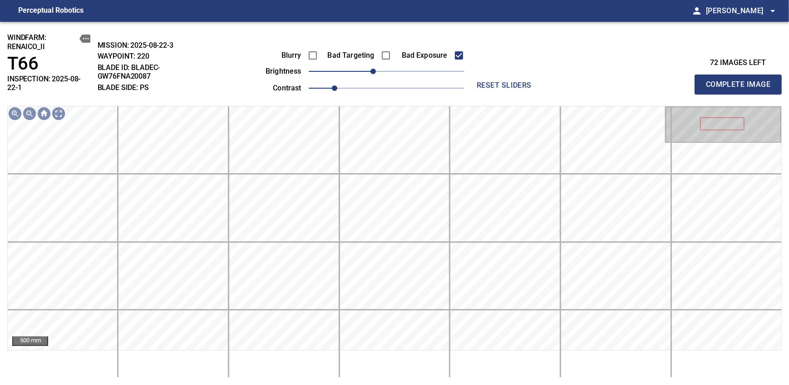
click at [741, 81] on span "Complete Image" at bounding box center [738, 84] width 67 height 13
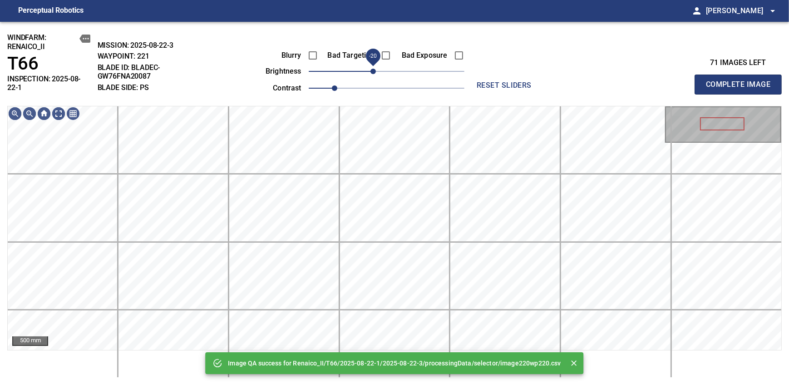
drag, startPoint x: 383, startPoint y: 74, endPoint x: 373, endPoint y: 79, distance: 12.0
click at [373, 74] on span "-20" at bounding box center [373, 71] width 5 height 5
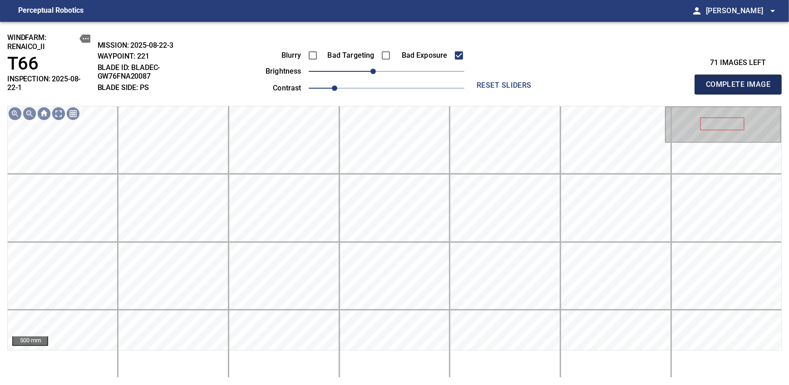
click at [741, 81] on span "Complete Image" at bounding box center [738, 84] width 67 height 13
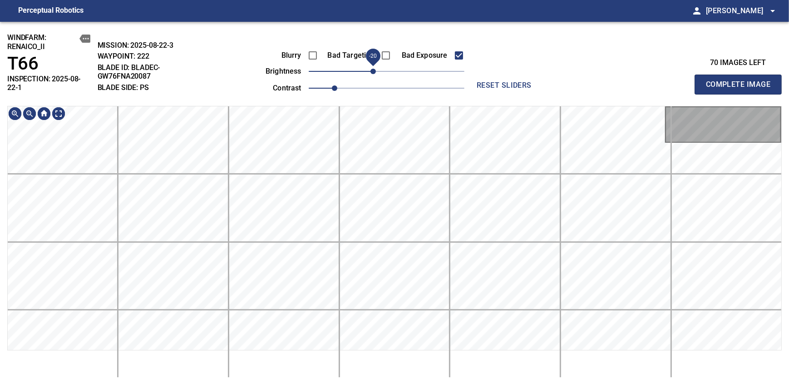
drag, startPoint x: 383, startPoint y: 68, endPoint x: 375, endPoint y: 72, distance: 9.5
click at [375, 72] on span "-20" at bounding box center [373, 71] width 5 height 5
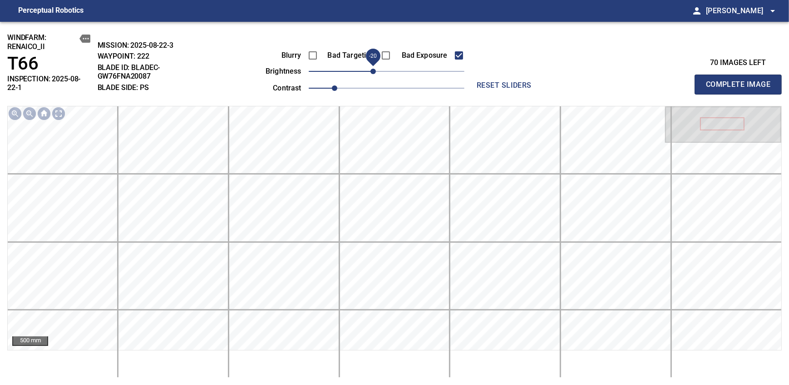
click at [741, 81] on span "Complete Image" at bounding box center [738, 84] width 67 height 13
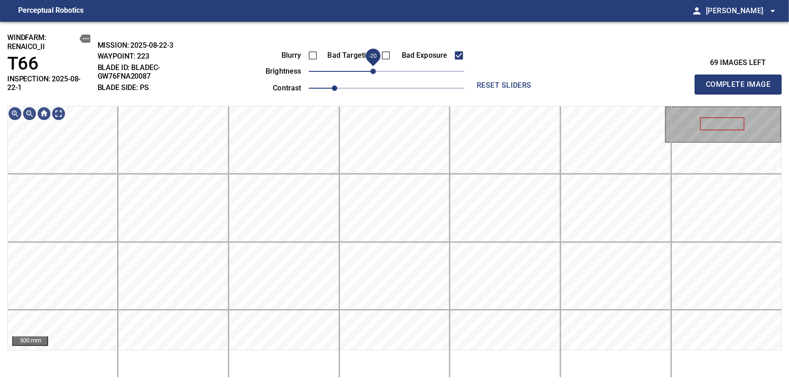
drag, startPoint x: 376, startPoint y: 73, endPoint x: 371, endPoint y: 74, distance: 4.6
click at [371, 74] on span "-20" at bounding box center [373, 71] width 5 height 5
click at [741, 81] on span "Complete Image" at bounding box center [738, 84] width 67 height 13
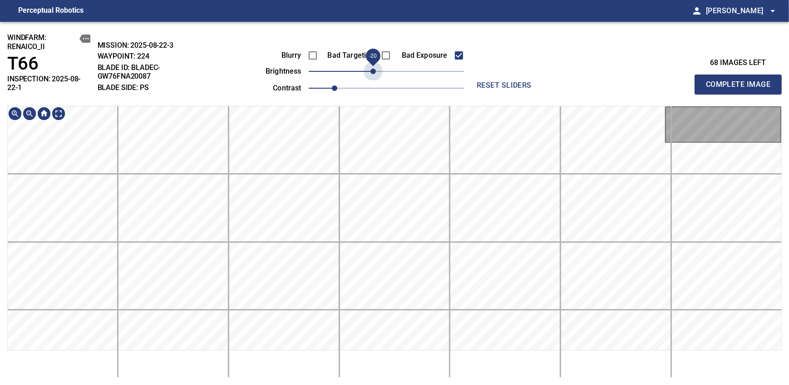
drag, startPoint x: 386, startPoint y: 75, endPoint x: 371, endPoint y: 81, distance: 15.7
click at [371, 81] on div "Blurry Bad Targeting Bad Exposure brightness -20 contrast 1" at bounding box center [354, 70] width 219 height 49
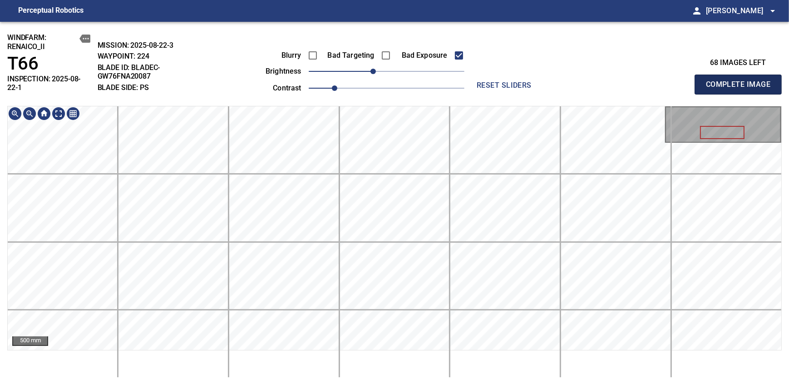
click at [741, 81] on span "Complete Image" at bounding box center [738, 84] width 67 height 13
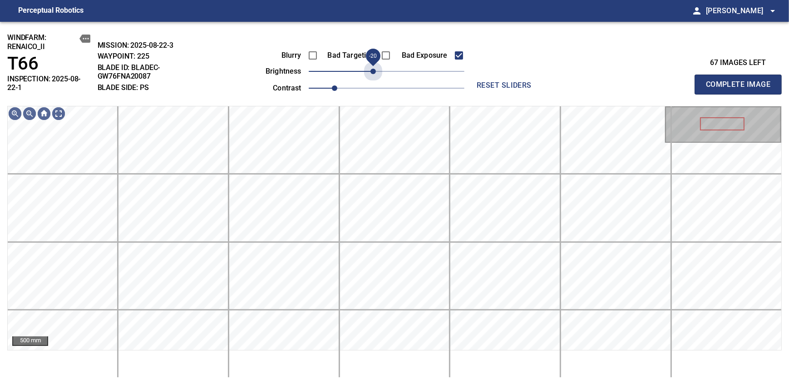
drag, startPoint x: 377, startPoint y: 74, endPoint x: 373, endPoint y: 81, distance: 8.3
click at [373, 81] on div "Blurry Bad Targeting Bad Exposure brightness -20 contrast 1" at bounding box center [354, 70] width 219 height 49
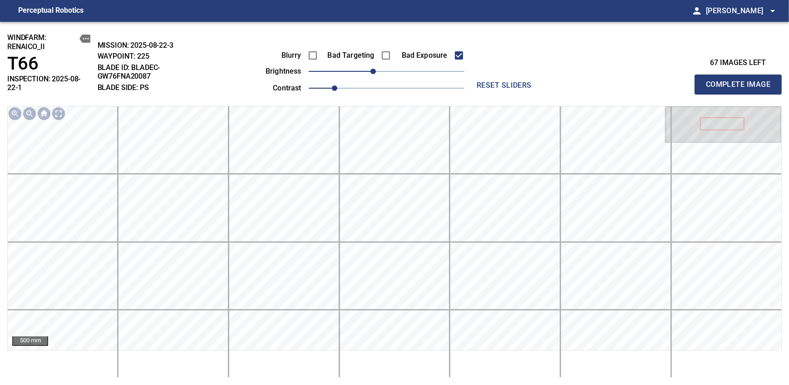
click at [741, 81] on span "Complete Image" at bounding box center [738, 84] width 67 height 13
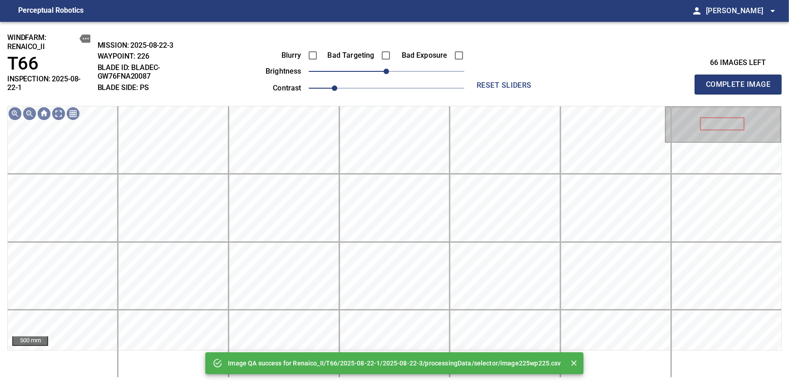
click at [416, 94] on div "Image QA success for Renaico_II/T66/2025-08-22-1/2025-08-22-3/processingData/se…" at bounding box center [394, 203] width 789 height 363
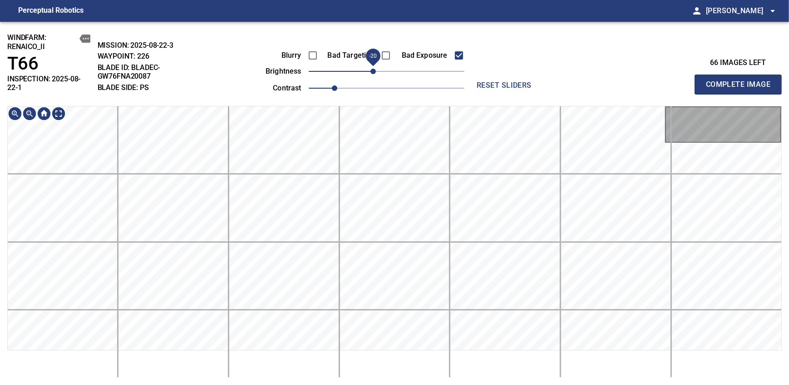
drag, startPoint x: 382, startPoint y: 71, endPoint x: 374, endPoint y: 75, distance: 9.1
click at [374, 74] on span "-20" at bounding box center [373, 71] width 5 height 5
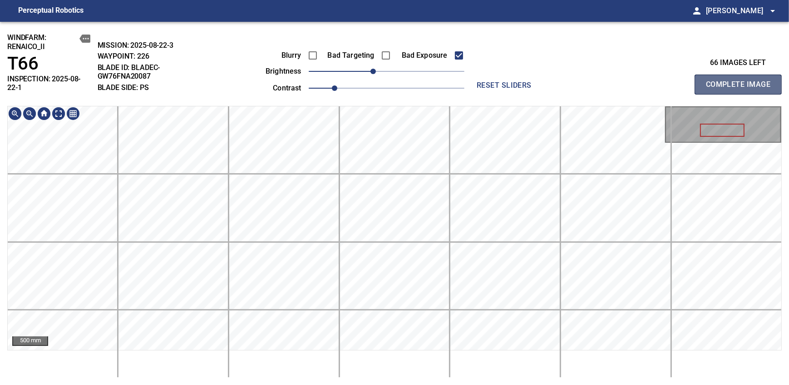
click at [741, 81] on span "Complete Image" at bounding box center [738, 84] width 67 height 13
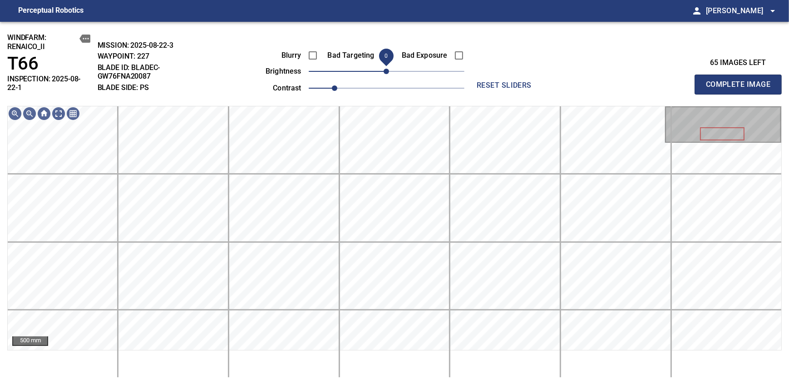
click at [384, 71] on span "0" at bounding box center [386, 71] width 5 height 5
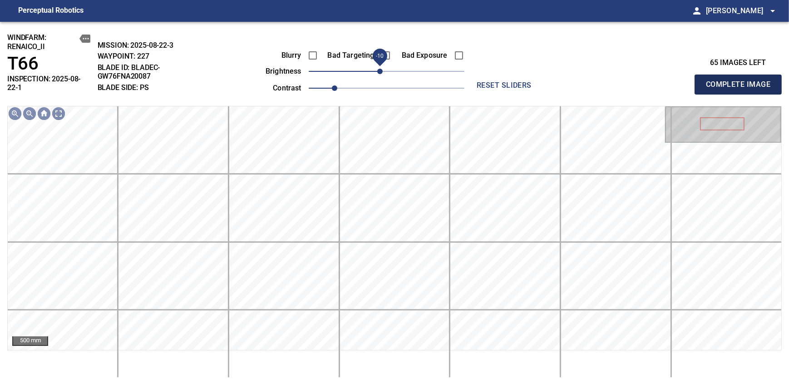
click at [741, 81] on span "Complete Image" at bounding box center [738, 84] width 67 height 13
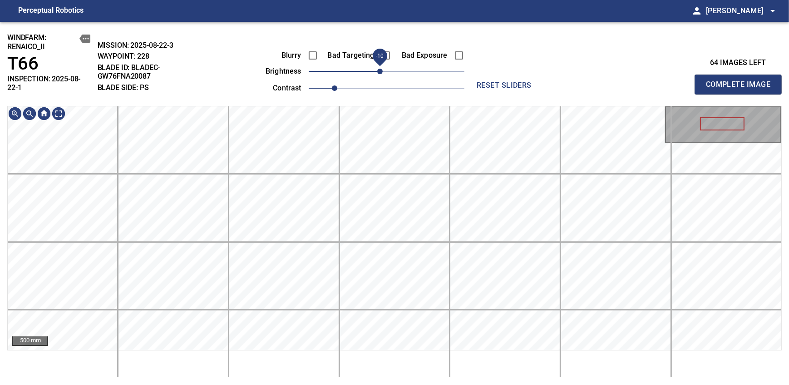
click at [381, 73] on span "-10" at bounding box center [379, 71] width 5 height 5
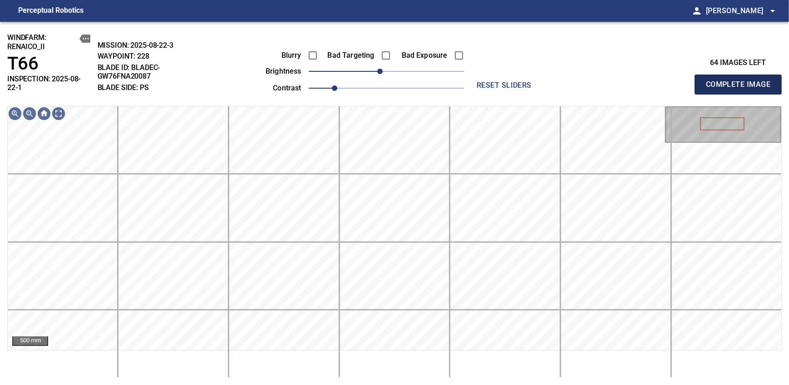
click at [741, 81] on span "Complete Image" at bounding box center [738, 84] width 67 height 13
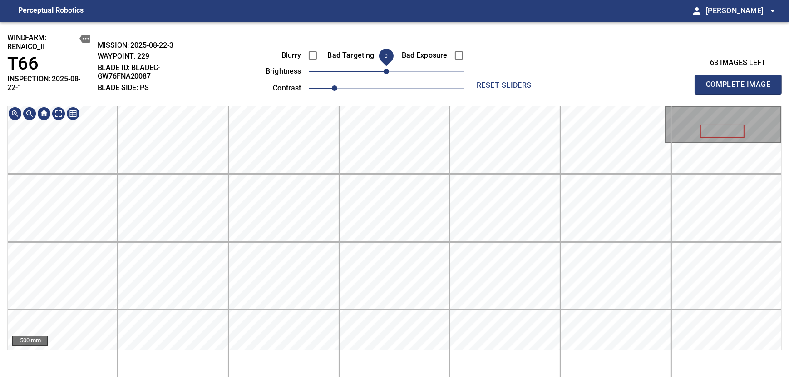
click at [384, 74] on span "0" at bounding box center [386, 71] width 5 height 5
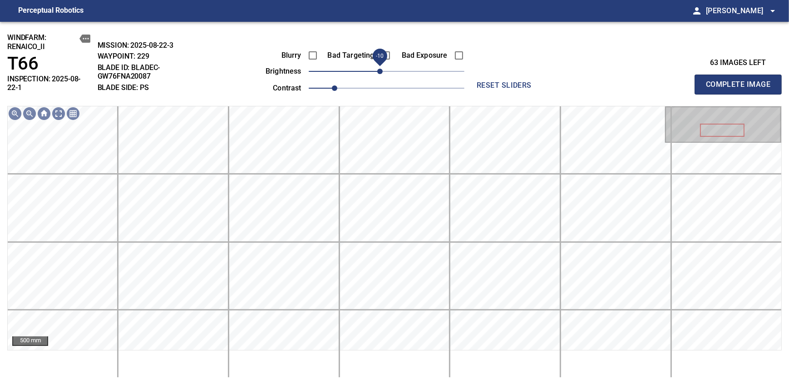
click at [741, 81] on span "Complete Image" at bounding box center [738, 84] width 67 height 13
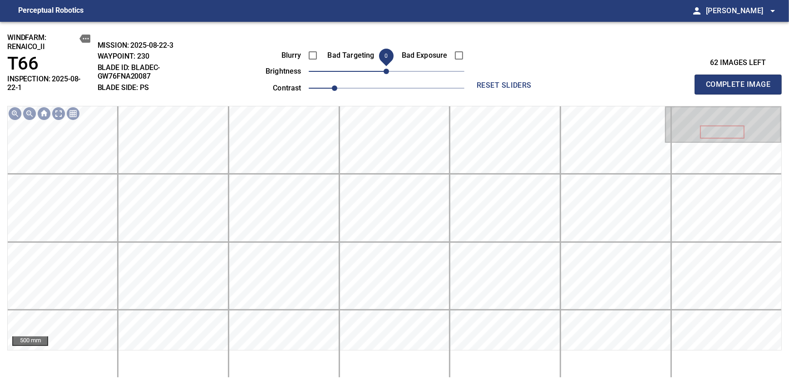
click at [380, 71] on div "Blurry Bad Targeting Bad Exposure brightness 0 contrast 1" at bounding box center [354, 70] width 219 height 49
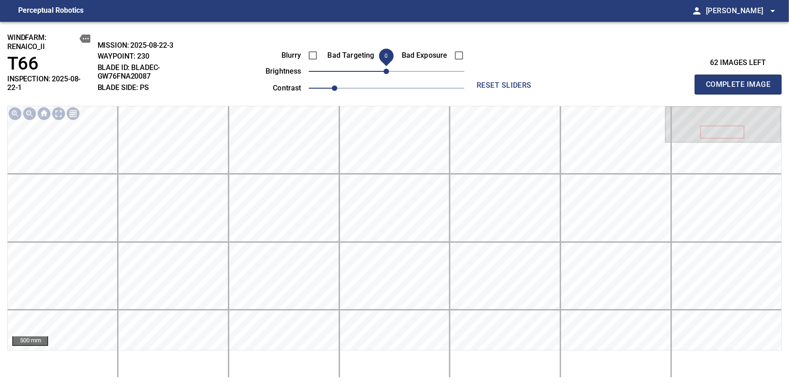
click at [384, 71] on span "0" at bounding box center [386, 71] width 5 height 5
click at [741, 81] on span "Complete Image" at bounding box center [738, 84] width 67 height 13
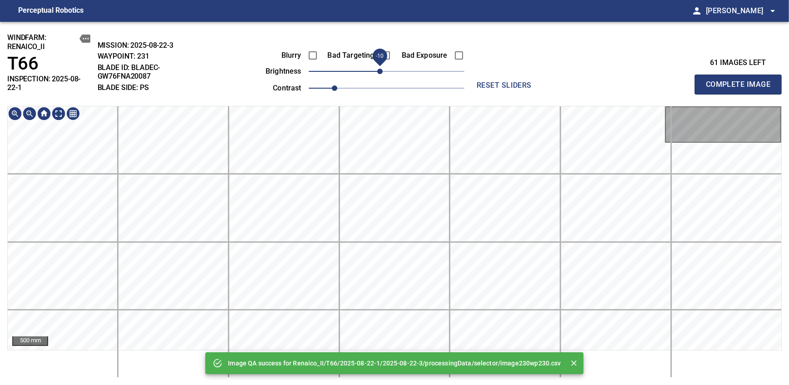
click at [381, 73] on span "-10" at bounding box center [379, 71] width 5 height 5
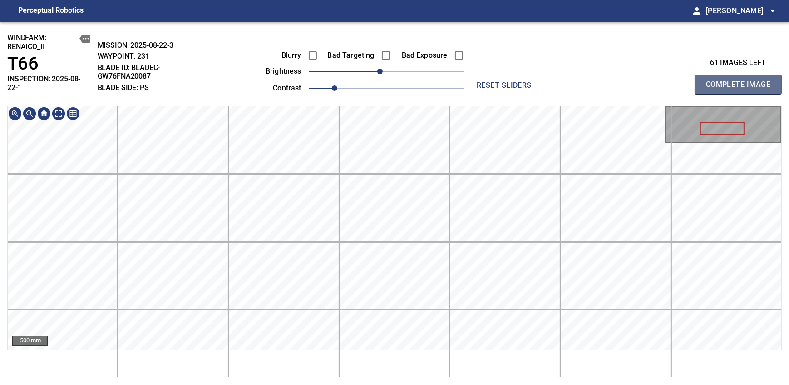
click at [741, 81] on span "Complete Image" at bounding box center [738, 84] width 67 height 13
click at [381, 74] on span "-10" at bounding box center [379, 71] width 5 height 5
click at [741, 81] on span "Complete Image" at bounding box center [738, 84] width 67 height 13
drag, startPoint x: 384, startPoint y: 70, endPoint x: 378, endPoint y: 71, distance: 6.1
click at [384, 71] on span "0" at bounding box center [386, 71] width 5 height 5
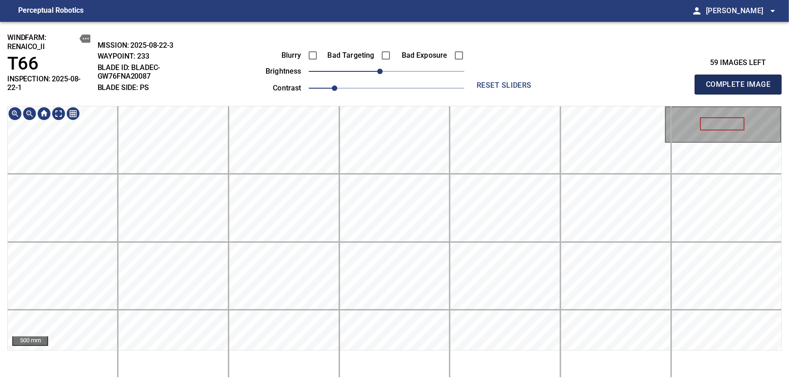
click at [741, 81] on span "Complete Image" at bounding box center [738, 84] width 67 height 13
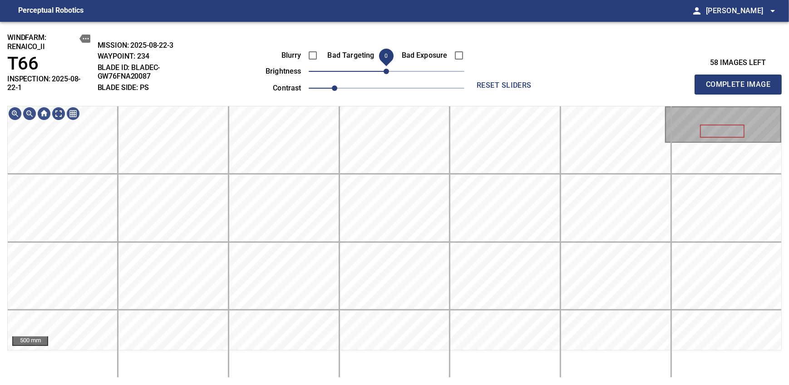
click at [384, 73] on span "0" at bounding box center [386, 71] width 5 height 5
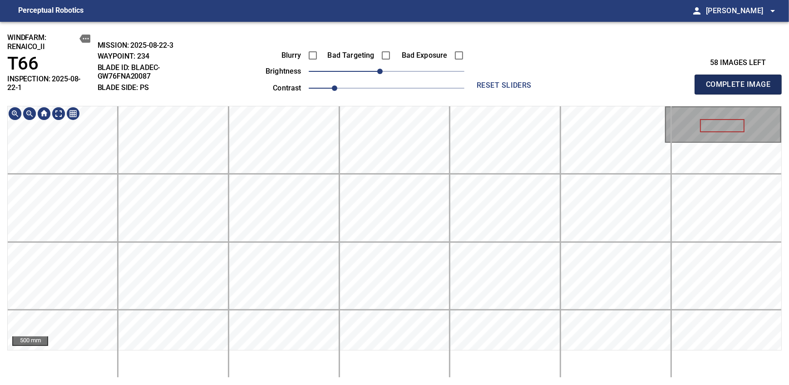
click at [741, 81] on span "Complete Image" at bounding box center [738, 84] width 67 height 13
click at [381, 71] on span "-10" at bounding box center [379, 71] width 5 height 5
click at [741, 81] on span "Complete Image" at bounding box center [738, 84] width 67 height 13
click at [384, 70] on span "0" at bounding box center [386, 71] width 5 height 5
click at [741, 81] on span "Complete Image" at bounding box center [738, 84] width 67 height 13
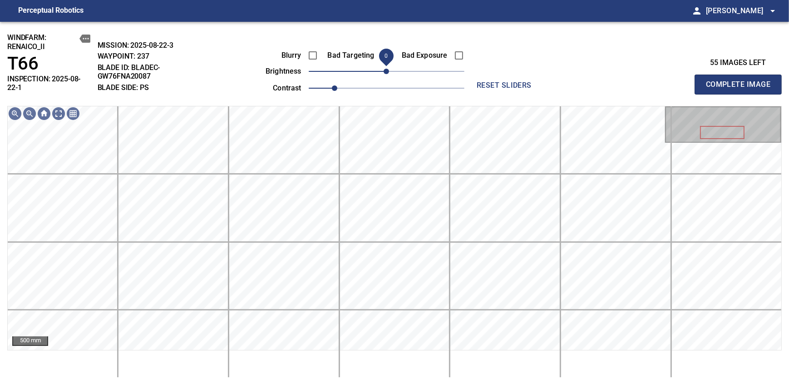
drag, startPoint x: 385, startPoint y: 70, endPoint x: 380, endPoint y: 70, distance: 5.9
click at [384, 70] on span "0" at bounding box center [386, 71] width 5 height 5
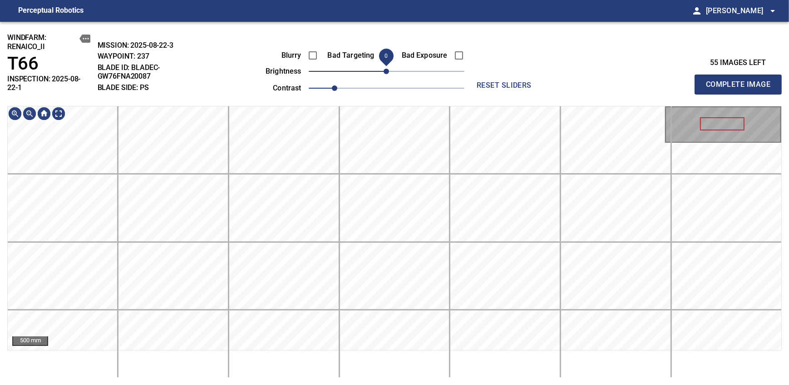
drag, startPoint x: 382, startPoint y: 72, endPoint x: 388, endPoint y: 70, distance: 6.1
click at [388, 70] on span "0" at bounding box center [386, 71] width 5 height 5
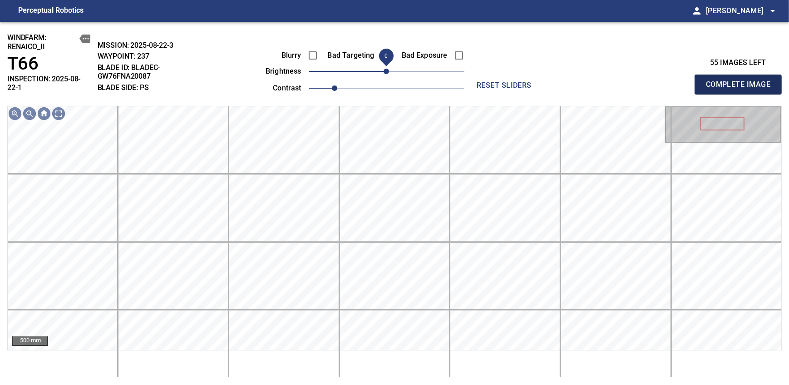
click at [741, 81] on span "Complete Image" at bounding box center [738, 84] width 67 height 13
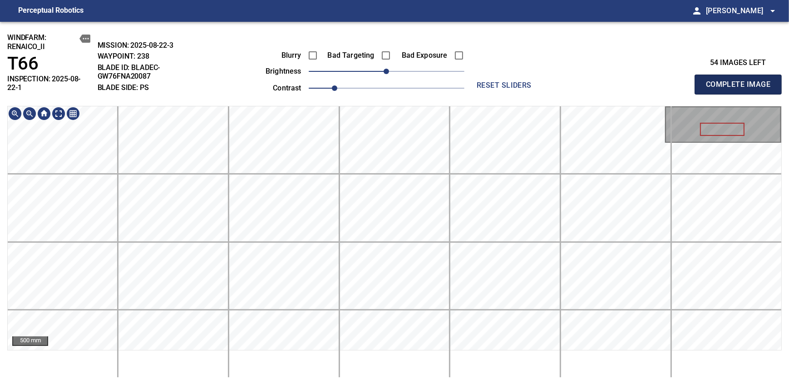
click at [741, 81] on span "Complete Image" at bounding box center [738, 84] width 67 height 13
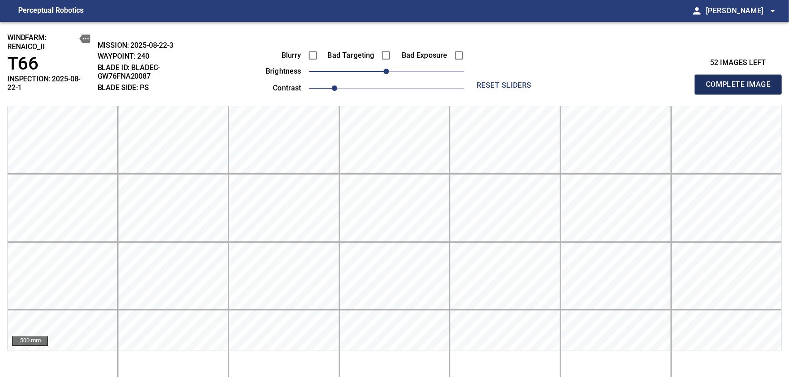
click at [741, 81] on span "Complete Image" at bounding box center [738, 84] width 67 height 13
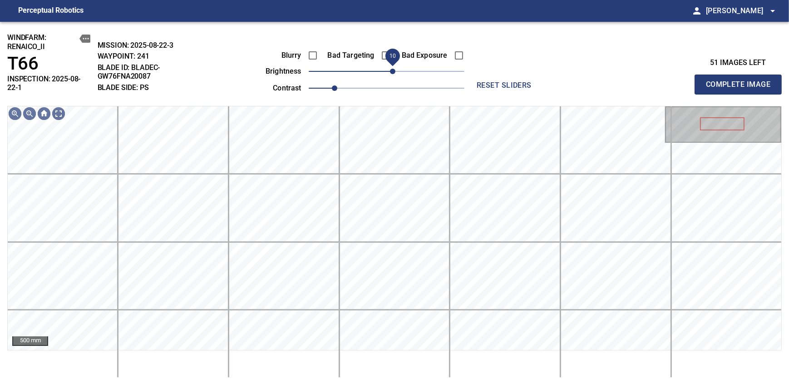
click at [390, 69] on span "10" at bounding box center [392, 71] width 5 height 5
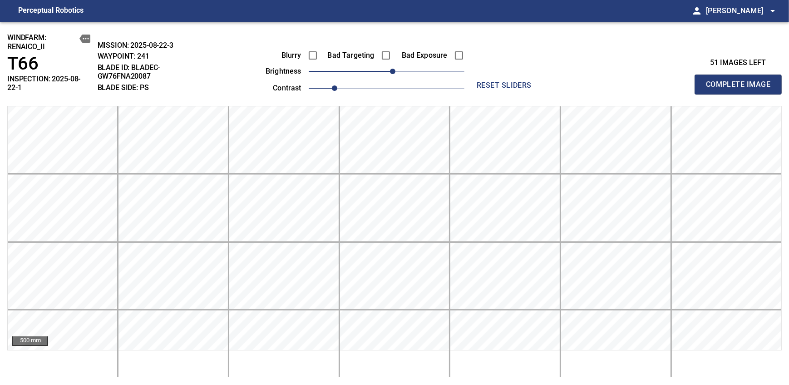
click at [741, 81] on span "Complete Image" at bounding box center [738, 84] width 67 height 13
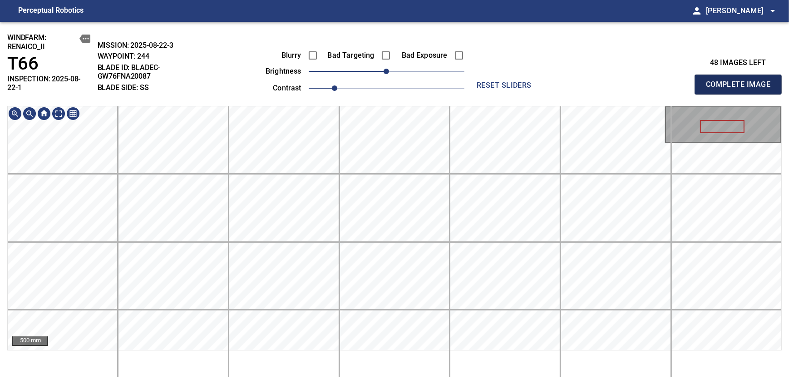
click at [741, 81] on span "Complete Image" at bounding box center [738, 84] width 67 height 13
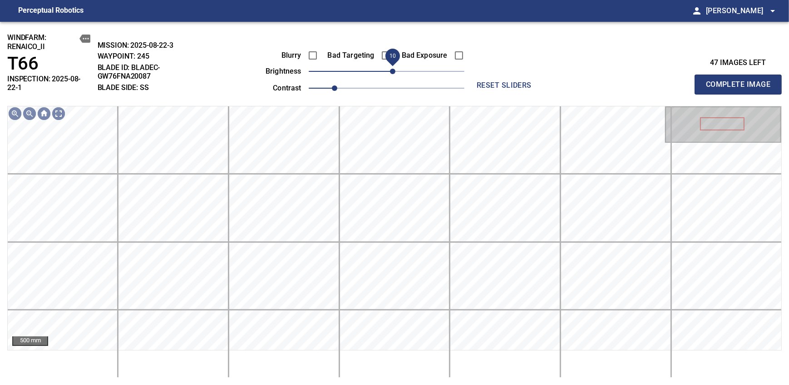
click at [390, 74] on span "10" at bounding box center [392, 71] width 5 height 5
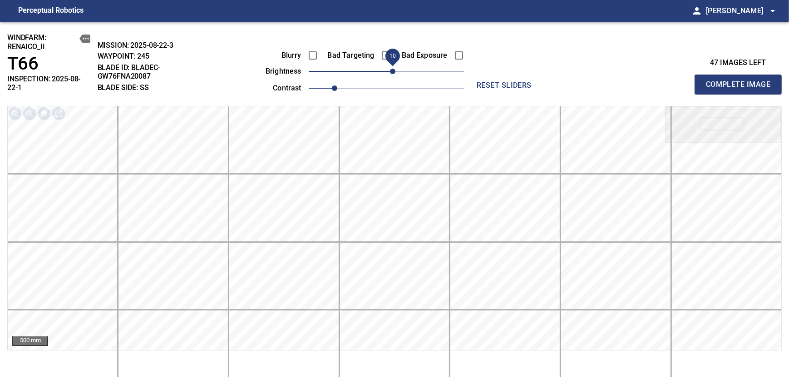
click at [741, 81] on span "Complete Image" at bounding box center [738, 84] width 67 height 13
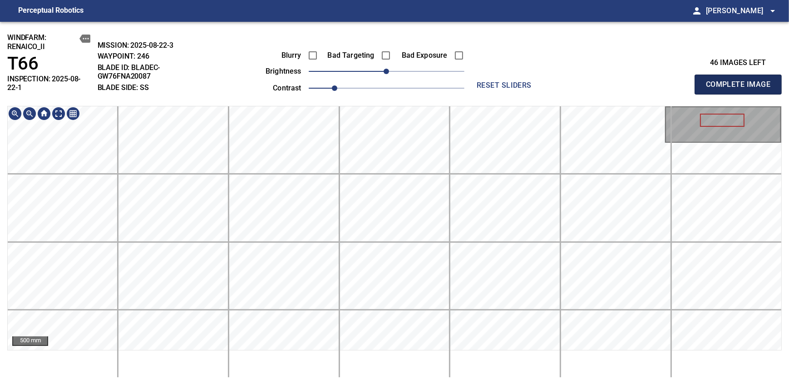
click at [741, 81] on span "Complete Image" at bounding box center [738, 84] width 67 height 13
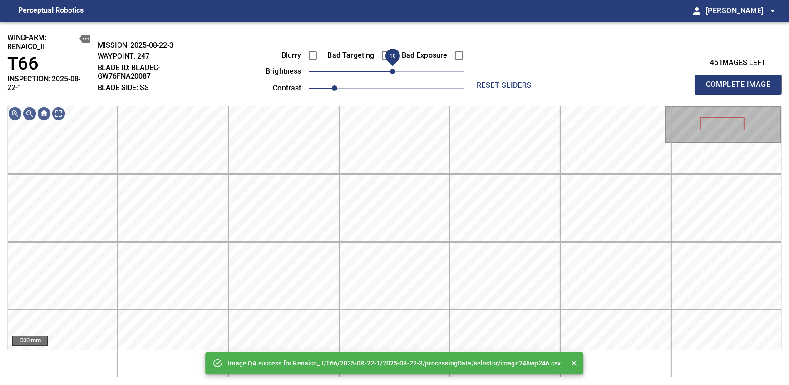
click at [390, 74] on span "10" at bounding box center [392, 71] width 5 height 5
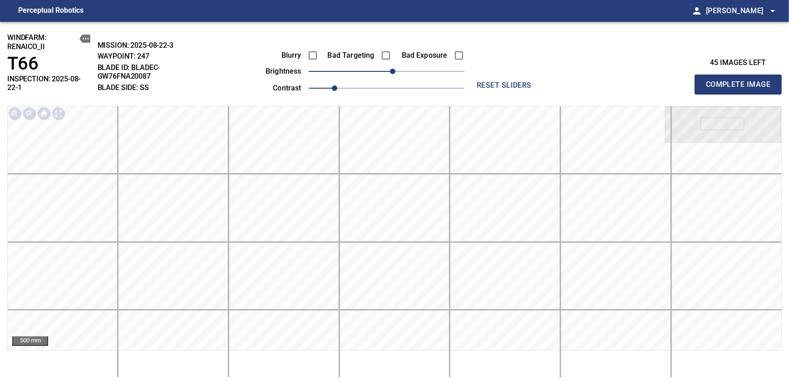
click at [741, 81] on span "Complete Image" at bounding box center [738, 84] width 67 height 13
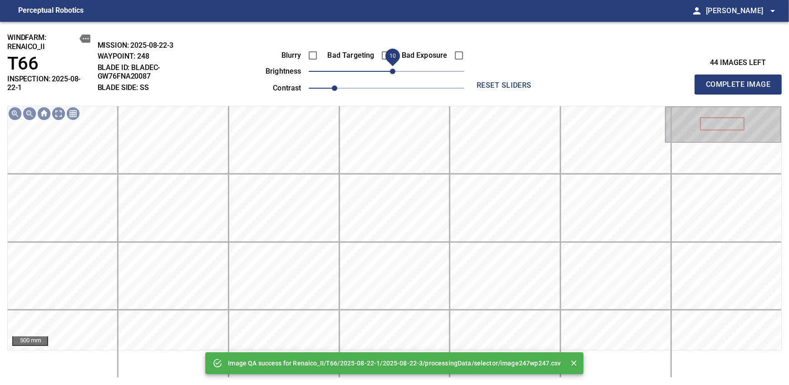
click at [390, 74] on span "10" at bounding box center [392, 71] width 5 height 5
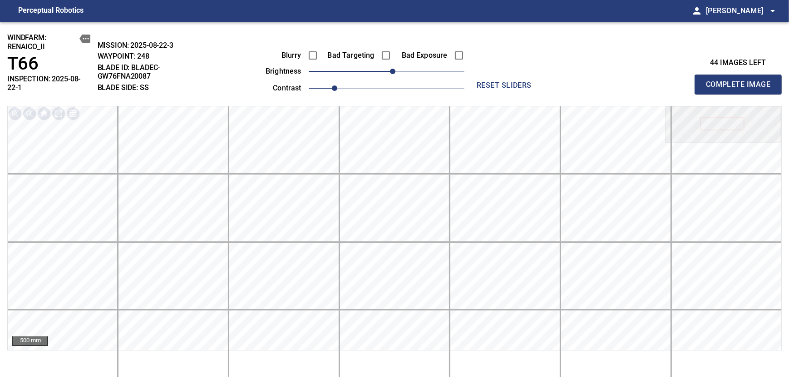
click at [741, 81] on span "Complete Image" at bounding box center [738, 84] width 67 height 13
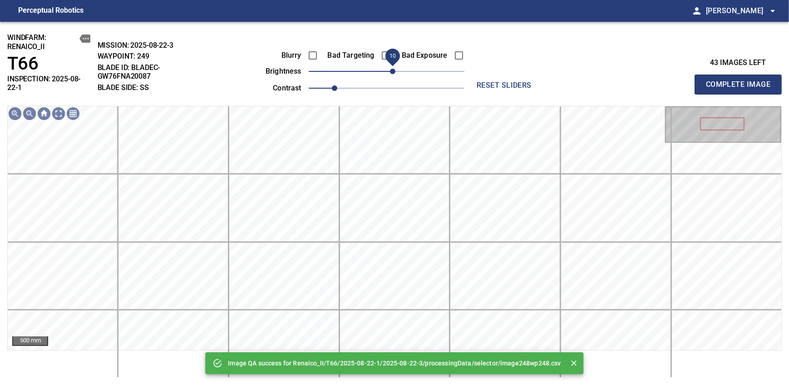
click at [393, 72] on span "10" at bounding box center [392, 71] width 5 height 5
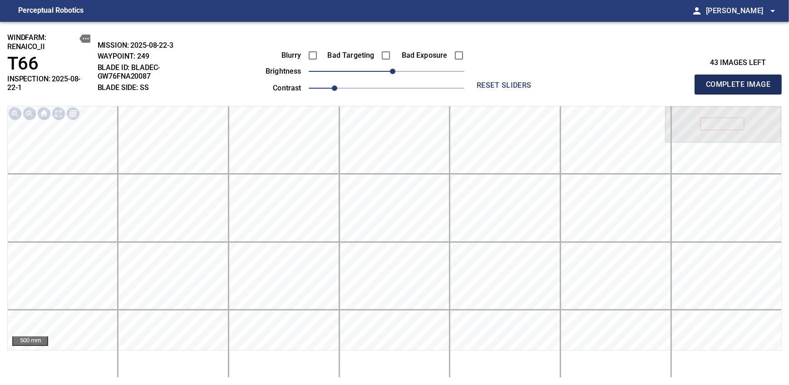
click at [741, 81] on span "Complete Image" at bounding box center [738, 84] width 67 height 13
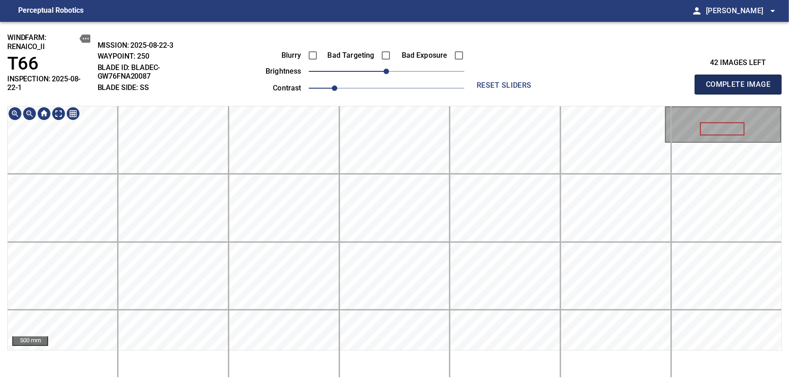
click at [741, 81] on span "Complete Image" at bounding box center [738, 84] width 67 height 13
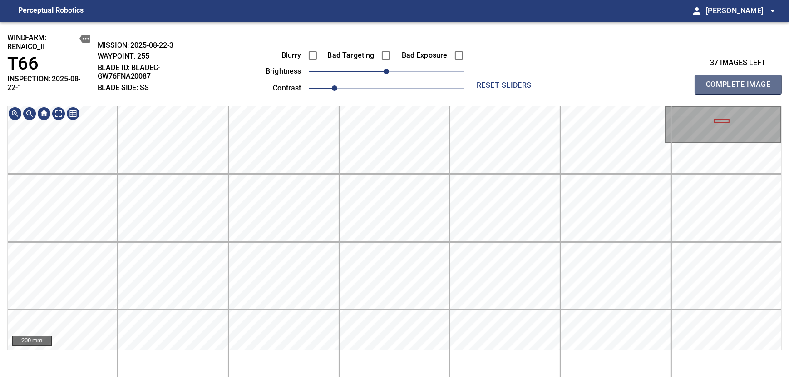
click at [741, 81] on span "Complete Image" at bounding box center [738, 84] width 67 height 13
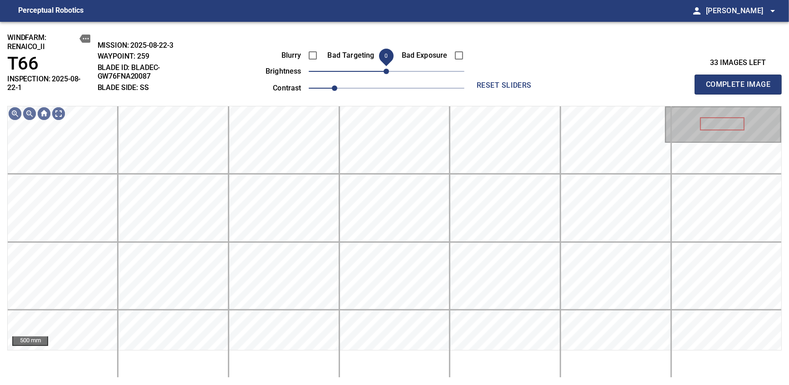
drag, startPoint x: 390, startPoint y: 72, endPoint x: 385, endPoint y: 76, distance: 5.8
click at [385, 74] on span "0" at bounding box center [386, 71] width 5 height 5
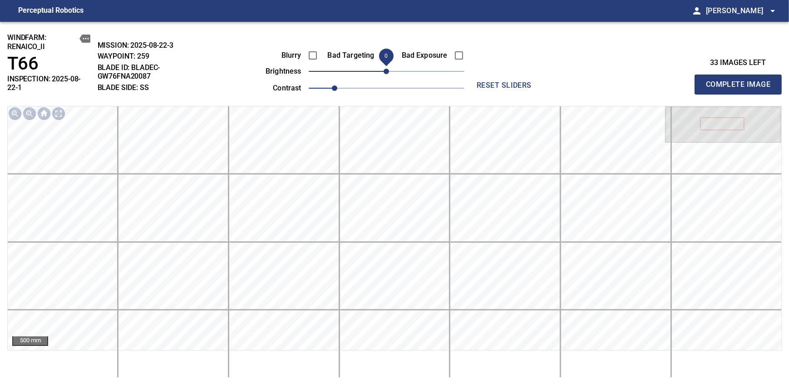
click at [741, 81] on span "Complete Image" at bounding box center [738, 84] width 67 height 13
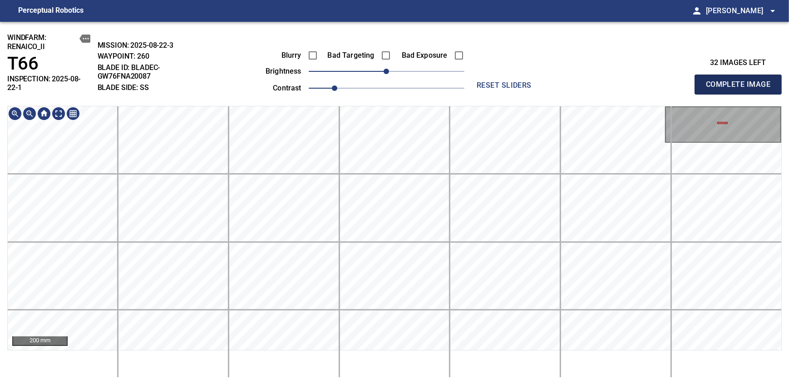
click at [741, 81] on span "Complete Image" at bounding box center [738, 84] width 67 height 13
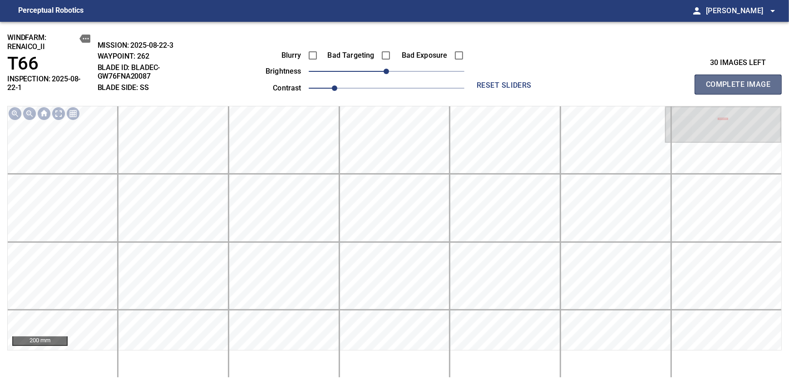
click at [741, 81] on span "Complete Image" at bounding box center [738, 84] width 67 height 13
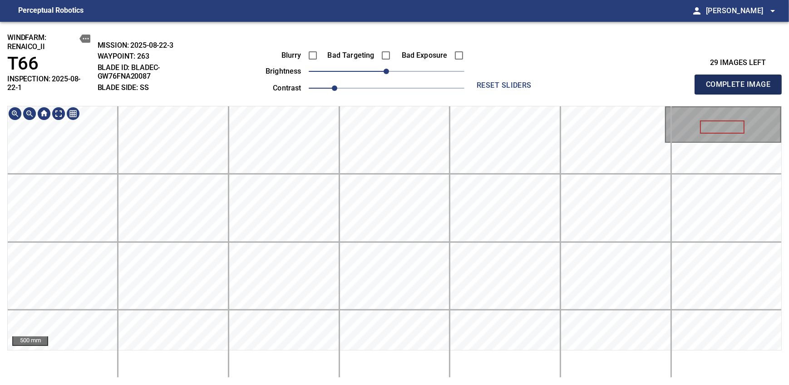
click at [741, 81] on span "Complete Image" at bounding box center [738, 84] width 67 height 13
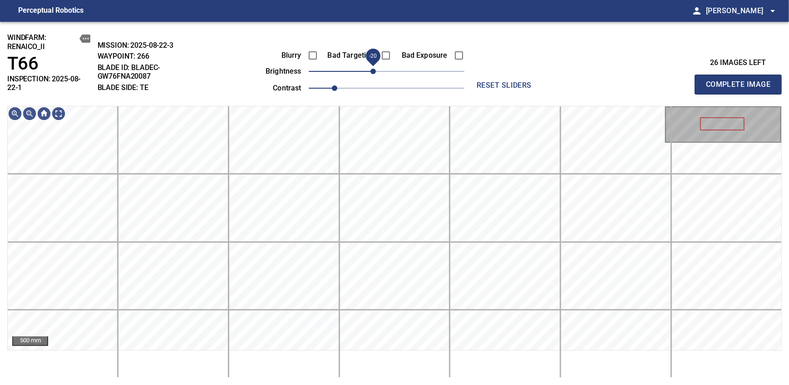
drag, startPoint x: 385, startPoint y: 74, endPoint x: 372, endPoint y: 77, distance: 13.0
click at [372, 74] on span "-20" at bounding box center [373, 71] width 5 height 5
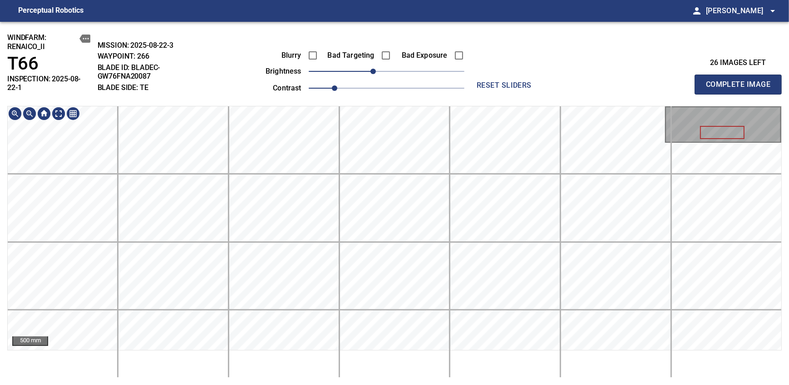
click at [388, 102] on div "windfarm: Renaico_II T66 INSPECTION: 2025-08-22-1 MISSION: 2025-08-22-3 WAYPOIN…" at bounding box center [394, 203] width 789 height 363
click at [370, 71] on span "-30" at bounding box center [366, 71] width 5 height 5
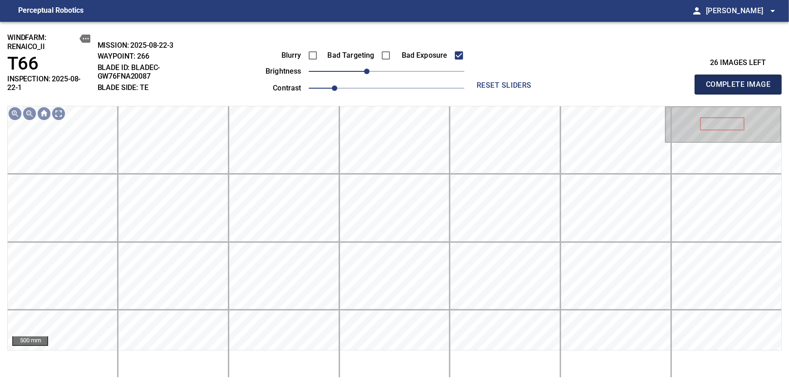
click at [741, 81] on span "Complete Image" at bounding box center [738, 84] width 67 height 13
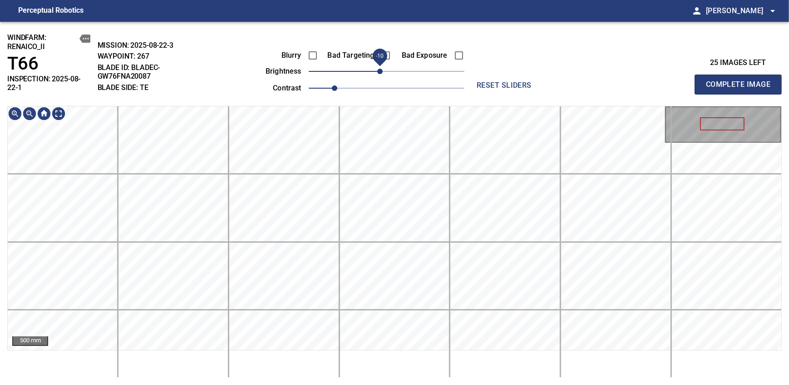
click at [379, 74] on span "-10" at bounding box center [379, 71] width 5 height 5
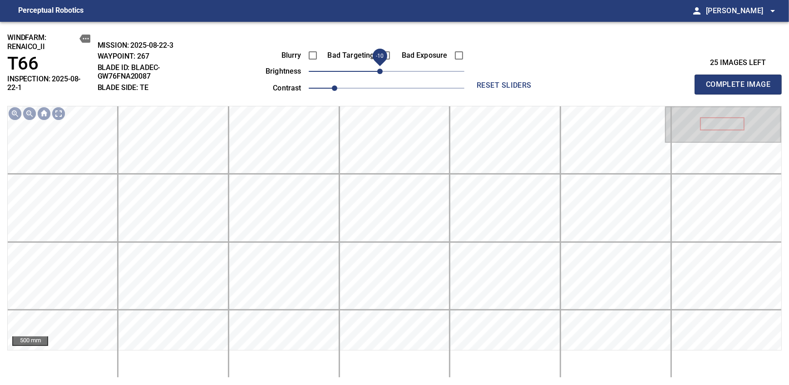
click at [741, 81] on span "Complete Image" at bounding box center [738, 84] width 67 height 13
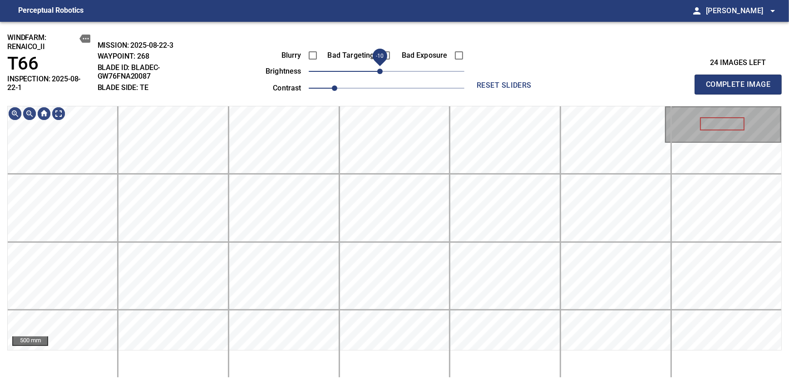
drag, startPoint x: 389, startPoint y: 74, endPoint x: 380, endPoint y: 75, distance: 8.3
click at [380, 74] on span "-10" at bounding box center [379, 71] width 5 height 5
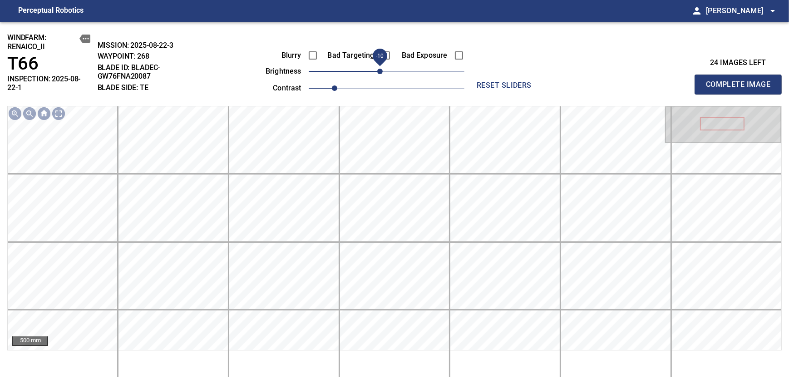
click at [741, 81] on span "Complete Image" at bounding box center [738, 84] width 67 height 13
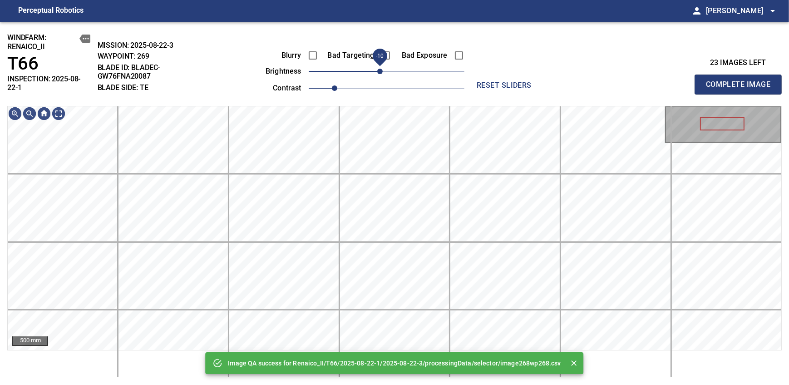
click at [379, 74] on span "-10" at bounding box center [379, 71] width 5 height 5
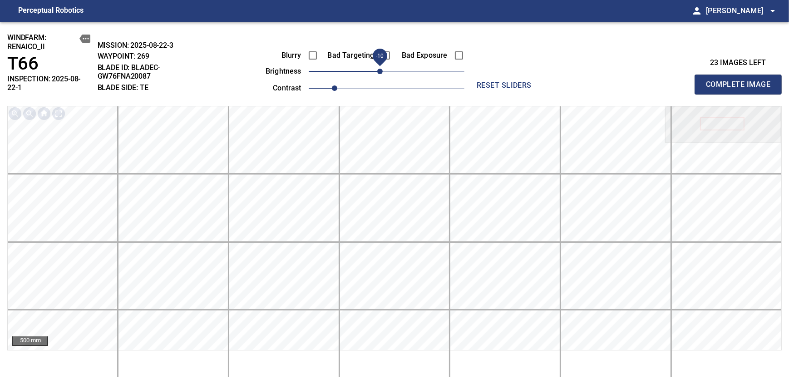
click at [741, 81] on span "Complete Image" at bounding box center [738, 84] width 67 height 13
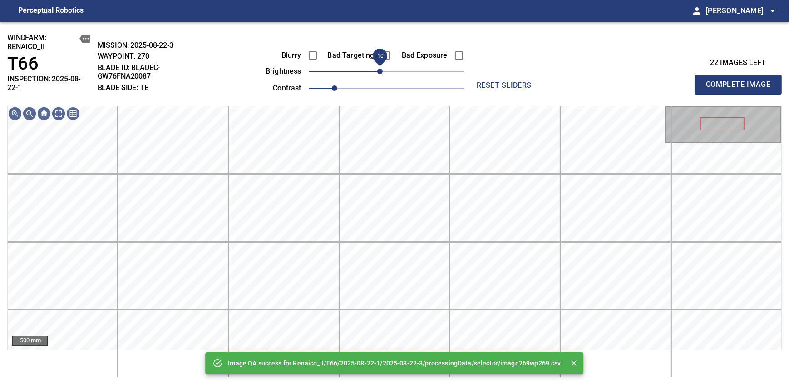
click at [382, 73] on span "-10" at bounding box center [379, 71] width 5 height 5
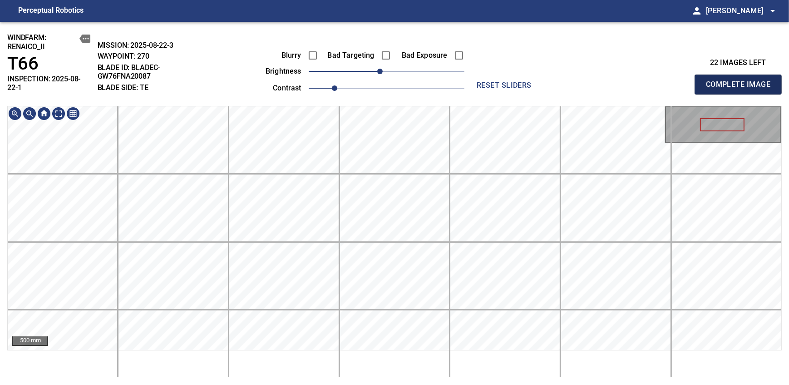
click at [741, 81] on span "Complete Image" at bounding box center [738, 84] width 67 height 13
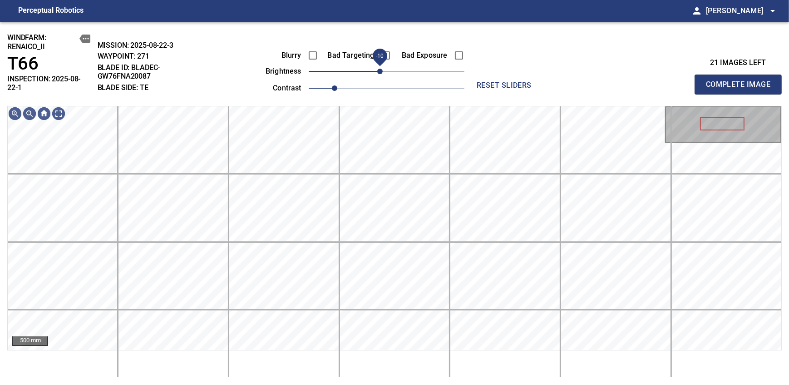
drag, startPoint x: 385, startPoint y: 70, endPoint x: 381, endPoint y: 71, distance: 4.7
click at [381, 71] on span "-10" at bounding box center [379, 71] width 5 height 5
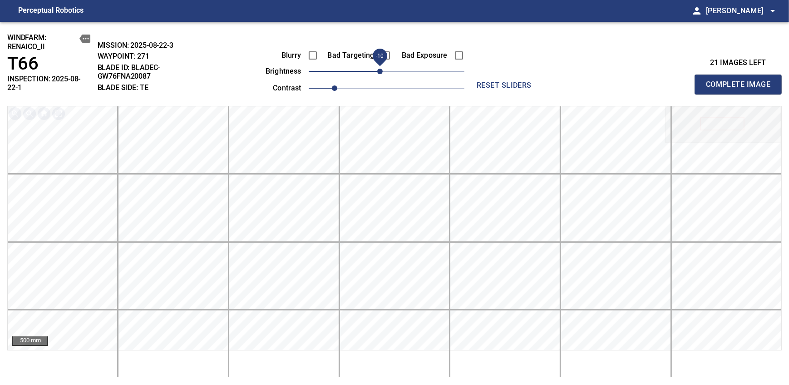
click at [741, 81] on span "Complete Image" at bounding box center [738, 84] width 67 height 13
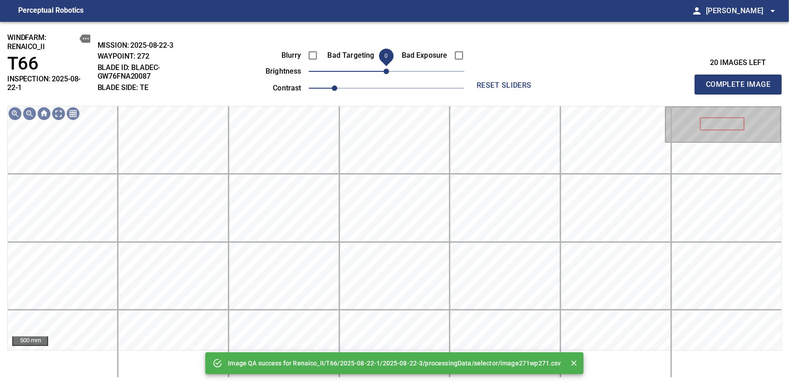
click at [384, 74] on span "0" at bounding box center [386, 71] width 5 height 5
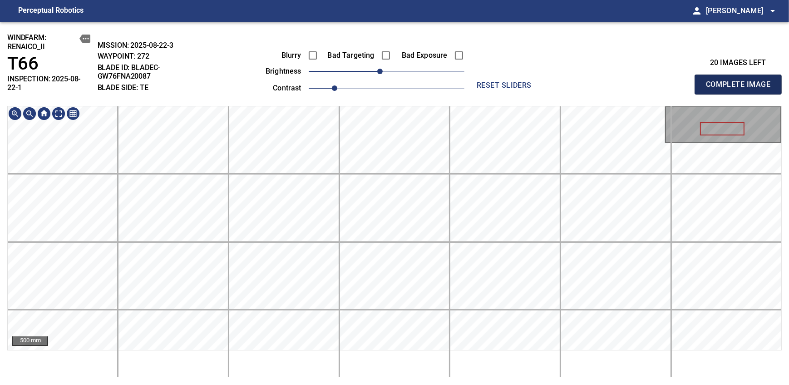
click at [741, 81] on span "Complete Image" at bounding box center [738, 84] width 67 height 13
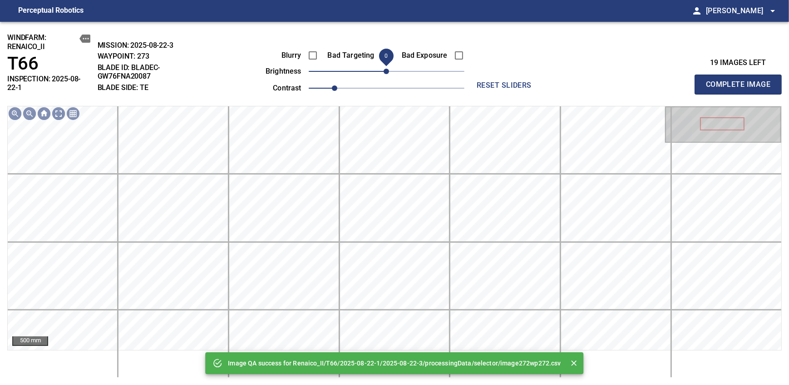
click at [384, 72] on span "0" at bounding box center [386, 71] width 5 height 5
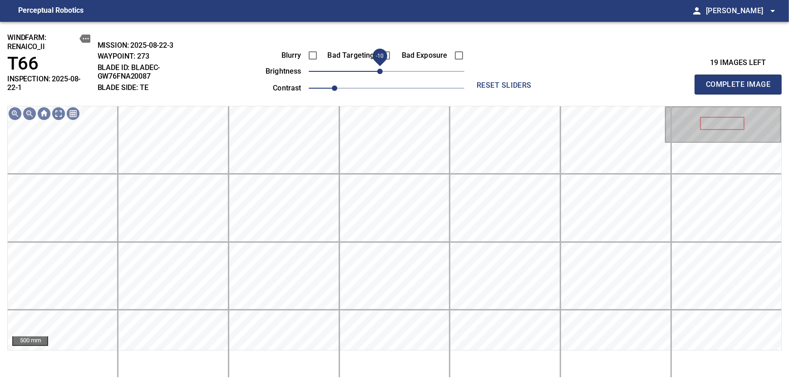
click at [377, 74] on span "-10" at bounding box center [379, 71] width 5 height 5
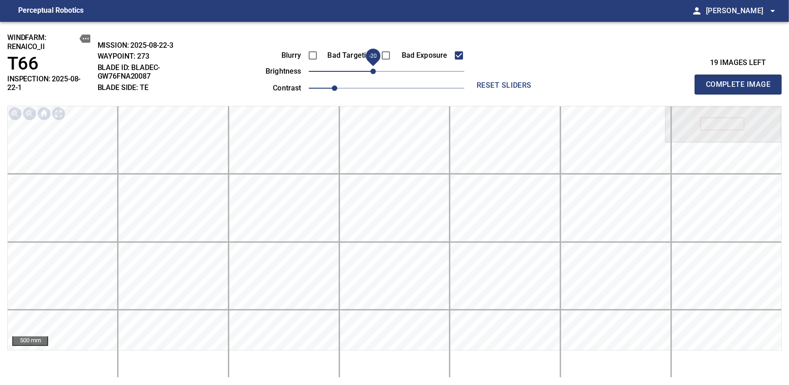
click at [741, 81] on span "Complete Image" at bounding box center [738, 84] width 67 height 13
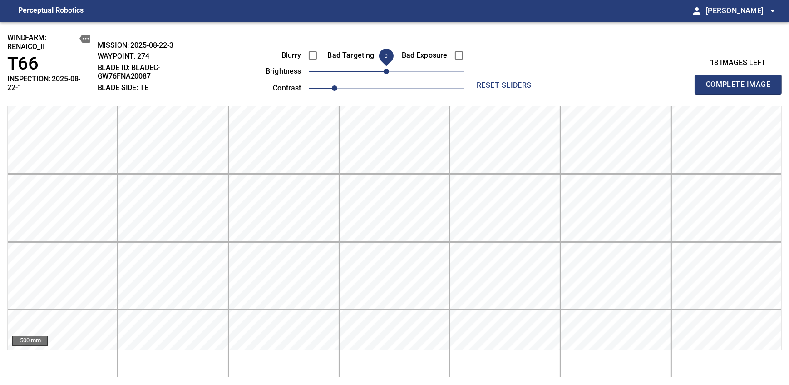
click at [384, 72] on span "0" at bounding box center [386, 71] width 5 height 5
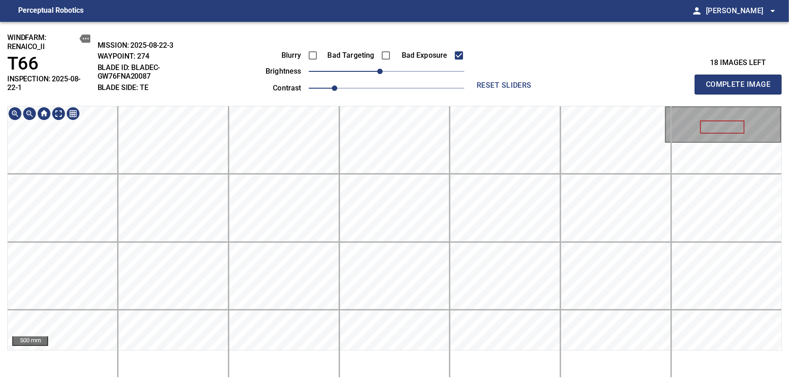
click at [389, 74] on div "windfarm: Renaico_II T66 INSPECTION: 2025-08-22-1 MISSION: 2025-08-22-3 WAYPOIN…" at bounding box center [394, 203] width 789 height 363
click at [741, 81] on span "Complete Image" at bounding box center [738, 84] width 67 height 13
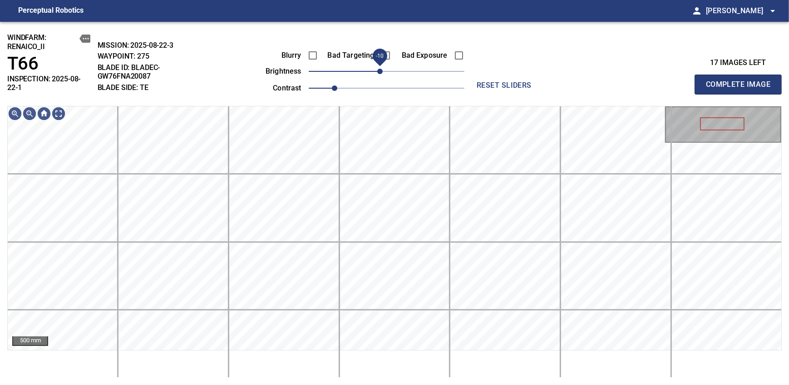
click at [383, 70] on span "-10" at bounding box center [379, 71] width 5 height 5
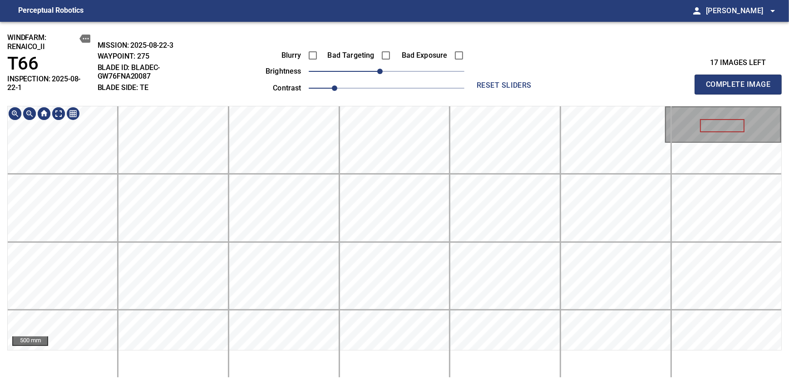
click at [385, 105] on div "windfarm: Renaico_II T66 INSPECTION: 2025-08-22-1 MISSION: 2025-08-22-3 WAYPOIN…" at bounding box center [394, 203] width 789 height 363
click at [741, 81] on span "Complete Image" at bounding box center [738, 84] width 67 height 13
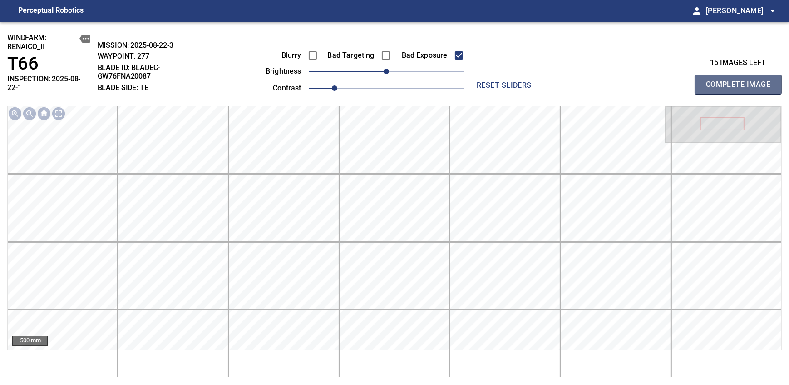
click at [741, 81] on span "Complete Image" at bounding box center [738, 84] width 67 height 13
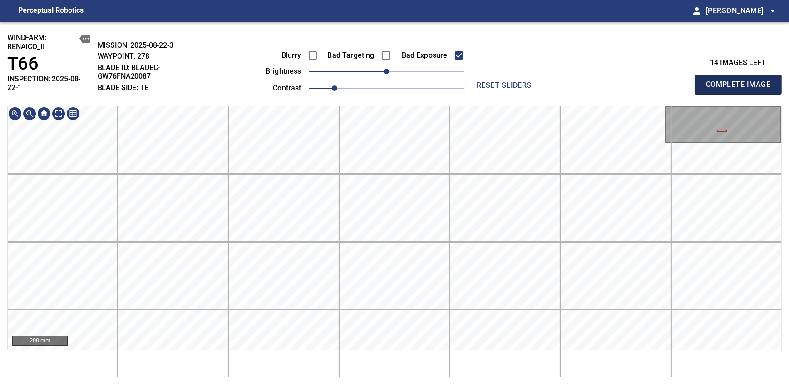
click at [741, 81] on span "Complete Image" at bounding box center [738, 84] width 67 height 13
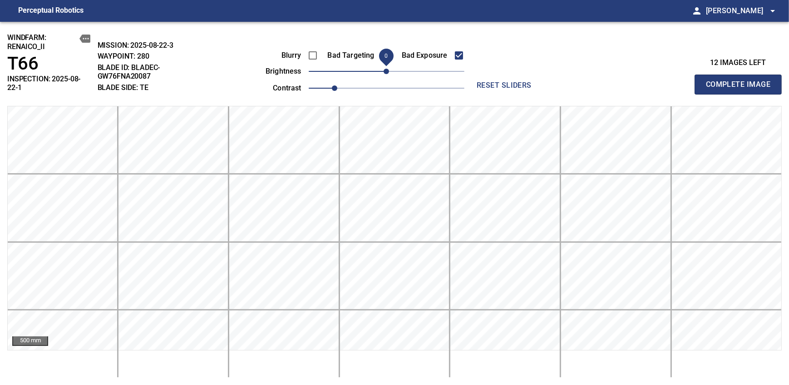
click at [741, 81] on span "Complete Image" at bounding box center [738, 84] width 67 height 13
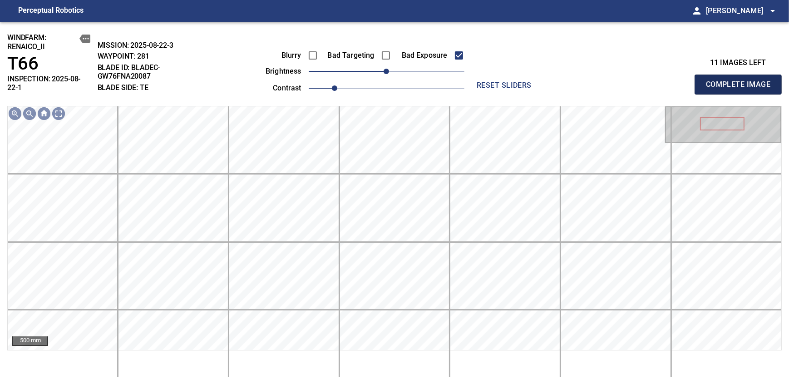
click at [741, 81] on span "Complete Image" at bounding box center [738, 84] width 67 height 13
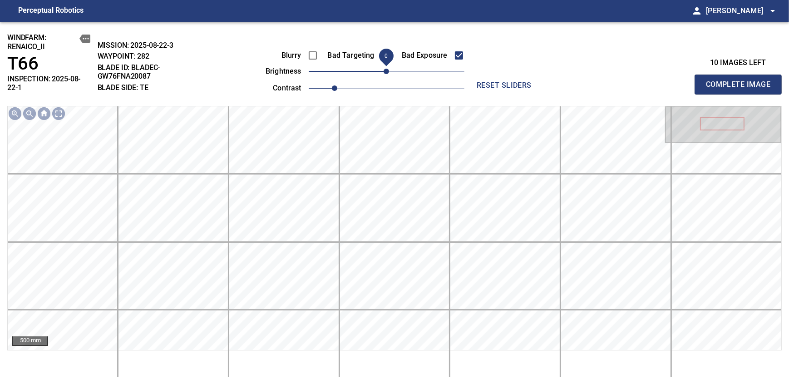
click at [384, 72] on span "0" at bounding box center [386, 71] width 5 height 5
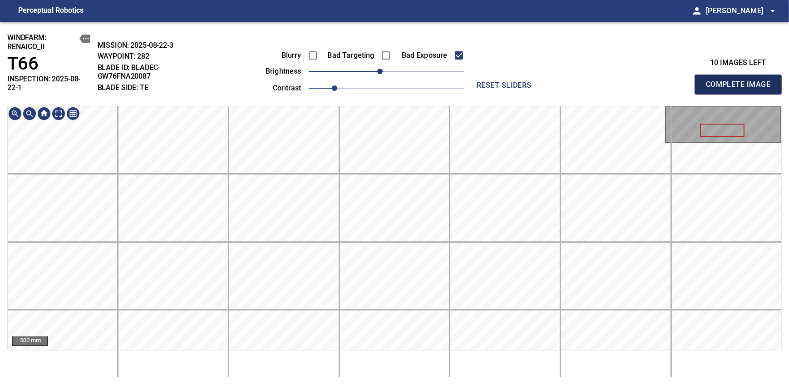
click at [741, 81] on span "Complete Image" at bounding box center [738, 84] width 67 height 13
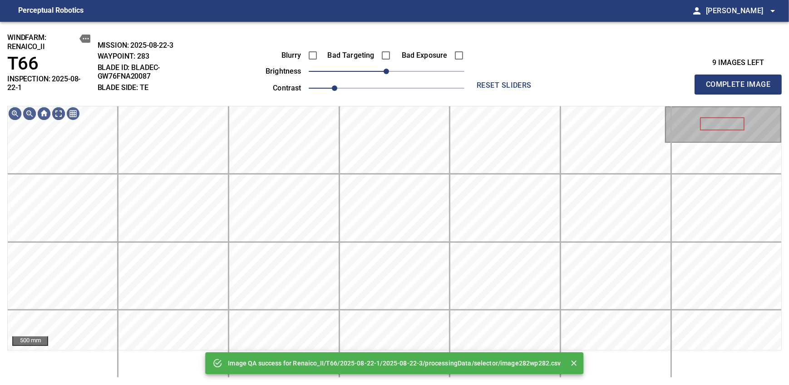
click at [390, 103] on div "Image QA success for Renaico_II/T66/2025-08-22-1/2025-08-22-3/processingData/se…" at bounding box center [394, 203] width 789 height 363
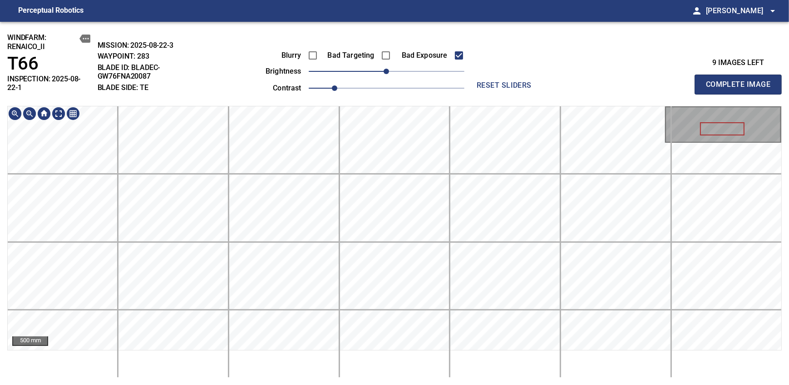
click at [370, 106] on div "500 mm" at bounding box center [394, 228] width 775 height 244
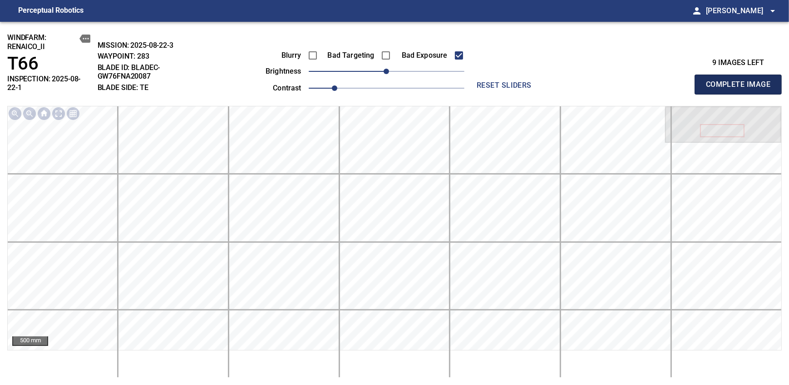
click at [741, 81] on span "Complete Image" at bounding box center [738, 84] width 67 height 13
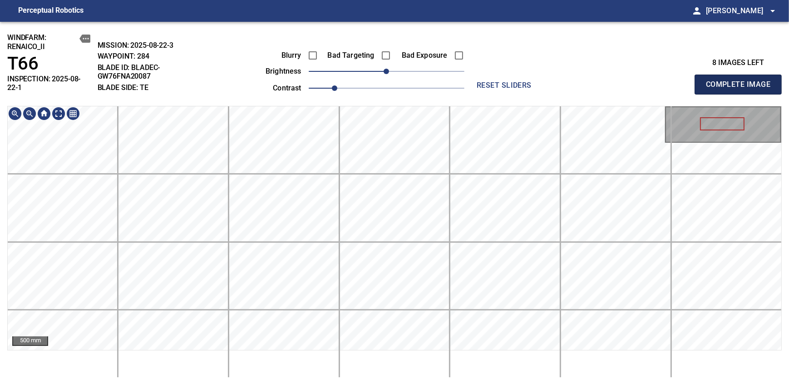
click at [741, 81] on span "Complete Image" at bounding box center [738, 84] width 67 height 13
click at [403, 356] on div "200 mm" at bounding box center [394, 242] width 775 height 272
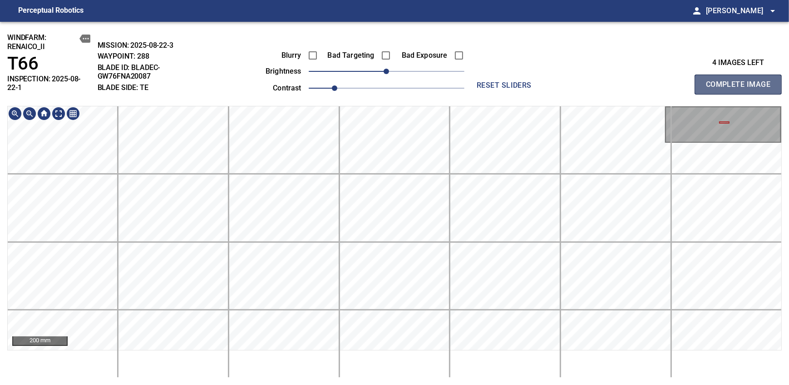
click at [741, 81] on span "Complete Image" at bounding box center [738, 84] width 67 height 13
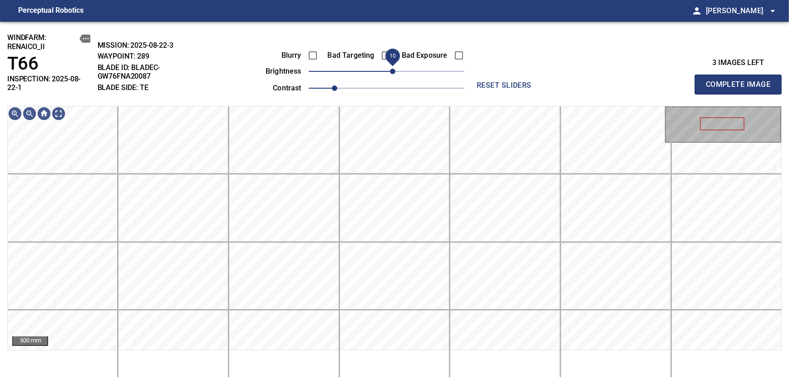
click at [390, 71] on span "10" at bounding box center [392, 71] width 5 height 5
drag, startPoint x: 391, startPoint y: 73, endPoint x: 386, endPoint y: 74, distance: 5.5
click at [386, 74] on span "0" at bounding box center [386, 71] width 5 height 5
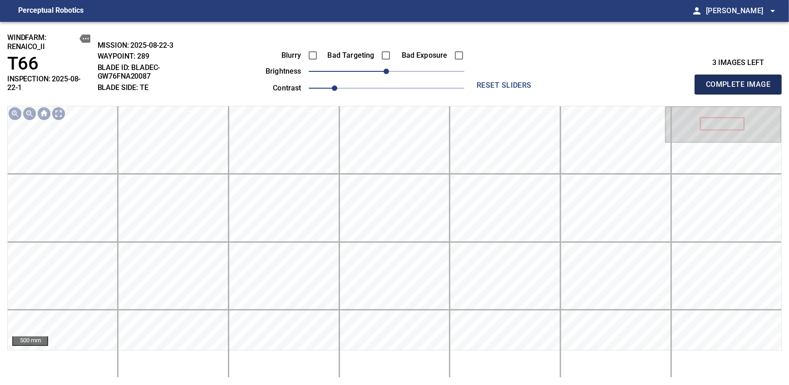
click at [741, 81] on span "Complete Image" at bounding box center [738, 84] width 67 height 13
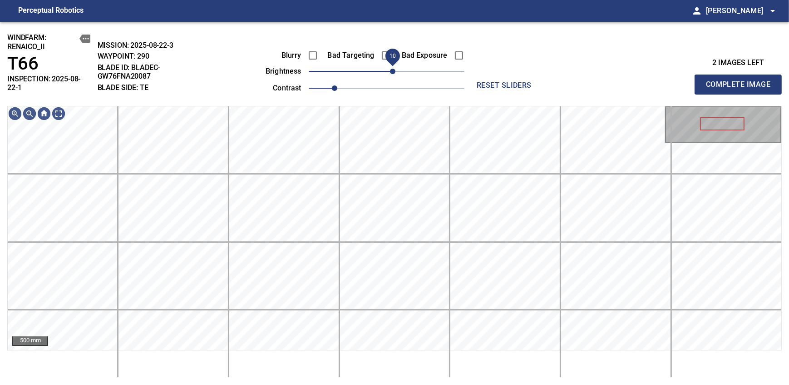
click at [395, 71] on span "10" at bounding box center [392, 71] width 5 height 5
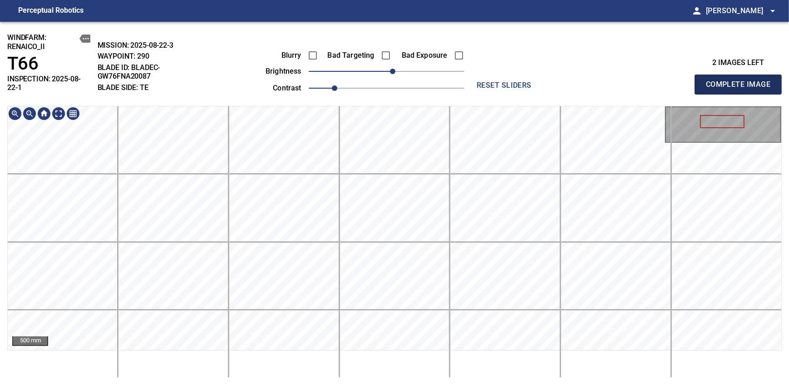
click at [741, 81] on span "Complete Image" at bounding box center [738, 84] width 67 height 13
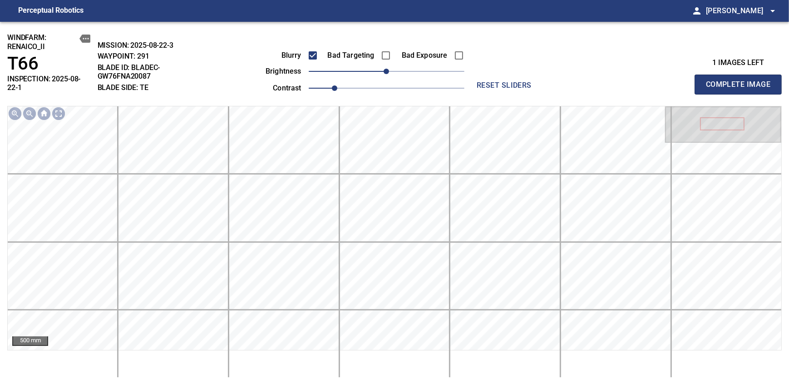
drag, startPoint x: 757, startPoint y: 96, endPoint x: 360, endPoint y: 99, distance: 397.3
click at [741, 81] on span "Complete Image" at bounding box center [738, 84] width 67 height 13
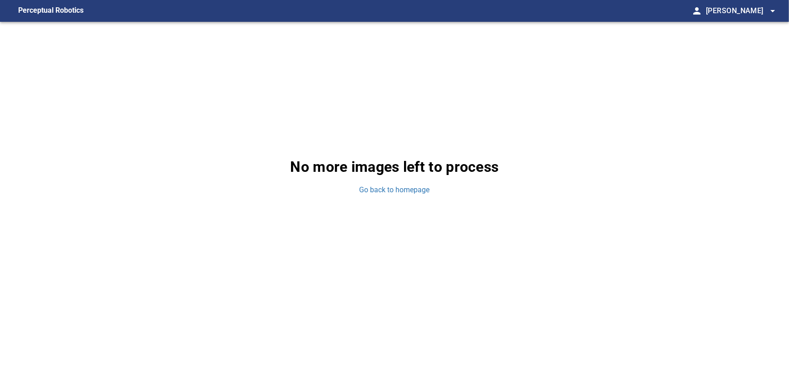
click at [658, 238] on div "No more images left to process Go back to homepage" at bounding box center [394, 176] width 789 height 308
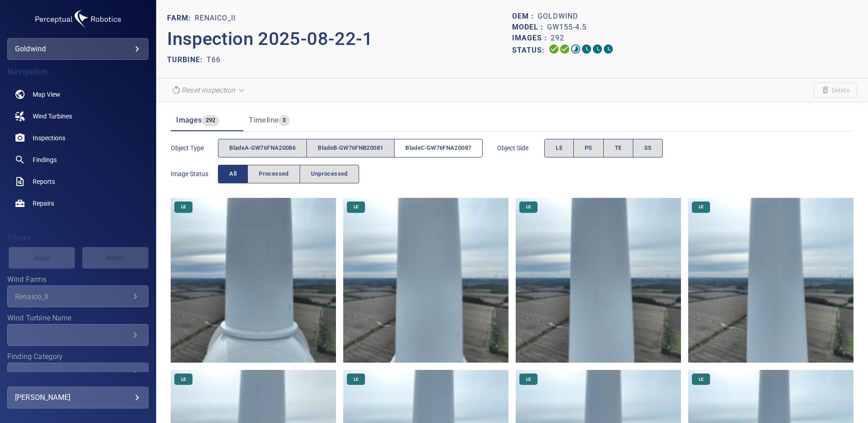
click at [439, 152] on span "bladeC-GW76FNA20087" at bounding box center [438, 148] width 66 height 10
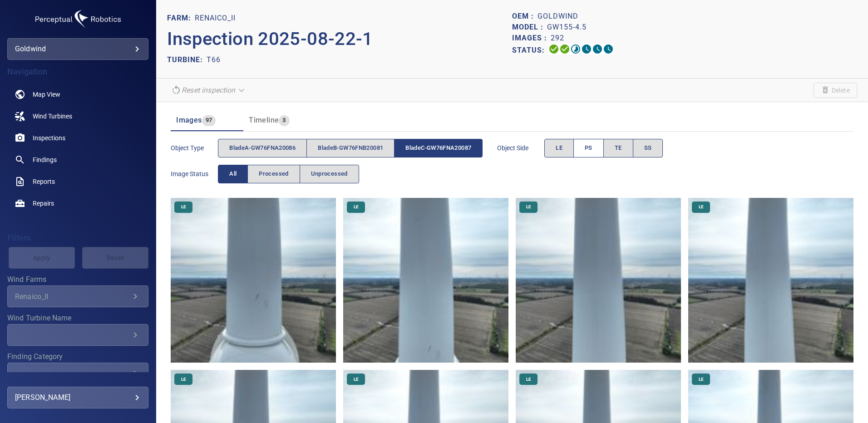
click at [590, 150] on button "PS" at bounding box center [588, 148] width 30 height 19
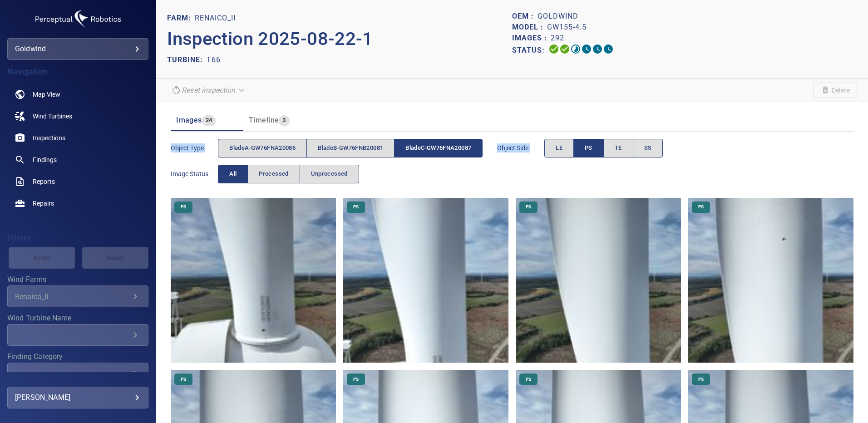
drag, startPoint x: 860, startPoint y: 79, endPoint x: 869, endPoint y: 147, distance: 68.8
click at [868, 147] on html "**********" at bounding box center [434, 211] width 868 height 423
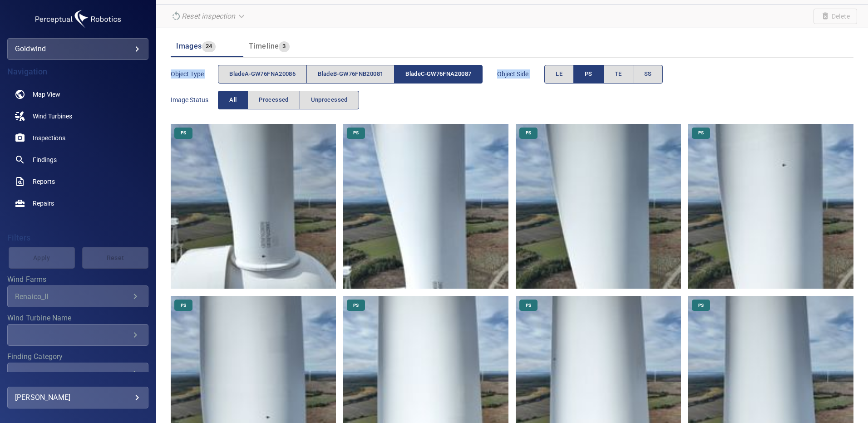
scroll to position [70, 0]
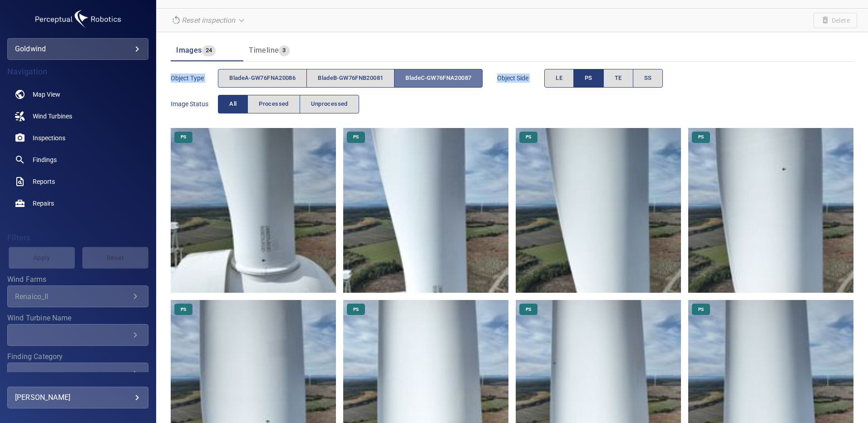
click at [427, 80] on span "bladeC-GW76FNA20087" at bounding box center [438, 78] width 66 height 10
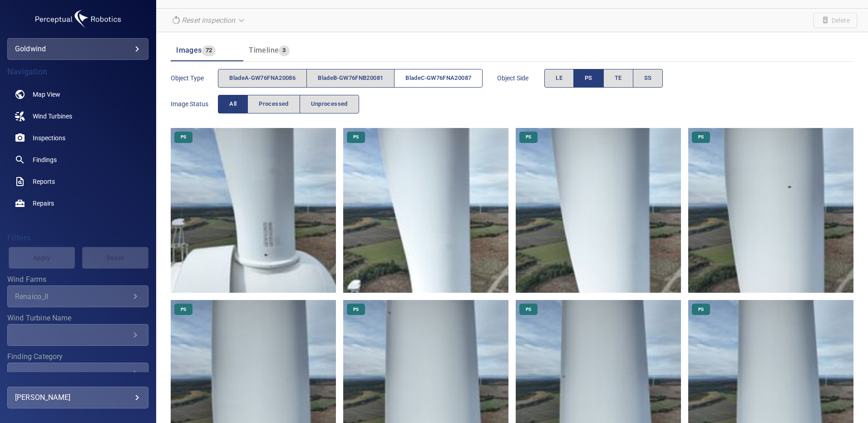
click at [449, 72] on button "bladeC-GW76FNA20087" at bounding box center [438, 78] width 89 height 19
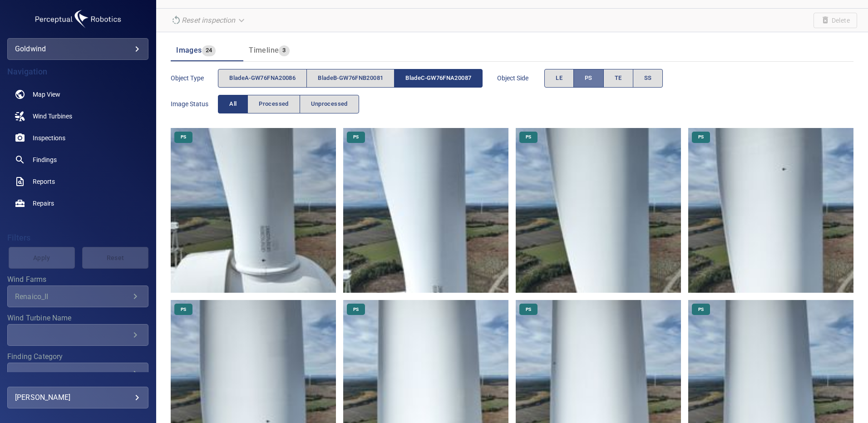
click at [593, 80] on span "PS" at bounding box center [589, 78] width 8 height 10
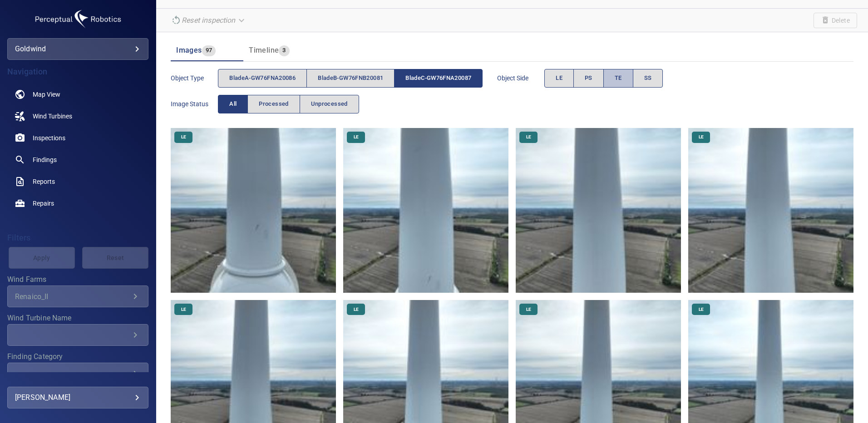
click at [630, 77] on button "TE" at bounding box center [618, 78] width 30 height 19
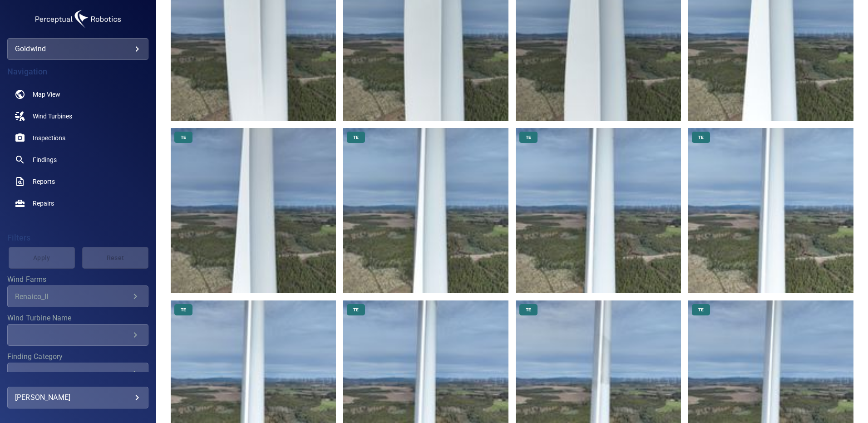
scroll to position [0, 0]
